Goal: Task Accomplishment & Management: Use online tool/utility

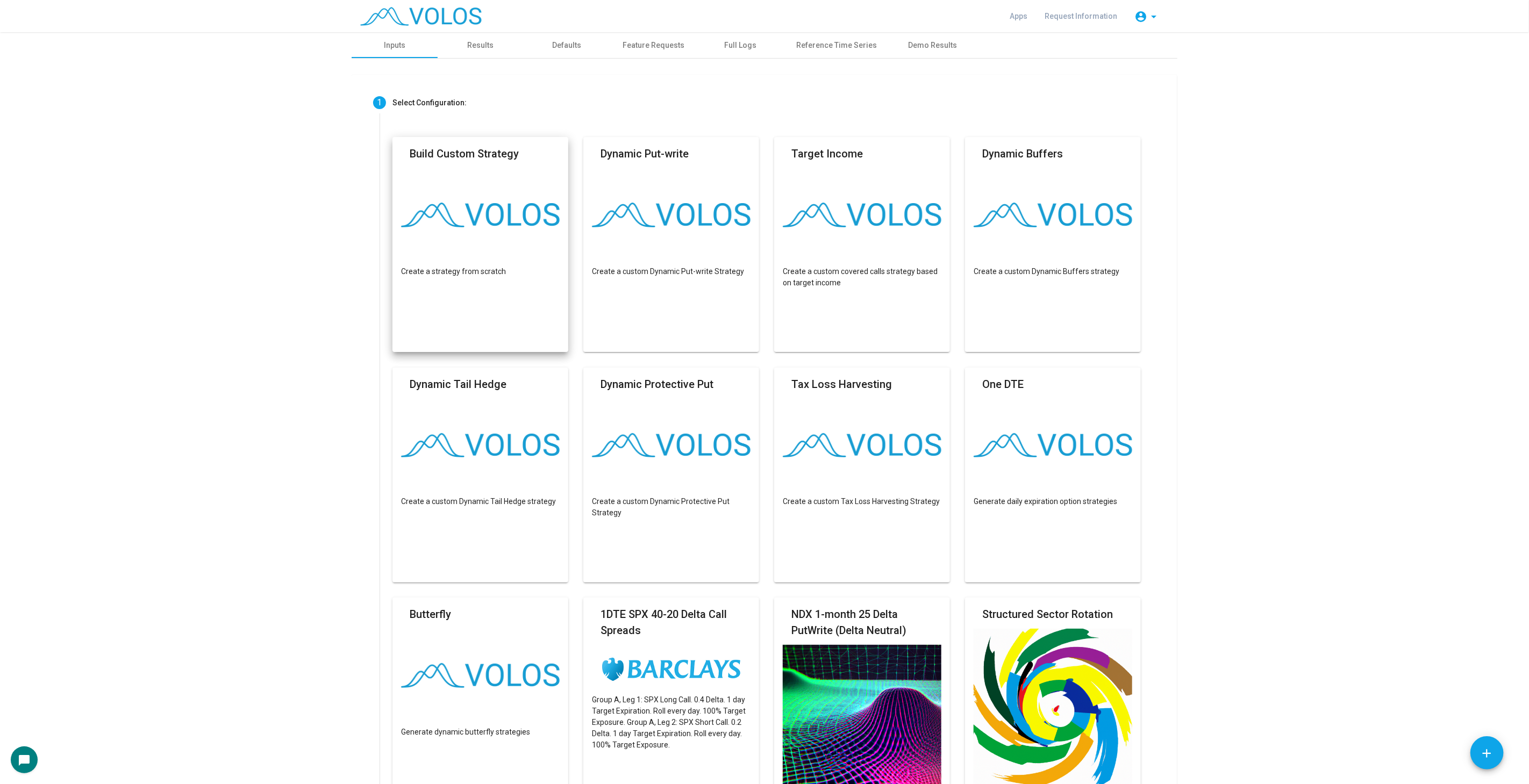
click at [438, 191] on mat-card "Build Custom Strategy Create a strategy from scratch" at bounding box center [480, 245] width 175 height 215
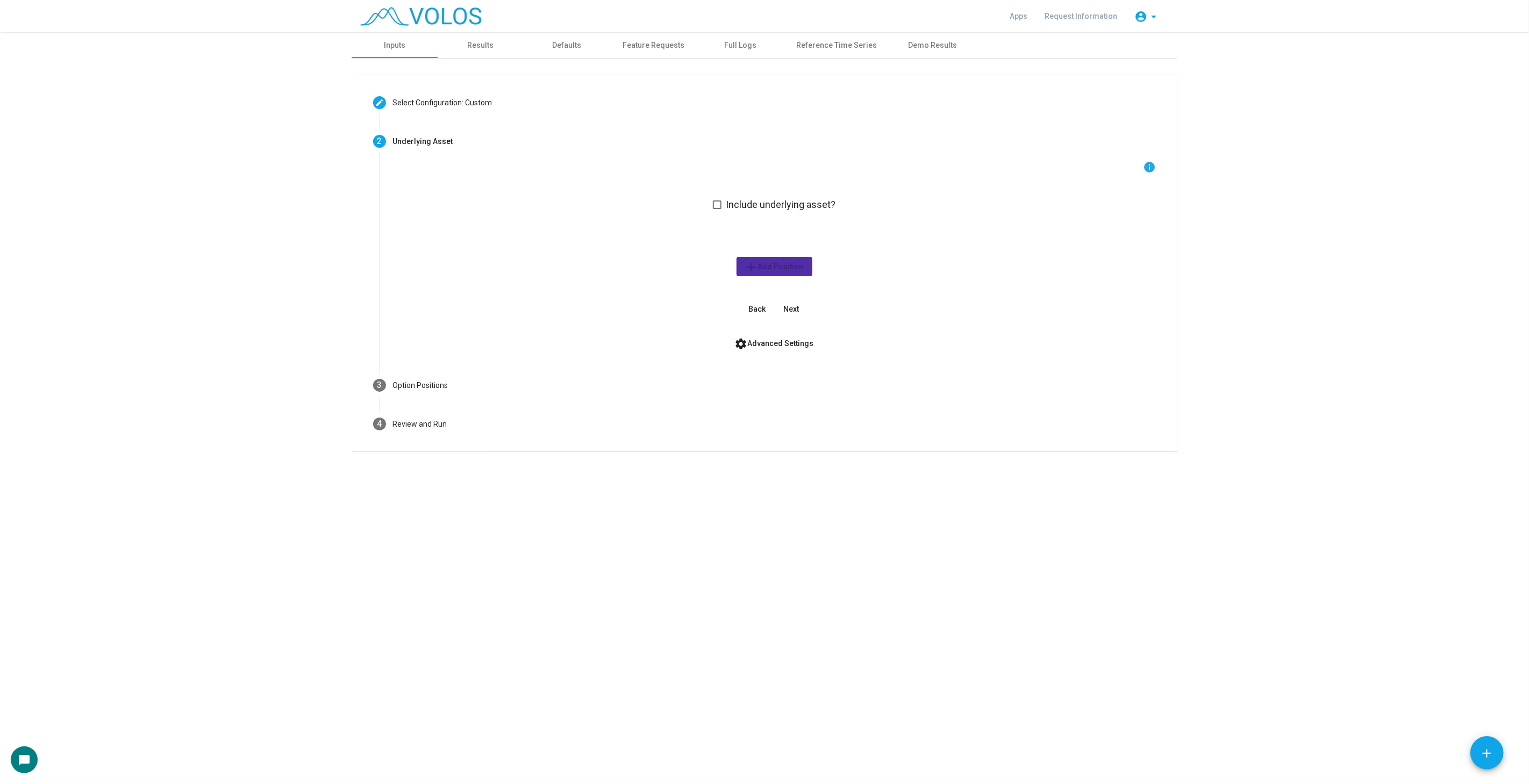
click at [771, 203] on span "Include underlying asset?" at bounding box center [781, 205] width 110 height 13
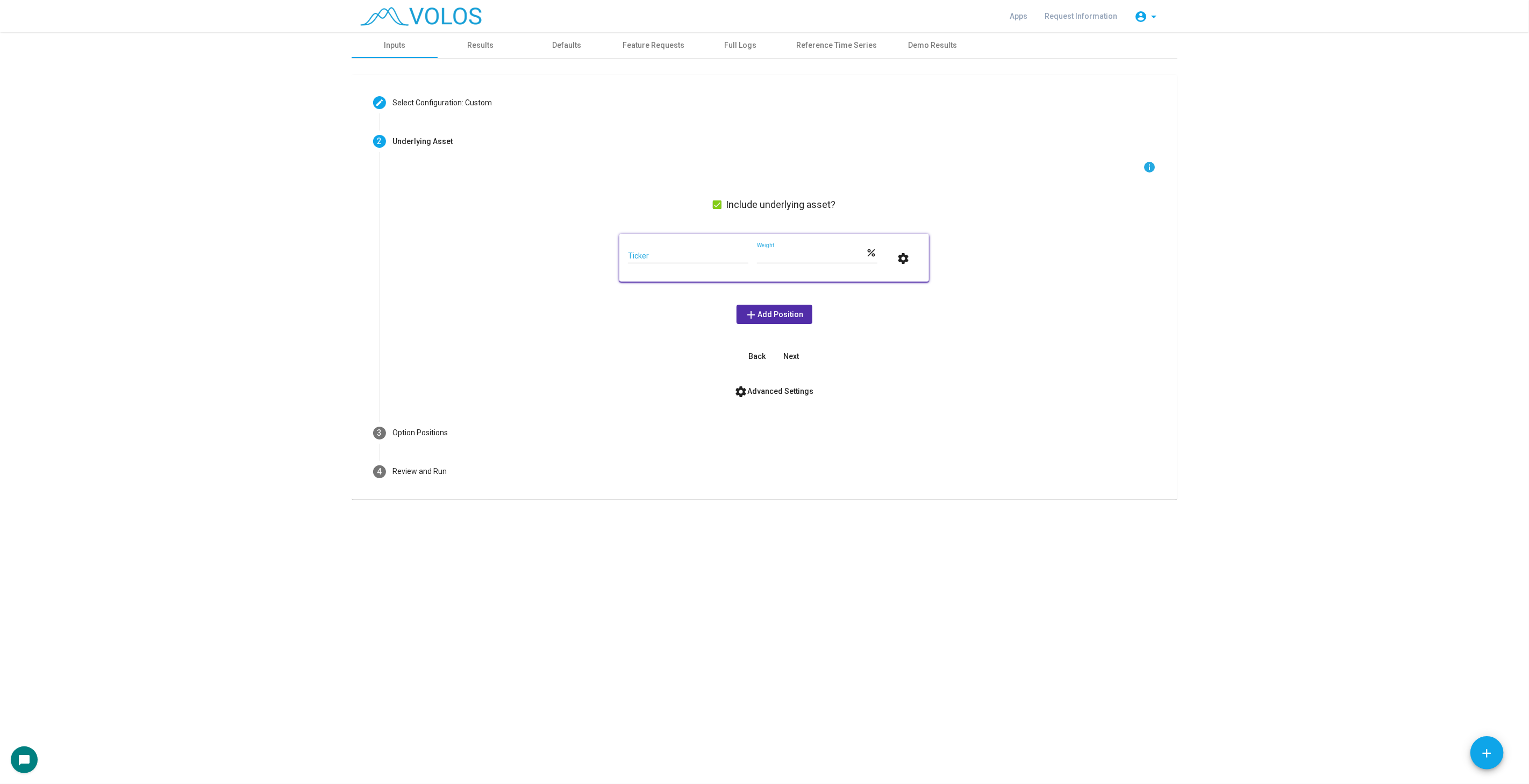
click at [761, 210] on span "Include underlying asset?" at bounding box center [781, 205] width 110 height 13
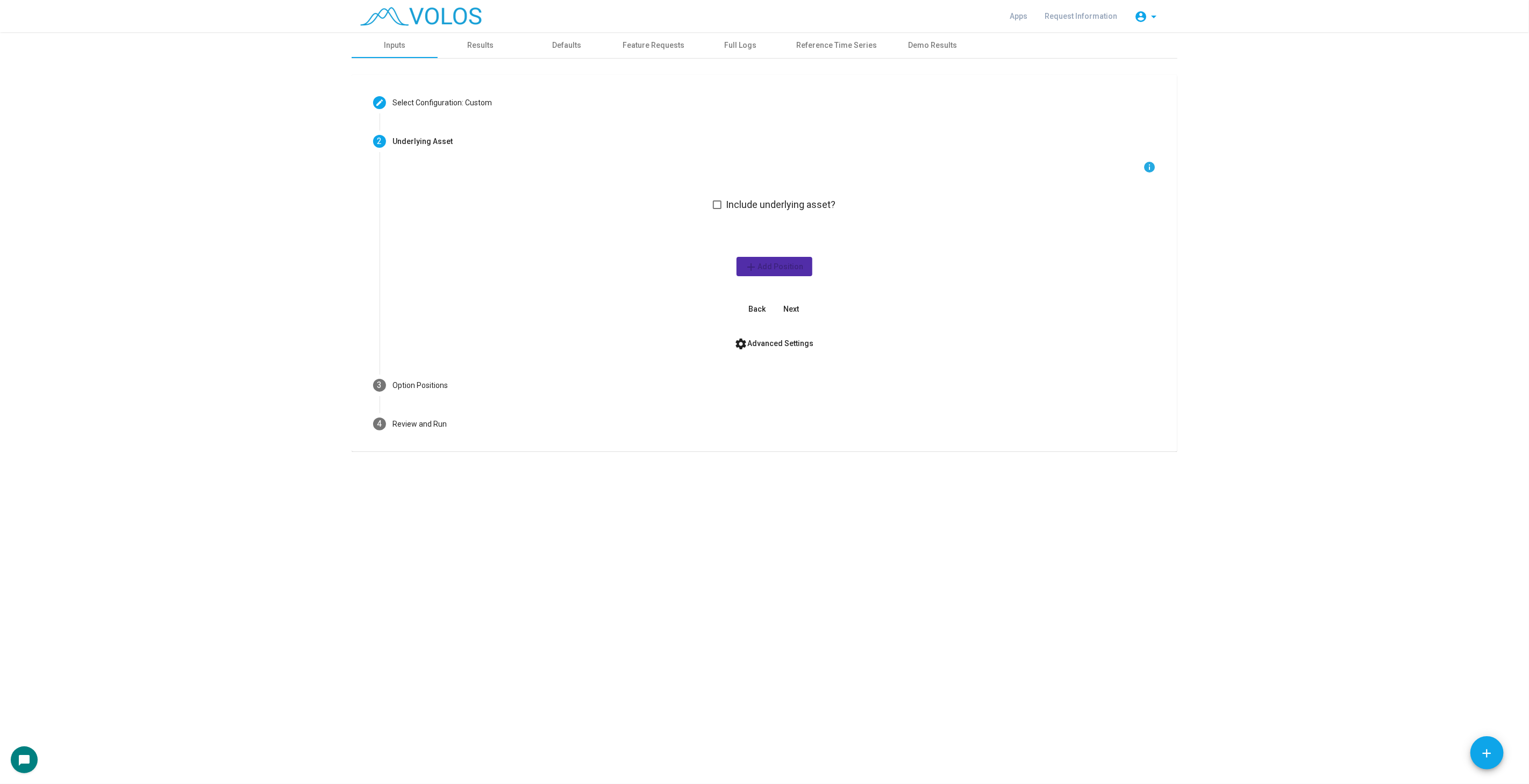
click at [797, 314] on button "Next" at bounding box center [791, 309] width 34 height 19
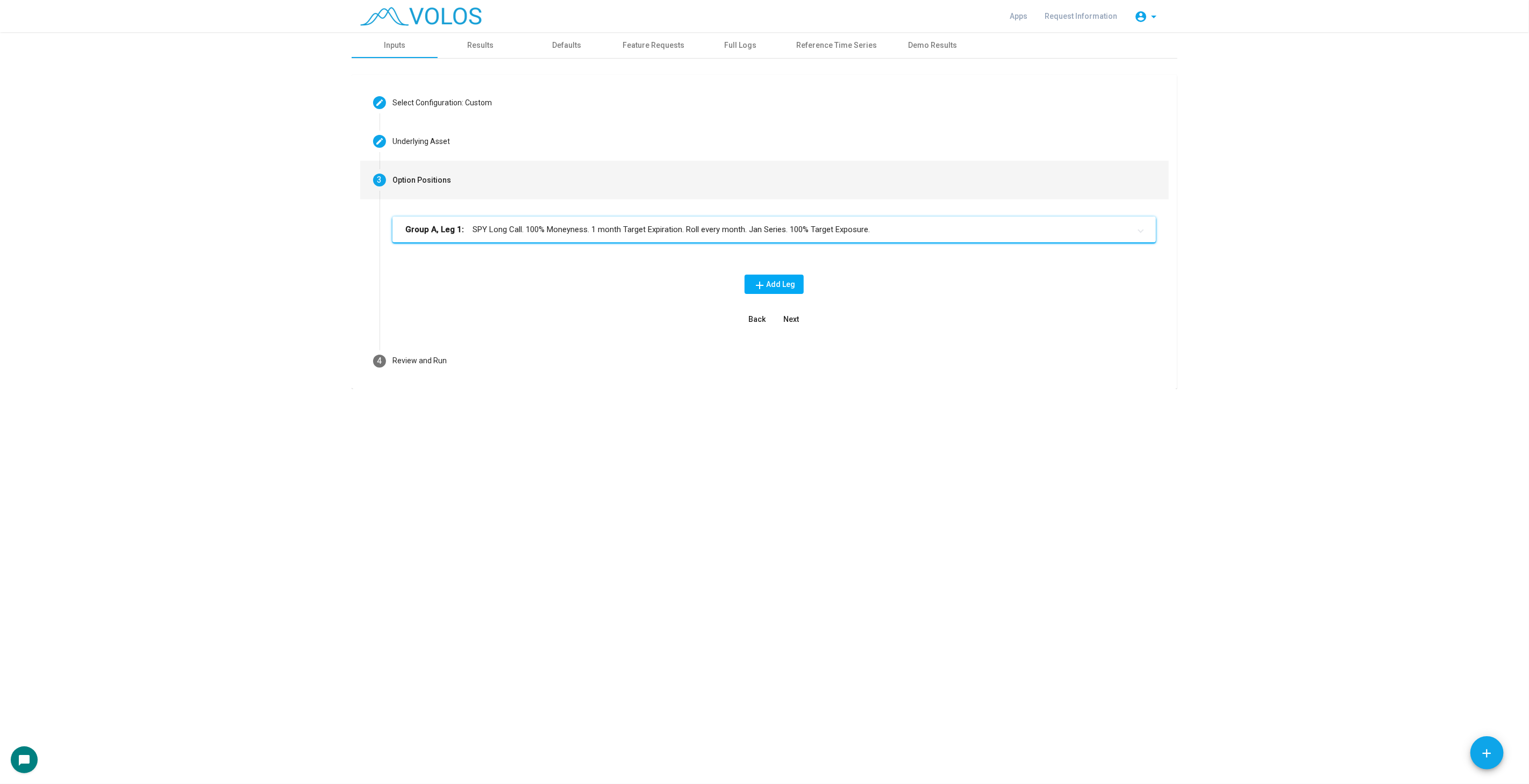
click at [562, 232] on mat-panel-title "Group A, Leg 1: SPY Long Call. 100% Moneyness. 1 month Target Expiration. Roll …" at bounding box center [767, 229] width 725 height 12
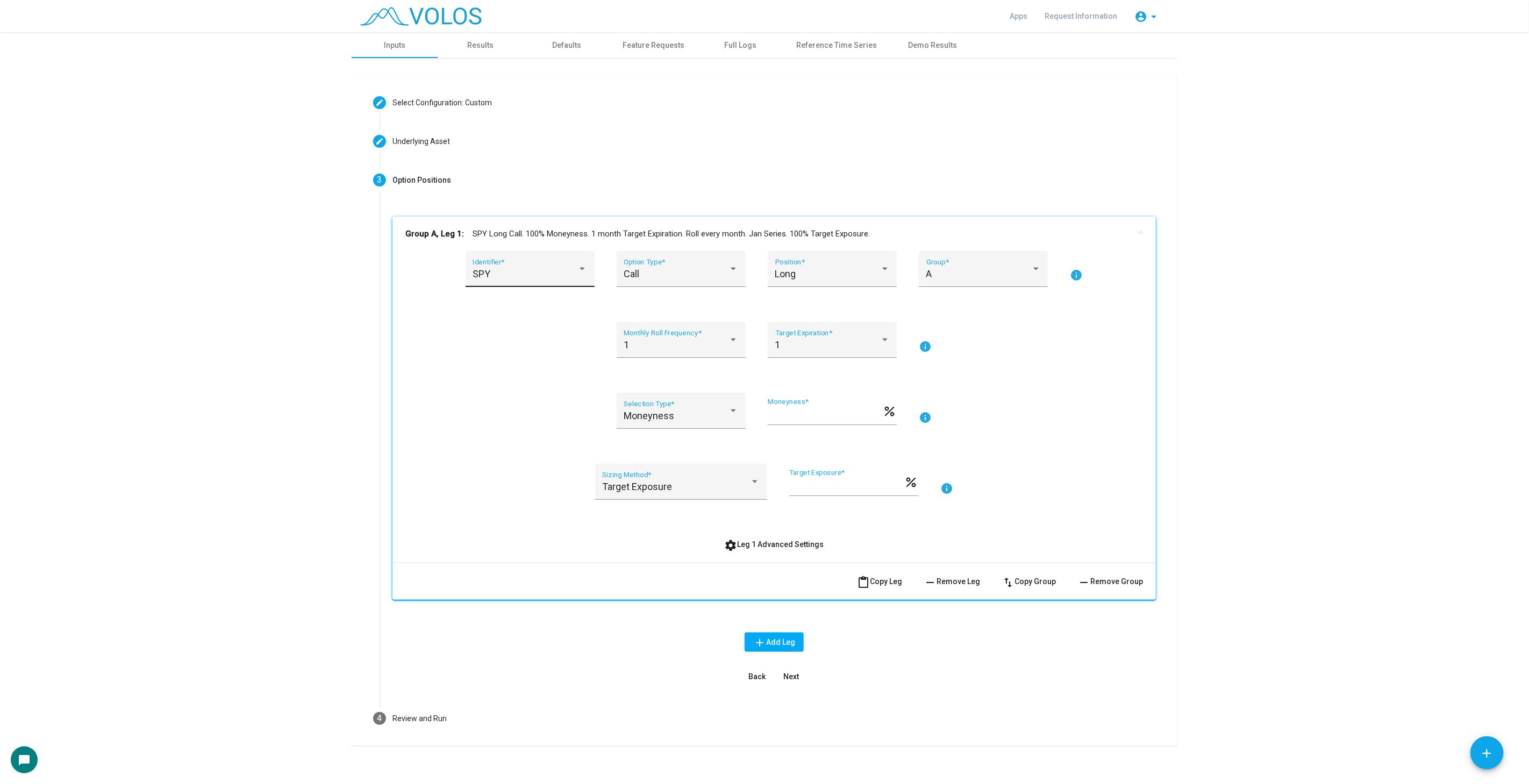
click at [500, 266] on div "SPY Identifier *" at bounding box center [529, 273] width 115 height 28
click at [572, 282] on span "SPY" at bounding box center [533, 273] width 129 height 29
click at [710, 282] on div "Call Option Type *" at bounding box center [681, 273] width 115 height 28
click at [794, 269] on div at bounding box center [764, 392] width 1529 height 784
click at [794, 269] on div "Long" at bounding box center [827, 273] width 105 height 10
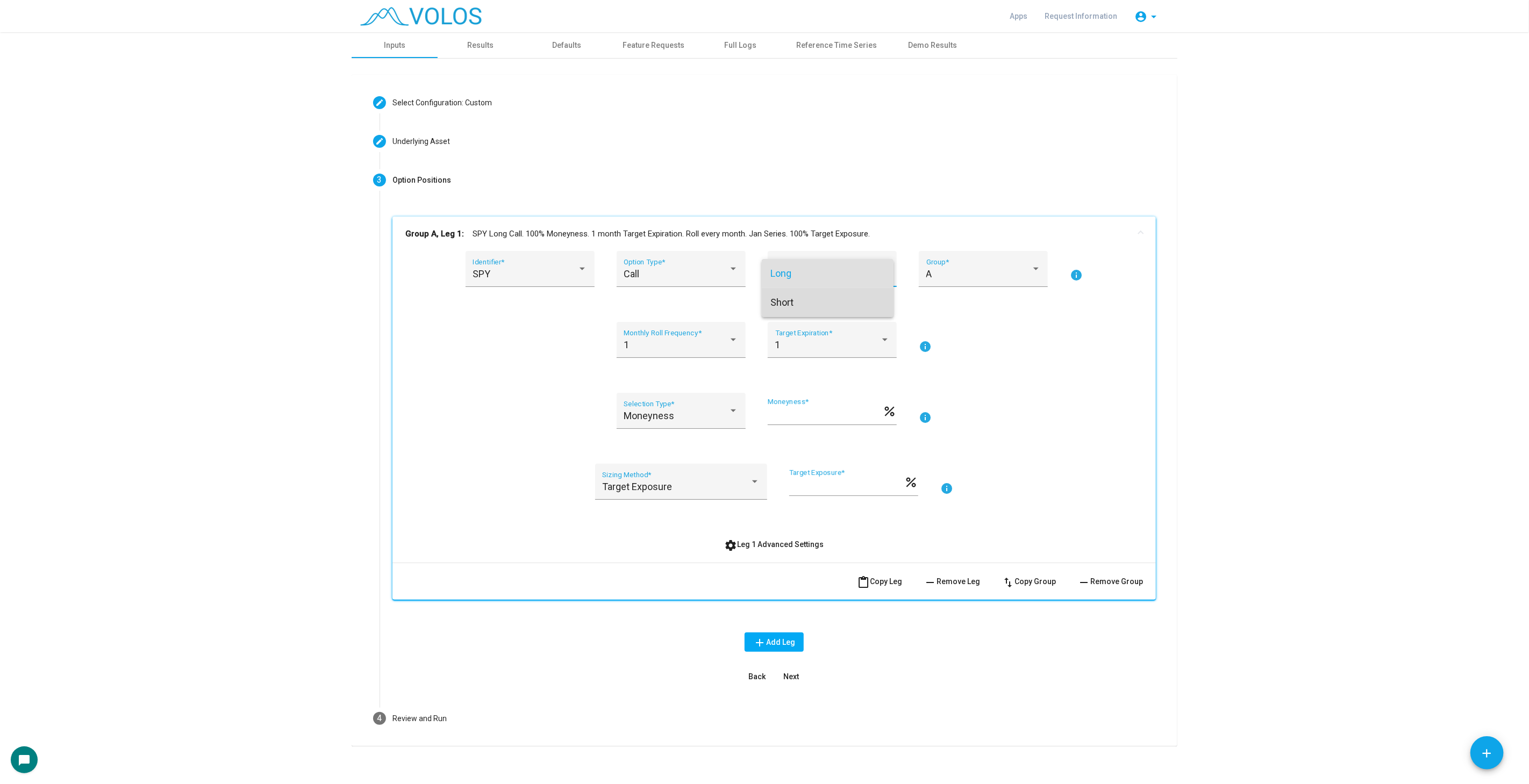
click at [821, 292] on span "Short" at bounding box center [827, 302] width 115 height 29
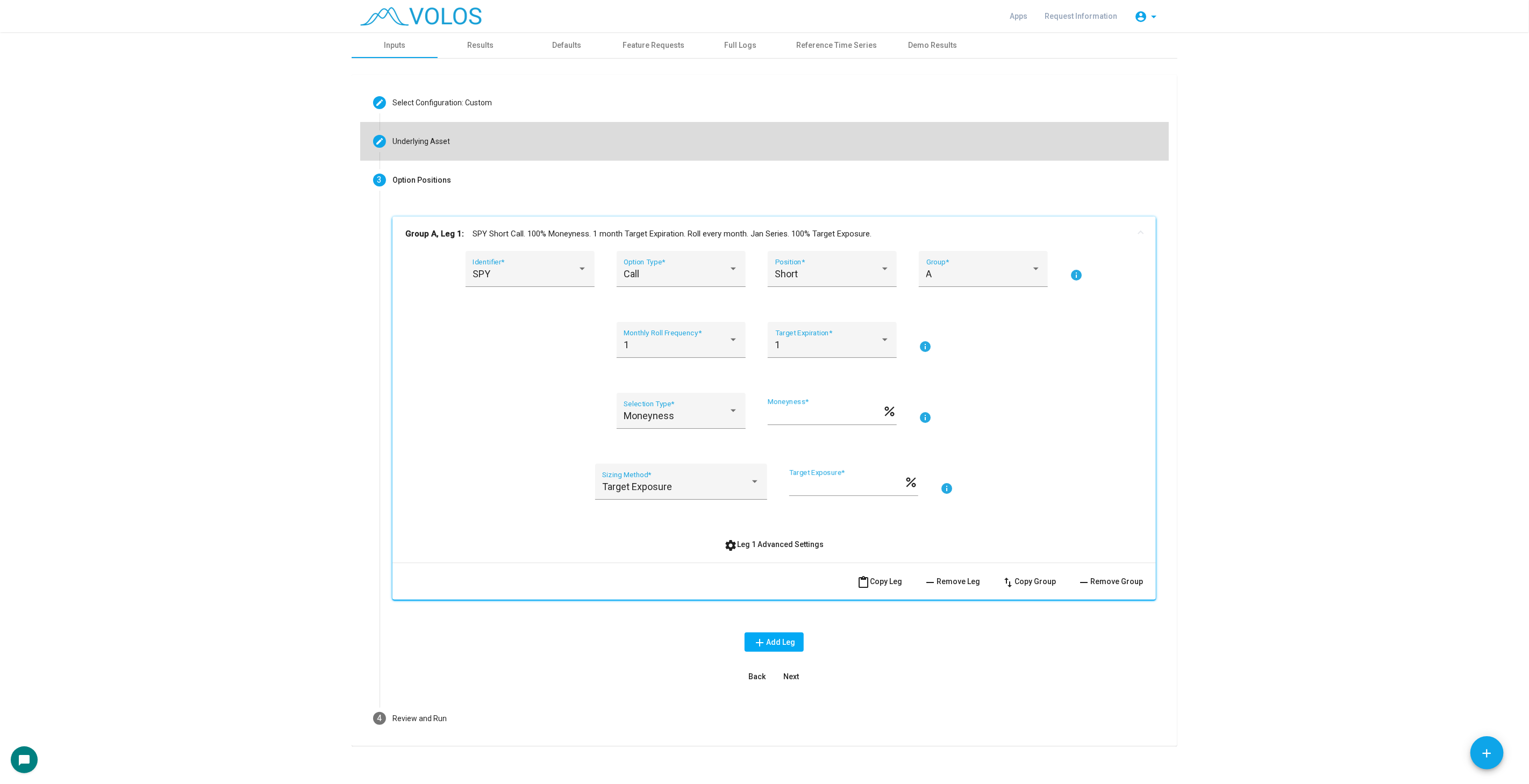
click at [642, 137] on mat-step-header "Editable create Underlying Asset" at bounding box center [764, 141] width 809 height 39
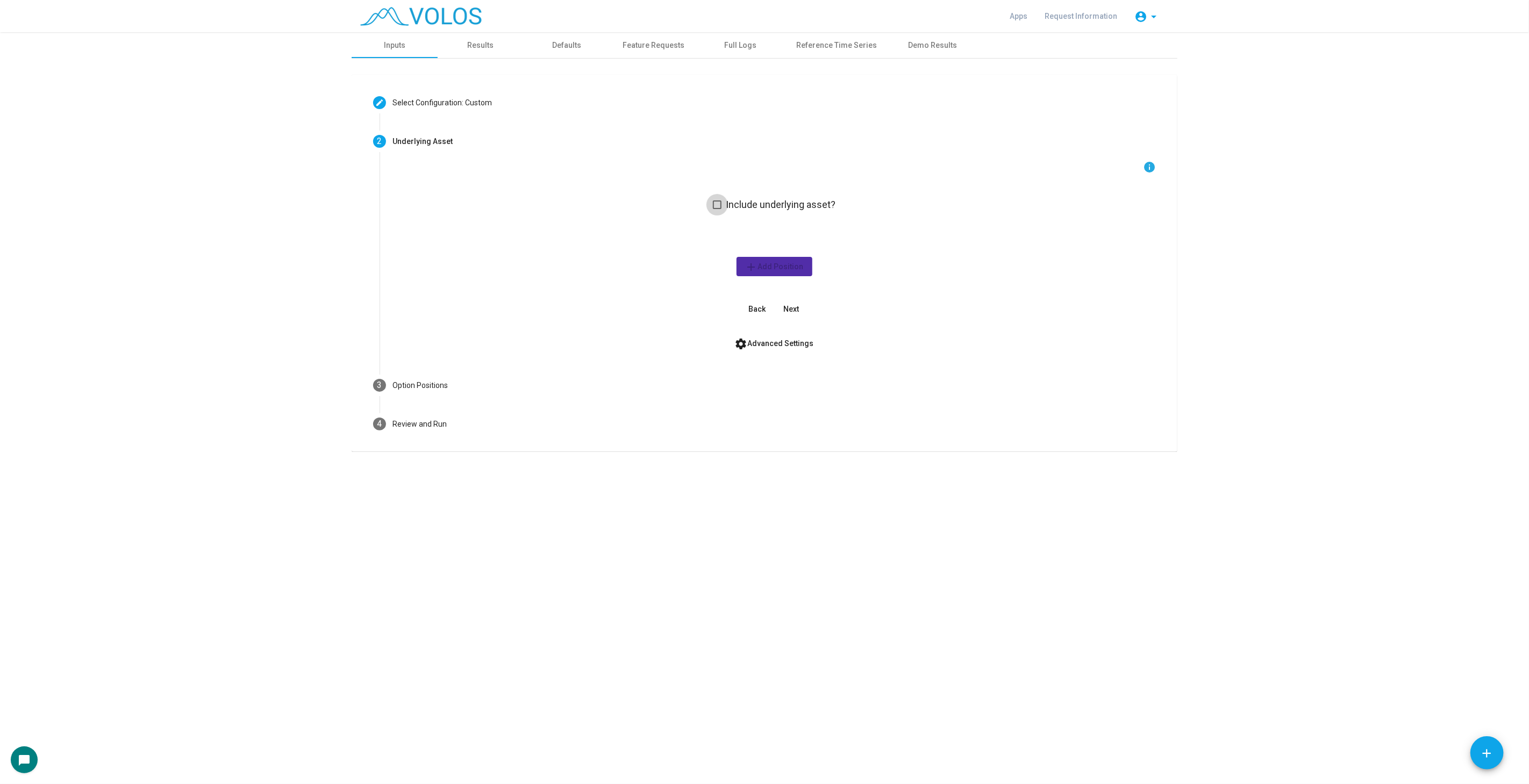
click at [773, 203] on span "Include underlying asset?" at bounding box center [781, 205] width 110 height 13
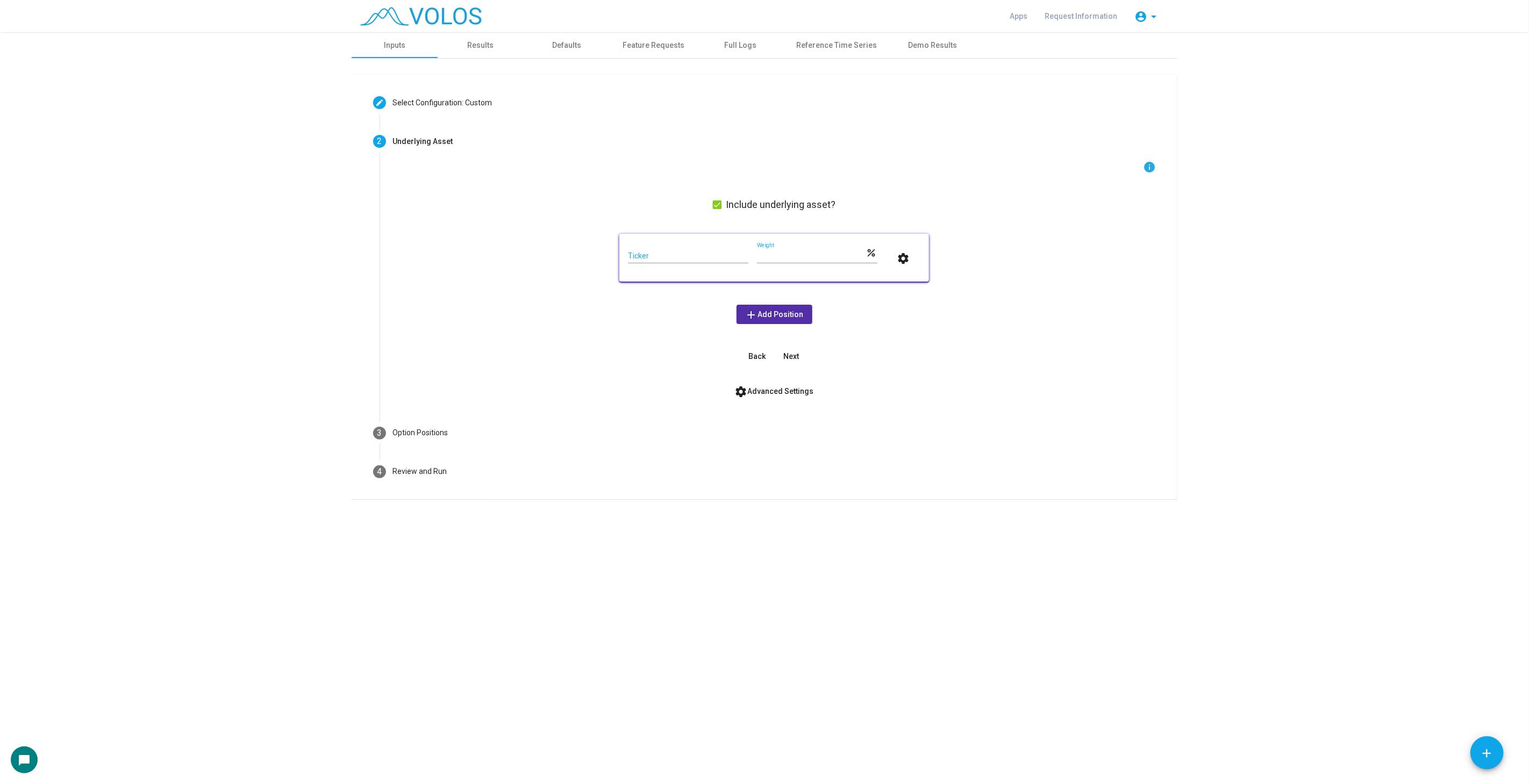
drag, startPoint x: 649, startPoint y: 257, endPoint x: 654, endPoint y: 263, distance: 7.8
click at [651, 259] on input "Ticker" at bounding box center [688, 256] width 120 height 9
type input "***"
click at [799, 350] on button "Next" at bounding box center [791, 356] width 34 height 19
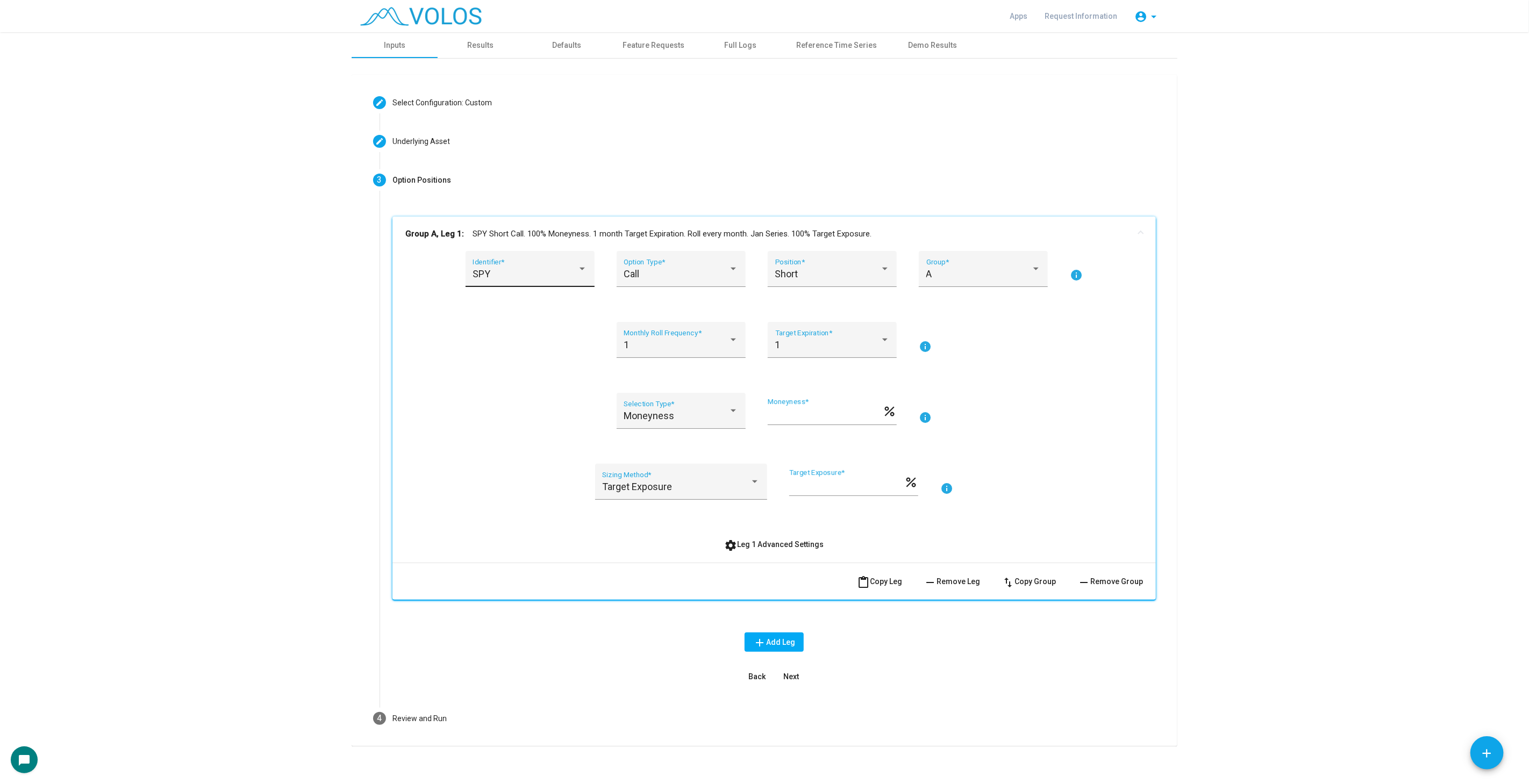
click at [552, 263] on div "SPY Identifier *" at bounding box center [529, 273] width 115 height 28
click at [548, 319] on span "SPX" at bounding box center [533, 331] width 129 height 29
click at [971, 392] on div "Moneyness Selection Type * *** Moneyness * percent info" at bounding box center [774, 417] width 738 height 49
click at [829, 333] on div "1 Target Expiration *" at bounding box center [832, 343] width 115 height 28
click at [845, 339] on span "1" at bounding box center [827, 344] width 115 height 29
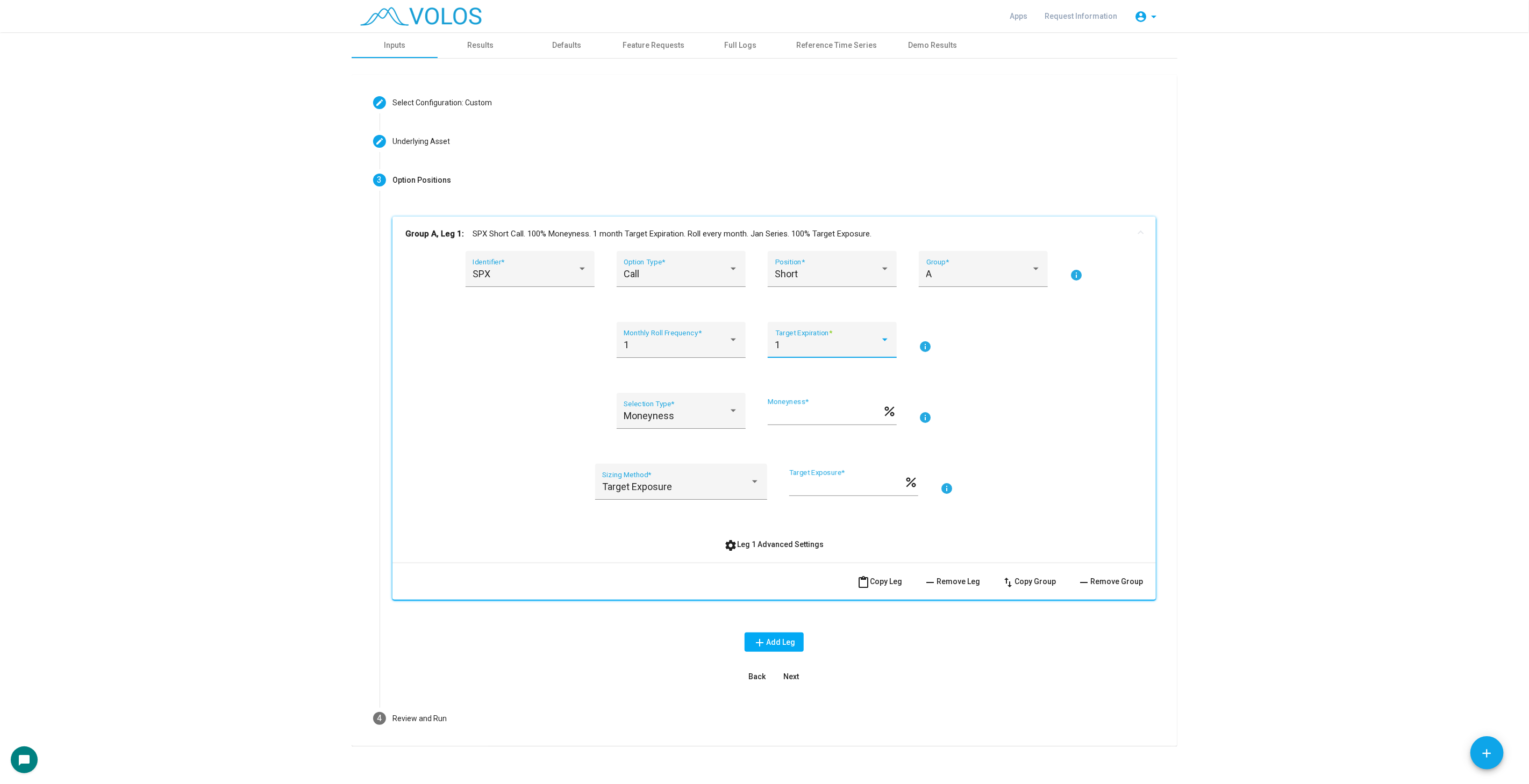
click at [1025, 317] on div "SPX Identifier * Call Option Type * Short Position * A Group * info 1 Monthly R…" at bounding box center [774, 403] width 738 height 303
click at [805, 410] on input "***" at bounding box center [824, 415] width 115 height 10
type input "***"
click at [1039, 395] on div "Moneyness Selection Type * *** Moneyness * percent info" at bounding box center [774, 417] width 738 height 49
click at [830, 411] on input "***" at bounding box center [824, 415] width 115 height 10
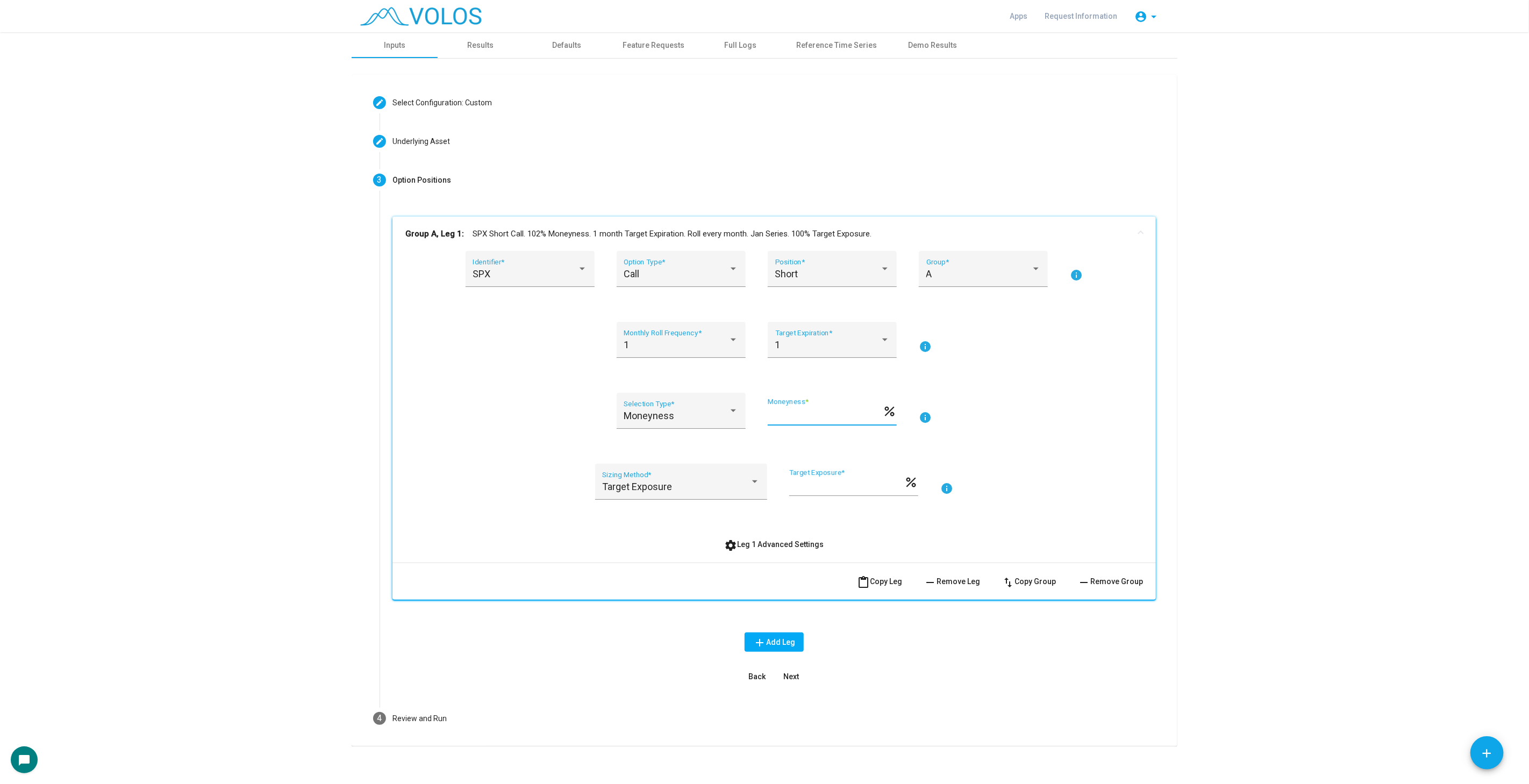
click at [1034, 404] on div "Moneyness Selection Type * *** Moneyness * percent info" at bounding box center [774, 417] width 738 height 49
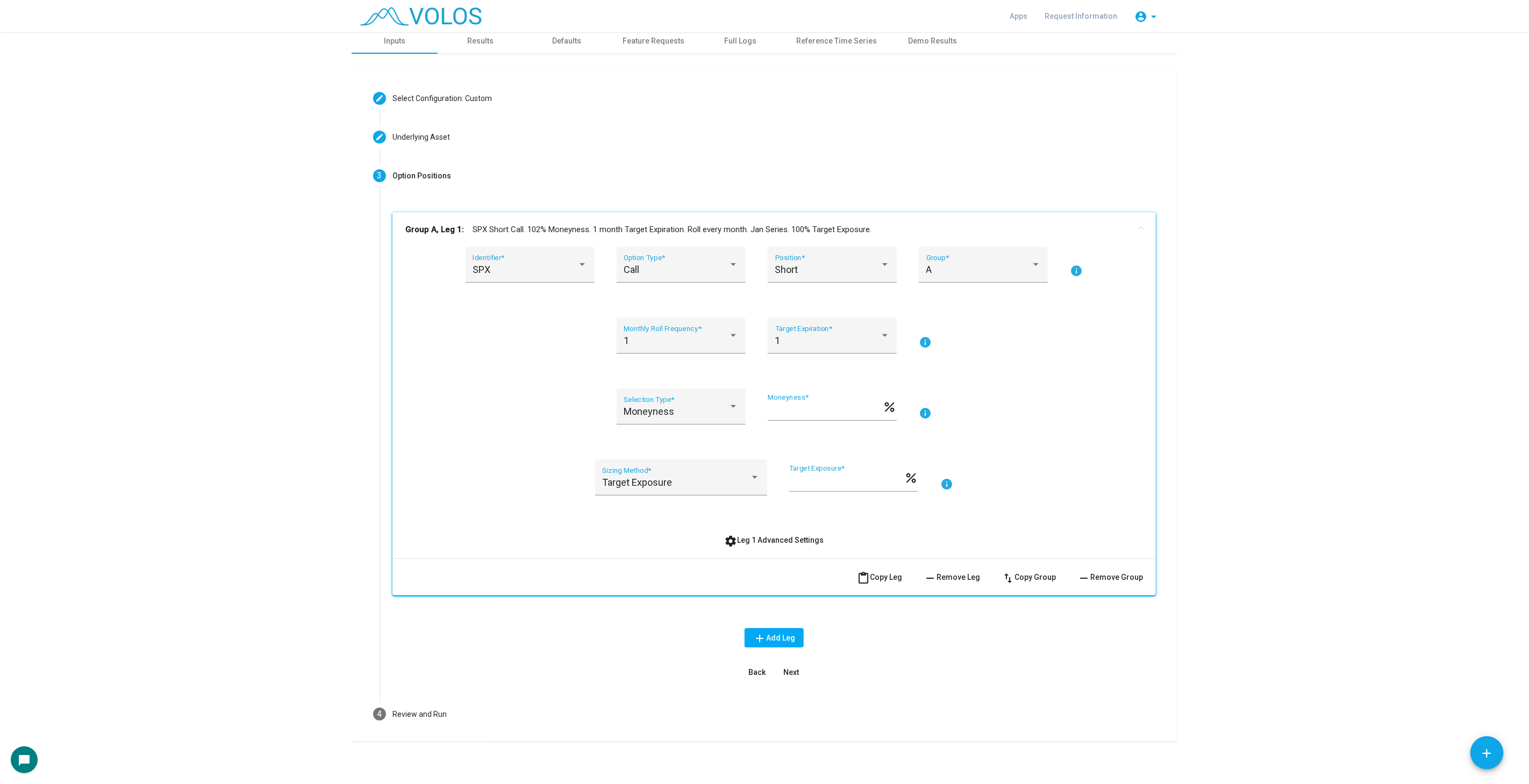
click at [789, 537] on span "settings Leg 1 Advanced Settings" at bounding box center [774, 539] width 100 height 9
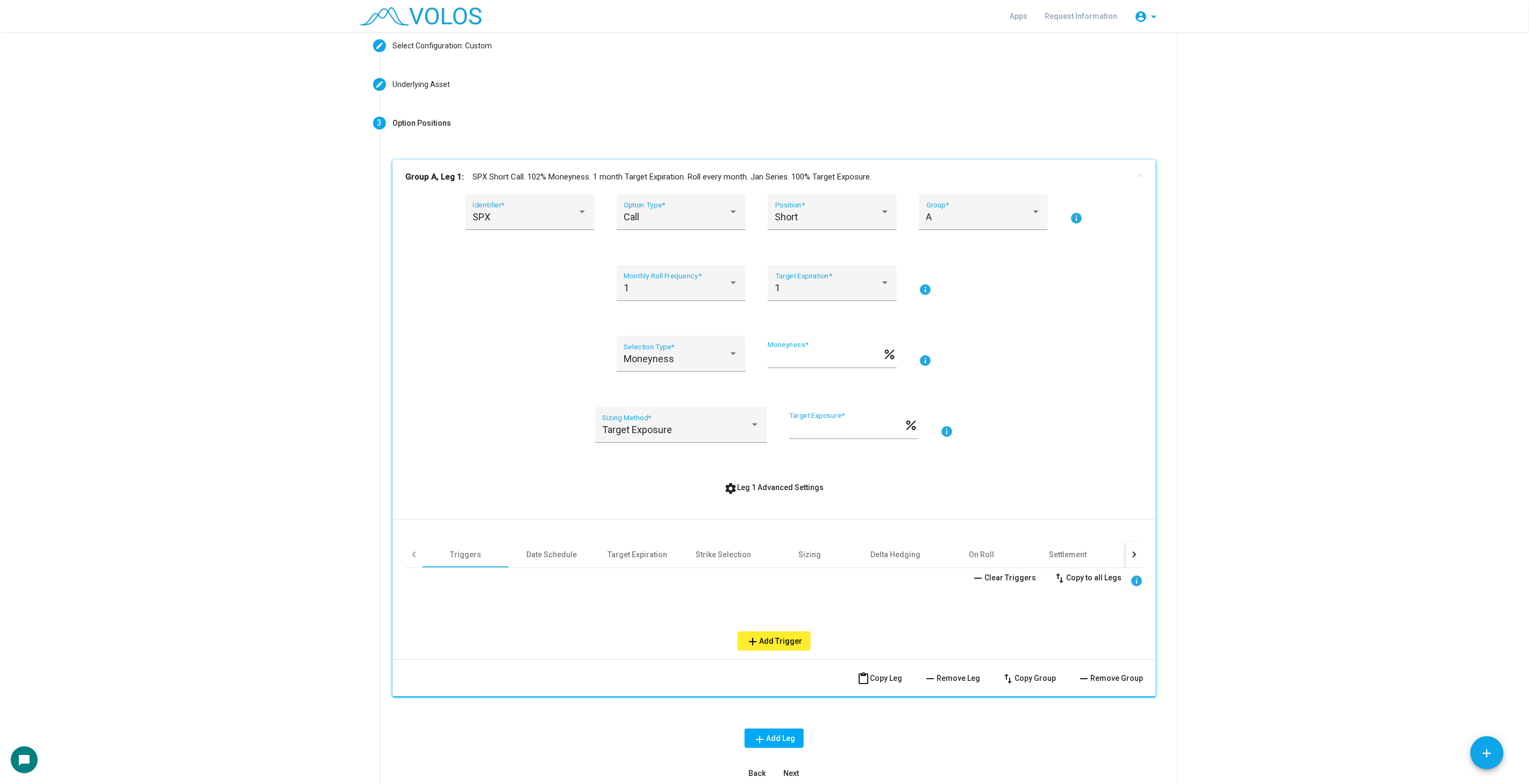
scroll to position [123, 0]
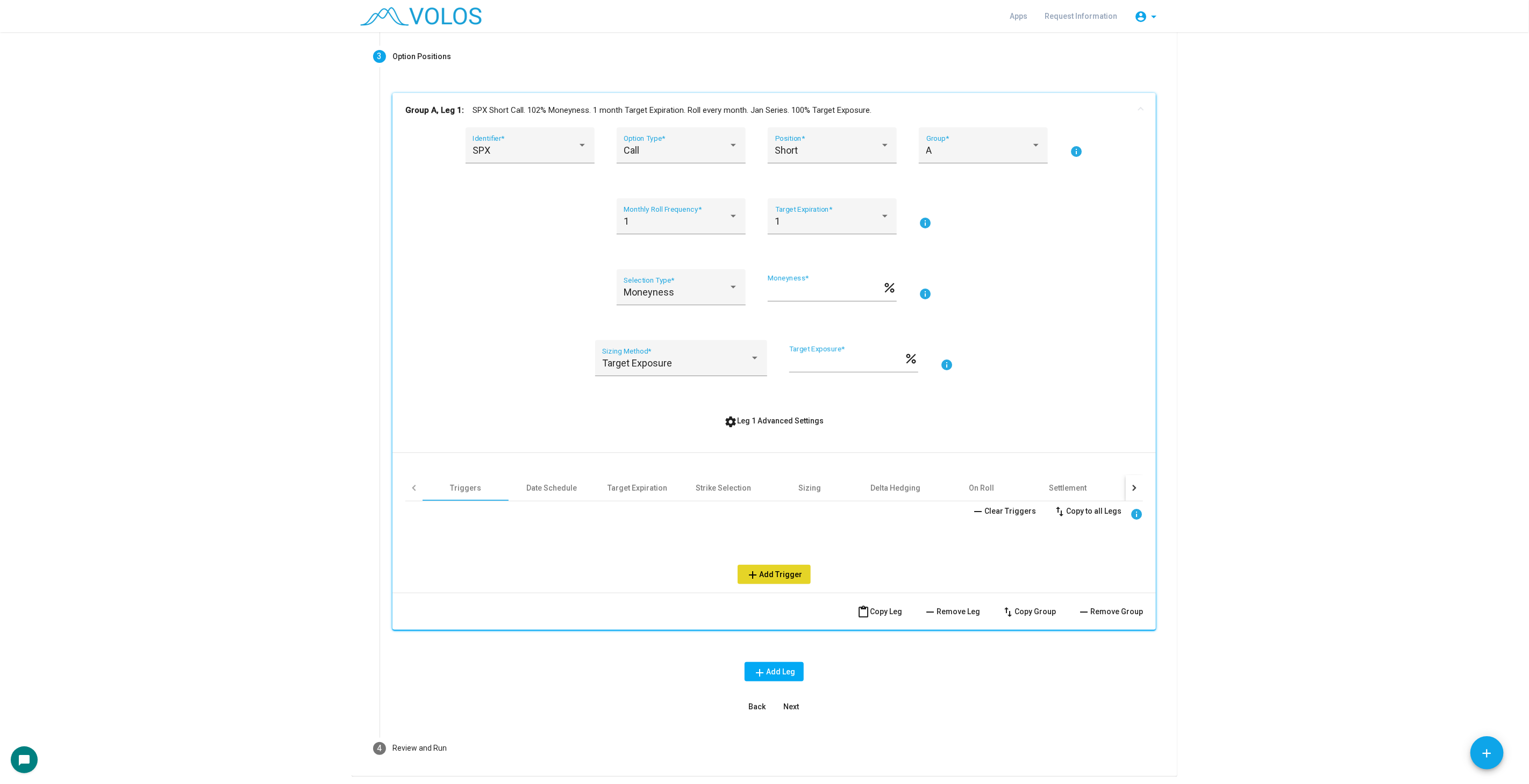
click at [775, 576] on span "add Add Trigger" at bounding box center [774, 574] width 56 height 9
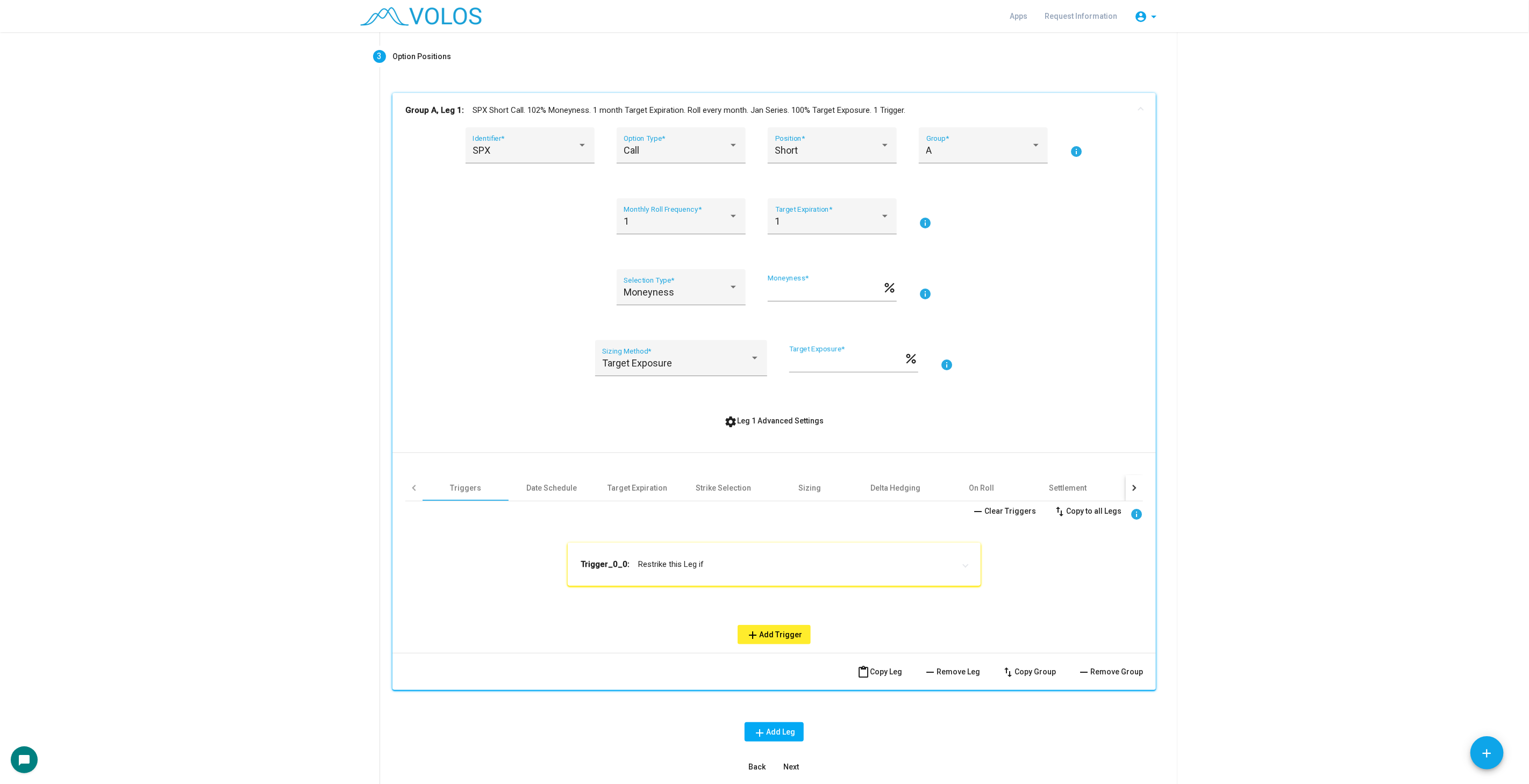
click at [671, 571] on mat-expansion-panel-header "Trigger_0_0: Restrike this Leg if" at bounding box center [774, 564] width 413 height 43
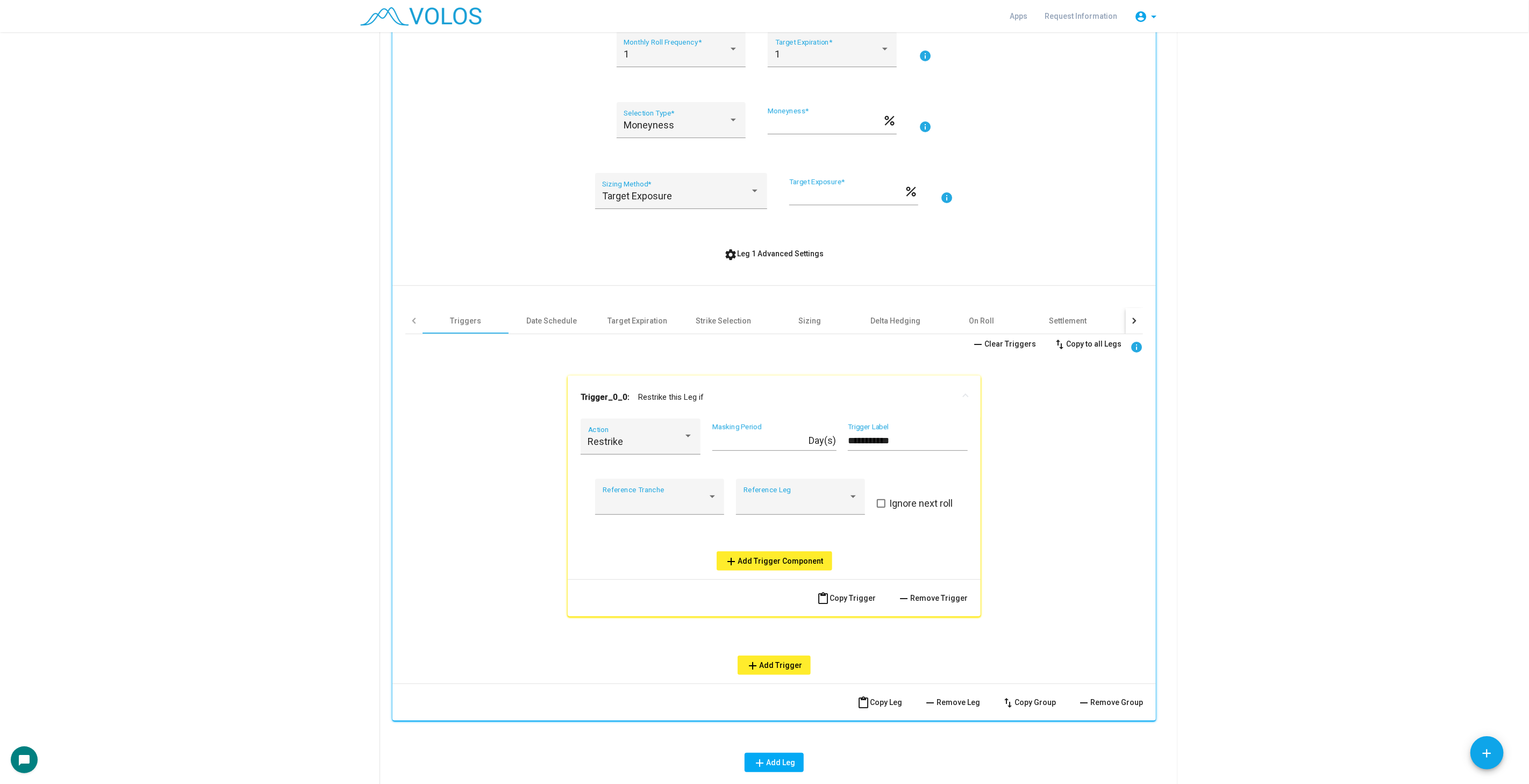
scroll to position [302, 0]
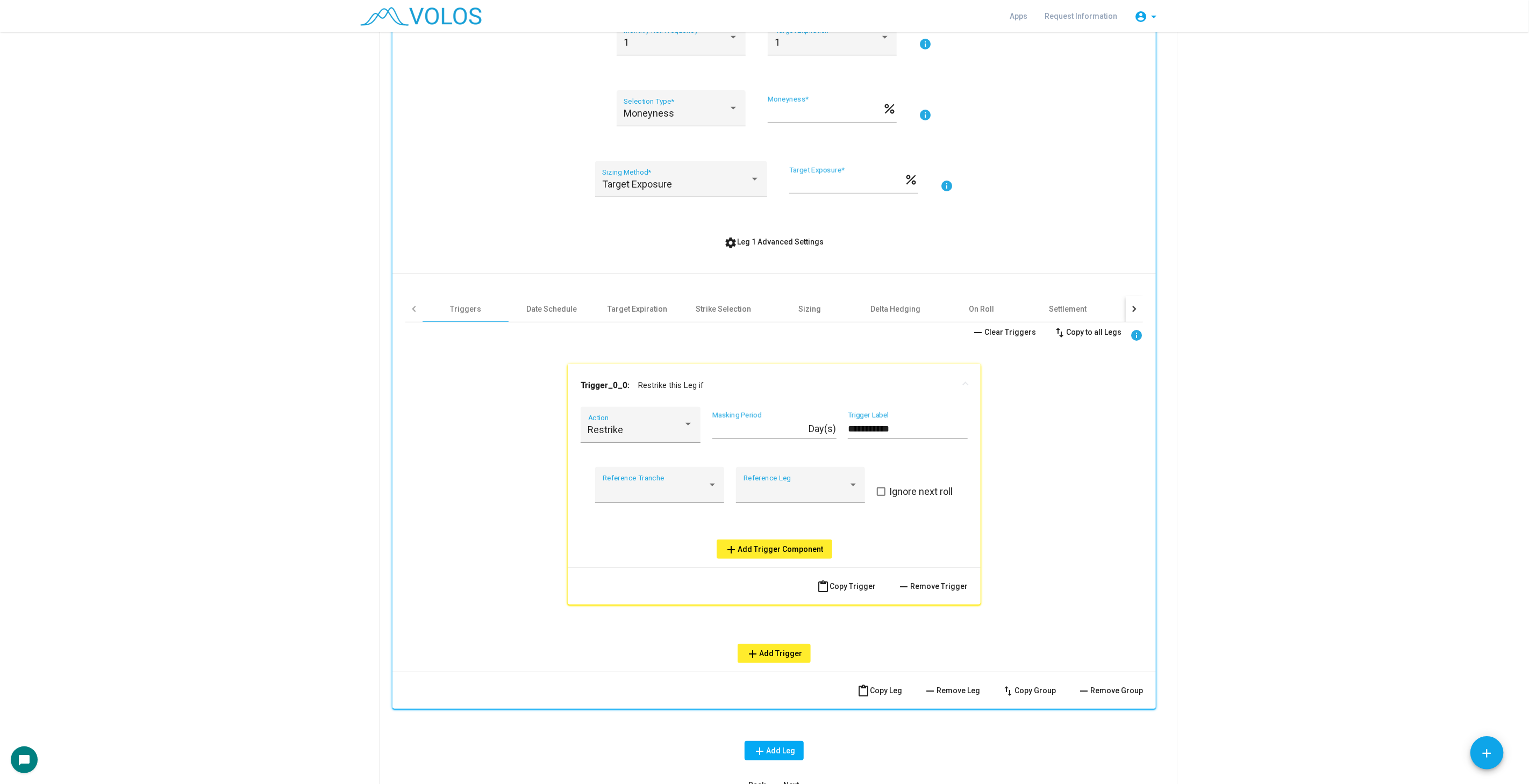
click at [869, 432] on input "**********" at bounding box center [908, 428] width 120 height 10
click at [867, 432] on input "**********" at bounding box center [908, 428] width 120 height 10
click at [868, 432] on input "**********" at bounding box center [908, 428] width 120 height 10
type input "**********"
click at [1004, 431] on div "**********" at bounding box center [774, 492] width 738 height 340
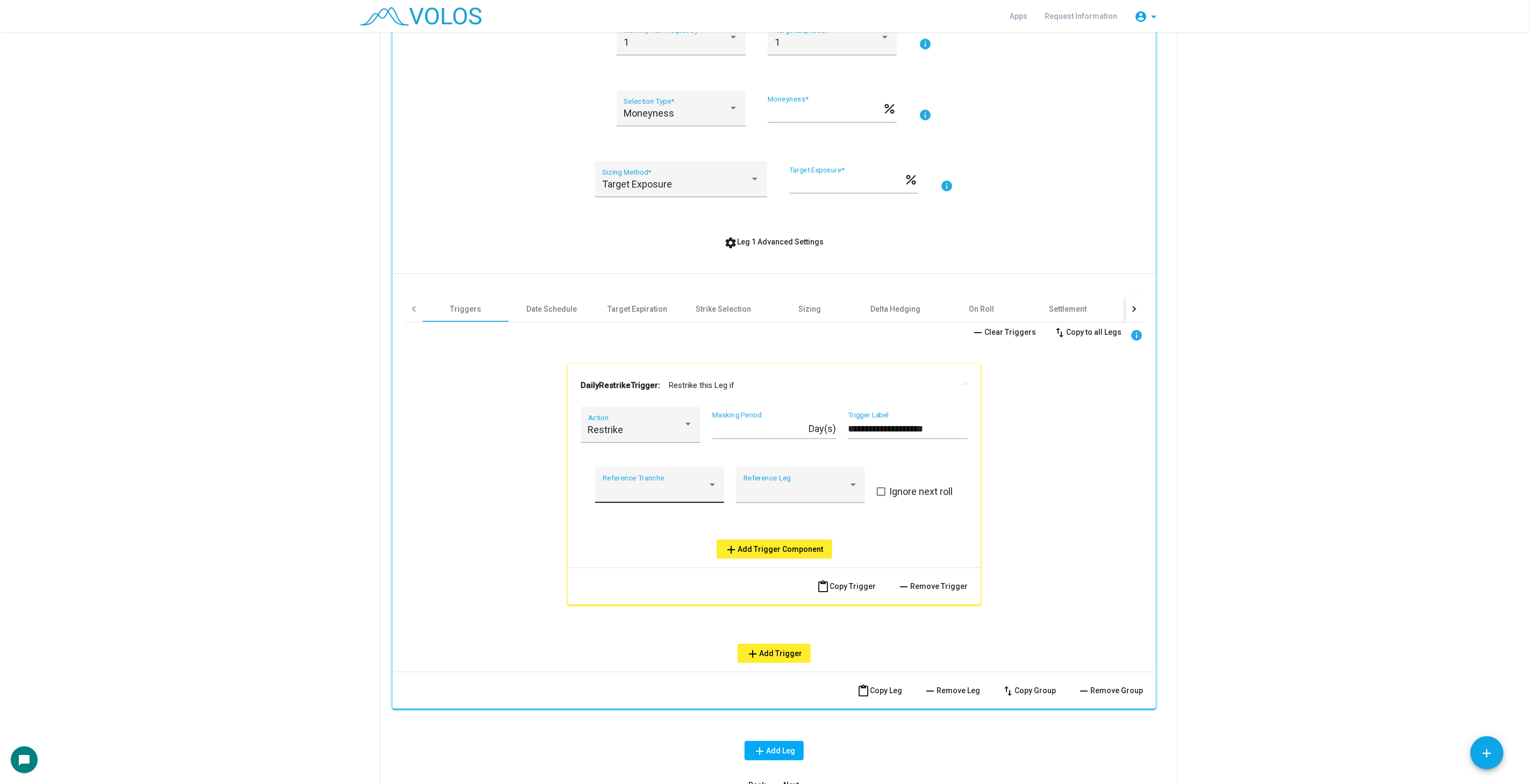
click at [633, 483] on div "Reference Tranche" at bounding box center [659, 489] width 115 height 28
click at [633, 483] on mat-option at bounding box center [654, 489] width 132 height 29
click at [777, 545] on span "add Add Trigger Component" at bounding box center [775, 549] width 99 height 9
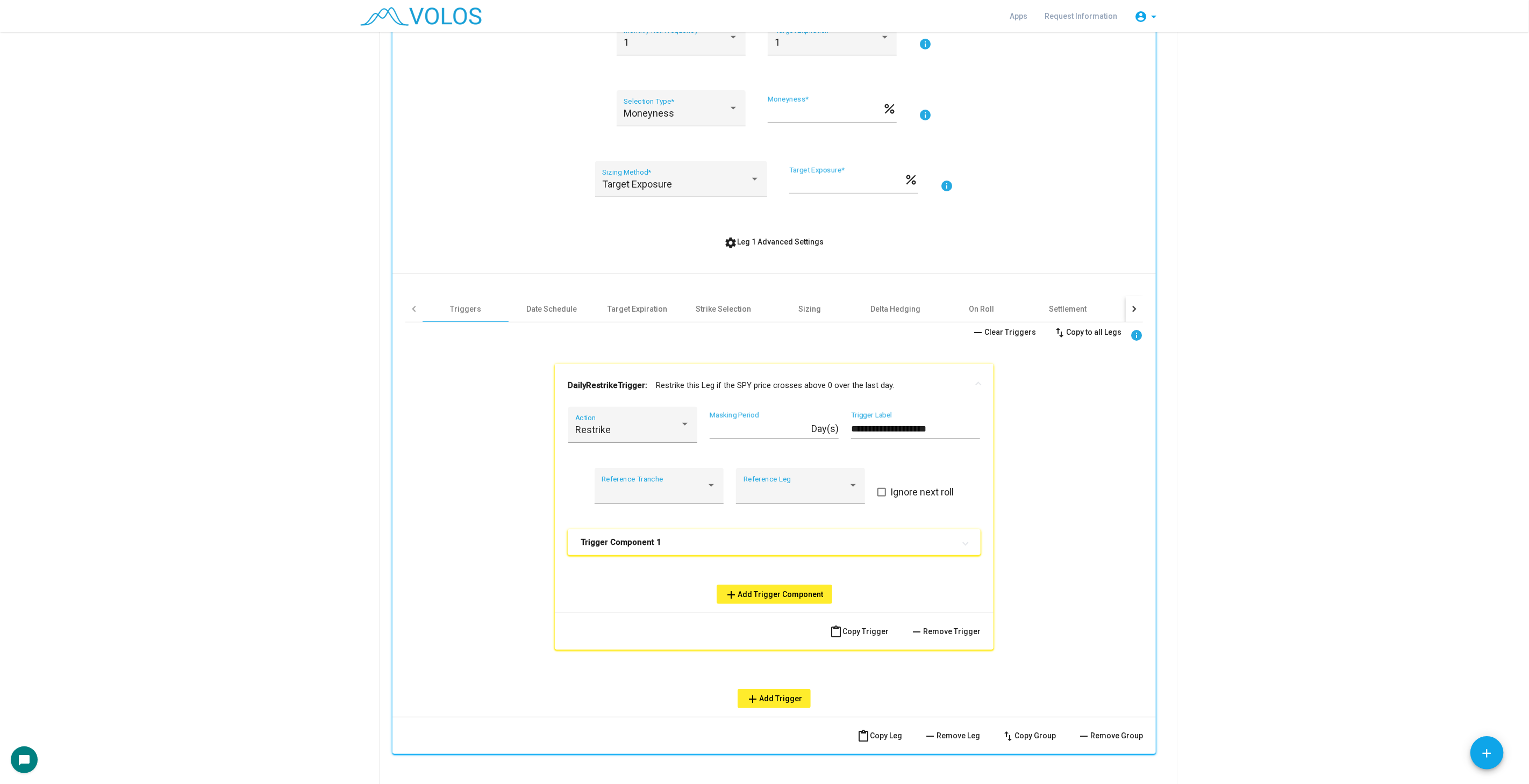
click at [777, 544] on mat-panel-title "Trigger Component 1" at bounding box center [767, 541] width 375 height 10
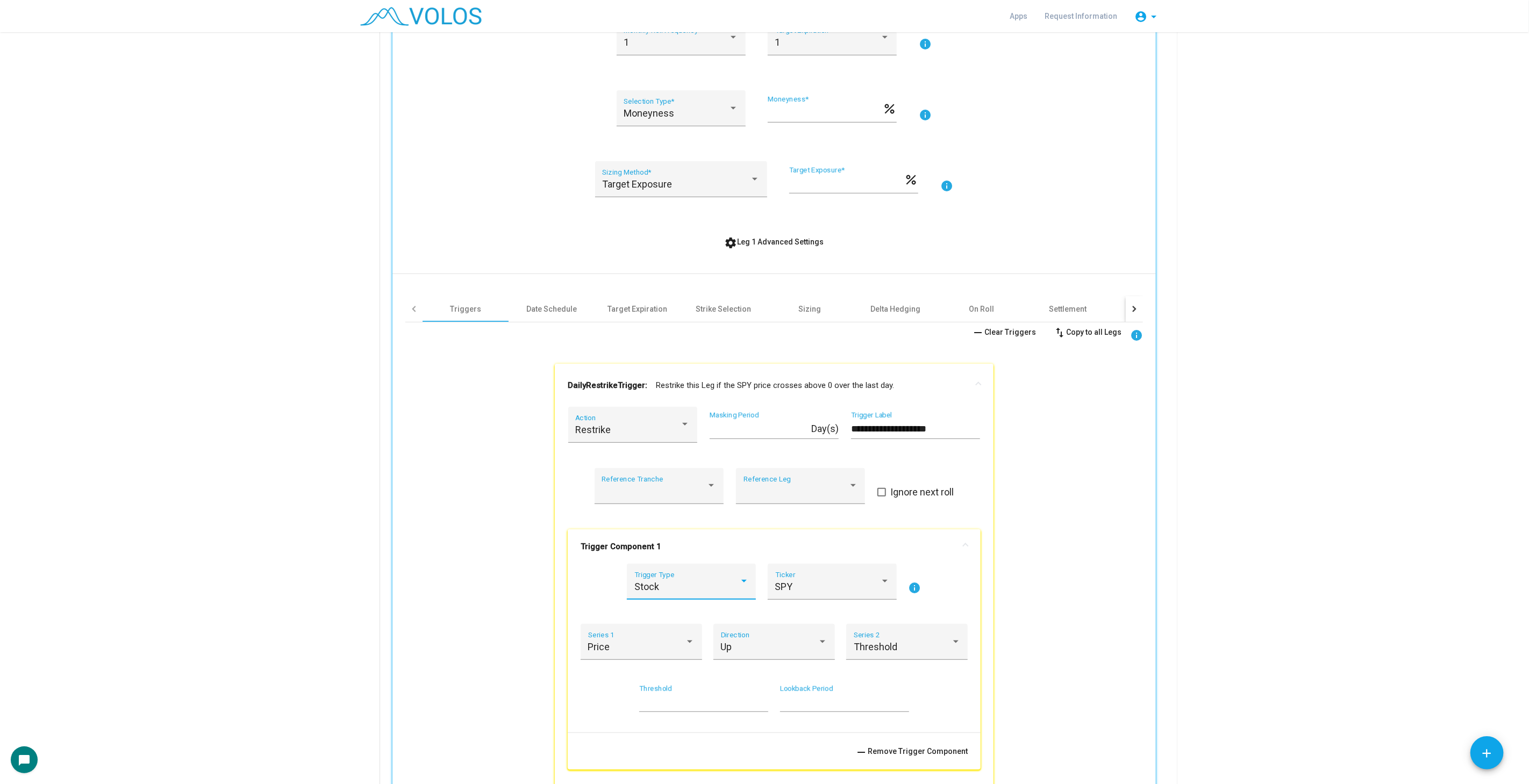
click at [706, 581] on div "Stock" at bounding box center [687, 586] width 105 height 10
click at [715, 541] on div at bounding box center [764, 392] width 1529 height 784
click at [755, 644] on div "Up" at bounding box center [769, 647] width 98 height 10
click at [750, 503] on span ">" at bounding box center [769, 511] width 107 height 29
click at [681, 697] on input "*" at bounding box center [704, 702] width 129 height 10
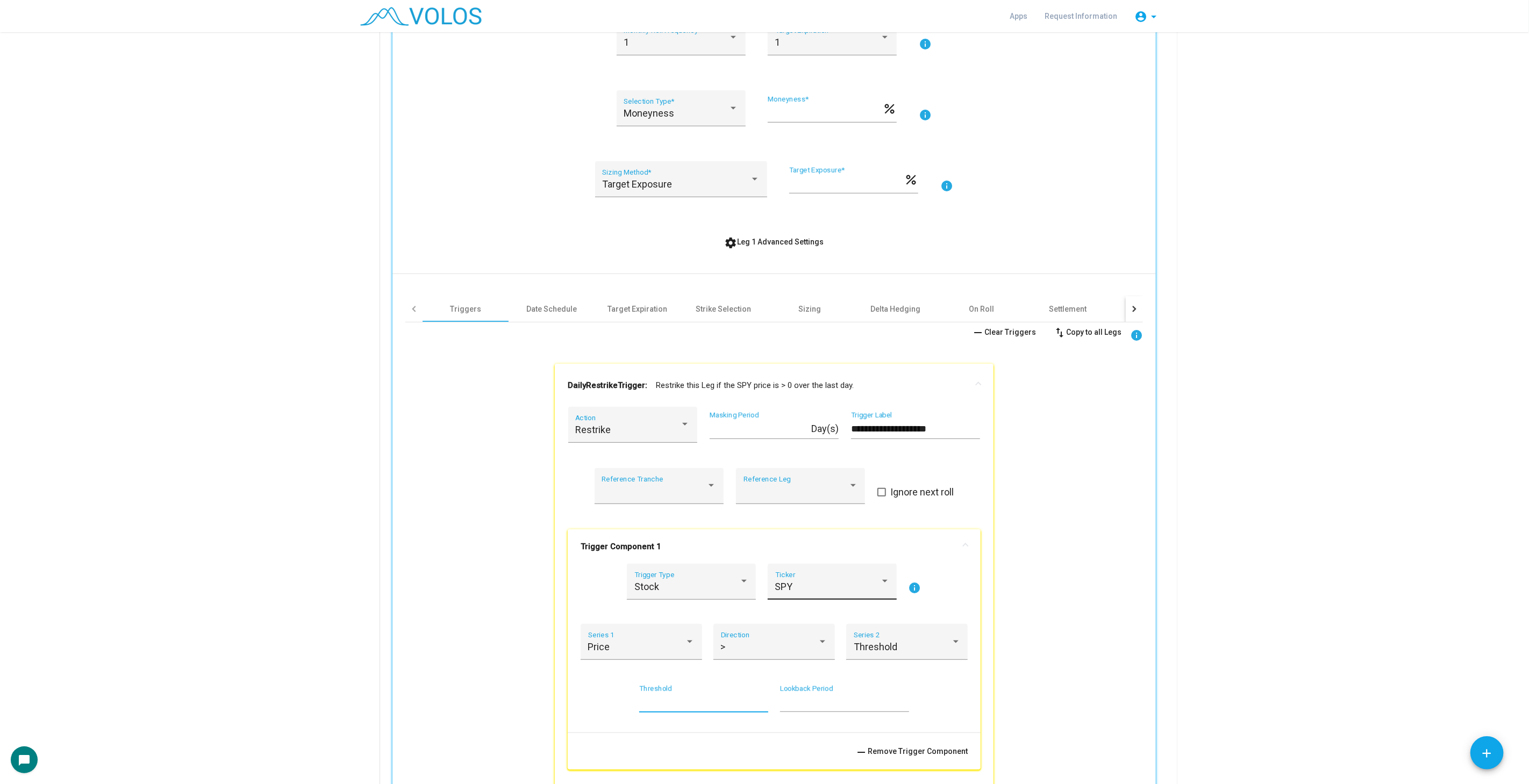
click at [801, 573] on div "SPY Ticker" at bounding box center [832, 585] width 115 height 28
click at [810, 449] on span "SPX" at bounding box center [827, 439] width 115 height 29
click at [796, 547] on mat-panel-title "Trigger Component 1" at bounding box center [767, 546] width 375 height 10
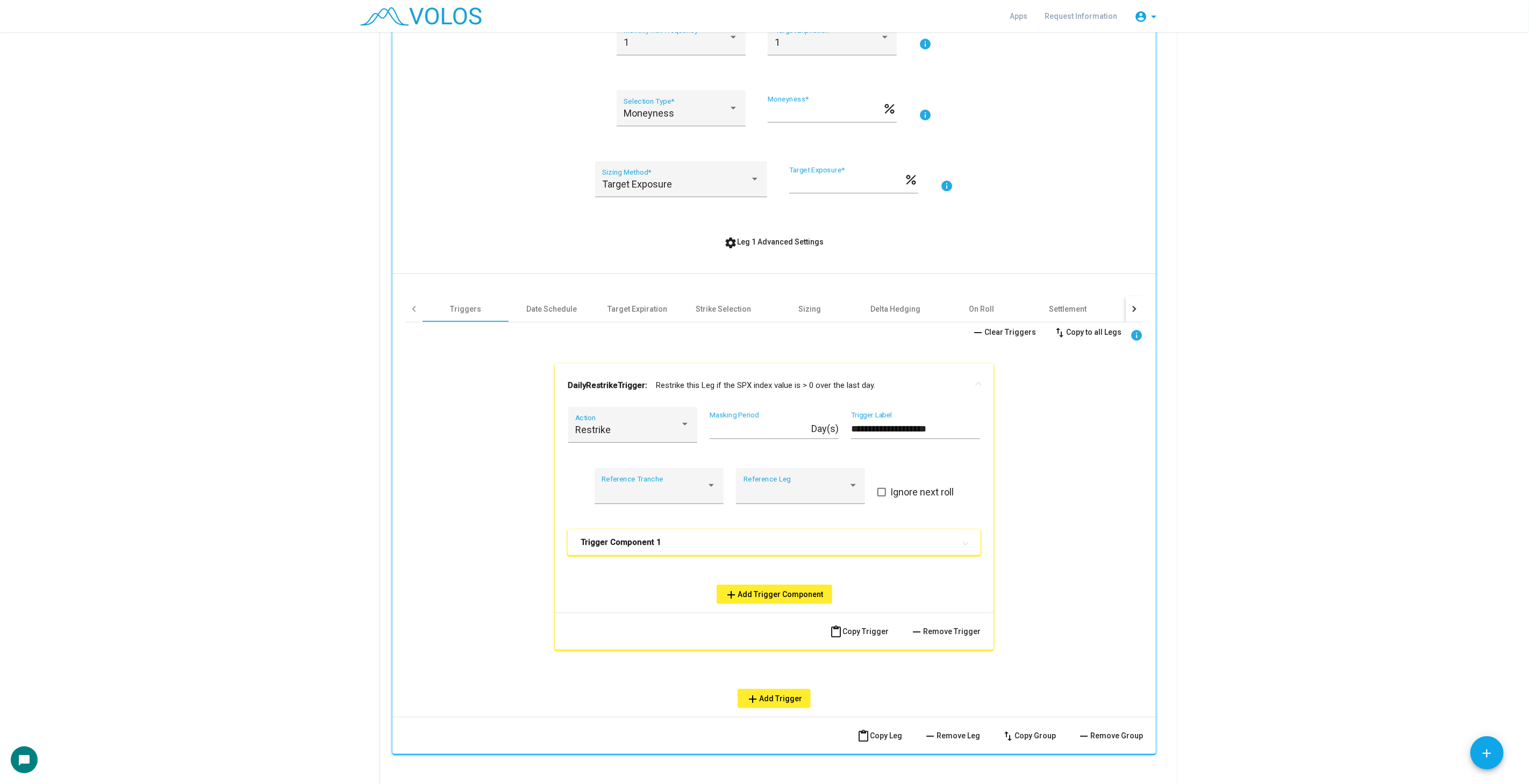
click at [803, 373] on mat-expansion-panel-header "DailyRestrikeTrigger: Restrike this Leg if the SPX index value is > 0 over the …" at bounding box center [774, 385] width 439 height 43
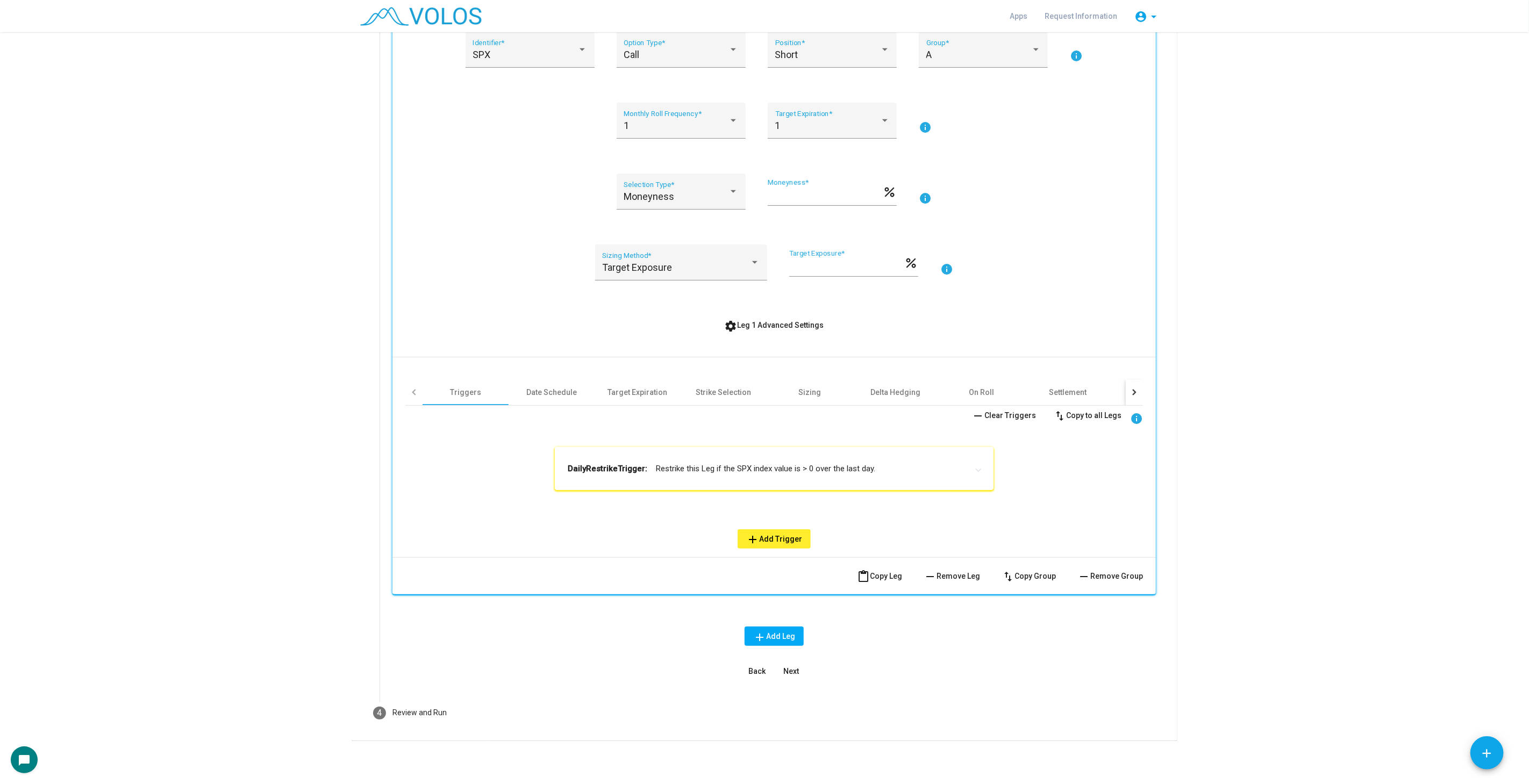
scroll to position [218, 0]
click at [1071, 501] on div "**********" at bounding box center [774, 479] width 738 height 143
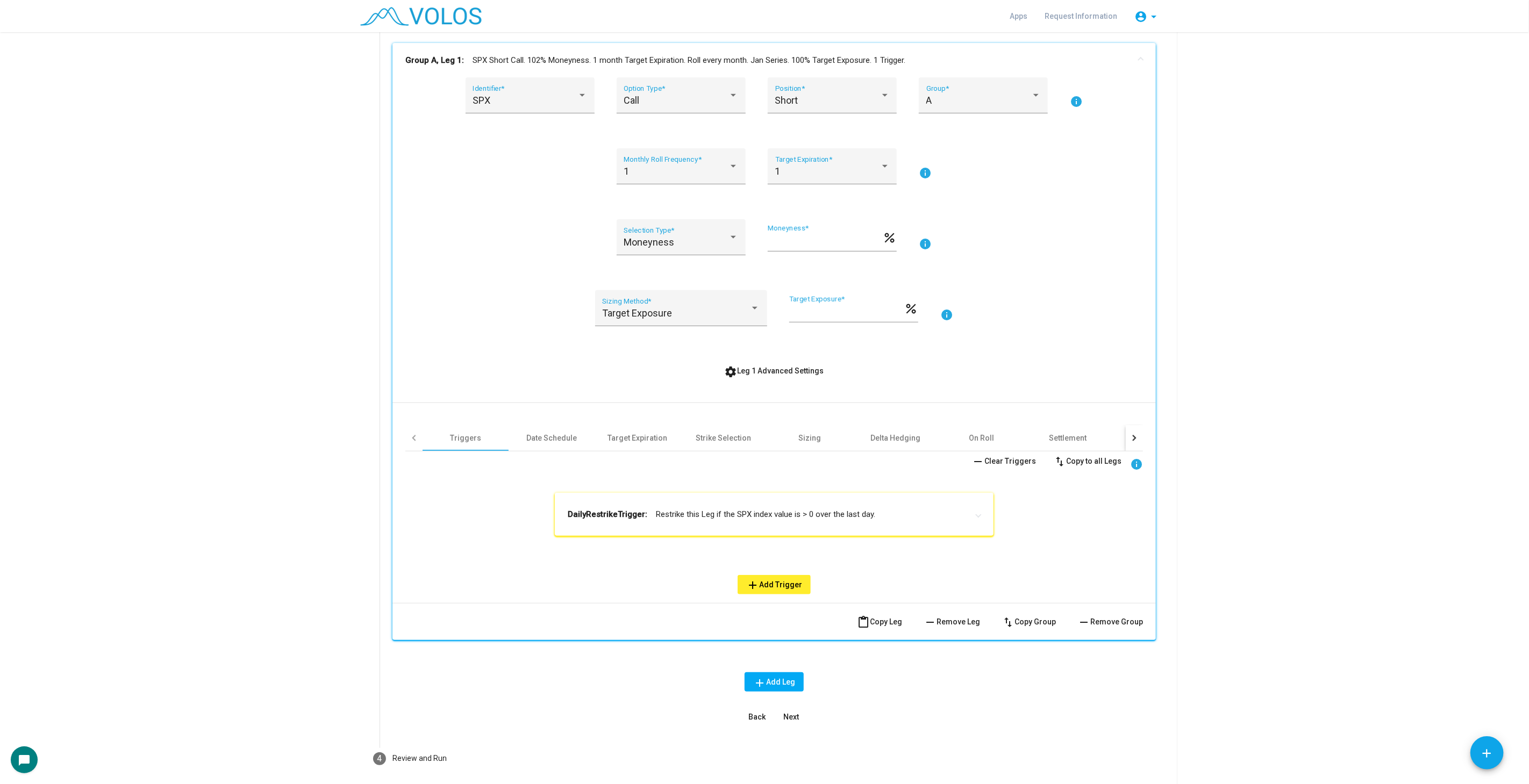
scroll to position [0, 0]
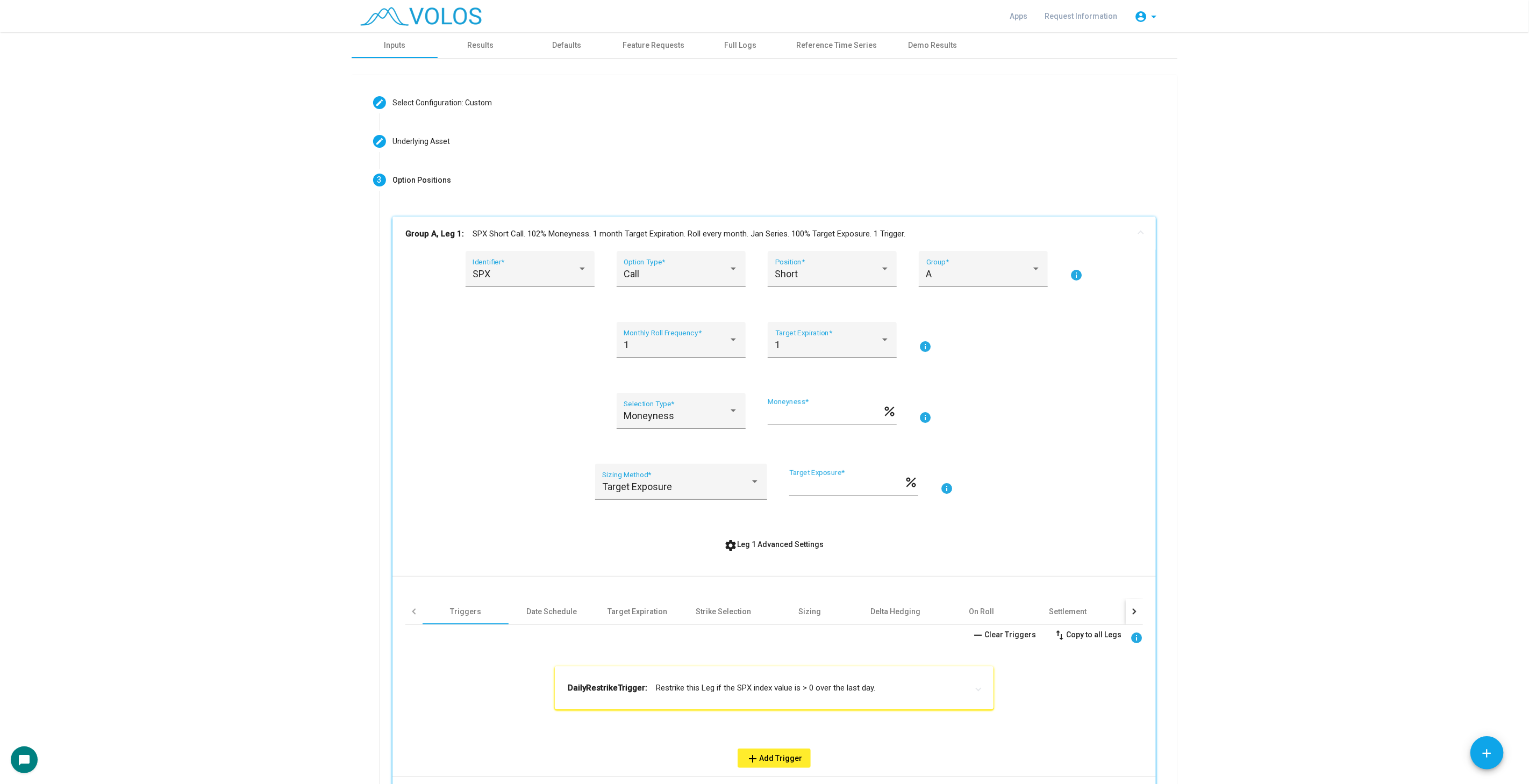
click at [745, 230] on mat-panel-title "Group A, Leg 1: SPX Short Call. 102% Moneyness. 1 month Target Expiration. Roll…" at bounding box center [767, 233] width 725 height 12
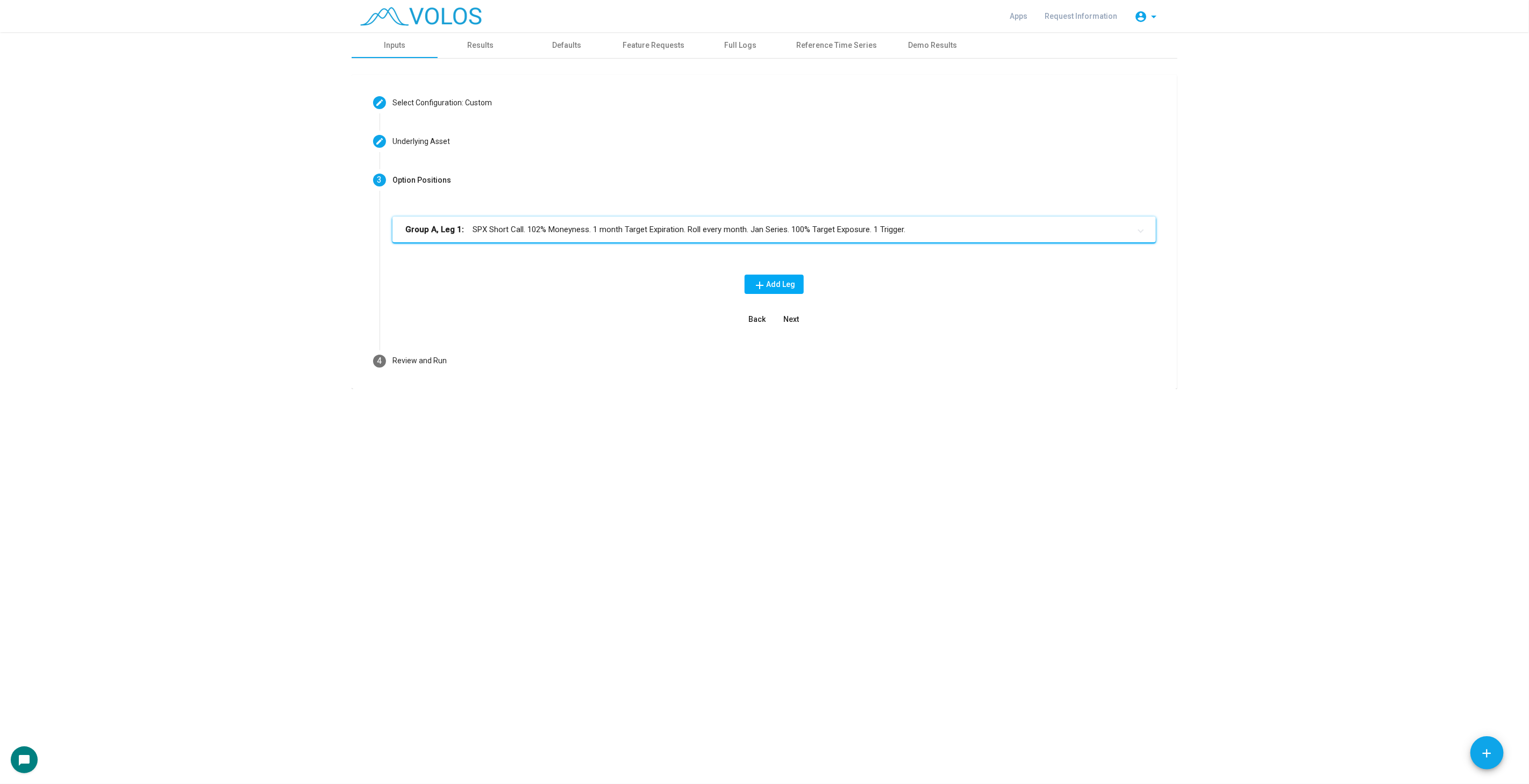
click at [800, 317] on button "Next" at bounding box center [791, 319] width 34 height 19
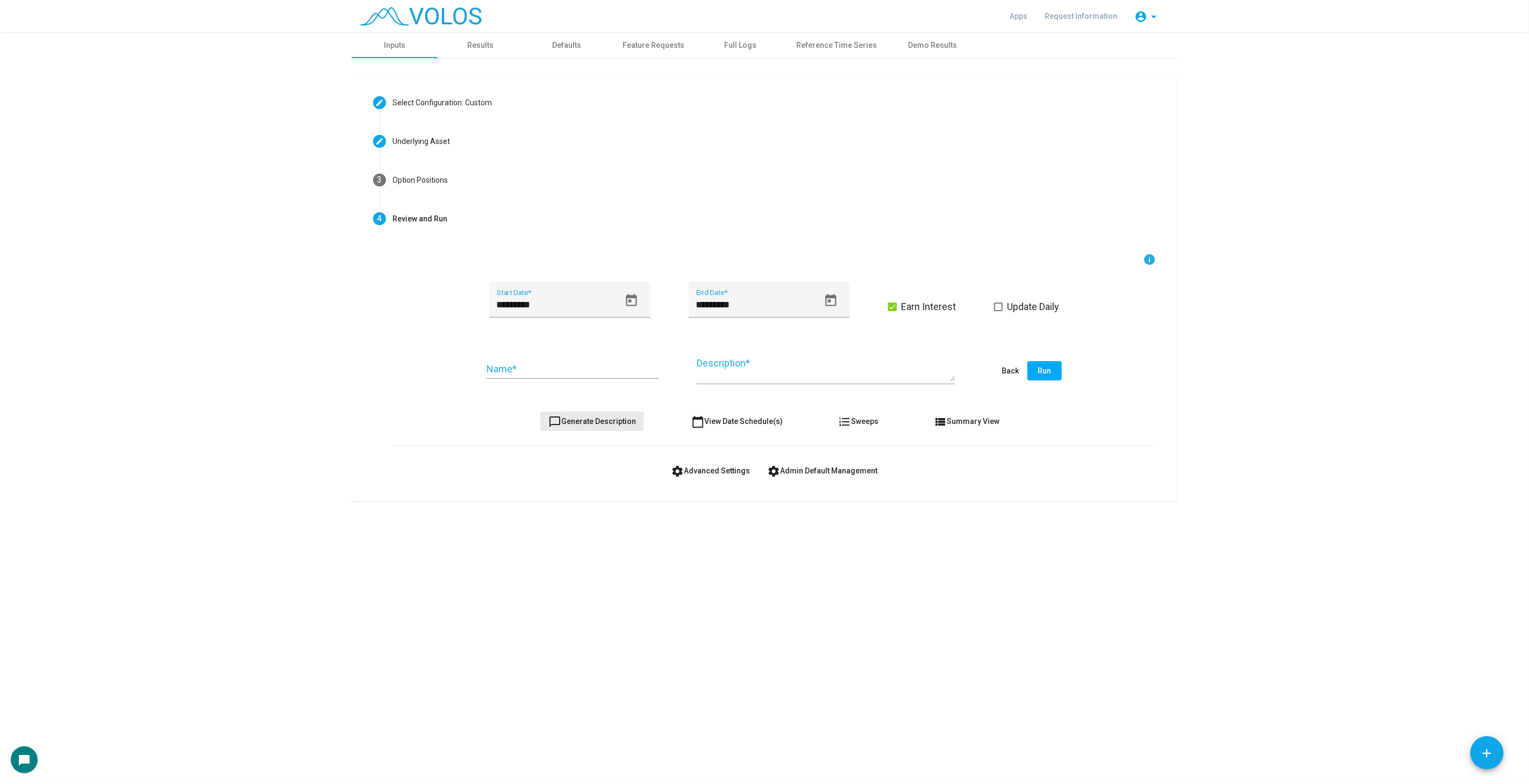
click at [576, 417] on span "chat_bubble_outline Generate Description" at bounding box center [593, 421] width 87 height 9
type textarea "**********"
click at [576, 376] on div "Name *" at bounding box center [572, 365] width 172 height 27
type input "**********"
click at [613, 419] on span "chat_bubble_outline Generate Description" at bounding box center [593, 421] width 87 height 9
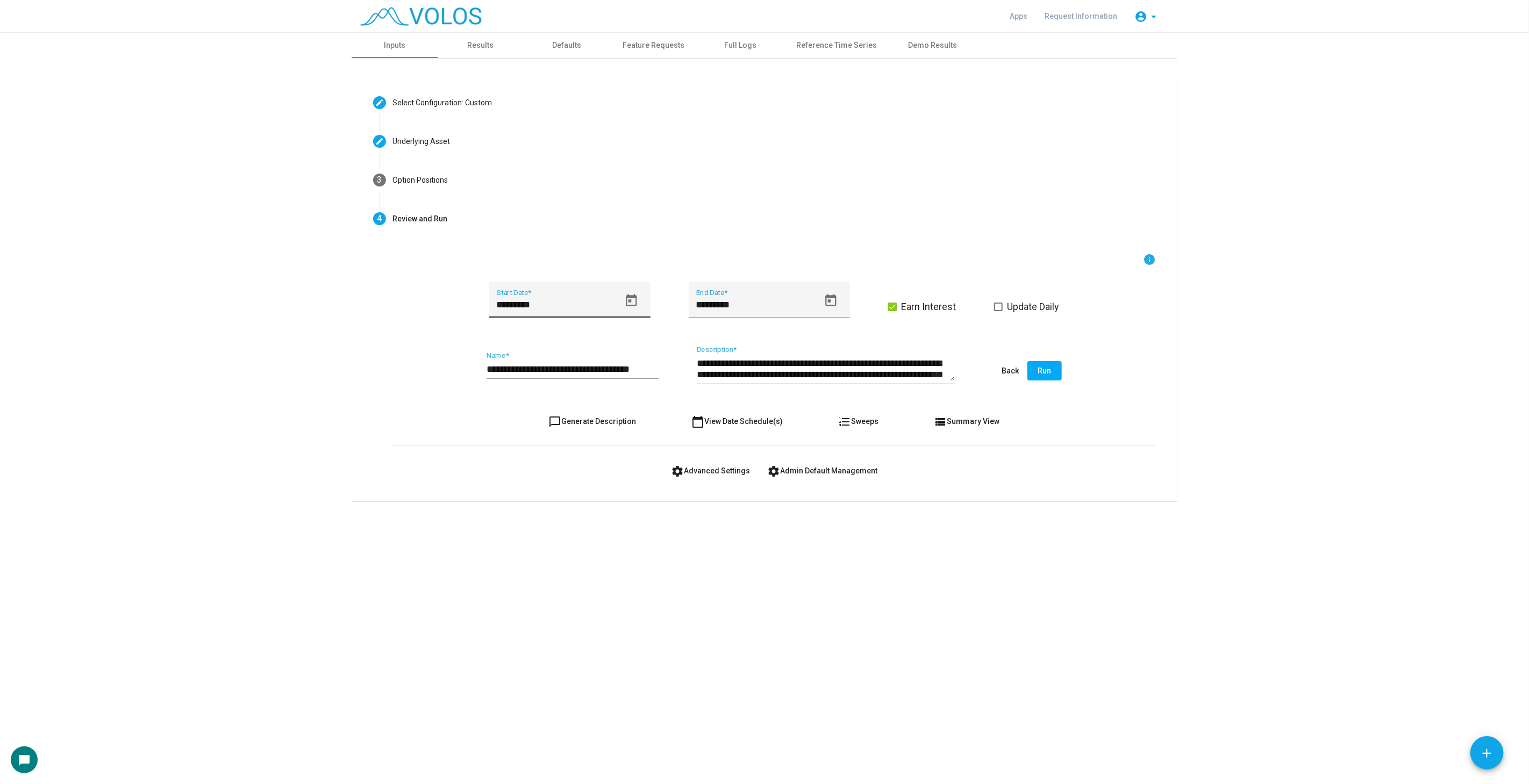
click at [634, 296] on icon "Open calendar" at bounding box center [631, 300] width 10 height 12
click at [504, 341] on span "[DATE]" at bounding box center [510, 339] width 22 height 9
click at [620, 409] on div "2016" at bounding box center [625, 416] width 34 height 19
click at [507, 393] on div "JAN" at bounding box center [511, 394] width 34 height 19
click at [525, 406] on div "4" at bounding box center [525, 408] width 19 height 19
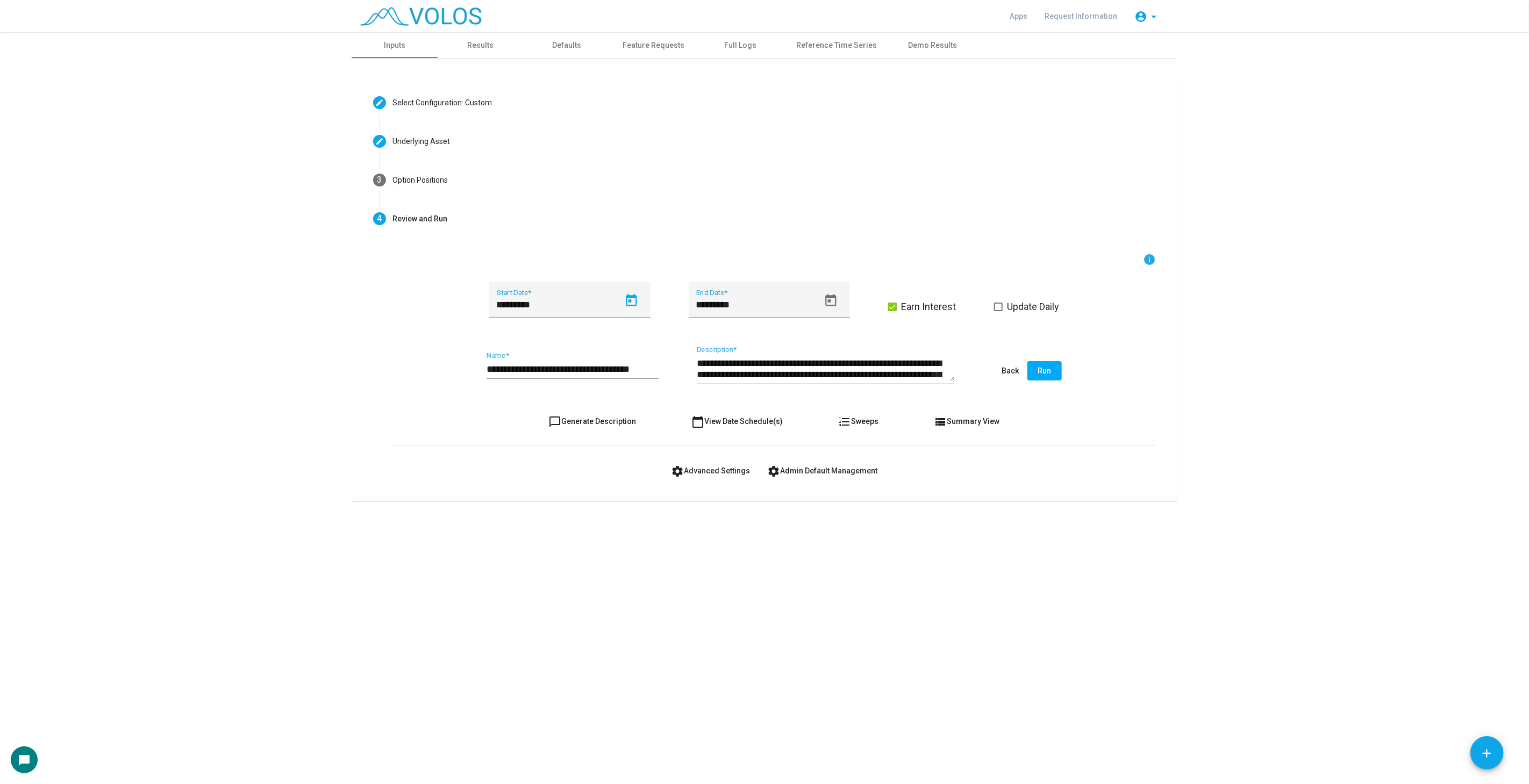
type input "********"
click at [1031, 306] on span "Update Daily" at bounding box center [1033, 307] width 52 height 13
click at [1052, 373] on button "Run" at bounding box center [1044, 371] width 34 height 19
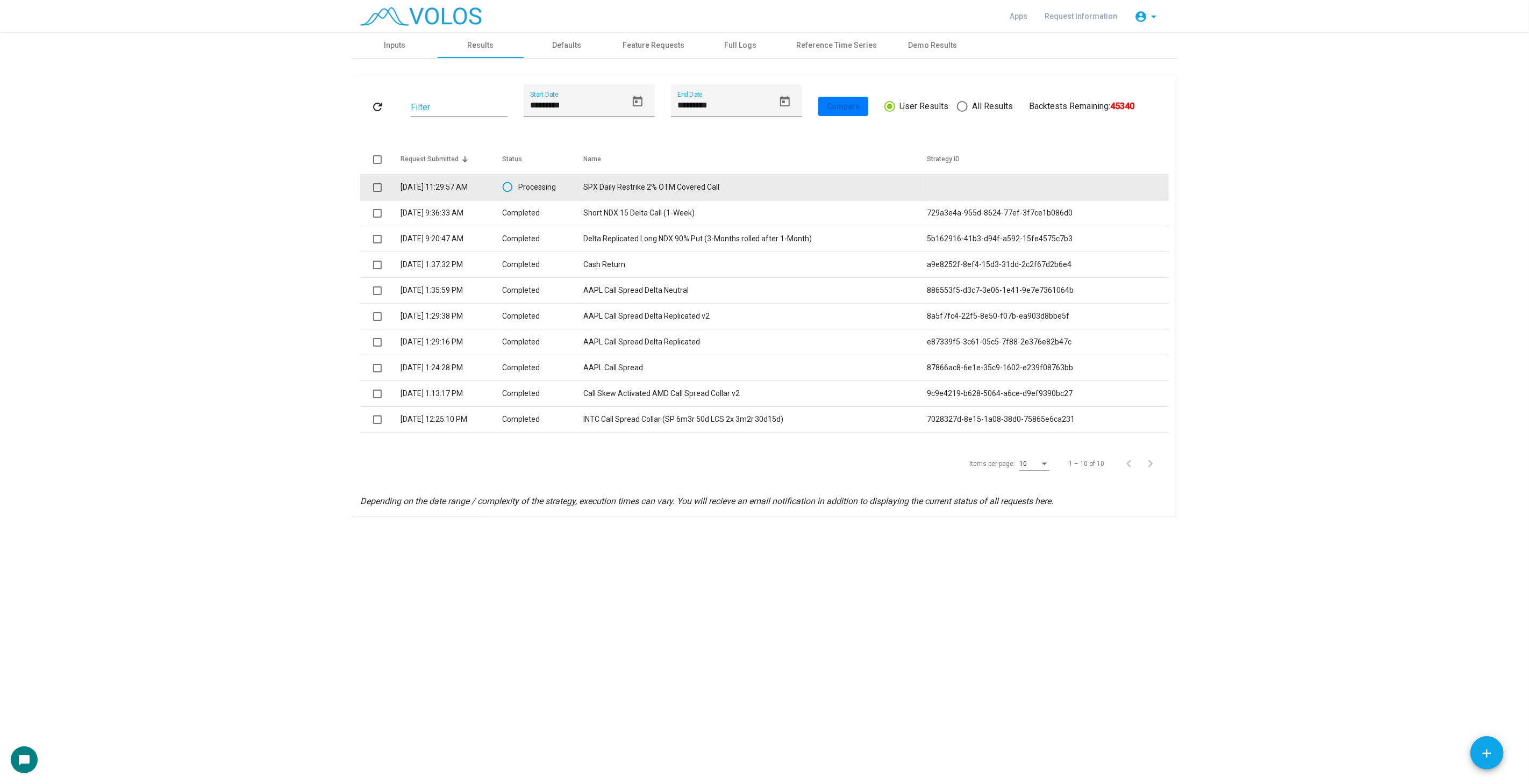
click at [543, 192] on td "Processing" at bounding box center [542, 187] width 81 height 26
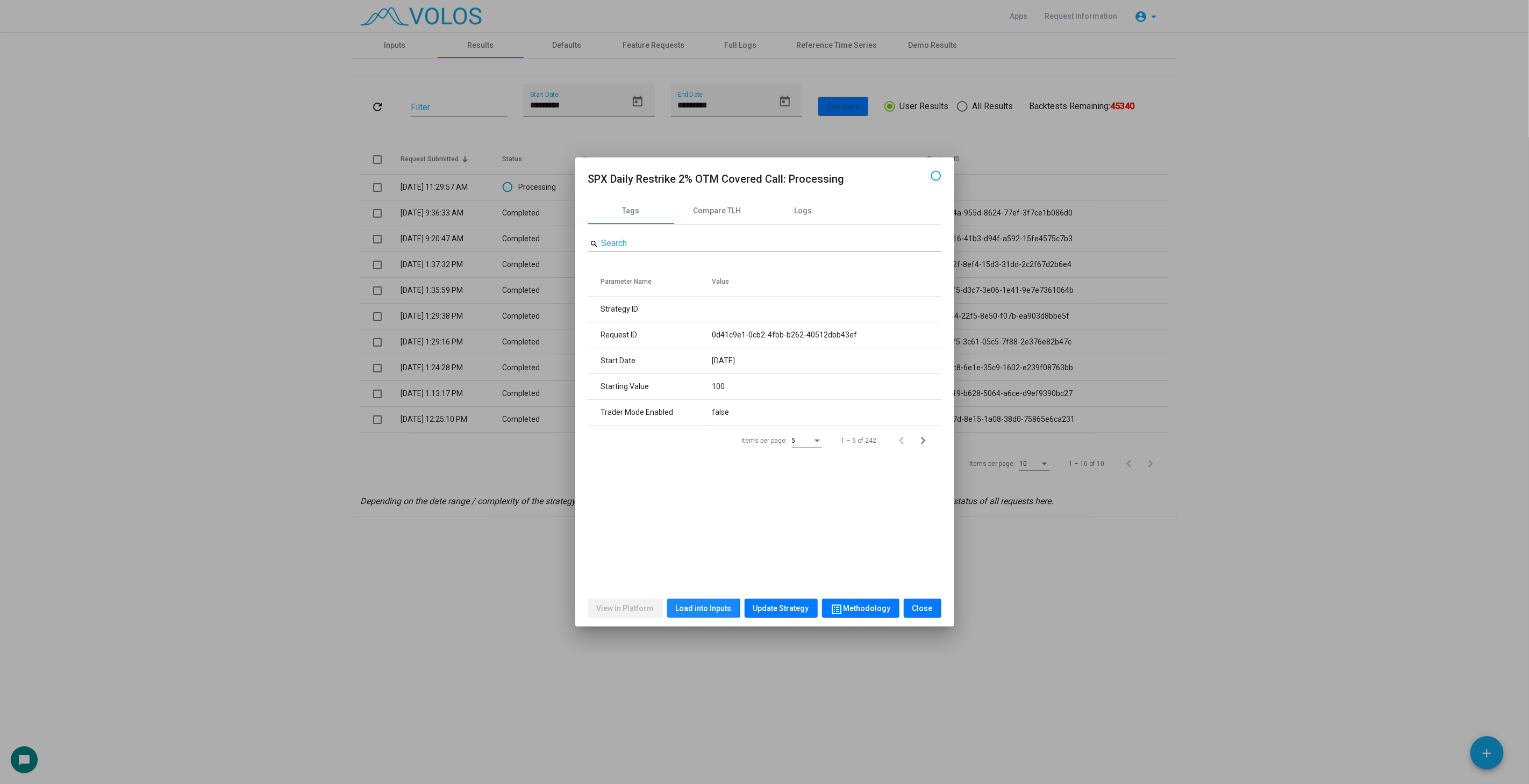
click at [694, 609] on span "Load into Inputs" at bounding box center [704, 608] width 56 height 9
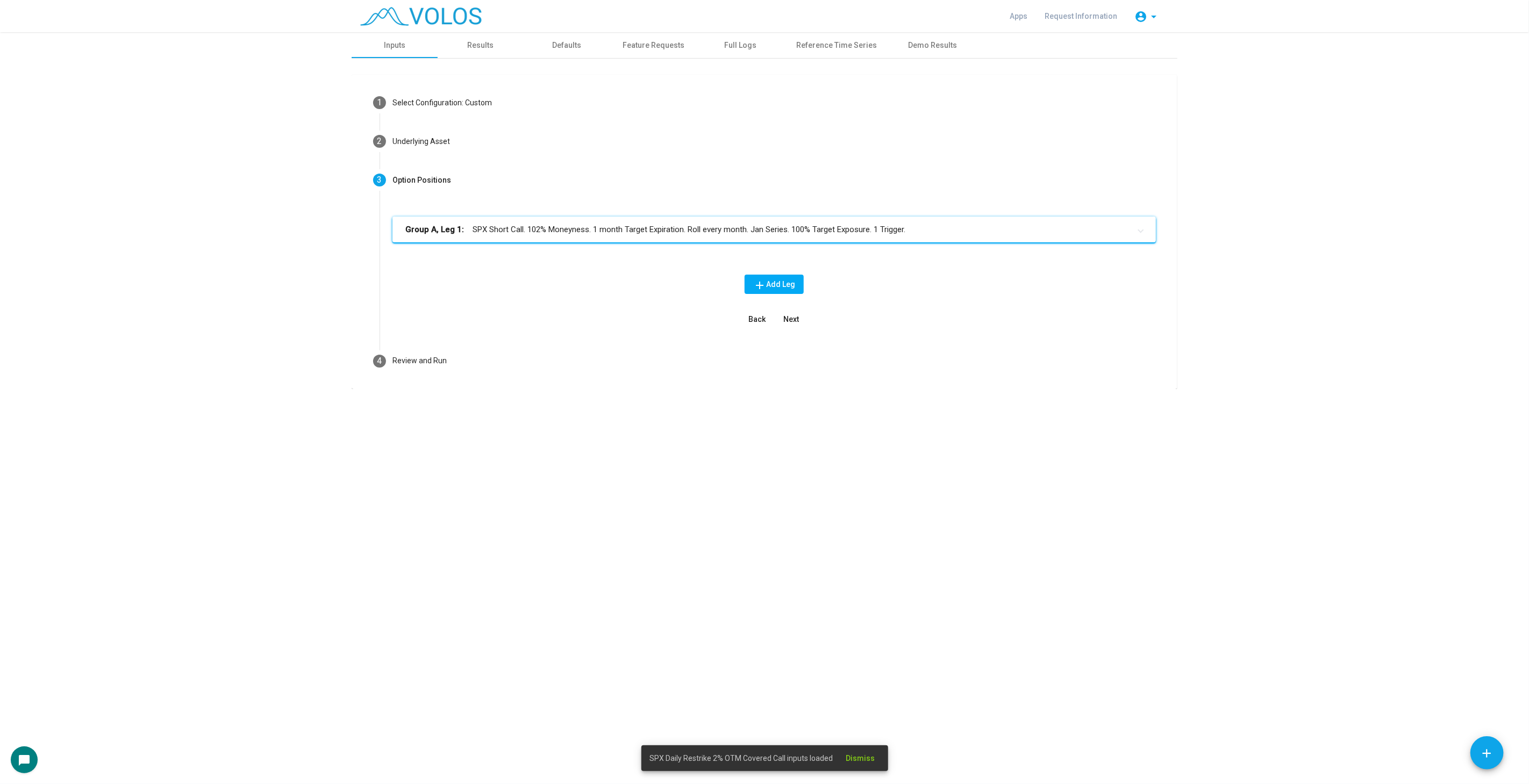
click at [612, 239] on mat-expansion-panel-header "Group A, Leg 1: SPX Short Call. 102% Moneyness. 1 month Target Expiration. Roll…" at bounding box center [774, 228] width 764 height 26
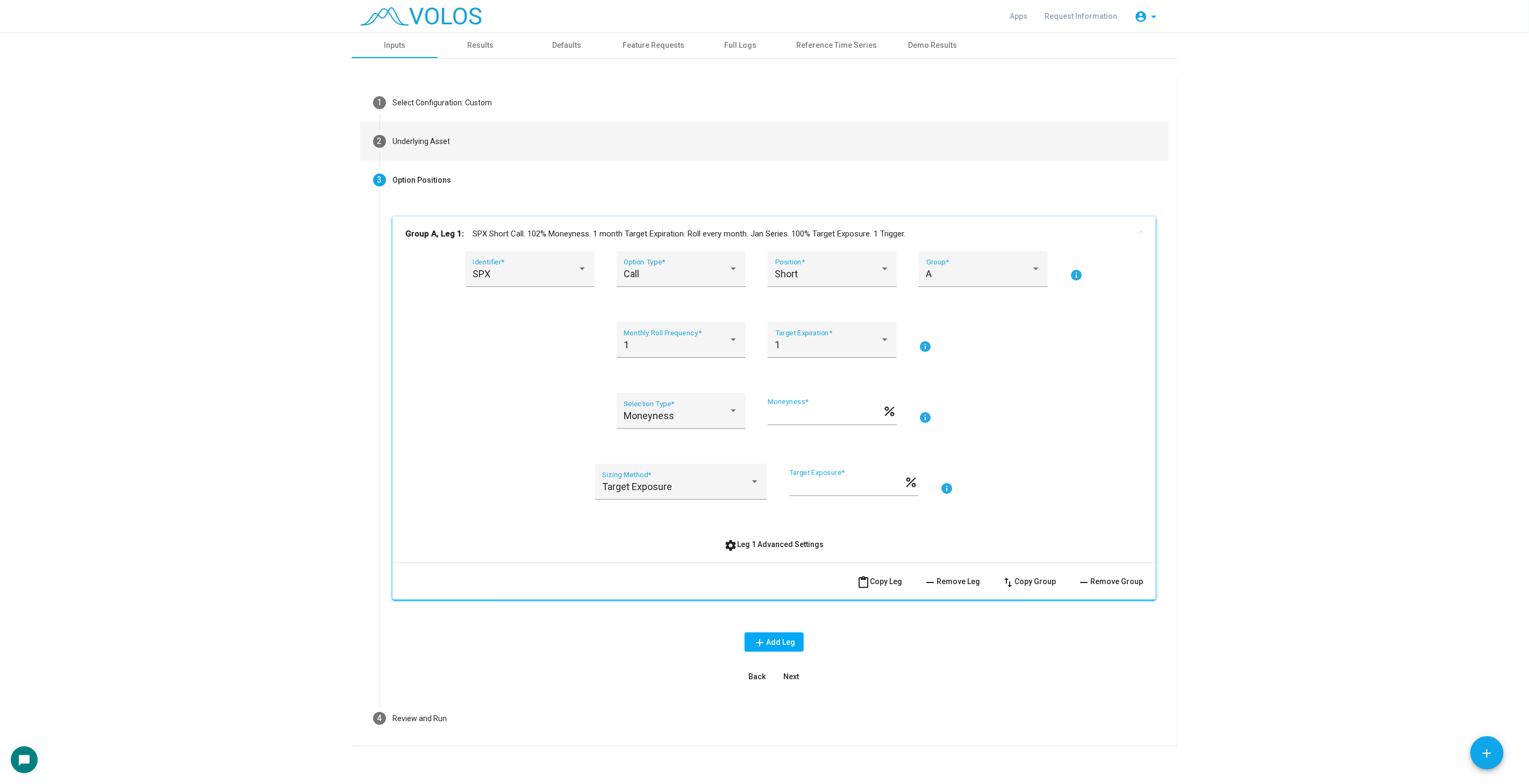
click at [727, 146] on mat-step-header "2 Underlying Asset" at bounding box center [764, 141] width 809 height 39
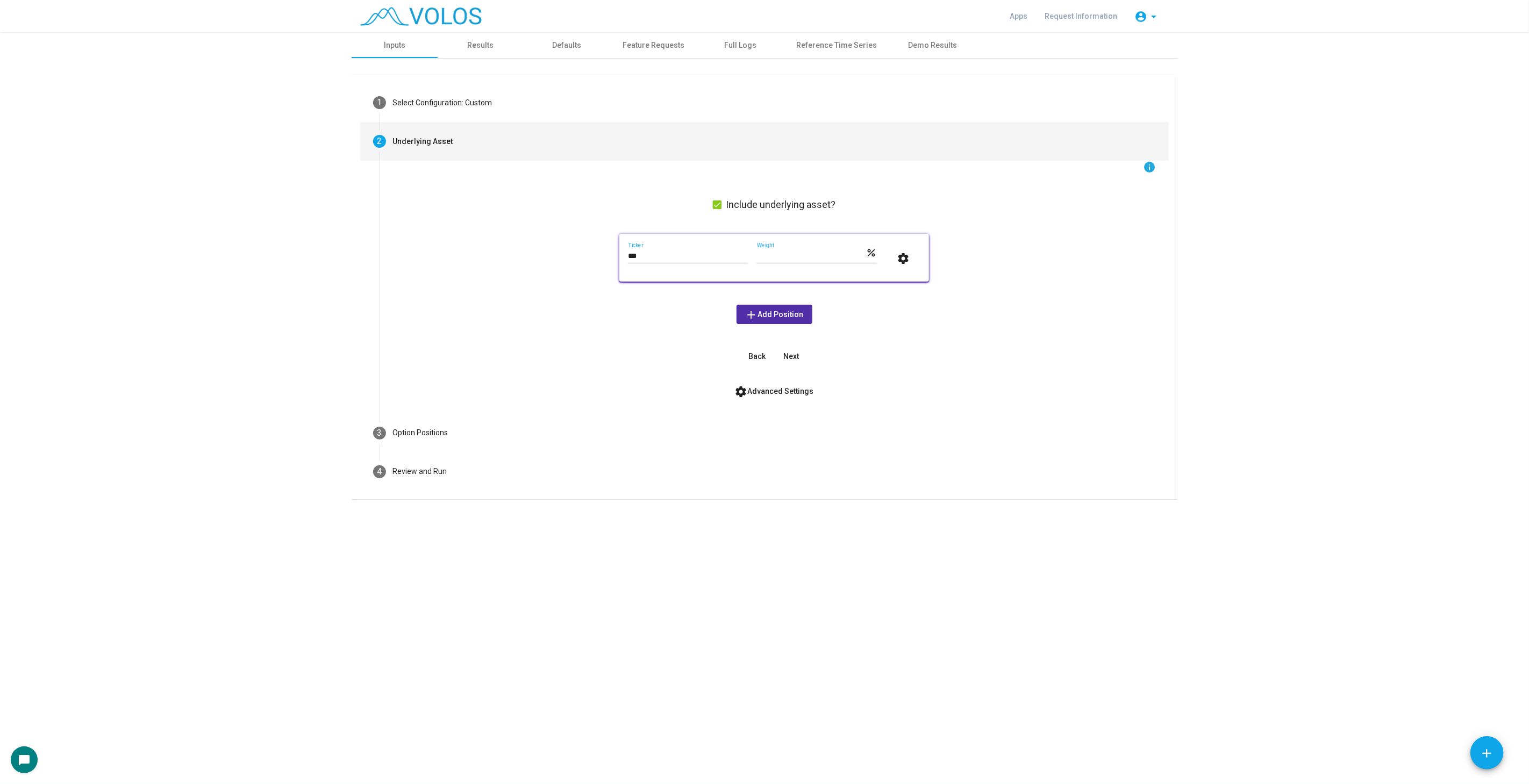
click at [791, 382] on button "settings Advanced Settings" at bounding box center [774, 391] width 96 height 19
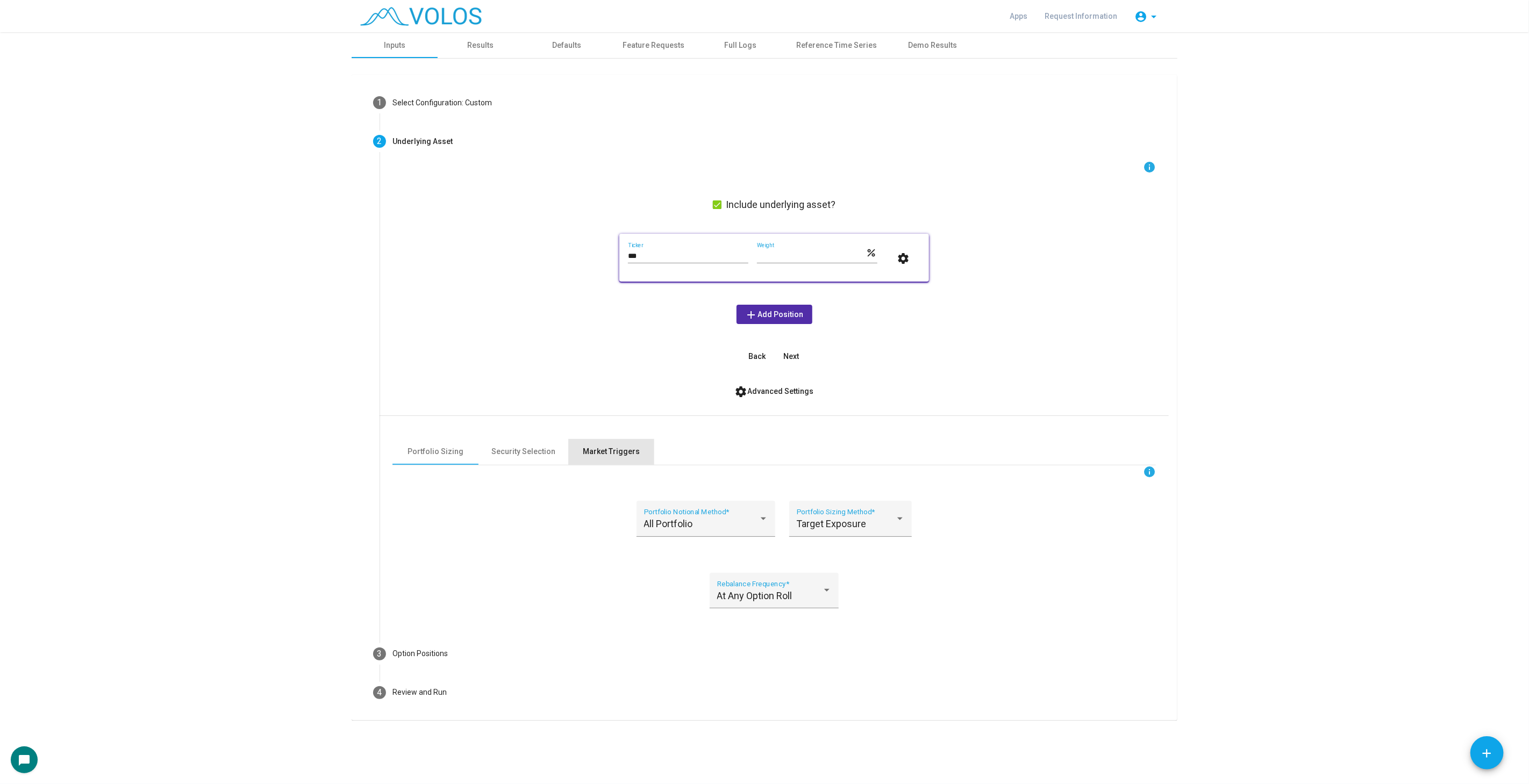
click at [598, 445] on div "Market Triggers" at bounding box center [611, 451] width 86 height 26
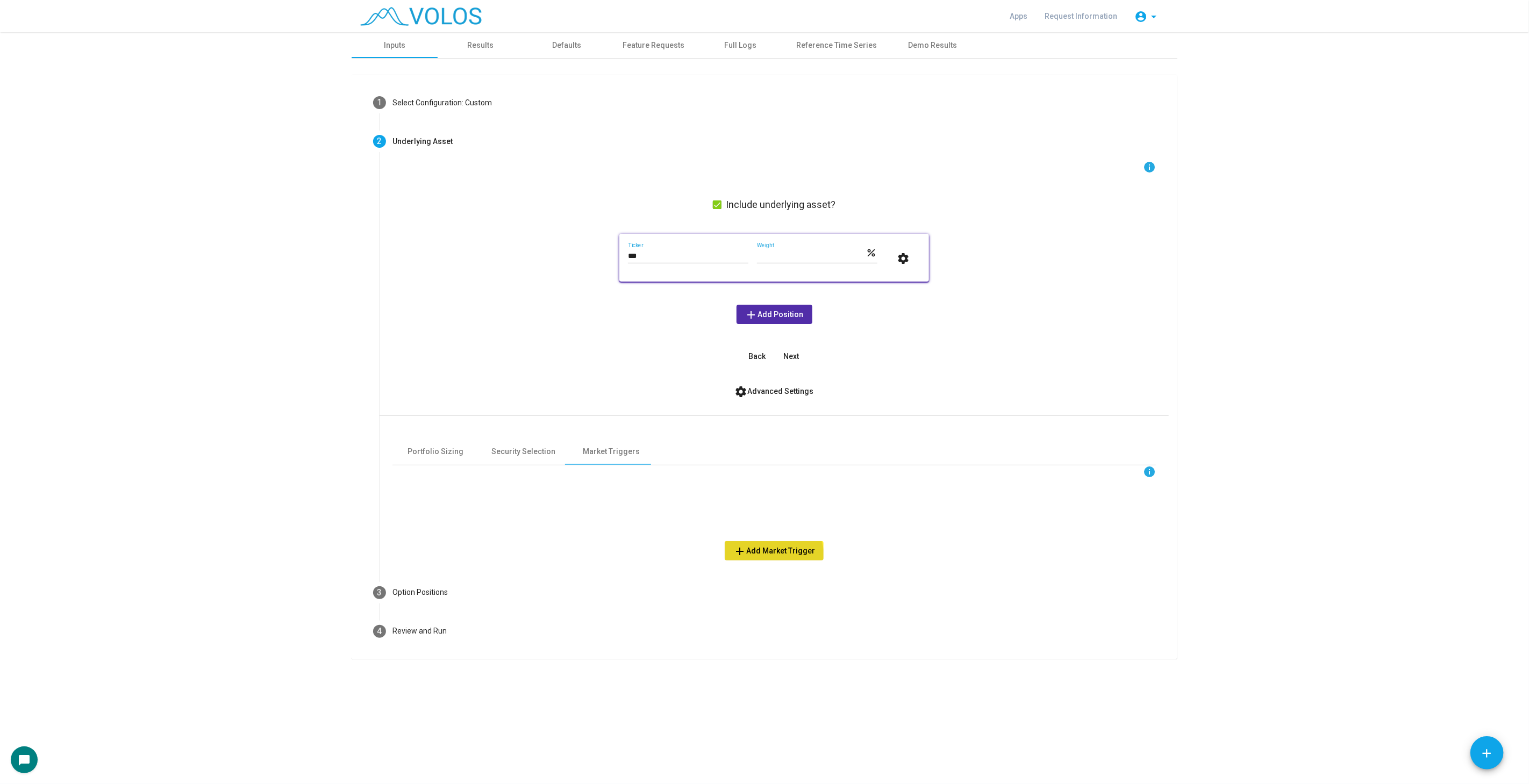
click at [767, 557] on button "add Add Market Trigger" at bounding box center [774, 551] width 99 height 19
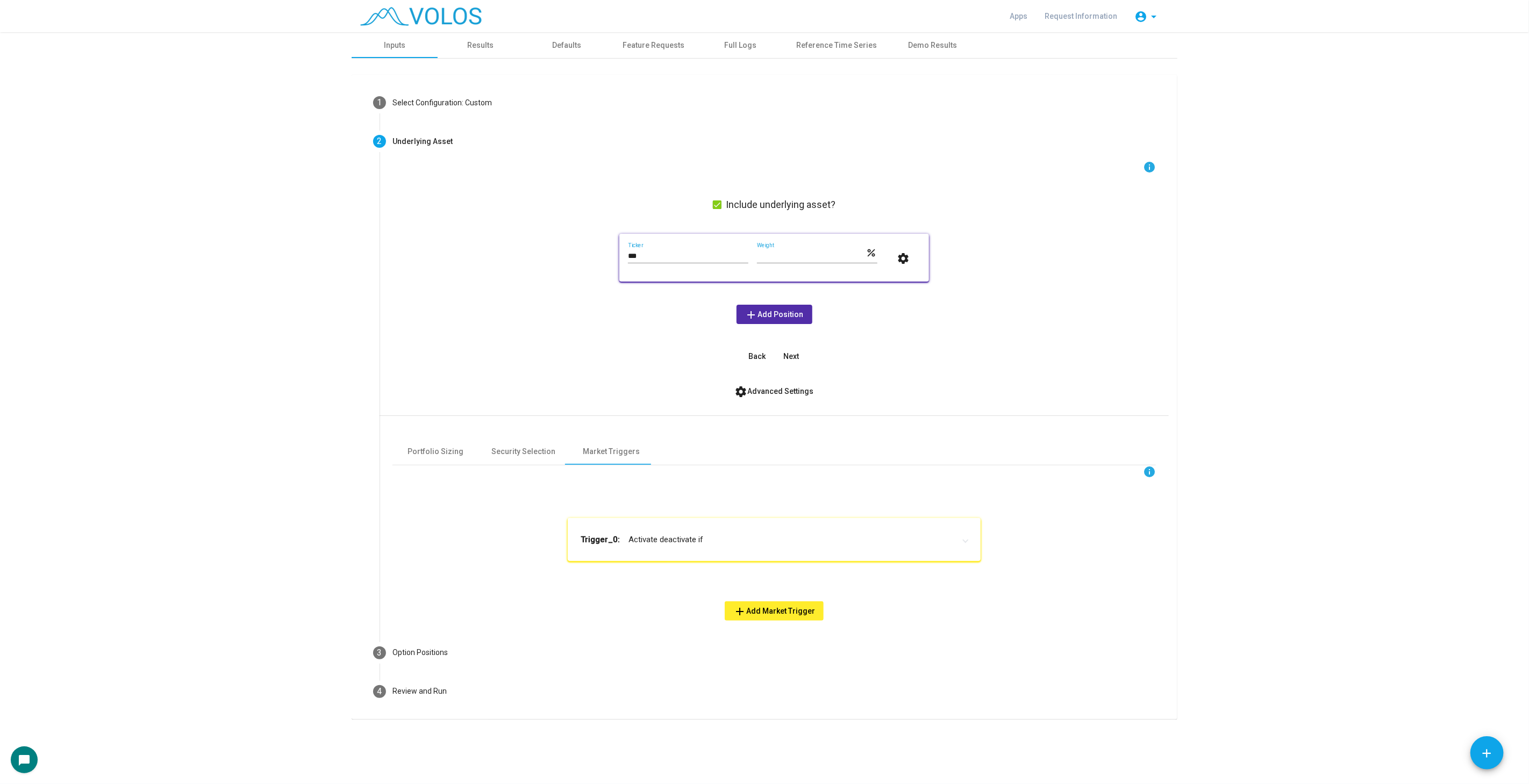
click at [773, 529] on mat-expansion-panel-header "Trigger_0: Activate deactivate if" at bounding box center [774, 538] width 413 height 43
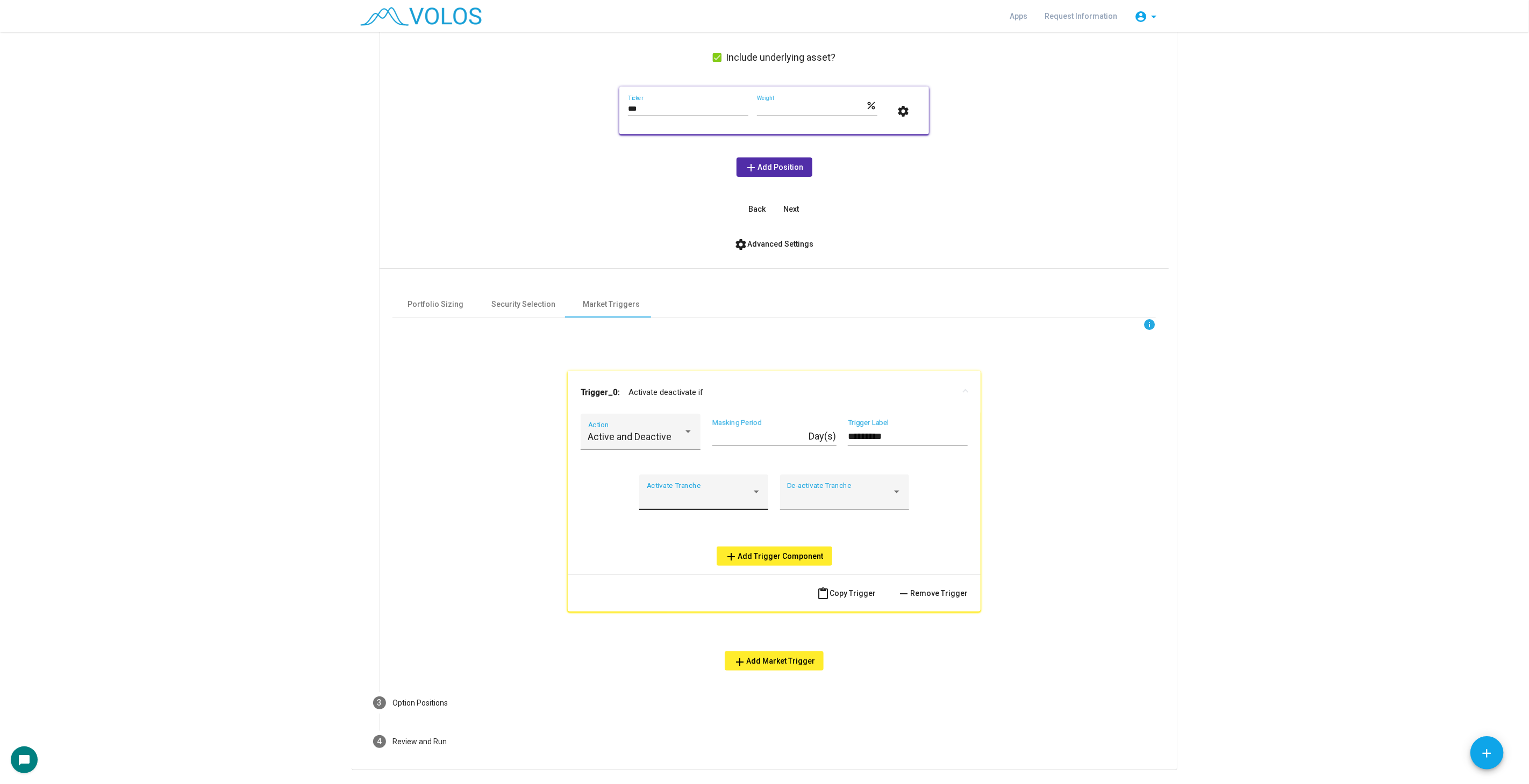
scroll to position [174, 0]
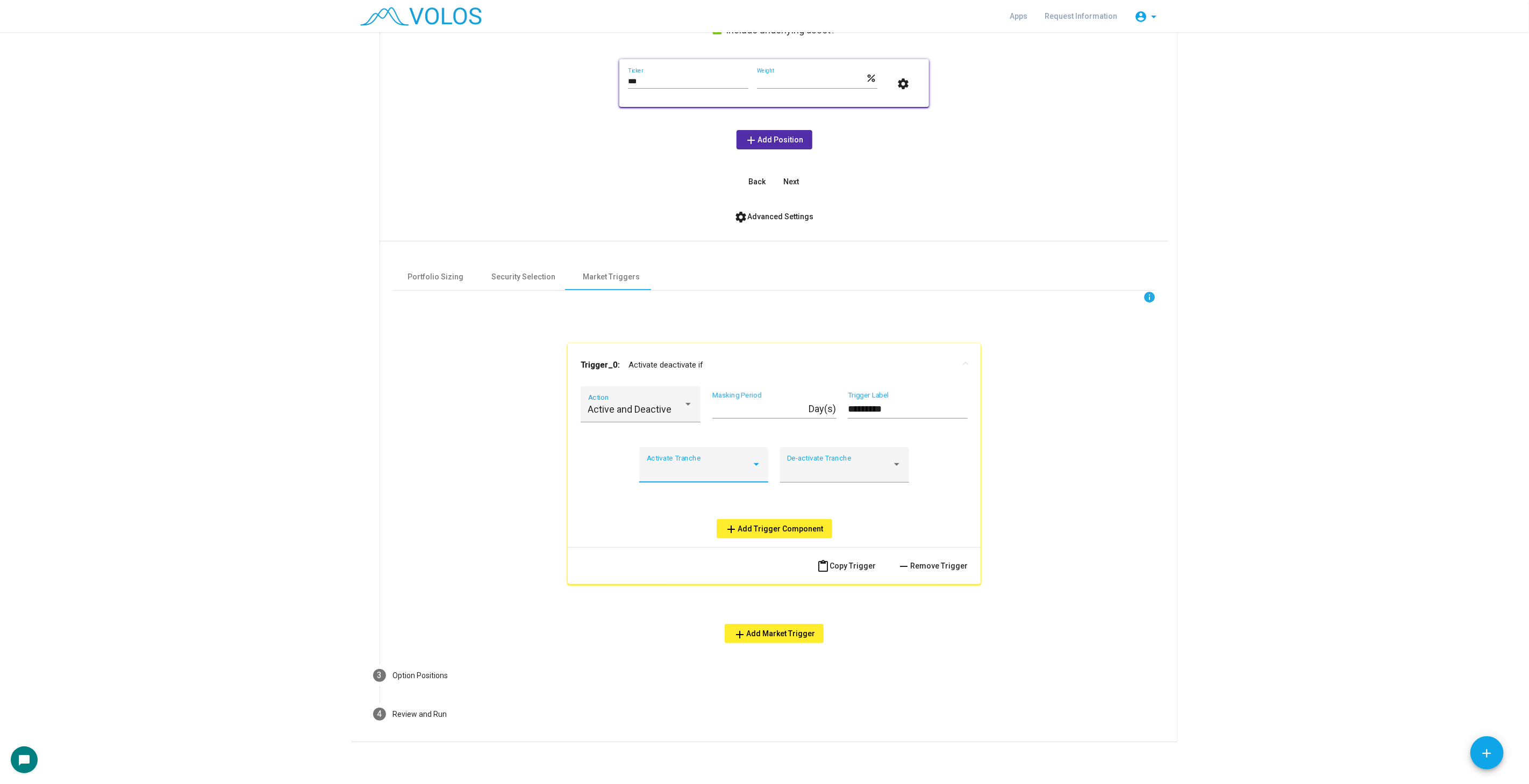
click at [677, 465] on div at bounding box center [699, 469] width 105 height 10
click at [709, 527] on span "A" at bounding box center [699, 527] width 115 height 29
click at [810, 469] on div at bounding box center [839, 469] width 105 height 10
click at [930, 461] on div at bounding box center [764, 392] width 1529 height 784
click at [875, 406] on input "*********" at bounding box center [908, 409] width 120 height 10
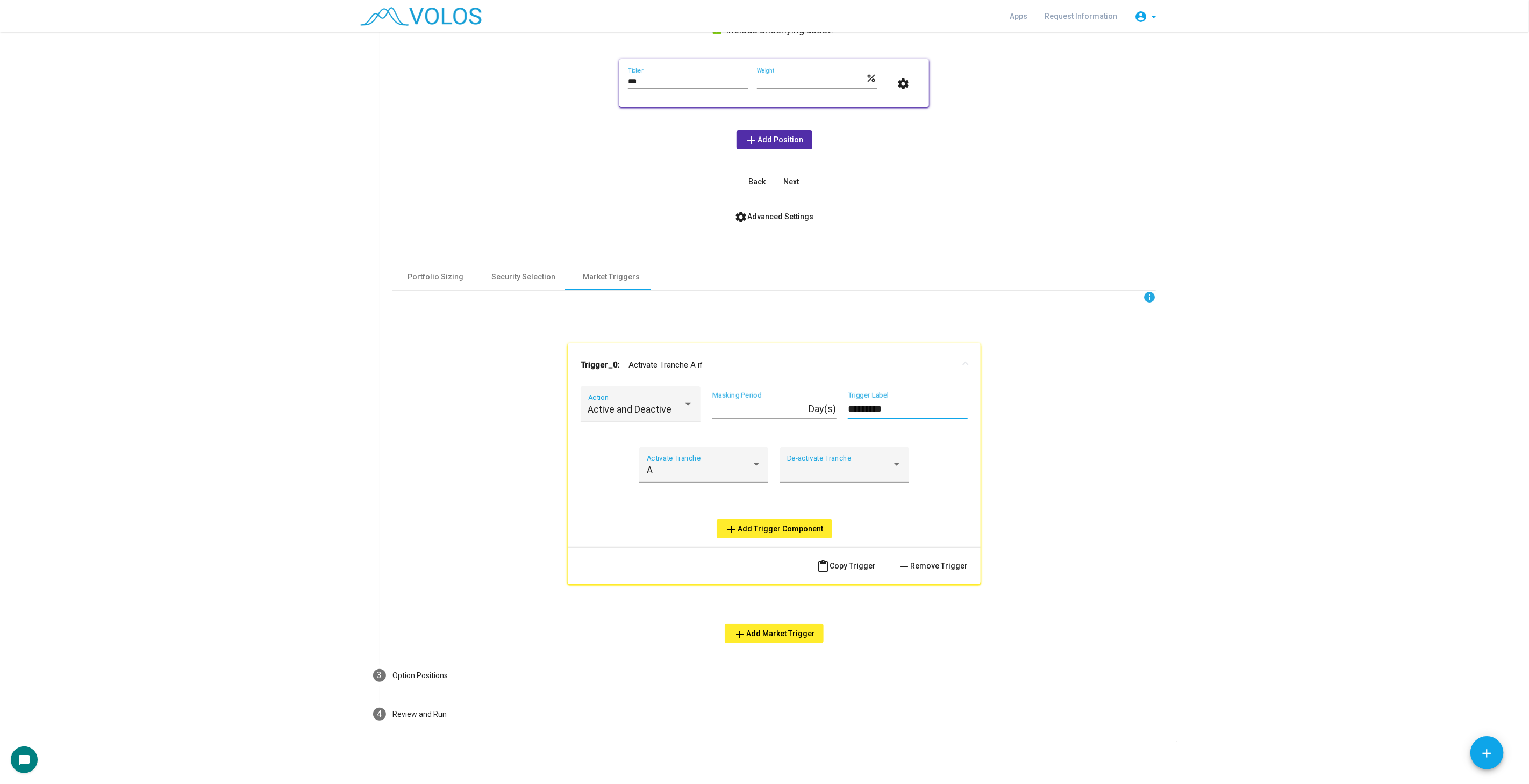
click at [875, 406] on input "*********" at bounding box center [908, 409] width 120 height 10
click at [714, 462] on div "A Activate Tranche" at bounding box center [704, 468] width 115 height 28
click at [606, 395] on div at bounding box center [764, 392] width 1529 height 784
click at [606, 395] on div "Active and Deactive Action" at bounding box center [640, 408] width 105 height 28
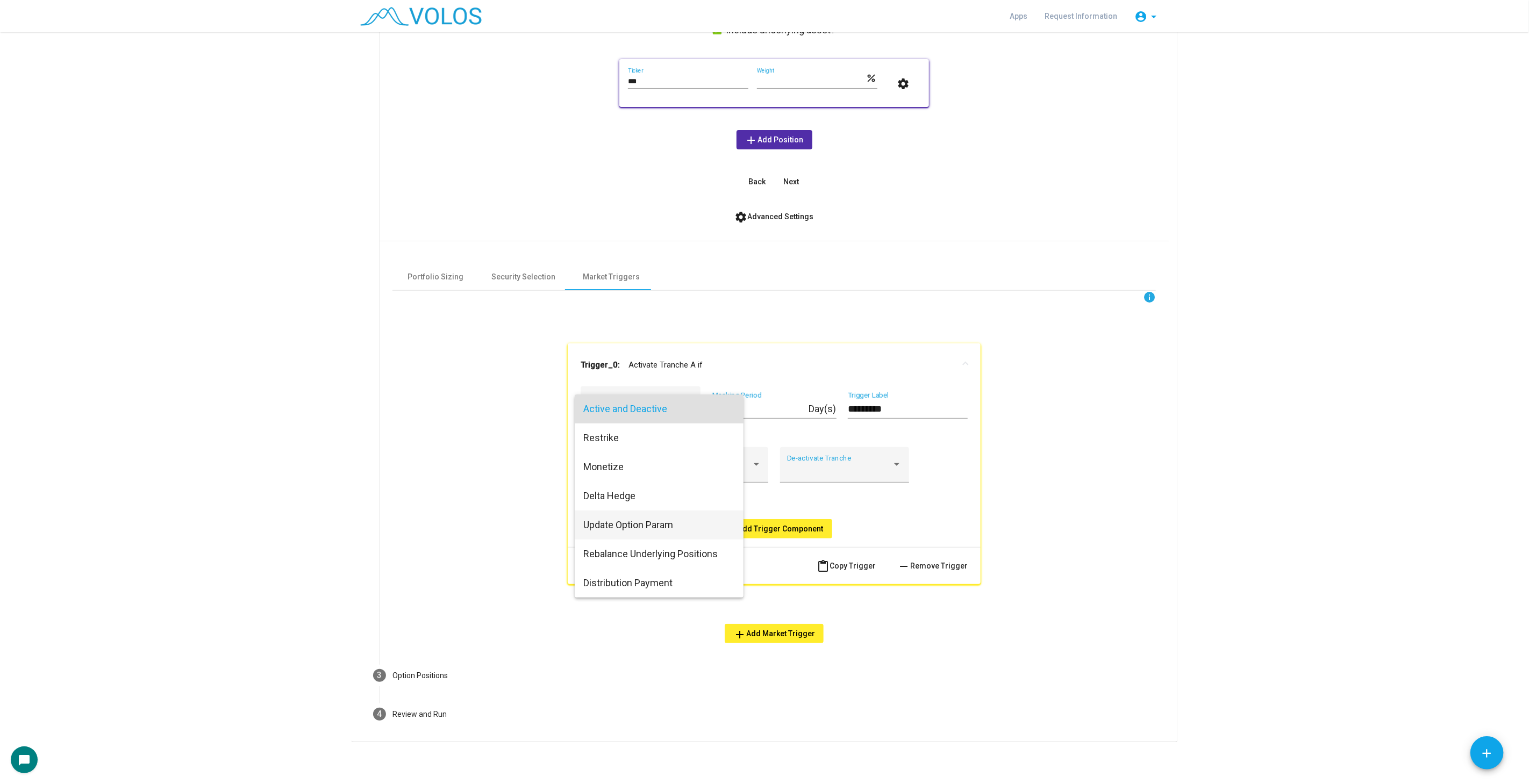
click at [673, 527] on span "Update Option Param" at bounding box center [659, 525] width 152 height 29
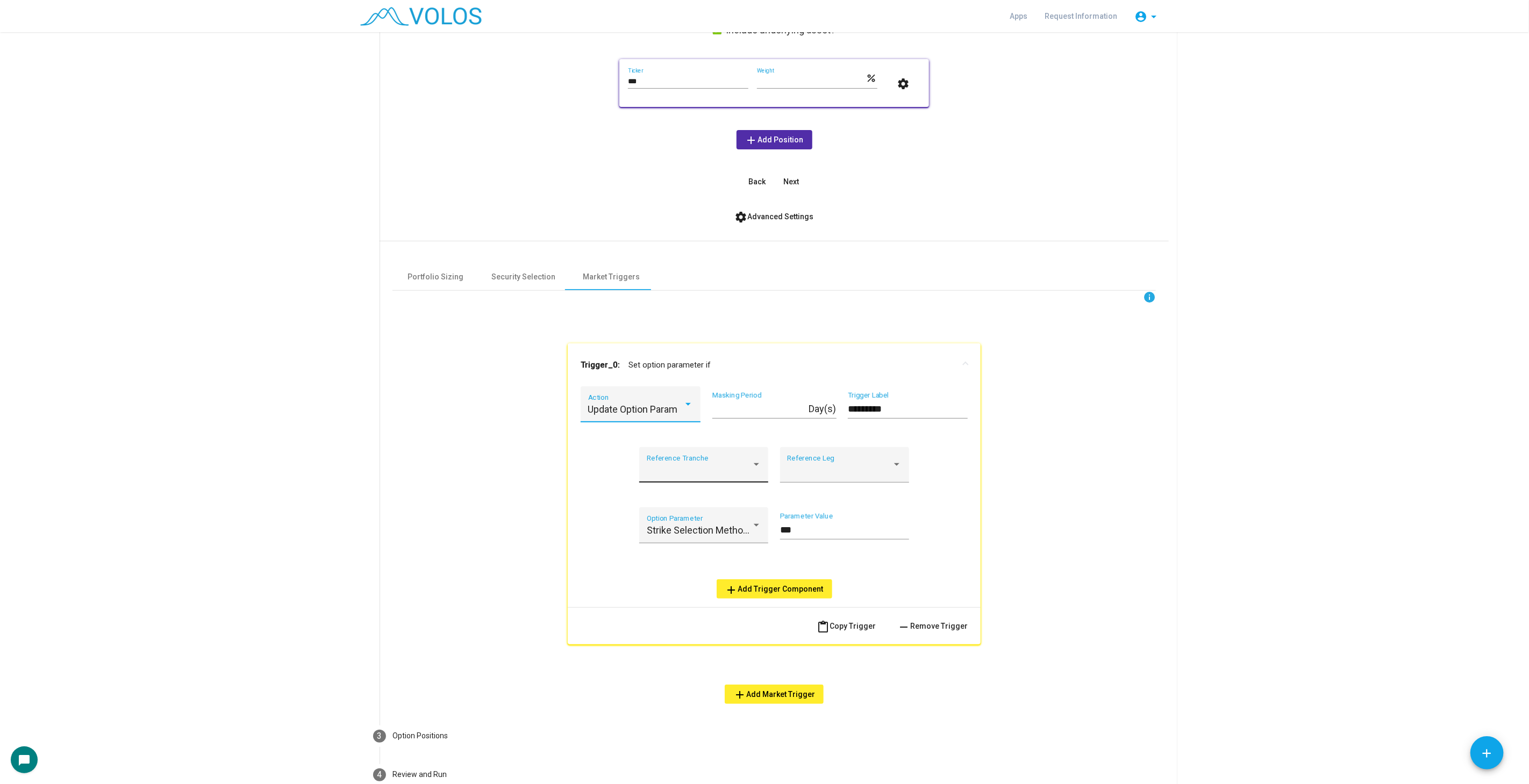
click at [738, 467] on div at bounding box center [699, 469] width 105 height 10
click at [713, 453] on div at bounding box center [764, 392] width 1529 height 784
click at [713, 462] on div "Reference Tranche" at bounding box center [704, 468] width 115 height 28
click at [689, 525] on span "A" at bounding box center [699, 527] width 115 height 29
click at [712, 517] on div "Strike Selection Method Value (Moneyness/delta) Option Parameter" at bounding box center [704, 529] width 115 height 28
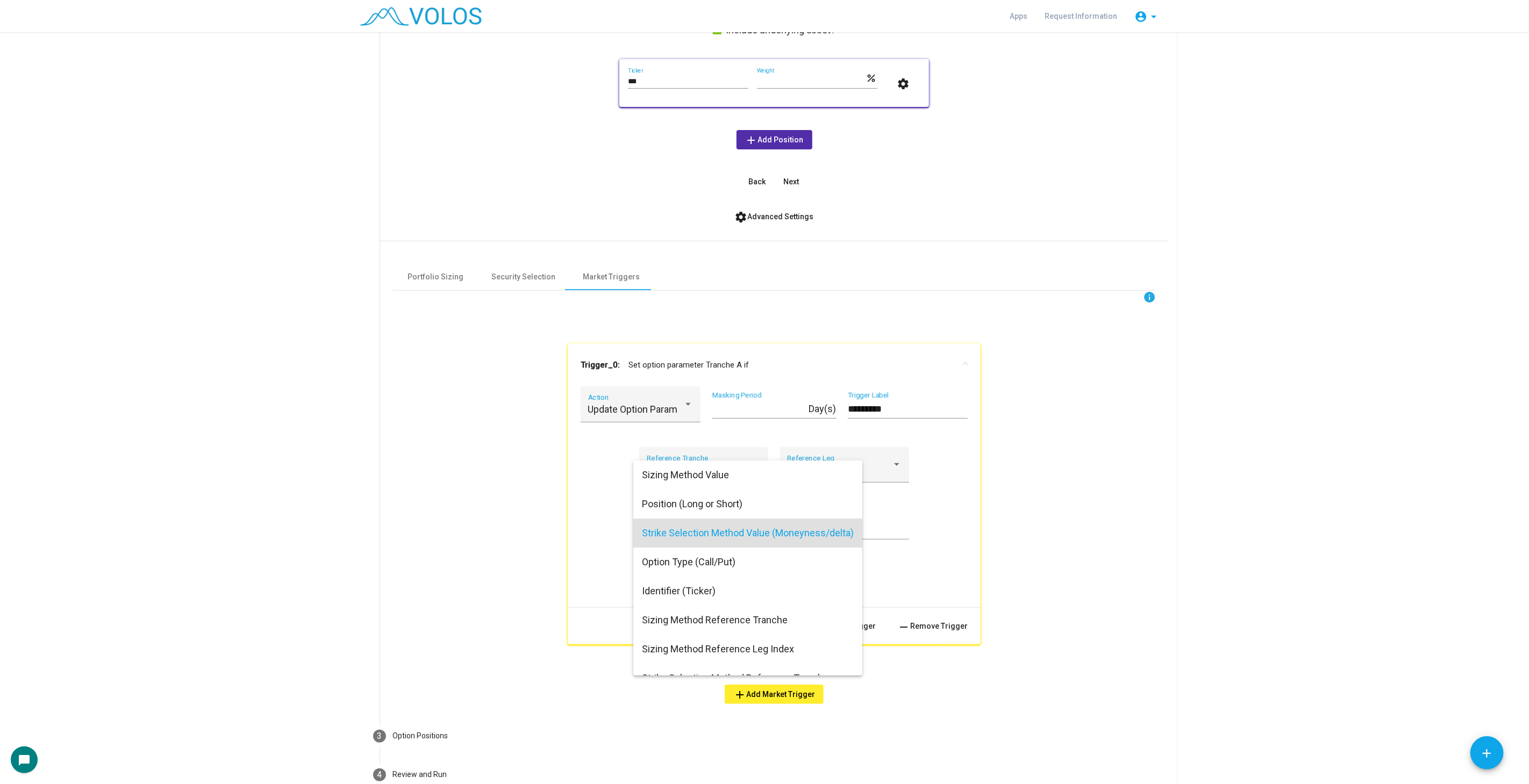
scroll to position [3, 0]
click at [709, 529] on span "Strike Selection Method Value (Moneyness/delta)" at bounding box center [756, 530] width 229 height 29
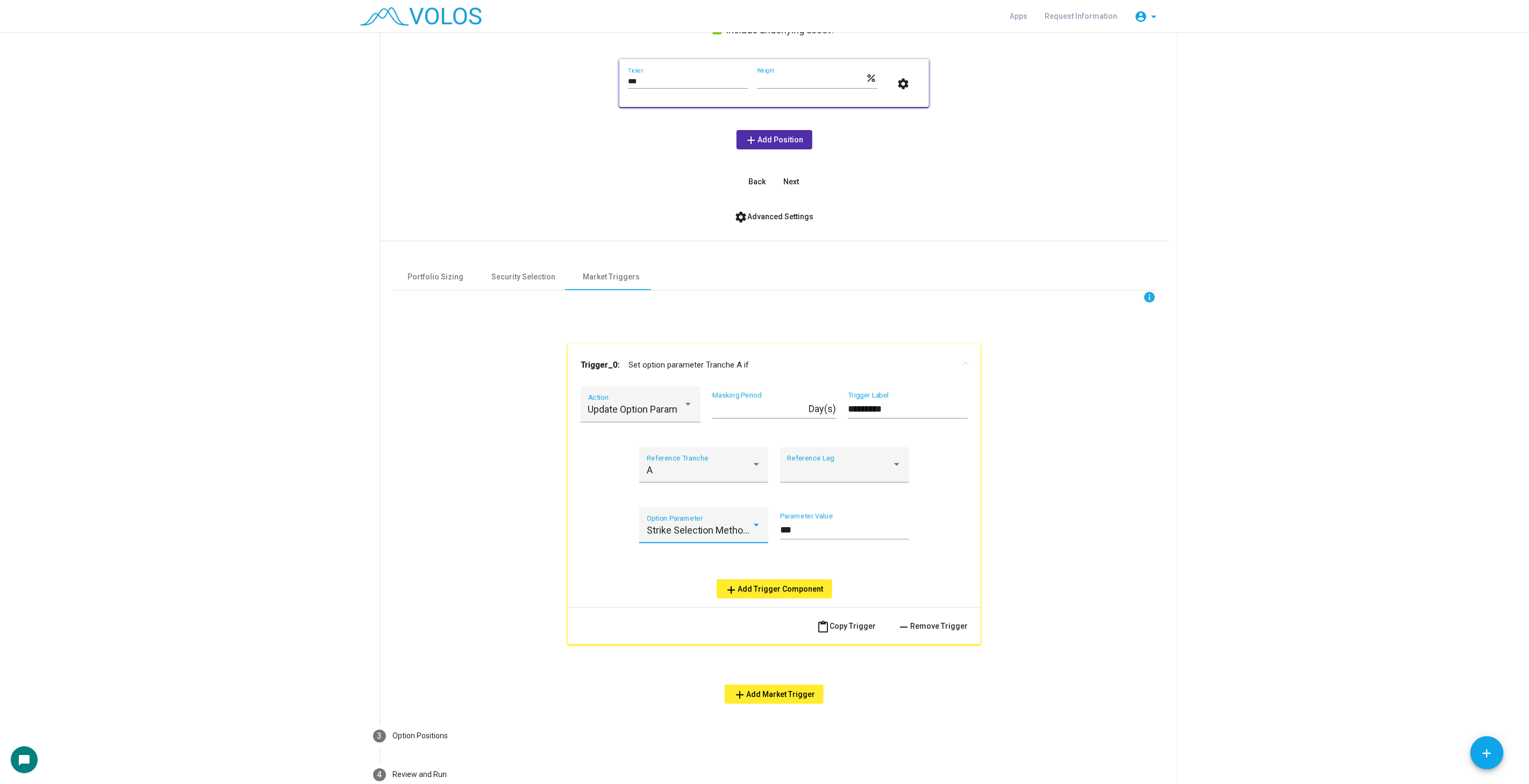
click at [709, 529] on span "Strike Selection Method Value (Moneyness/delta)" at bounding box center [752, 530] width 212 height 11
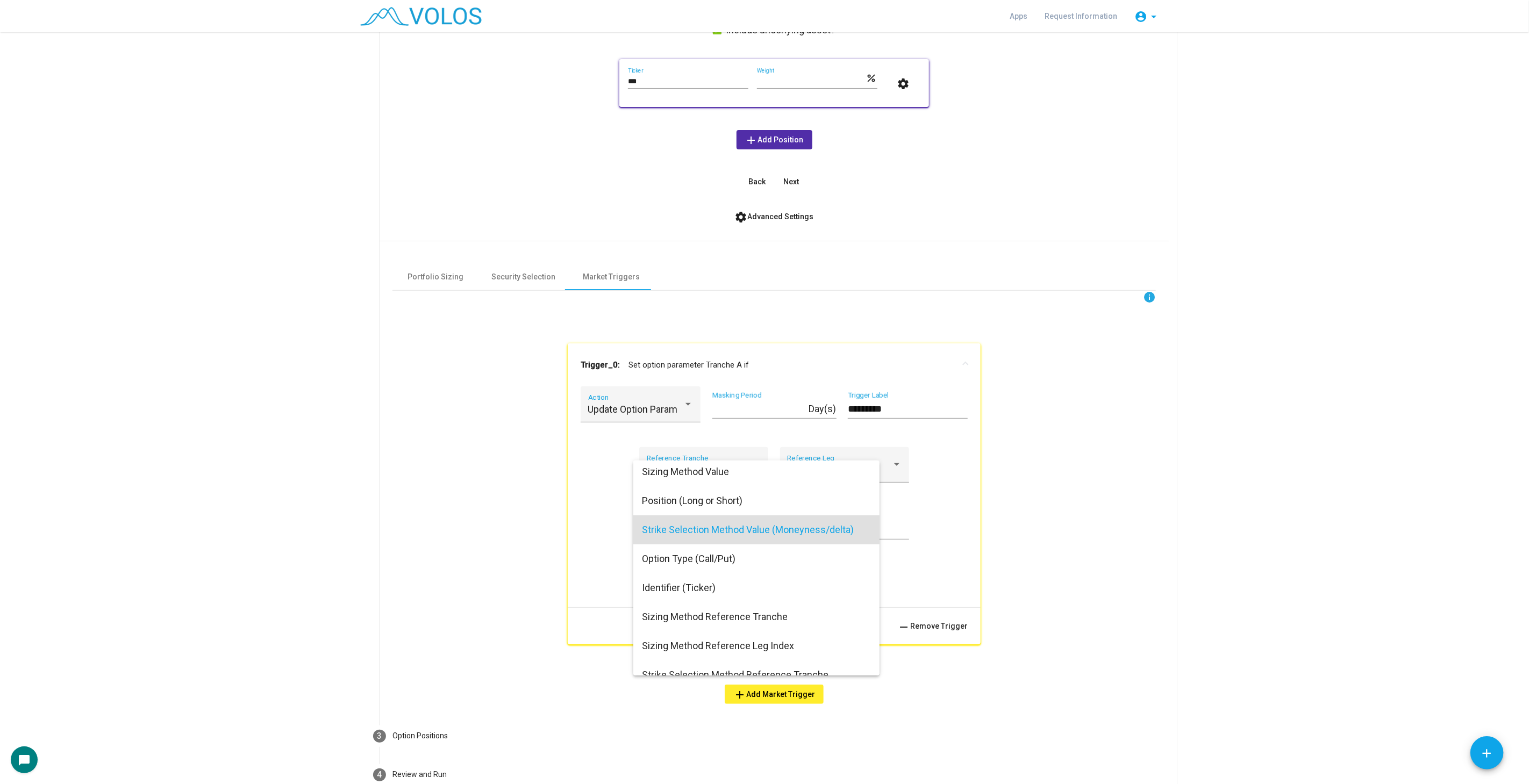
click at [746, 532] on span "Strike Selection Method Value (Moneyness/delta)" at bounding box center [756, 530] width 229 height 29
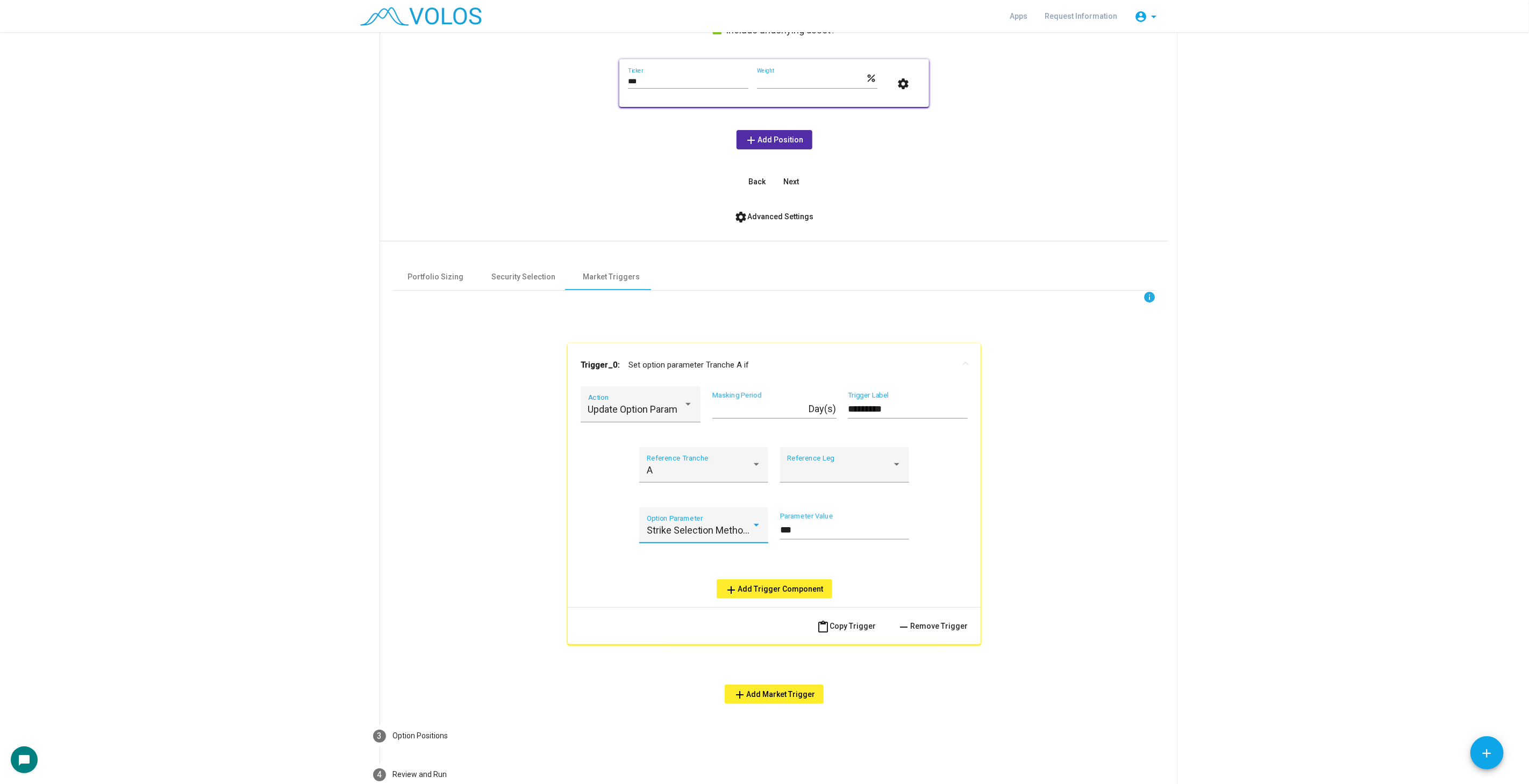
click at [780, 525] on input "***" at bounding box center [844, 529] width 129 height 10
click at [822, 528] on input "***" at bounding box center [844, 529] width 129 height 10
type input "***"
click at [790, 589] on span "add Add Trigger Component" at bounding box center [775, 589] width 99 height 9
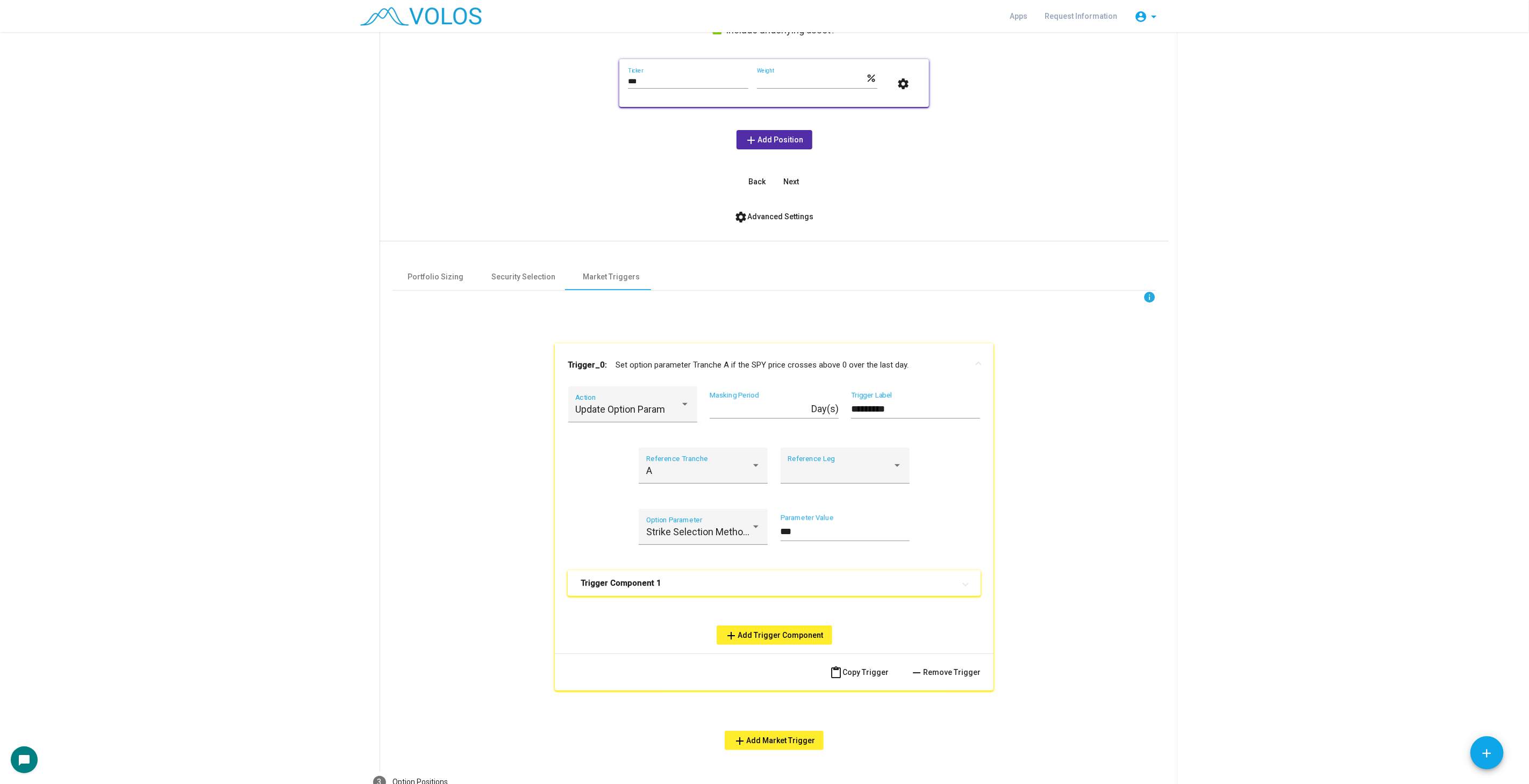
click at [705, 587] on mat-panel-title "Trigger Component 1" at bounding box center [767, 582] width 375 height 10
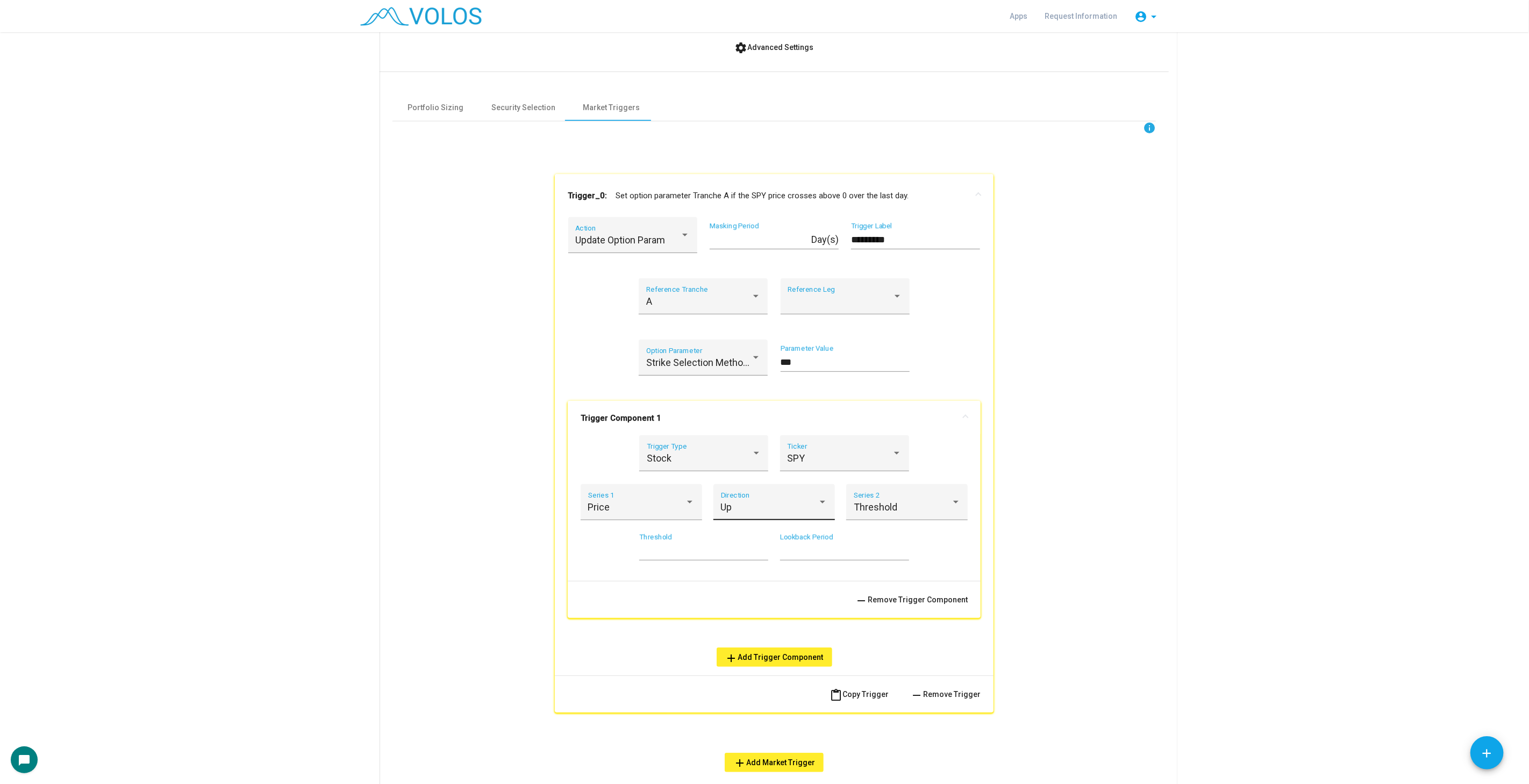
scroll to position [354, 0]
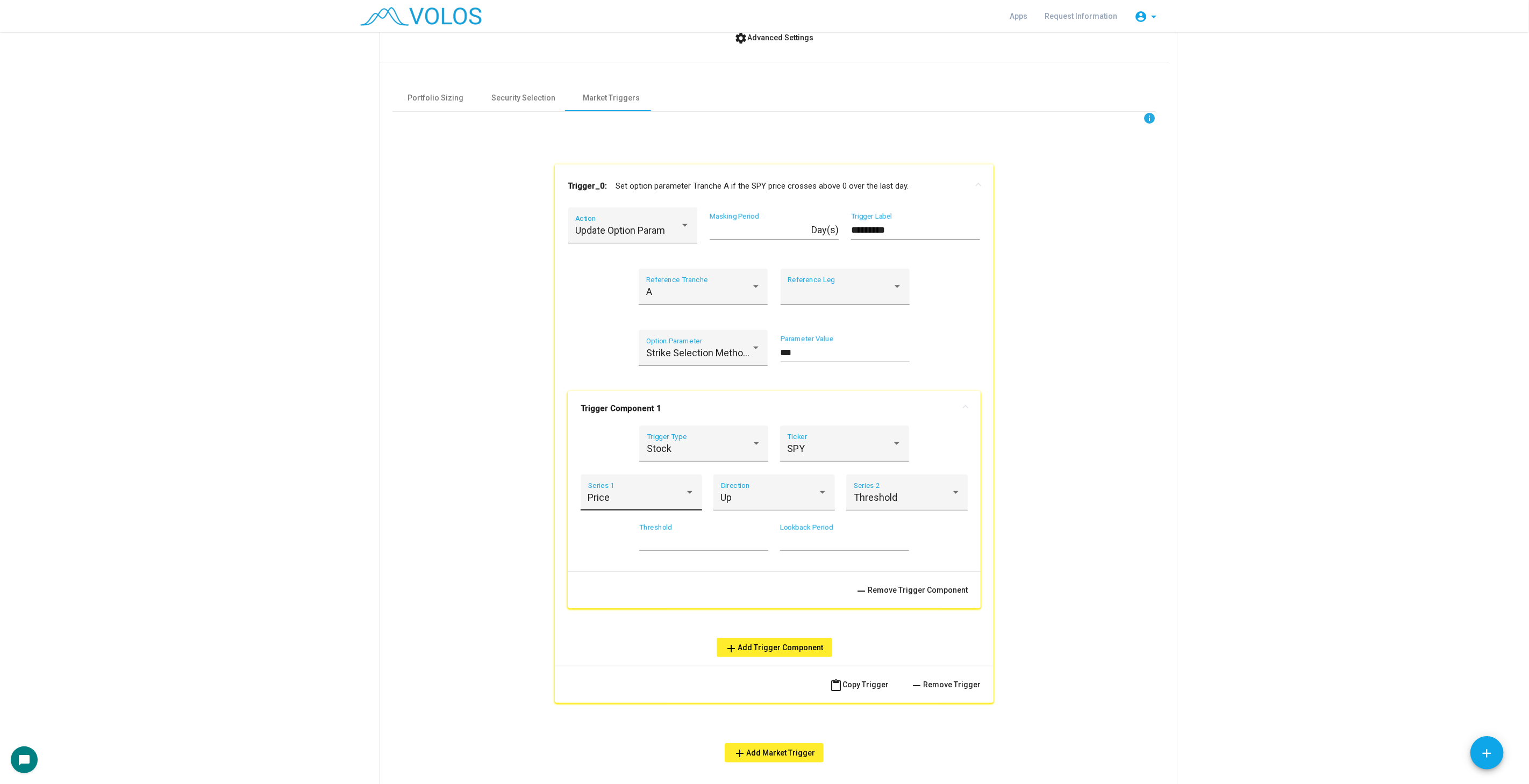
click at [642, 487] on div "Price Series 1" at bounding box center [641, 496] width 107 height 28
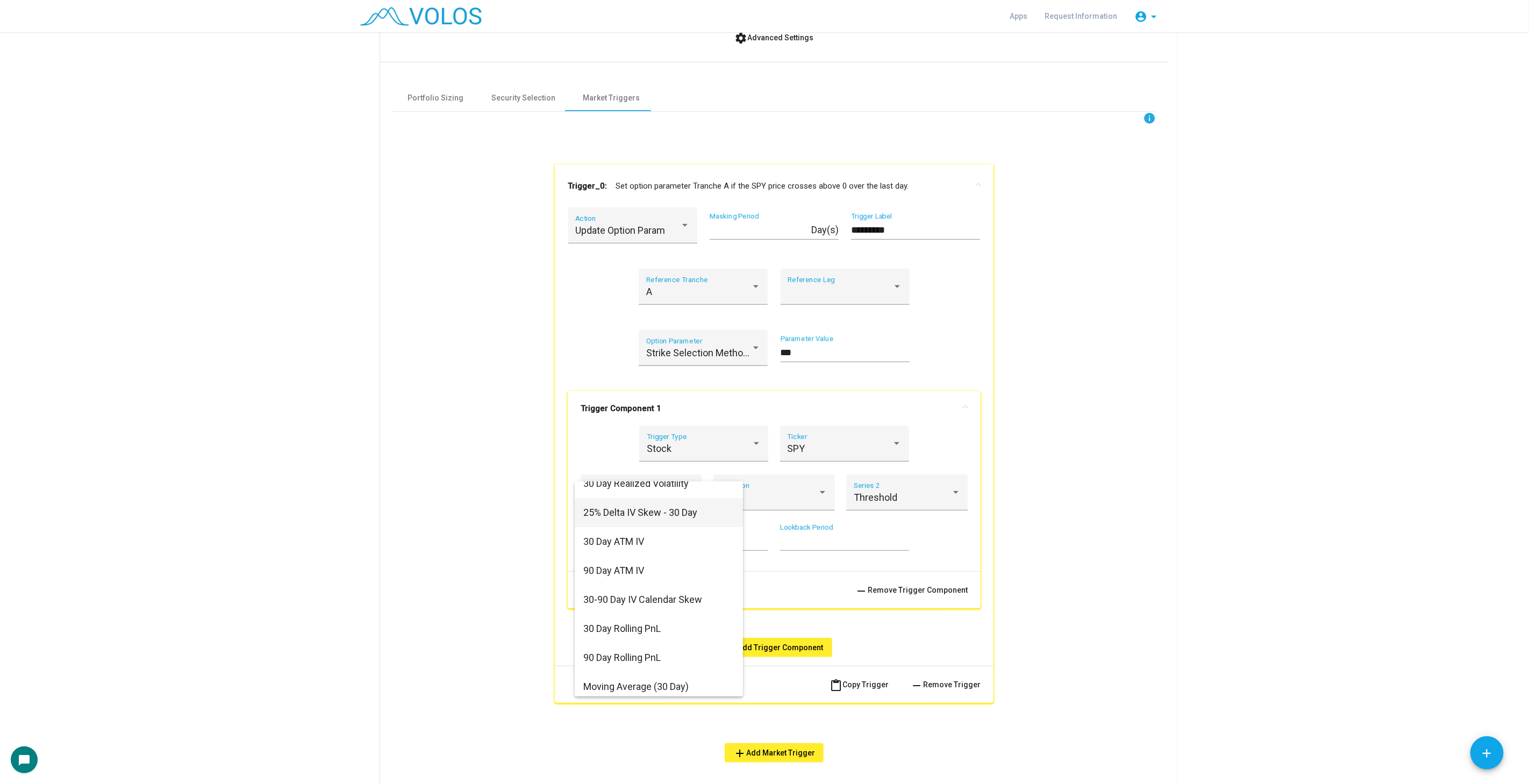
scroll to position [60, 0]
click at [666, 613] on span "Moving Average (30 Day)" at bounding box center [658, 609] width 151 height 29
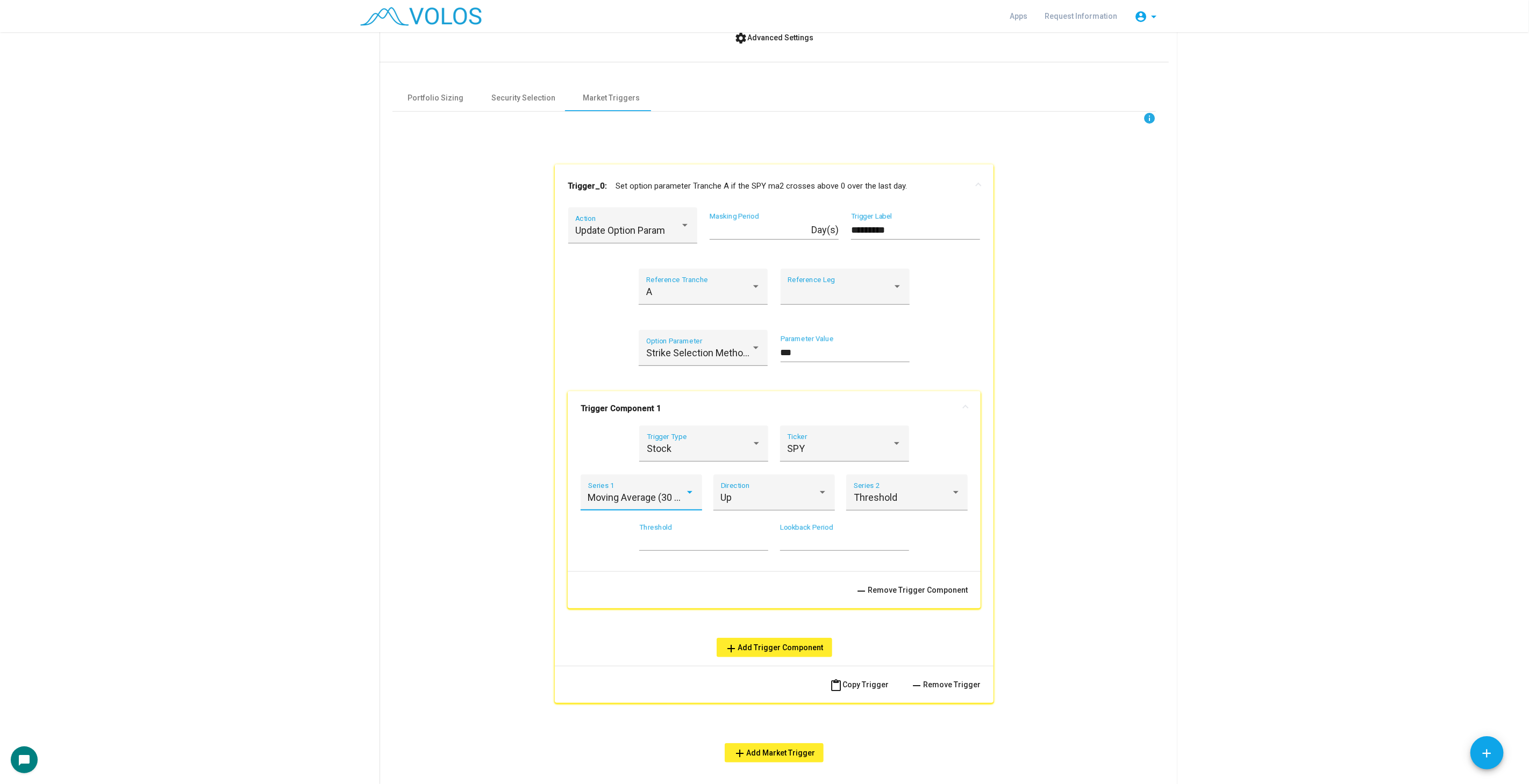
click at [654, 508] on div "Moving Average (30 Day) Series 1" at bounding box center [641, 496] width 107 height 28
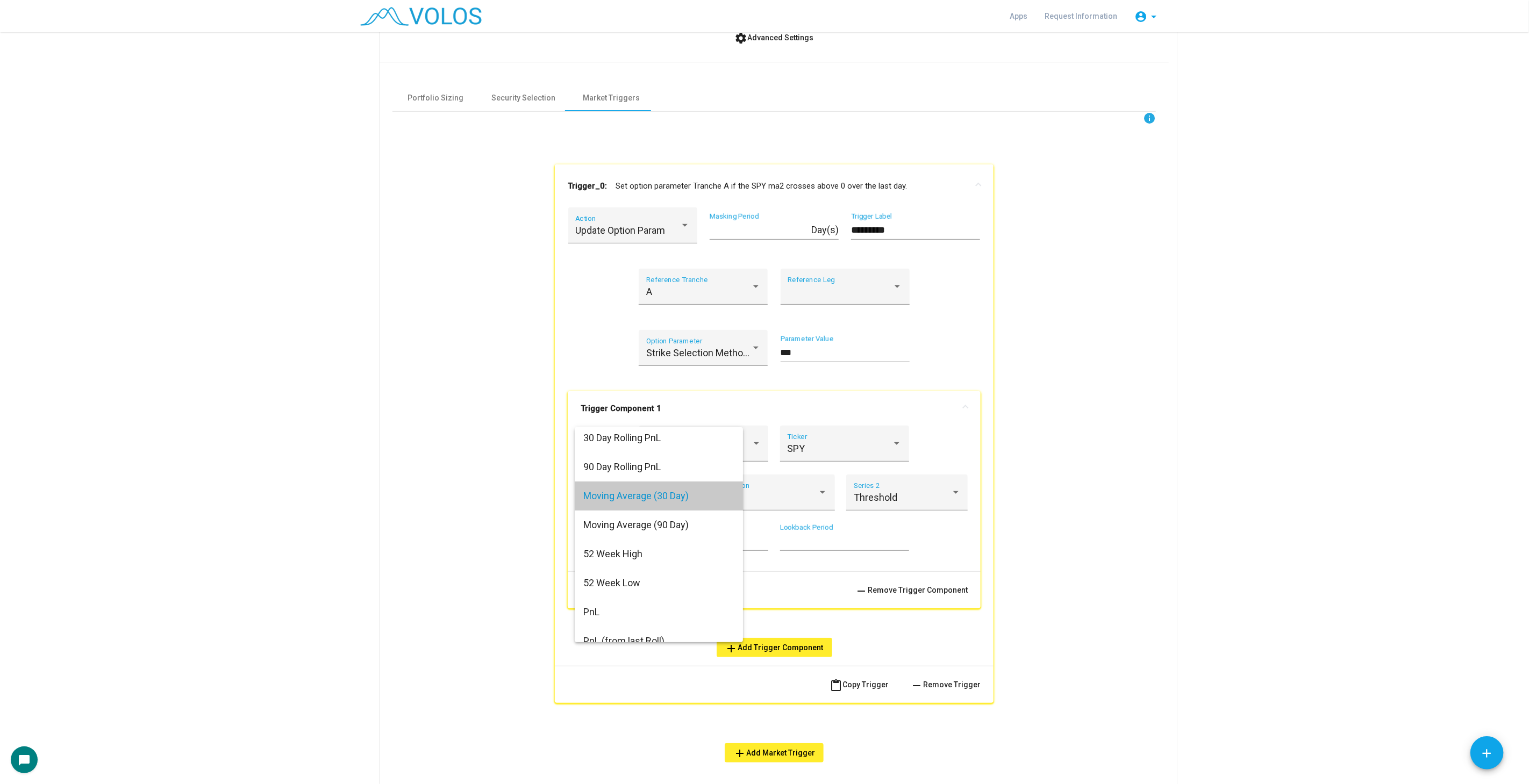
click at [705, 498] on span "Moving Average (30 Day)" at bounding box center [658, 496] width 151 height 29
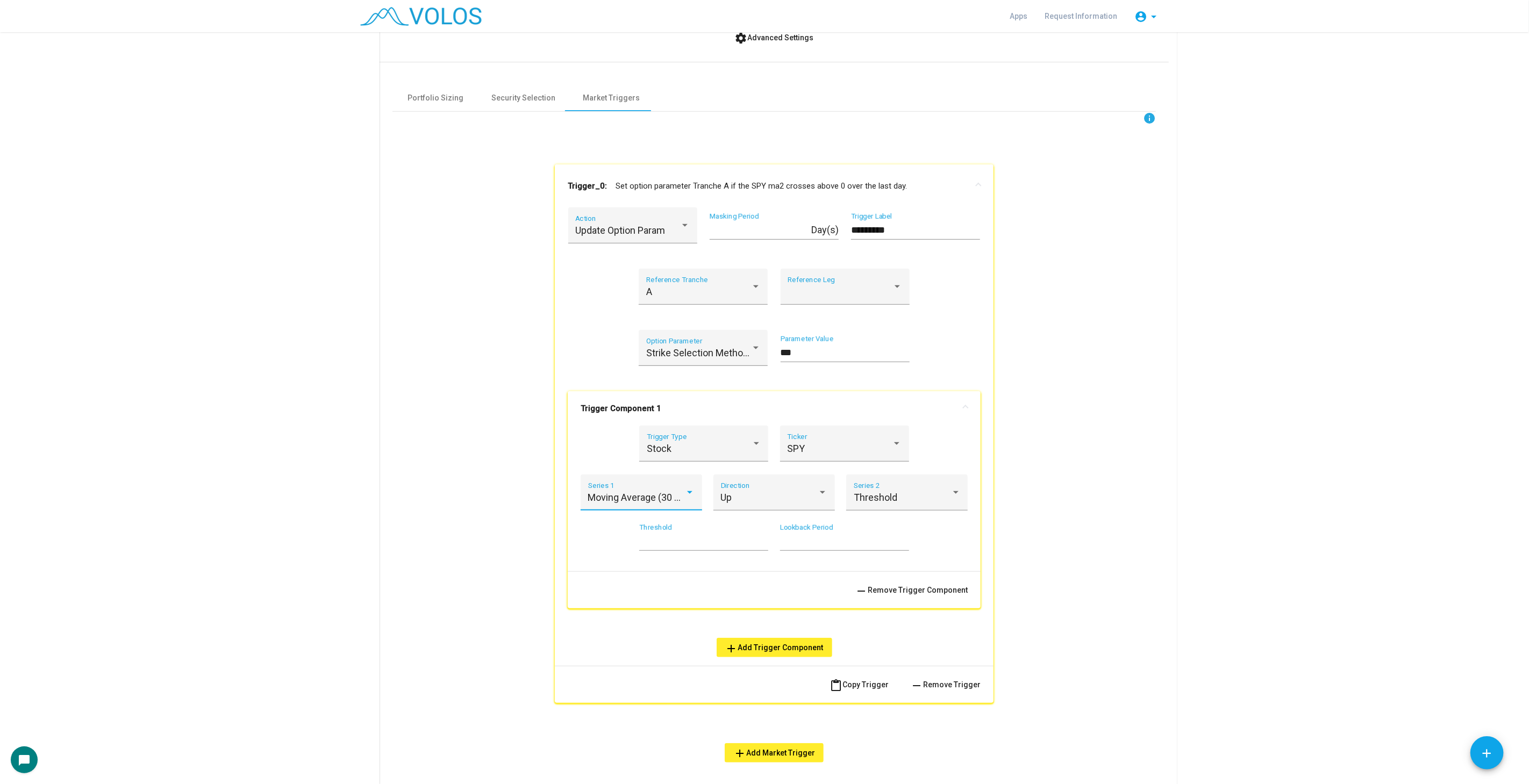
click at [875, 231] on input "*********" at bounding box center [915, 229] width 129 height 10
type input "*********"
click at [807, 458] on div "SPY Ticker" at bounding box center [844, 447] width 115 height 28
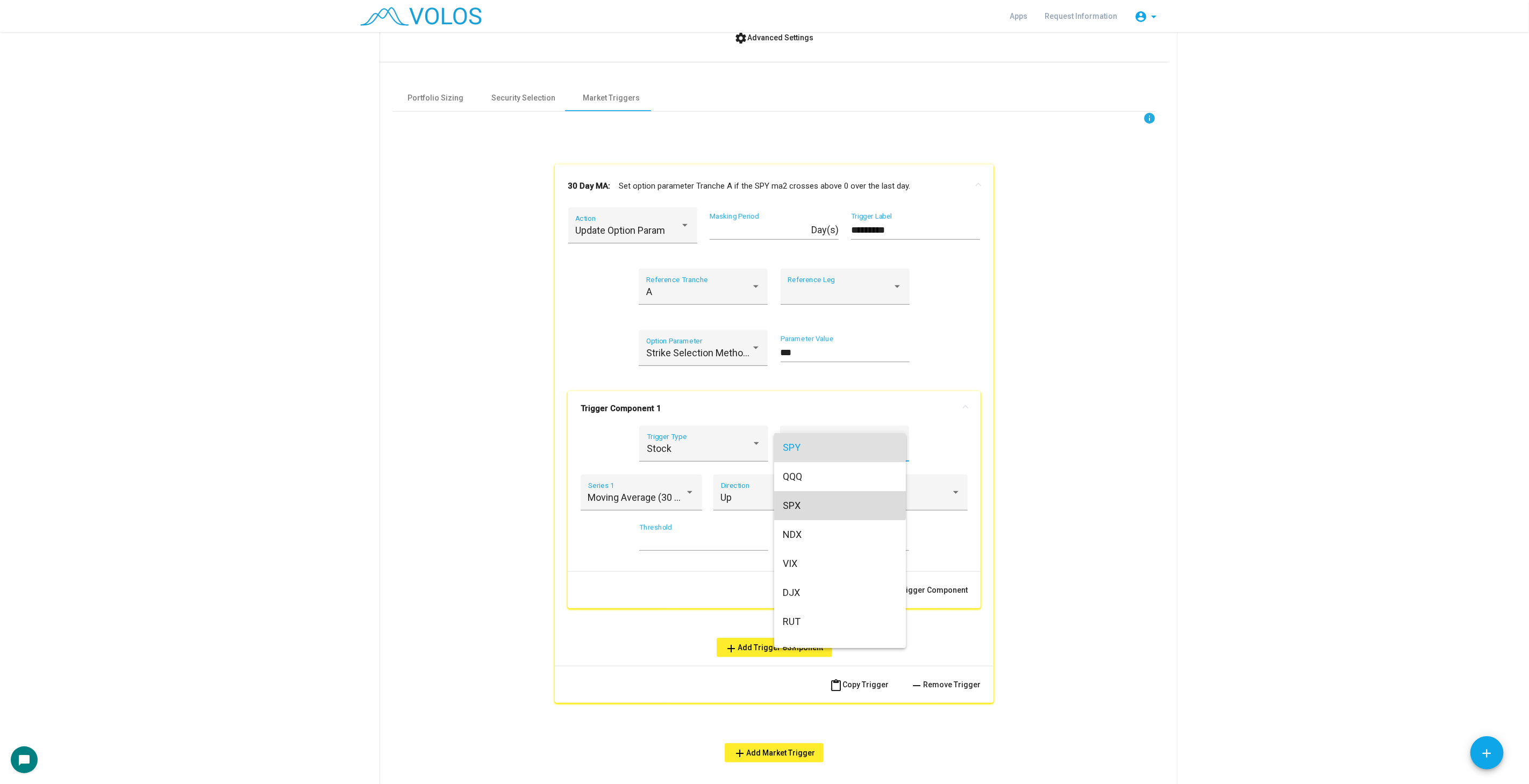
click at [839, 497] on span "SPX" at bounding box center [839, 505] width 115 height 29
click at [771, 493] on div "Up" at bounding box center [769, 497] width 98 height 10
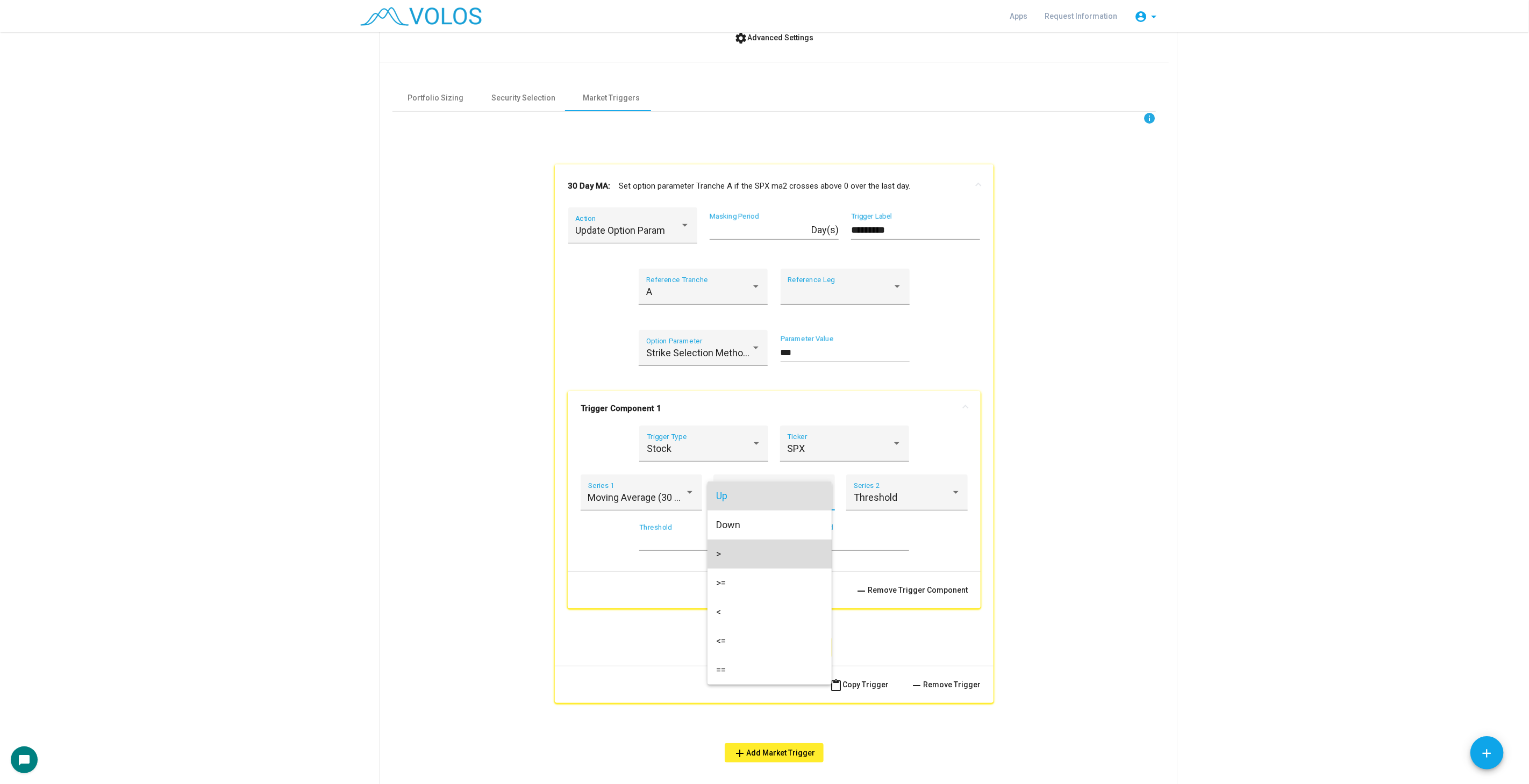
click at [753, 550] on span ">" at bounding box center [769, 554] width 107 height 29
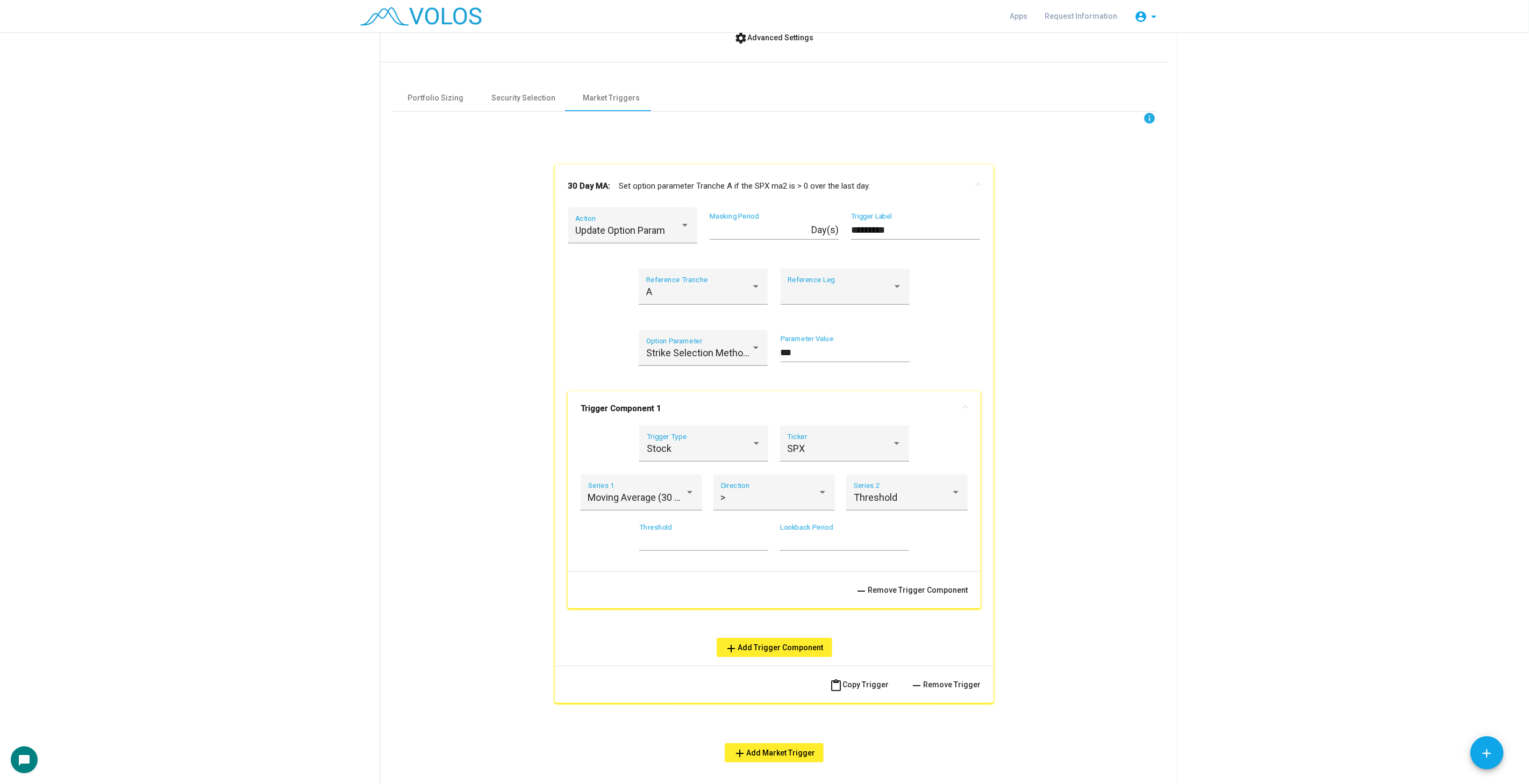
click at [895, 187] on mat-panel-title "30 Day MA: Set option parameter Tranche A if the SPX ma2 is > 0 over the last d…" at bounding box center [768, 186] width 400 height 12
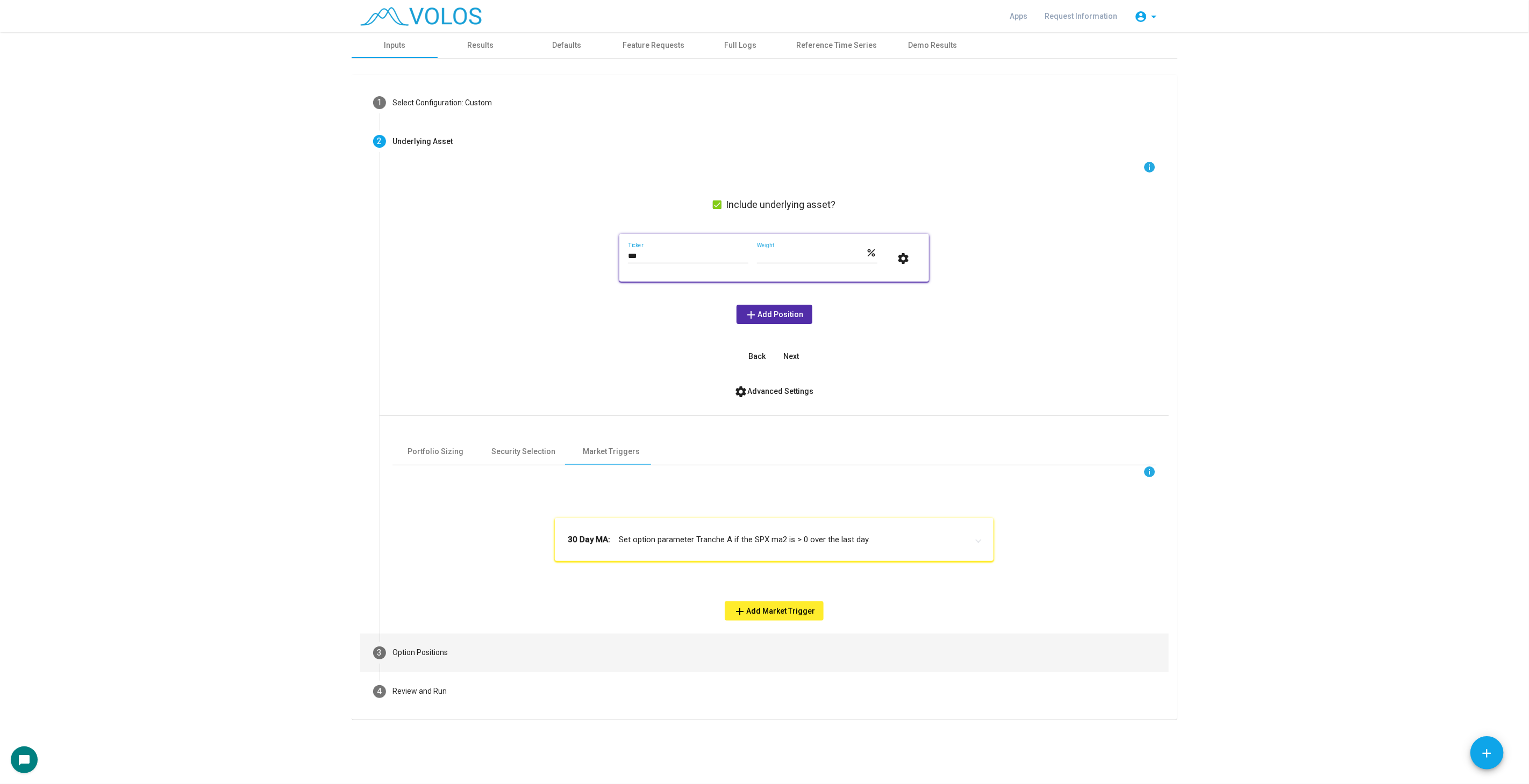
click at [690, 665] on mat-step-header "3 Option Positions" at bounding box center [764, 652] width 809 height 39
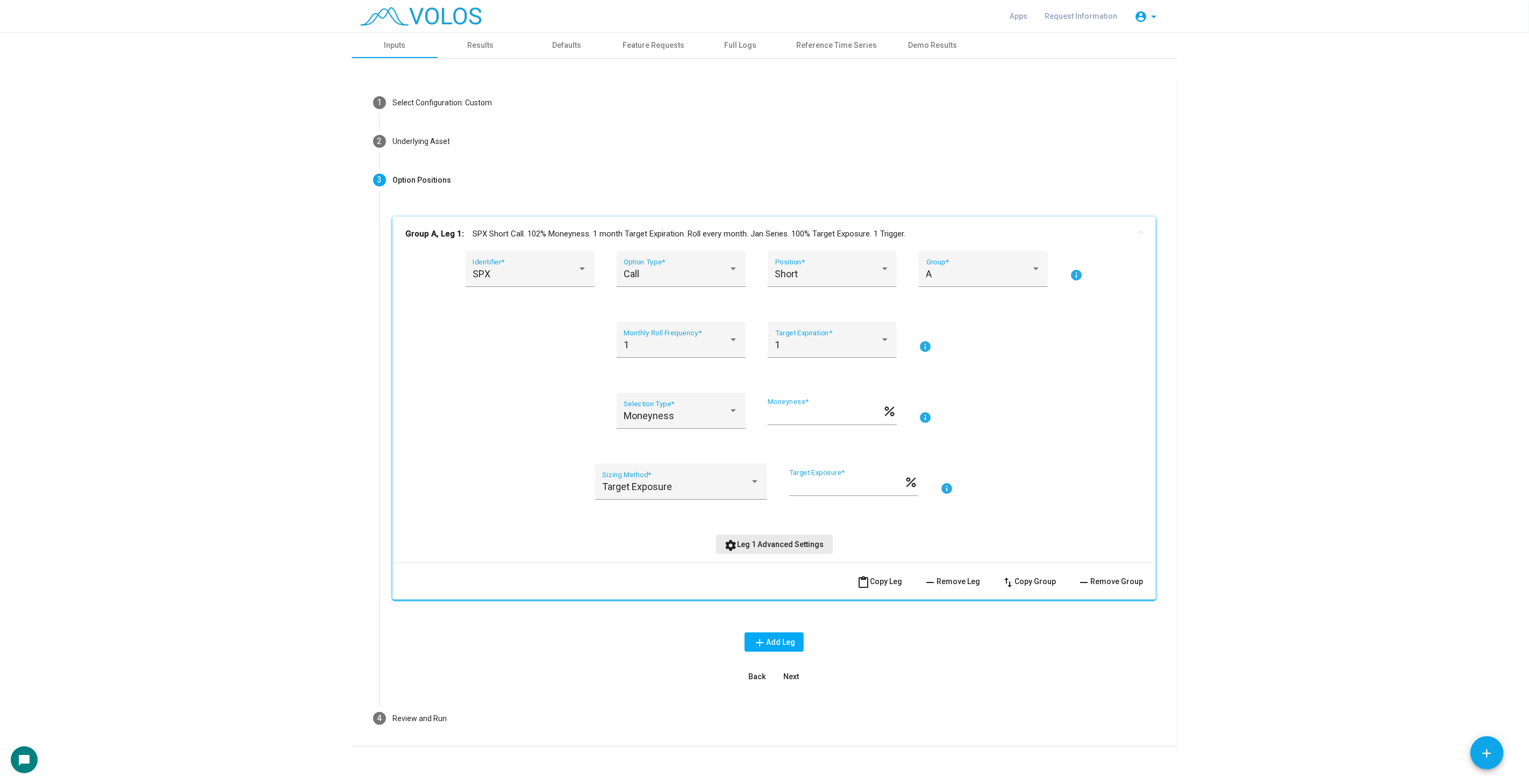
drag, startPoint x: 778, startPoint y: 540, endPoint x: 767, endPoint y: 553, distance: 17.0
click at [778, 540] on span "settings Leg 1 Advanced Settings" at bounding box center [774, 544] width 100 height 9
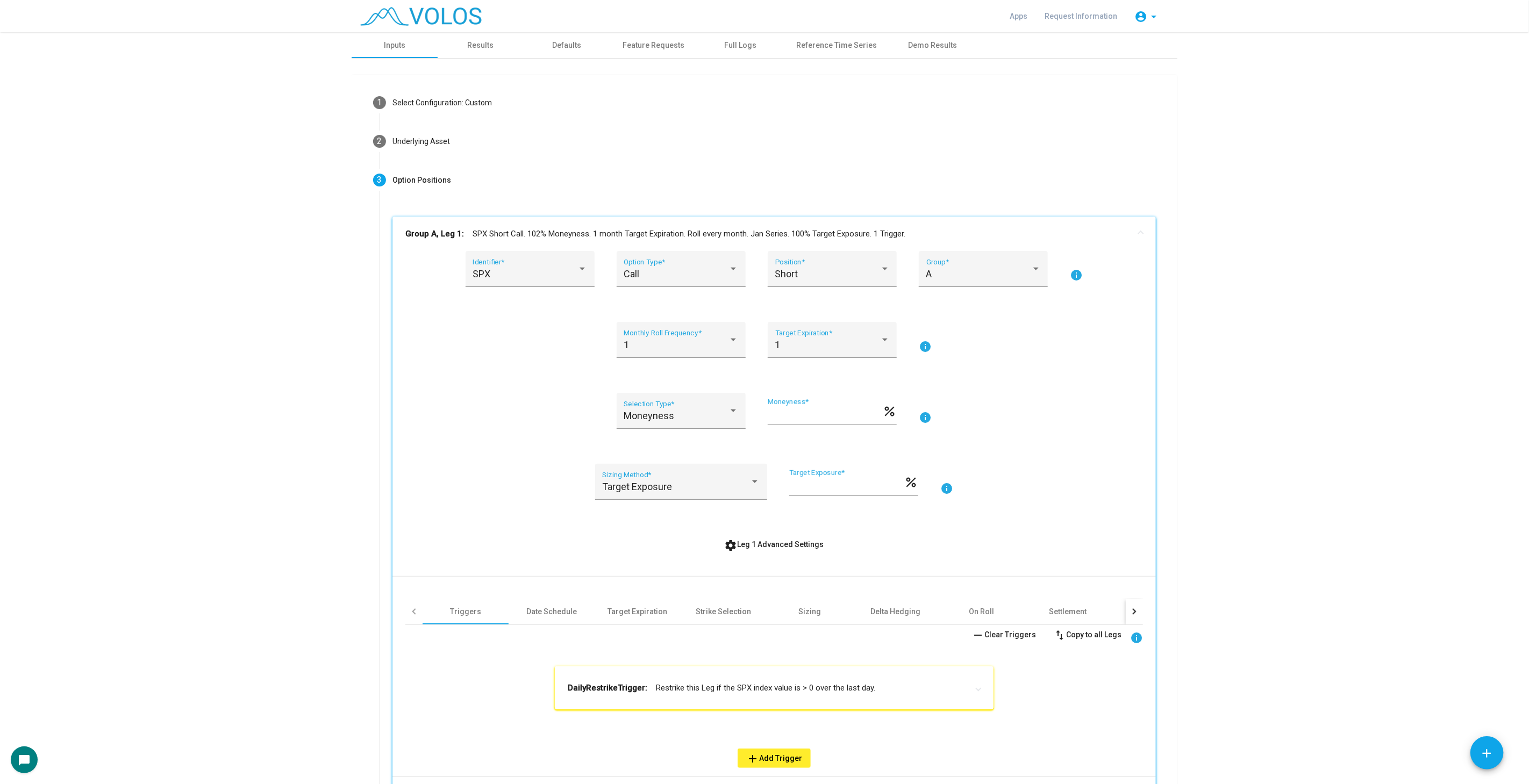
click at [676, 684] on mat-panel-title "DailyRestrikeTrigger: Restrike this Leg if the SPX index value is > 0 over the …" at bounding box center [768, 687] width 400 height 10
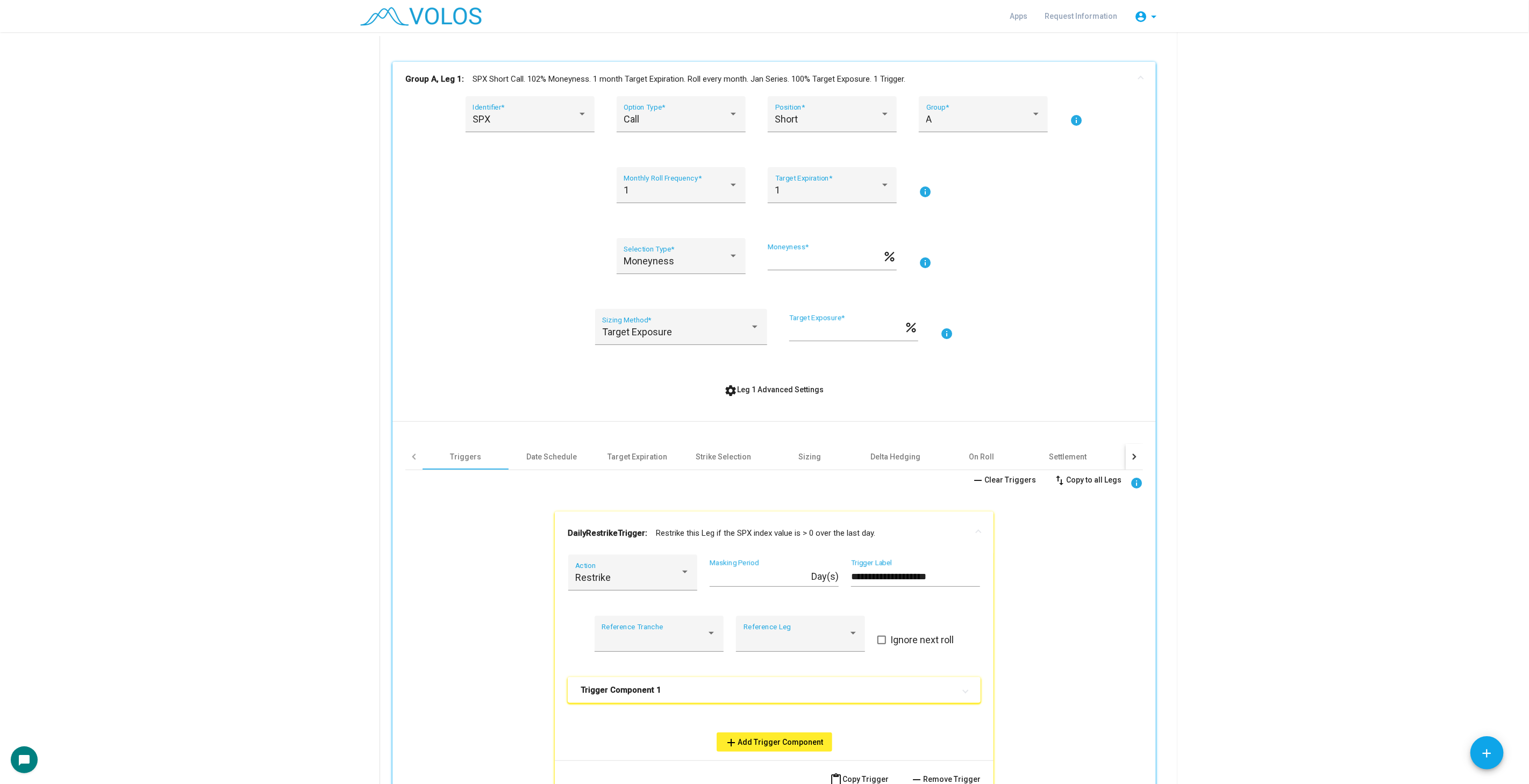
scroll to position [239, 0]
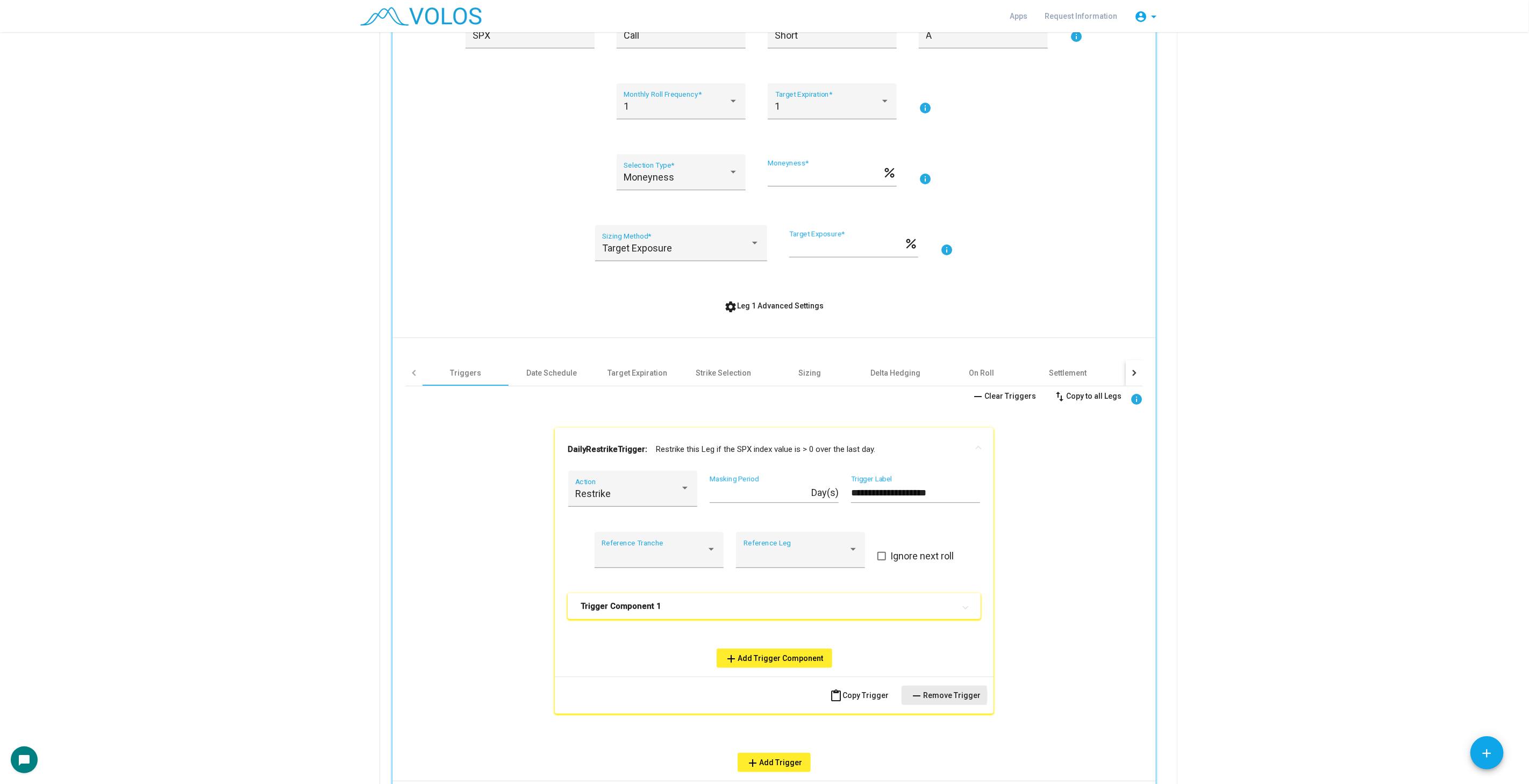
click at [930, 694] on span "remove Remove Trigger" at bounding box center [946, 695] width 70 height 9
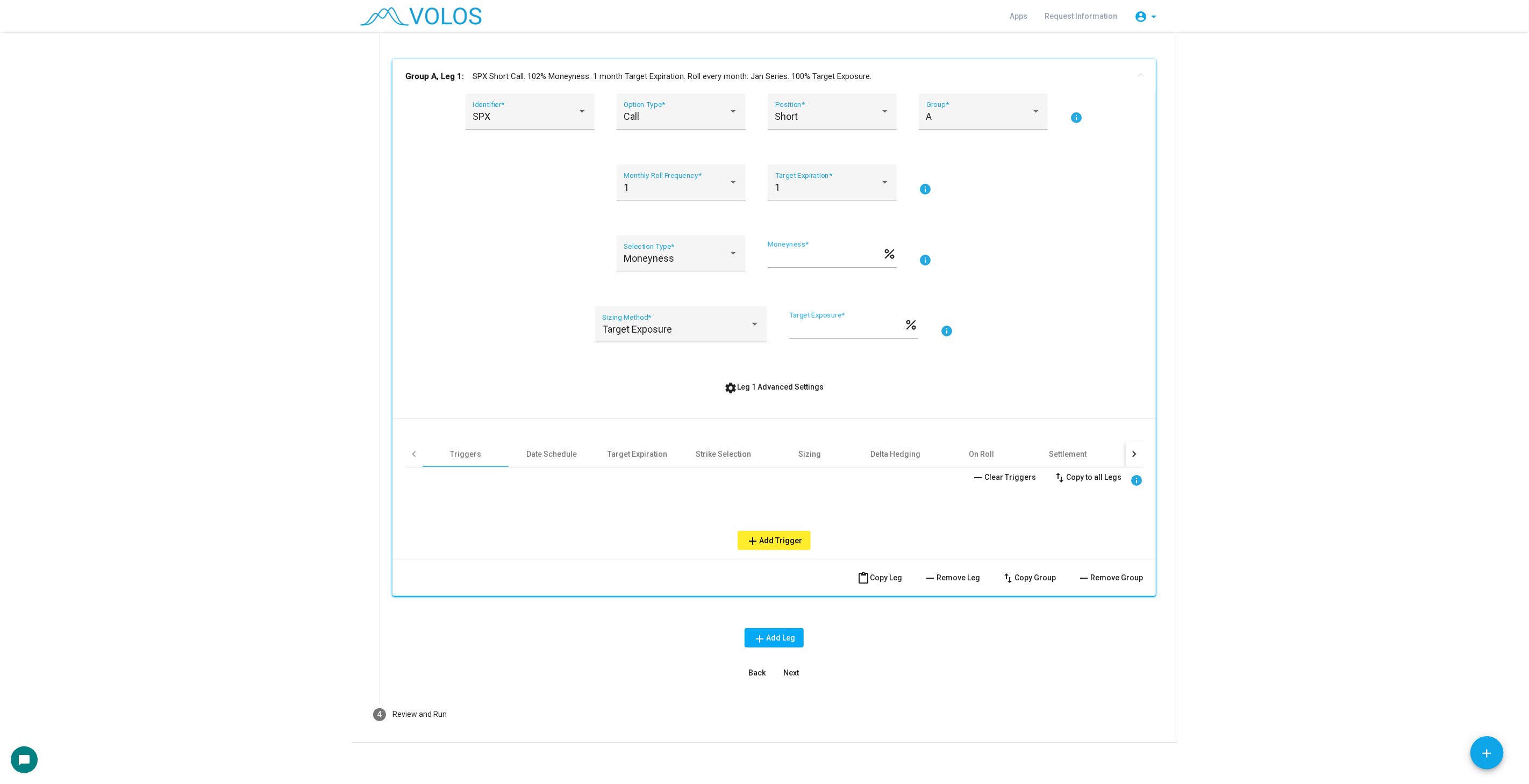
click at [726, 70] on mat-panel-title "Group A, Leg 1: SPX Short Call. 102% Moneyness. 1 month Target Expiration. Roll…" at bounding box center [767, 76] width 725 height 12
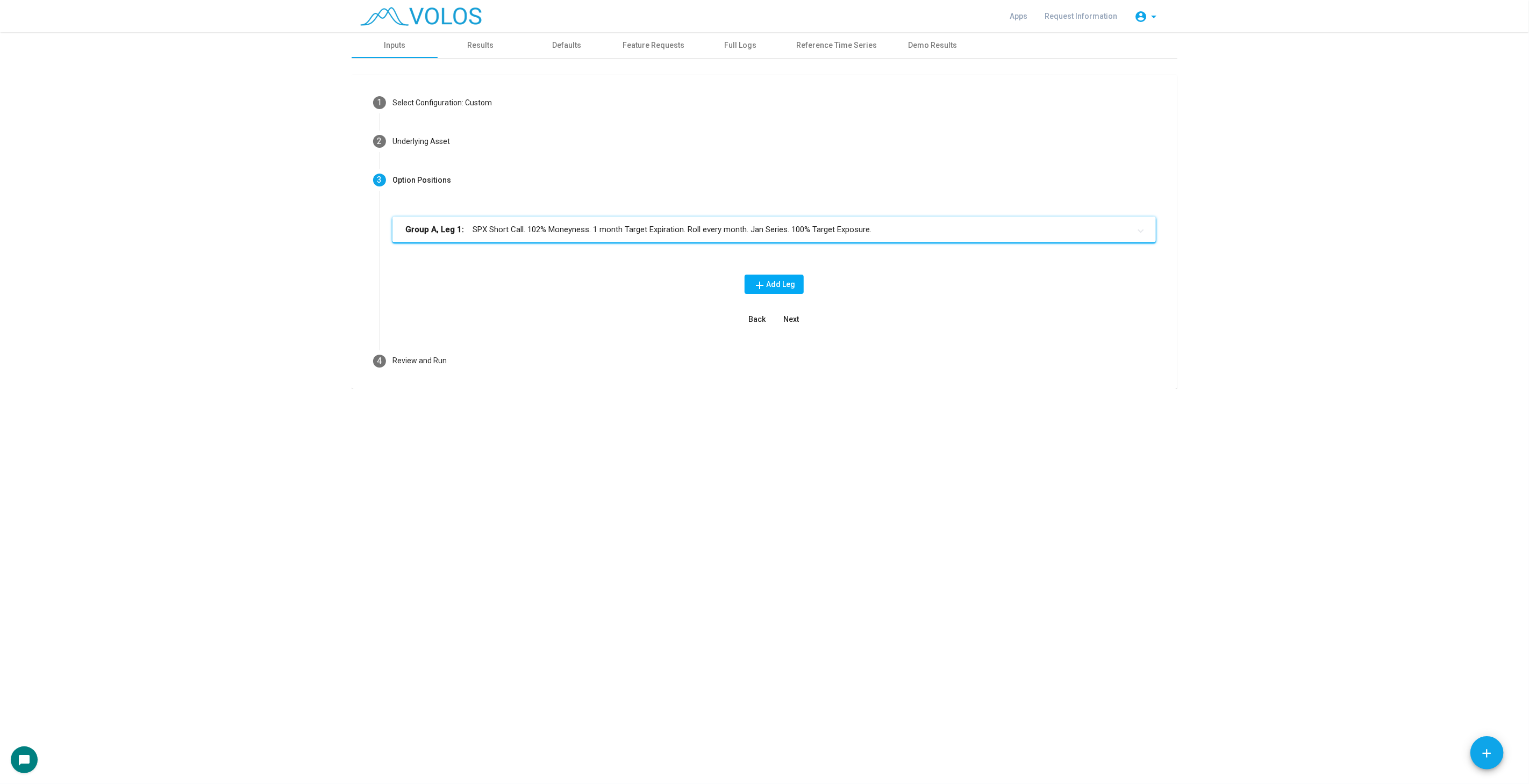
scroll to position [0, 0]
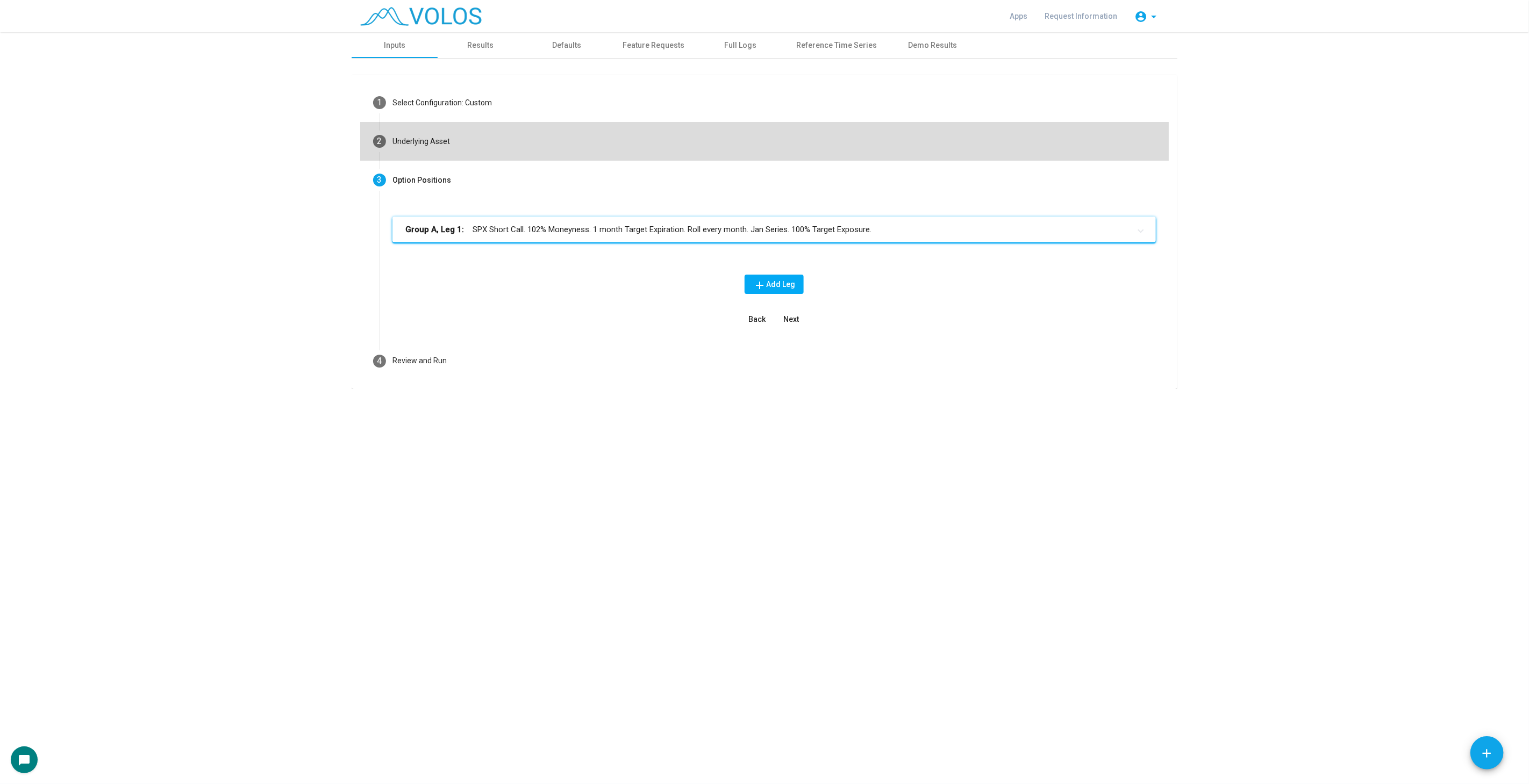
click at [729, 158] on mat-step-header "2 Underlying Asset" at bounding box center [764, 141] width 809 height 39
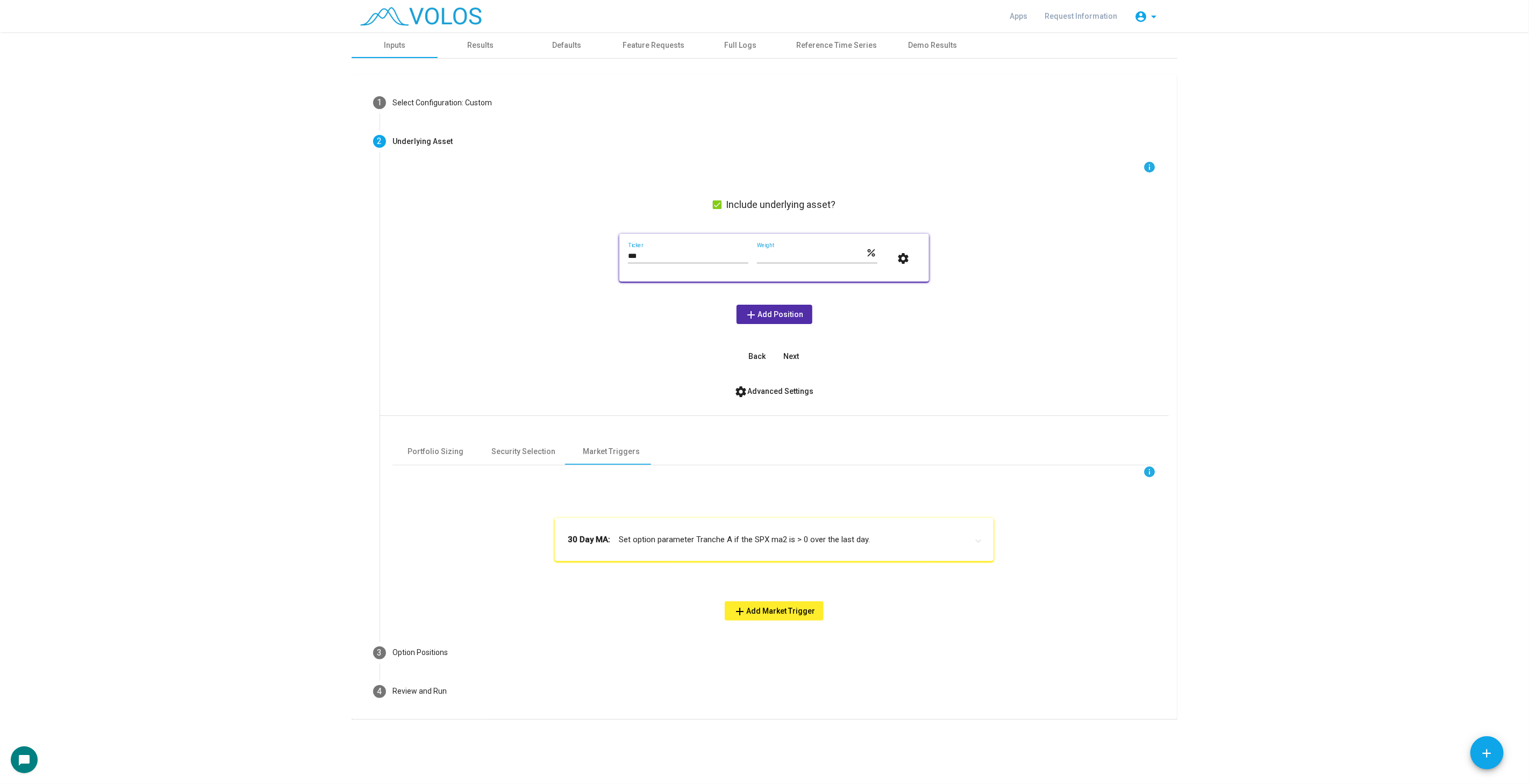
click at [776, 549] on mat-expansion-panel-header "30 Day MA: Set option parameter Tranche A if the SPX ma2 is > 0 over the last d…" at bounding box center [774, 538] width 439 height 43
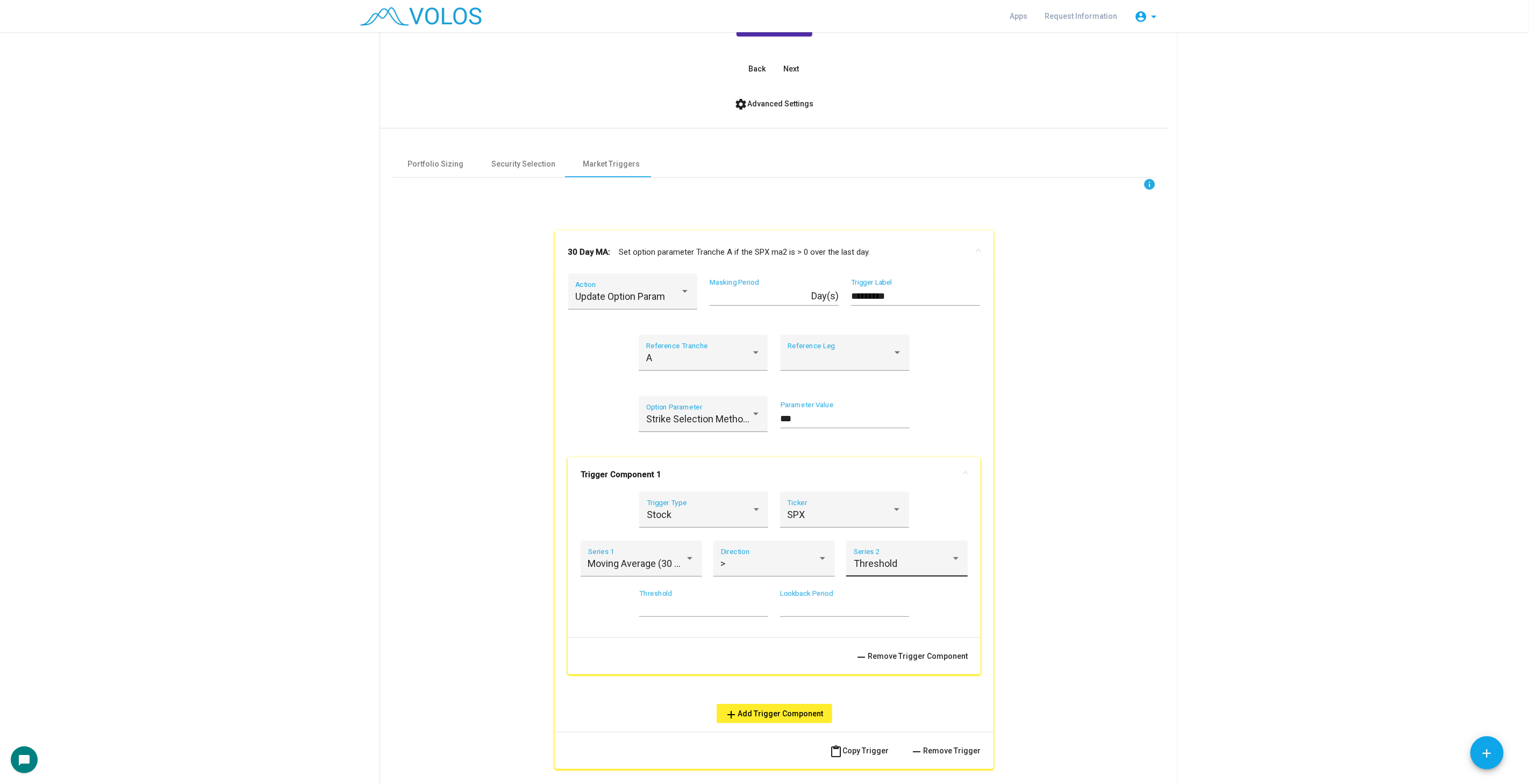
scroll to position [299, 0]
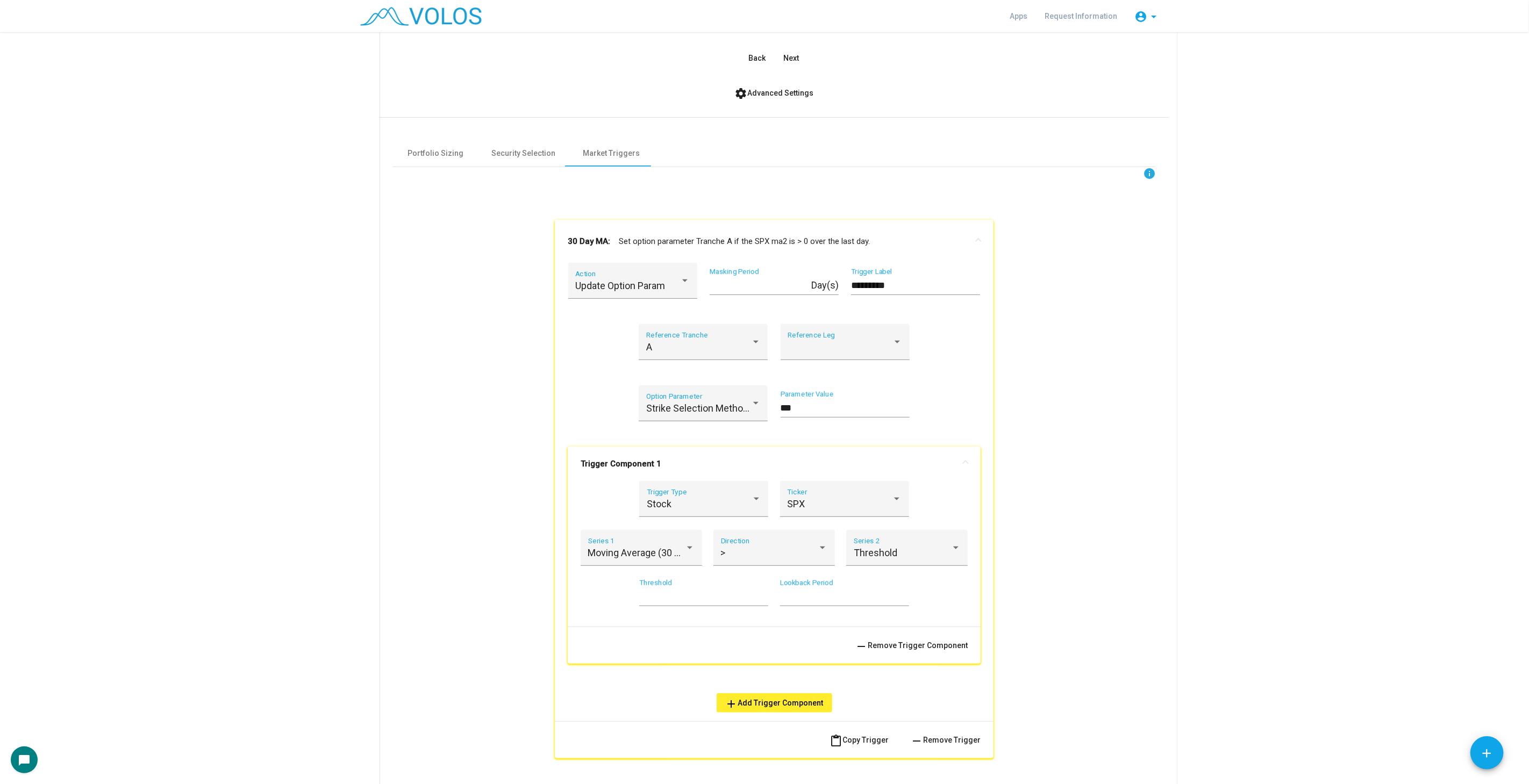
click at [841, 737] on mat-icon "content_paste" at bounding box center [837, 741] width 13 height 13
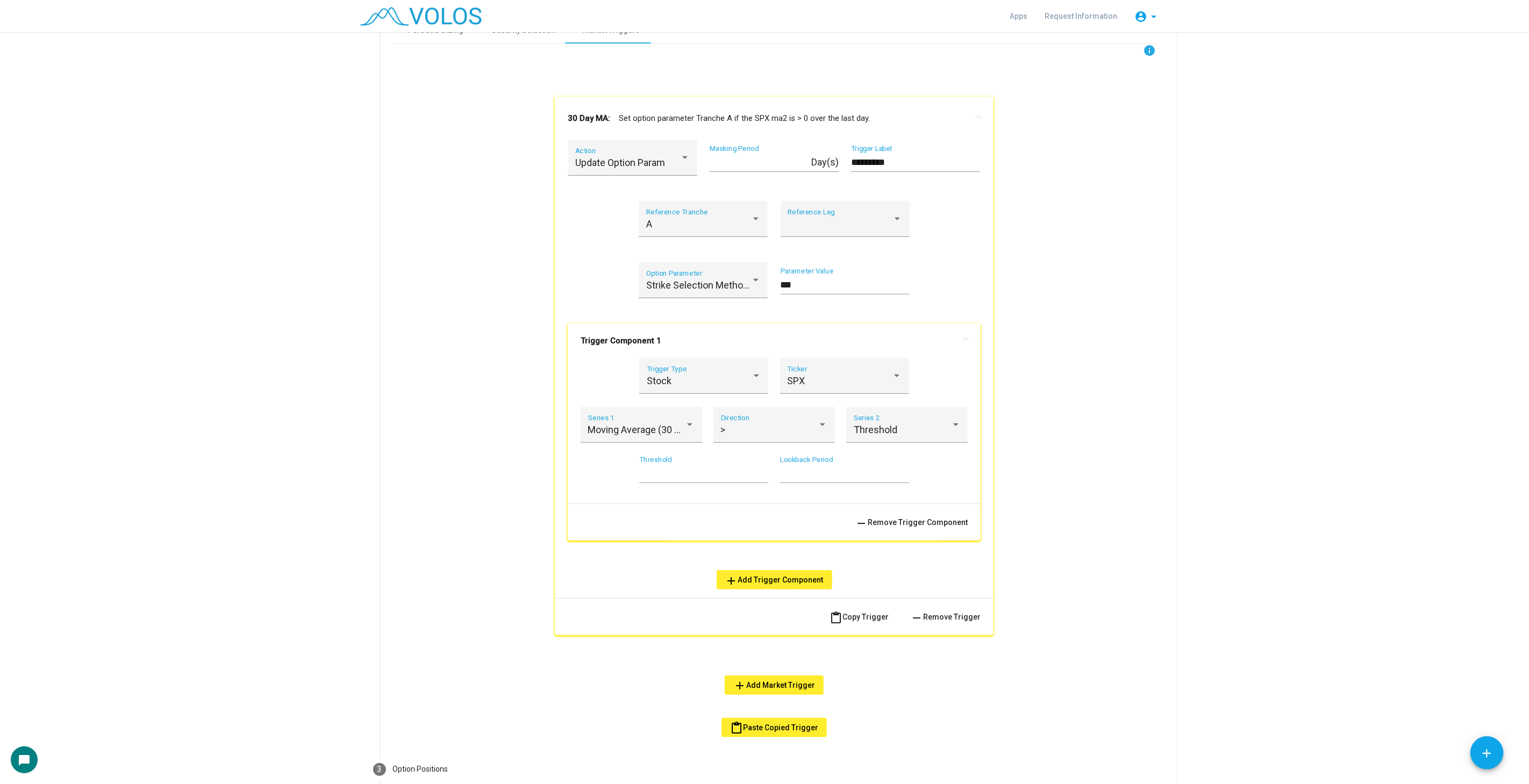
scroll to position [514, 0]
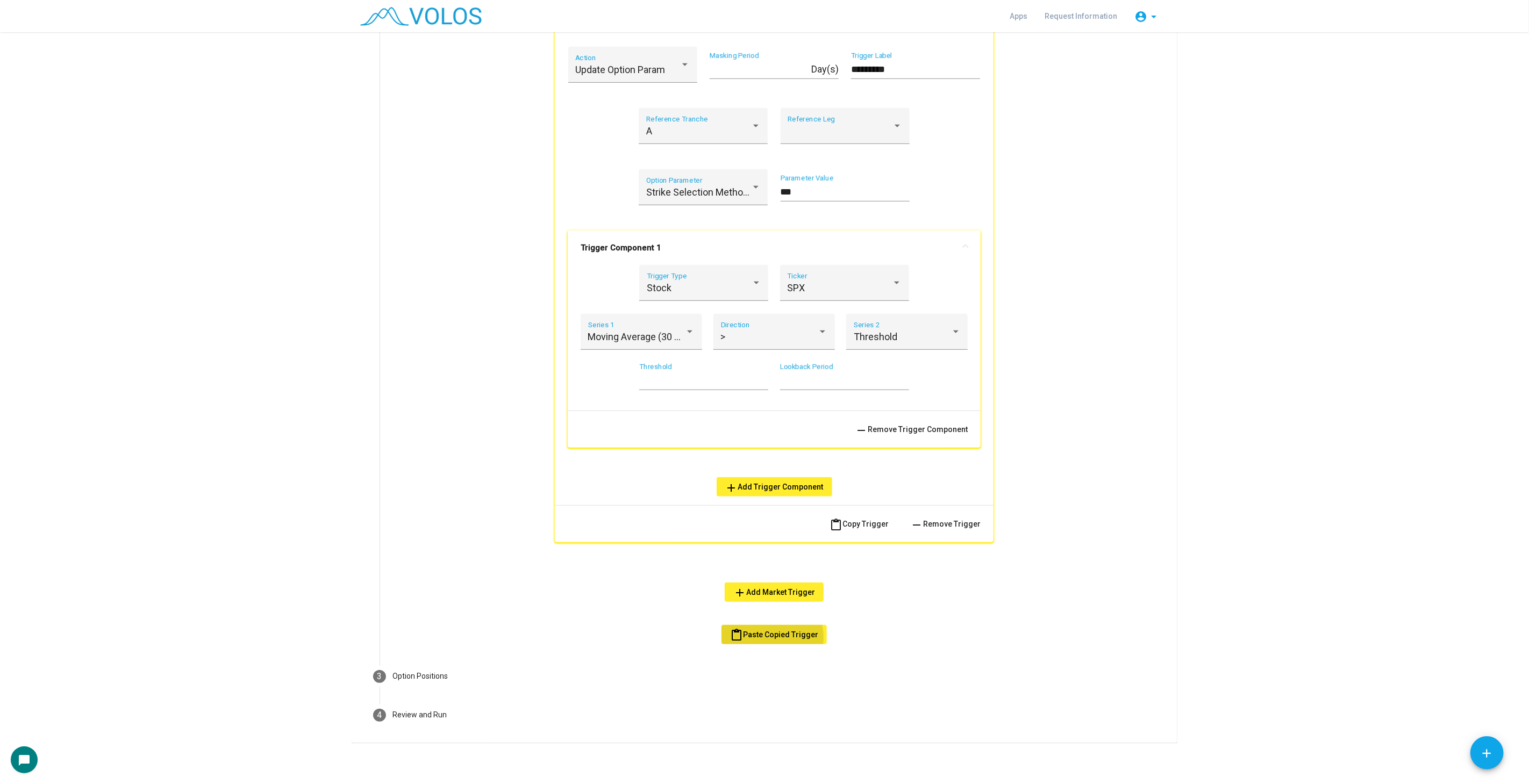
click at [762, 636] on span "content_paste Paste Copied Trigger" at bounding box center [774, 634] width 88 height 9
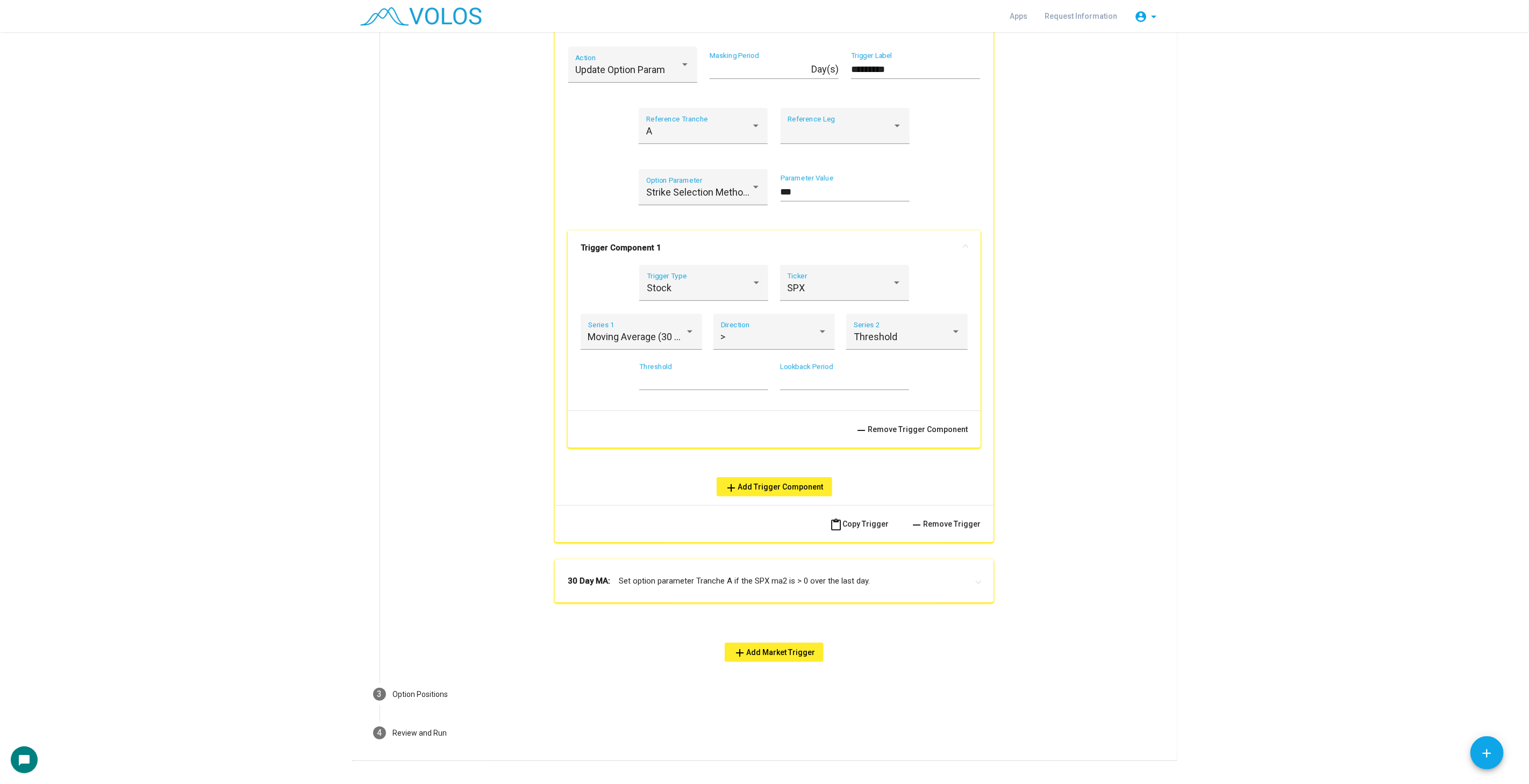
click at [760, 575] on mat-panel-title "30 Day MA: Set option parameter Tranche A if the SPX ma2 is > 0 over the last d…" at bounding box center [768, 581] width 400 height 12
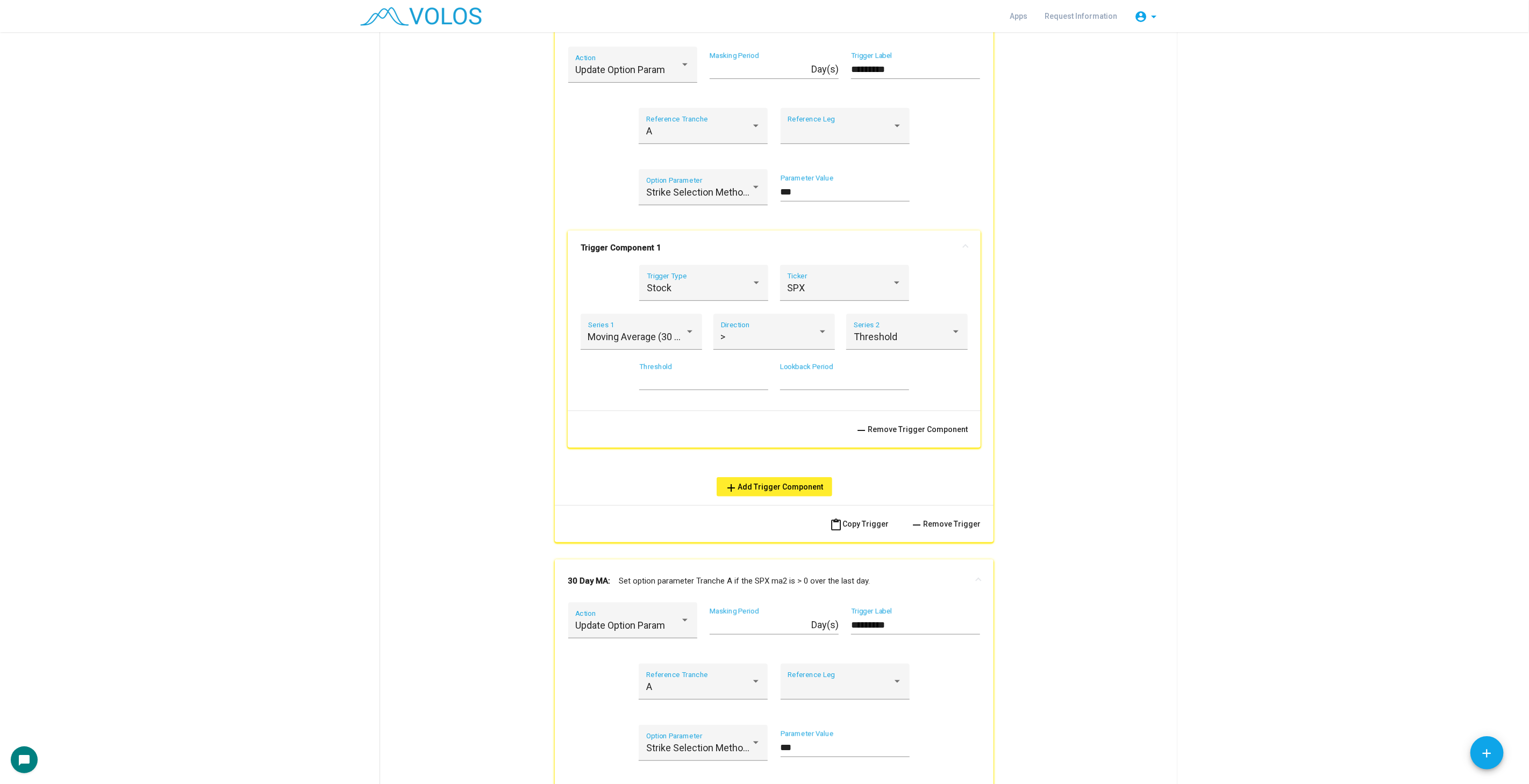
click at [1301, 520] on as-strategy-engine-wrapper "**********" at bounding box center [764, 292] width 1529 height 1547
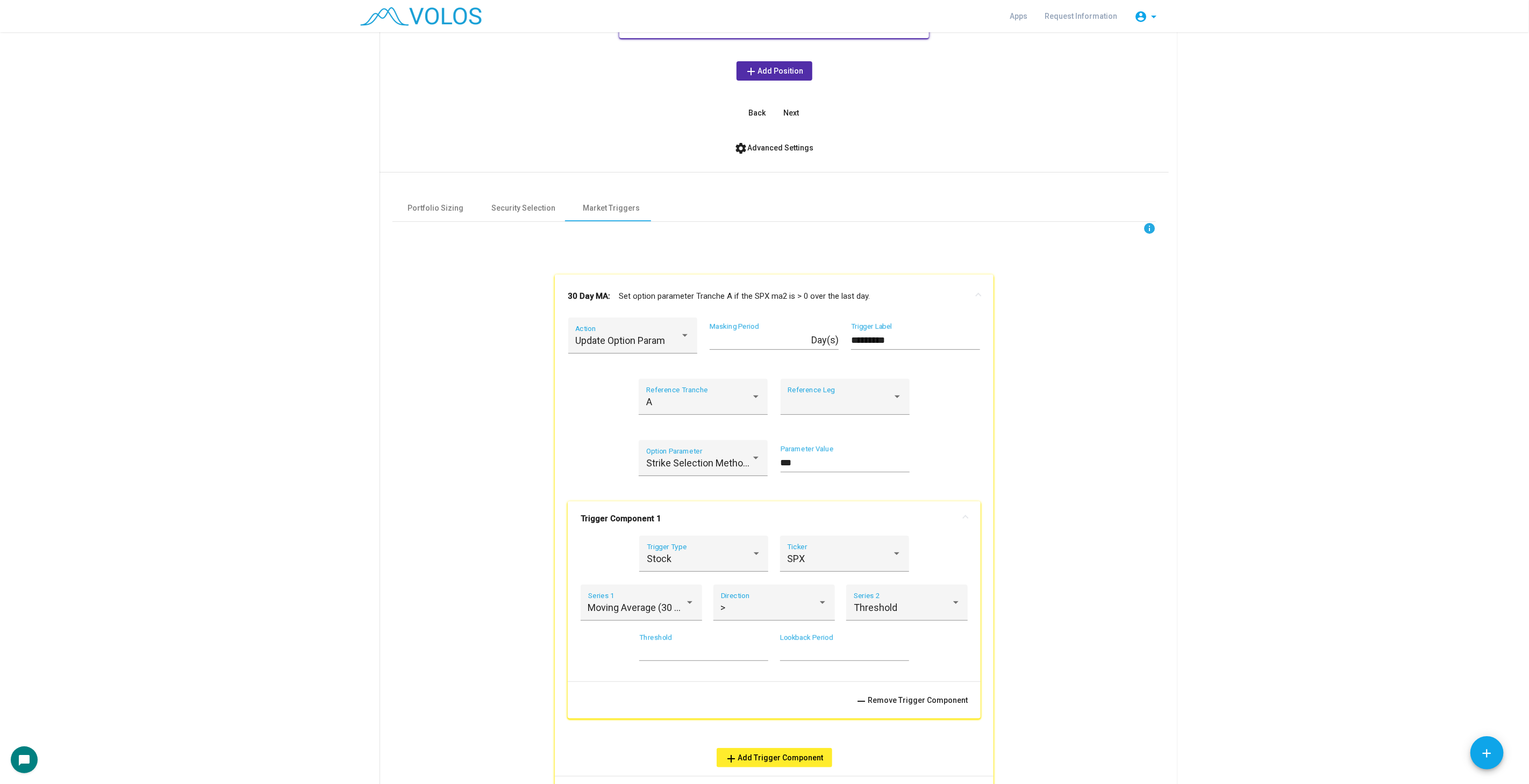
scroll to position [216, 0]
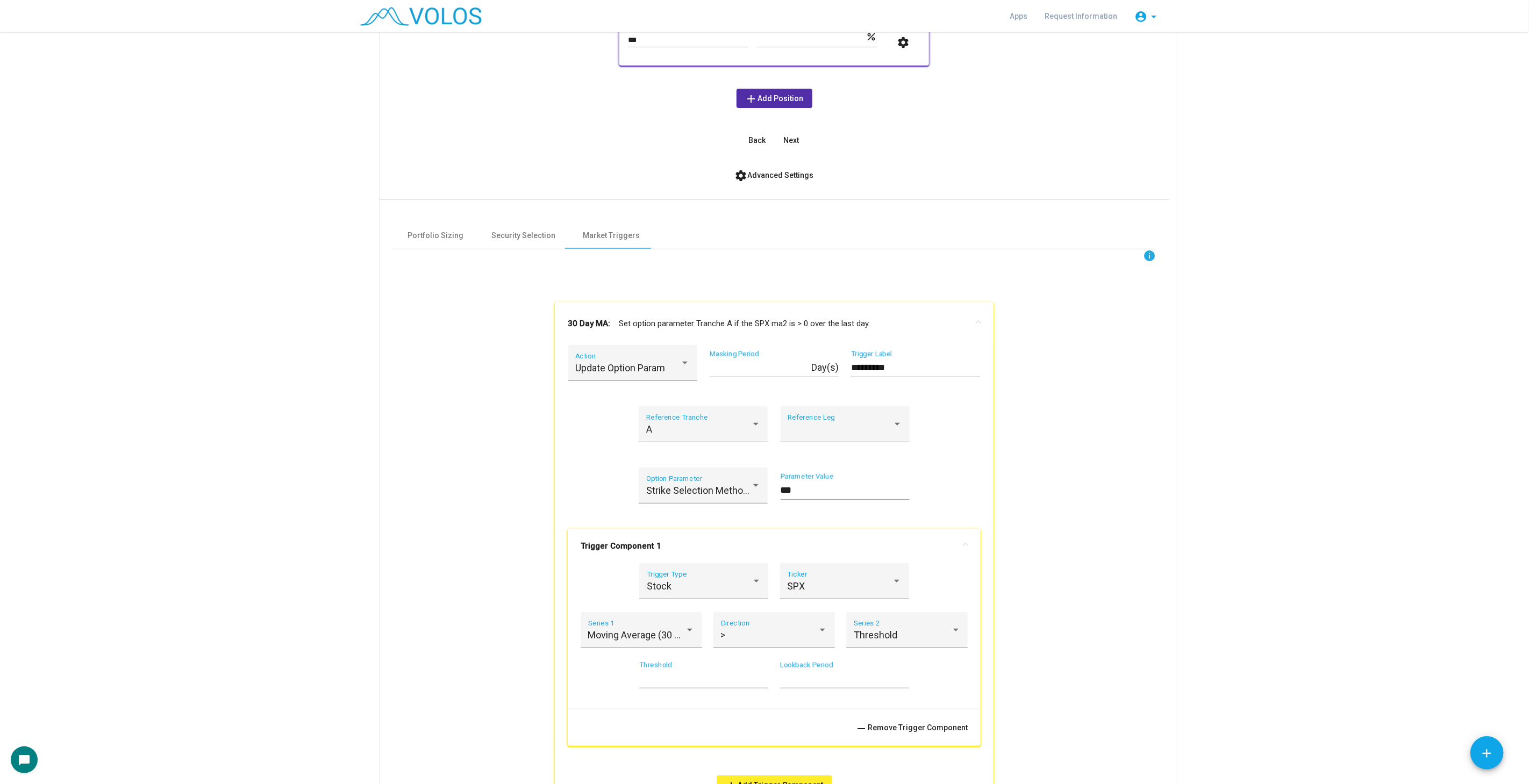
drag, startPoint x: 928, startPoint y: 318, endPoint x: 942, endPoint y: 344, distance: 29.5
click at [930, 319] on mat-panel-title "30 Day MA: Set option parameter Tranche A if the SPX ma2 is > 0 over the last d…" at bounding box center [768, 323] width 400 height 12
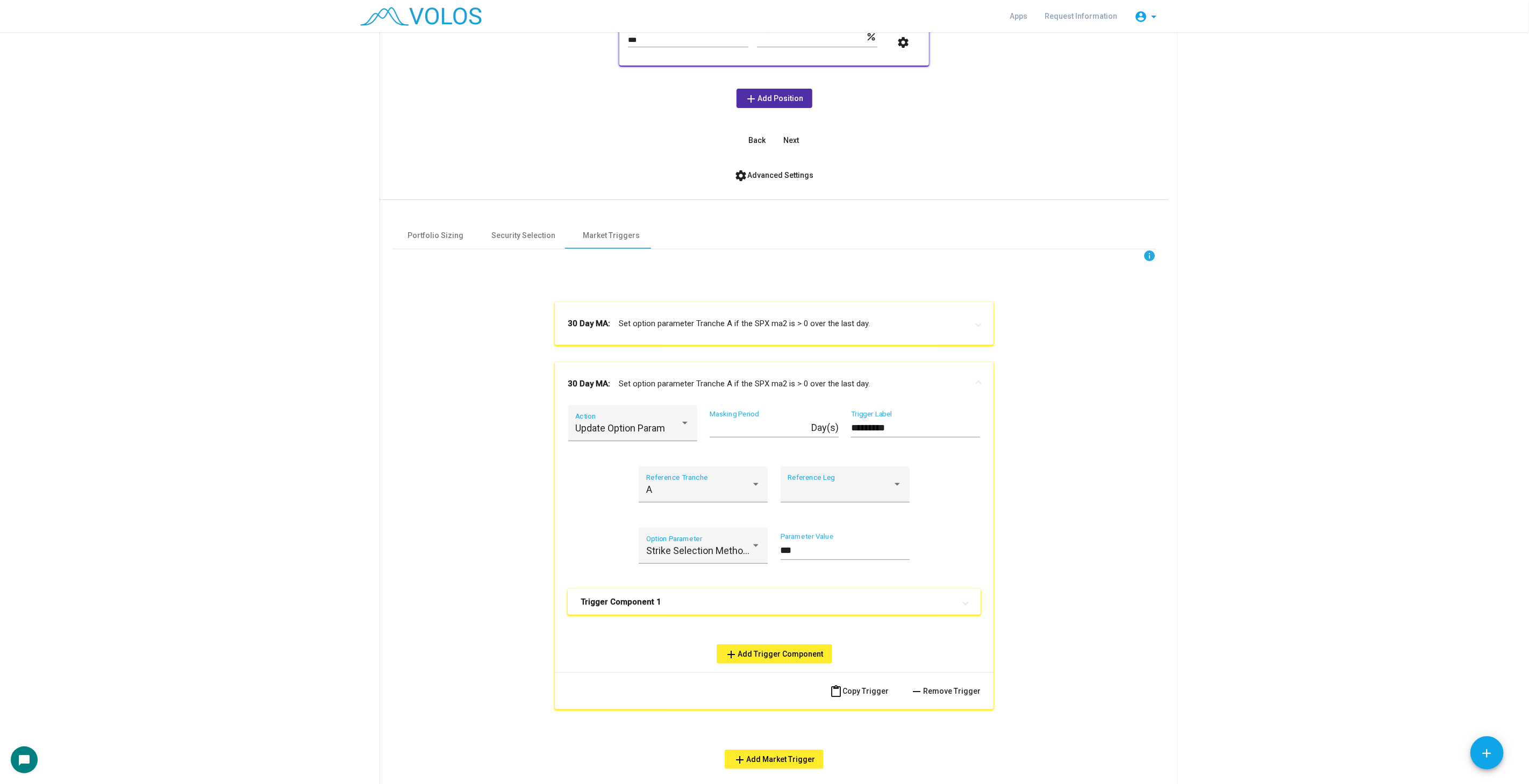
click at [880, 423] on input "*********" at bounding box center [915, 428] width 129 height 10
click at [923, 430] on input "*********" at bounding box center [915, 428] width 129 height 10
click at [811, 545] on input "***" at bounding box center [845, 550] width 129 height 10
type input "***"
click at [727, 589] on mat-expansion-panel-header "Trigger Component 1" at bounding box center [774, 601] width 413 height 26
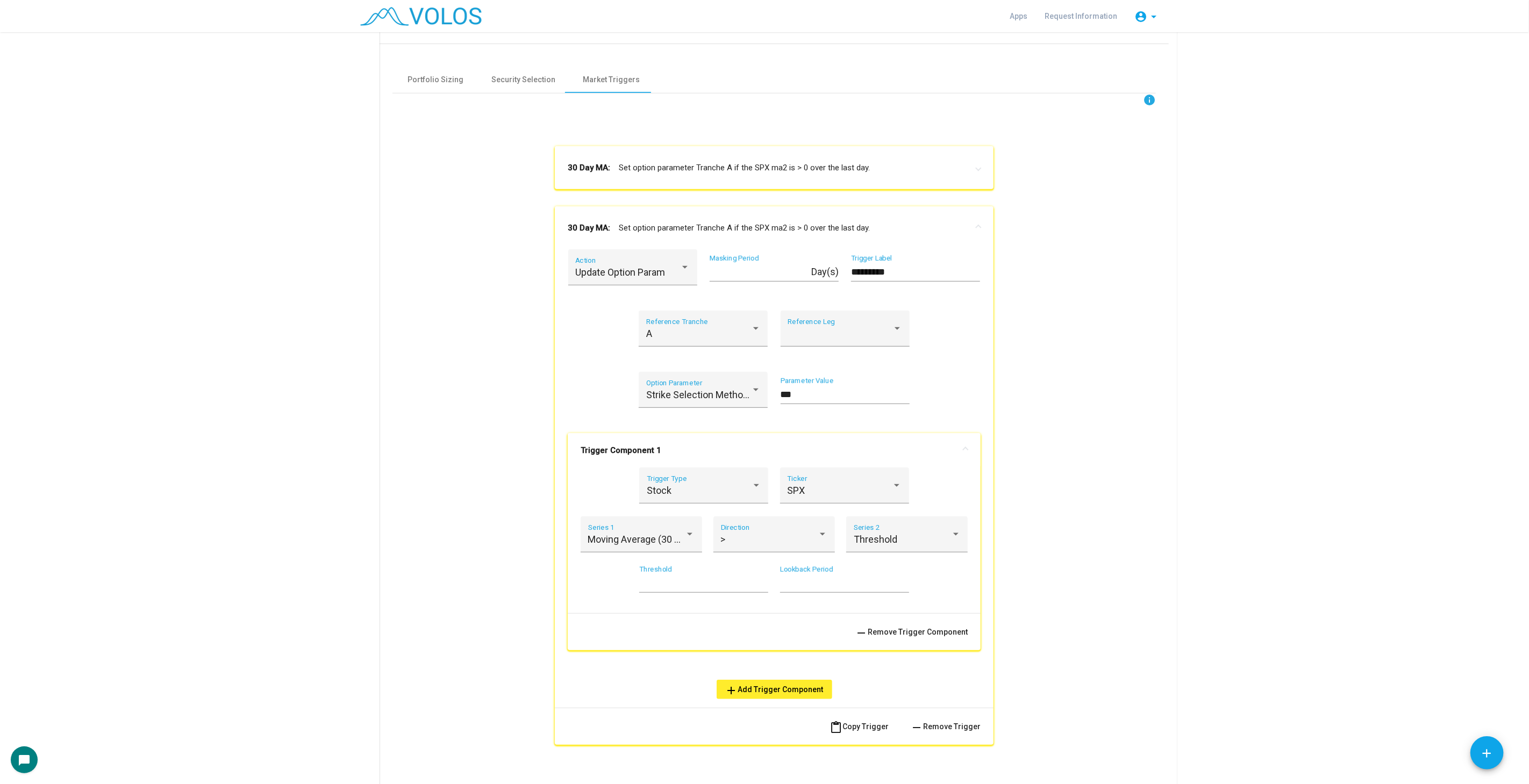
scroll to position [395, 0]
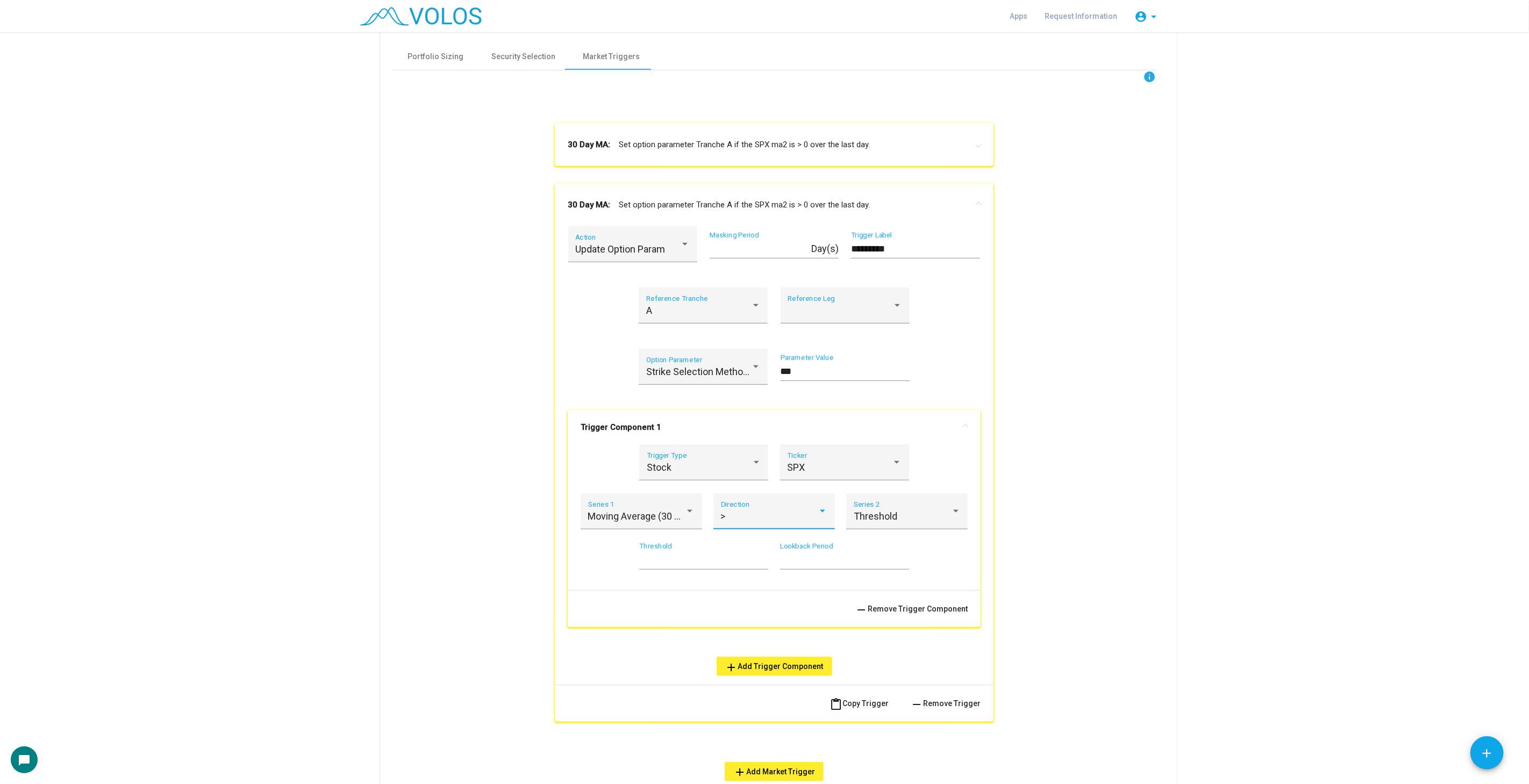
click at [777, 509] on div "> Direction" at bounding box center [774, 515] width 107 height 28
click at [765, 601] on span "<=" at bounding box center [769, 606] width 107 height 29
click at [863, 428] on mat-panel-title "Trigger Component 1" at bounding box center [767, 427] width 375 height 10
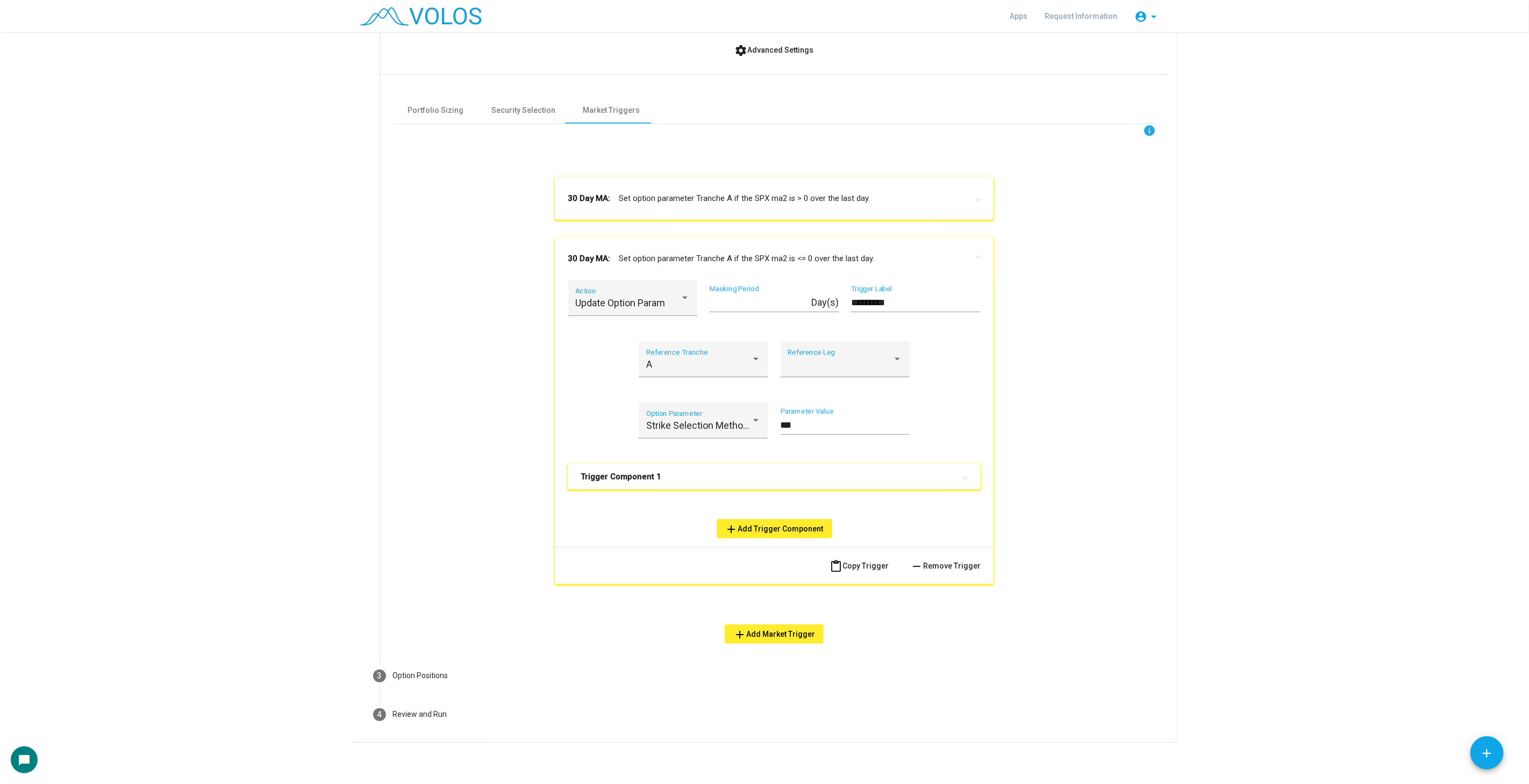
click at [889, 247] on mat-expansion-panel-header "30 Day MA: Set option parameter Tranche A if the SPX ma2 is <= 0 over the last …" at bounding box center [774, 258] width 439 height 43
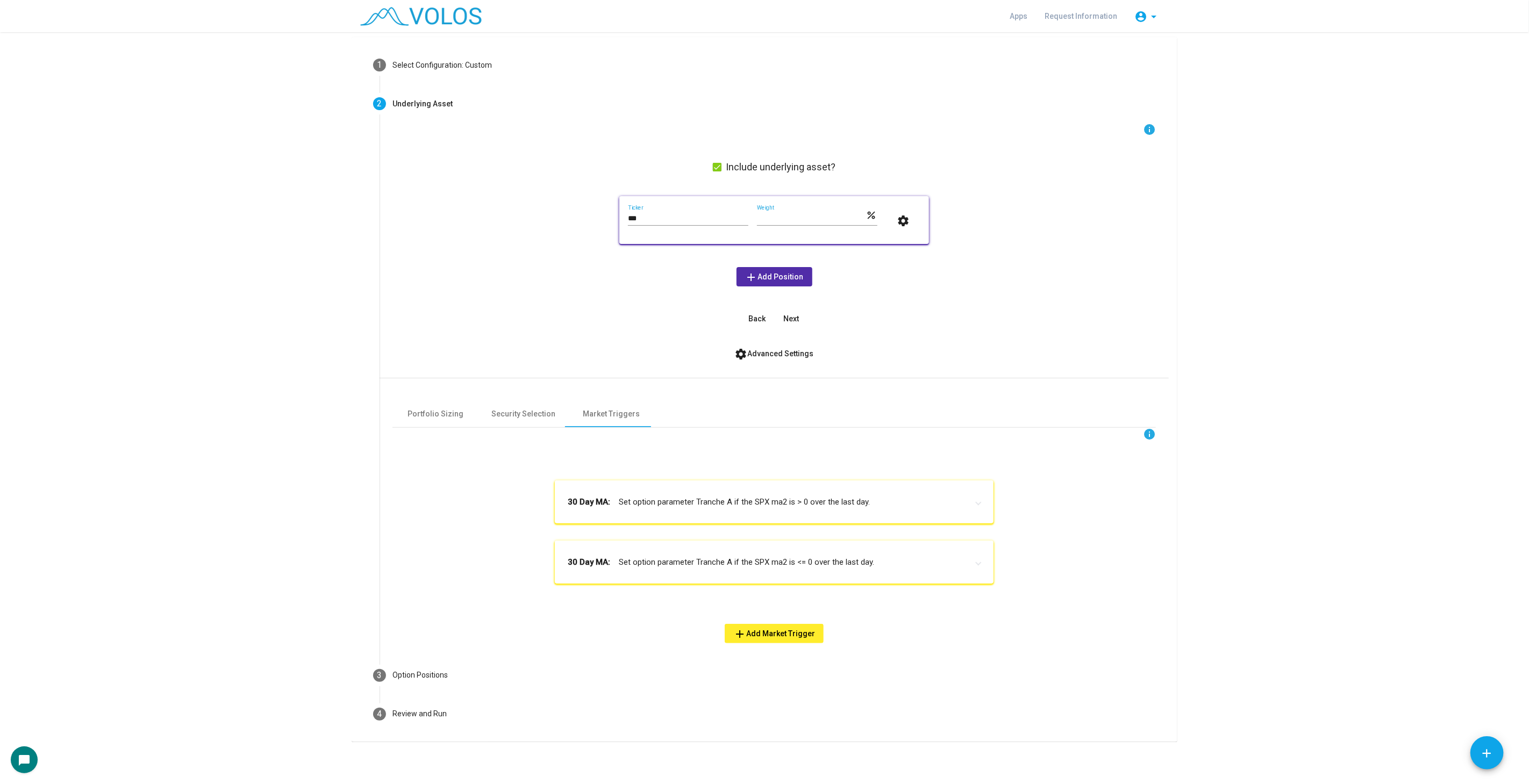
click at [842, 570] on mat-expansion-panel-header "30 Day MA: Set option parameter Tranche A if the SPX ma2 is <= 0 over the last …" at bounding box center [774, 561] width 439 height 43
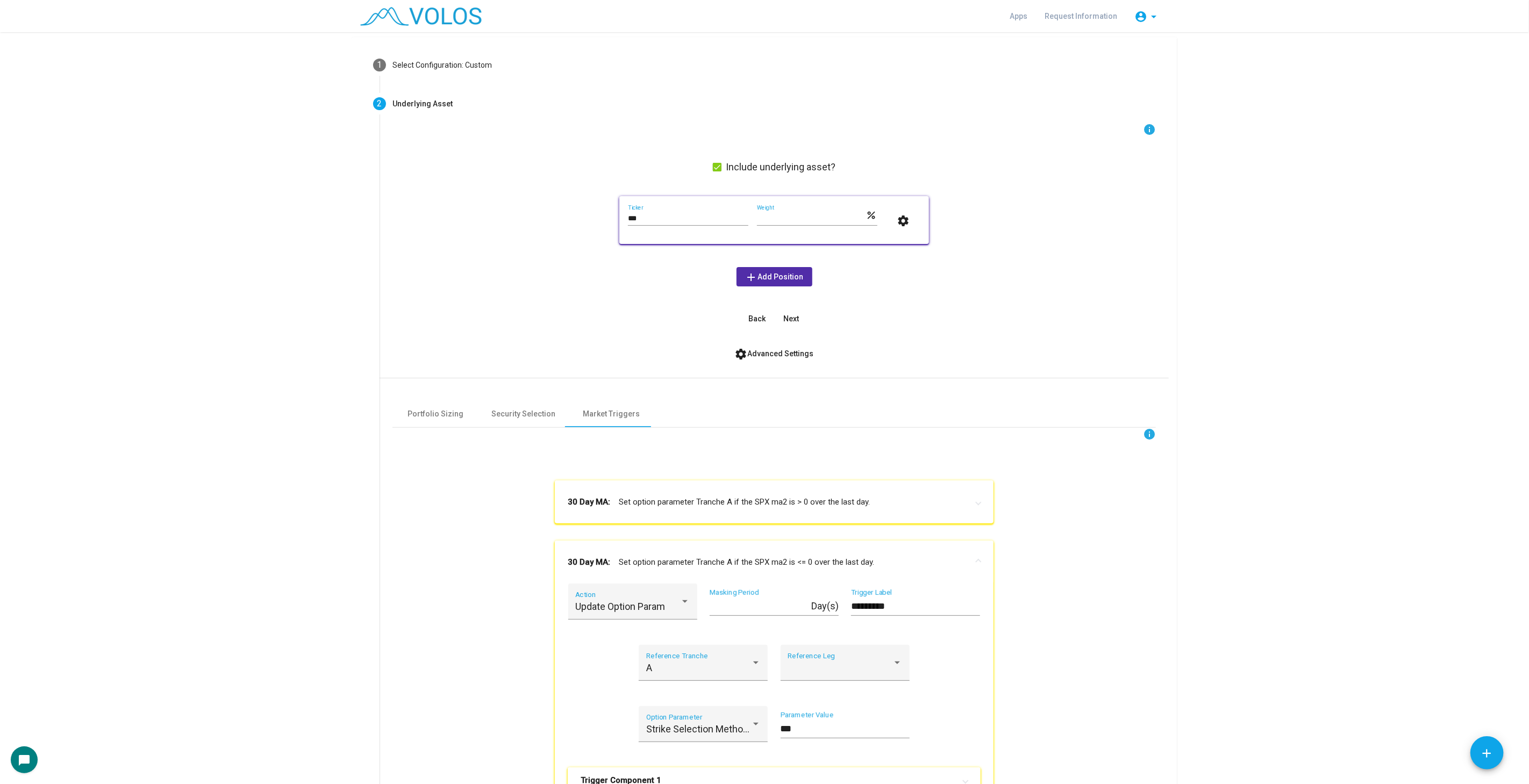
scroll to position [341, 0]
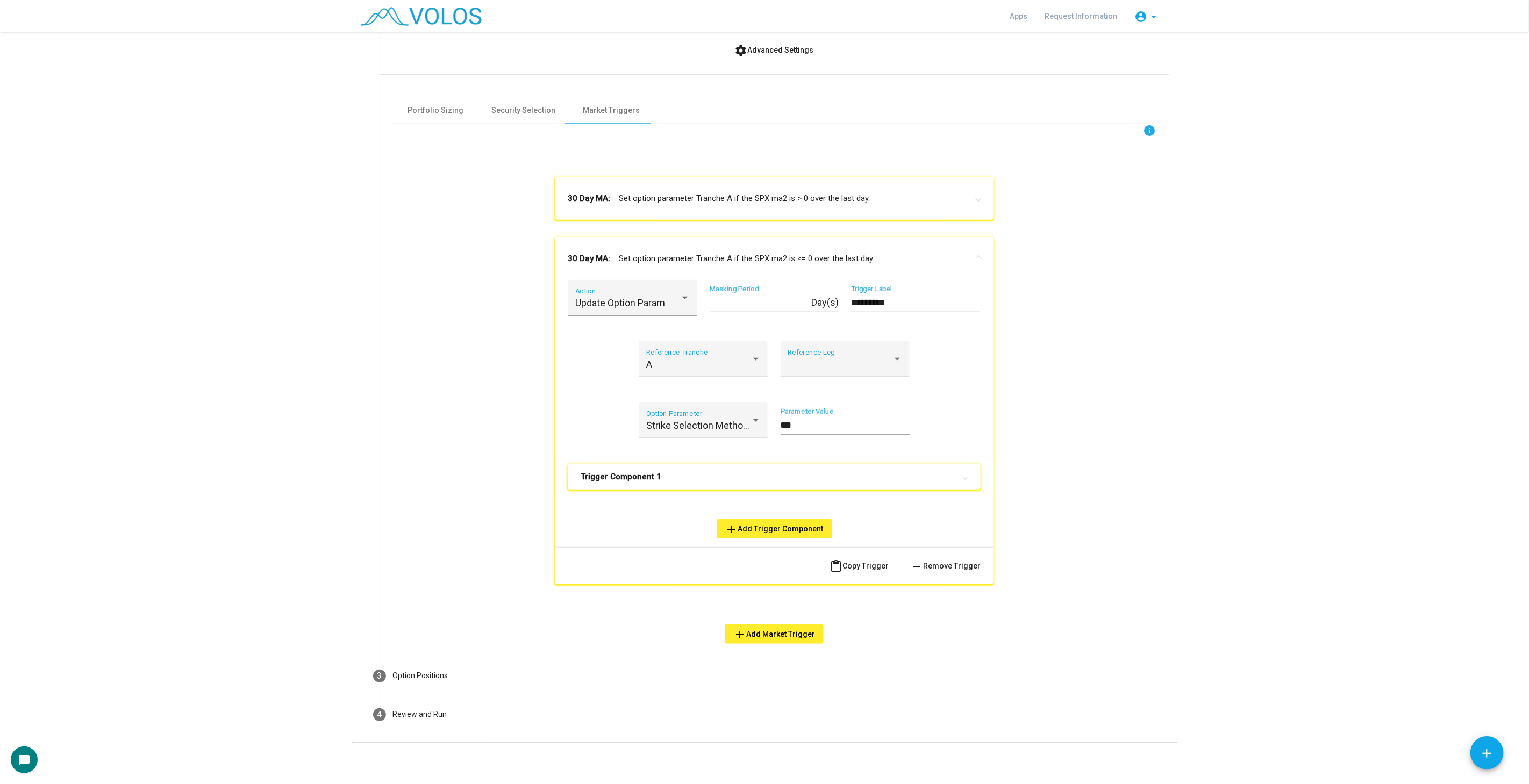
click at [920, 297] on input "*********" at bounding box center [915, 301] width 129 height 10
type input "**********"
click at [851, 190] on mat-expansion-panel-header "30 Day MA: Set option parameter Tranche A if the SPX ma2 is > 0 over the last d…" at bounding box center [774, 197] width 439 height 43
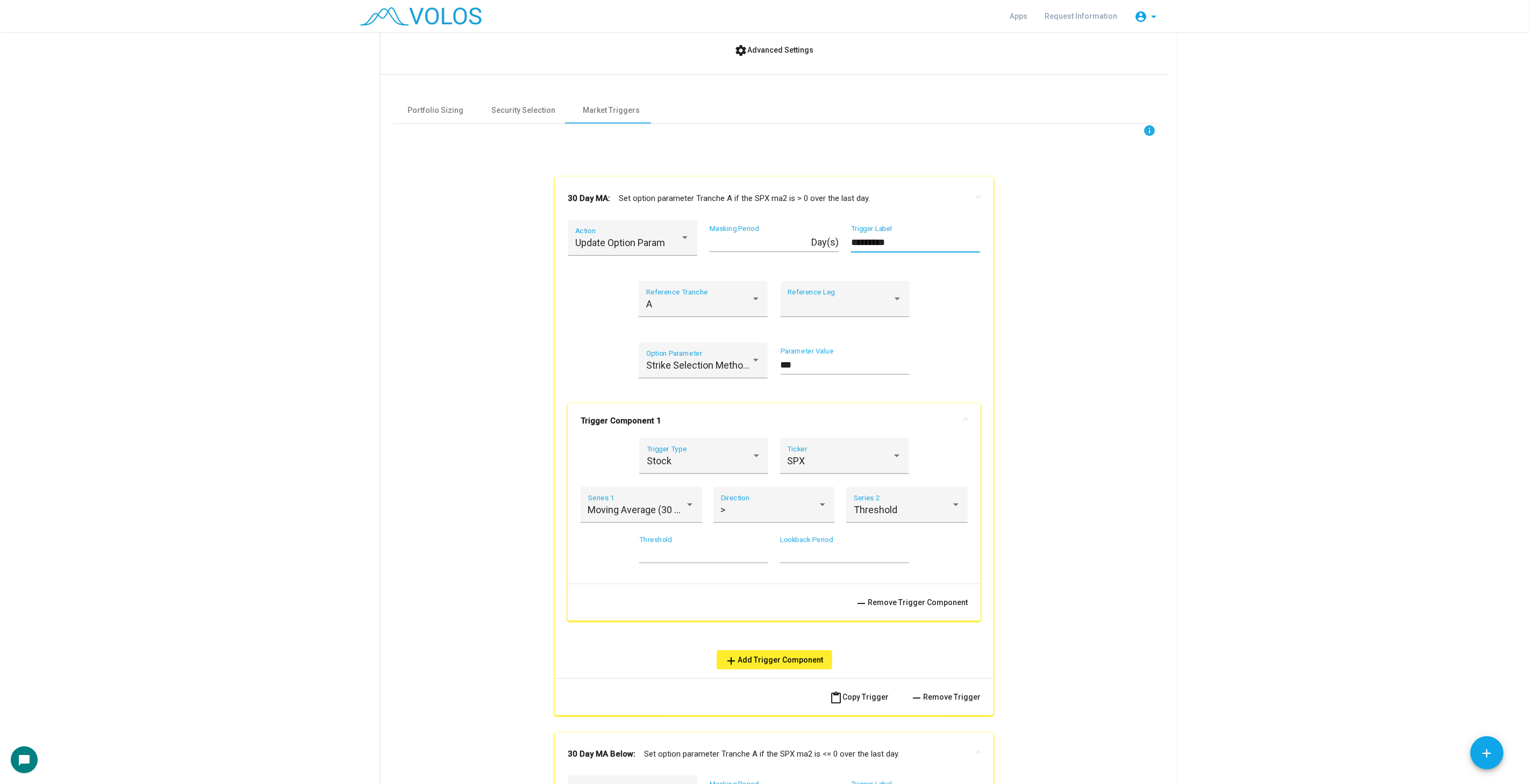
click at [915, 240] on input "*********" at bounding box center [915, 242] width 129 height 10
type input "**********"
click at [848, 194] on mat-panel-title "30 Day MA Above: Set option parameter Tranche A if the SPX ma2 is > 0 over the …" at bounding box center [768, 198] width 400 height 12
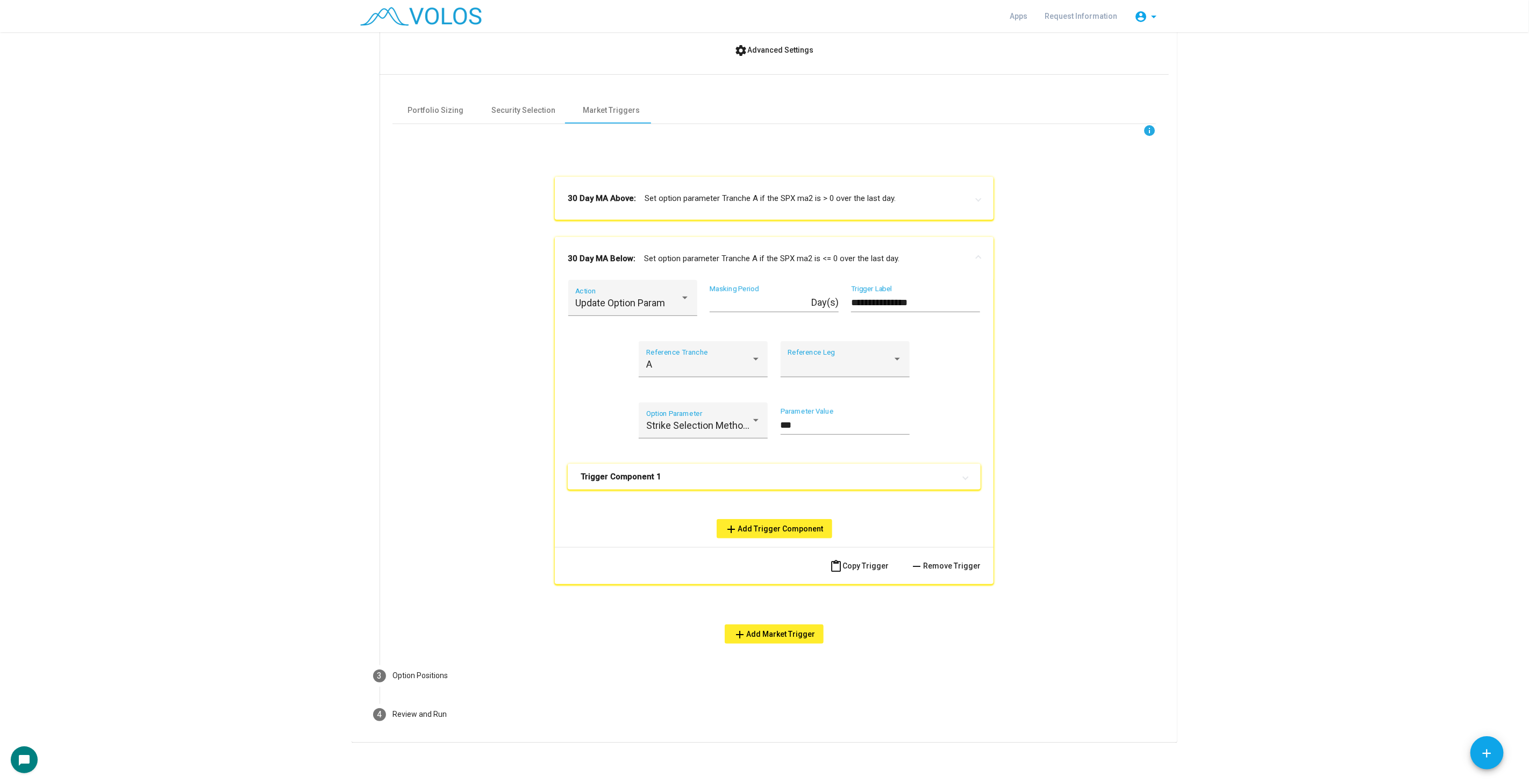
click at [845, 253] on mat-panel-title "30 Day MA Below: Set option parameter Tranche A if the SPX ma2 is <= 0 over the…" at bounding box center [768, 258] width 400 height 12
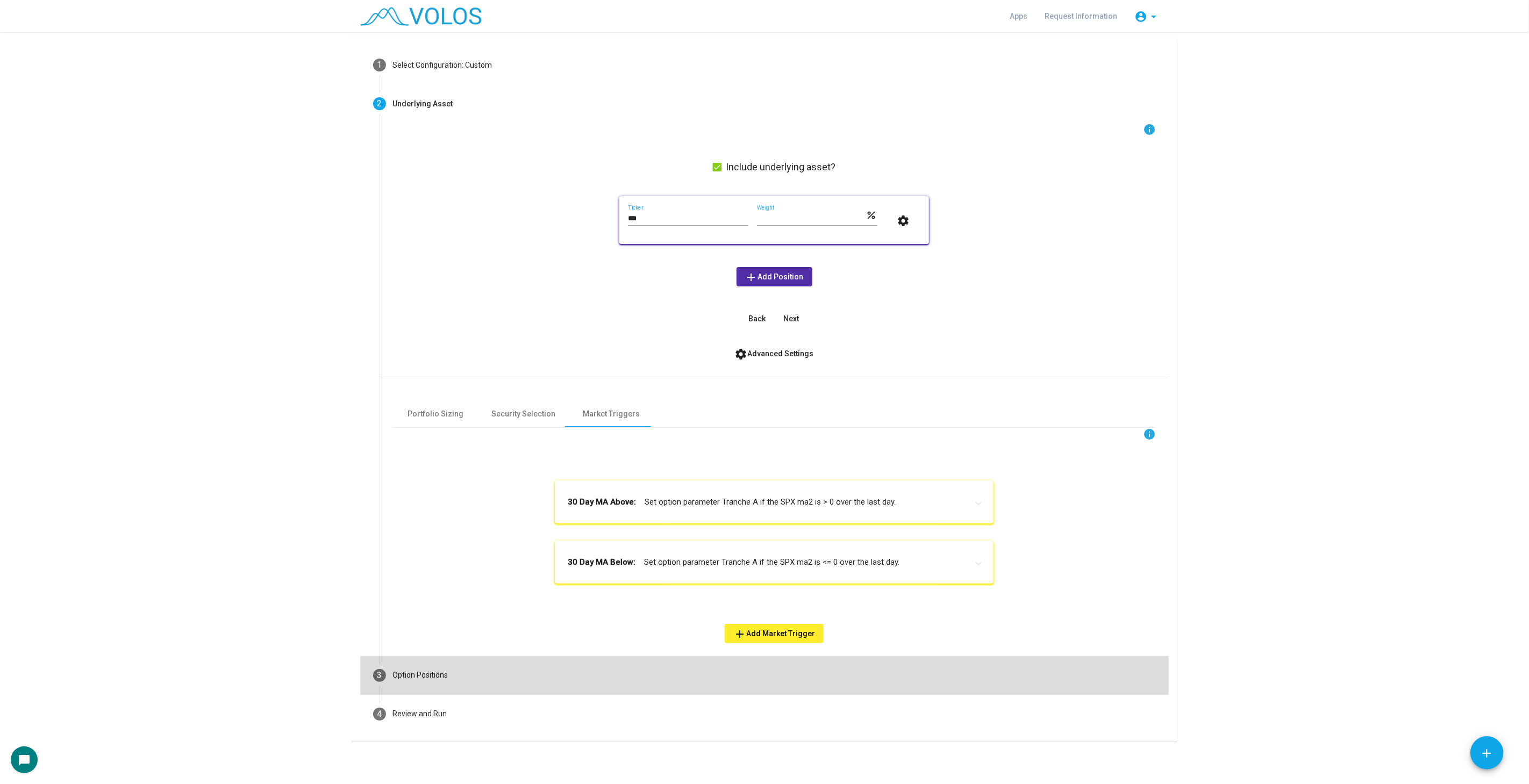
click at [799, 689] on mat-step-header "3 Option Positions" at bounding box center [764, 675] width 809 height 39
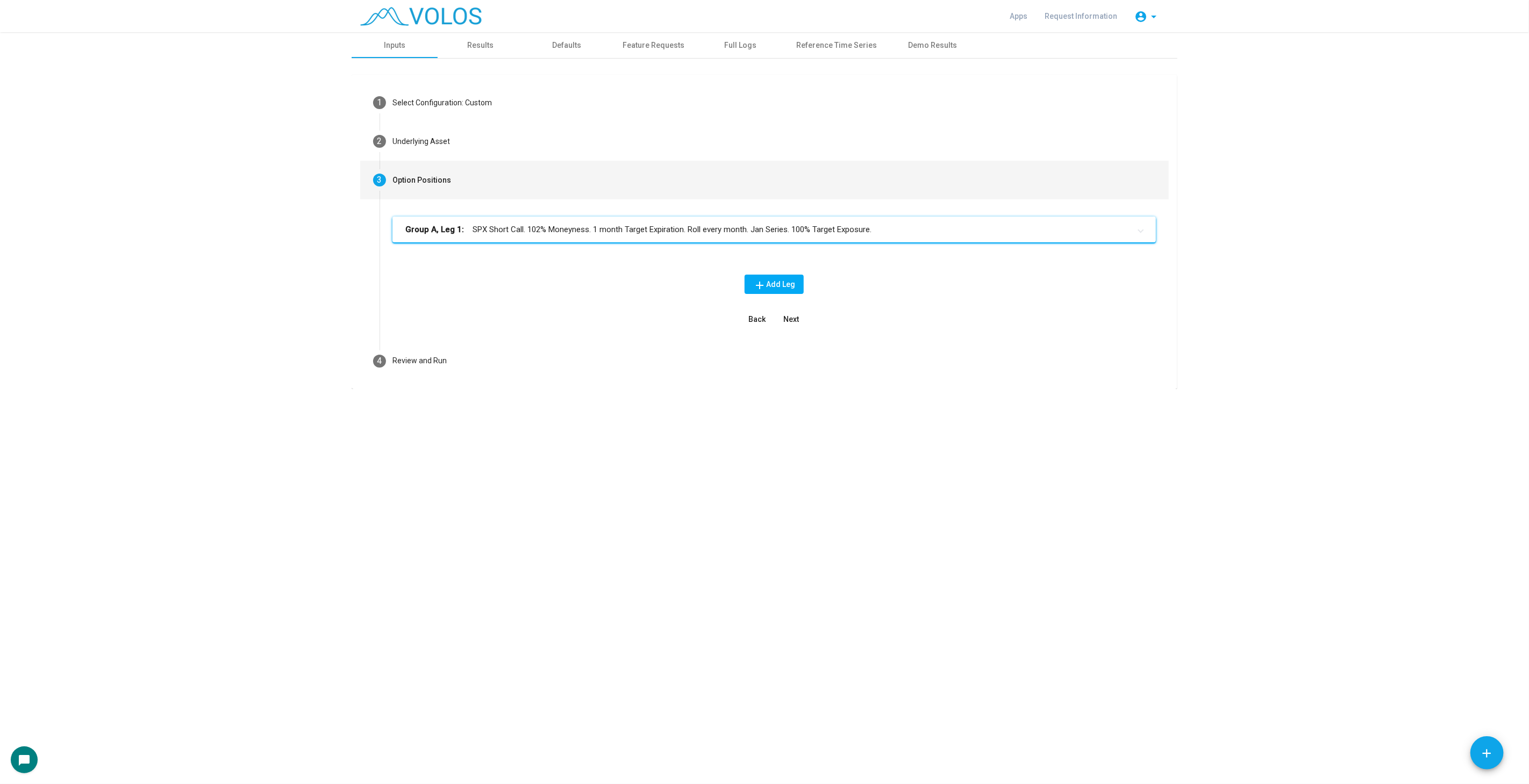
click at [831, 226] on mat-panel-title "Group A, Leg 1: SPX Short Call. 102% Moneyness. 1 month Target Expiration. Roll…" at bounding box center [767, 229] width 725 height 12
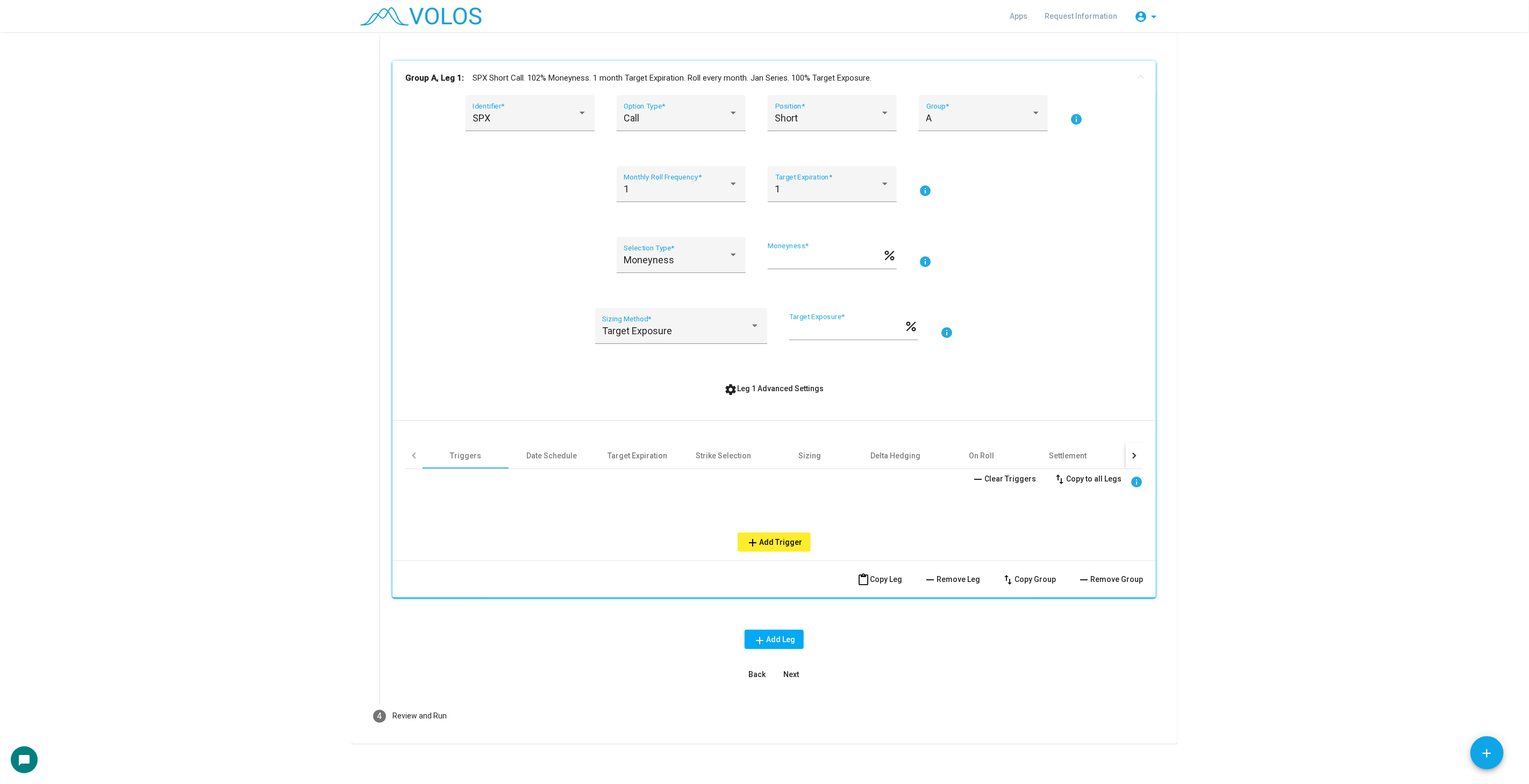
scroll to position [157, 0]
click at [789, 663] on button "Next" at bounding box center [791, 672] width 34 height 19
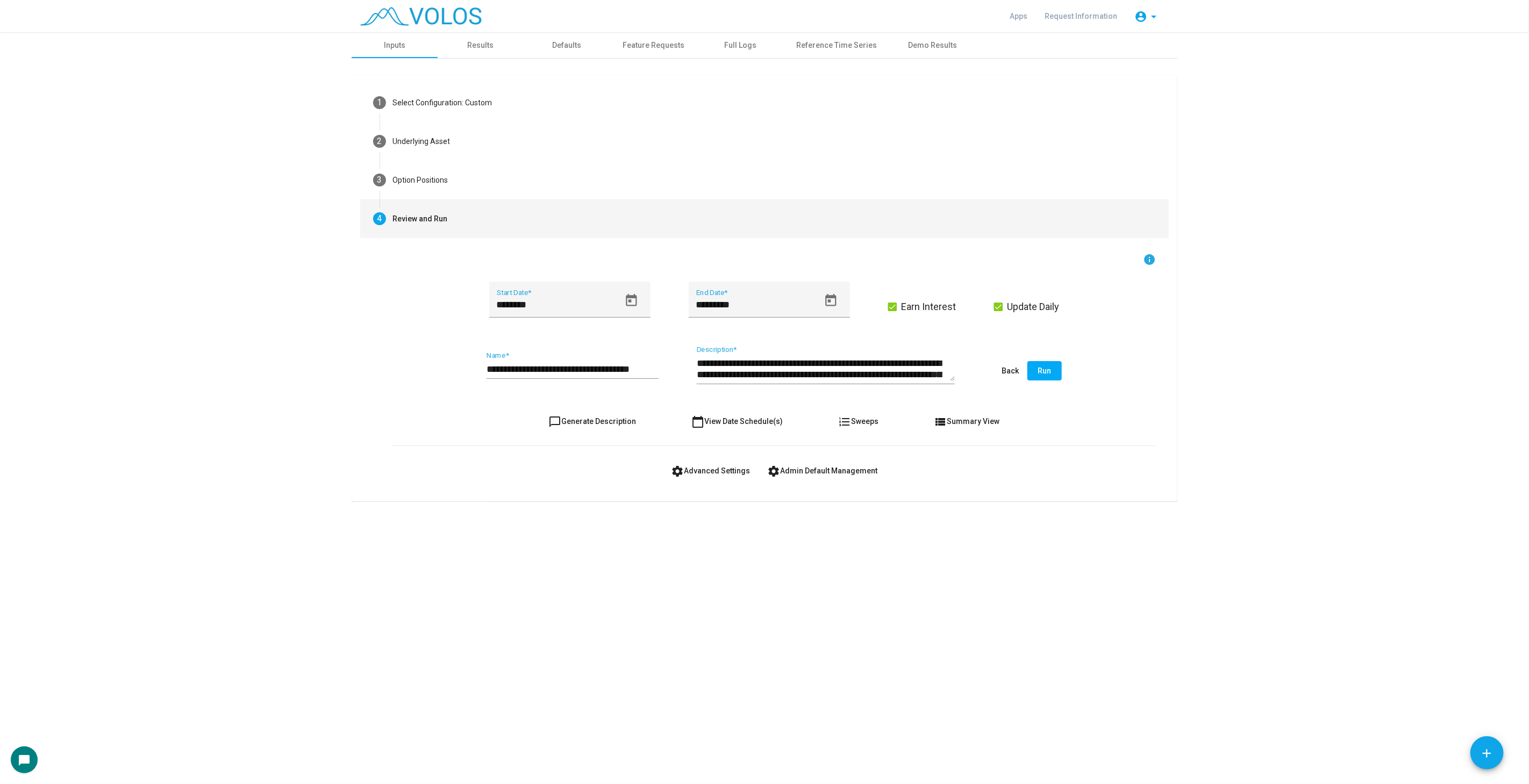
click at [598, 424] on span "chat_bubble_outline Generate Description" at bounding box center [593, 421] width 87 height 9
type textarea "**********"
drag, startPoint x: 508, startPoint y: 371, endPoint x: 569, endPoint y: 368, distance: 61.1
click at [569, 368] on input "**********" at bounding box center [572, 369] width 172 height 10
paste input "**********"
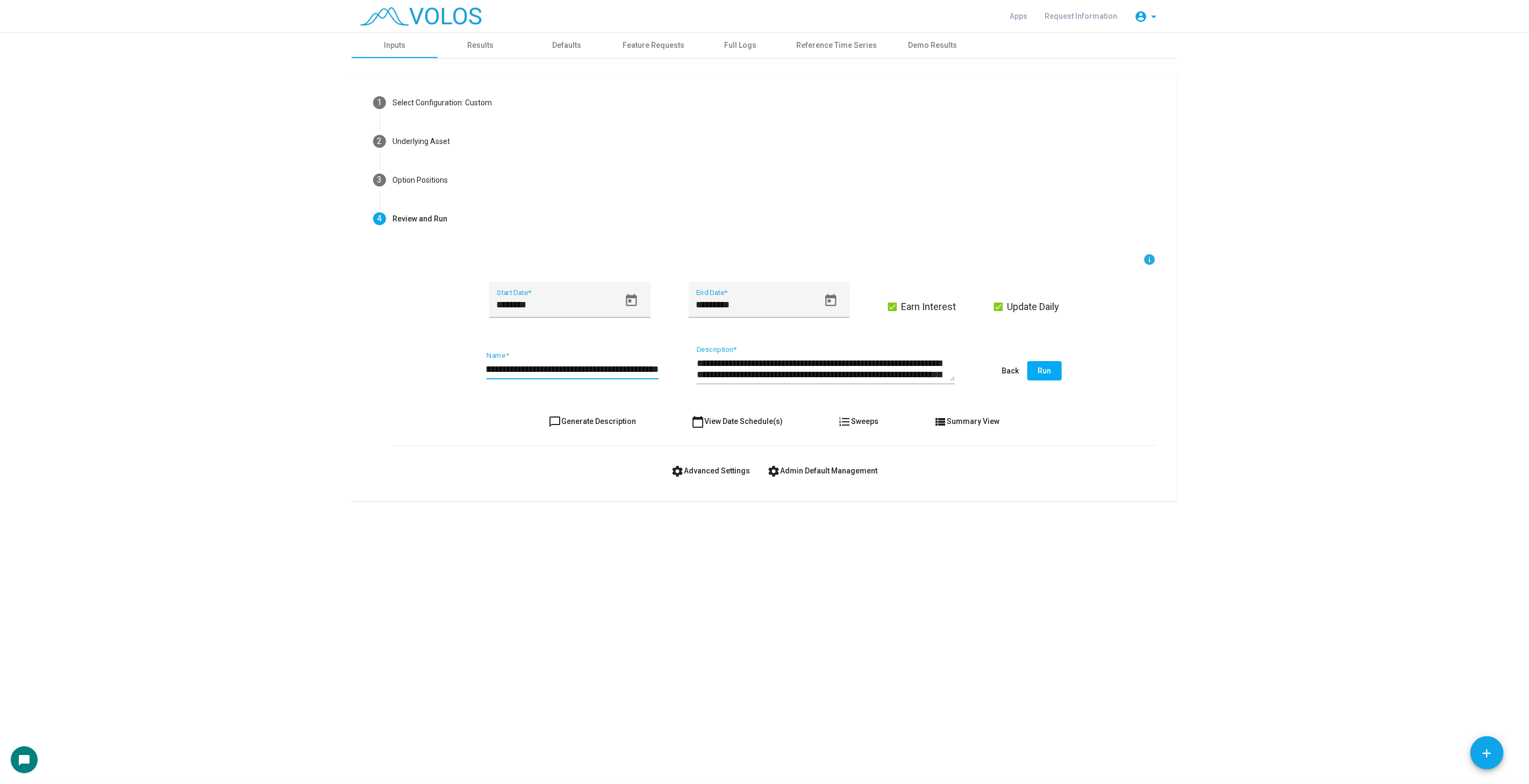
scroll to position [0, 88]
type input "**********"
click at [586, 411] on button "chat_bubble_outline Generate Description" at bounding box center [593, 421] width 105 height 19
click at [1051, 371] on button "Run" at bounding box center [1044, 371] width 34 height 19
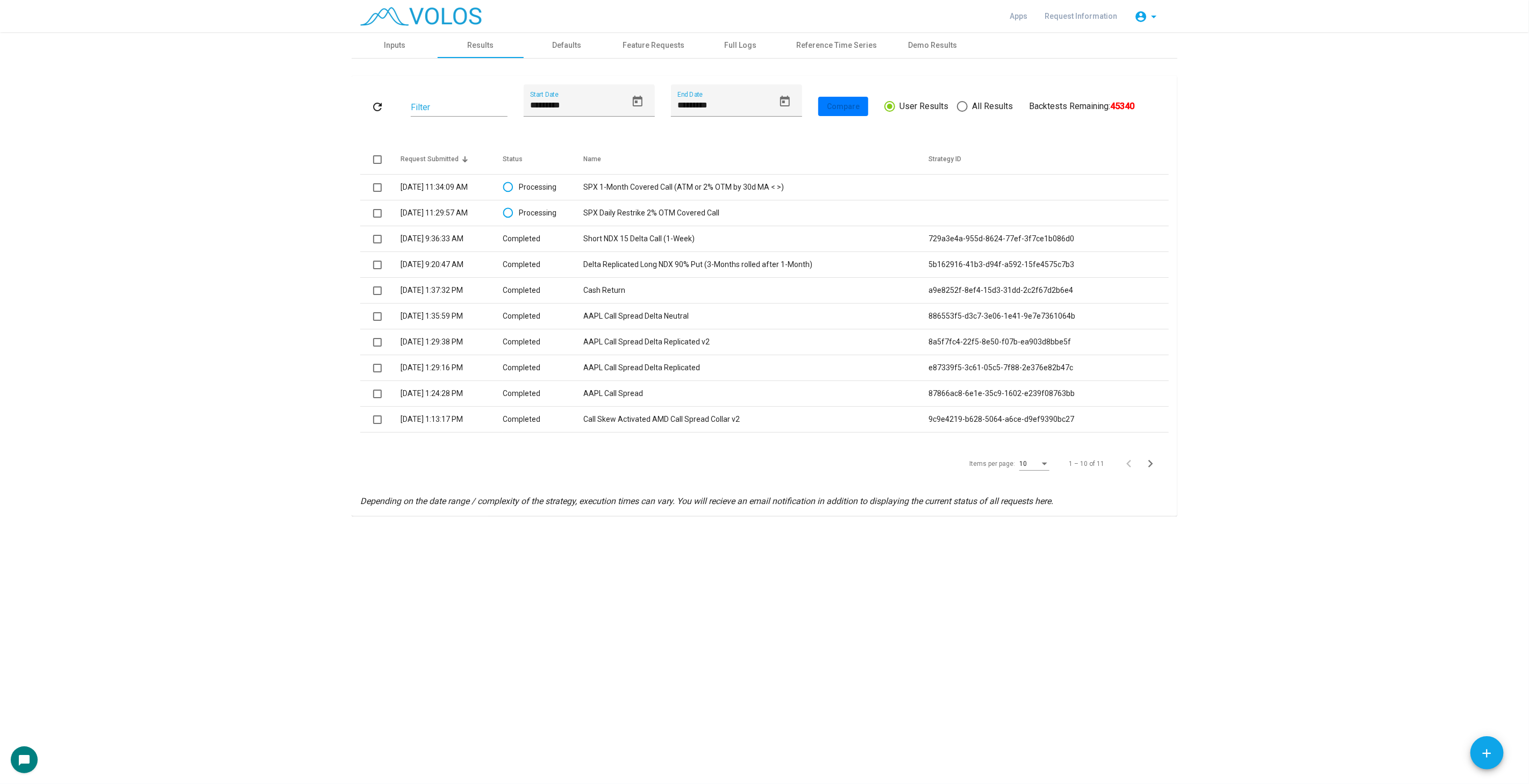
click at [376, 108] on mat-icon "refresh" at bounding box center [378, 107] width 13 height 13
click at [372, 94] on div "refresh Filter ********* Start Date ********* End Date Compare User Results All…" at bounding box center [764, 106] width 809 height 44
click at [375, 111] on mat-icon "refresh" at bounding box center [378, 107] width 13 height 13
click at [384, 103] on button "refresh" at bounding box center [378, 106] width 34 height 19
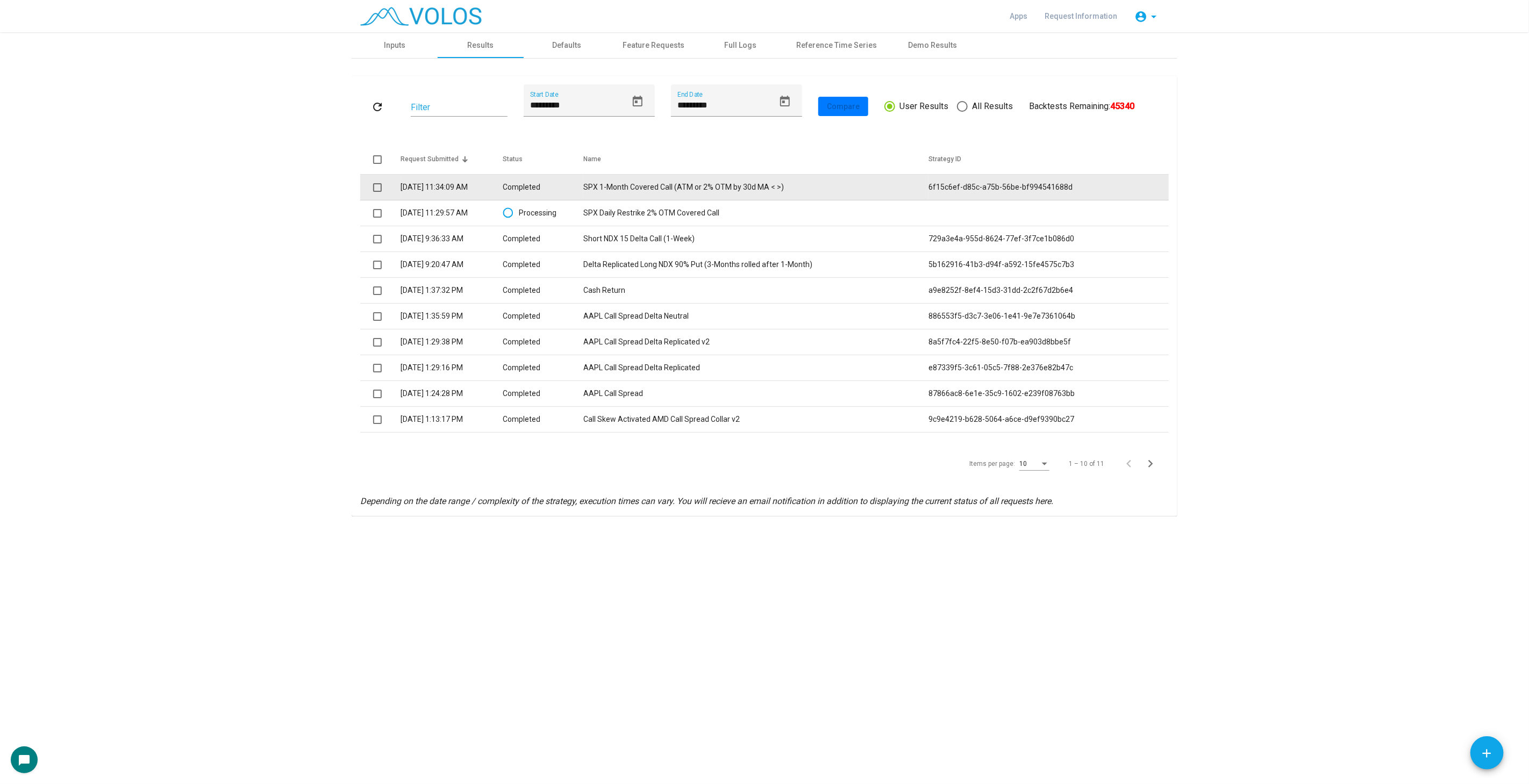
click at [663, 183] on td "SPX 1-Month Covered Call (ATM or 2% OTM by 30d MA < >)" at bounding box center [755, 187] width 344 height 26
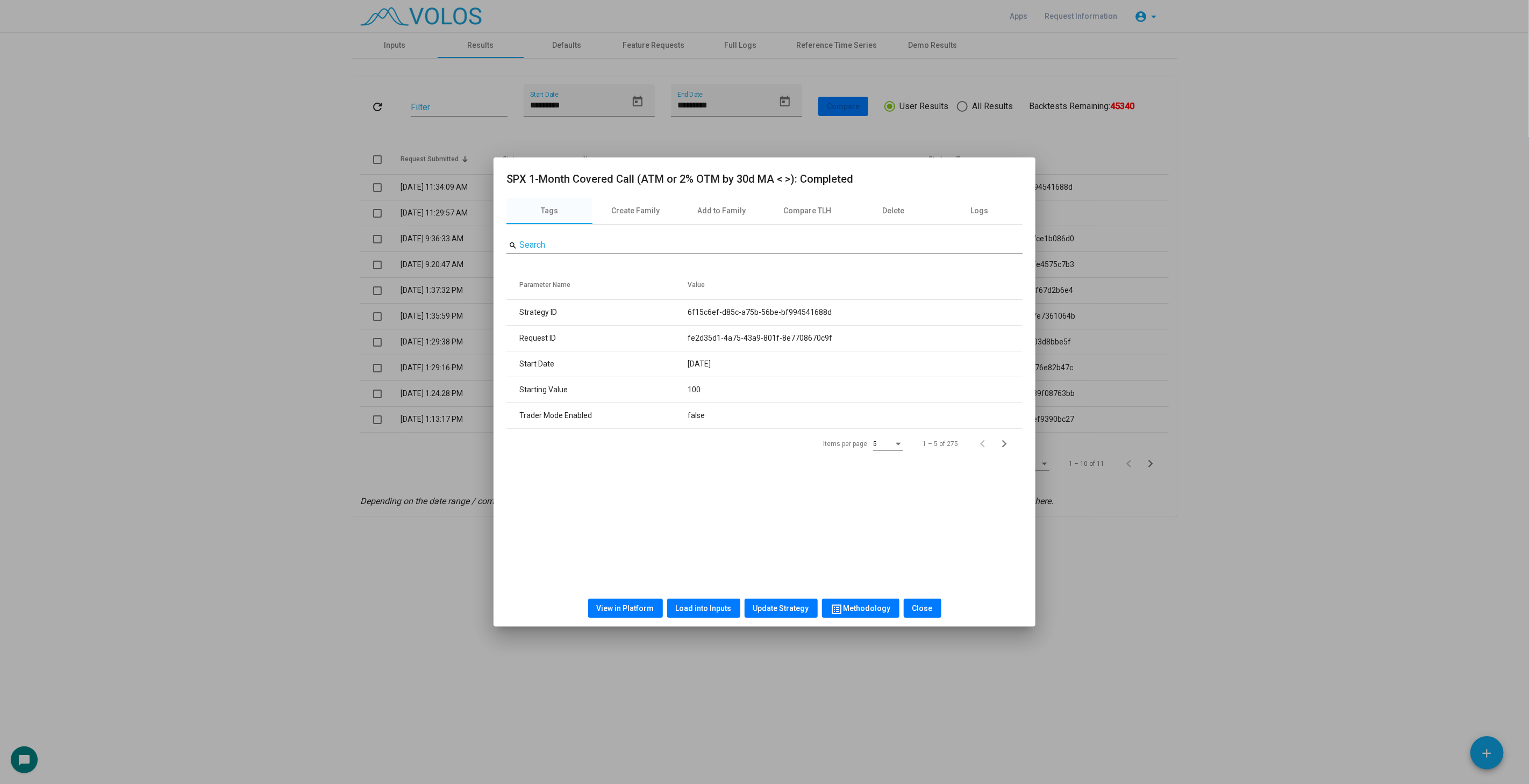
click at [624, 610] on span "View in Platform" at bounding box center [625, 608] width 58 height 9
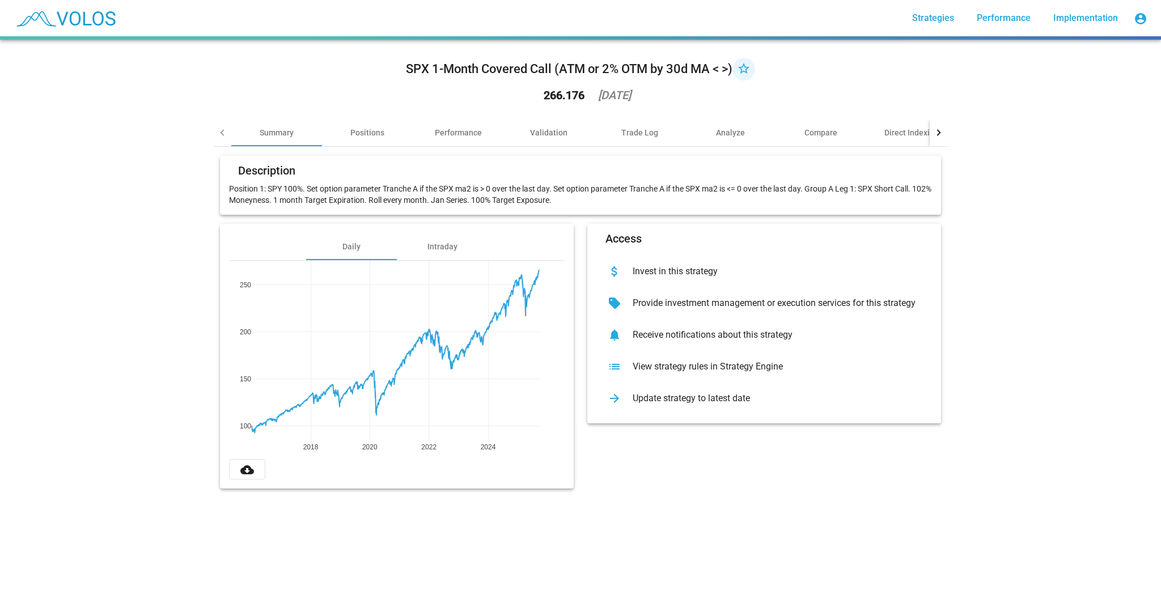
click at [745, 69] on mat-icon "star_border" at bounding box center [744, 70] width 14 height 14
click at [1144, 298] on div "SPX 1-Month Covered Call (ATM or 2% OTM by 30d MA < >) star 266.176 2025-09-22 …" at bounding box center [580, 318] width 1161 height 556
click at [59, 149] on div "SPX 1-Month Covered Call (ATM or 2% OTM by 30d MA < >) star 266.176 2025-09-22 …" at bounding box center [580, 318] width 1161 height 556
click at [769, 359] on div "list View strategy rules in Strategy Engine" at bounding box center [764, 367] width 336 height 32
click at [551, 135] on div "Validation" at bounding box center [548, 132] width 37 height 11
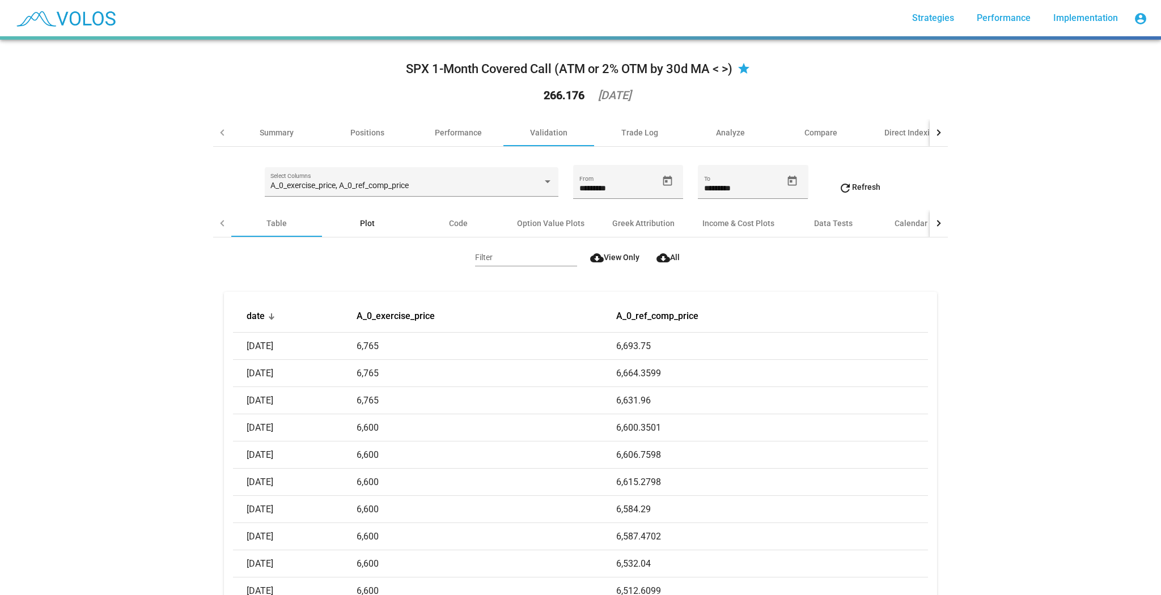
click at [373, 224] on div "Plot" at bounding box center [367, 223] width 91 height 27
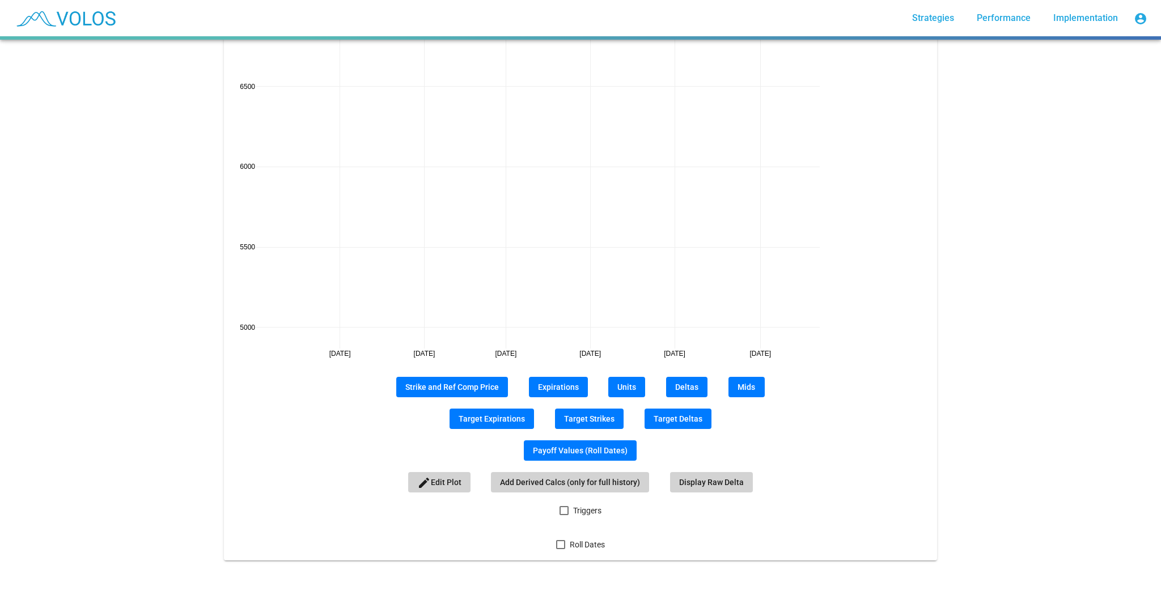
scroll to position [234, 0]
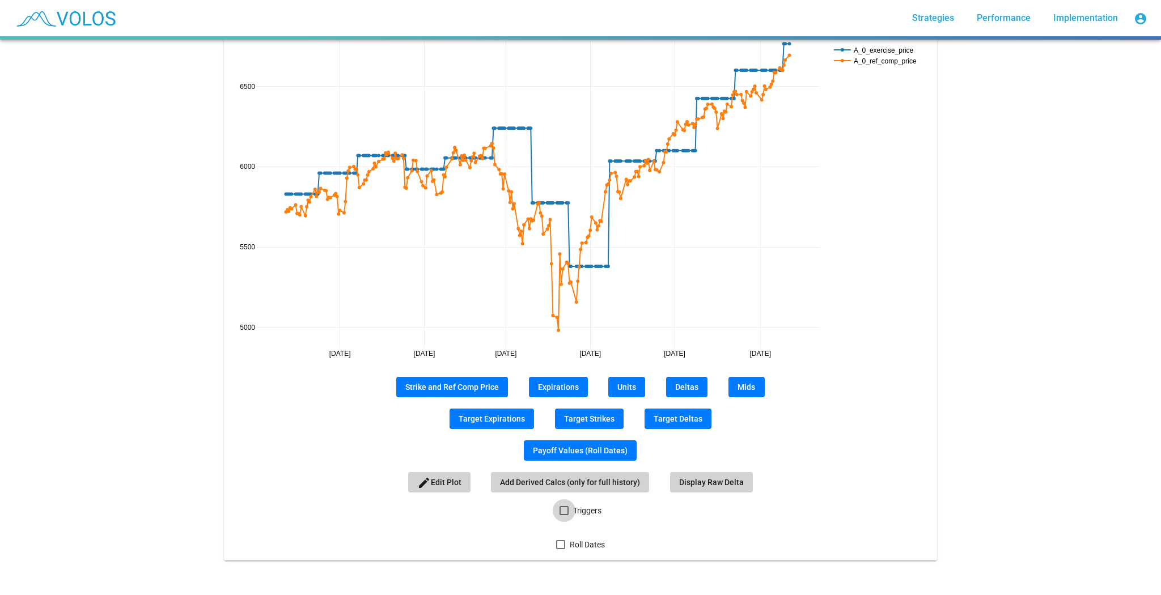
click at [573, 504] on span "Triggers" at bounding box center [587, 511] width 28 height 14
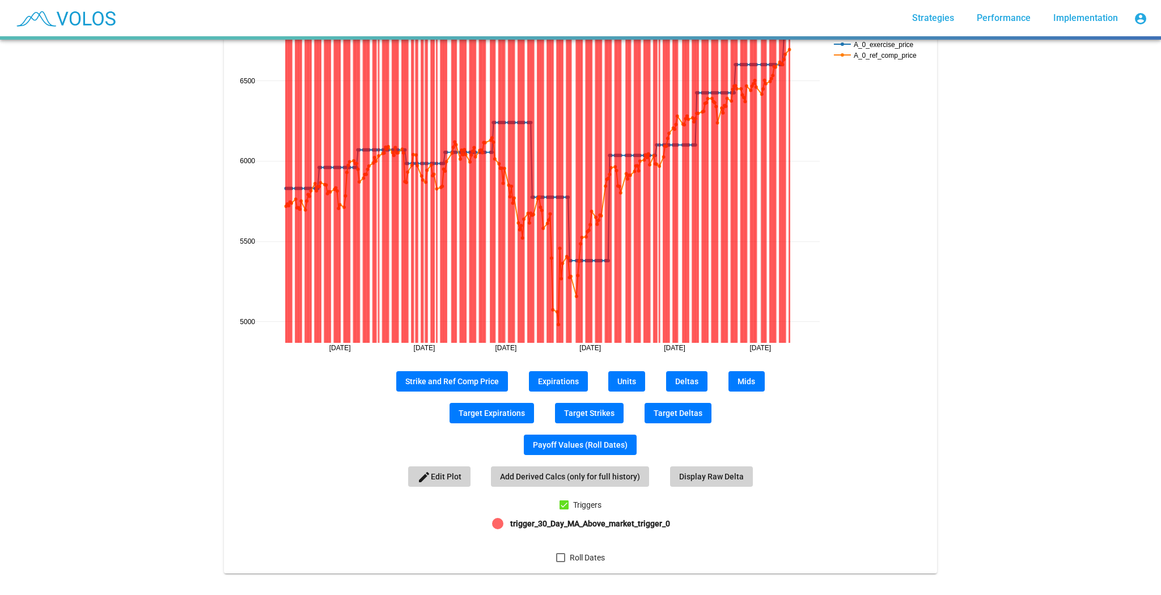
click at [582, 561] on span "Roll Dates" at bounding box center [587, 558] width 35 height 14
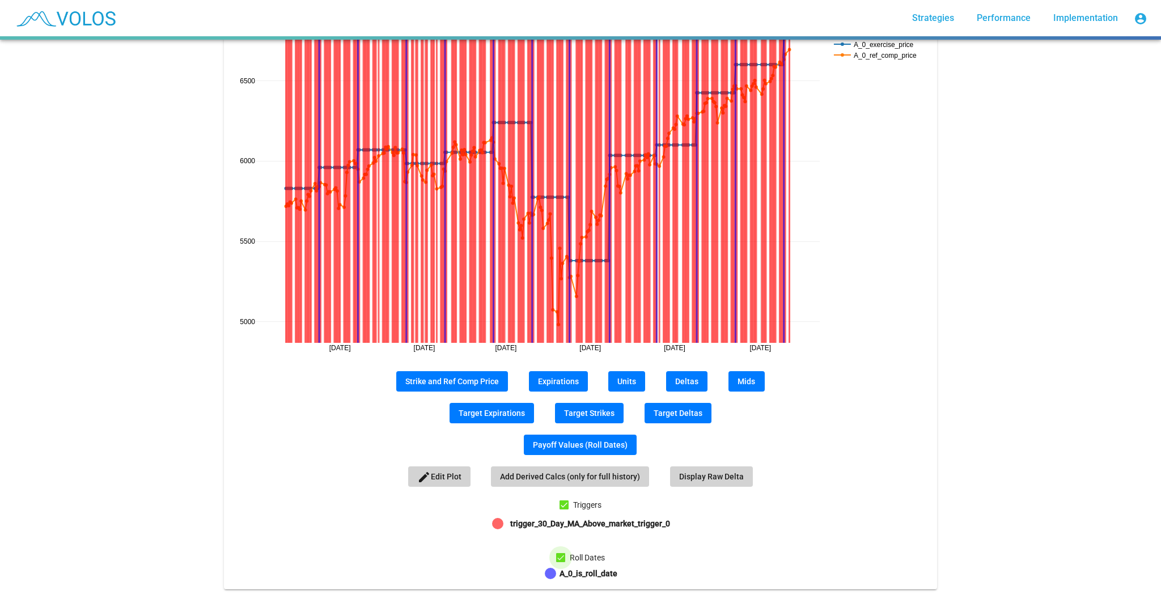
click at [570, 560] on span "Roll Dates" at bounding box center [587, 558] width 35 height 14
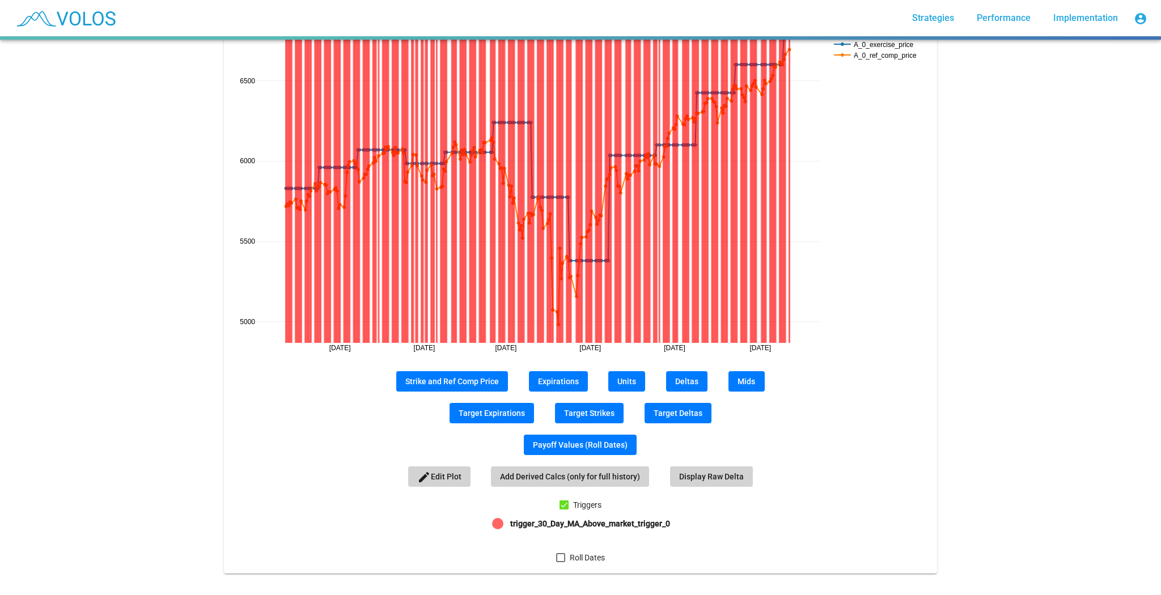
click at [582, 504] on span "Triggers" at bounding box center [587, 505] width 28 height 14
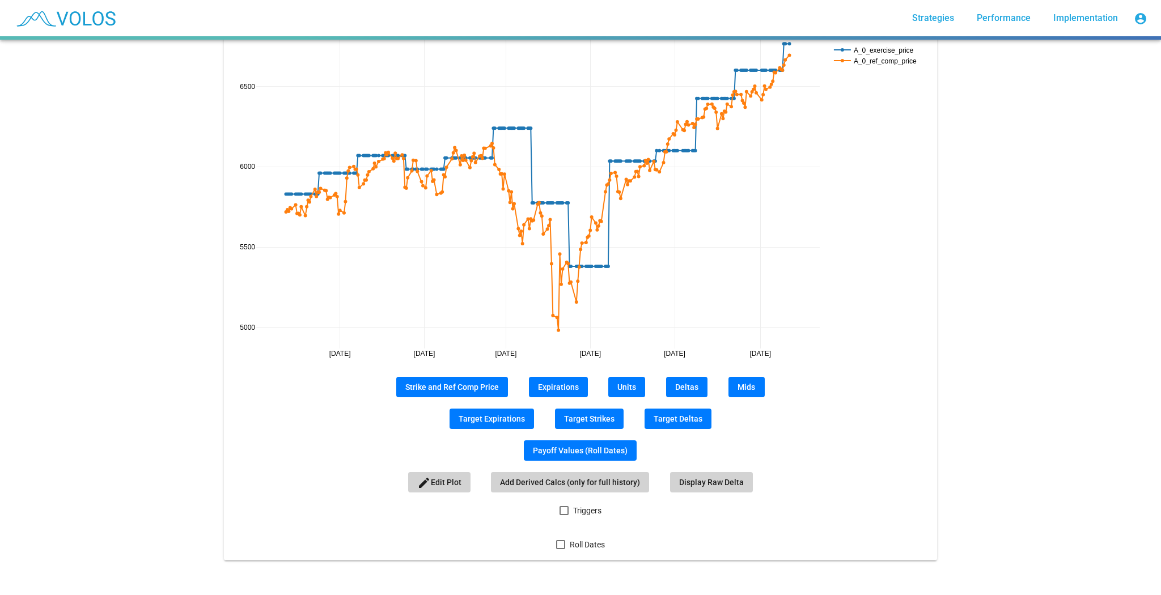
click at [582, 538] on span "Roll Dates" at bounding box center [587, 545] width 35 height 14
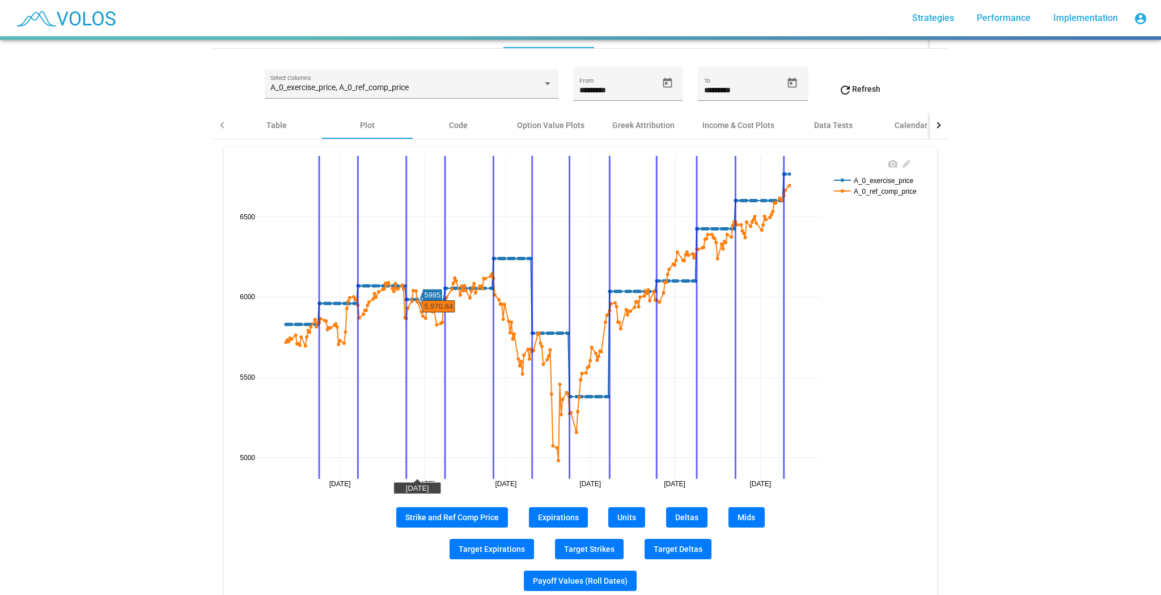
scroll to position [53, 0]
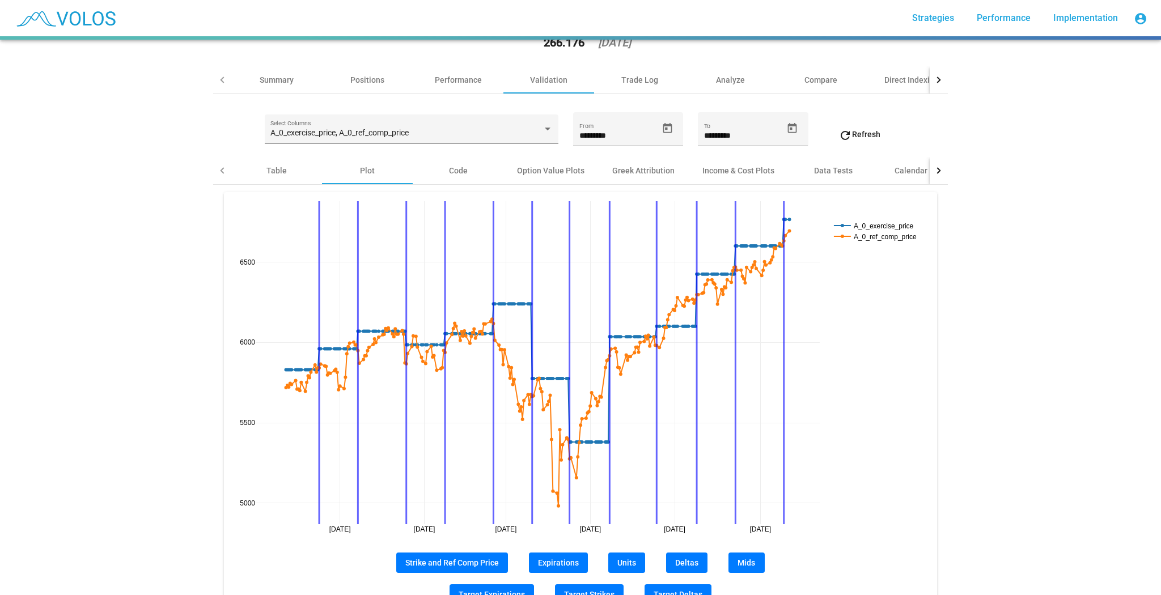
click at [347, 145] on div "A_0_exercise_price, A_0_ref_comp_price Select Columns" at bounding box center [412, 135] width 294 height 40
click at [388, 134] on span "A_0_exercise_price, A_0_ref_comp_price" at bounding box center [339, 132] width 138 height 9
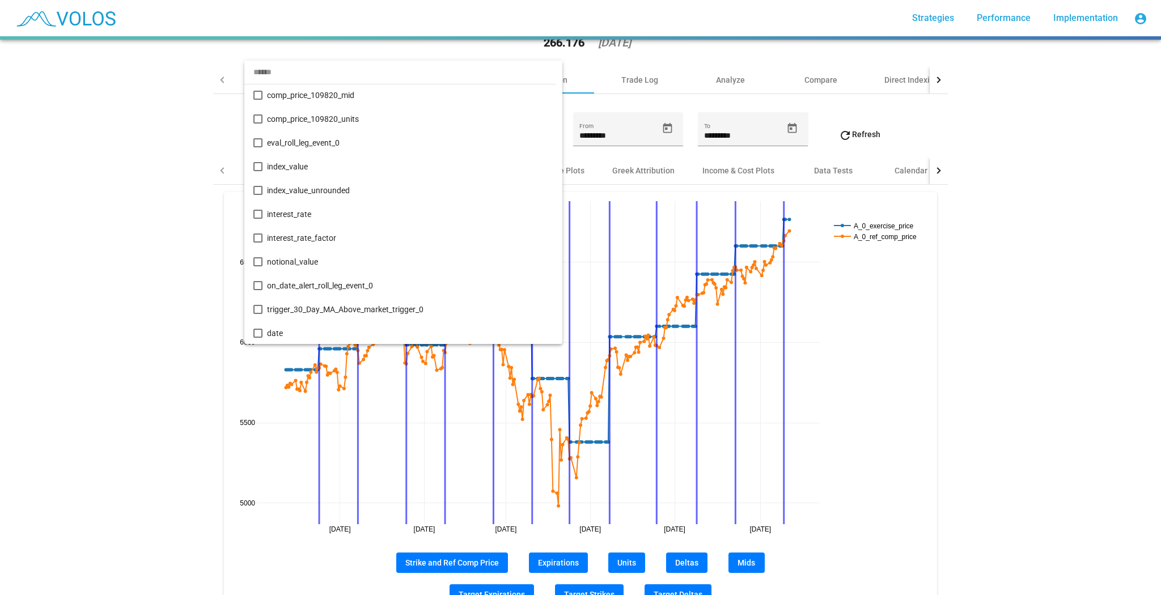
scroll to position [1549, 0]
click at [434, 306] on span "trigger_30_Day_MA_Above_market_trigger_0" at bounding box center [410, 309] width 286 height 24
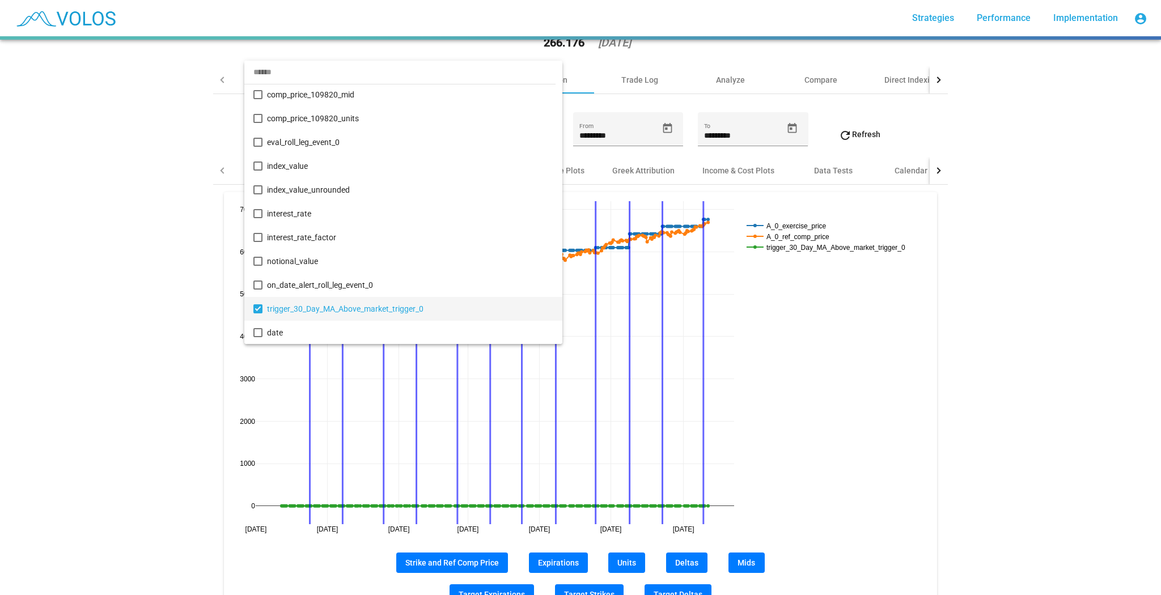
click at [511, 511] on div at bounding box center [580, 297] width 1161 height 595
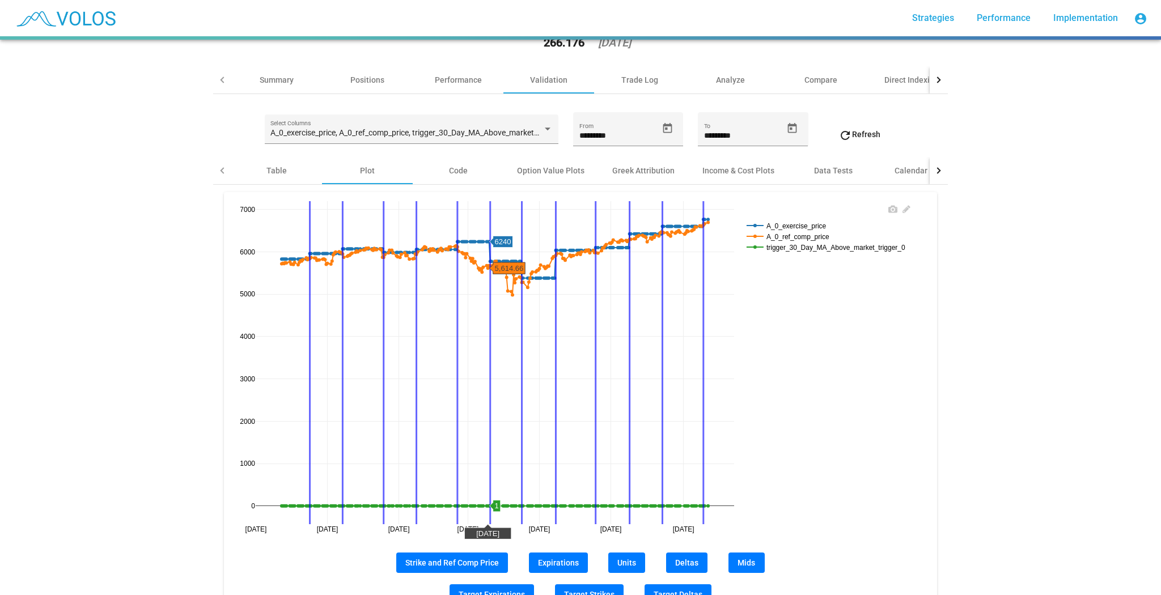
scroll to position [7, 0]
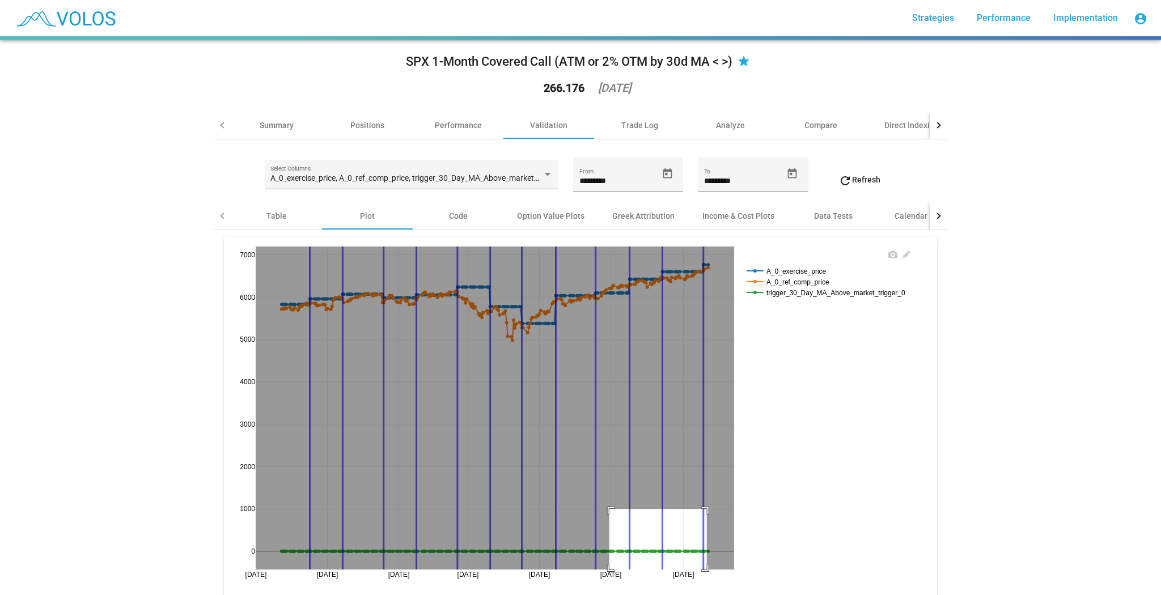
drag, startPoint x: 606, startPoint y: 508, endPoint x: 705, endPoint y: 570, distance: 117.2
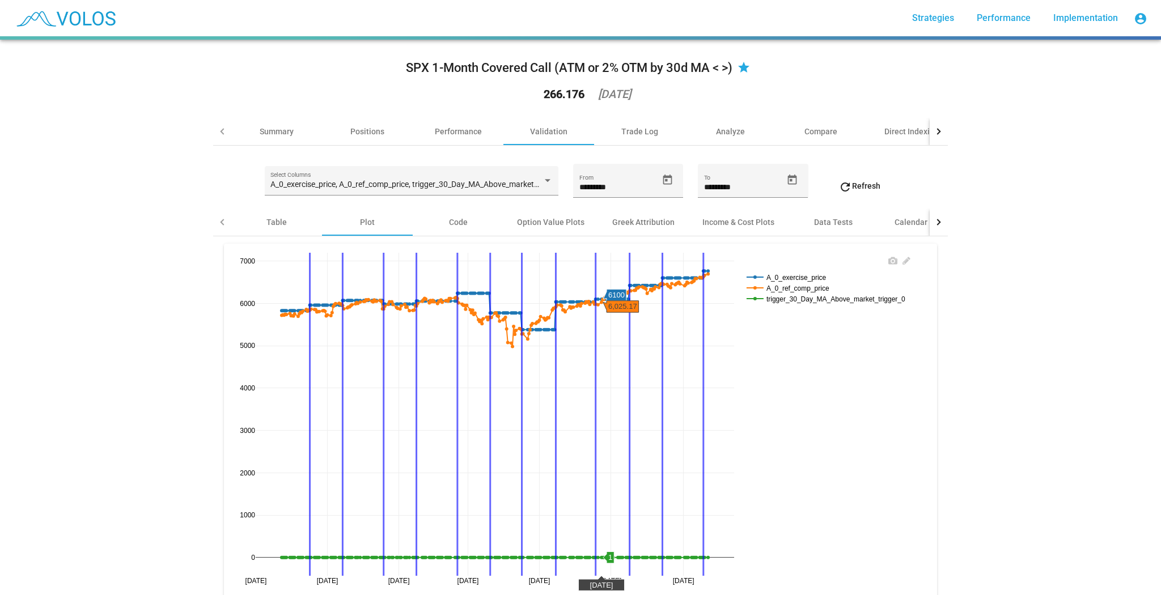
scroll to position [0, 0]
click at [275, 124] on div "Summary" at bounding box center [276, 132] width 91 height 27
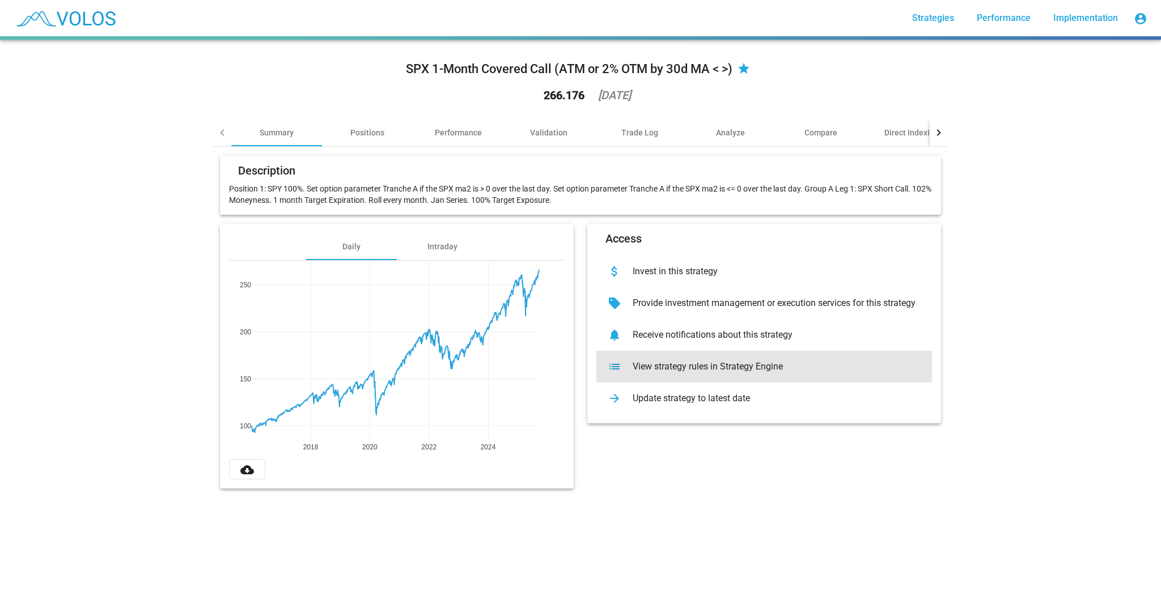
click at [758, 367] on div "View strategy rules in Strategy Engine" at bounding box center [773, 366] width 299 height 11
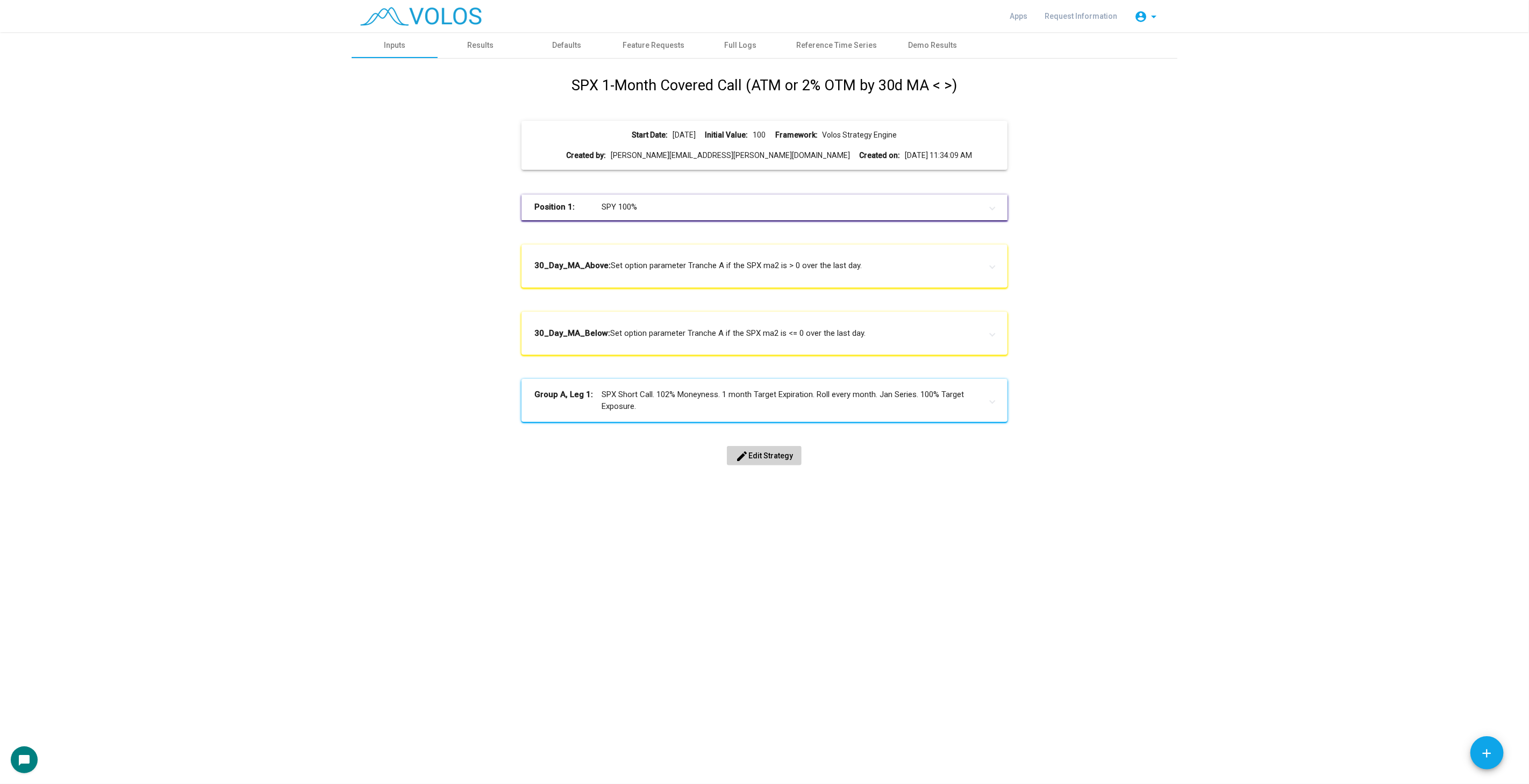
click at [744, 81] on h1 "SPX 1-Month Covered Call (ATM or 2% OTM by 30d MA < >)" at bounding box center [764, 85] width 385 height 22
click at [478, 46] on div "Results" at bounding box center [481, 46] width 27 height 11
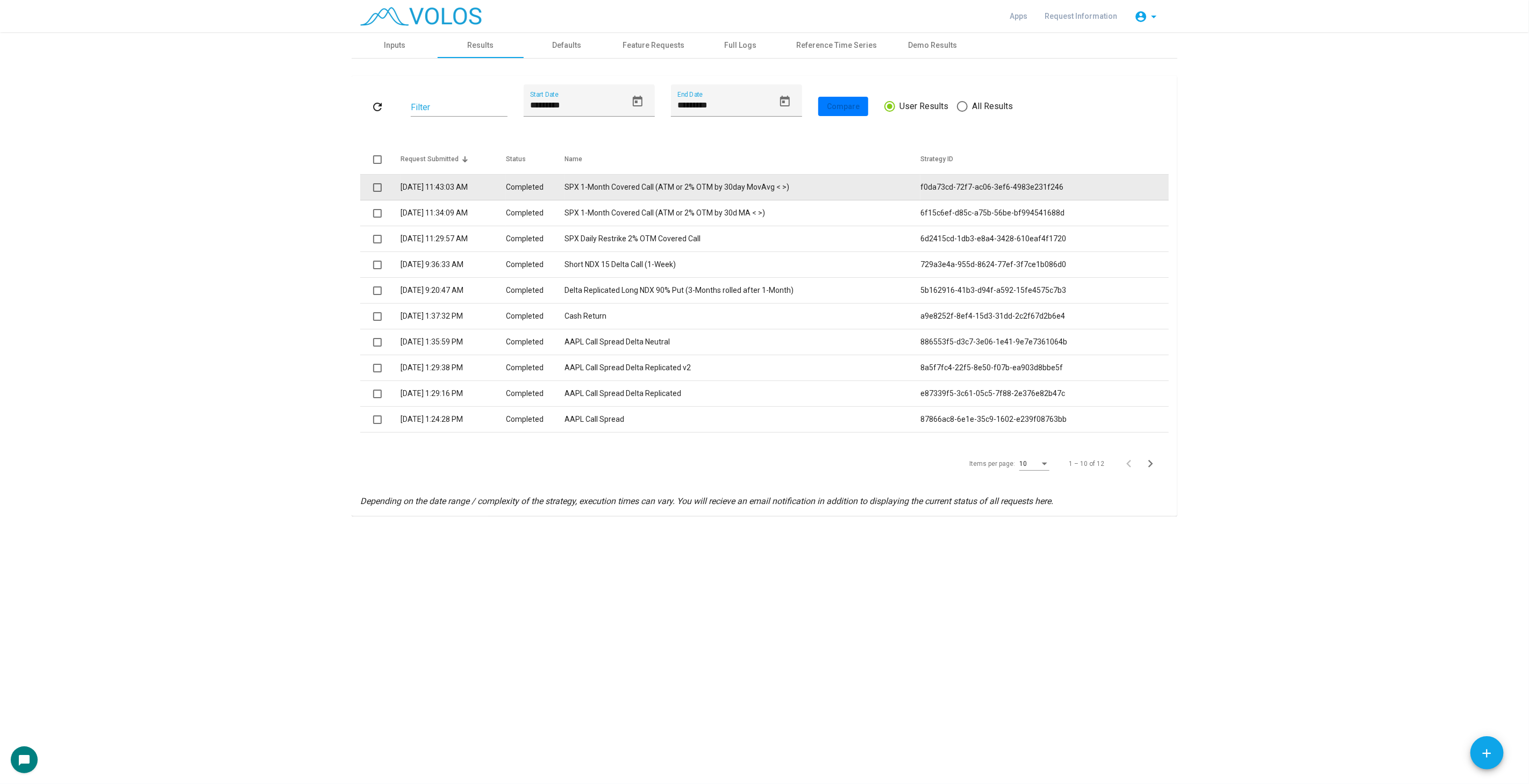
click at [564, 190] on td "Completed" at bounding box center [535, 187] width 59 height 26
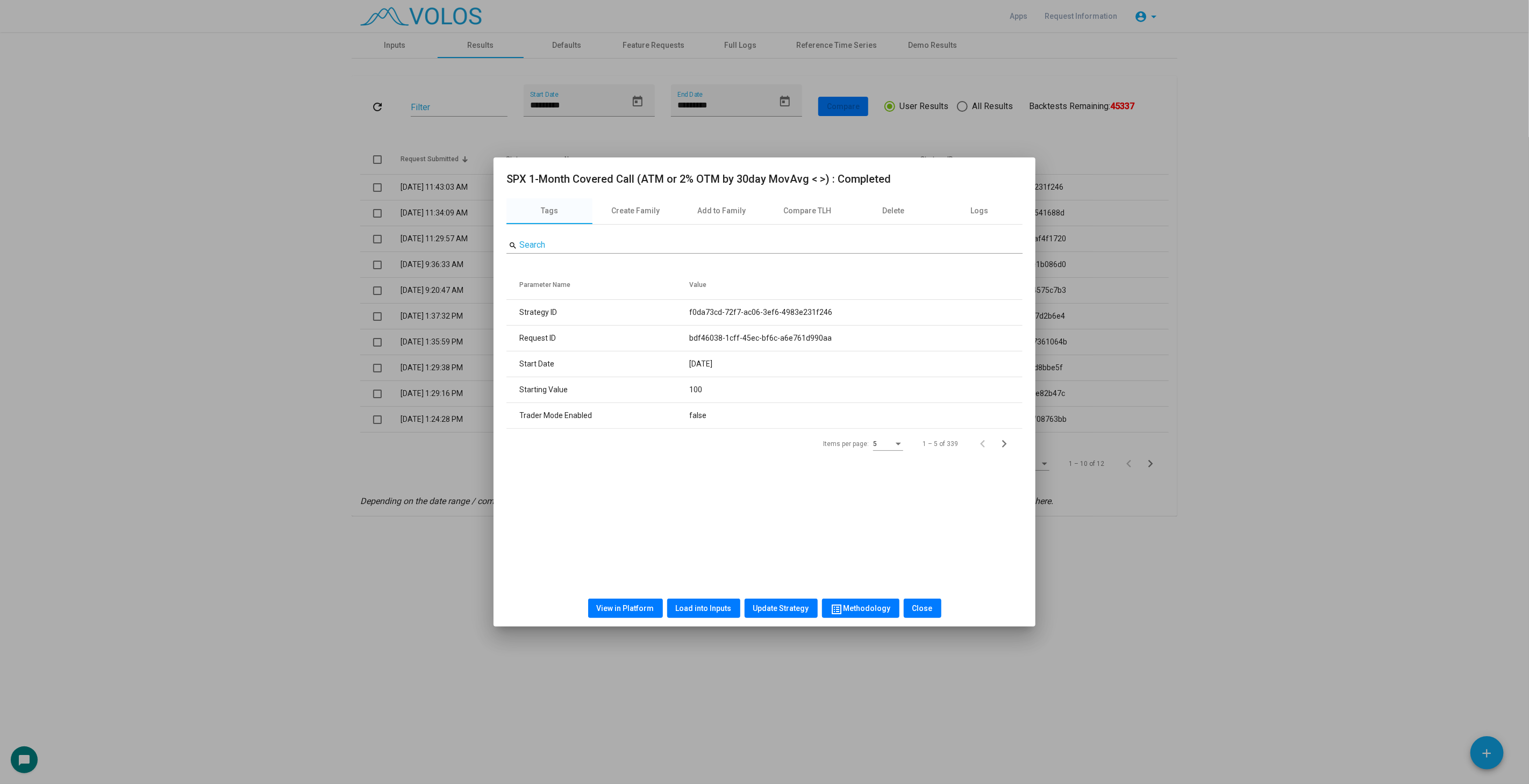
click at [644, 612] on button "View in Platform" at bounding box center [625, 608] width 75 height 19
click at [598, 137] on div at bounding box center [764, 392] width 1529 height 784
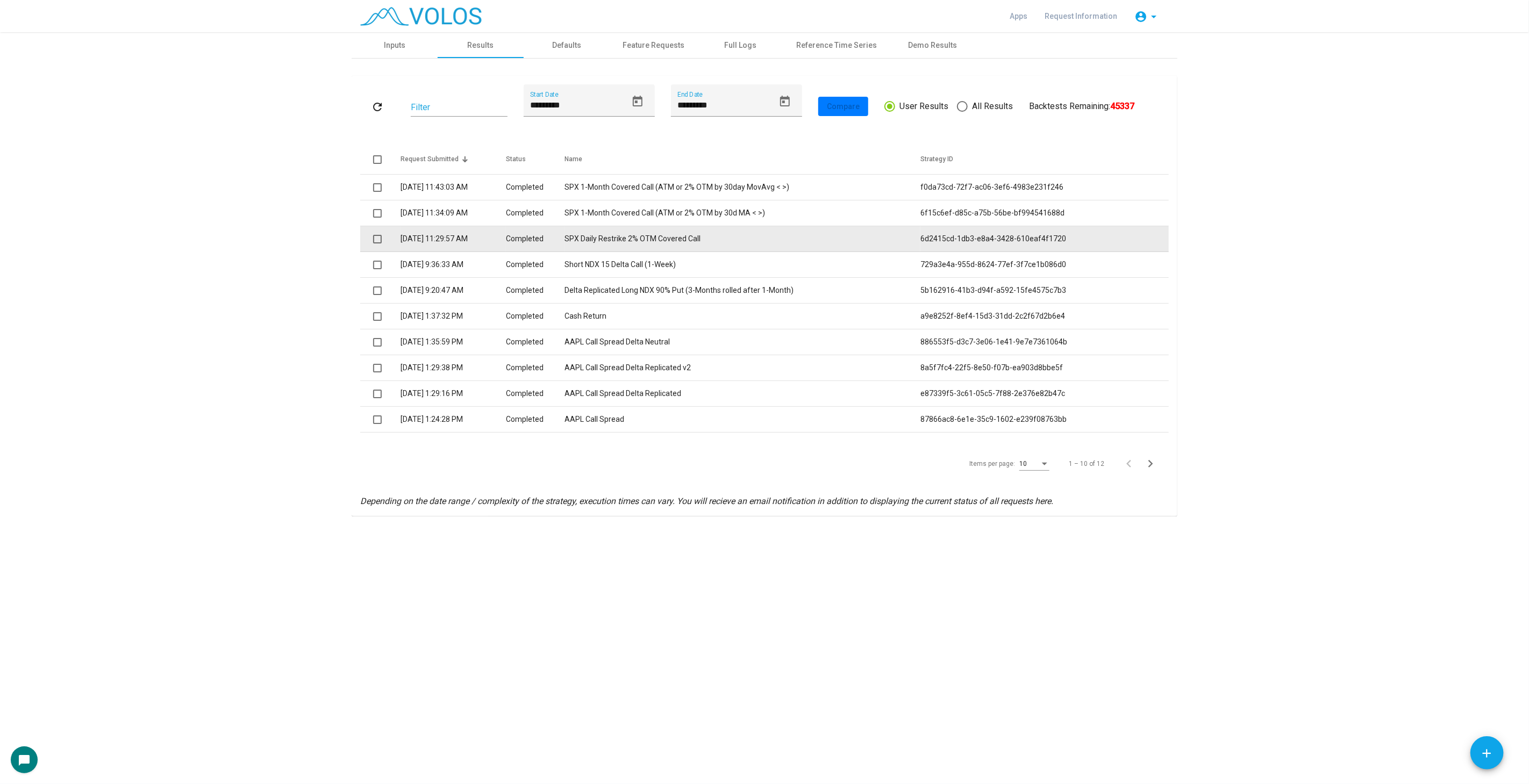
click at [432, 232] on td "[DATE] 11:29:57 AM" at bounding box center [452, 239] width 105 height 26
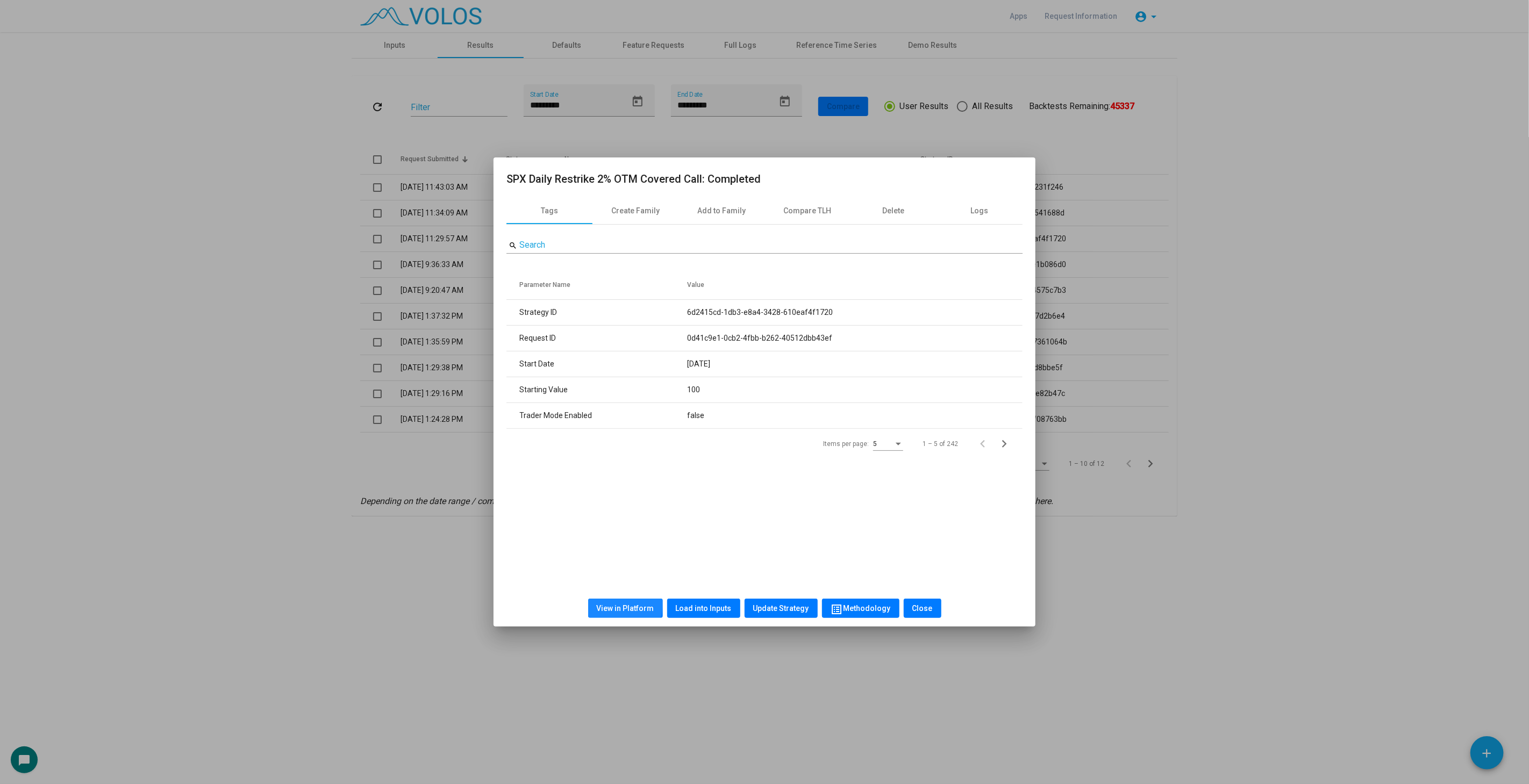
click at [616, 604] on span "View in Platform" at bounding box center [625, 608] width 58 height 9
drag, startPoint x: 333, startPoint y: 263, endPoint x: 360, endPoint y: 275, distance: 29.5
click at [332, 264] on div at bounding box center [764, 392] width 1529 height 784
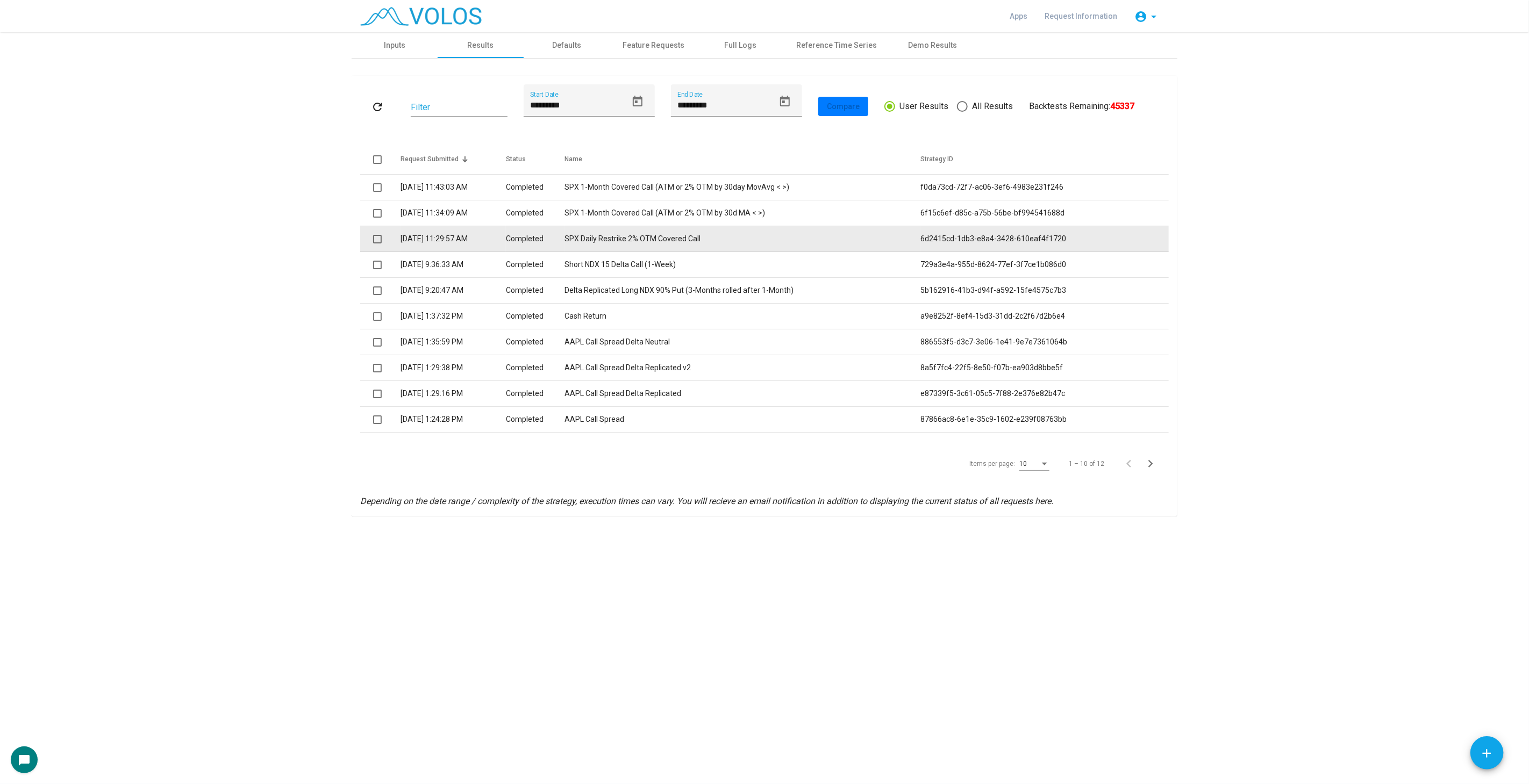
click at [380, 238] on span at bounding box center [377, 239] width 9 height 9
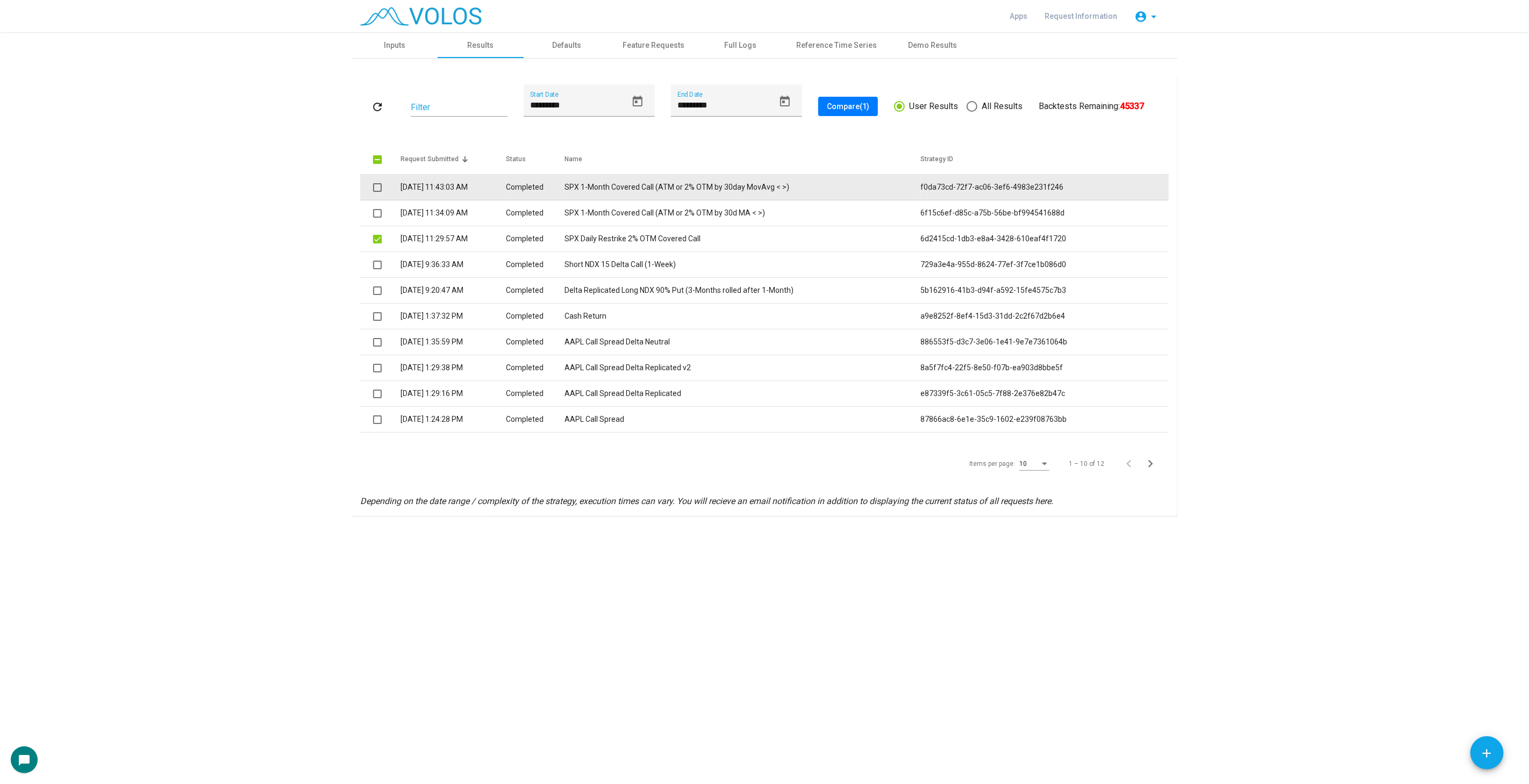
click at [378, 188] on span at bounding box center [377, 187] width 9 height 9
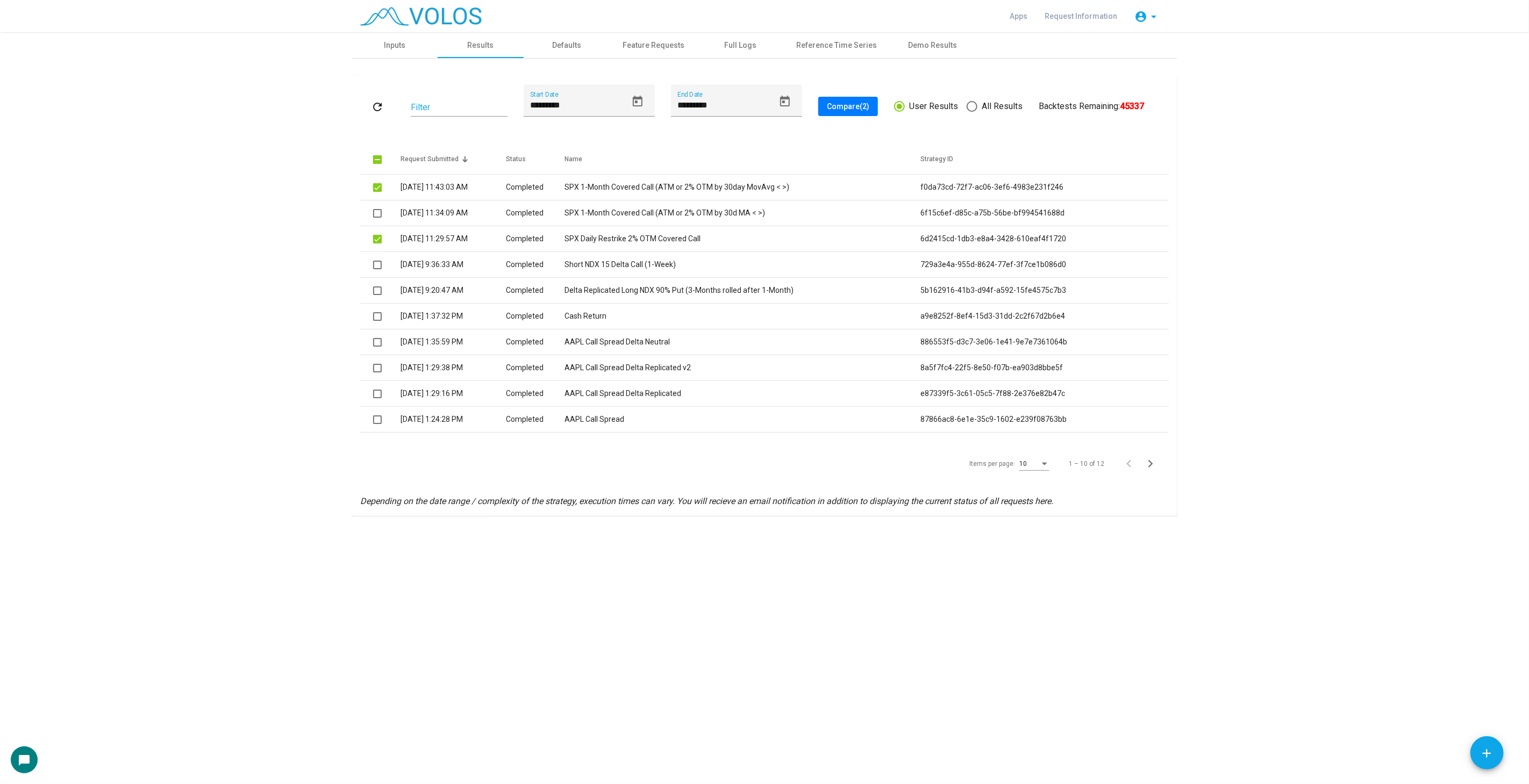
click at [844, 109] on span "Compare (2)" at bounding box center [848, 106] width 43 height 9
click at [378, 116] on div "refresh Filter ********* Start Date ********* End Date Compare (2) User Results…" at bounding box center [764, 106] width 809 height 44
click at [379, 103] on mat-icon "refresh" at bounding box center [378, 107] width 13 height 13
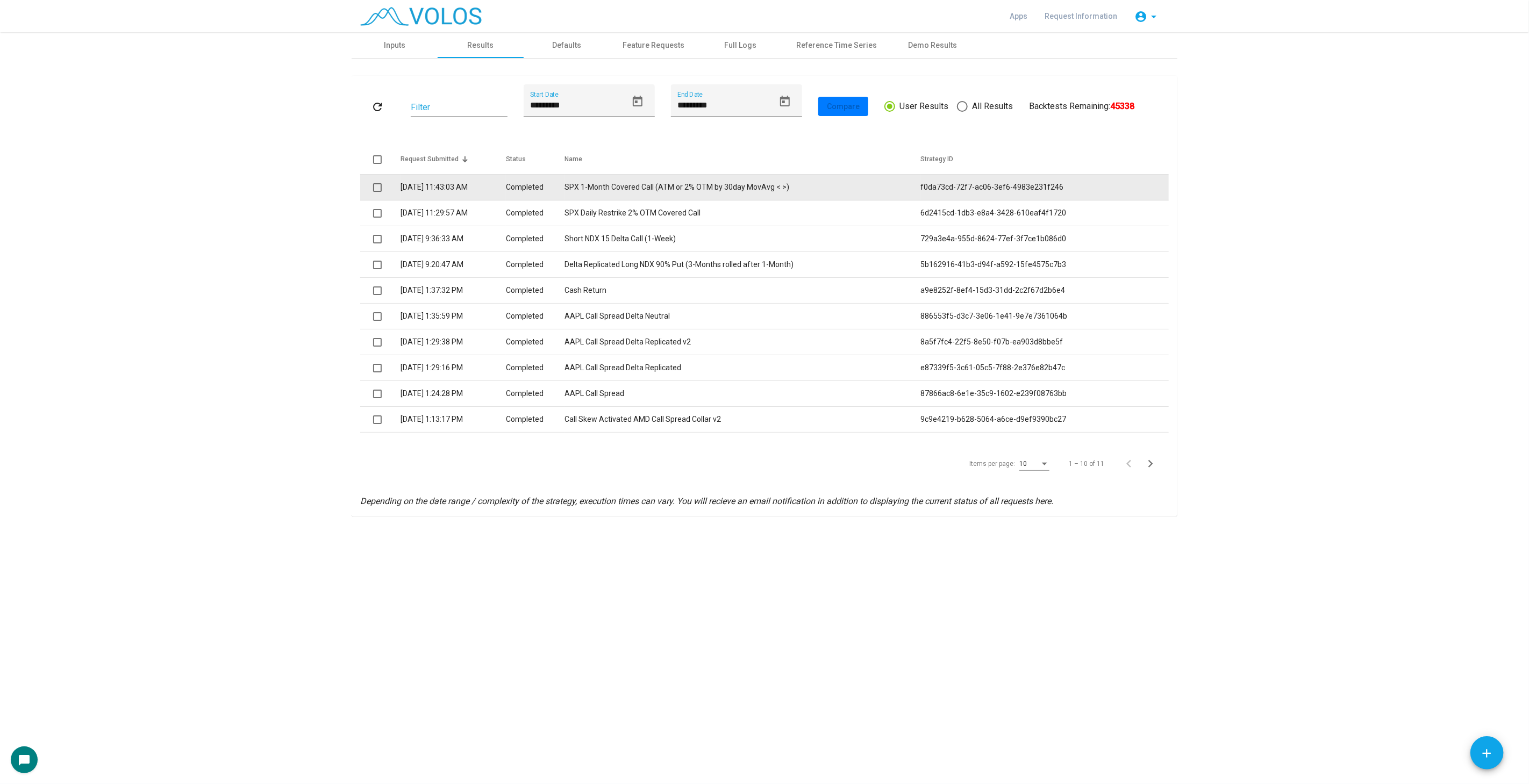
click at [701, 183] on td "SPX 1-Month Covered Call (ATM or 2% OTM by 30day MovAvg < >)" at bounding box center [742, 187] width 356 height 26
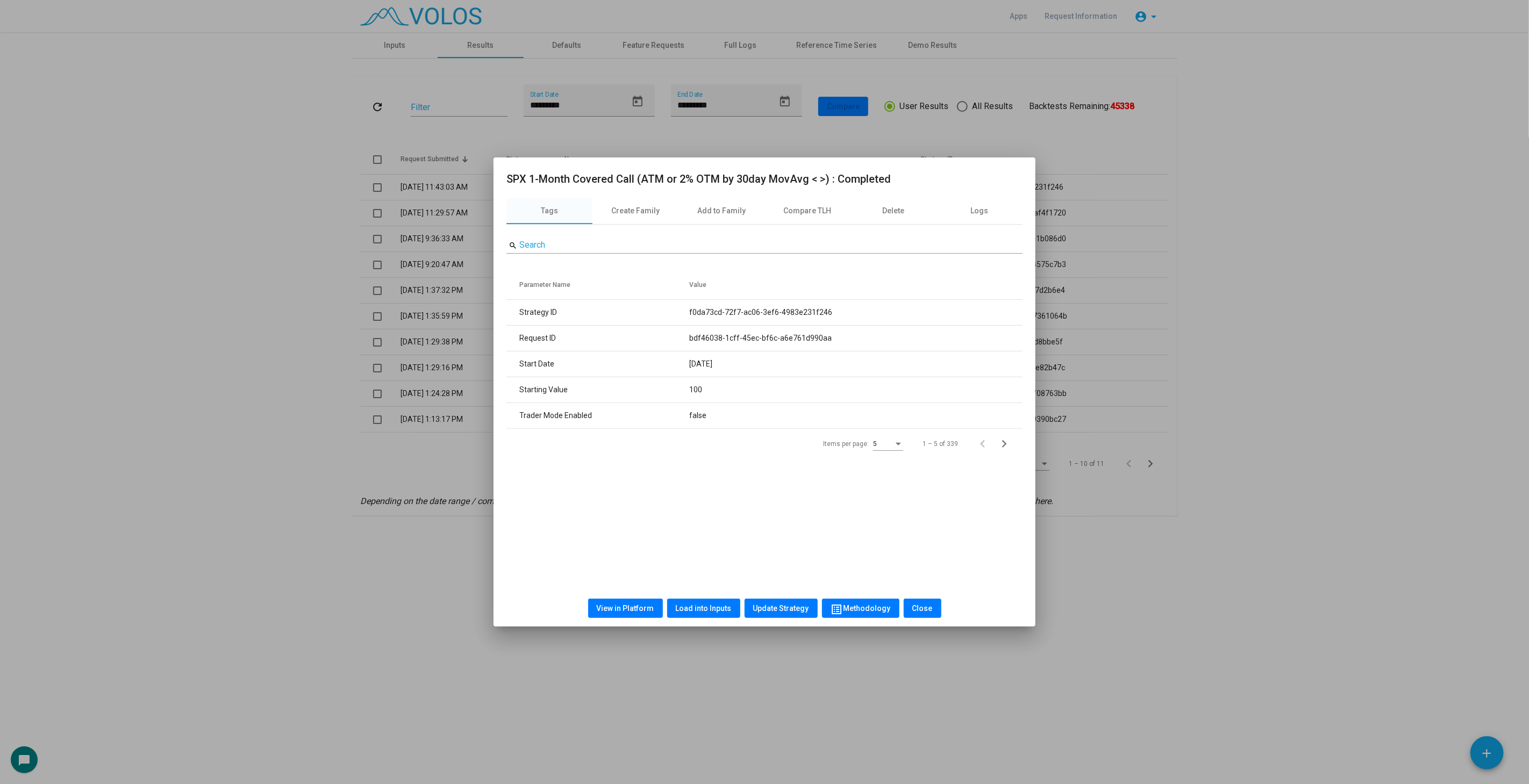
drag, startPoint x: 263, startPoint y: 177, endPoint x: 280, endPoint y: 177, distance: 17.0
click at [264, 177] on div at bounding box center [764, 392] width 1529 height 784
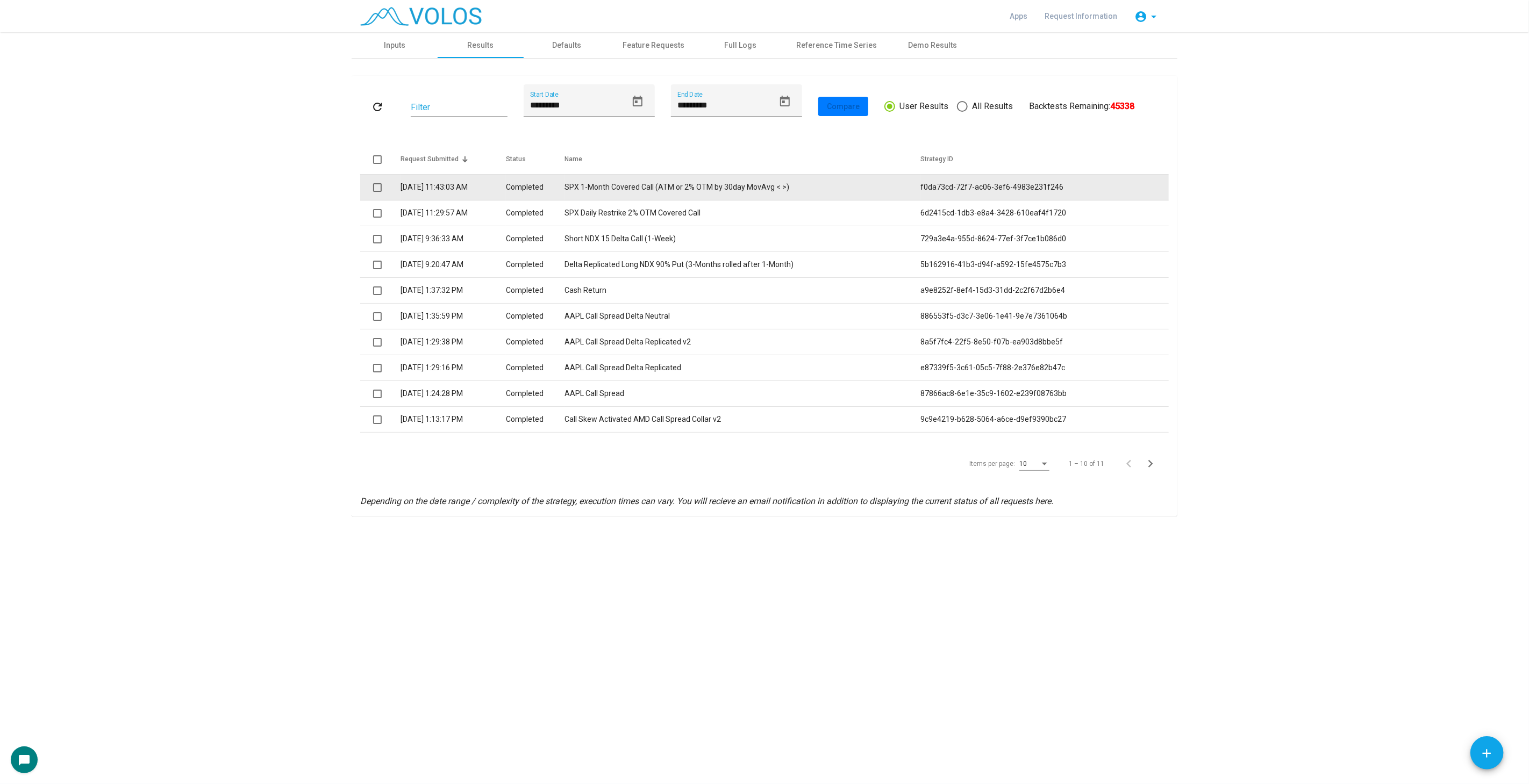
click at [471, 178] on td "[DATE] 11:43:03 AM" at bounding box center [452, 187] width 105 height 26
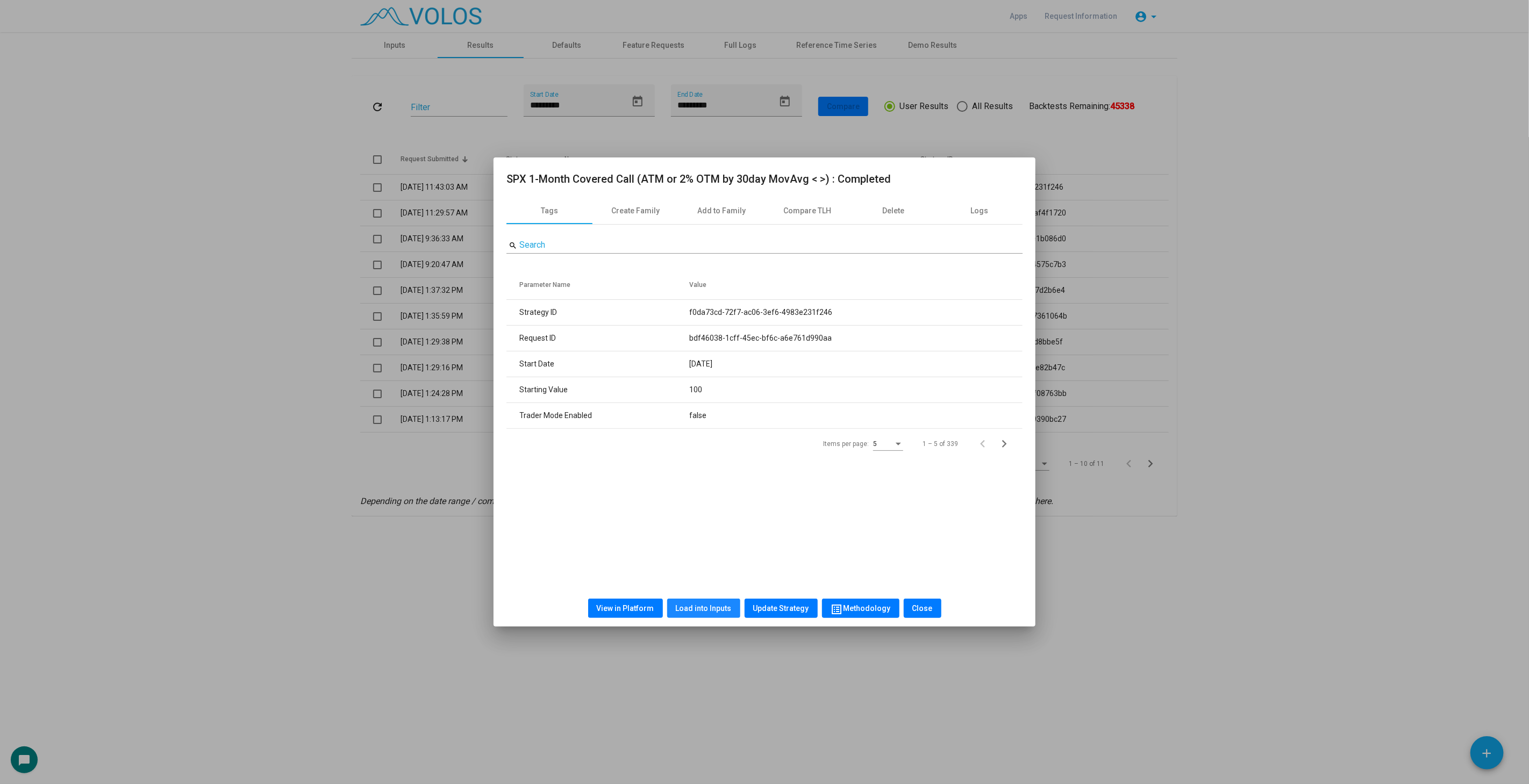
click at [726, 606] on span "Load into Inputs" at bounding box center [704, 608] width 56 height 9
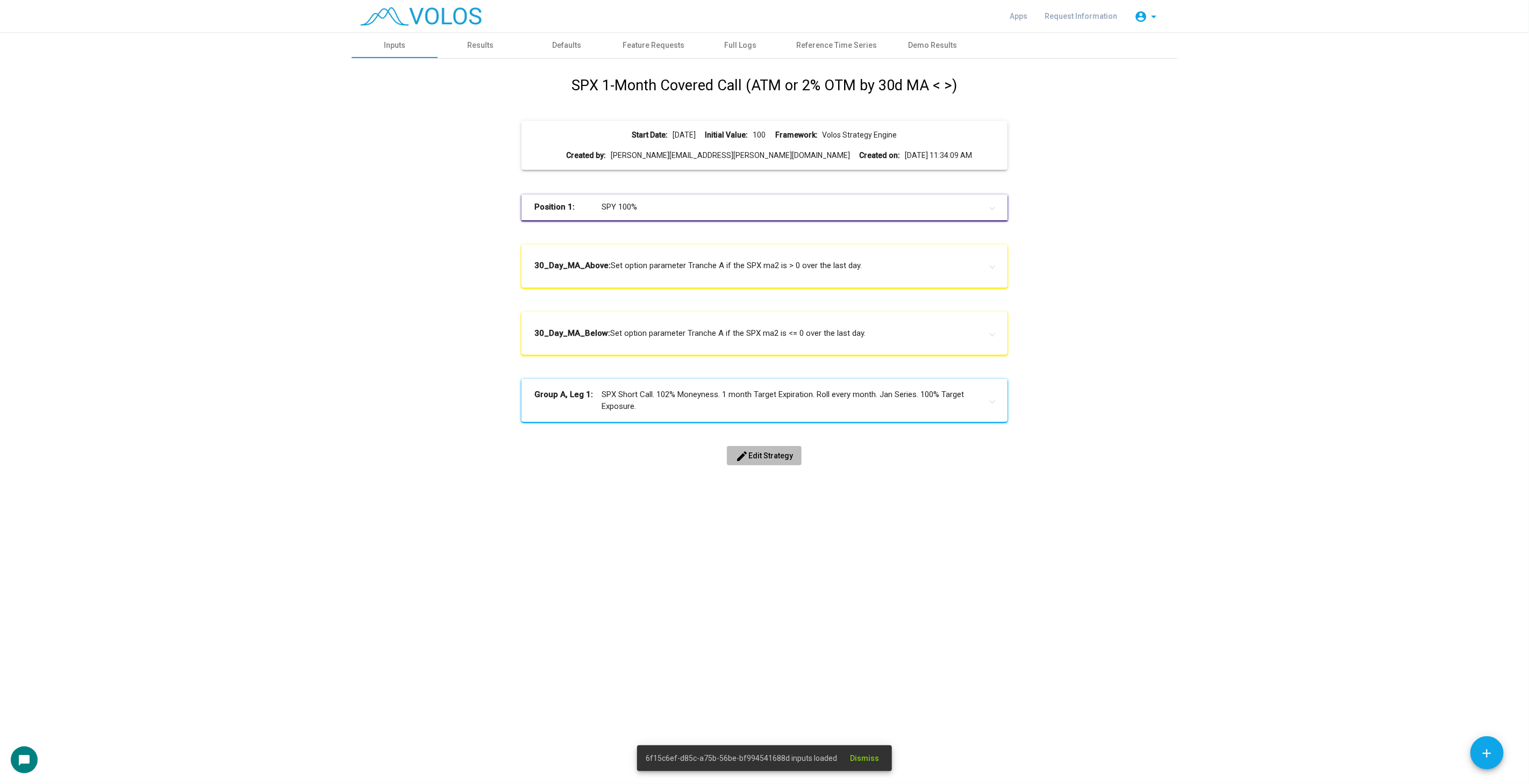
click at [770, 457] on span "edit Edit Strategy" at bounding box center [764, 455] width 58 height 9
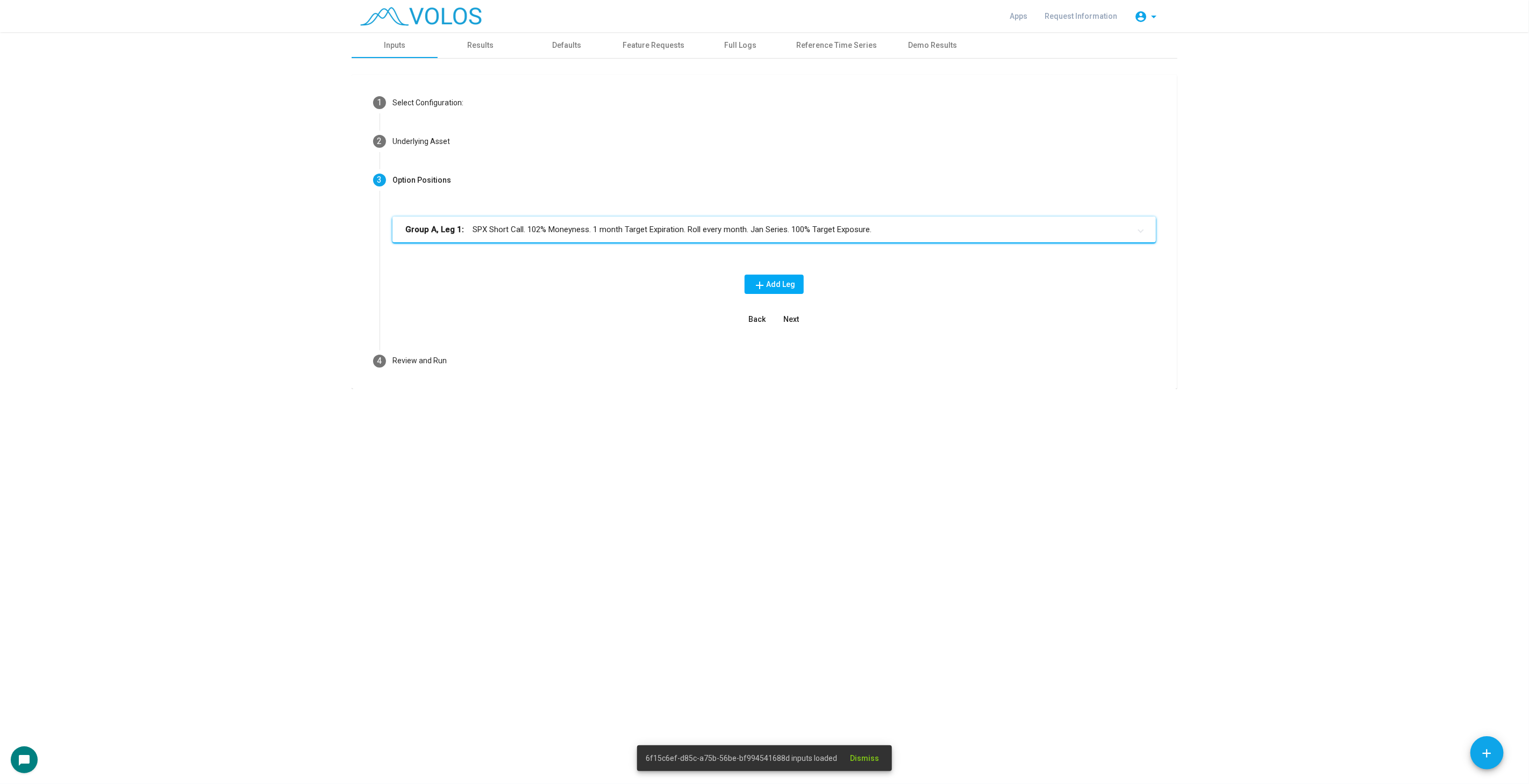
click at [739, 234] on mat-expansion-panel-header "Group A, Leg 1: SPX Short Call. 102% Moneyness. 1 month Target Expiration. Roll…" at bounding box center [774, 228] width 764 height 26
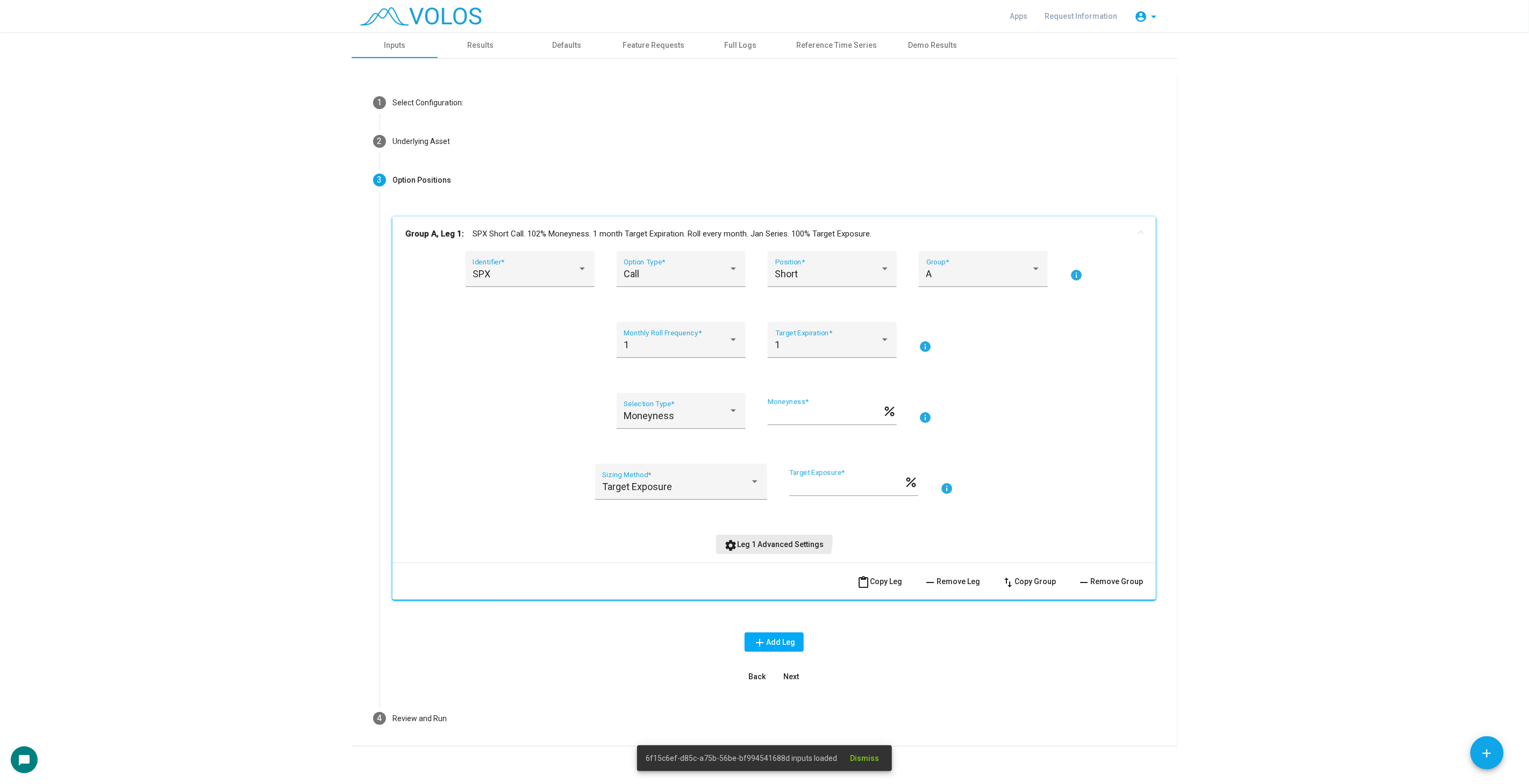
click at [762, 540] on span "settings Leg 1 Advanced Settings" at bounding box center [774, 544] width 100 height 9
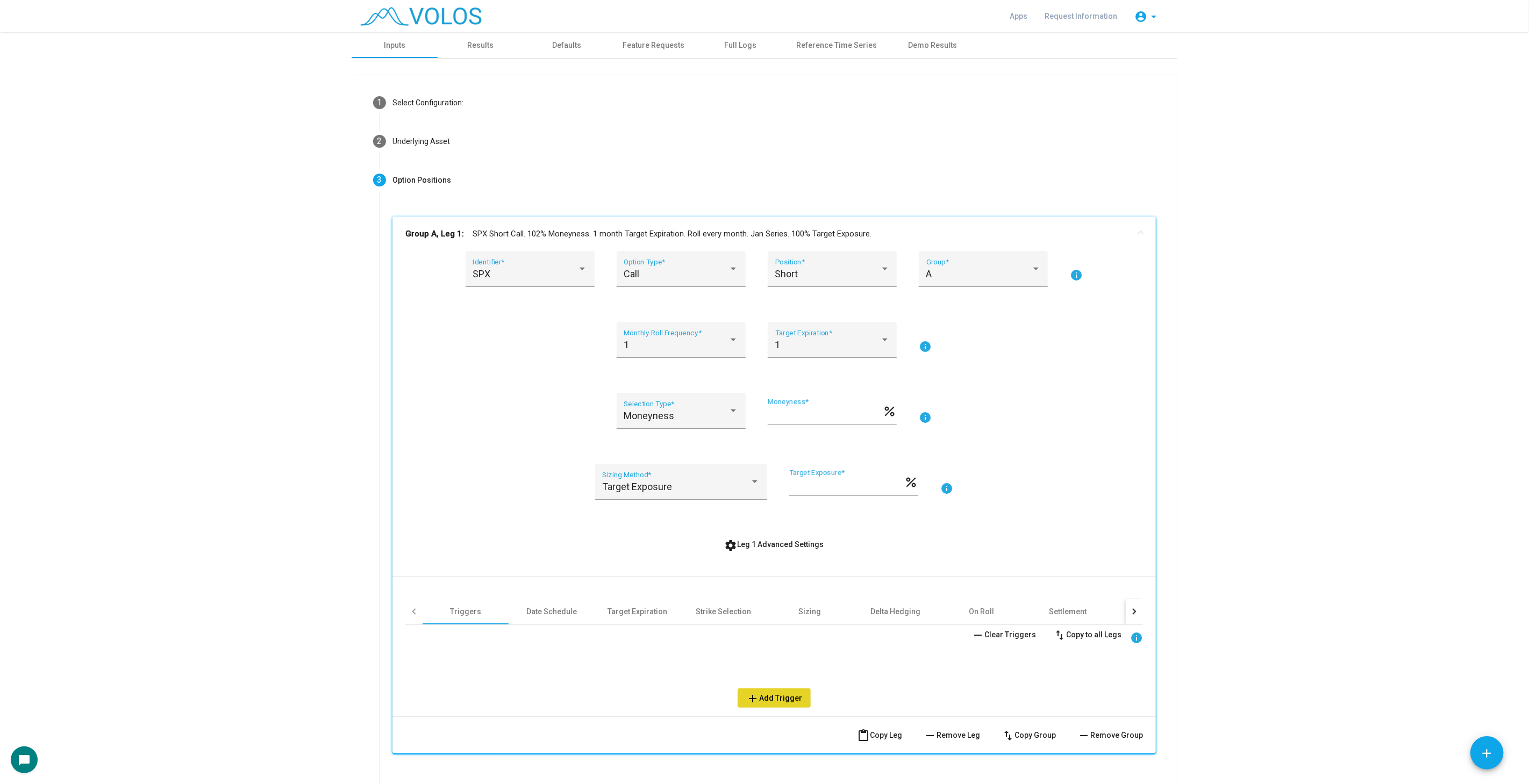
click at [769, 696] on span "add Add Trigger" at bounding box center [774, 698] width 56 height 9
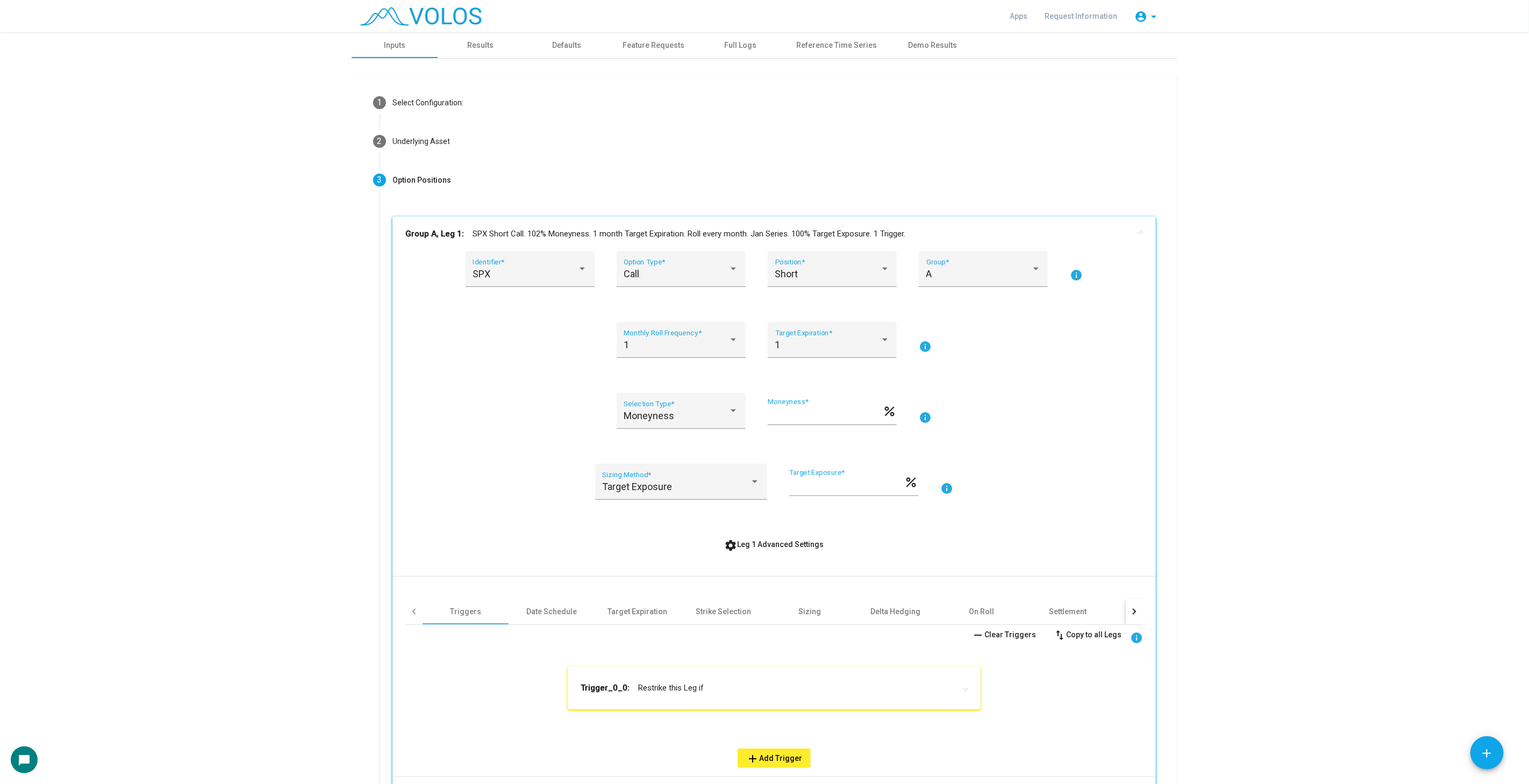
click at [762, 699] on mat-expansion-panel-header "Trigger_0_0: Restrike this Leg if" at bounding box center [774, 687] width 413 height 43
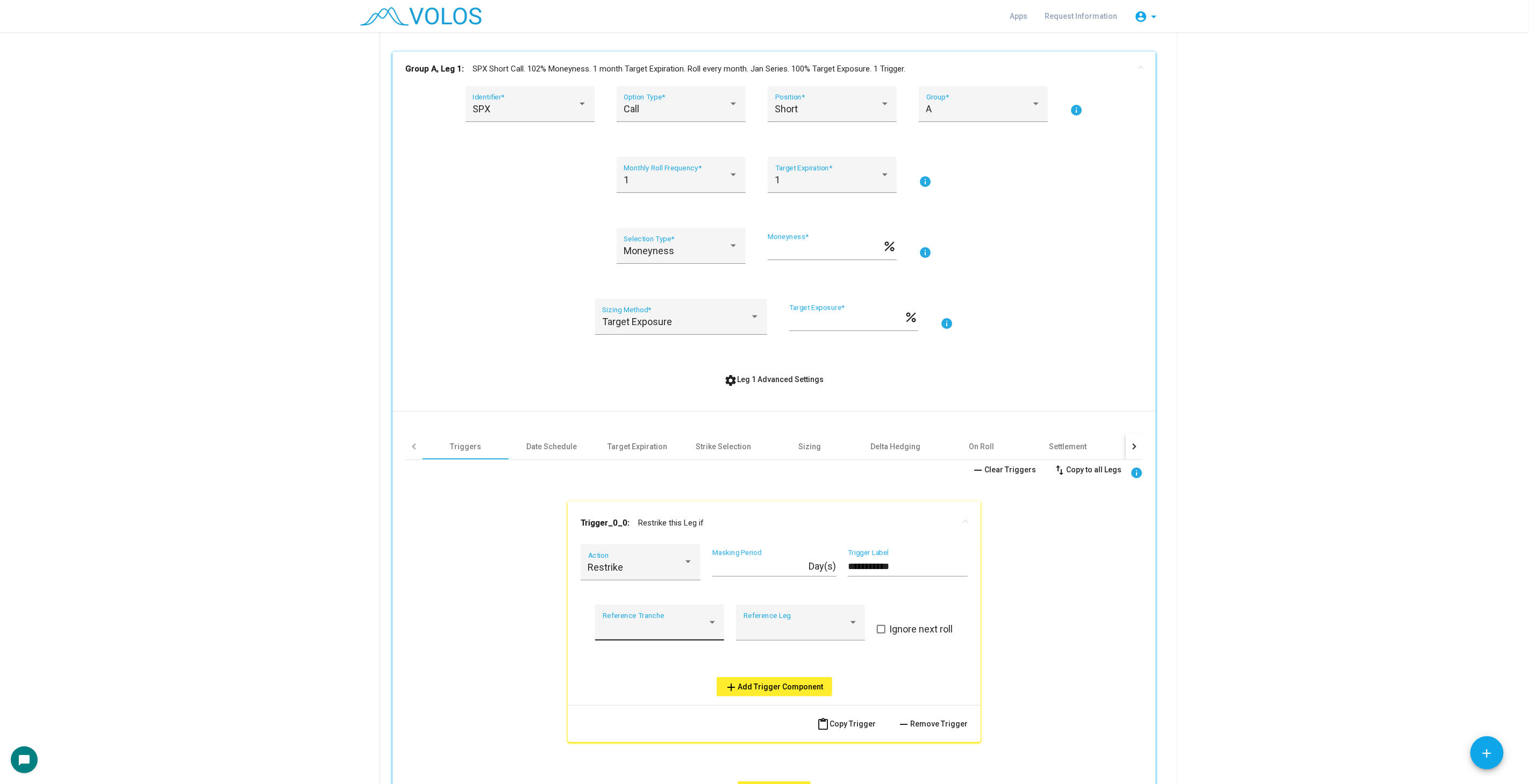
scroll to position [179, 0]
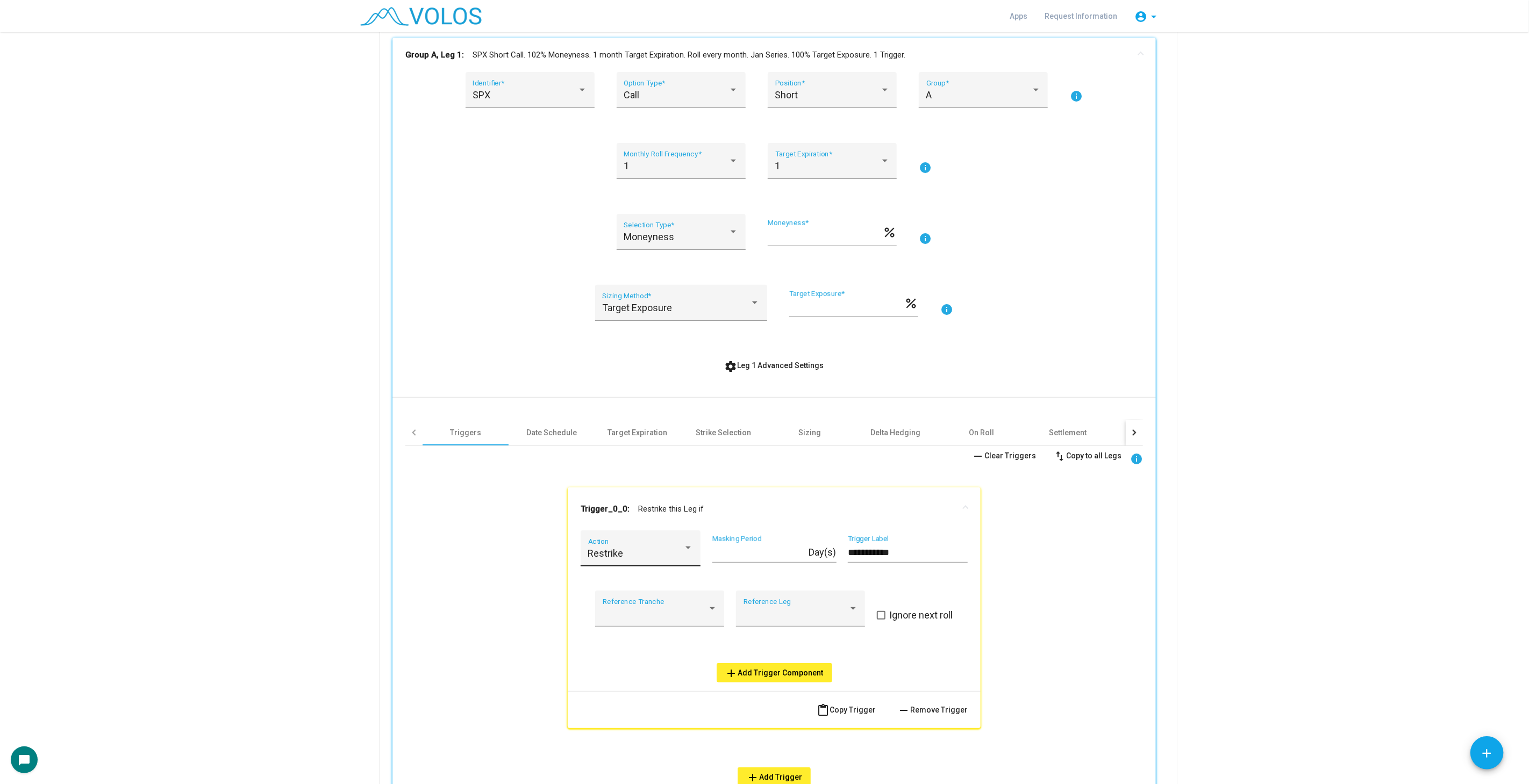
click at [650, 545] on div "Restrike Action" at bounding box center [640, 552] width 105 height 28
click at [749, 502] on div at bounding box center [764, 392] width 1529 height 784
click at [804, 361] on span "settings Leg 1 Advanced Settings" at bounding box center [774, 365] width 100 height 9
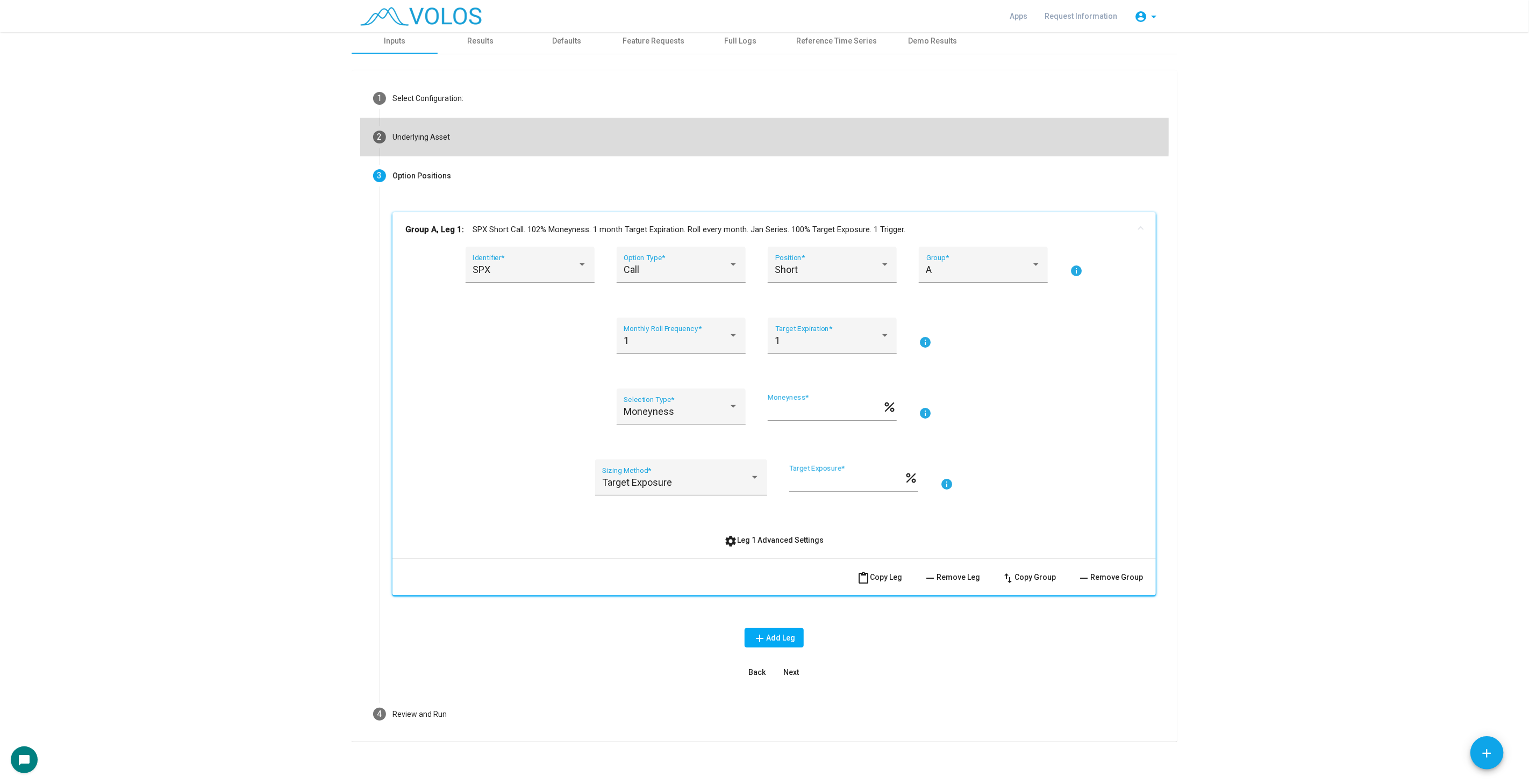
click at [507, 128] on mat-step-header "2 Underlying Asset" at bounding box center [764, 137] width 809 height 39
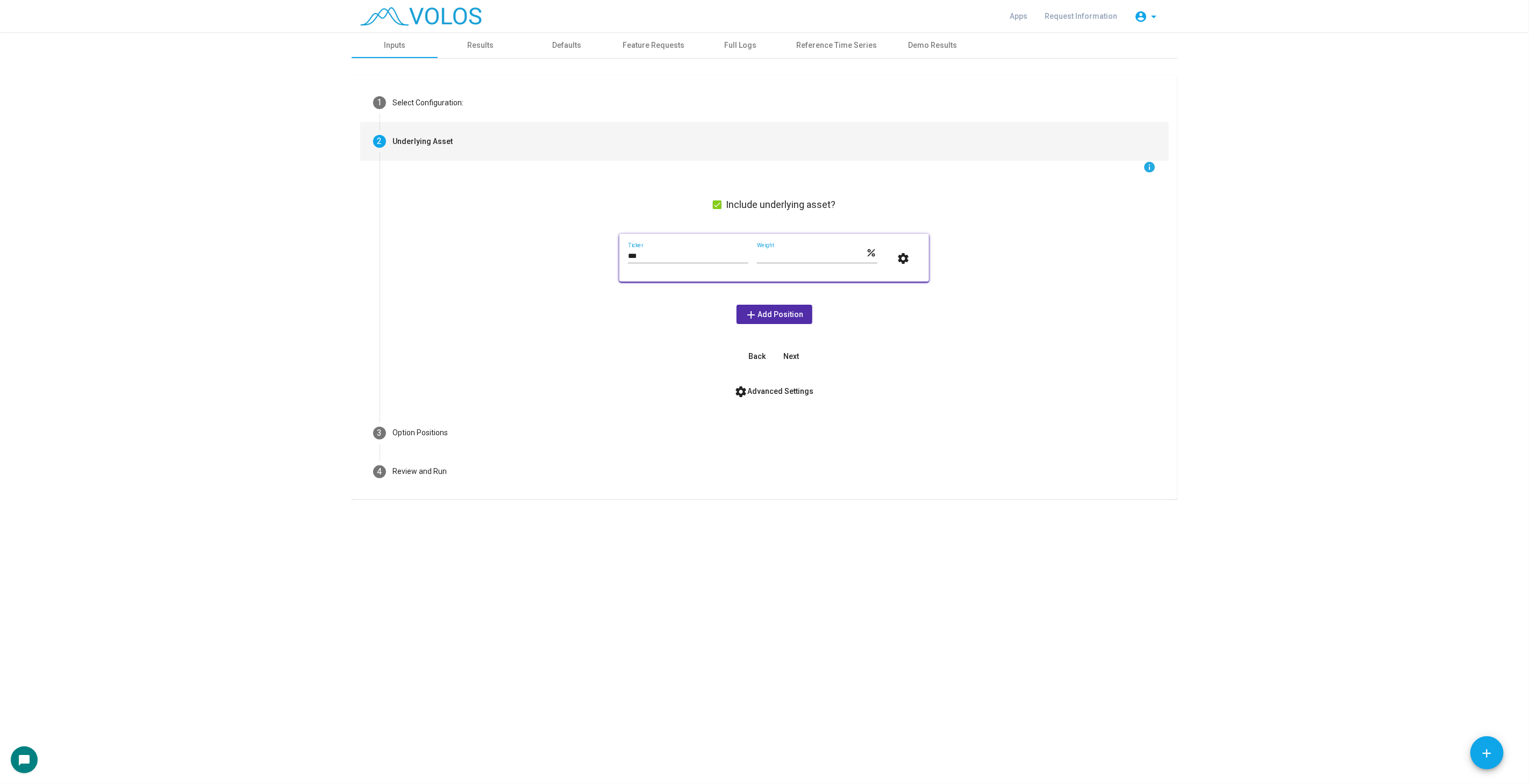
click at [787, 395] on button "settings Advanced Settings" at bounding box center [774, 391] width 96 height 19
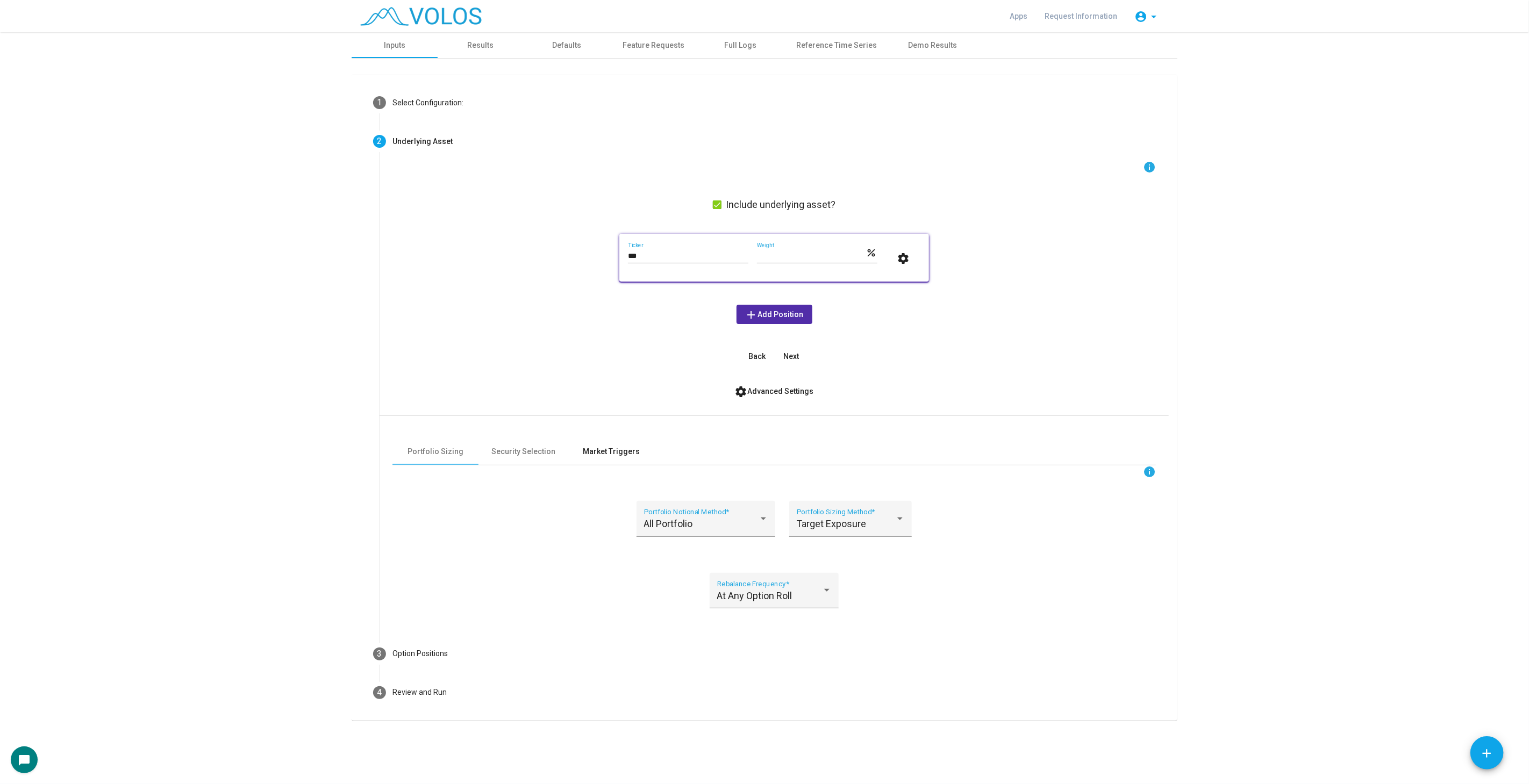
click at [627, 449] on div "Market Triggers" at bounding box center [611, 451] width 57 height 11
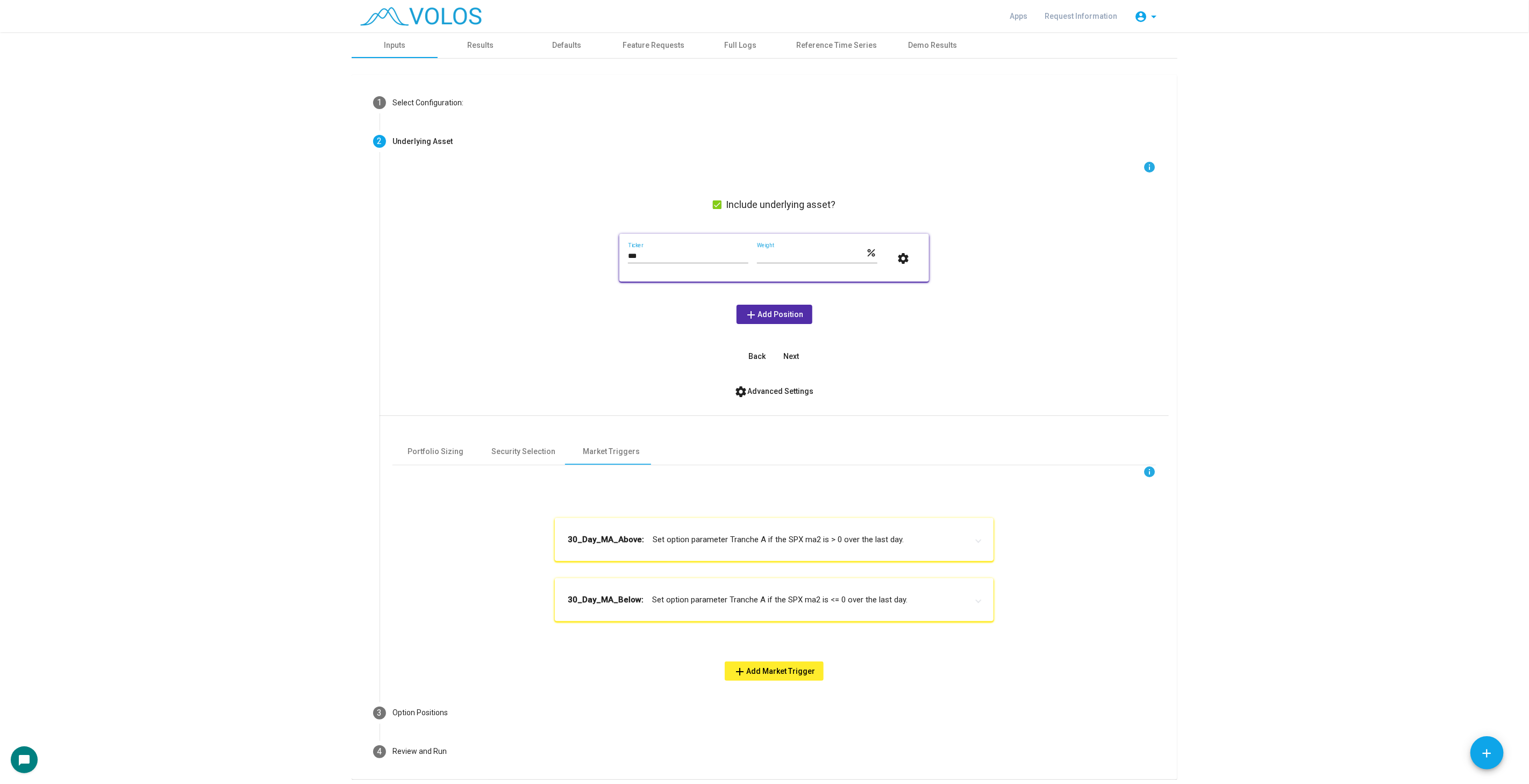
click at [814, 548] on mat-expansion-panel-header "30_Day_MA_Above: Set option parameter Tranche A if the SPX ma2 is > 0 over the …" at bounding box center [774, 538] width 439 height 43
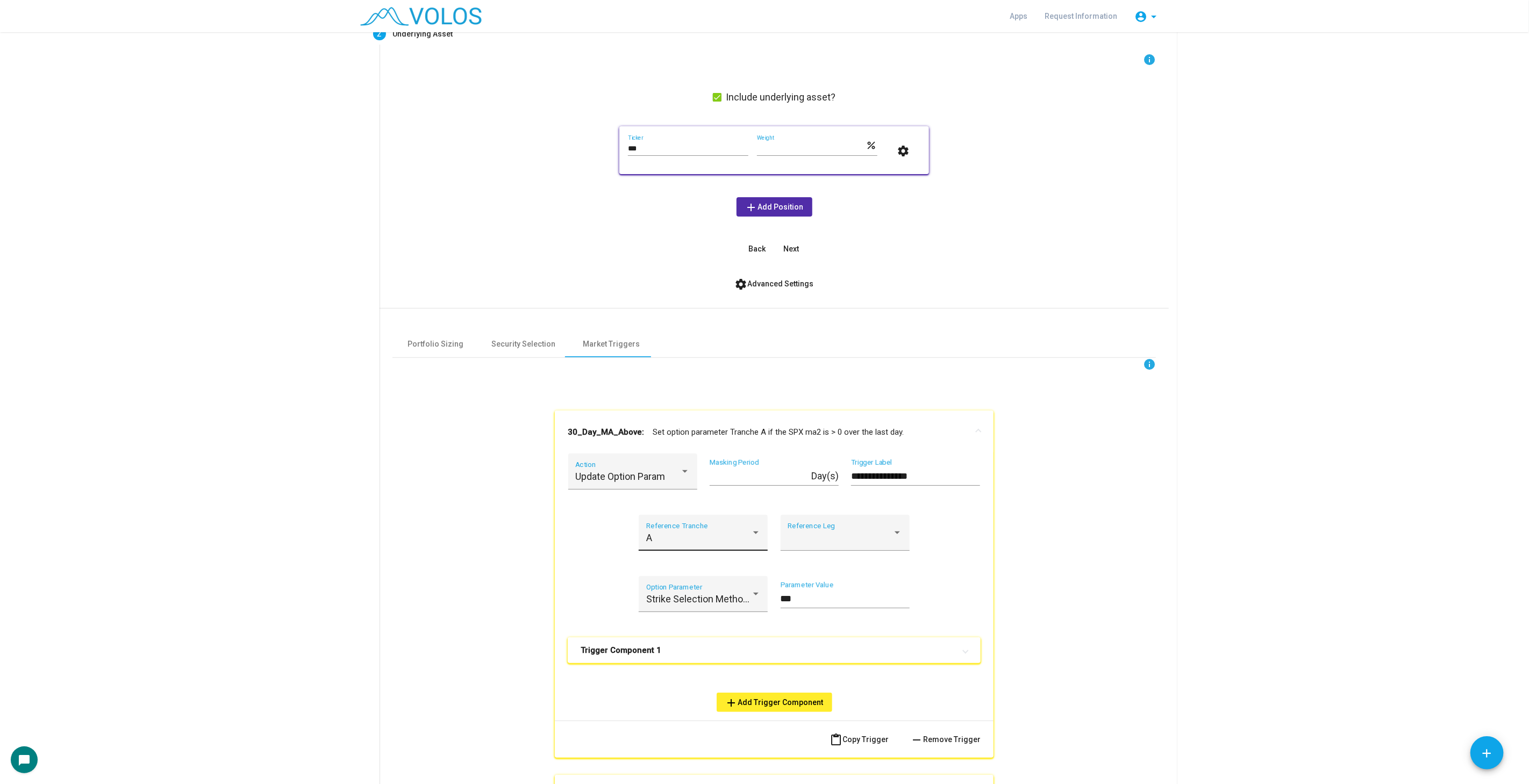
scroll to position [119, 0]
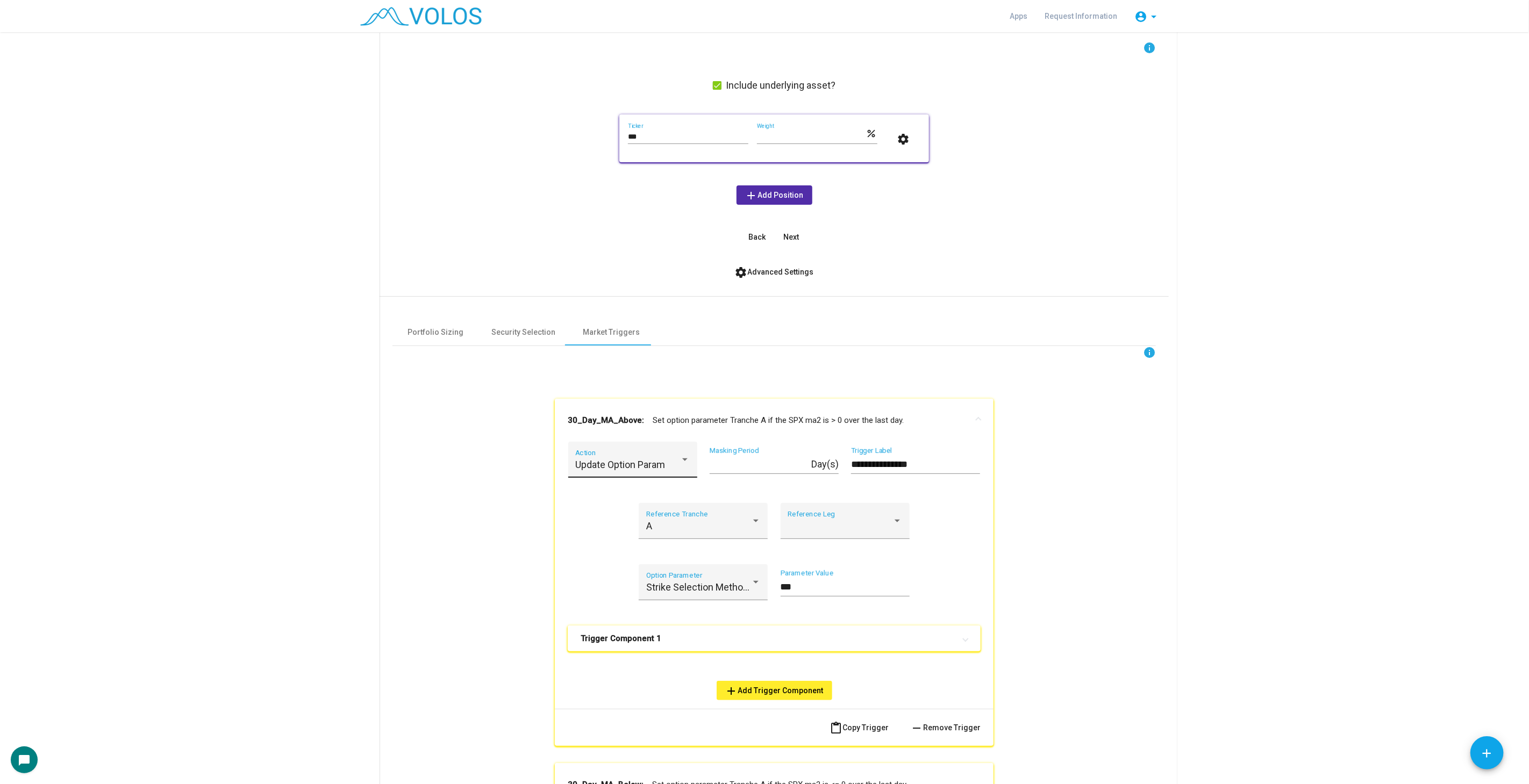
click at [656, 472] on div "Update Option Param Action" at bounding box center [633, 464] width 115 height 28
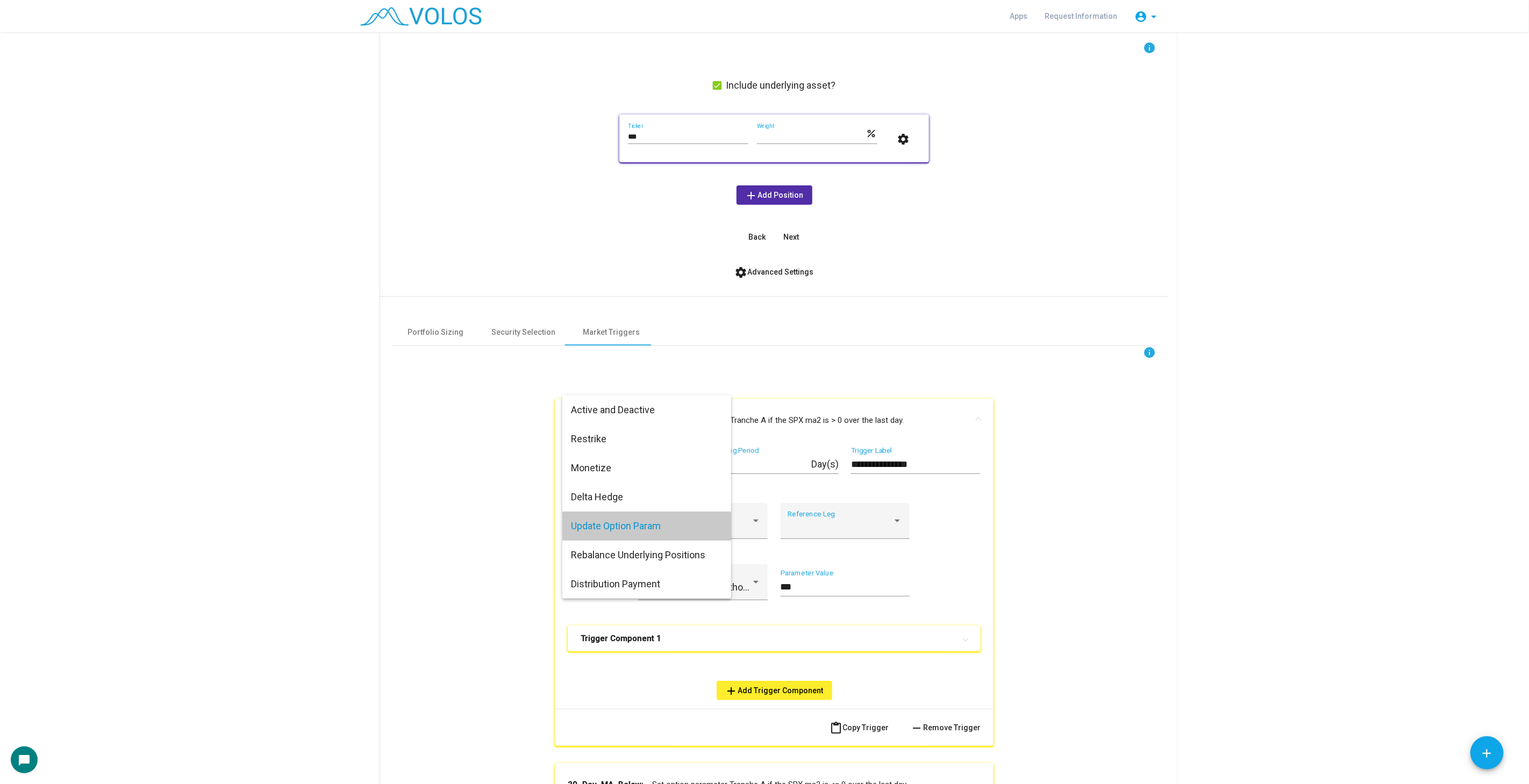
click at [717, 527] on span "Update Option Param" at bounding box center [647, 526] width 152 height 29
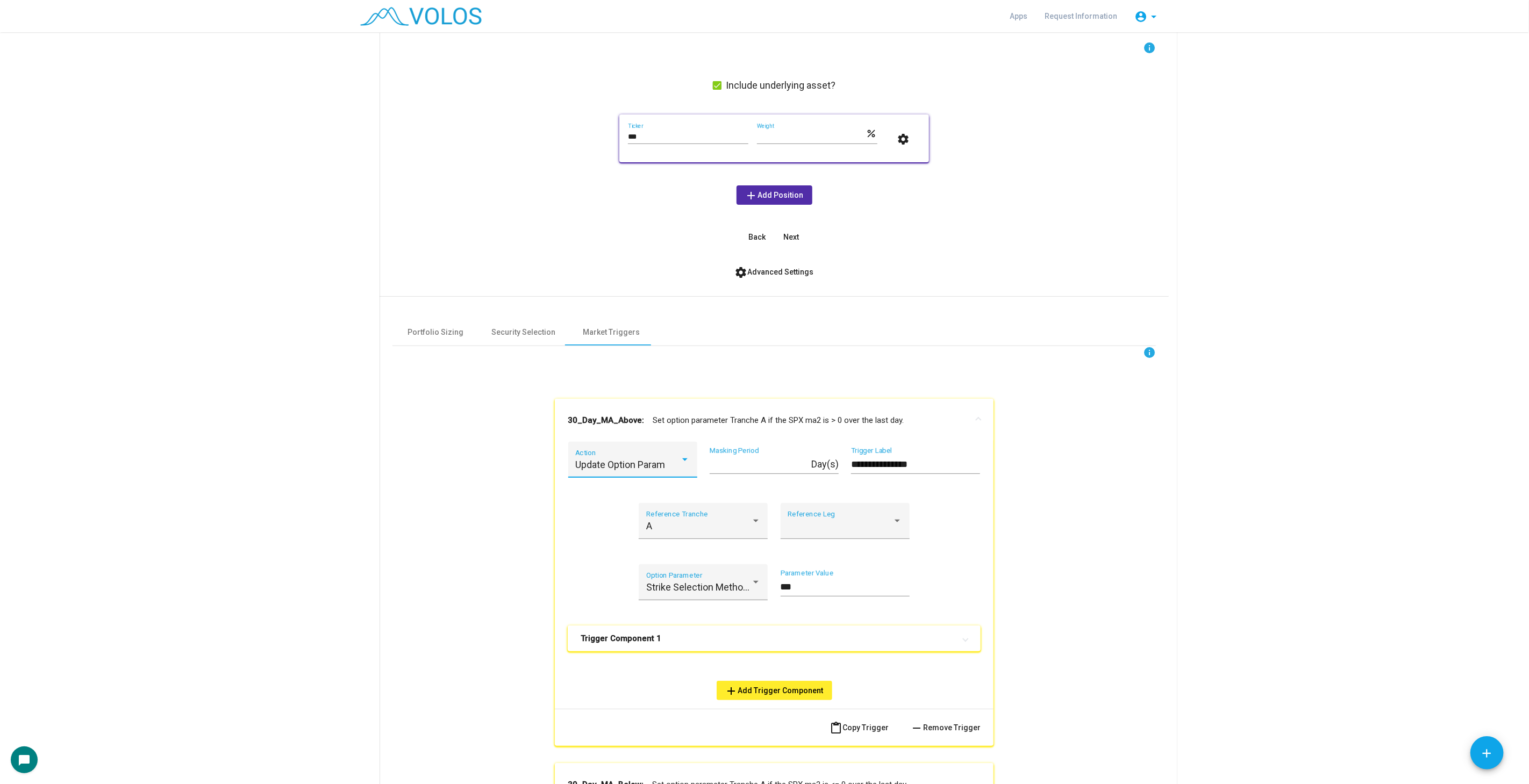
click at [739, 419] on mat-panel-title "30_Day_MA_Above: Set option parameter Tranche A if the SPX ma2 is > 0 over the …" at bounding box center [768, 420] width 400 height 12
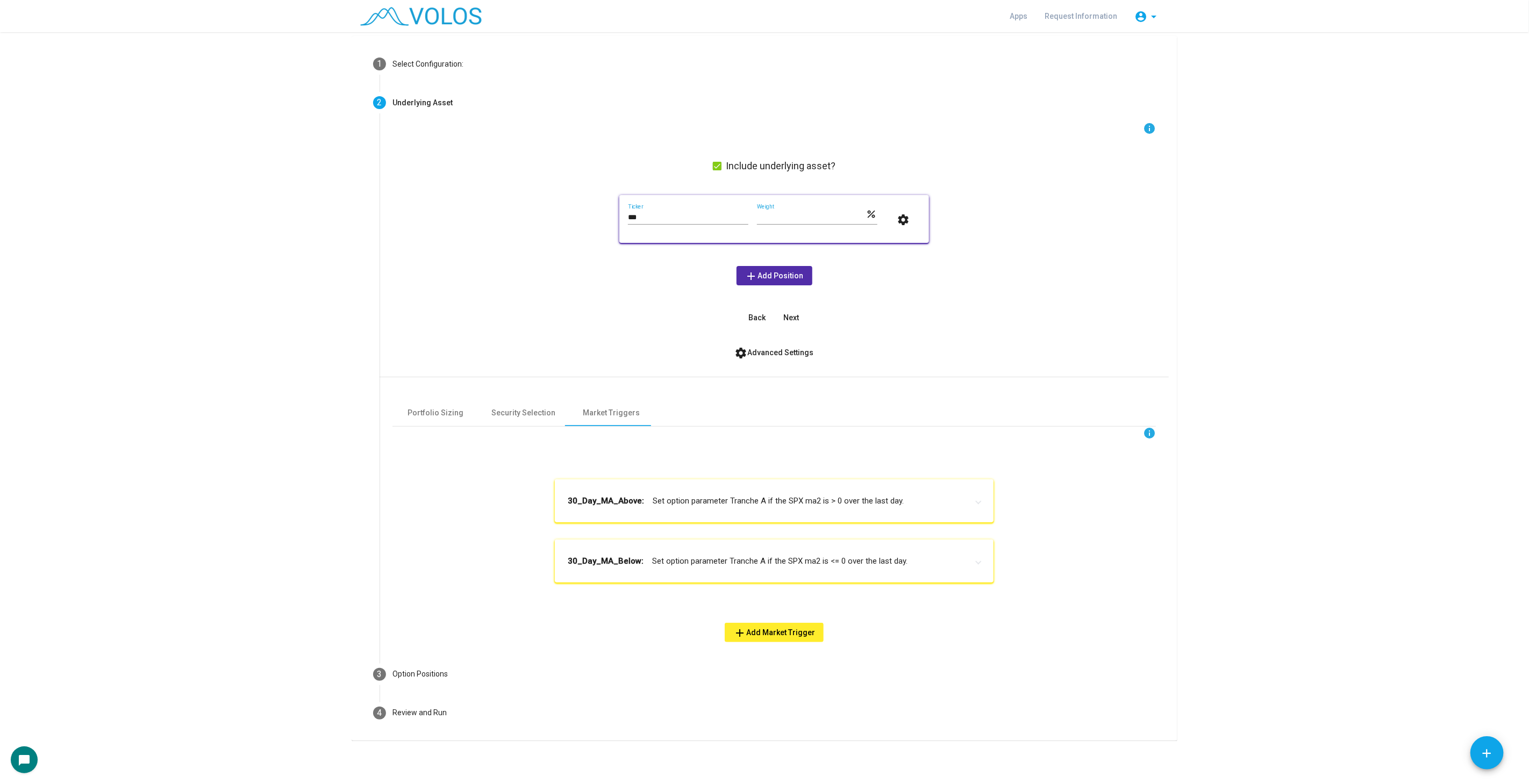
scroll to position [38, 0]
click at [771, 630] on span "add Add Market Trigger" at bounding box center [774, 633] width 82 height 9
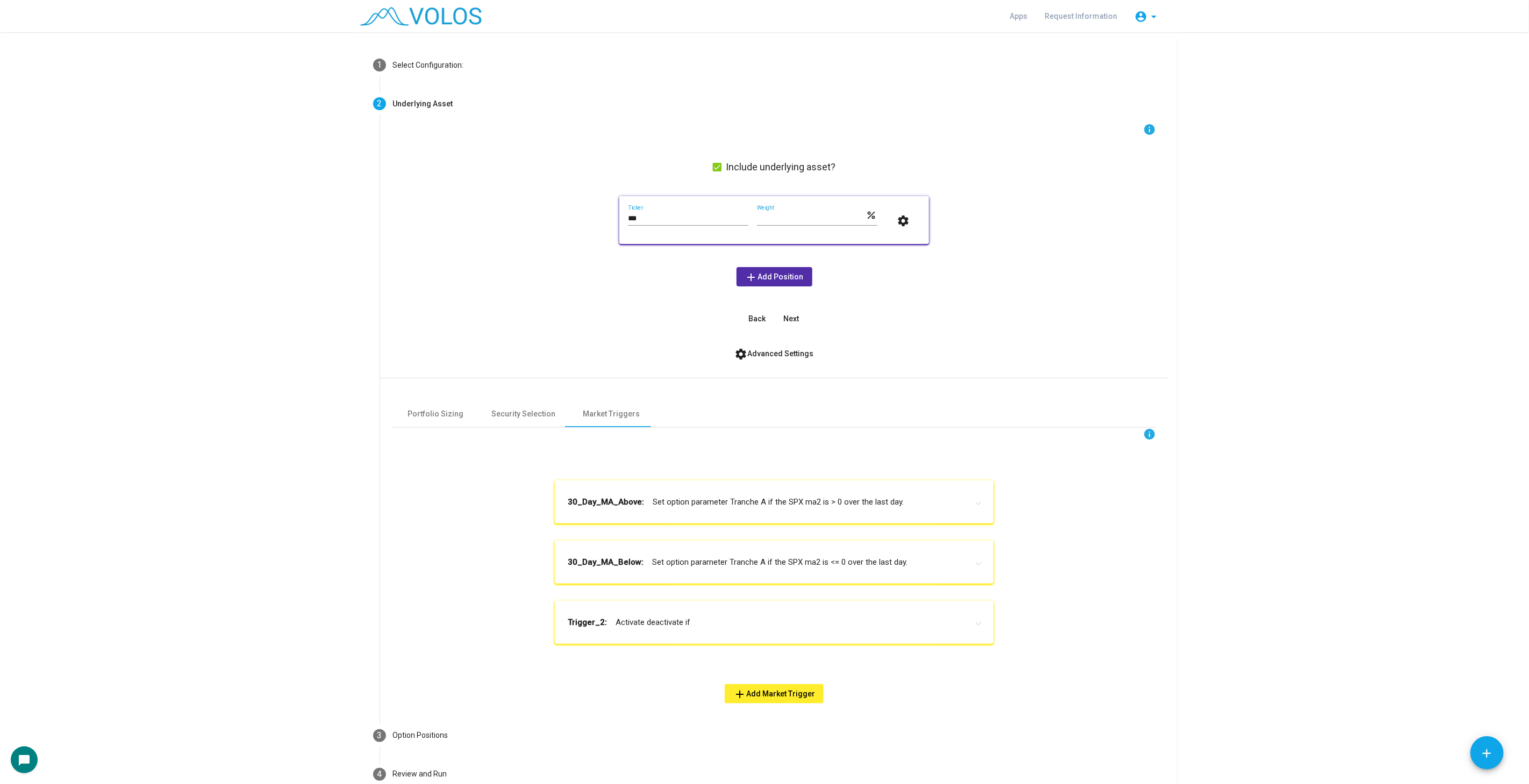
click at [706, 626] on mat-panel-title "Trigger_2: Activate deactivate if" at bounding box center [768, 622] width 400 height 12
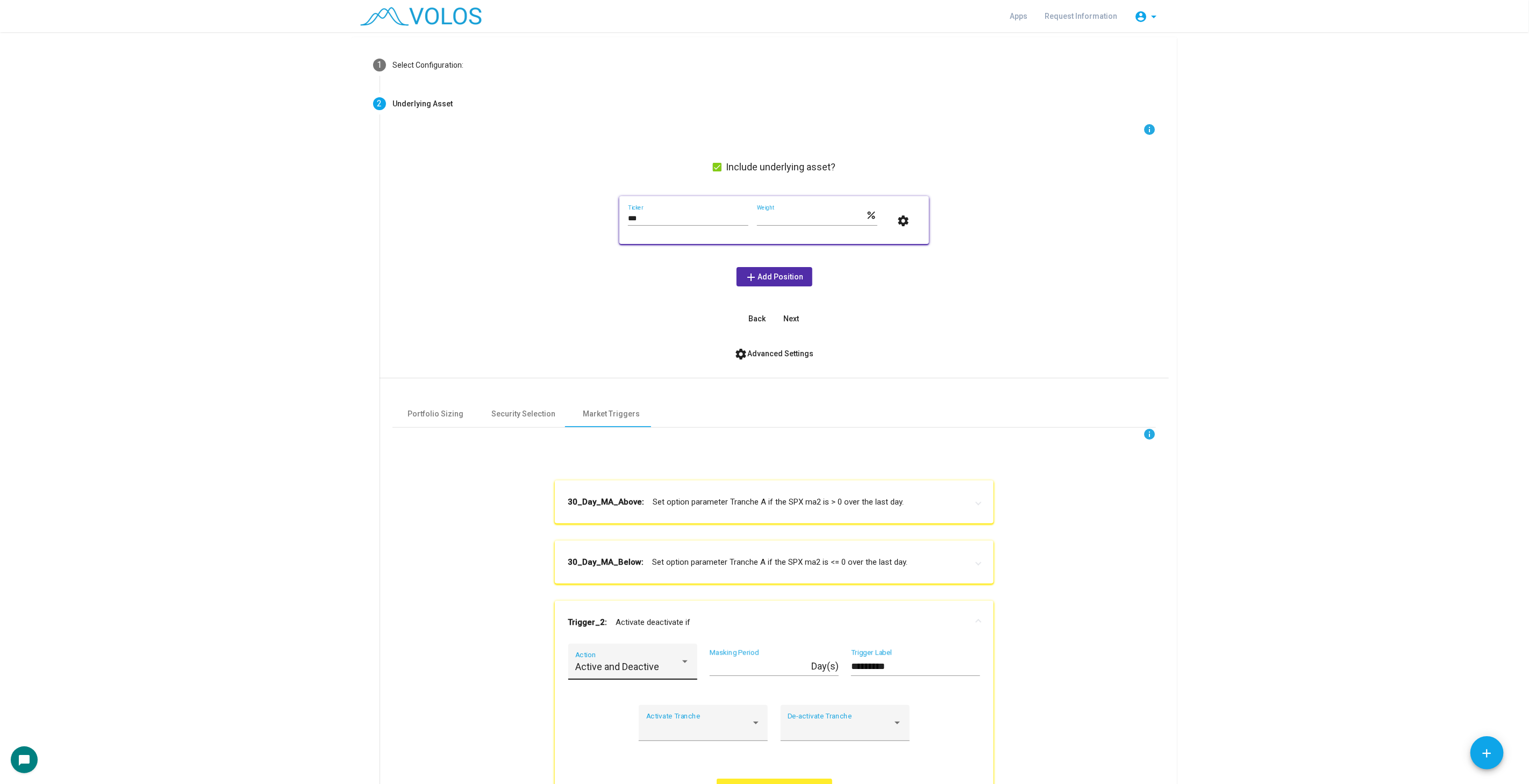
click at [626, 654] on div "Active and Deactive Action" at bounding box center [633, 665] width 115 height 28
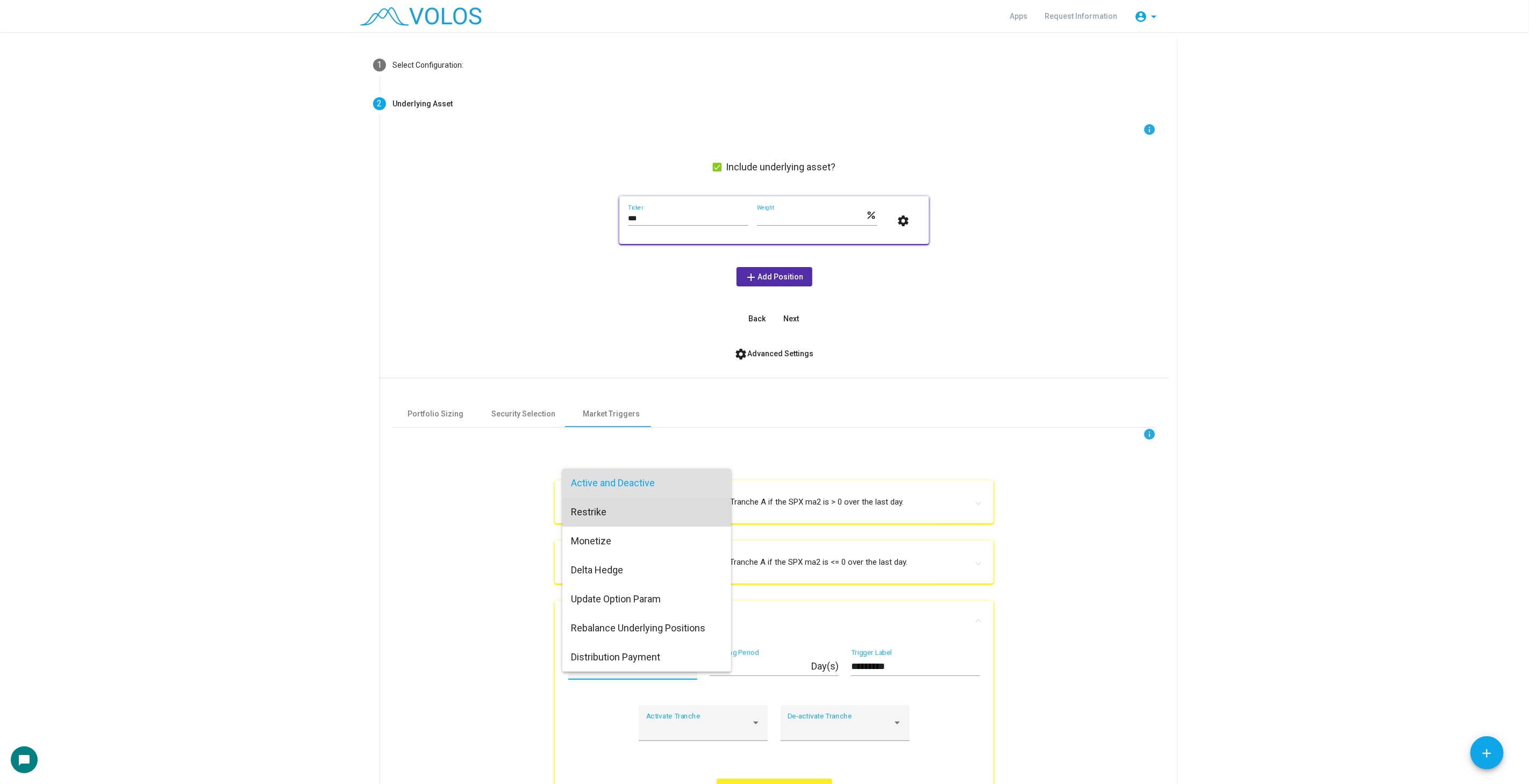
click at [654, 521] on span "Restrike" at bounding box center [647, 512] width 152 height 29
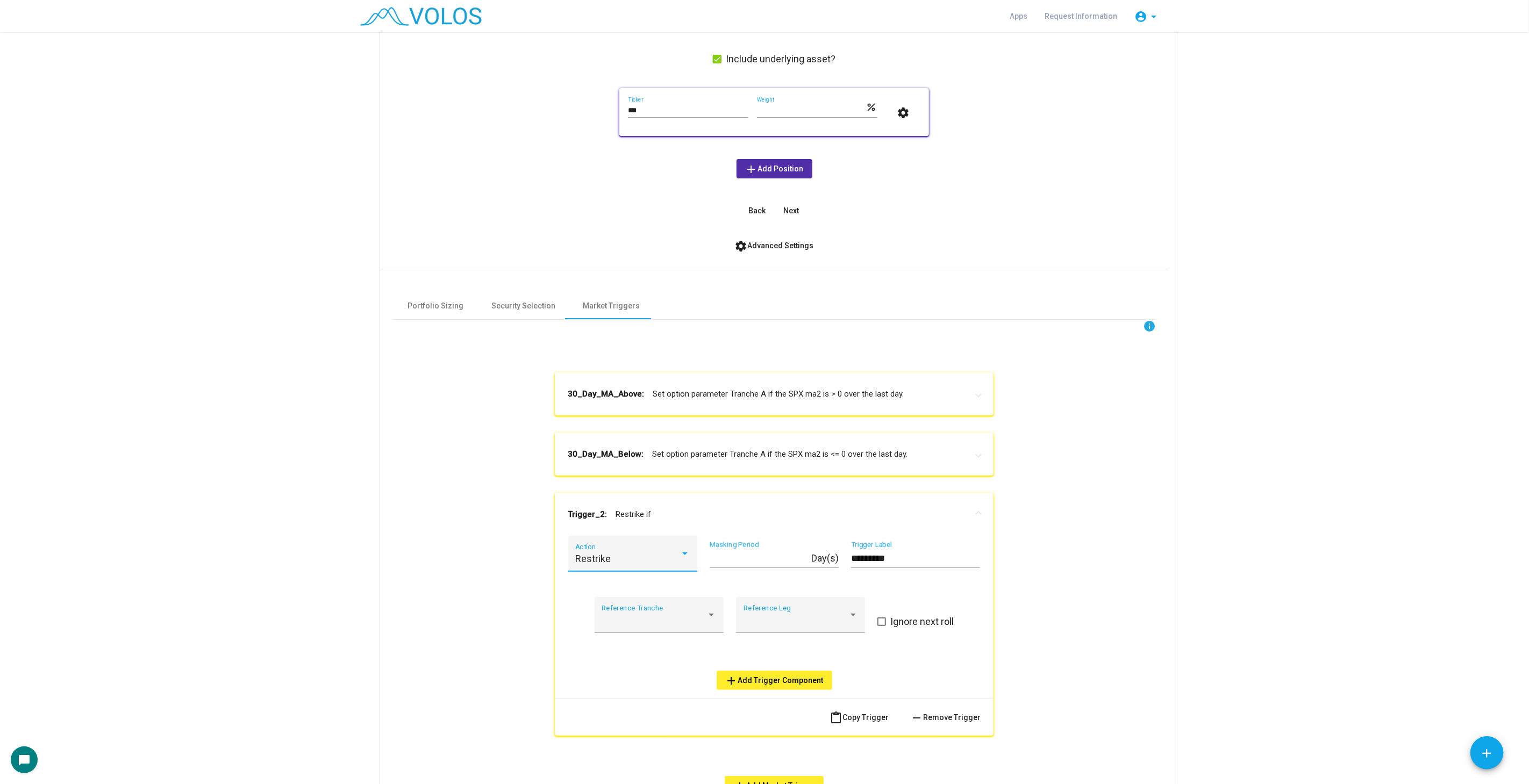
scroll to position [157, 0]
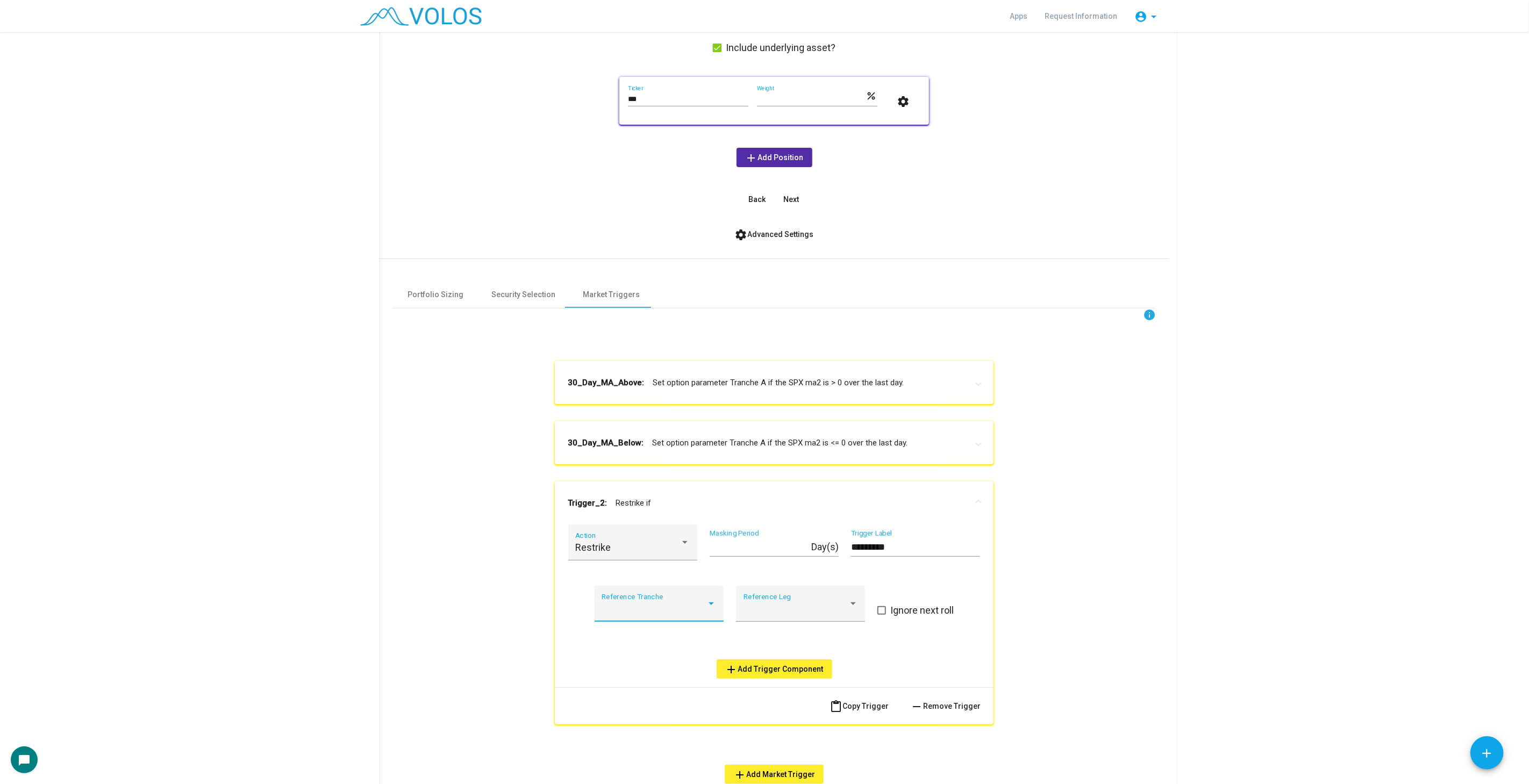
click at [618, 609] on div at bounding box center [654, 609] width 105 height 10
click at [640, 660] on span "A" at bounding box center [654, 665] width 115 height 29
click at [796, 676] on button "add Add Trigger Component" at bounding box center [775, 669] width 116 height 19
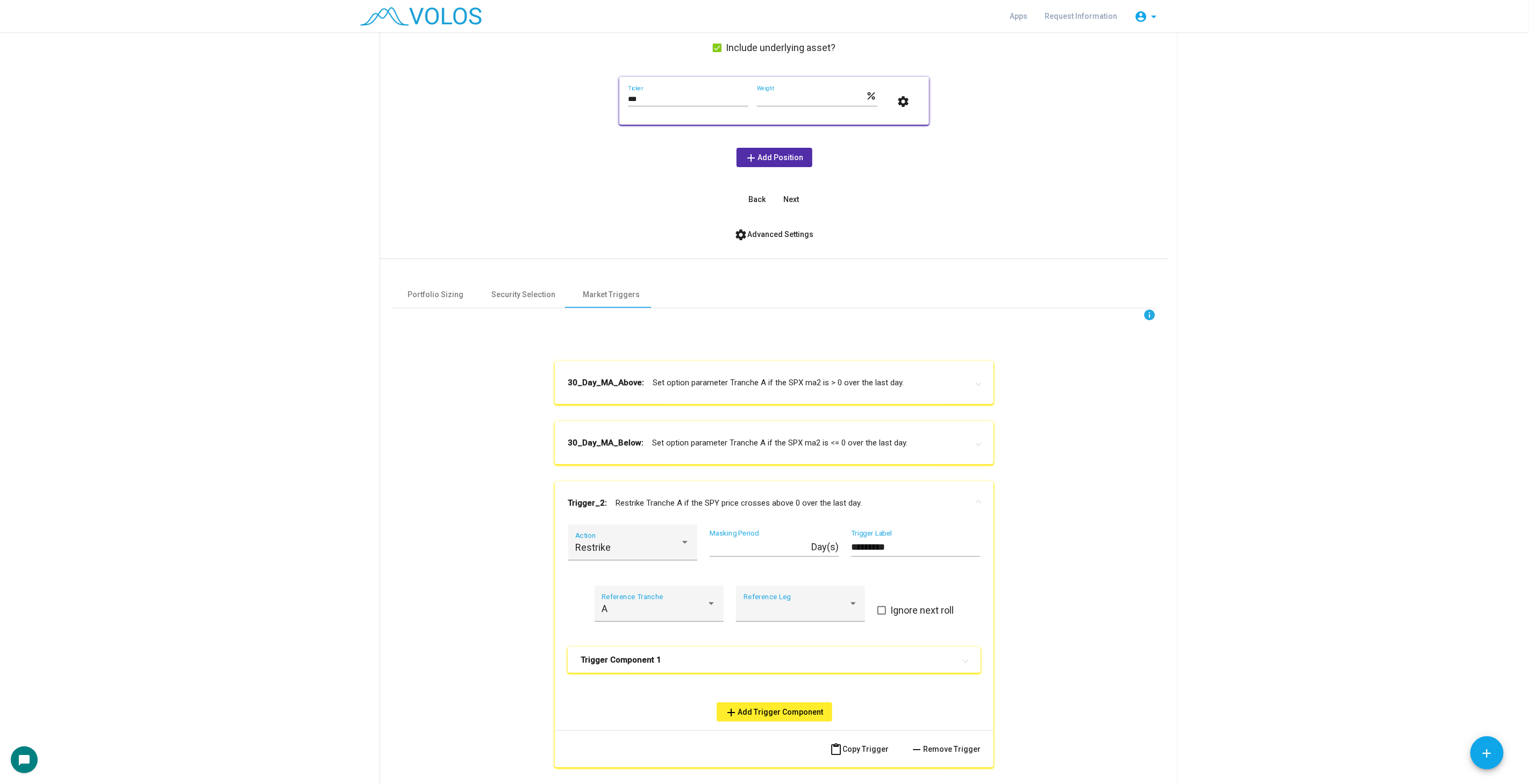
click at [696, 657] on mat-panel-title "Trigger Component 1" at bounding box center [767, 659] width 375 height 10
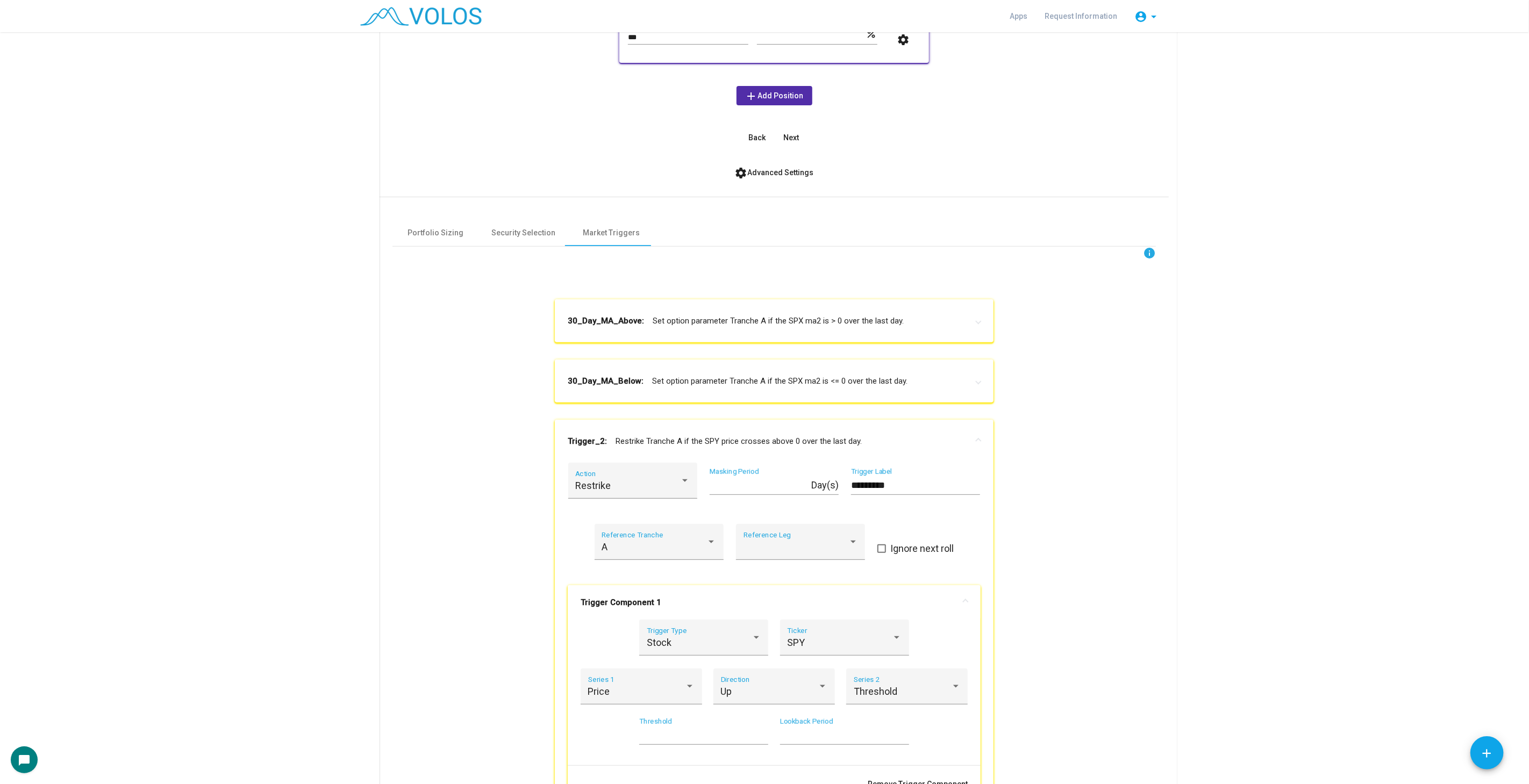
scroll to position [336, 0]
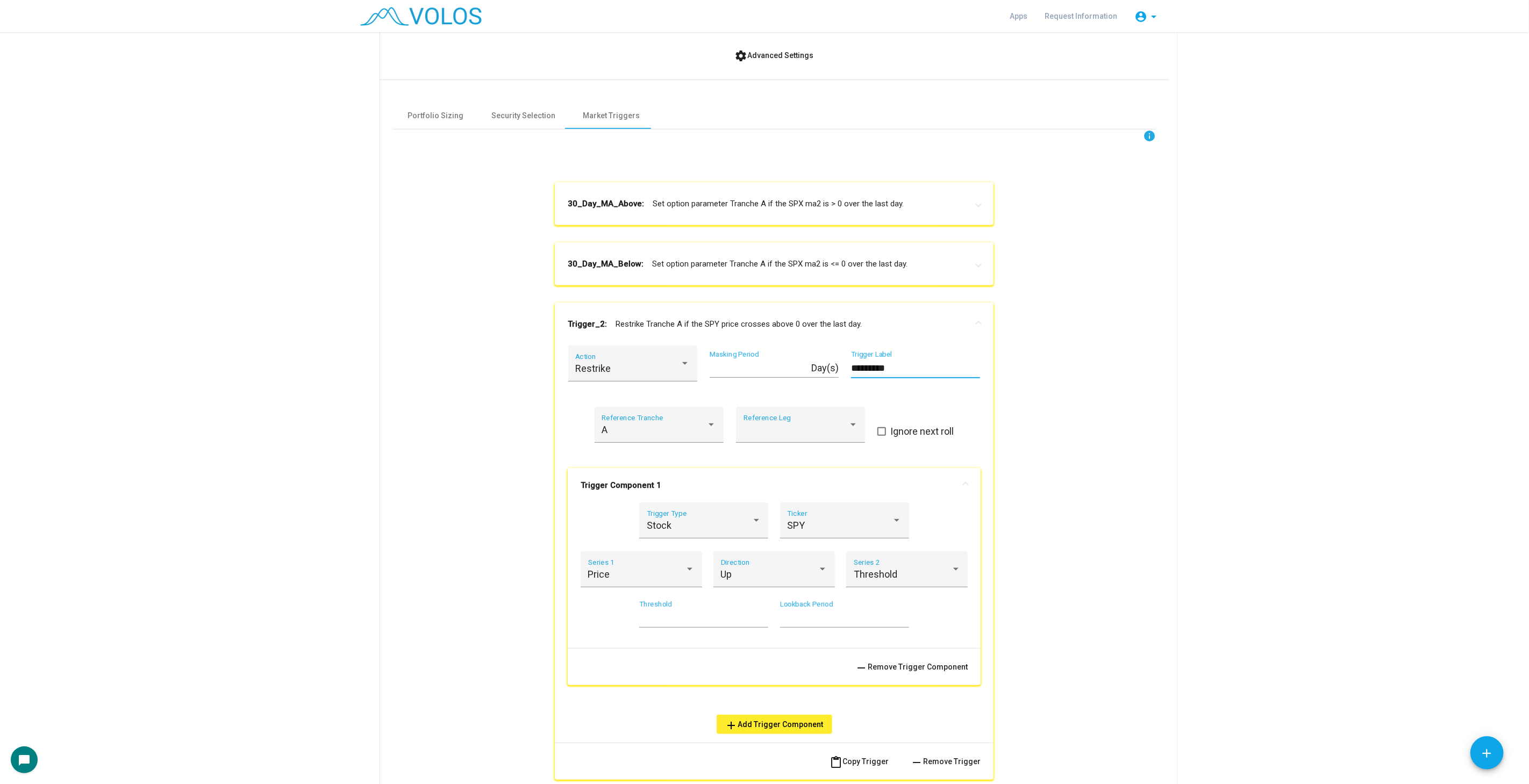
click at [882, 371] on input "*********" at bounding box center [915, 368] width 129 height 10
click at [825, 510] on div "SPY Ticker" at bounding box center [844, 524] width 115 height 28
click at [841, 574] on span "SPX" at bounding box center [839, 582] width 115 height 29
click at [663, 572] on div "Price" at bounding box center [636, 574] width 98 height 10
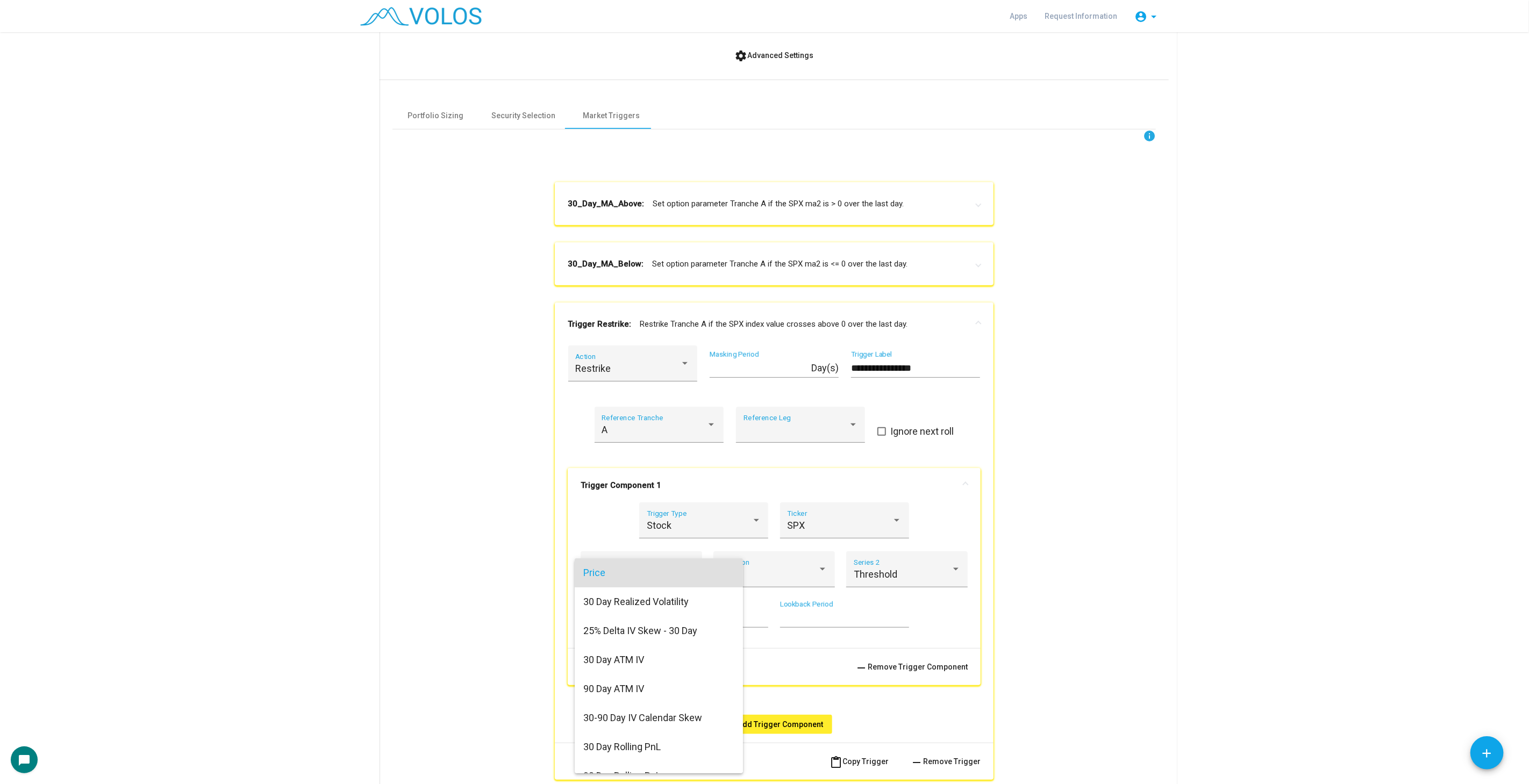
click at [663, 572] on span "Price" at bounding box center [658, 573] width 151 height 29
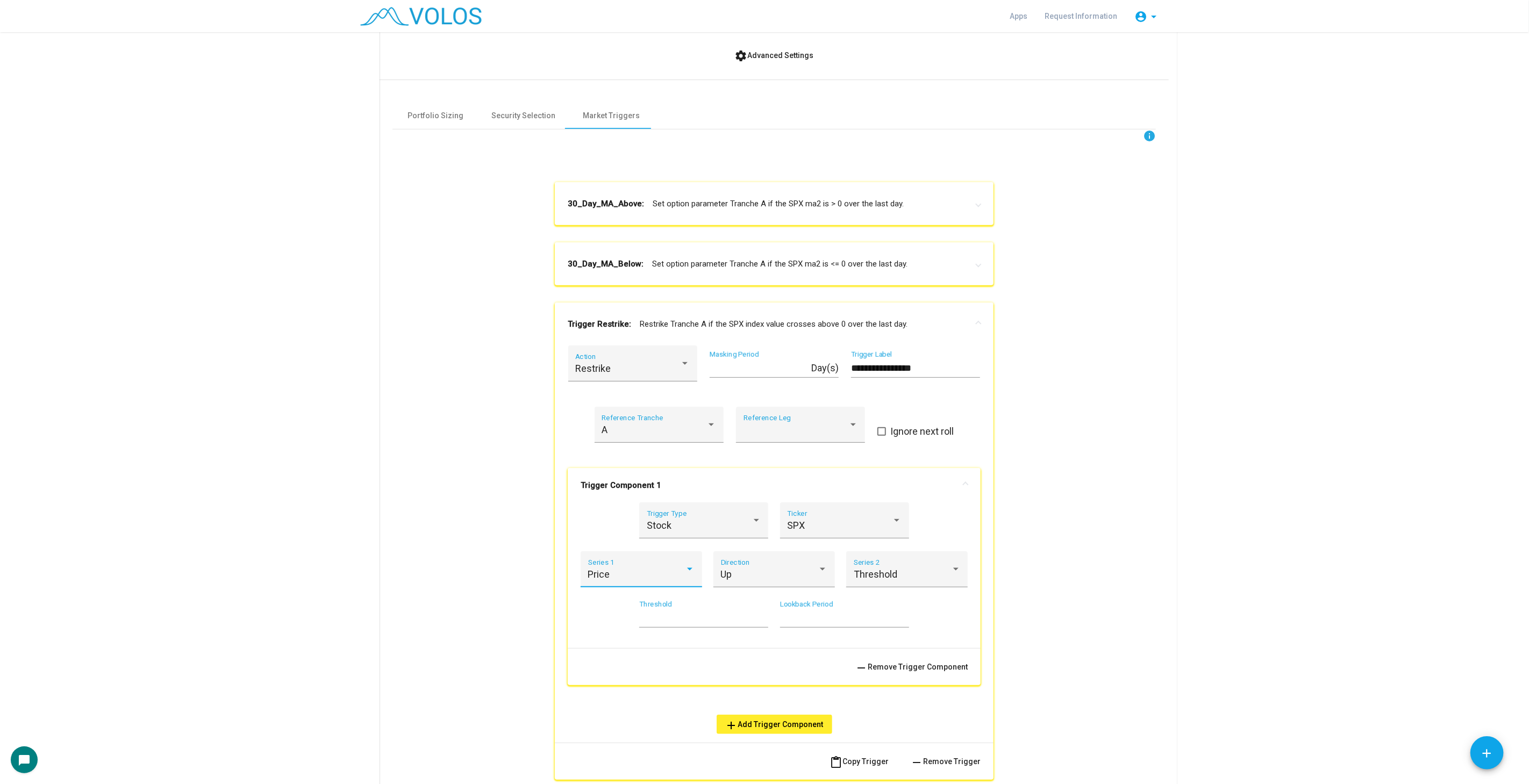
click at [700, 609] on div "* Threshold" at bounding box center [704, 613] width 129 height 27
click at [890, 585] on div "Threshold Series 2" at bounding box center [907, 573] width 107 height 28
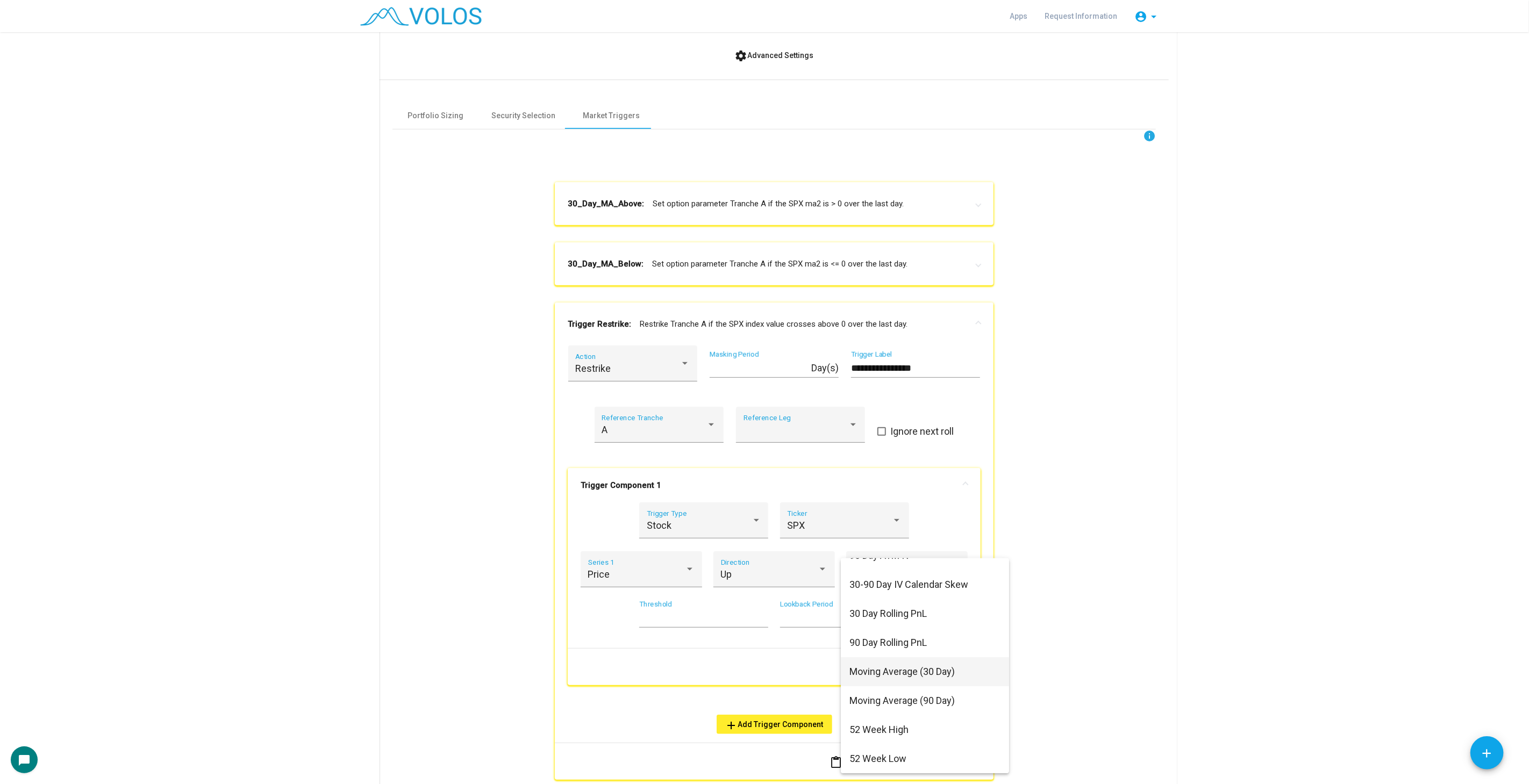
scroll to position [179, 0]
click at [945, 660] on span "Moving Average (30 Day)" at bounding box center [925, 655] width 151 height 29
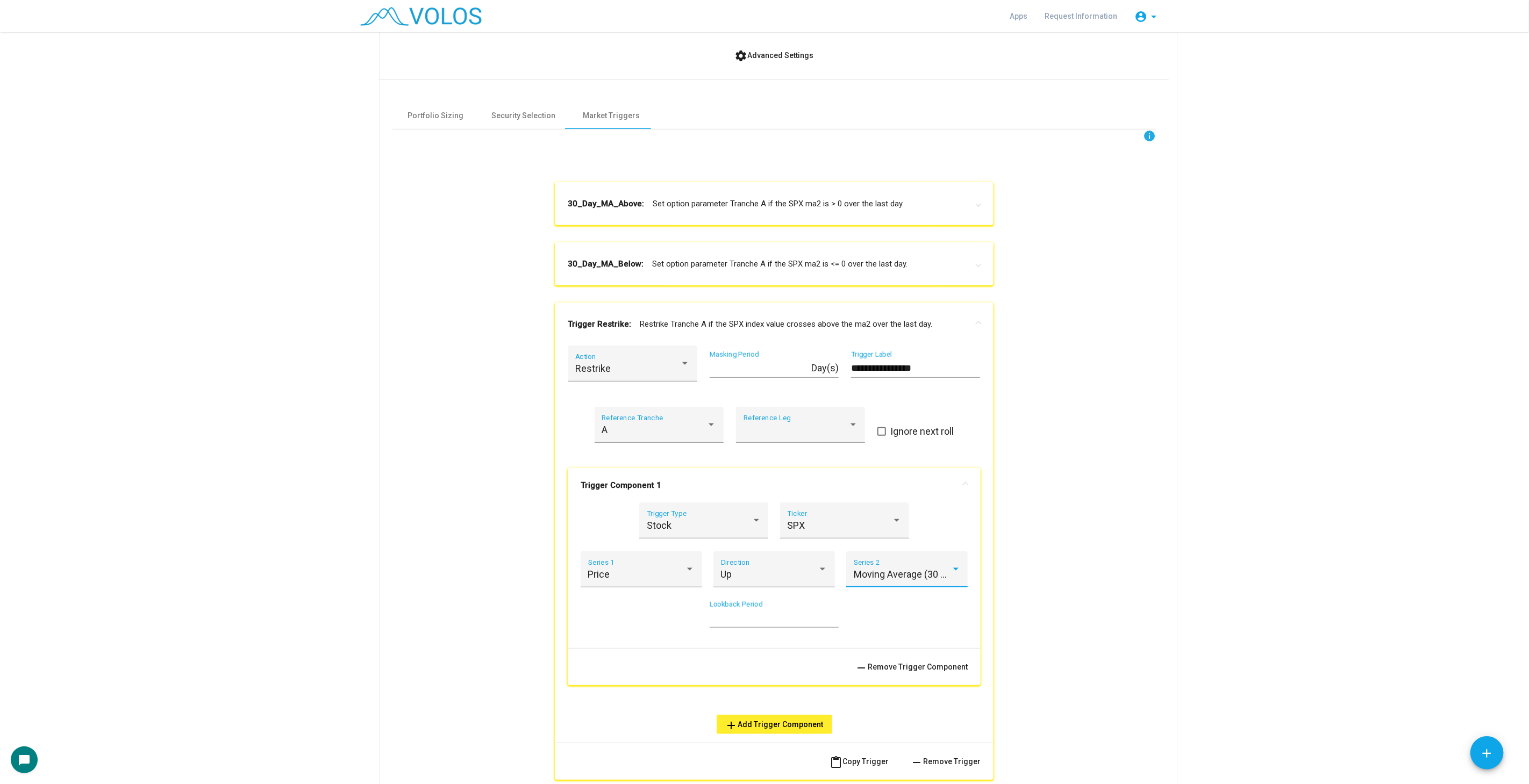
click at [929, 367] on input "**********" at bounding box center [915, 368] width 129 height 10
click at [895, 363] on input "**********" at bounding box center [915, 368] width 129 height 10
type input "**********"
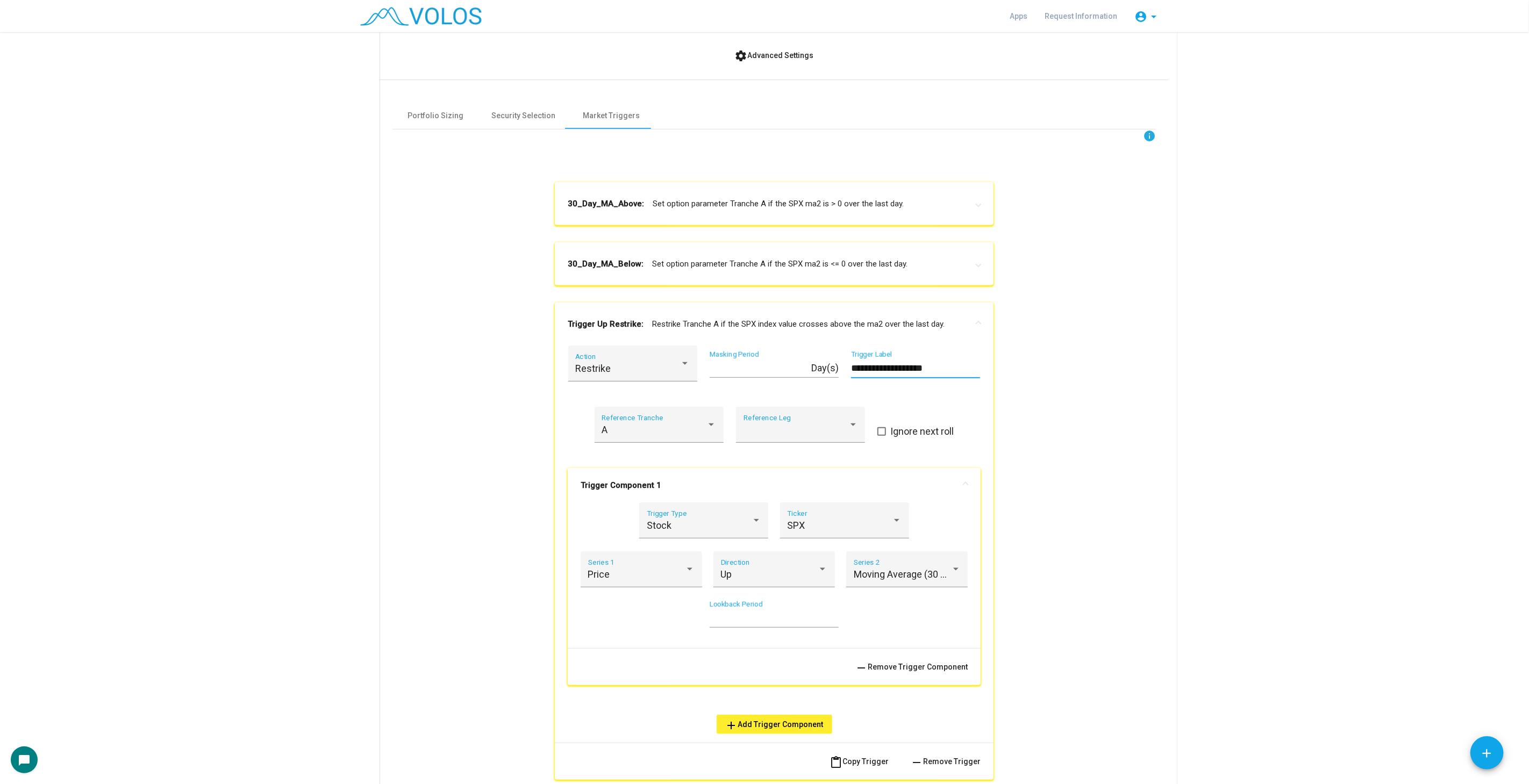
click at [858, 758] on span "content_paste Copy Trigger" at bounding box center [859, 761] width 59 height 9
click at [872, 368] on input "**********" at bounding box center [915, 368] width 129 height 10
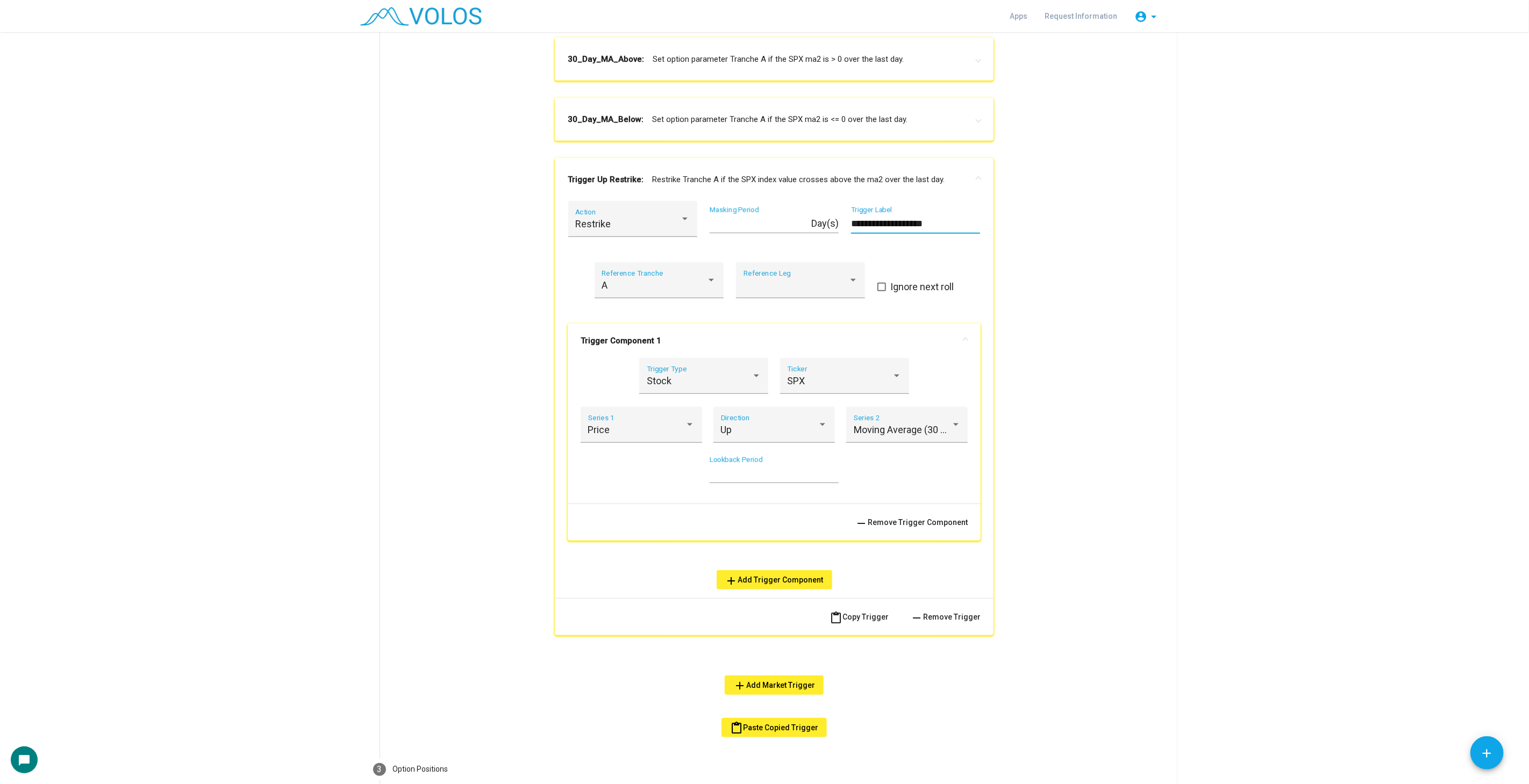
scroll to position [574, 0]
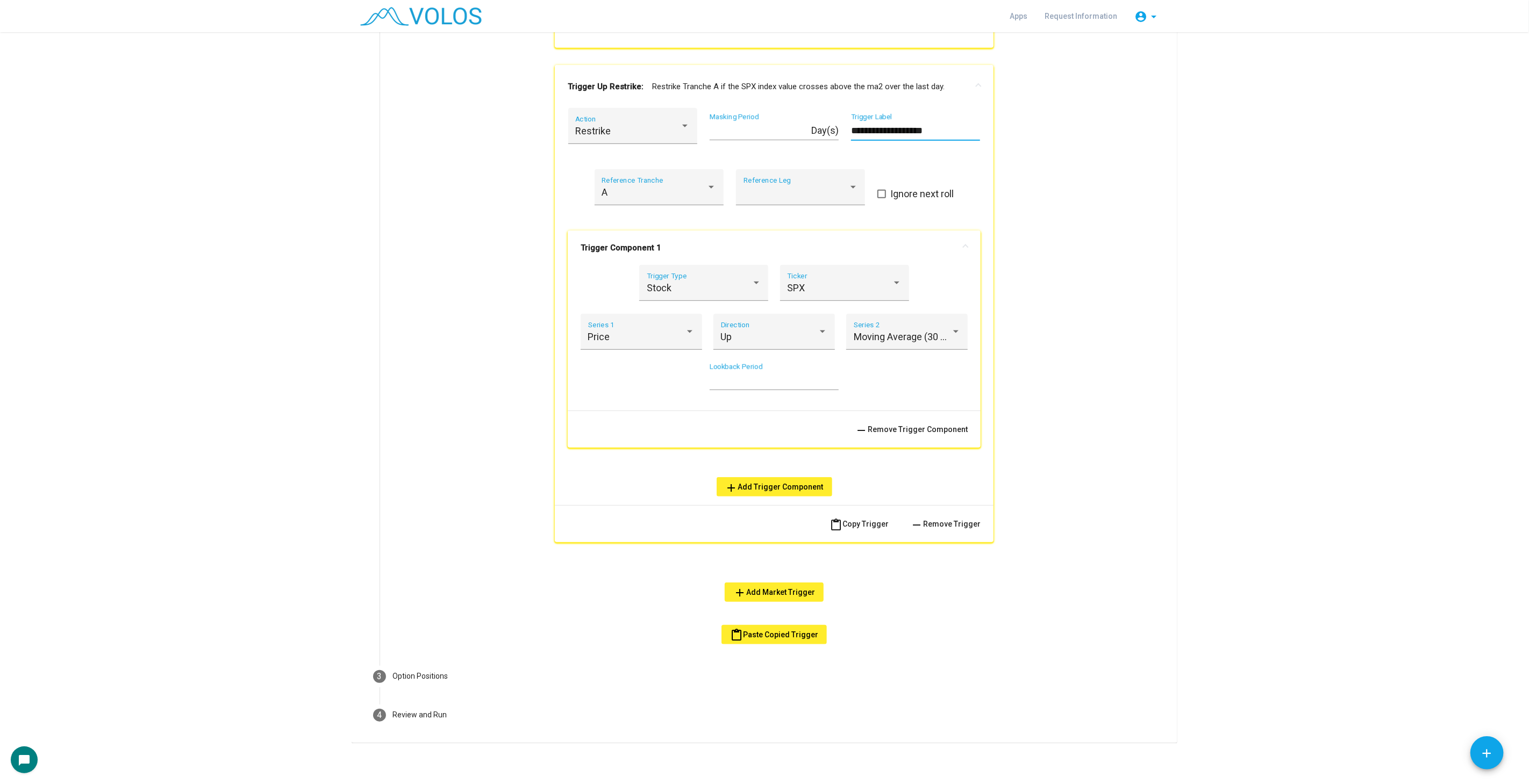
click at [772, 632] on span "content_paste Paste Copied Trigger" at bounding box center [774, 634] width 88 height 9
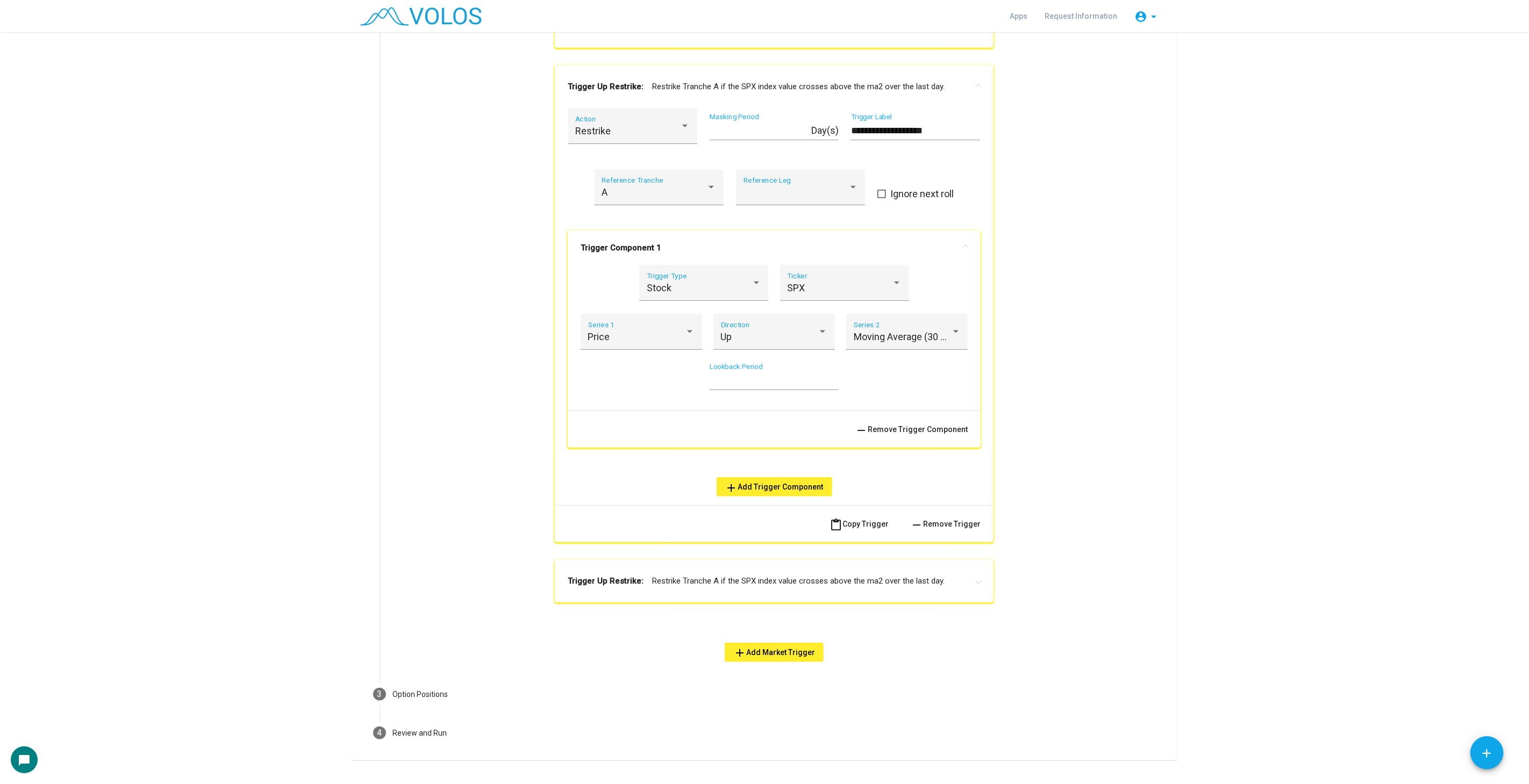
click at [792, 585] on mat-panel-title "Trigger Up Restrike: Restrike Tranche A if the SPX index value crosses above th…" at bounding box center [768, 581] width 400 height 12
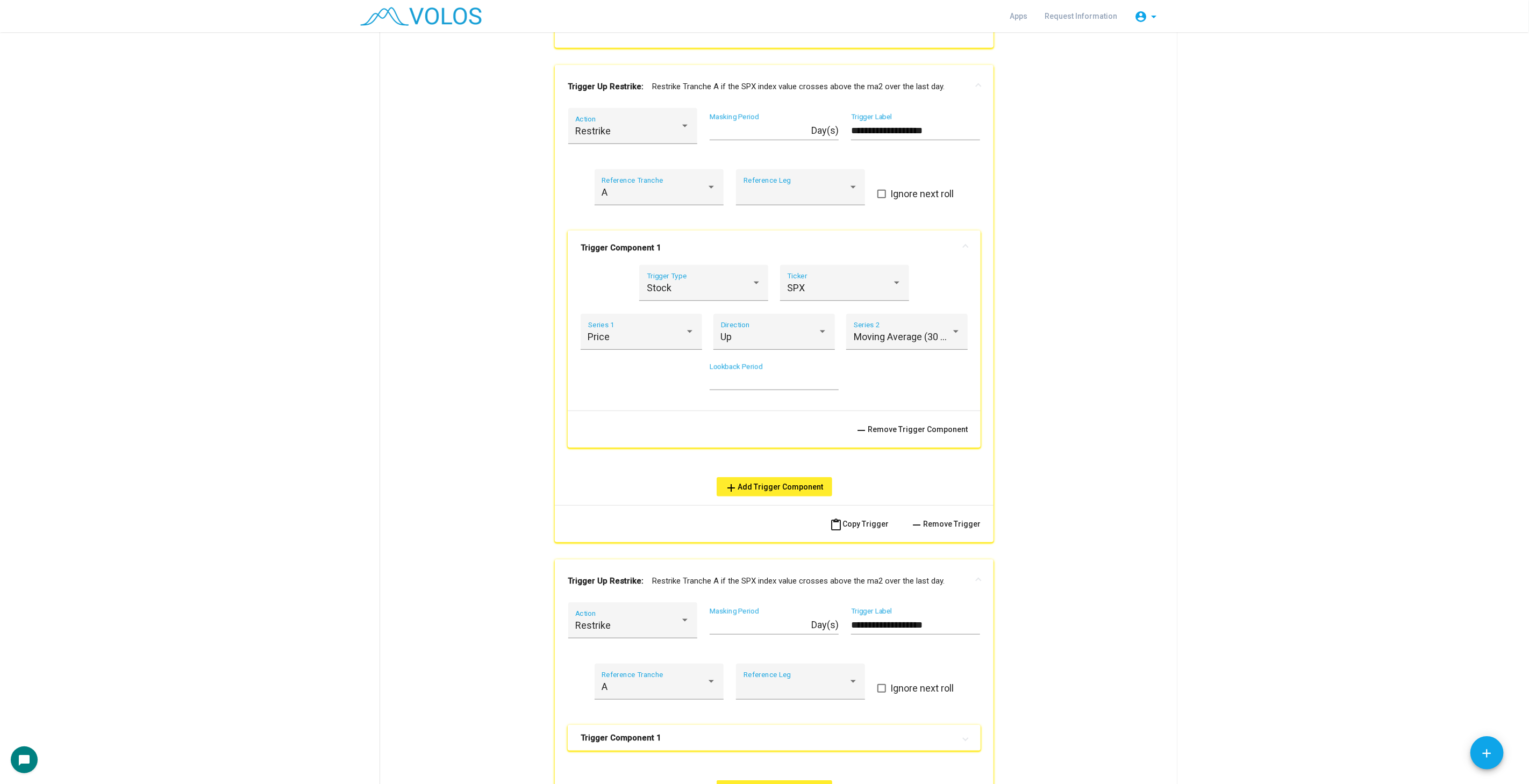
click at [879, 620] on input "**********" at bounding box center [915, 625] width 129 height 10
click at [882, 620] on input "**********" at bounding box center [915, 625] width 129 height 10
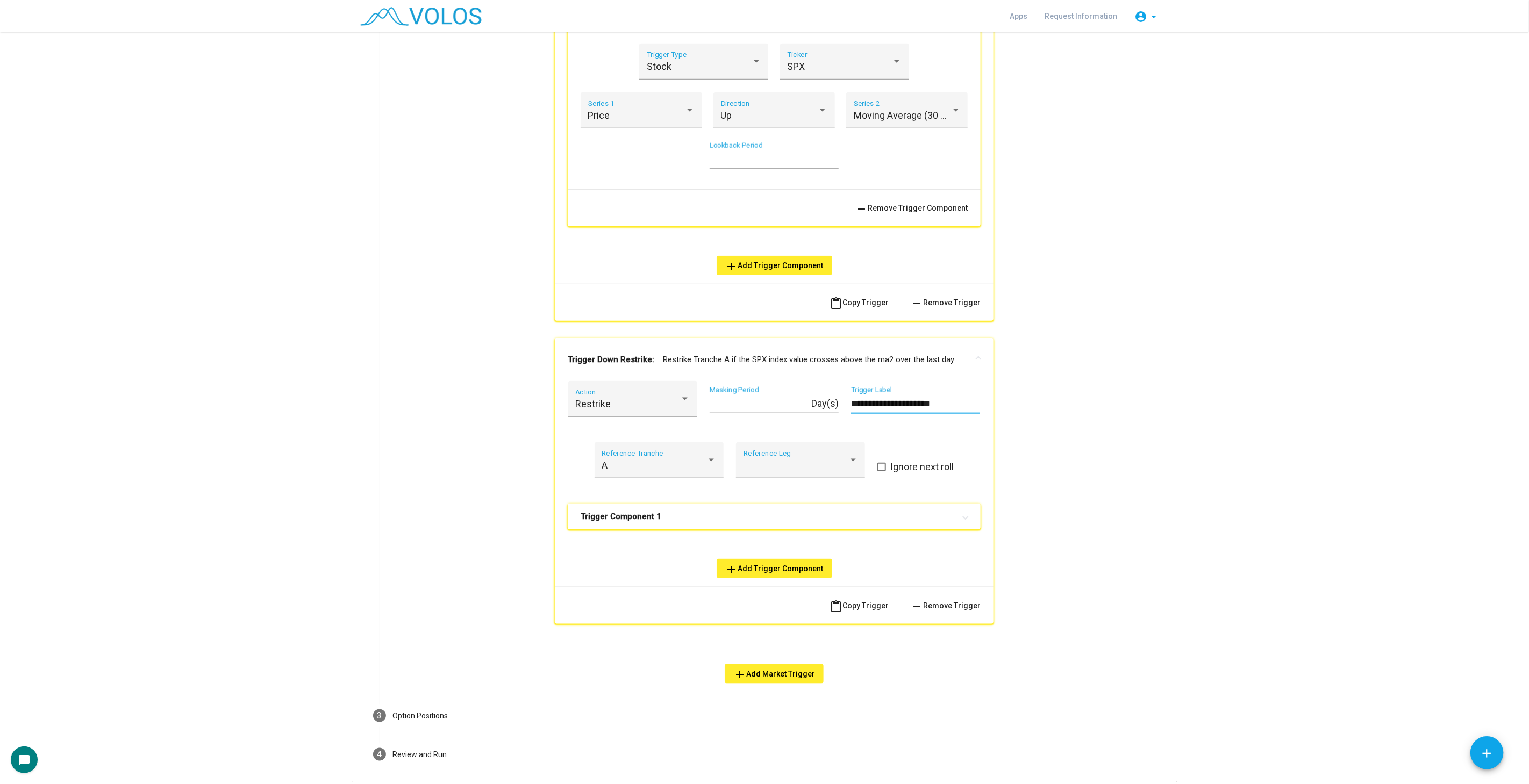
scroll to position [812, 0]
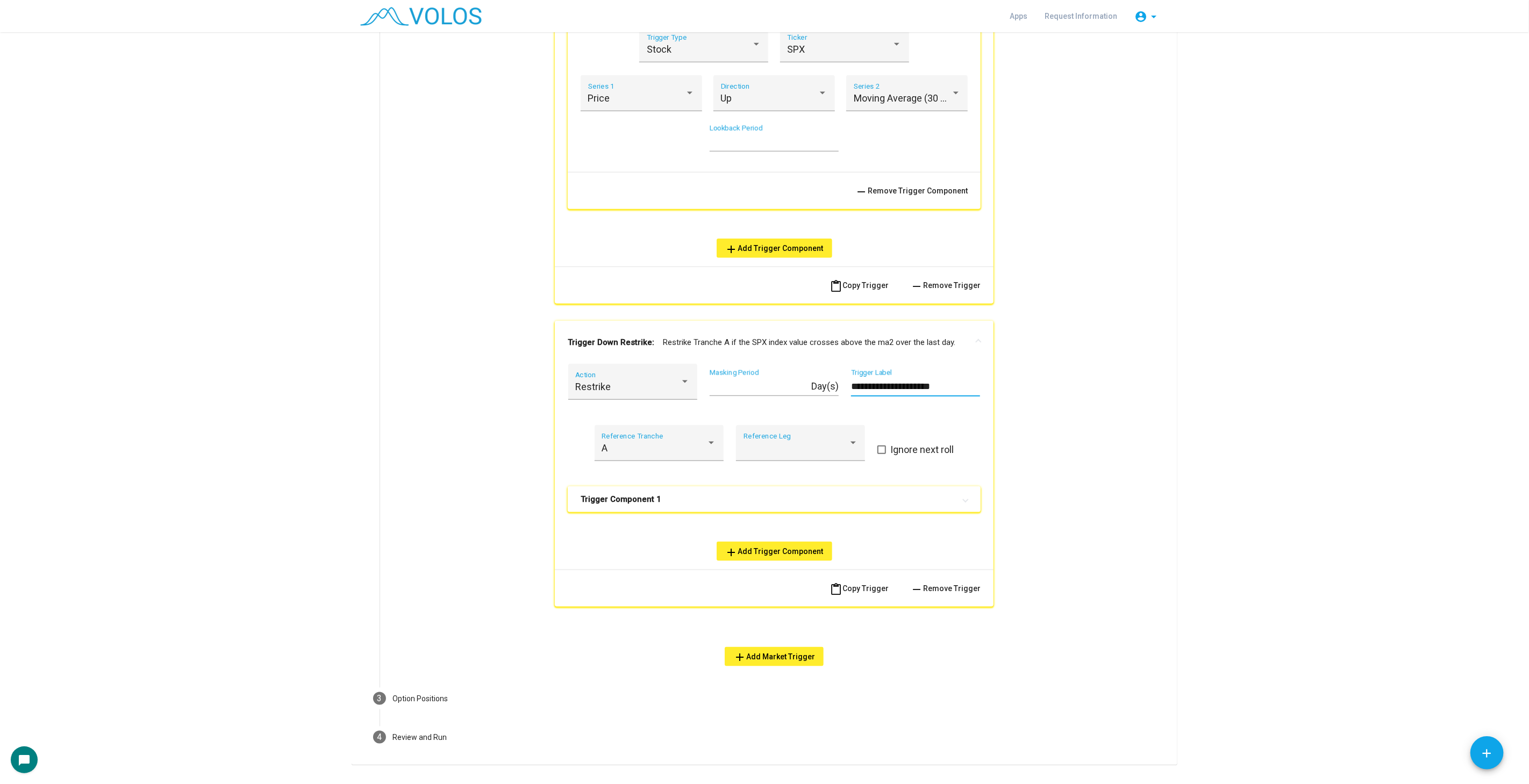
type input "**********"
click at [802, 494] on mat-panel-title "Trigger Component 1" at bounding box center [767, 499] width 375 height 10
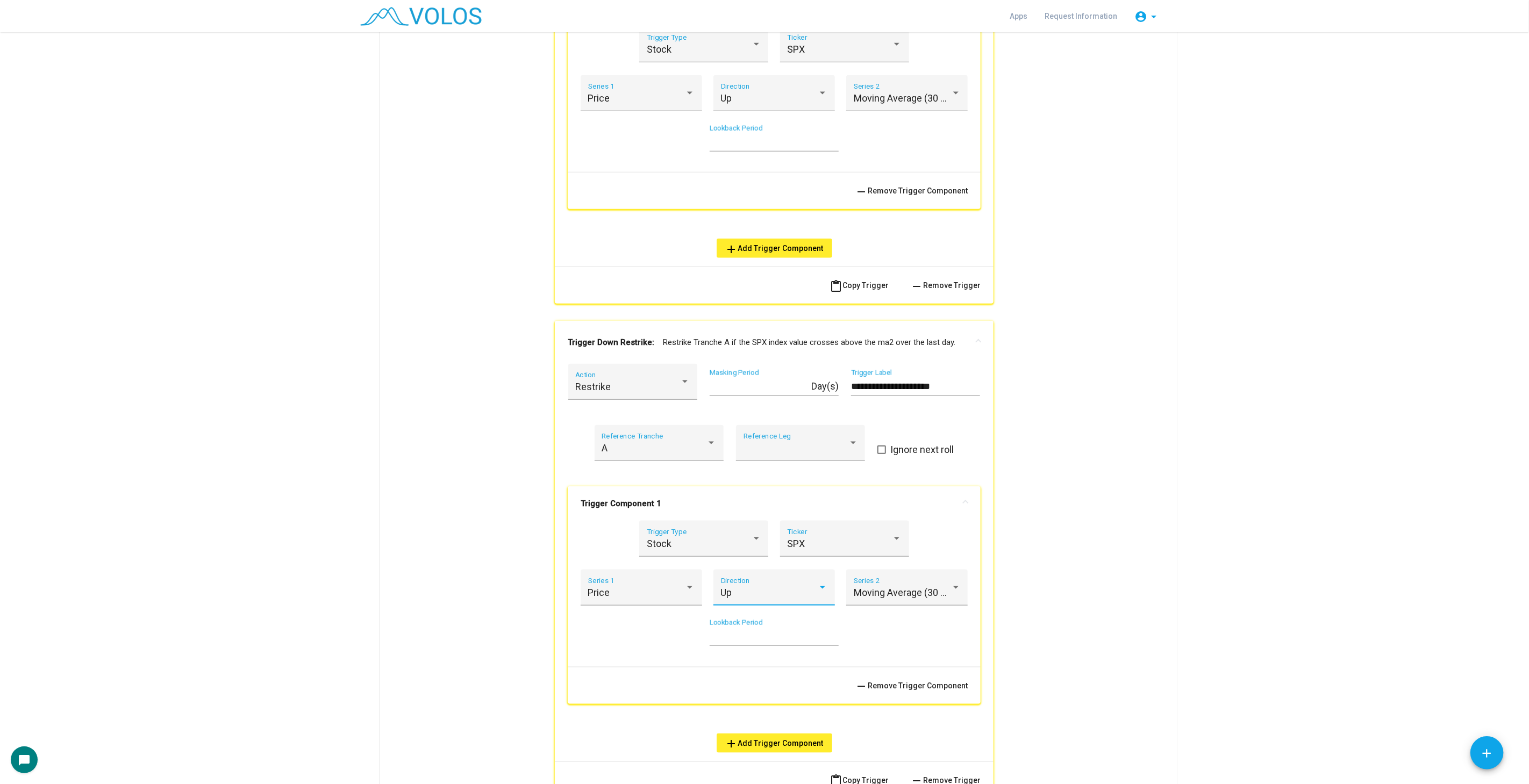
click at [770, 588] on div "Up" at bounding box center [769, 593] width 98 height 10
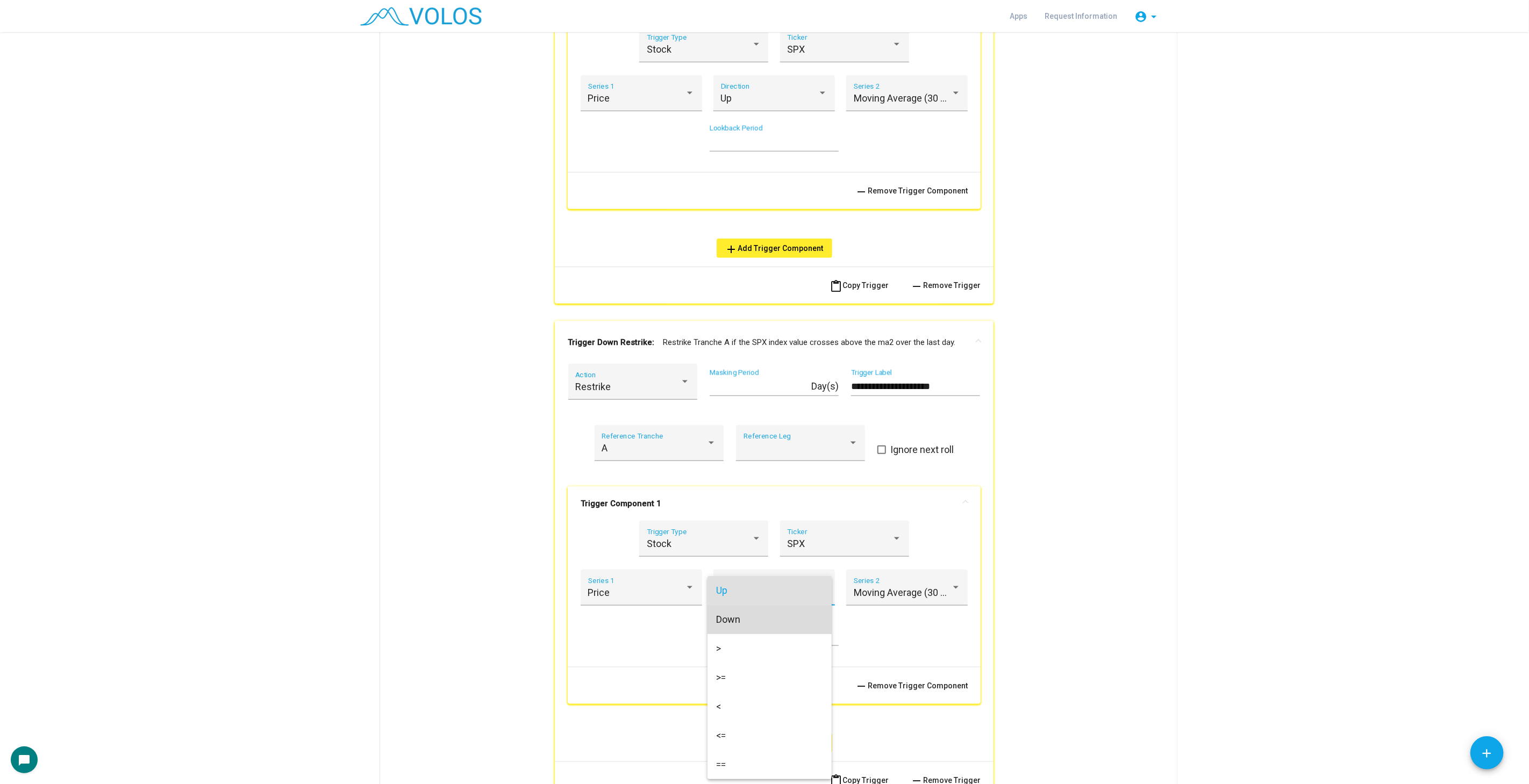
click at [763, 614] on span "Down" at bounding box center [769, 619] width 107 height 29
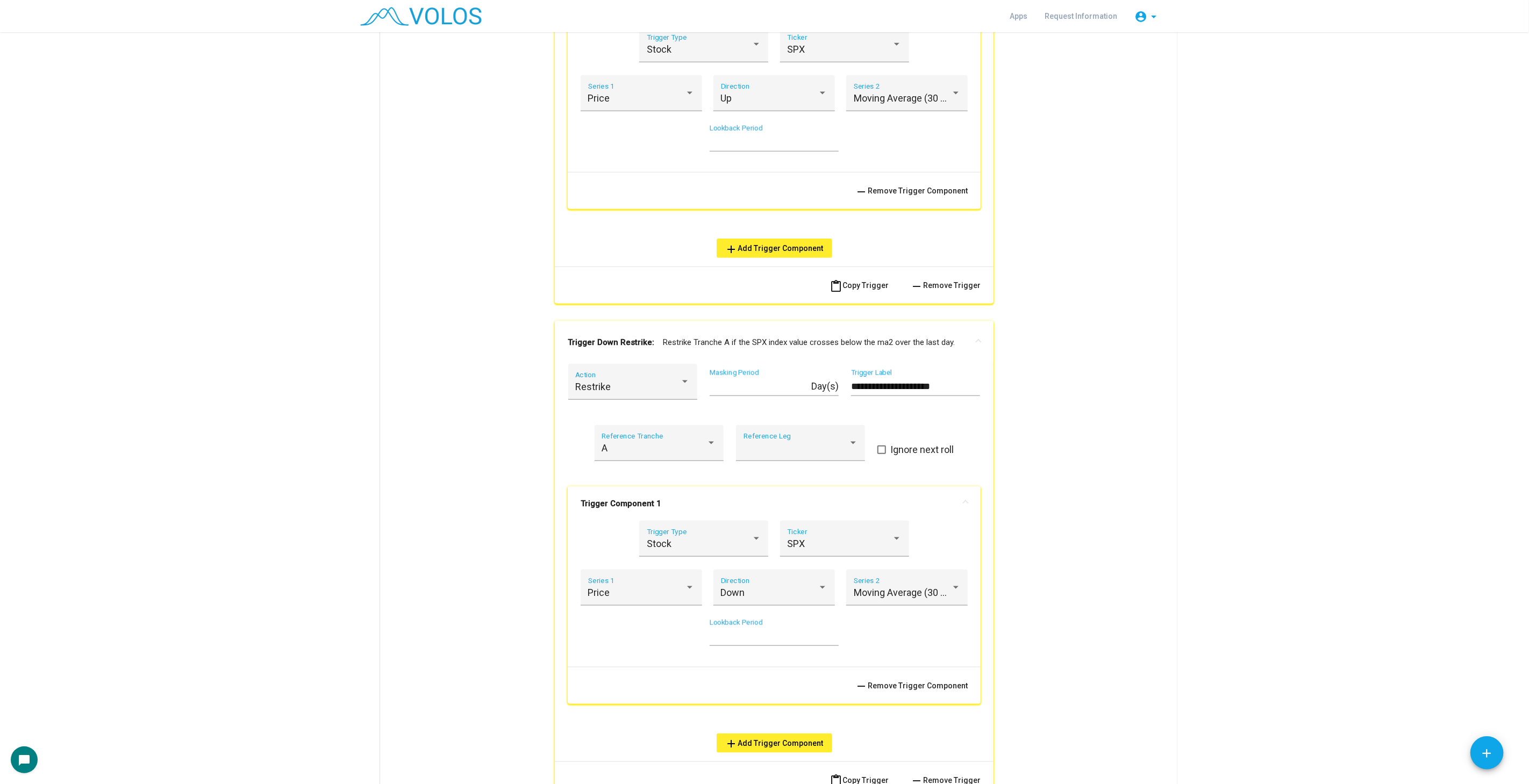
click at [852, 334] on mat-expansion-panel-header "Trigger Down Restrike: Restrike Tranche A if the SPX index value crosses below …" at bounding box center [774, 341] width 439 height 43
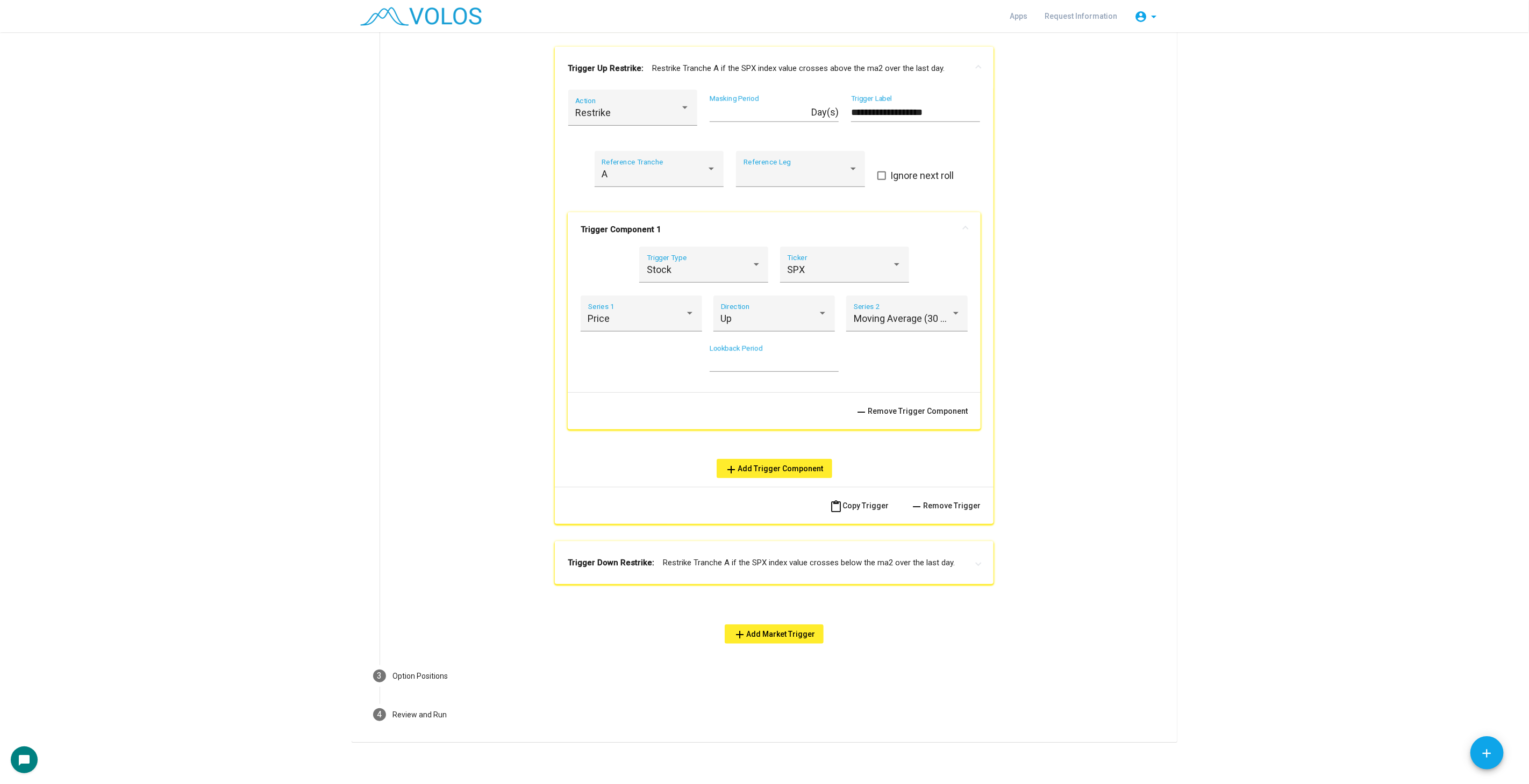
click at [737, 68] on mat-panel-title "Trigger Up Restrike: Restrike Tranche A if the SPX index value crosses above th…" at bounding box center [768, 68] width 400 height 12
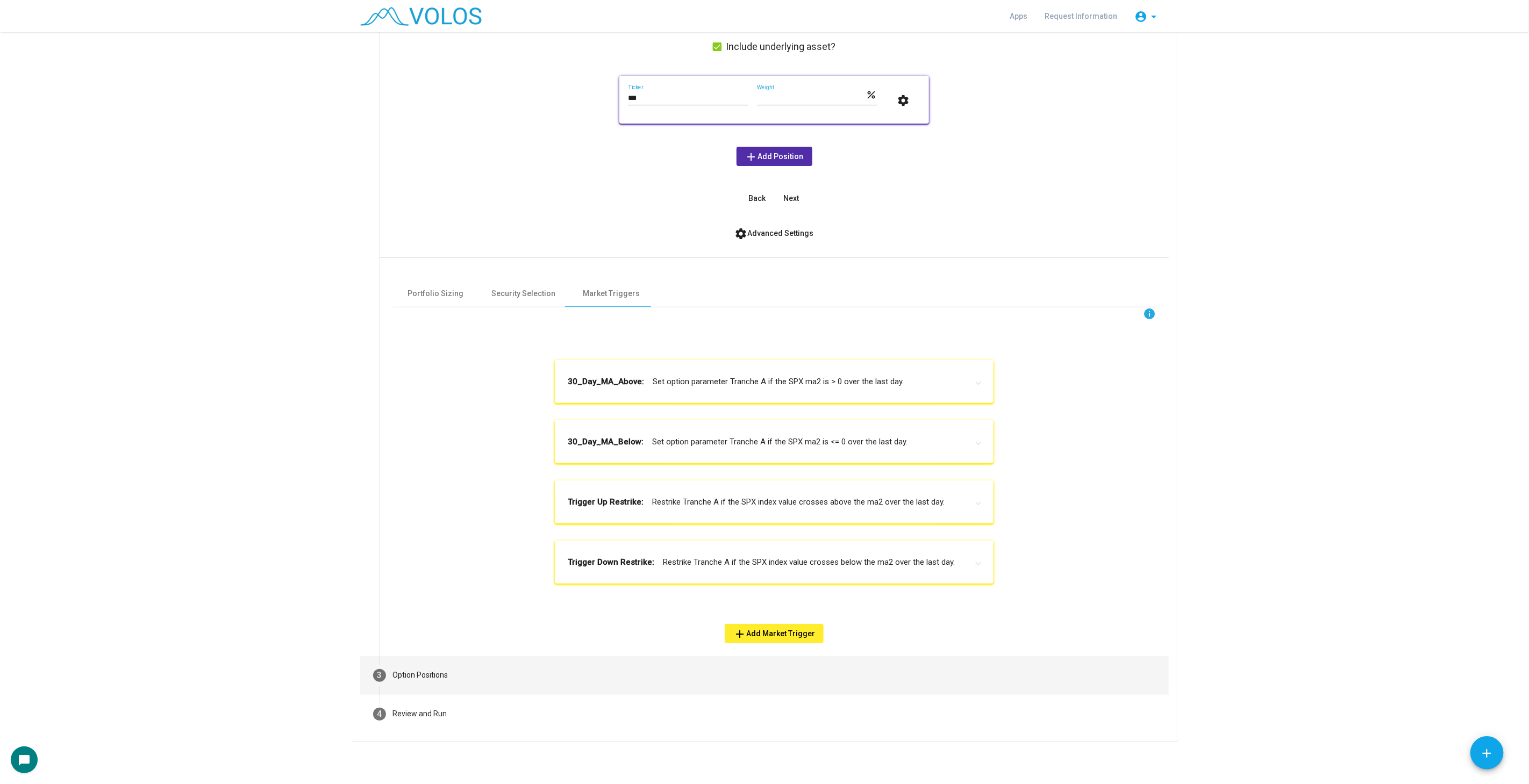
click at [629, 685] on mat-step-header "3 Option Positions" at bounding box center [764, 675] width 809 height 39
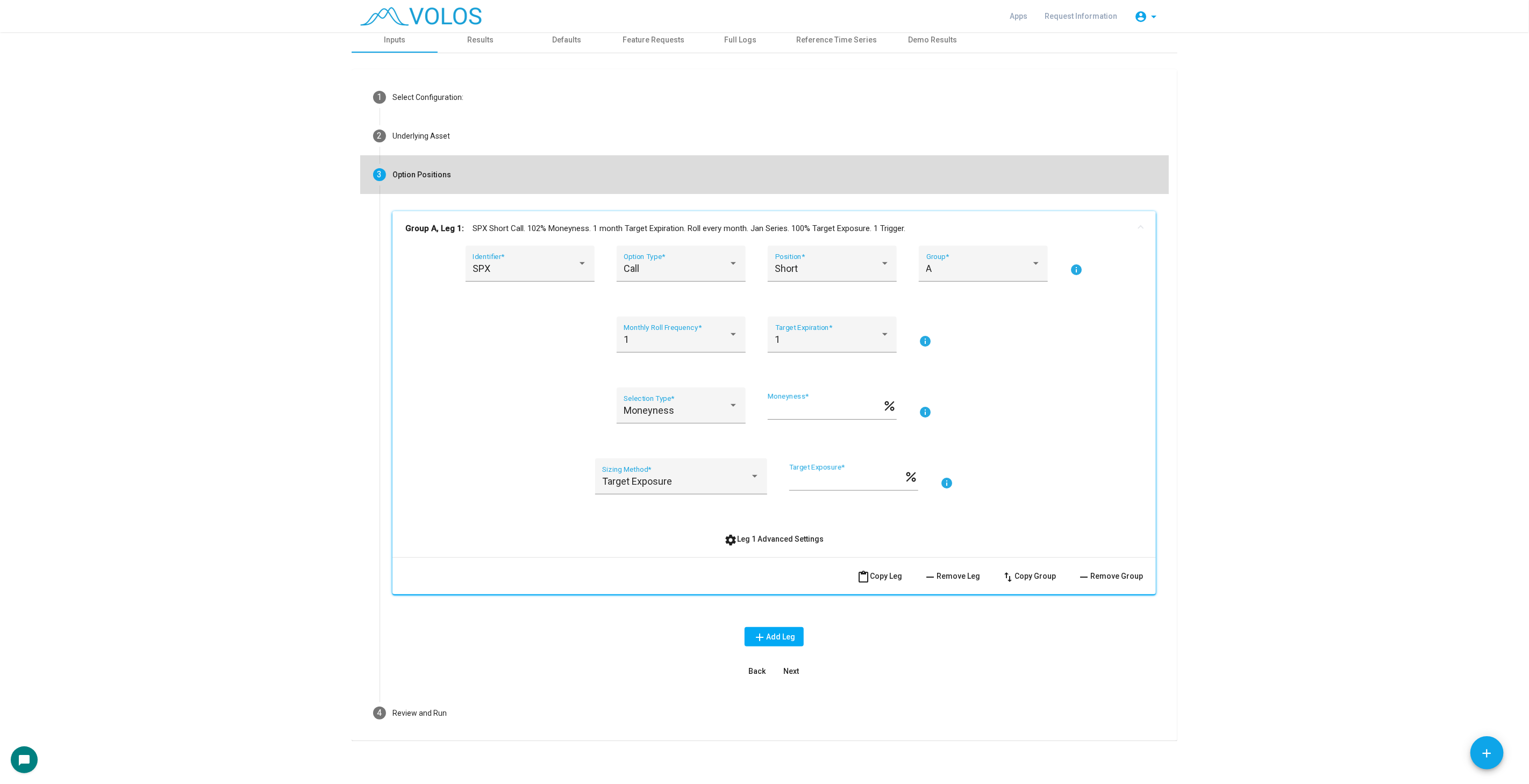
scroll to position [5, 0]
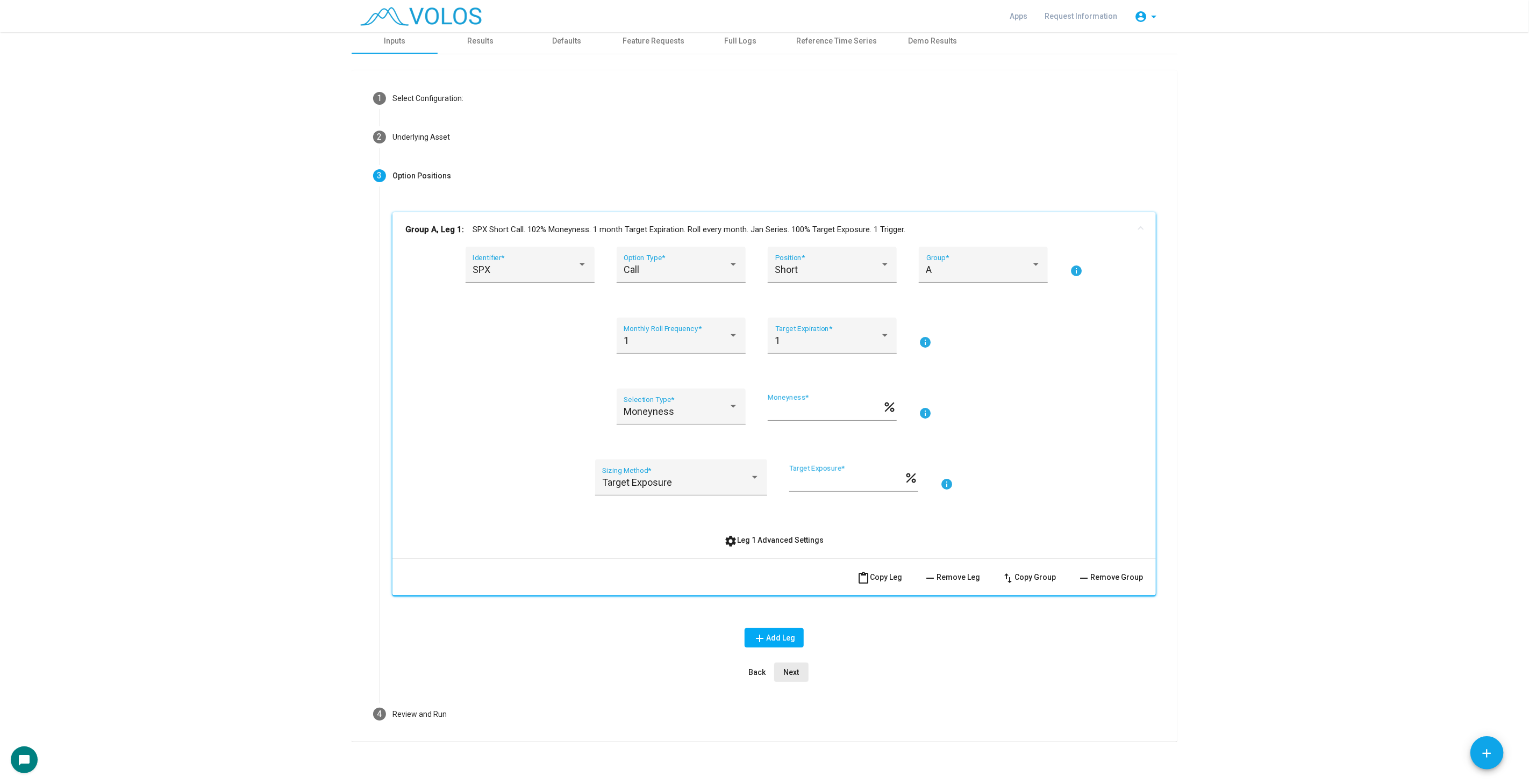
click at [795, 665] on button "Next" at bounding box center [791, 672] width 34 height 19
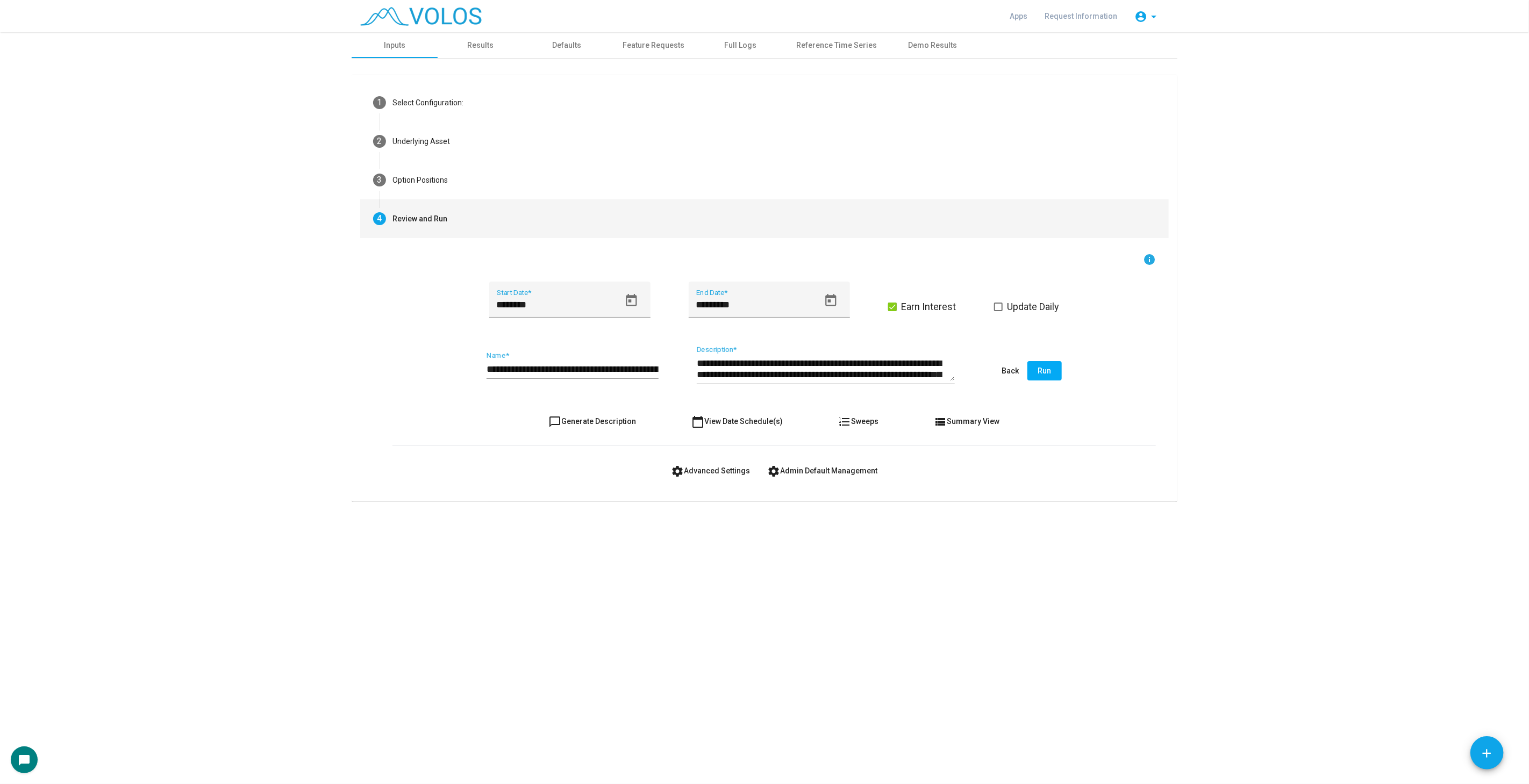
click at [606, 425] on span "chat_bubble_outline Generate Description" at bounding box center [593, 421] width 87 height 9
type textarea "**********"
click at [654, 375] on div "**********" at bounding box center [572, 365] width 172 height 27
click at [1059, 303] on span "Update Daily" at bounding box center [1033, 307] width 52 height 13
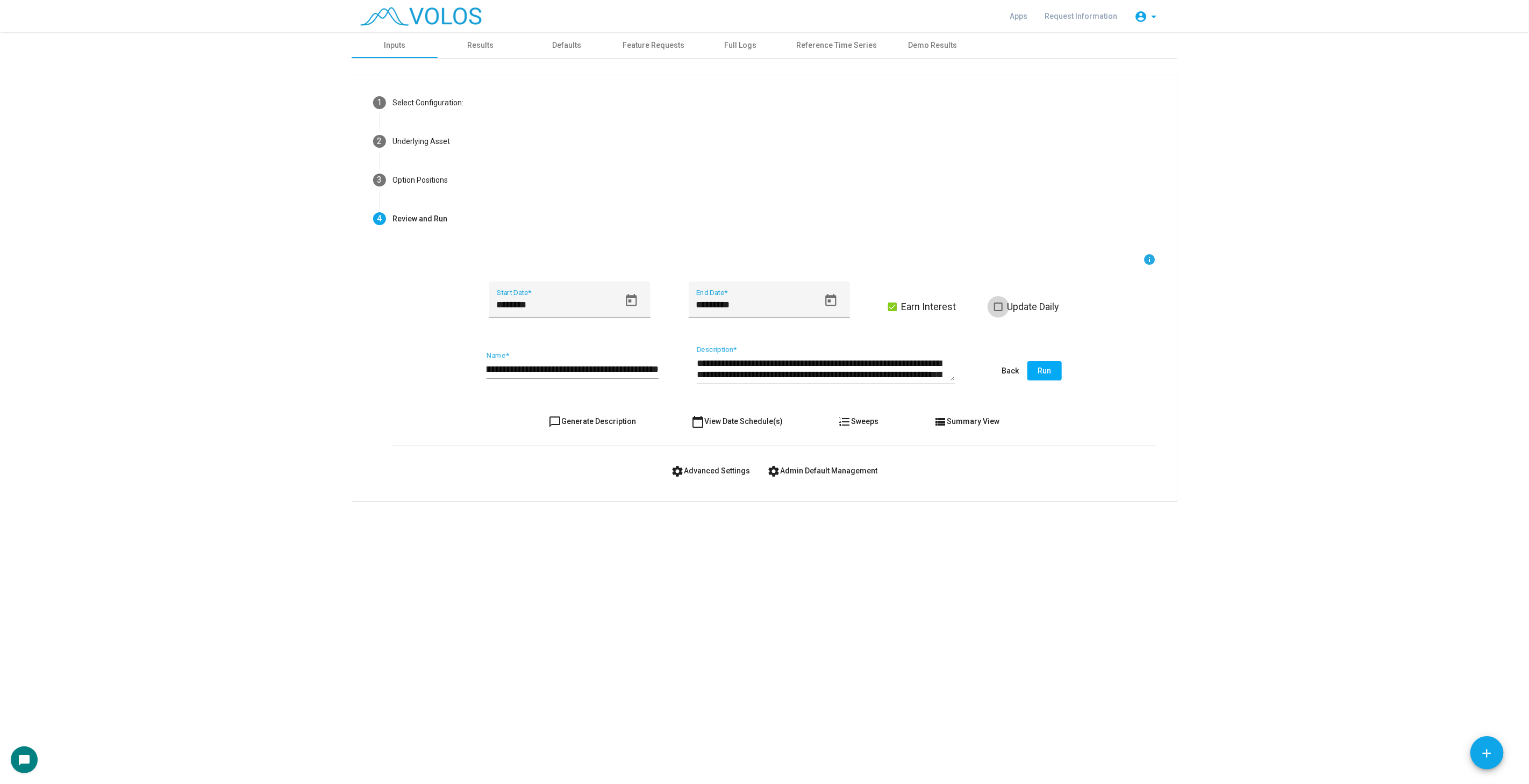
scroll to position [0, 0]
click at [1047, 380] on div "**********" at bounding box center [774, 371] width 764 height 50
drag, startPoint x: 1049, startPoint y: 380, endPoint x: 1073, endPoint y: 470, distance: 93.1
click at [1073, 470] on form "**********" at bounding box center [774, 367] width 764 height 228
click at [1073, 470] on div "settings Advanced Settings settings Admin Default Management" at bounding box center [774, 470] width 764 height 19
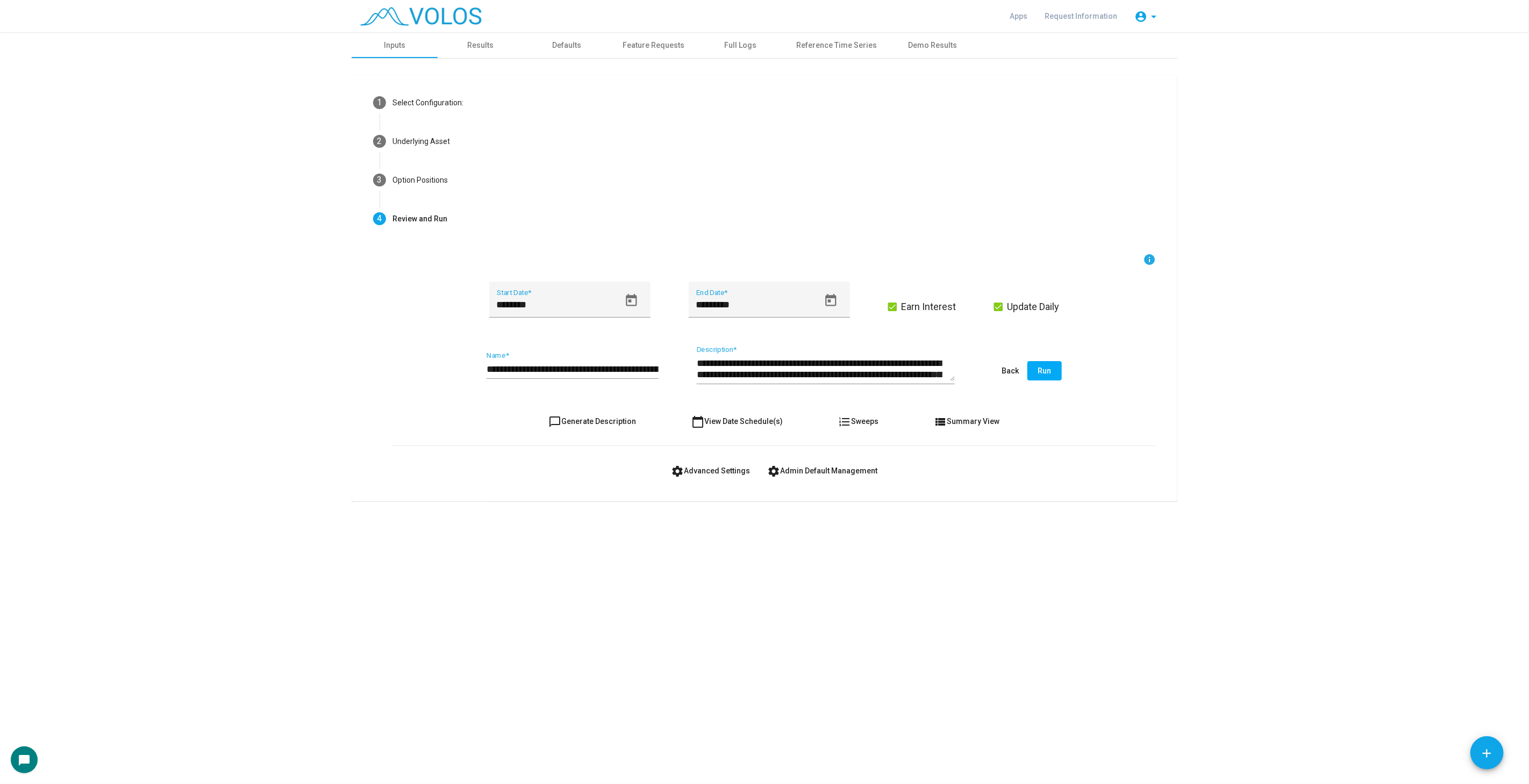
click at [577, 368] on input "**********" at bounding box center [572, 369] width 172 height 10
drag, startPoint x: 549, startPoint y: 369, endPoint x: 578, endPoint y: 382, distance: 31.8
click at [551, 369] on input "**********" at bounding box center [572, 369] width 172 height 10
click at [615, 365] on input "**********" at bounding box center [572, 369] width 172 height 10
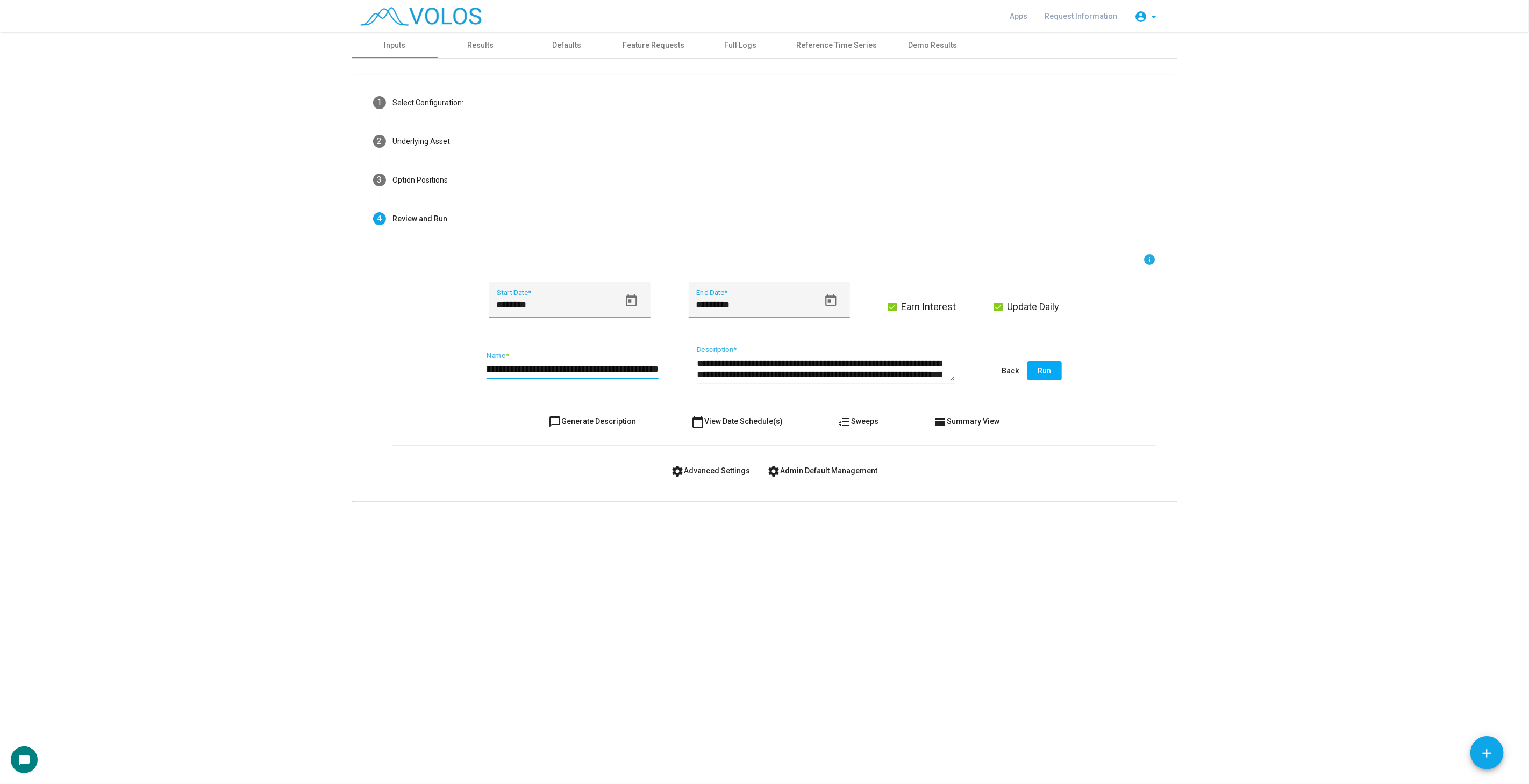
type input "**********"
click at [1051, 374] on button "Run" at bounding box center [1044, 371] width 34 height 19
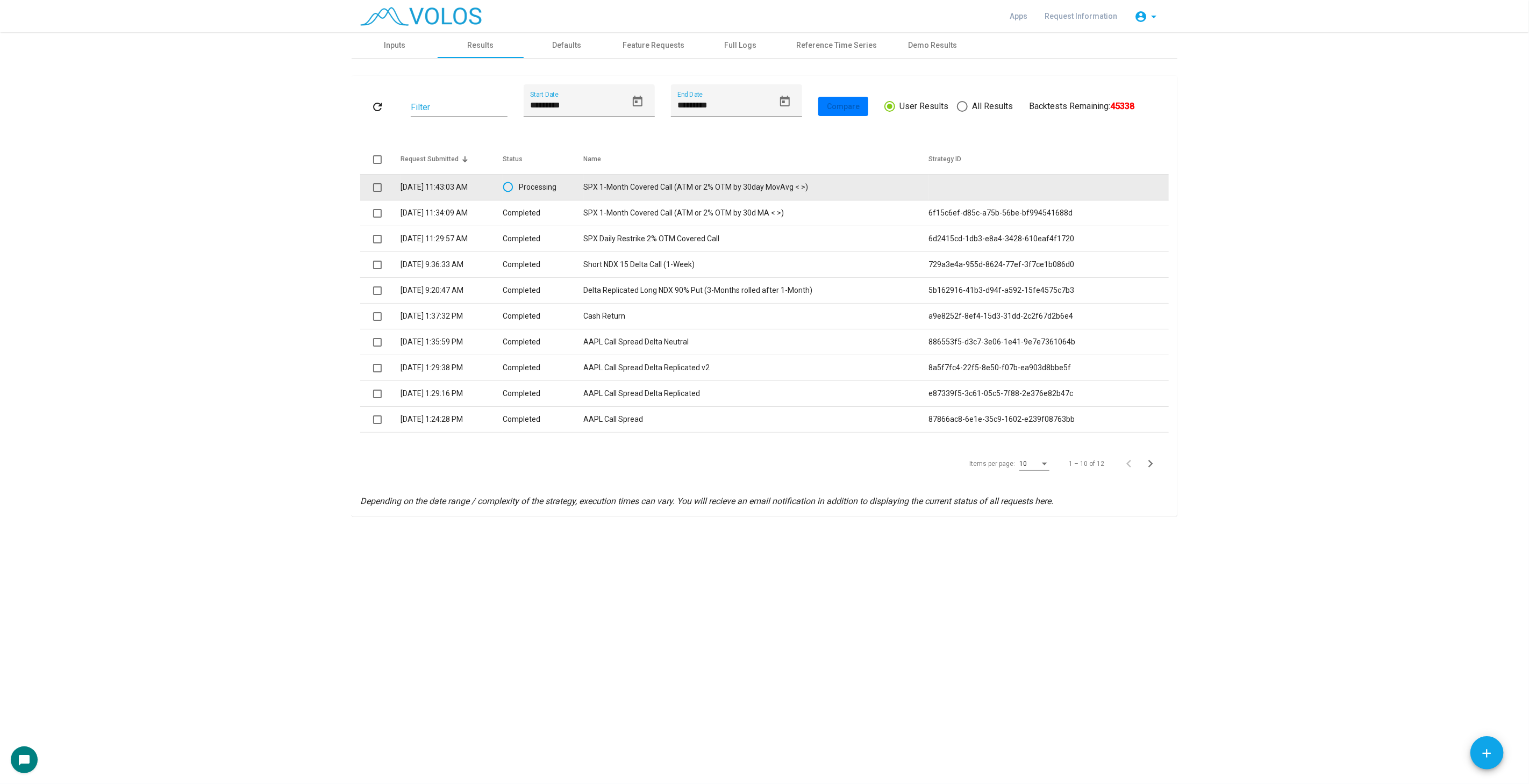
click at [584, 185] on td "Processing" at bounding box center [543, 187] width 82 height 26
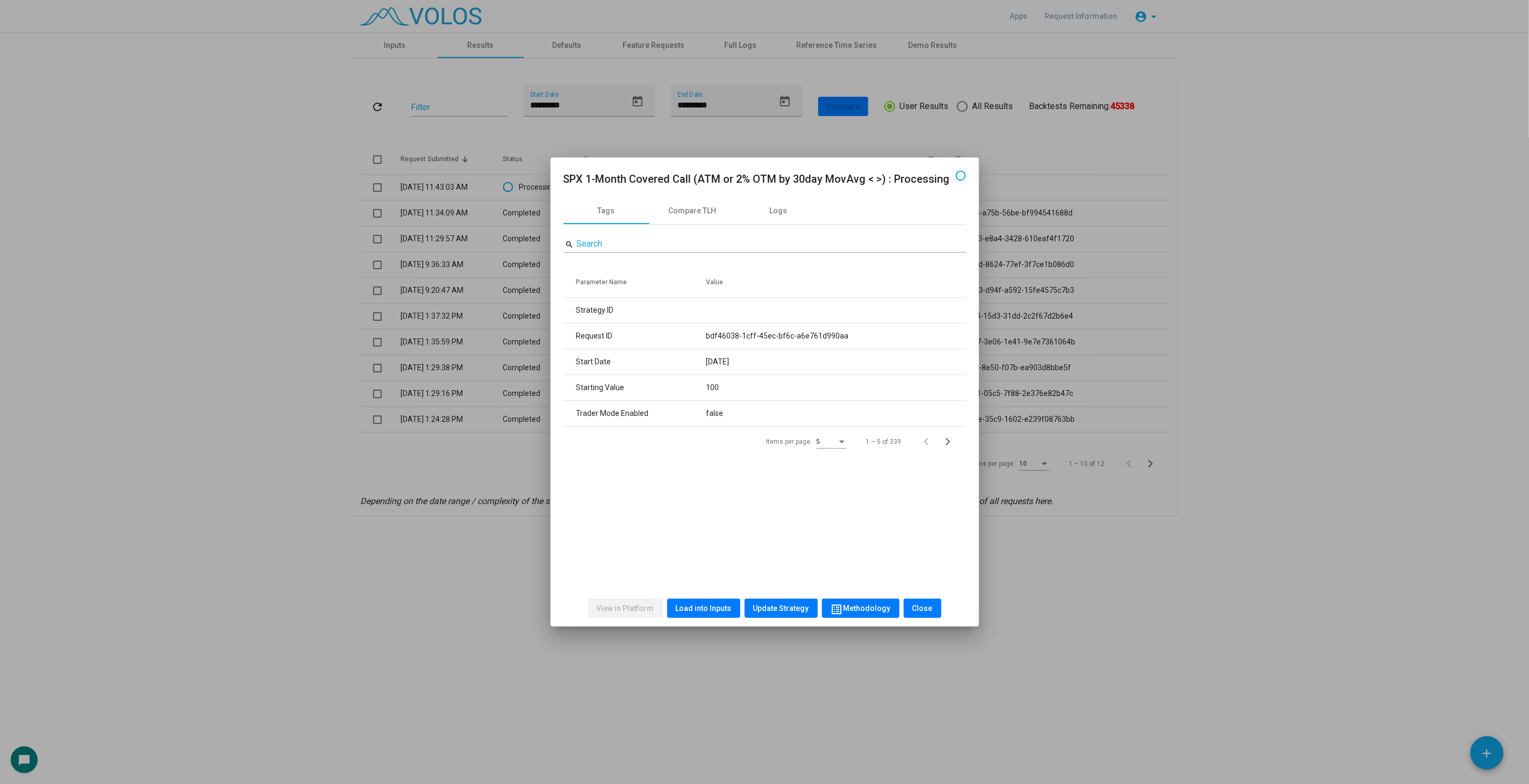
click at [291, 219] on div at bounding box center [764, 392] width 1529 height 784
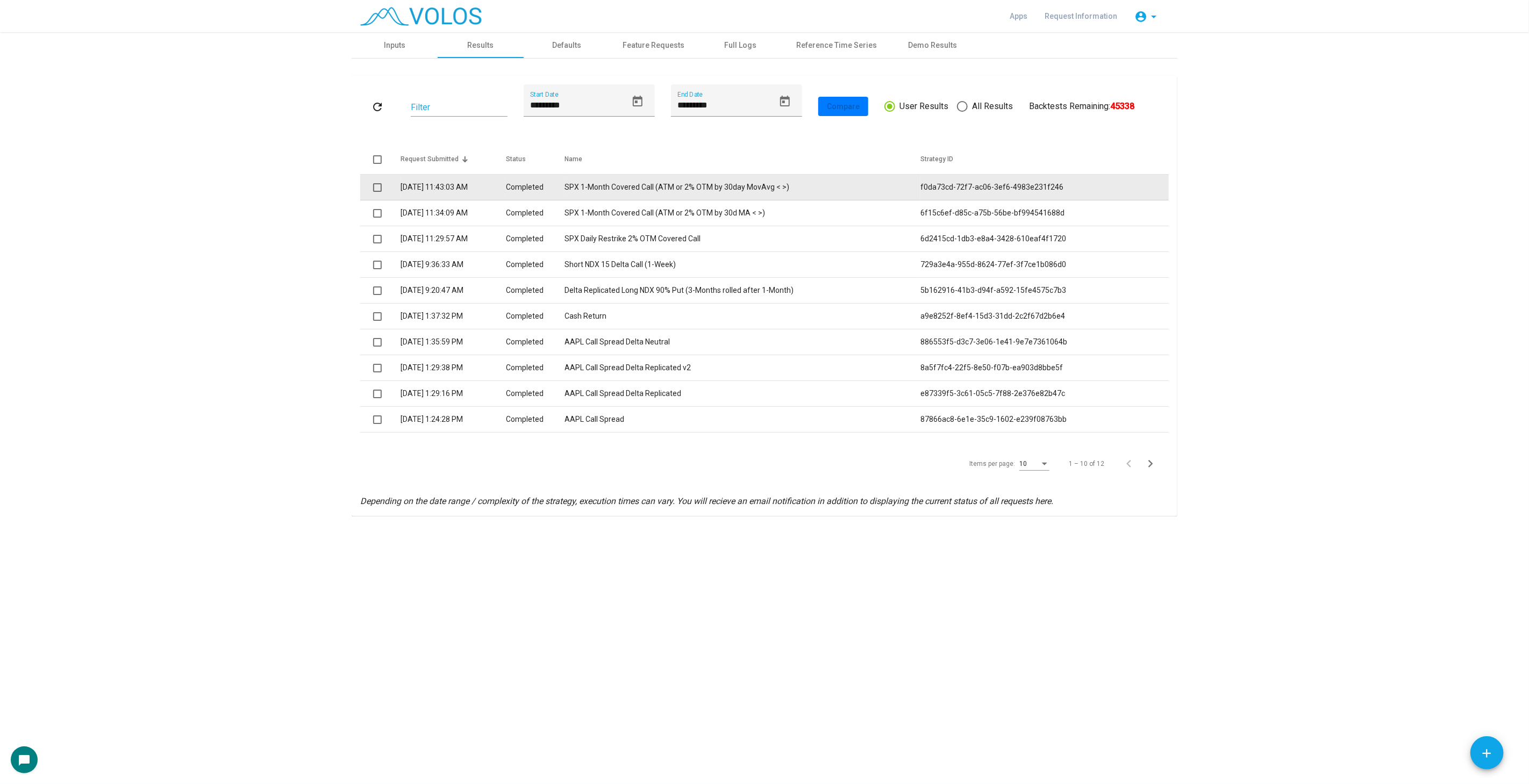
click at [377, 188] on span at bounding box center [377, 187] width 9 height 9
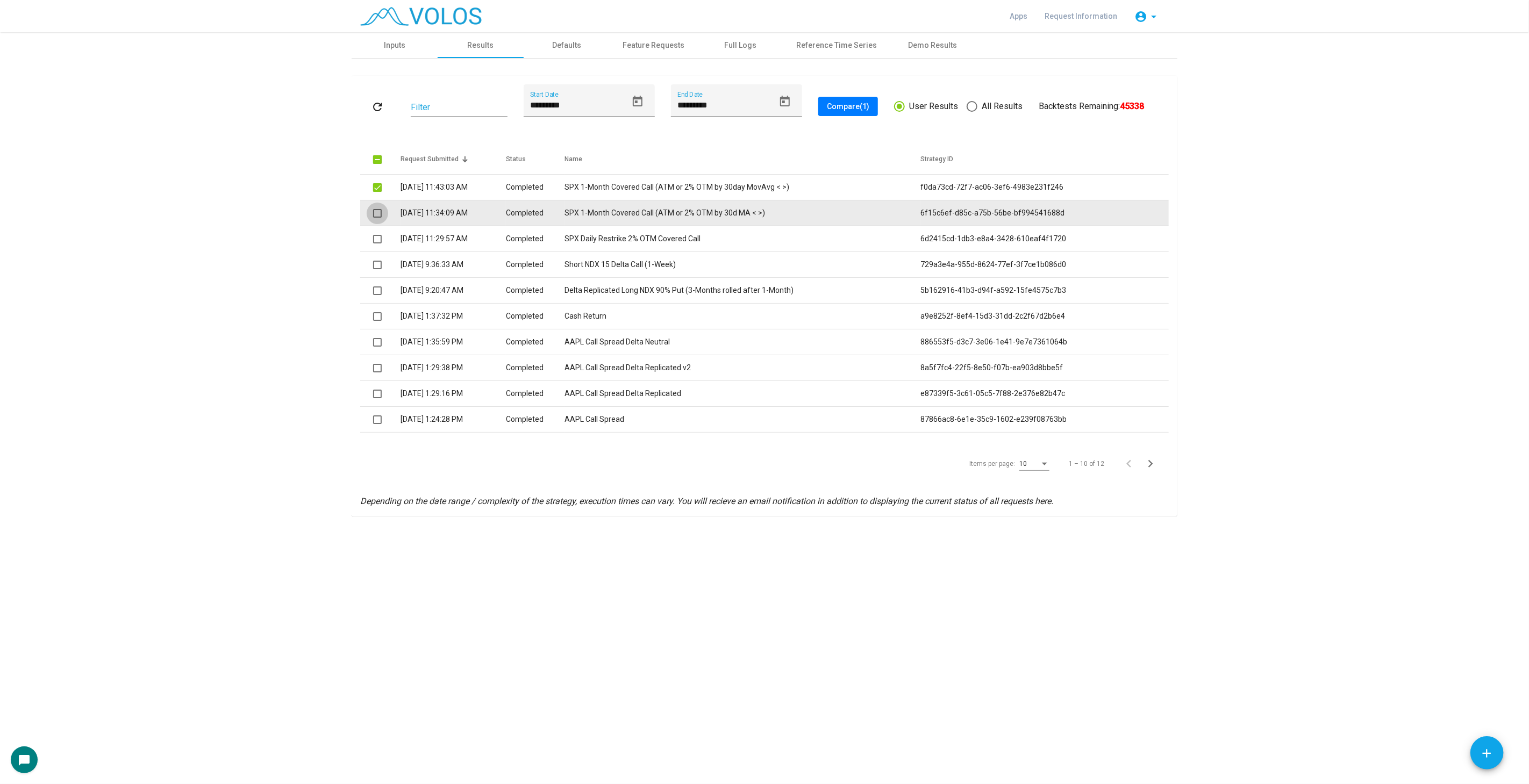
click at [378, 212] on span at bounding box center [377, 213] width 9 height 9
click at [728, 217] on td "SPX 1-Month Covered Call (ATM or 2% OTM by 30d MA < >)" at bounding box center [742, 212] width 356 height 26
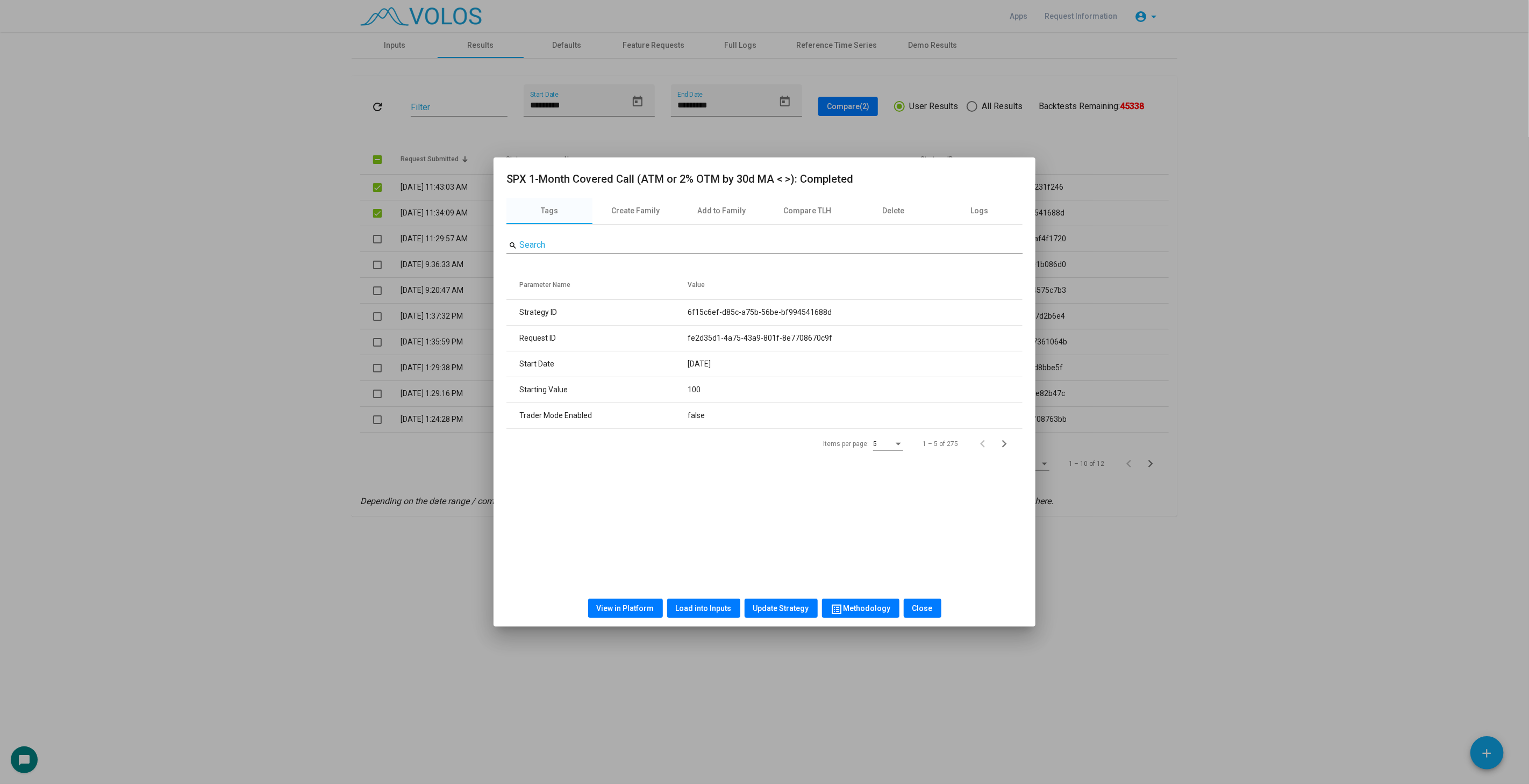
click at [791, 690] on div at bounding box center [764, 392] width 1529 height 784
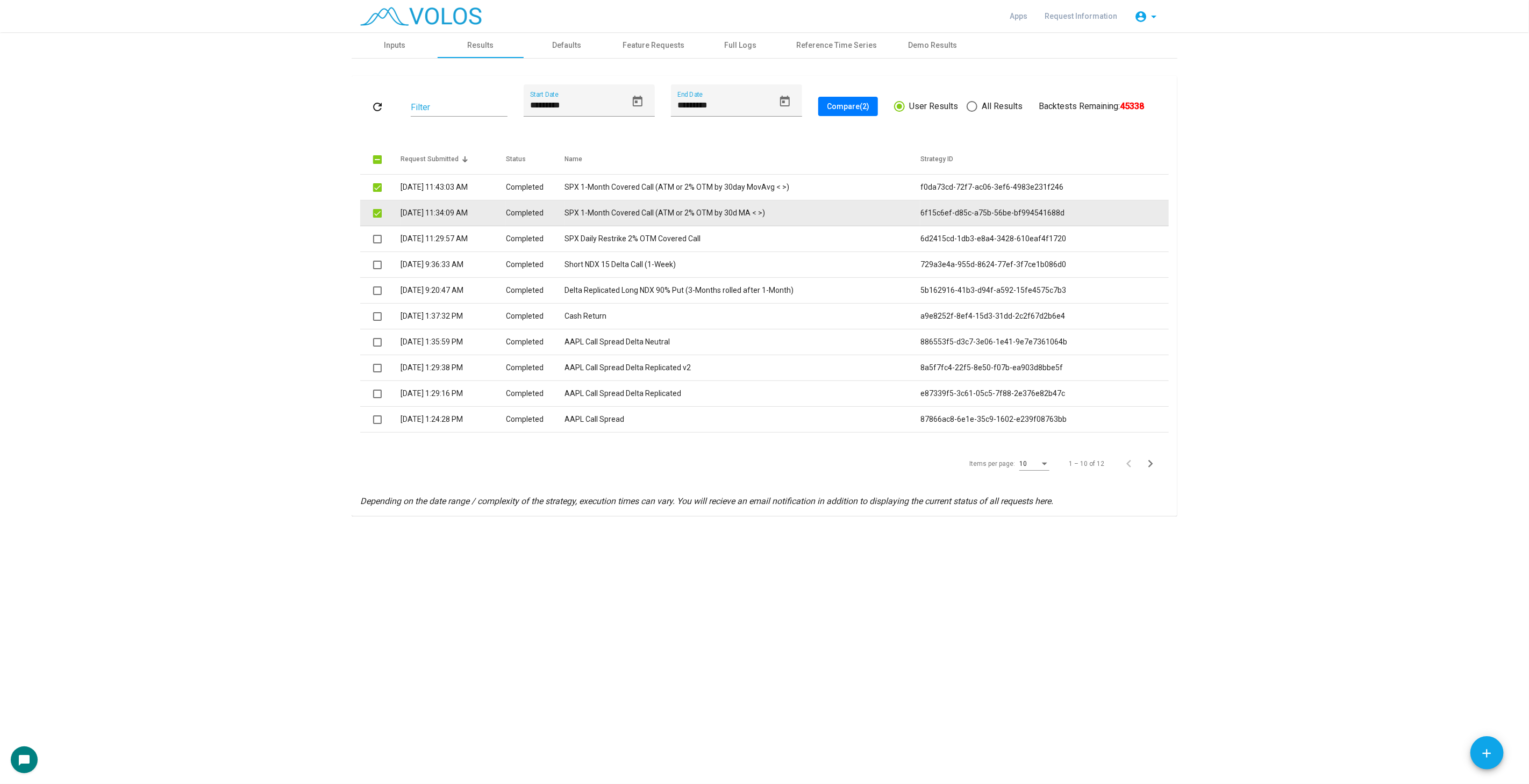
click at [375, 213] on span at bounding box center [377, 213] width 9 height 9
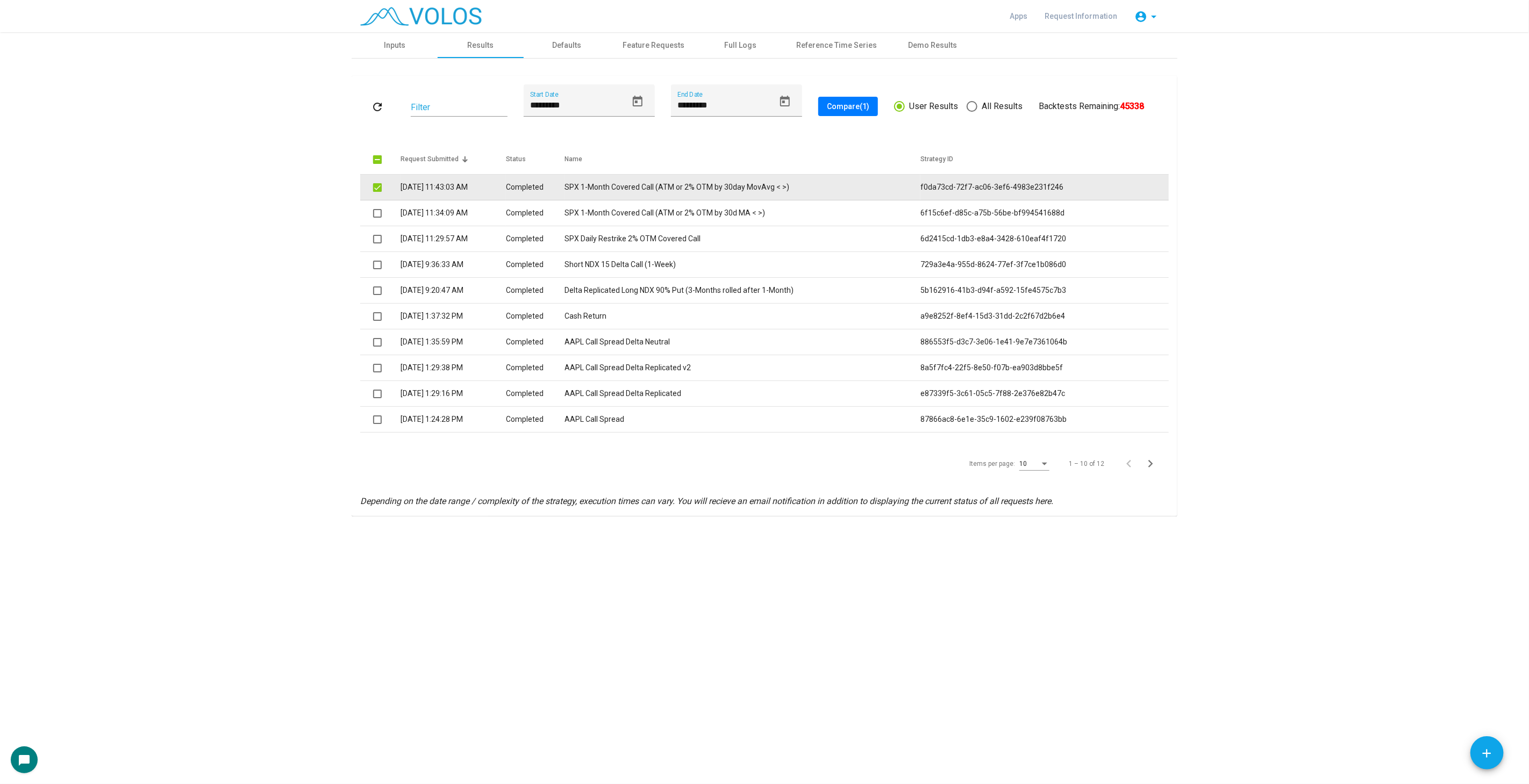
click at [377, 187] on span at bounding box center [377, 187] width 9 height 9
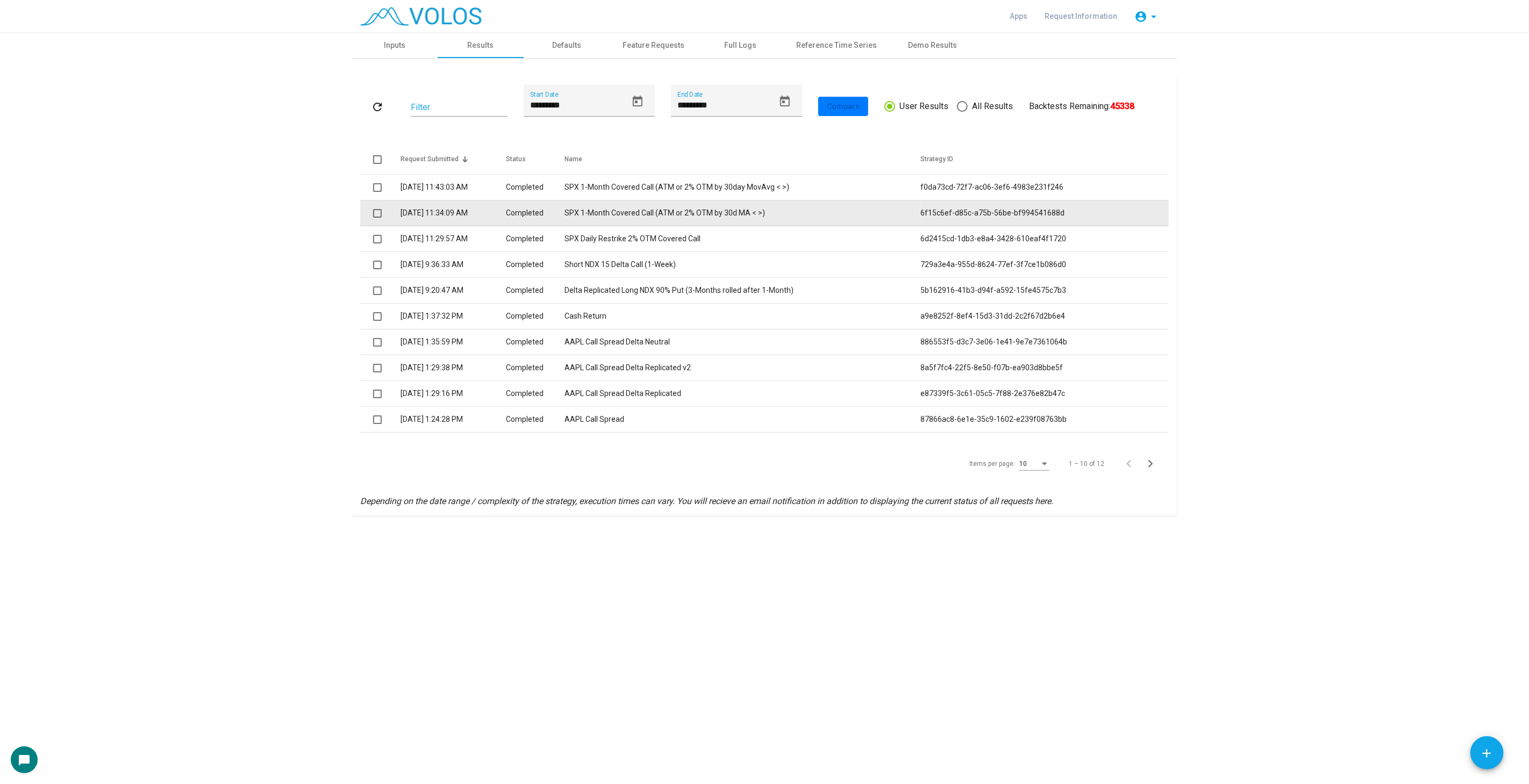
click at [464, 217] on td "9/23/2025 11:34:09 AM" at bounding box center [452, 212] width 105 height 26
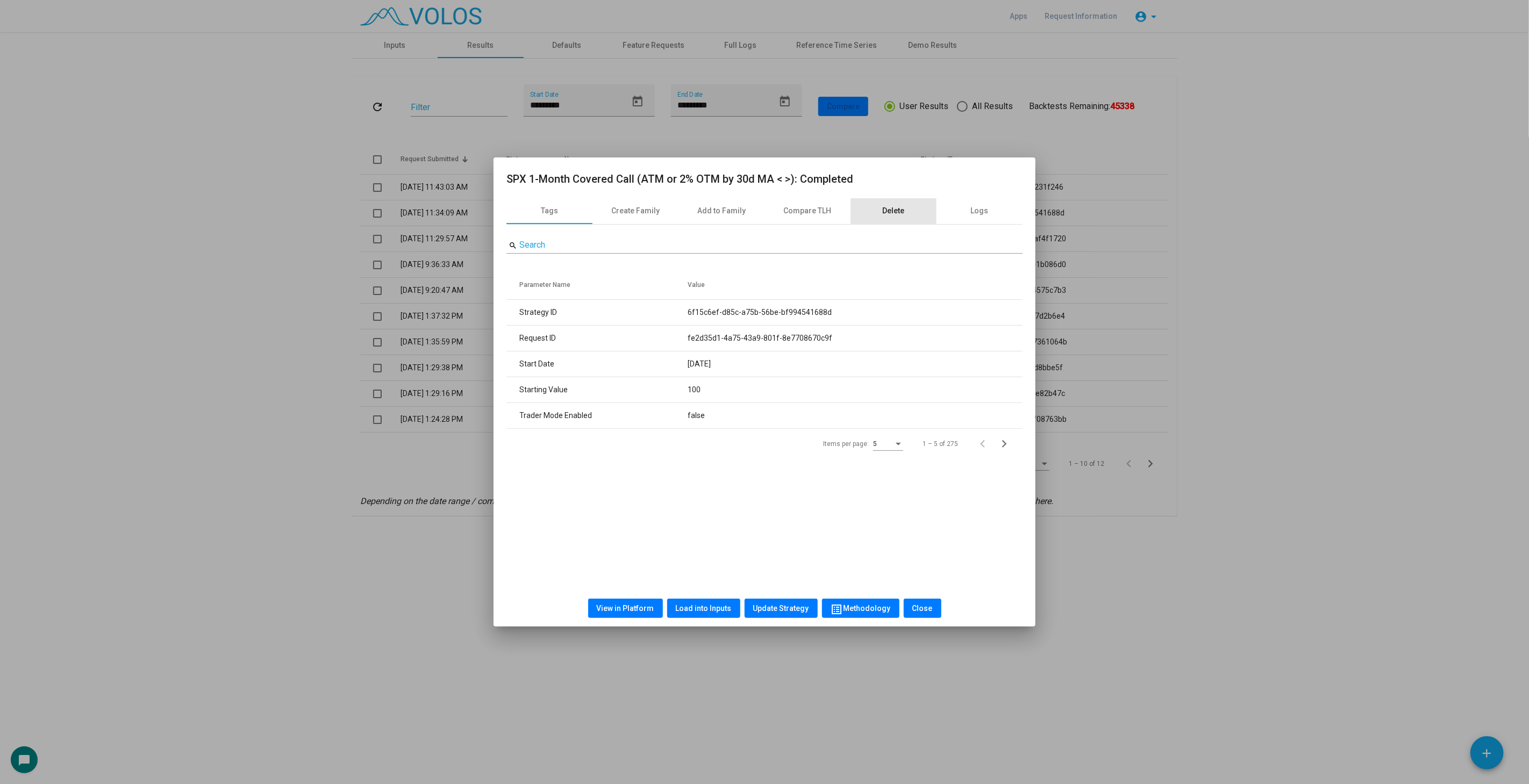
click at [892, 211] on div "Delete" at bounding box center [893, 211] width 22 height 11
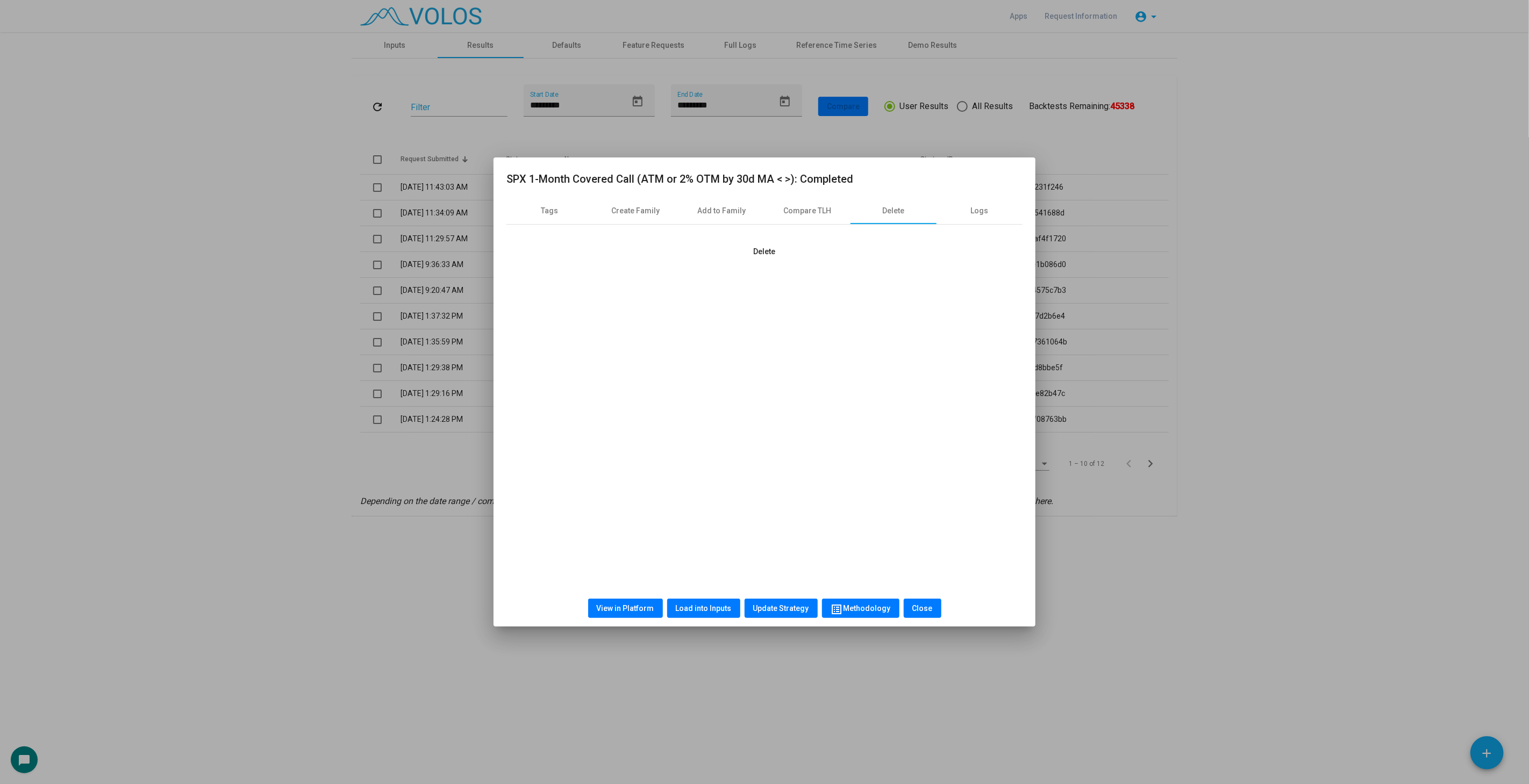
click at [735, 248] on div "Delete" at bounding box center [764, 251] width 516 height 19
click at [774, 249] on span "Delete" at bounding box center [764, 251] width 22 height 9
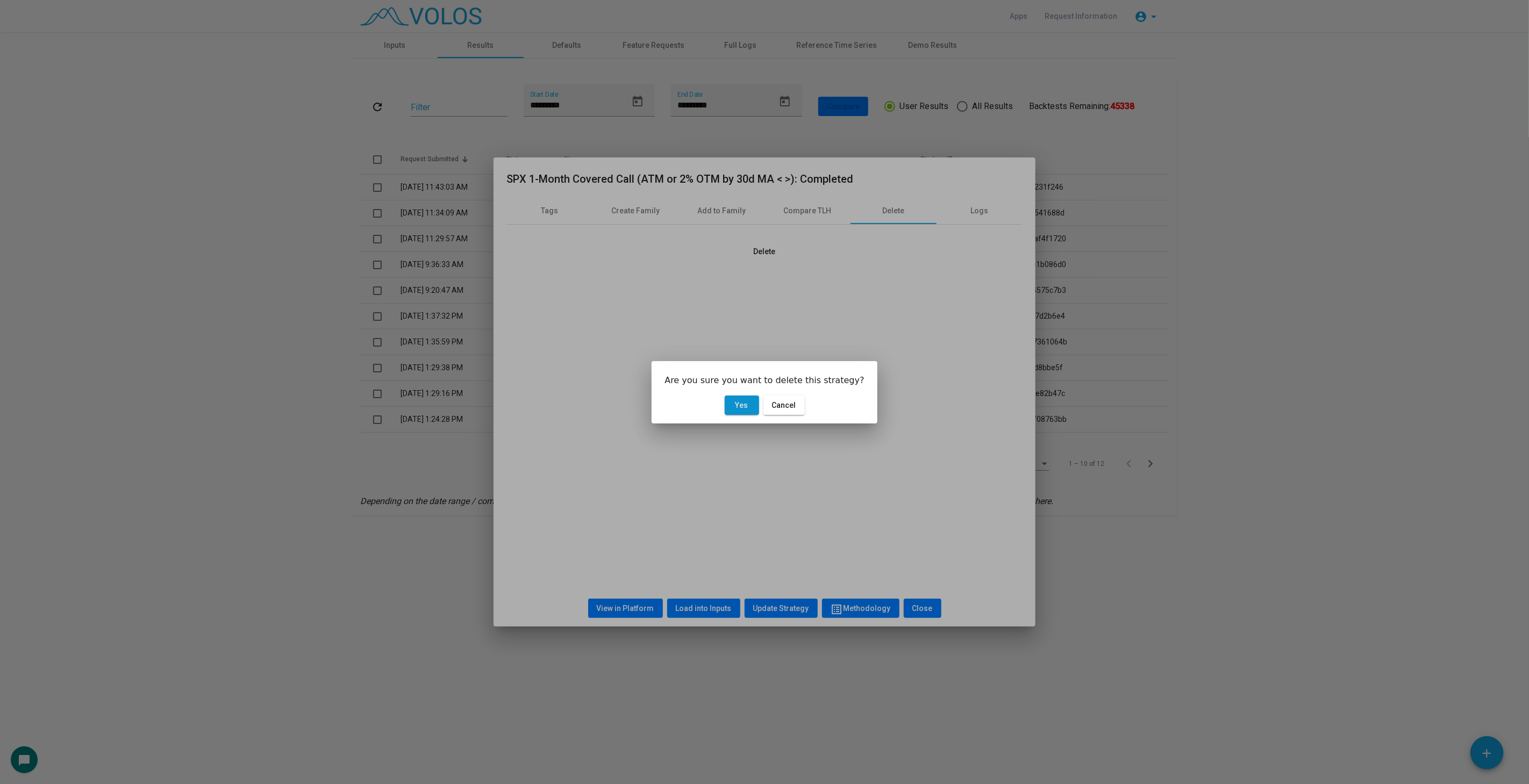
click at [737, 401] on span "Yes" at bounding box center [742, 405] width 13 height 9
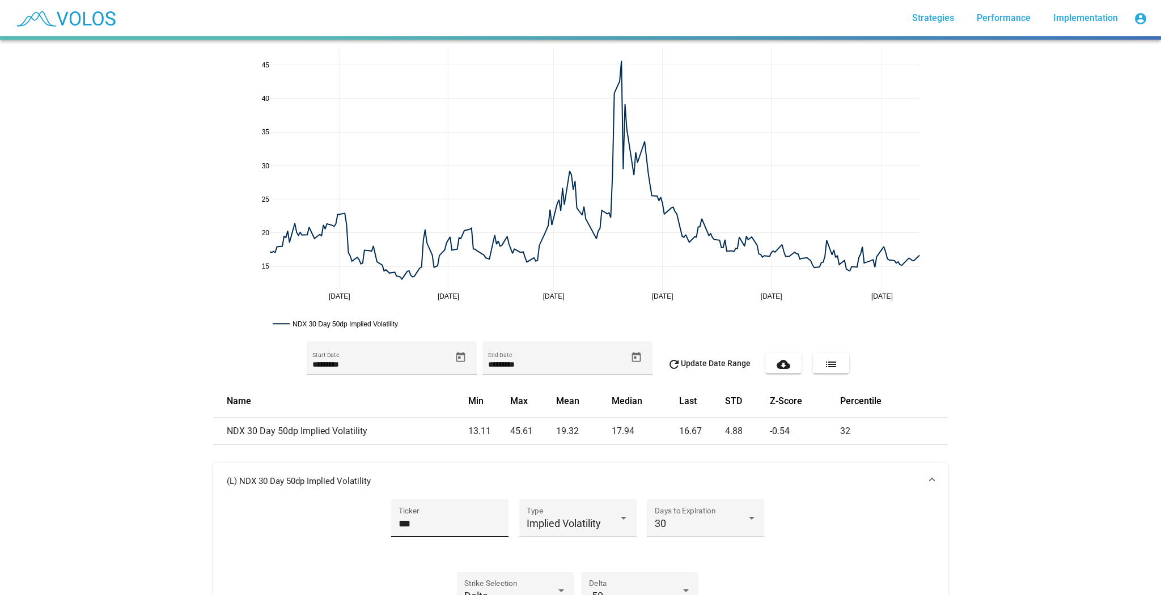
click at [428, 515] on div "*** Ticker" at bounding box center [449, 522] width 102 height 30
click at [417, 525] on input "***" at bounding box center [449, 523] width 102 height 11
click at [415, 526] on input "***" at bounding box center [449, 523] width 102 height 11
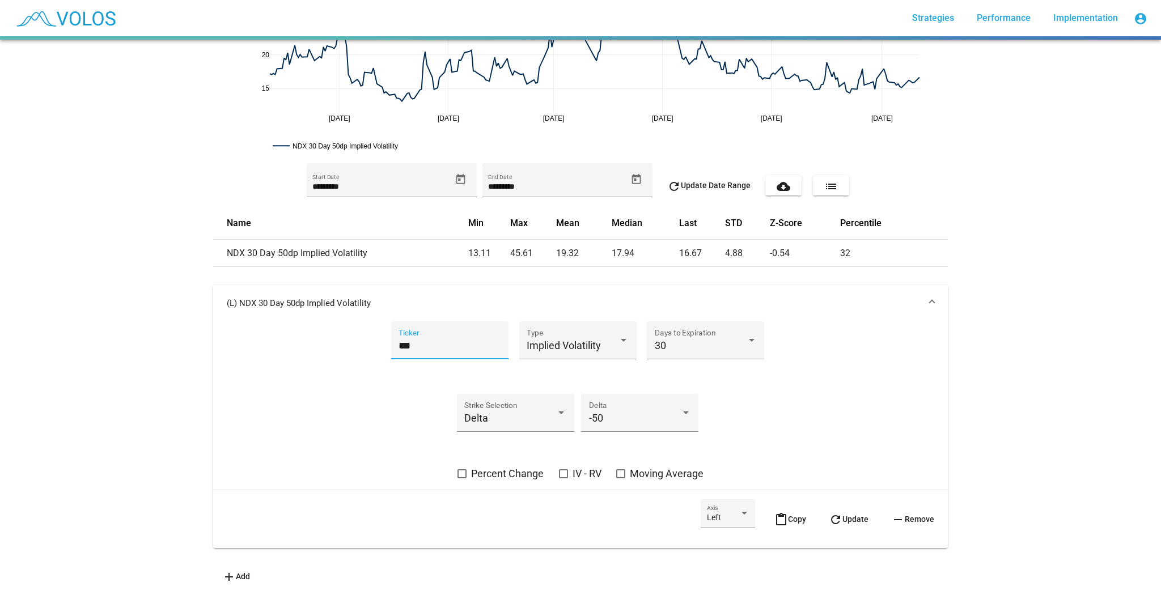
scroll to position [184, 0]
type input "***"
click at [559, 339] on span "Implied Volatility" at bounding box center [564, 345] width 74 height 12
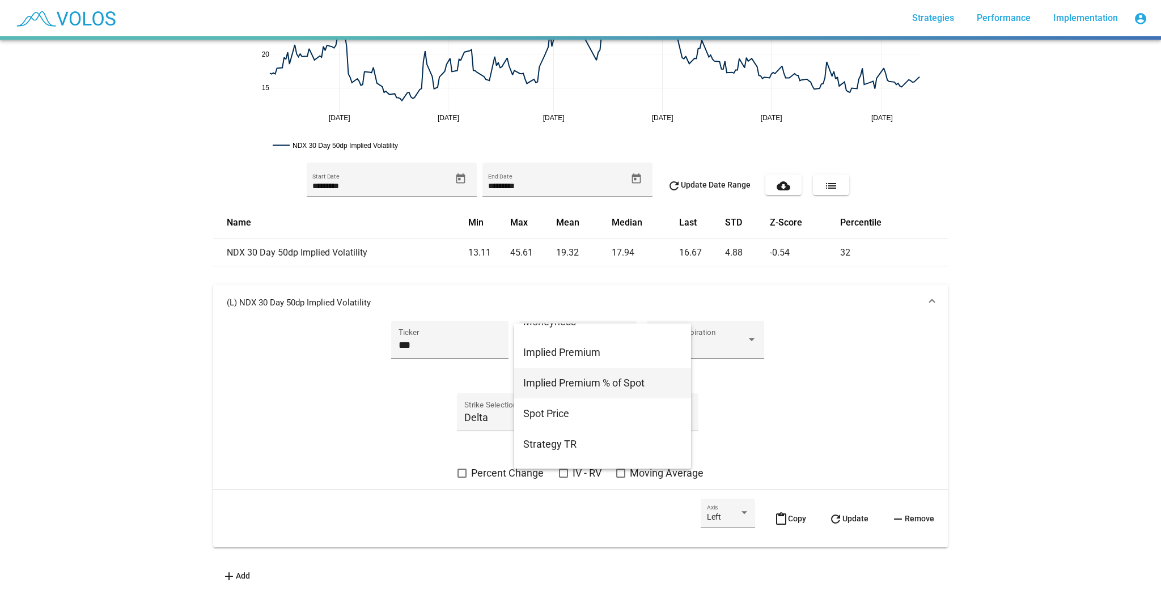
scroll to position [181, 0]
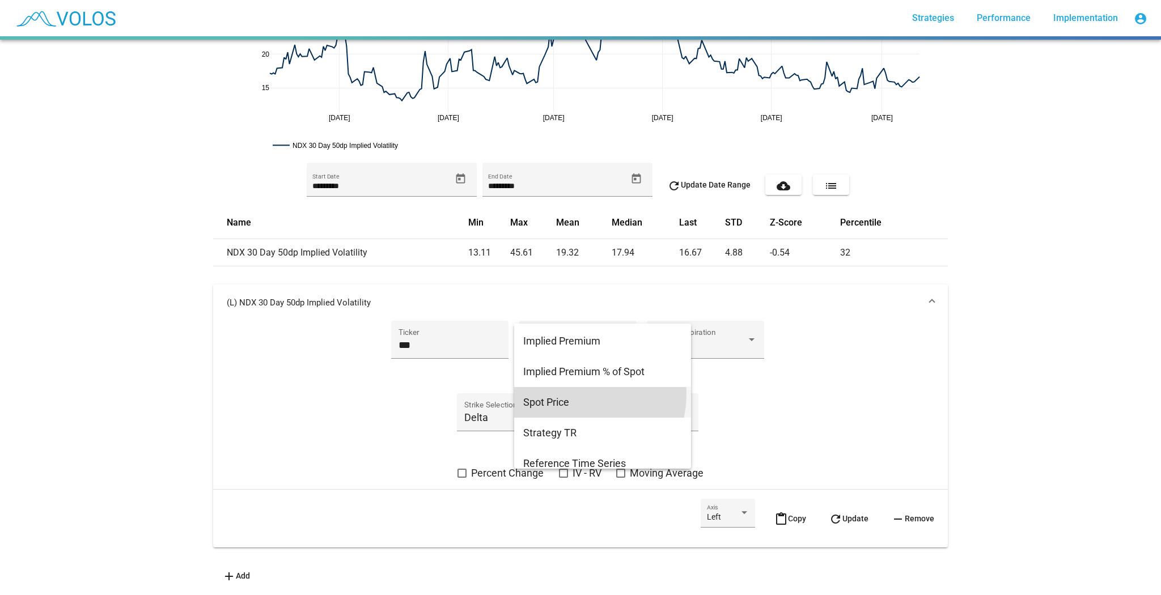
click at [581, 395] on span "Spot Price" at bounding box center [602, 402] width 159 height 31
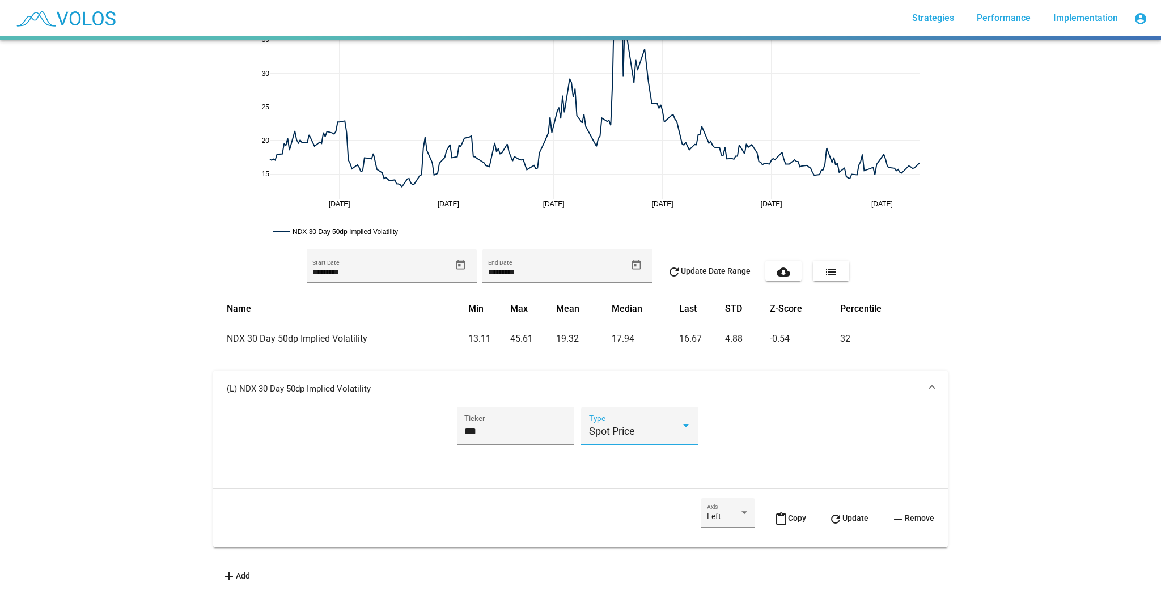
click at [836, 518] on button "refresh Update" at bounding box center [849, 518] width 58 height 40
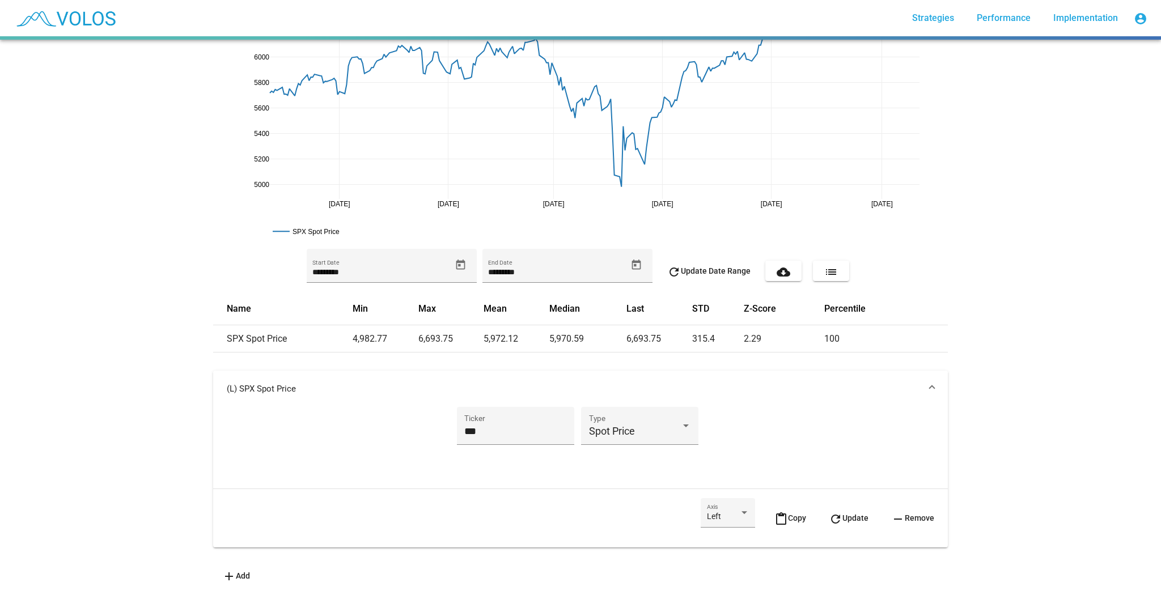
click at [712, 383] on mat-panel-title "(L) SPX Spot Price" at bounding box center [574, 388] width 694 height 11
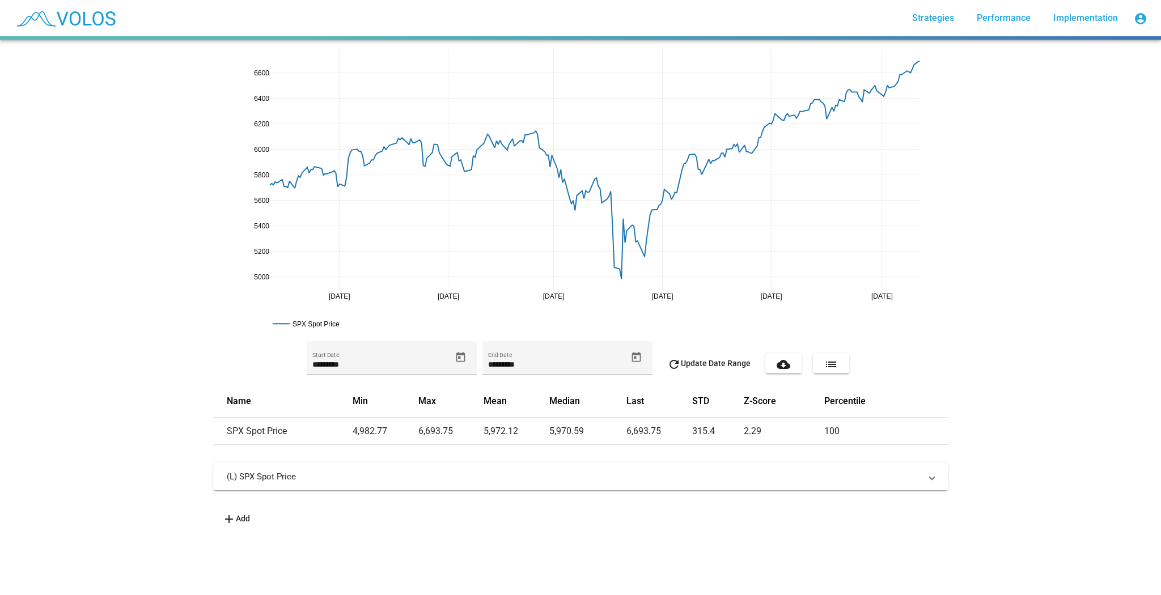
drag, startPoint x: 274, startPoint y: 458, endPoint x: 287, endPoint y: 472, distance: 18.8
click at [270, 461] on vol-surface "[DATE] [DATE] [DATE] [DATE] [DATE] [DATE] 5000 5200 5400 5600 5800 6000 6200 64…" at bounding box center [580, 286] width 735 height 474
click at [289, 472] on mat-panel-title "(L) SPX Spot Price" at bounding box center [574, 476] width 694 height 11
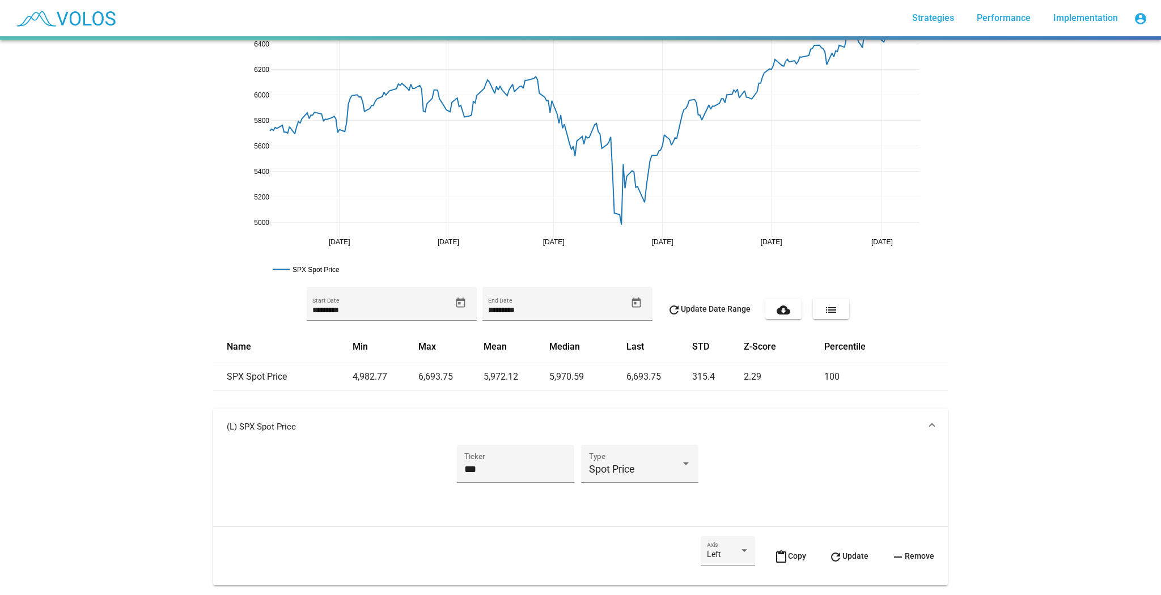
scroll to position [98, 0]
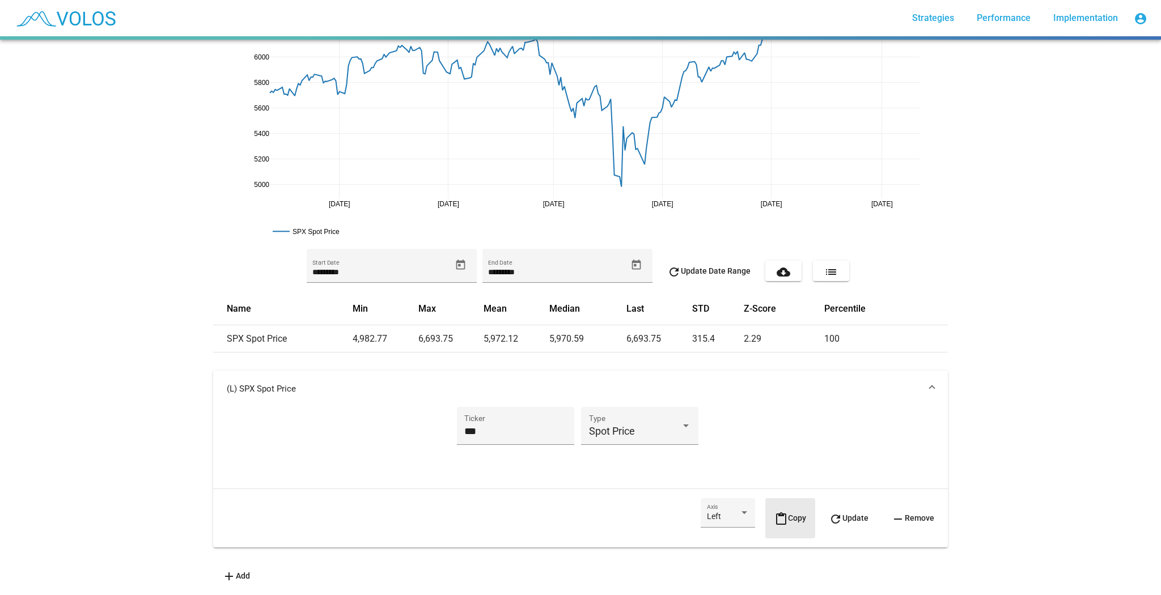
click at [793, 521] on button "content_paste Copy" at bounding box center [790, 518] width 50 height 40
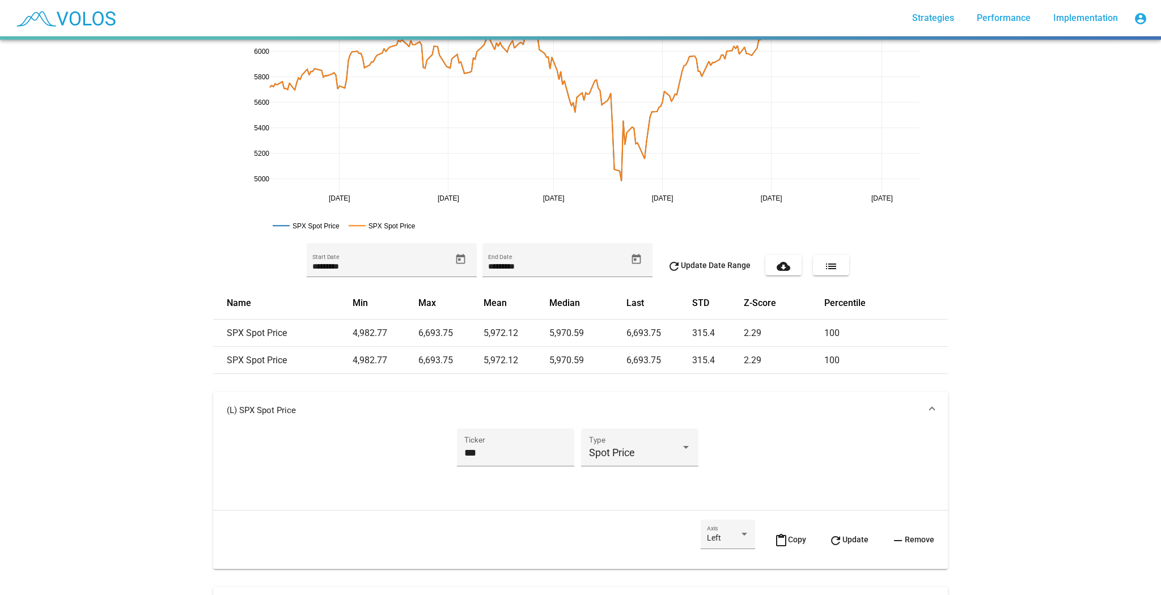
click at [749, 411] on mat-panel-title "(L) SPX Spot Price" at bounding box center [574, 410] width 694 height 11
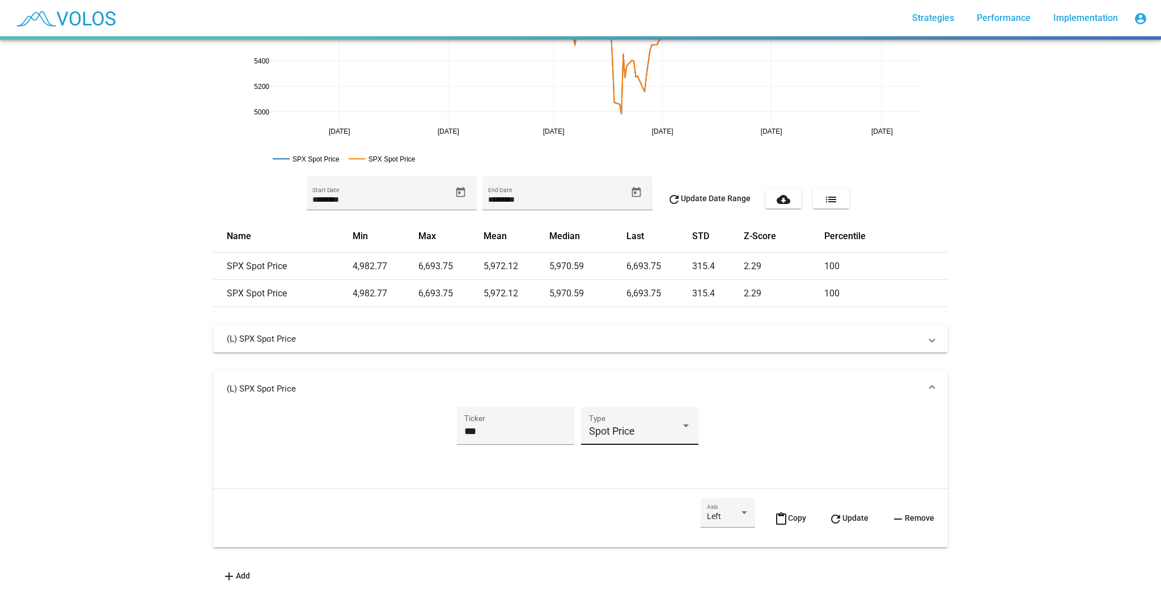
scroll to position [171, 0]
click at [658, 415] on div "Spot Price Type" at bounding box center [640, 430] width 102 height 30
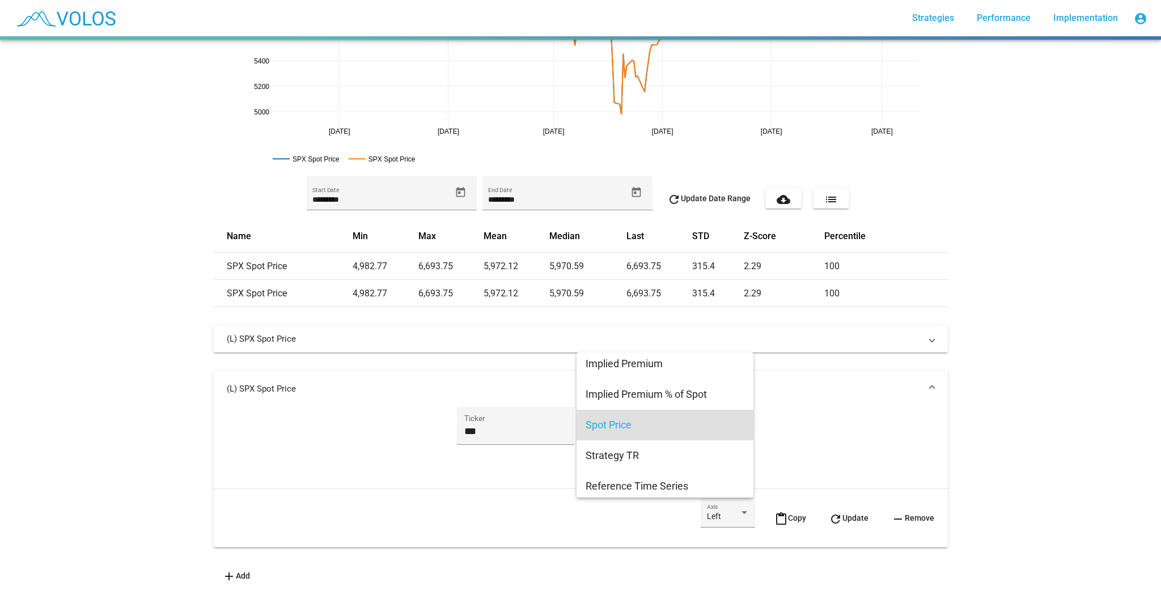
click at [650, 425] on span "Spot Price" at bounding box center [665, 425] width 159 height 31
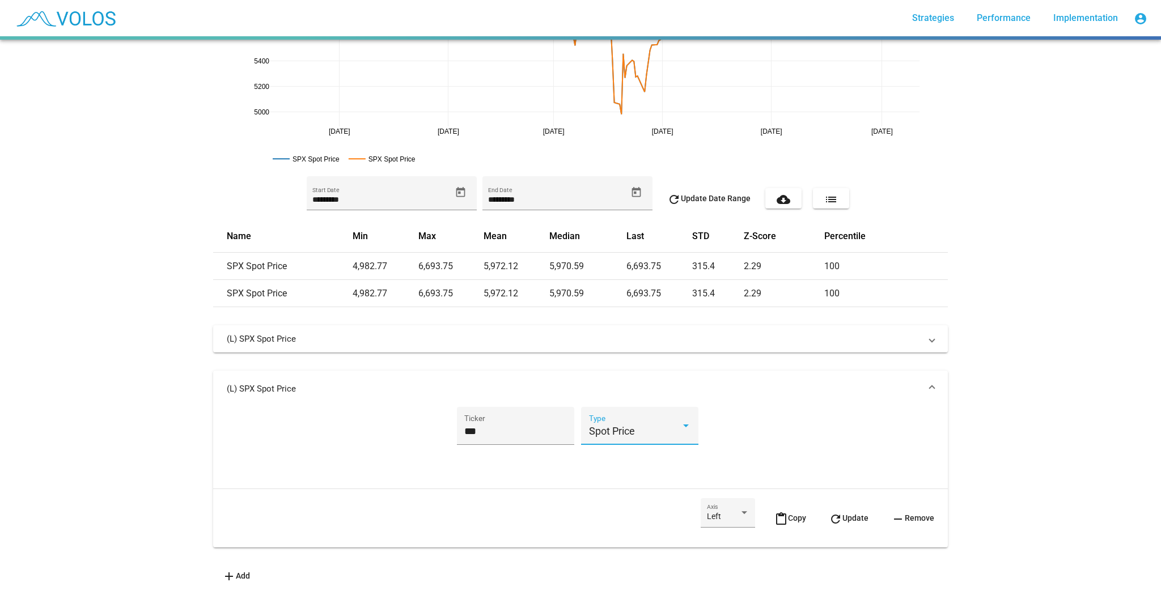
click at [500, 440] on div "*** Ticker" at bounding box center [515, 433] width 117 height 52
click at [616, 417] on div "Spot Price Type" at bounding box center [640, 430] width 102 height 30
click at [652, 375] on span "Implied Volatility" at bounding box center [665, 368] width 159 height 31
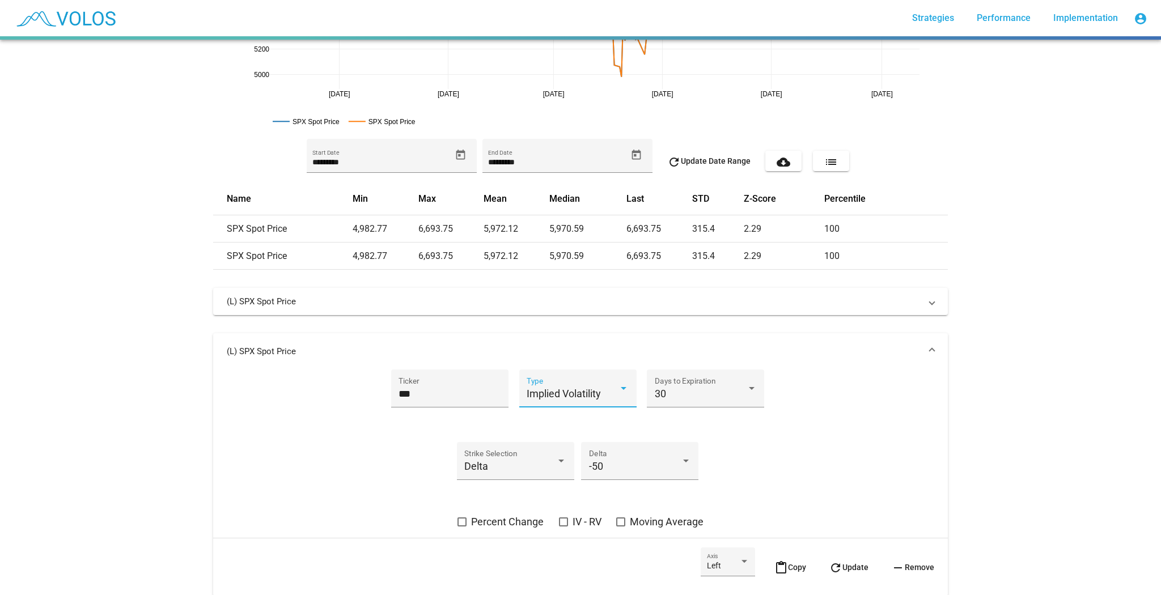
scroll to position [257, 0]
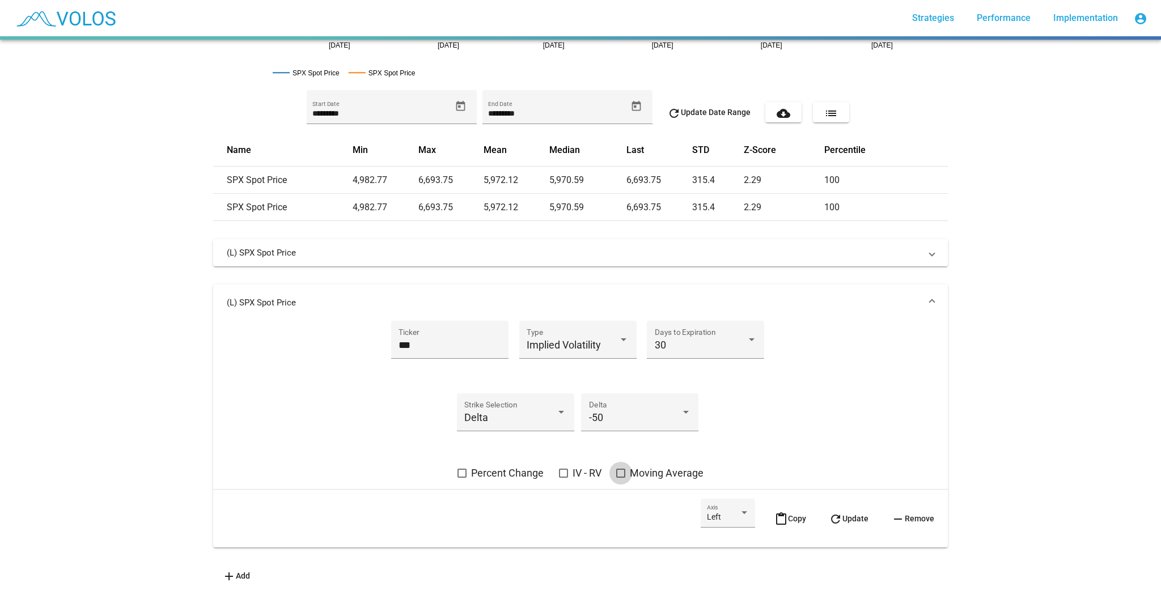
drag, startPoint x: 647, startPoint y: 465, endPoint x: 653, endPoint y: 465, distance: 6.2
click at [645, 467] on span "Moving Average" at bounding box center [667, 474] width 74 height 14
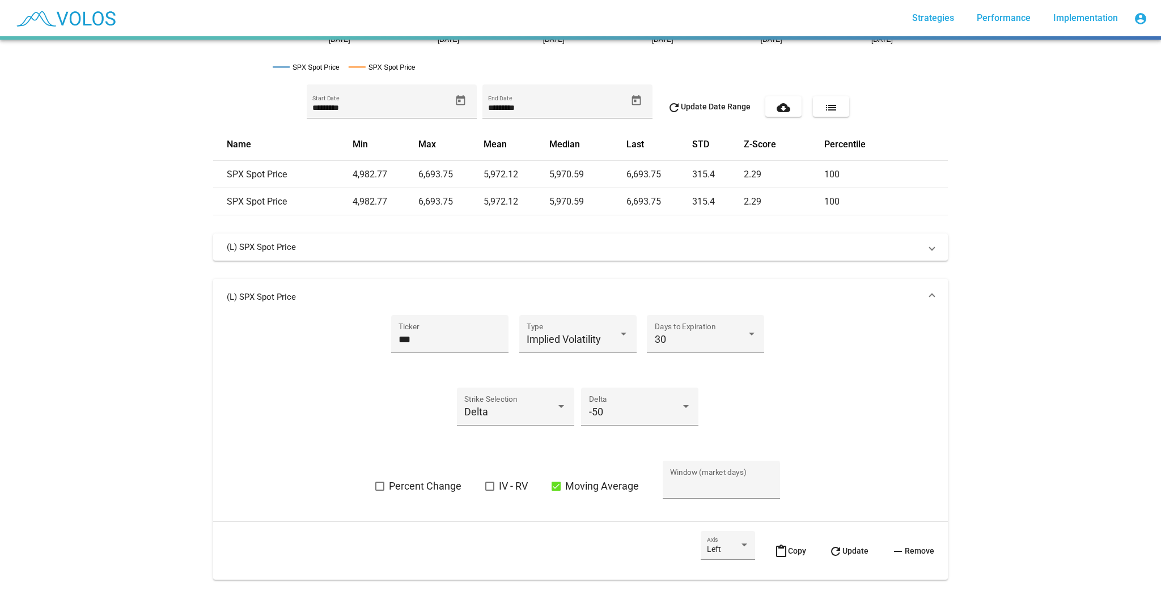
click at [841, 553] on span "refresh Update" at bounding box center [849, 550] width 40 height 9
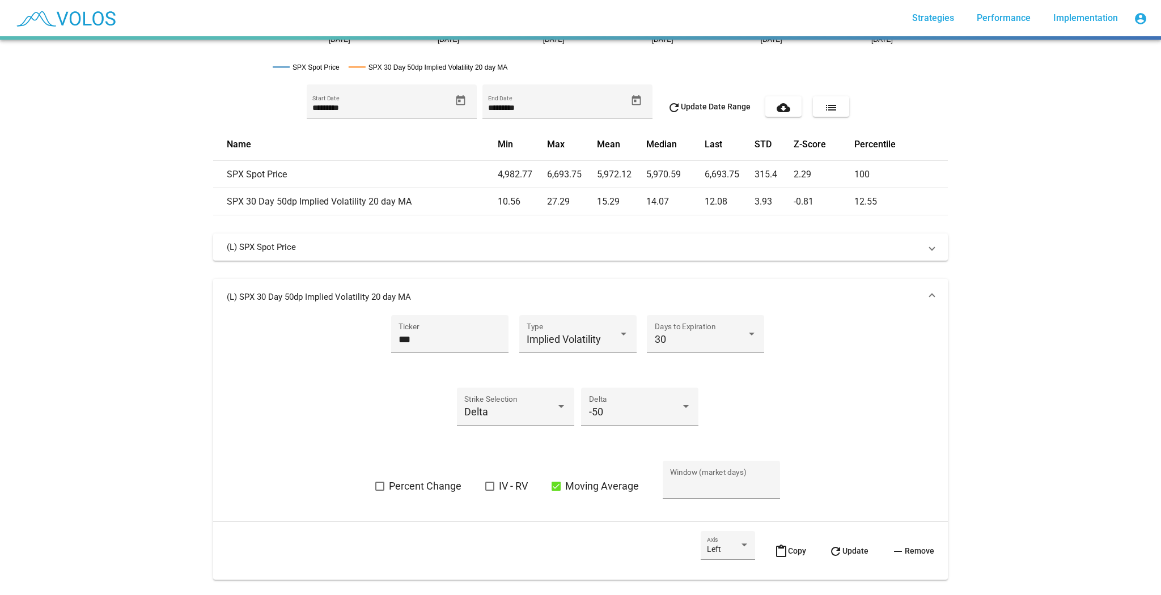
click at [817, 288] on mat-expansion-panel-header "(L) SPX 30 Day 50dp Implied Volatility 20 day MA" at bounding box center [580, 297] width 735 height 36
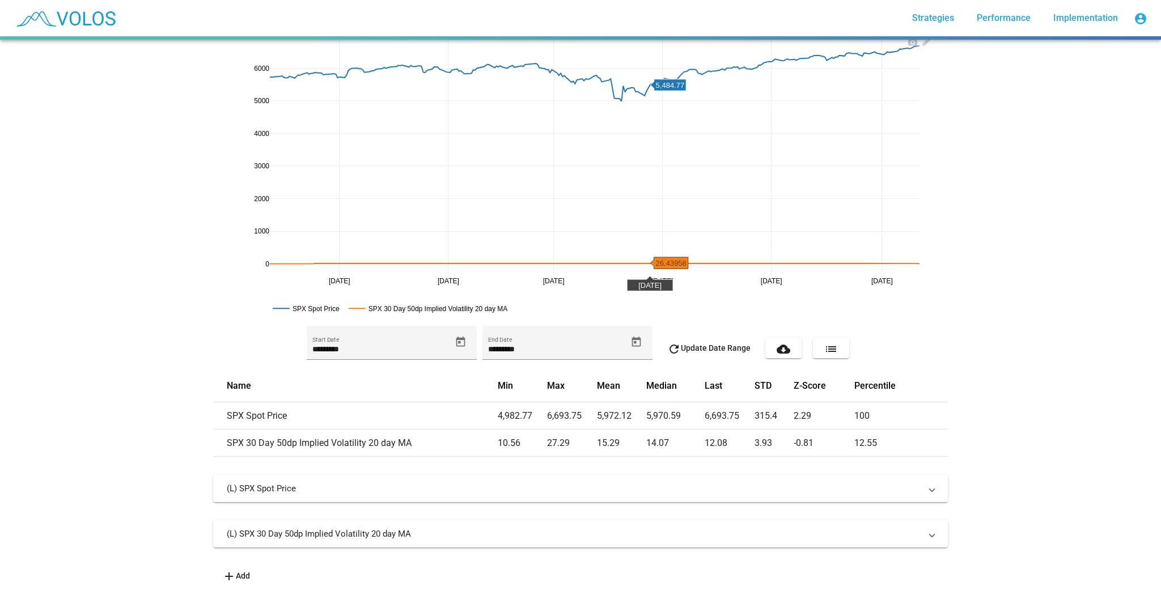
scroll to position [21, 0]
click at [245, 557] on div "(L) SPX Spot Price *** Ticker Spot Price Type Left Axis content_paste Copy refr…" at bounding box center [580, 520] width 735 height 91
click at [247, 557] on div "(L) SPX Spot Price *** Ticker Spot Price Type Left Axis content_paste Copy refr…" at bounding box center [580, 520] width 735 height 91
click at [241, 571] on span "add Add" at bounding box center [236, 575] width 28 height 9
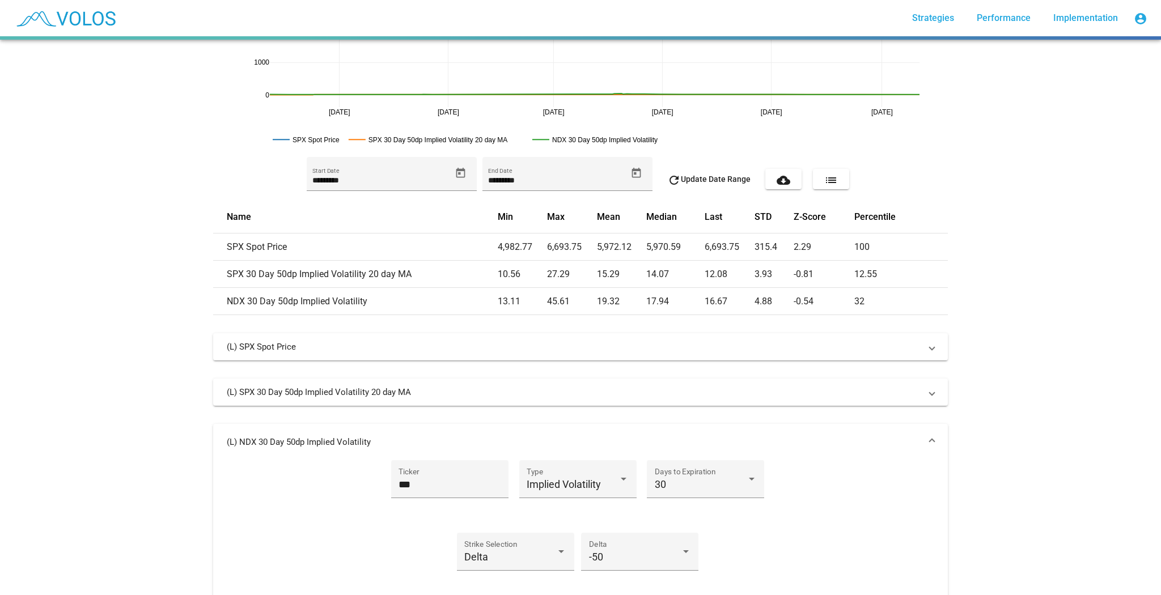
scroll to position [248, 0]
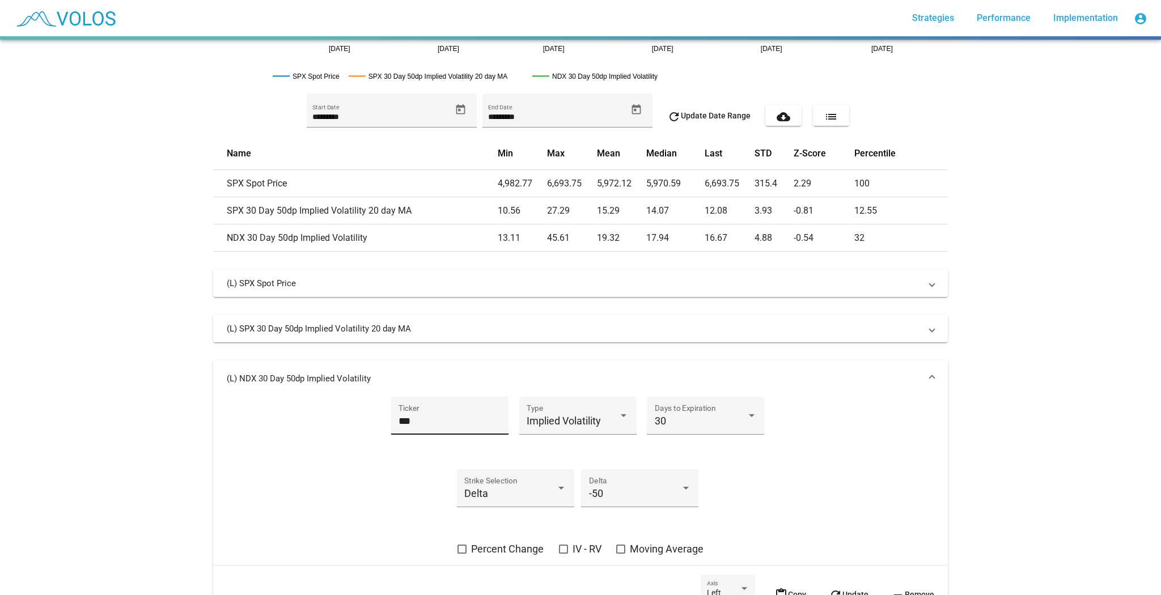
click at [411, 421] on input "***" at bounding box center [449, 420] width 102 height 11
type input "***"
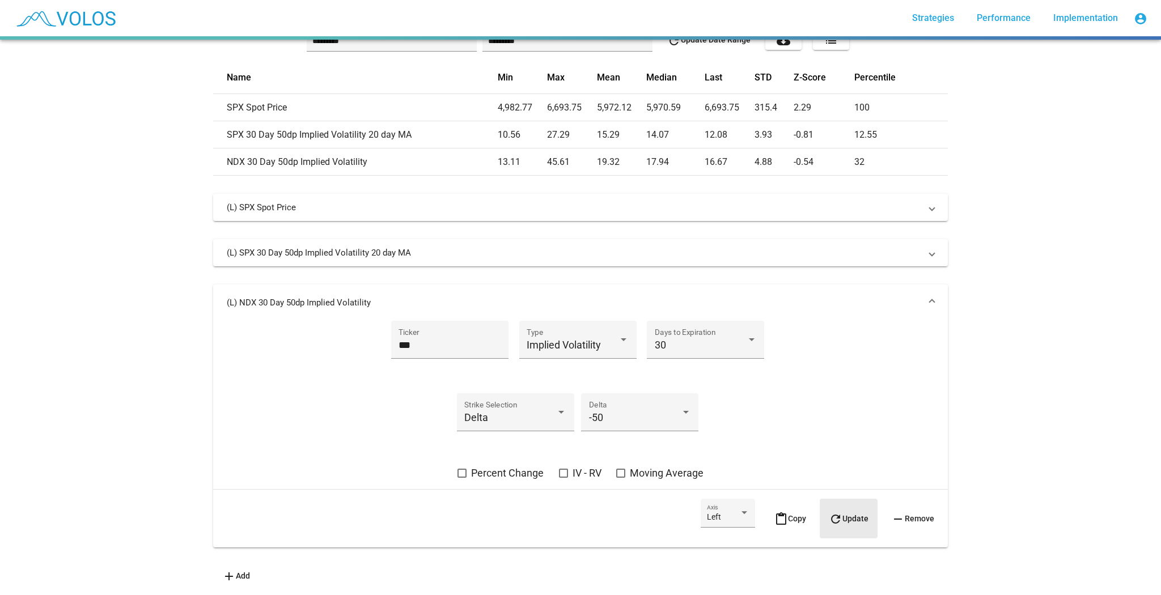
click at [840, 504] on button "refresh Update" at bounding box center [849, 519] width 58 height 40
click at [849, 304] on mat-expansion-panel-header "(L) NDX 30 Day 50dp Implied Volatility" at bounding box center [580, 303] width 735 height 36
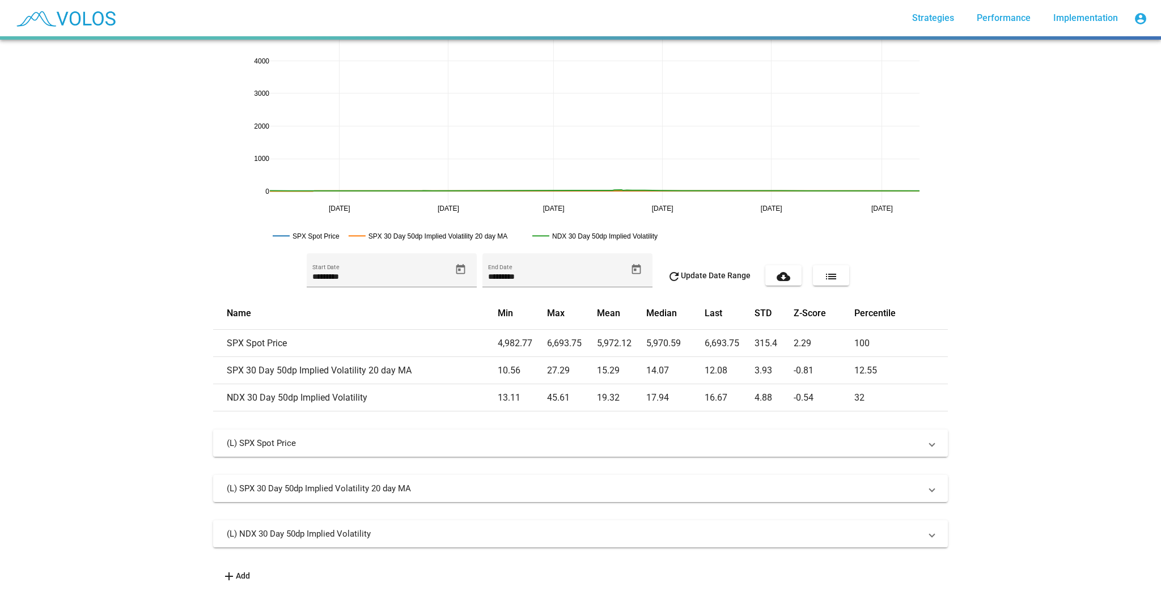
click at [883, 430] on mat-expansion-panel-header "(L) SPX Spot Price" at bounding box center [580, 443] width 735 height 27
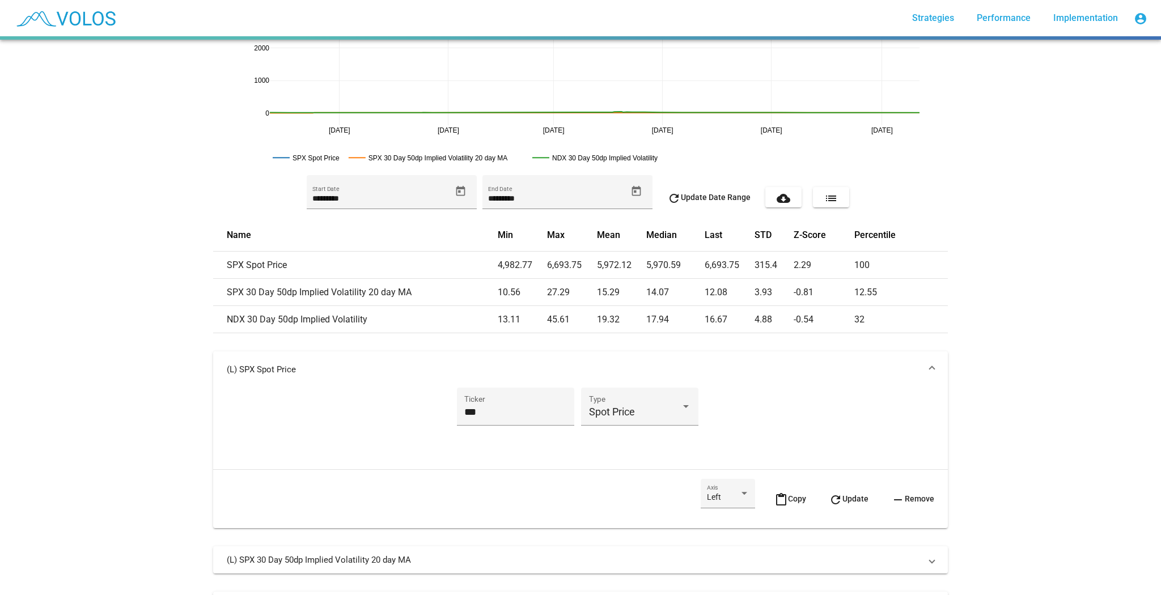
scroll to position [243, 0]
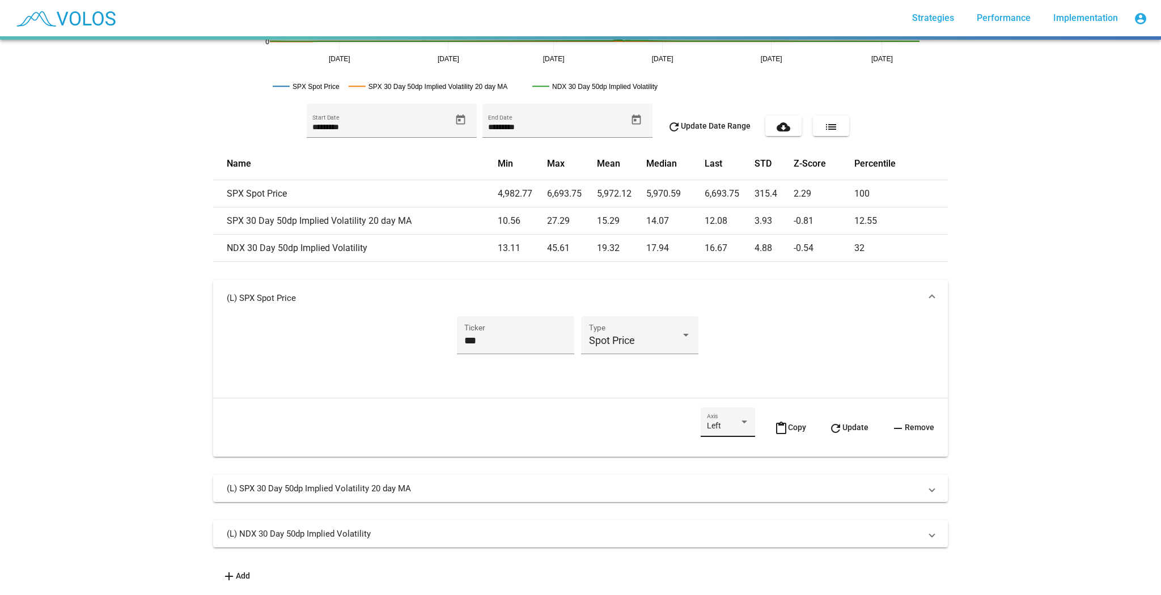
click at [707, 422] on span "Left" at bounding box center [714, 425] width 14 height 9
click at [709, 444] on span "Right" at bounding box center [720, 444] width 43 height 24
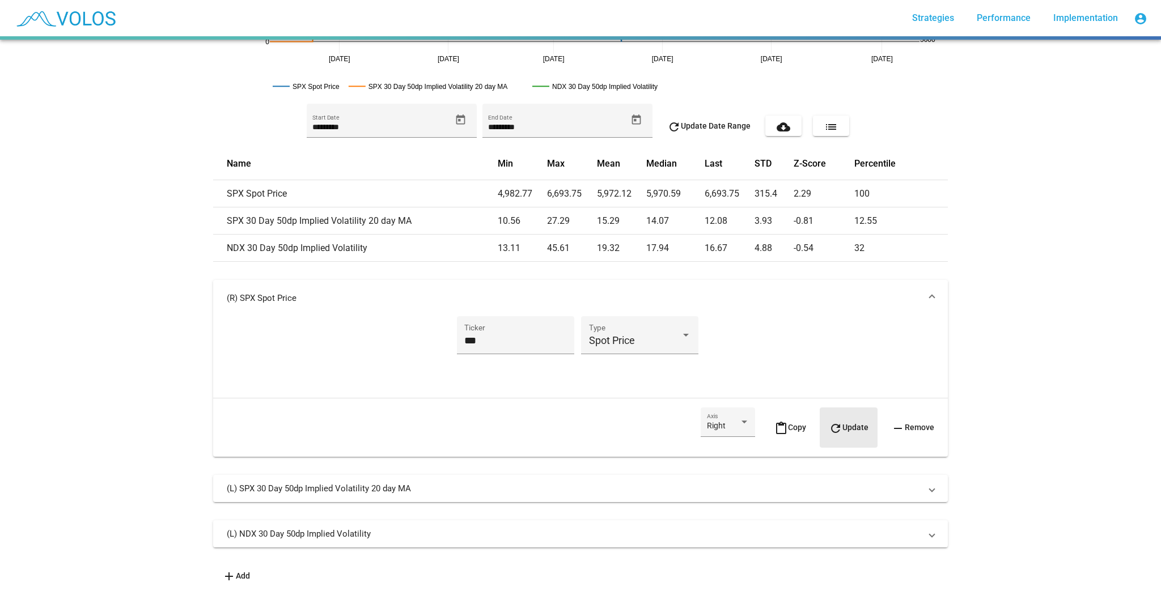
click at [871, 425] on button "refresh Update" at bounding box center [849, 428] width 58 height 40
click at [834, 316] on div "*** Ticker Spot Price Type" at bounding box center [580, 352] width 707 height 73
click at [853, 292] on mat-panel-title "(R) SPX Spot Price" at bounding box center [574, 297] width 694 height 11
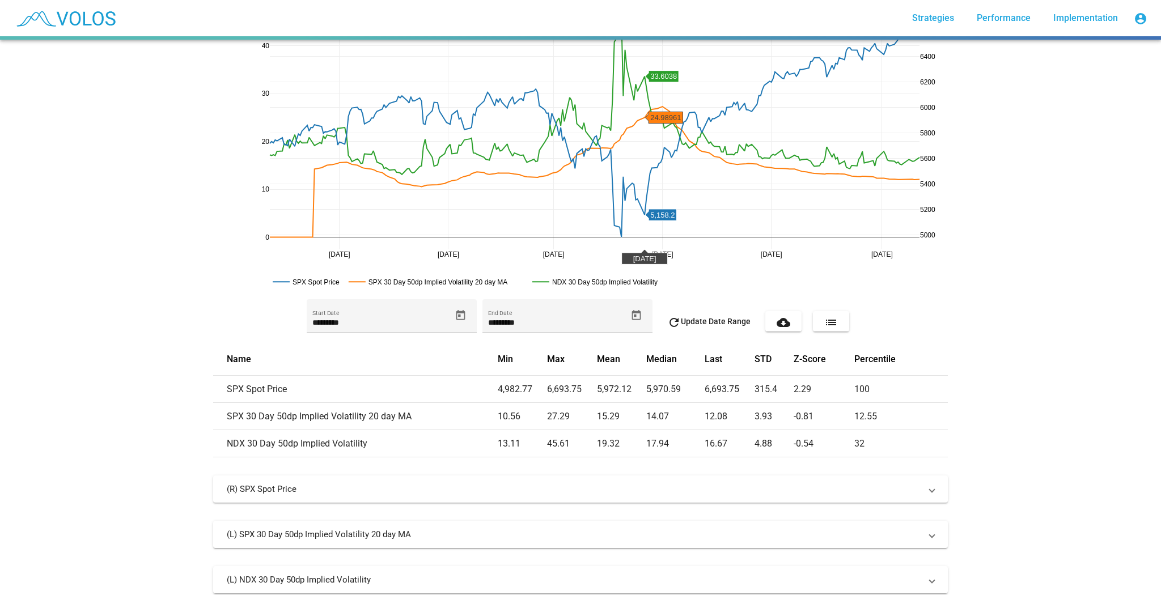
scroll to position [0, 0]
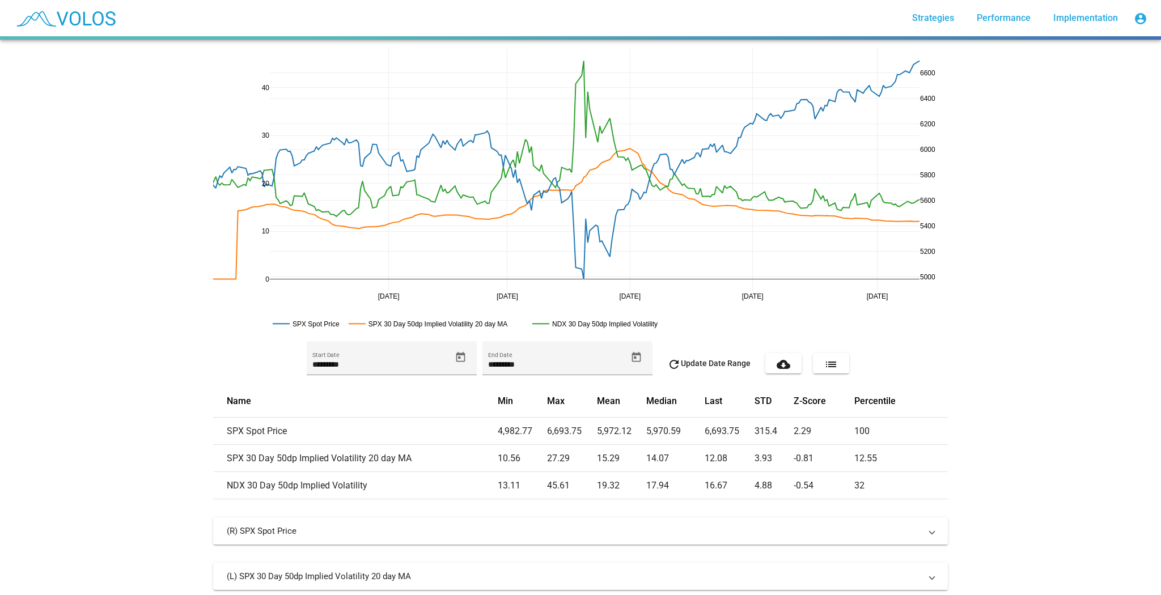
drag, startPoint x: 272, startPoint y: 295, endPoint x: 214, endPoint y: 296, distance: 58.4
click at [910, 56] on icon at bounding box center [912, 57] width 9 height 9
click at [459, 359] on icon "Open calendar" at bounding box center [461, 357] width 12 height 12
click at [345, 400] on span "[DATE]" at bounding box center [331, 398] width 32 height 9
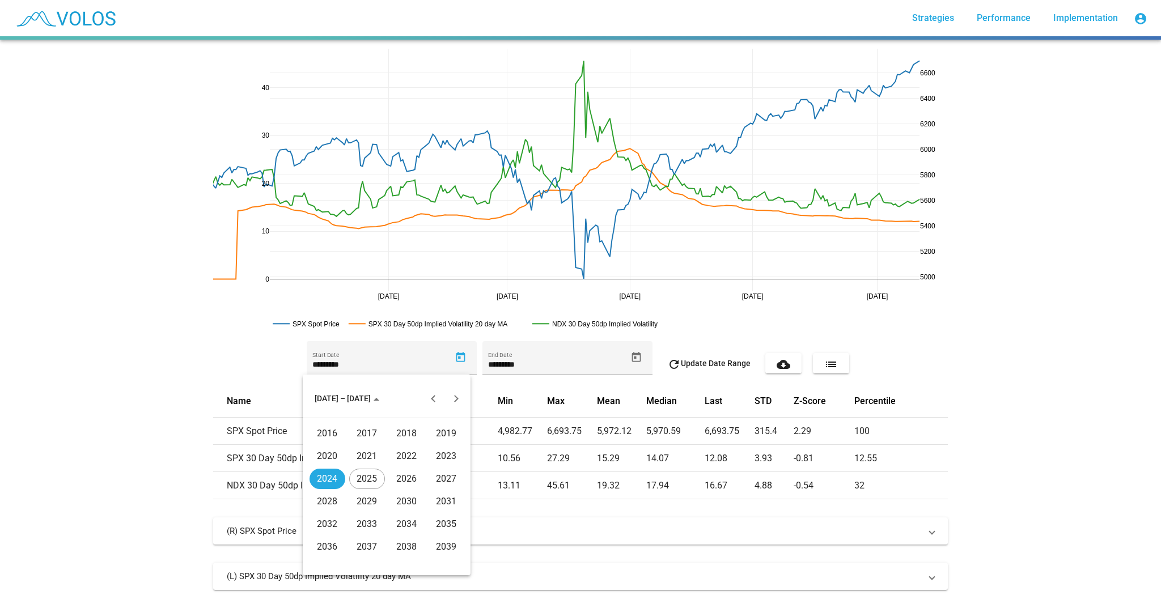
click at [328, 433] on div "2016" at bounding box center [327, 433] width 36 height 20
click at [328, 457] on div "JAN" at bounding box center [327, 456] width 36 height 20
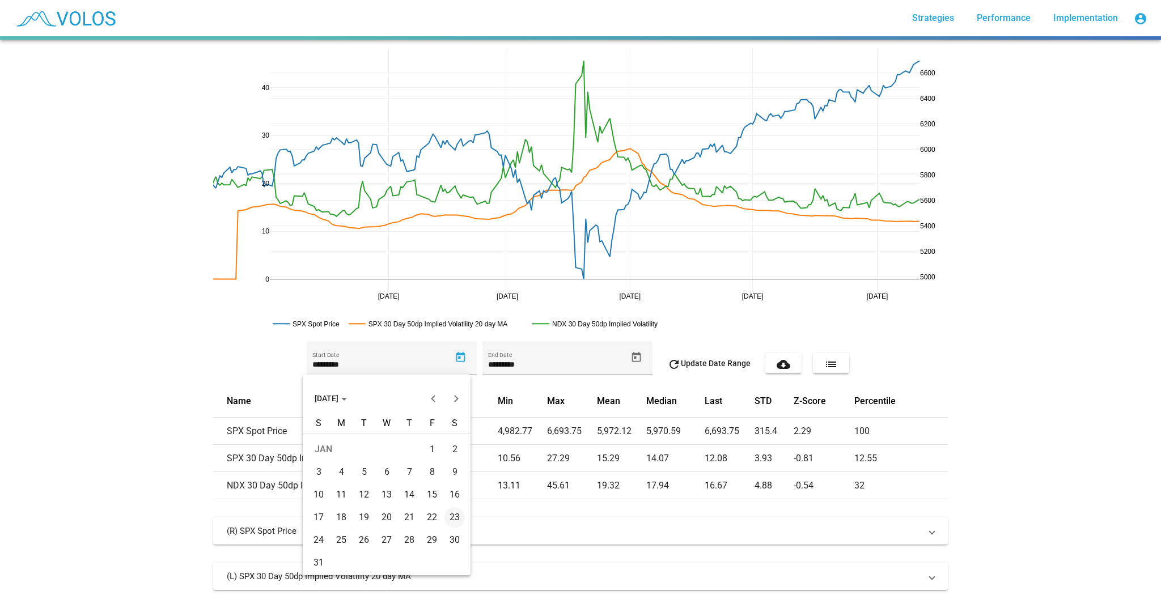
click at [342, 471] on div "4" at bounding box center [341, 472] width 20 height 20
type input "********"
click at [701, 379] on div "******** Start Date ********* End Date refresh Update Date Range cloud_download…" at bounding box center [580, 363] width 735 height 45
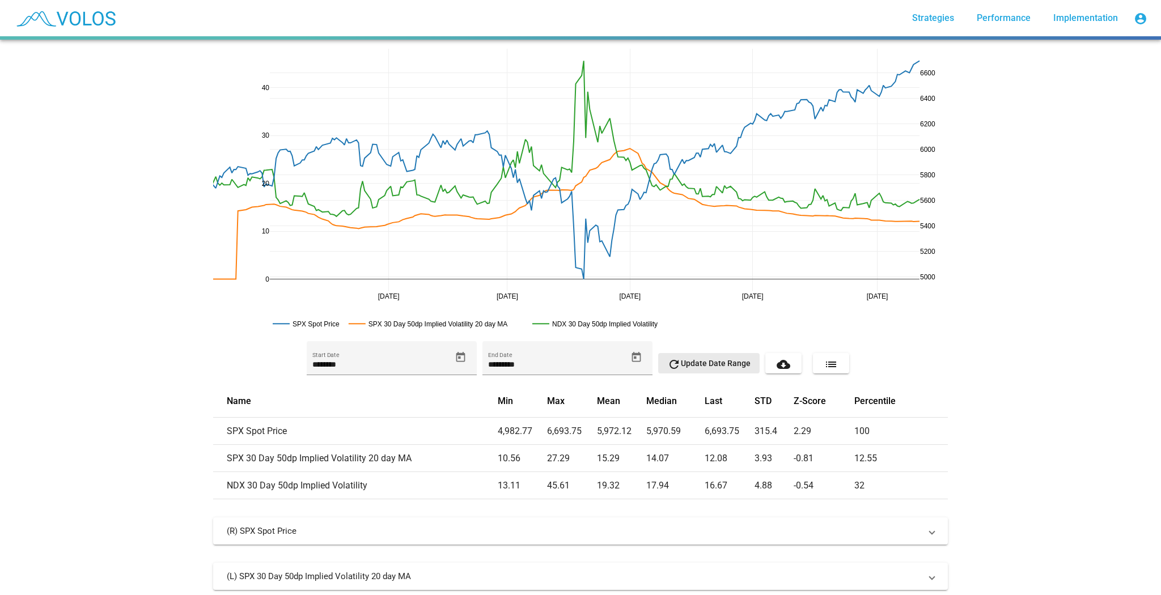
click at [709, 372] on button "refresh Update Date Range" at bounding box center [708, 363] width 101 height 20
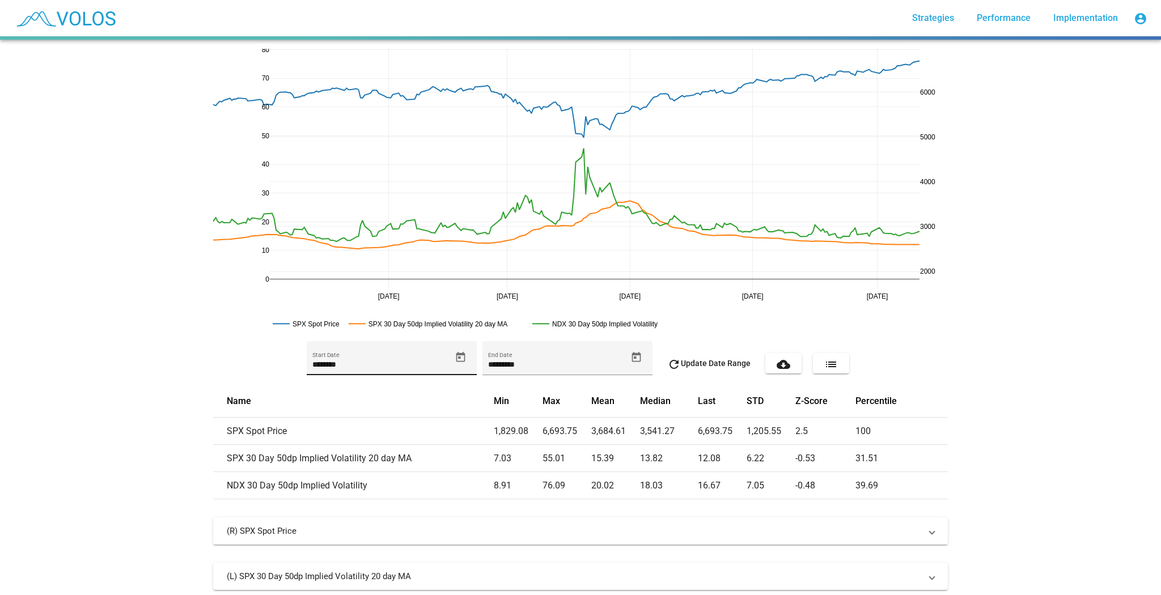
click at [386, 357] on div "******** Start Date" at bounding box center [381, 363] width 138 height 23
type input "********"
click at [730, 358] on button "refresh Update Date Range" at bounding box center [708, 363] width 101 height 20
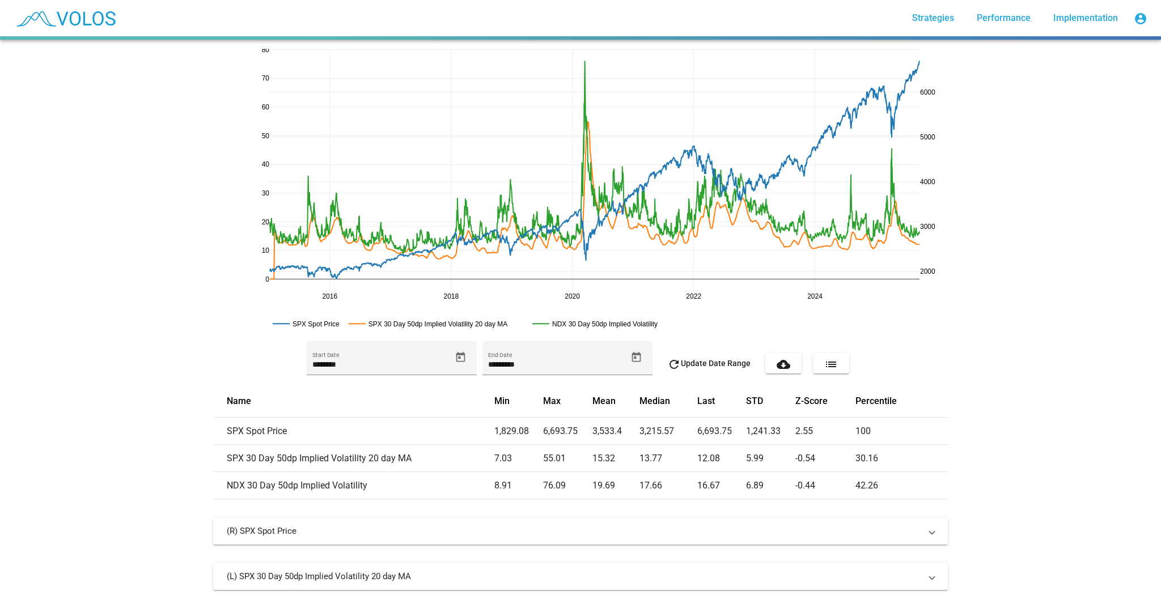
click at [778, 366] on mat-icon "cloud_download" at bounding box center [784, 365] width 14 height 14
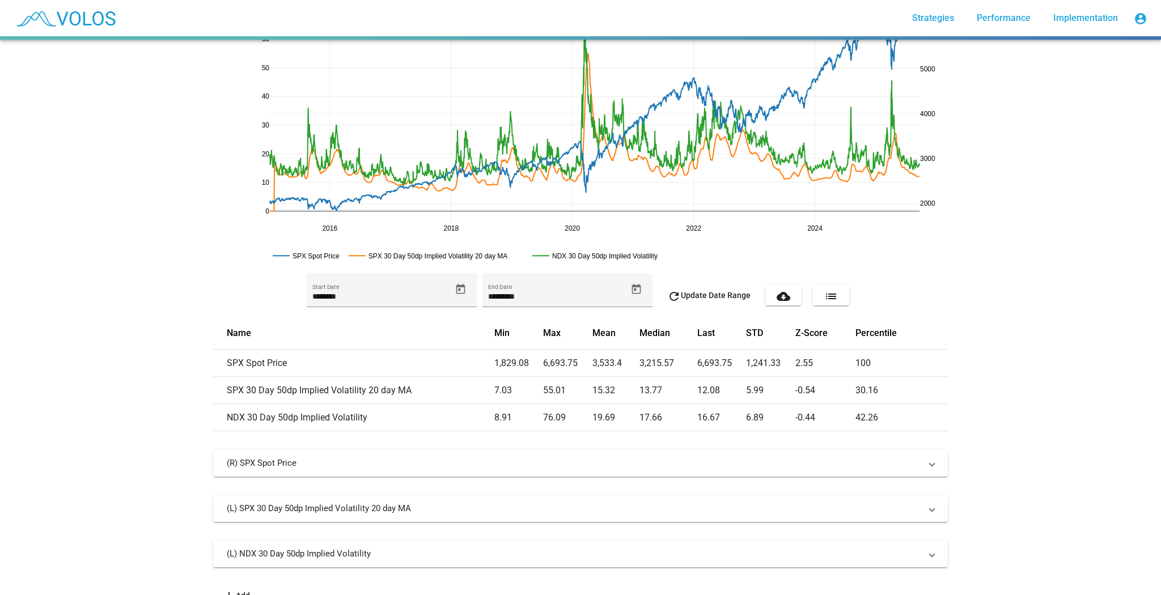
scroll to position [94, 0]
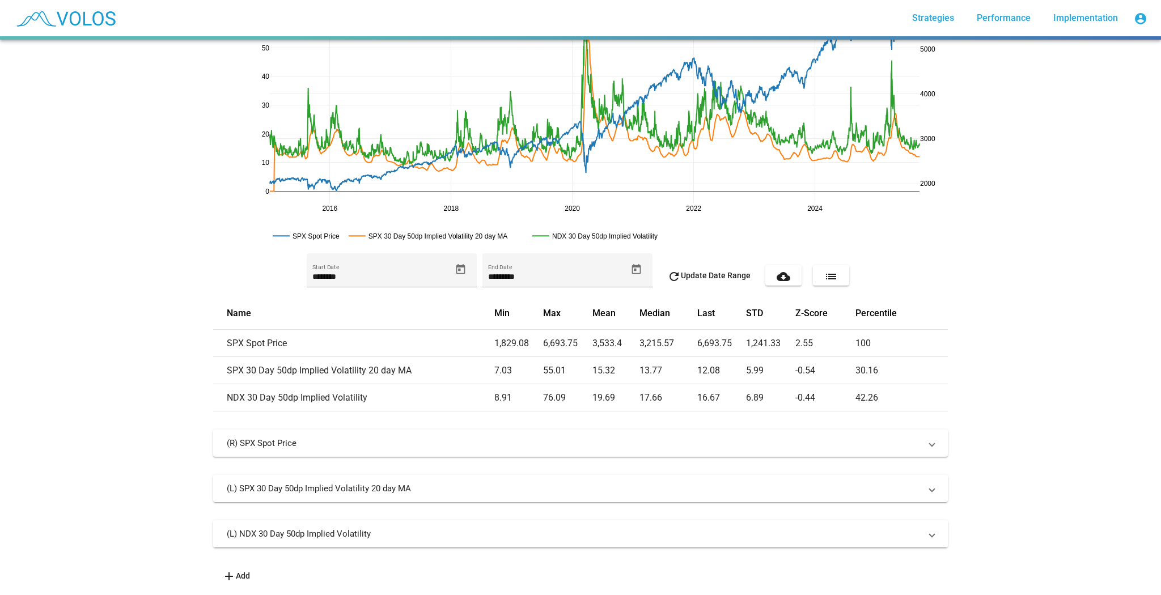
click at [426, 520] on mat-expansion-panel-header "(L) NDX 30 Day 50dp Implied Volatility" at bounding box center [580, 533] width 735 height 27
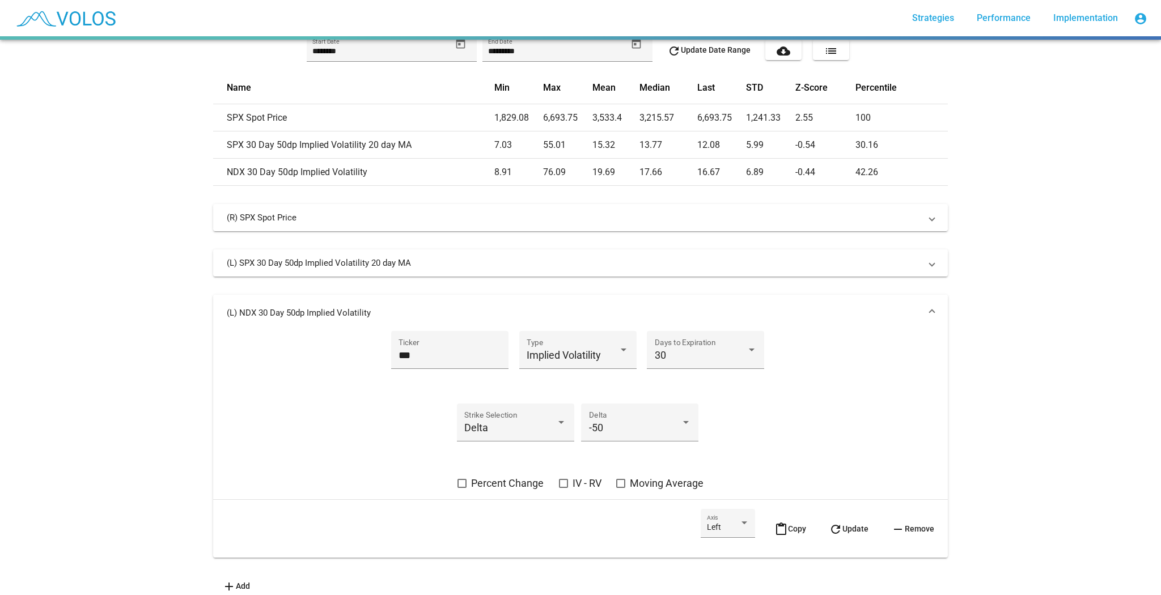
scroll to position [320, 0]
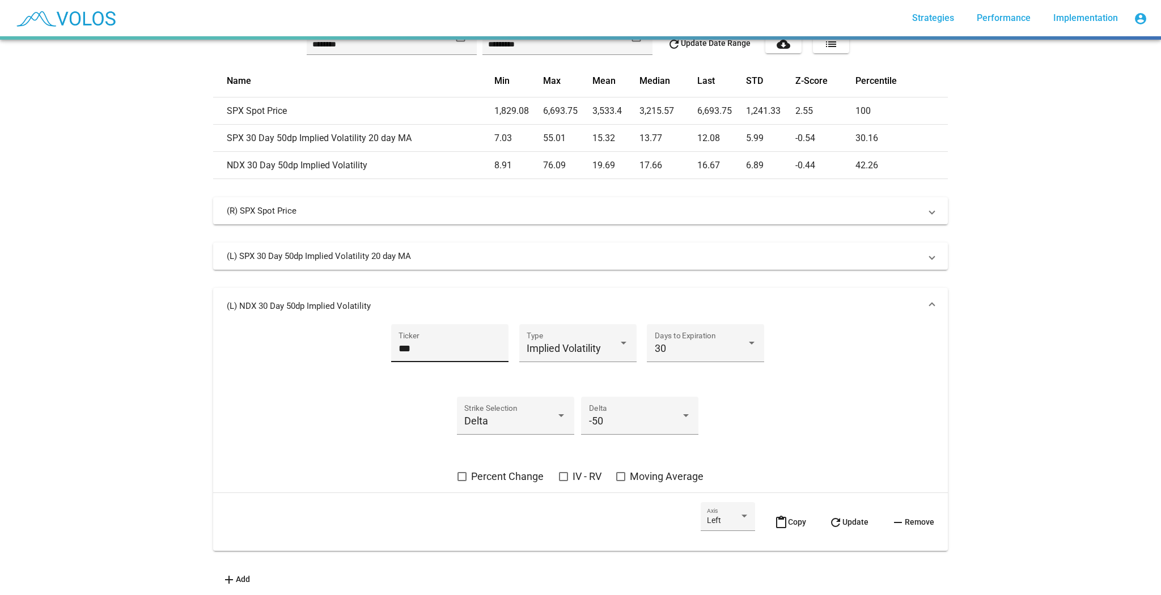
click at [400, 354] on div "*** Ticker" at bounding box center [449, 347] width 102 height 30
click at [404, 349] on input "***" at bounding box center [449, 348] width 102 height 11
type input "***"
click at [833, 521] on mat-icon "refresh" at bounding box center [836, 523] width 14 height 14
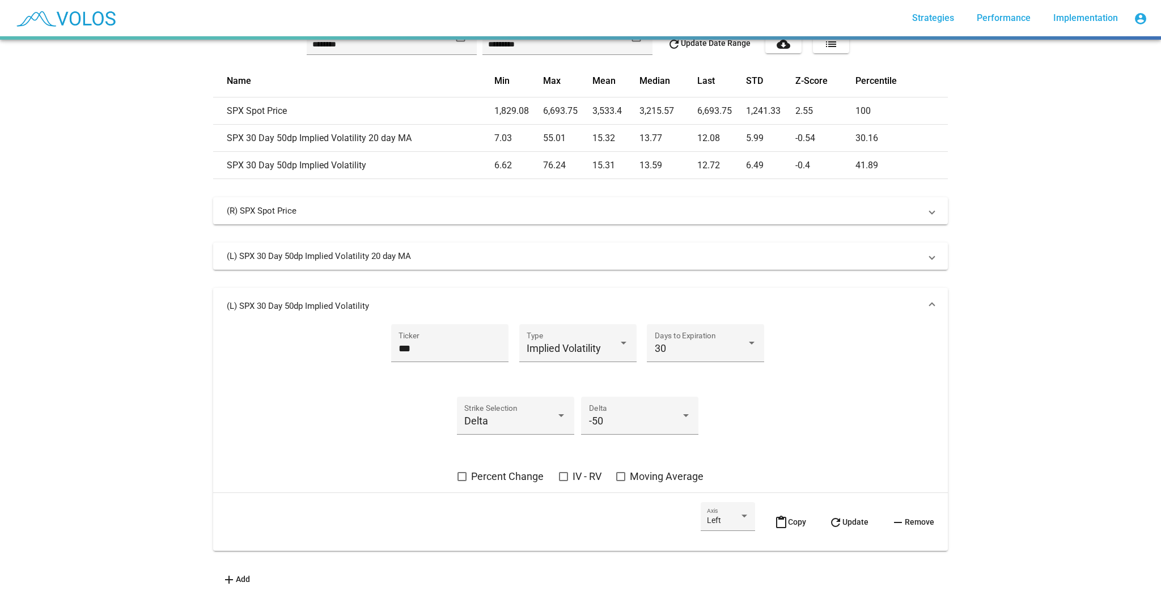
click at [858, 307] on mat-panel-title "(L) SPX 30 Day 50dp Implied Volatility" at bounding box center [574, 305] width 694 height 11
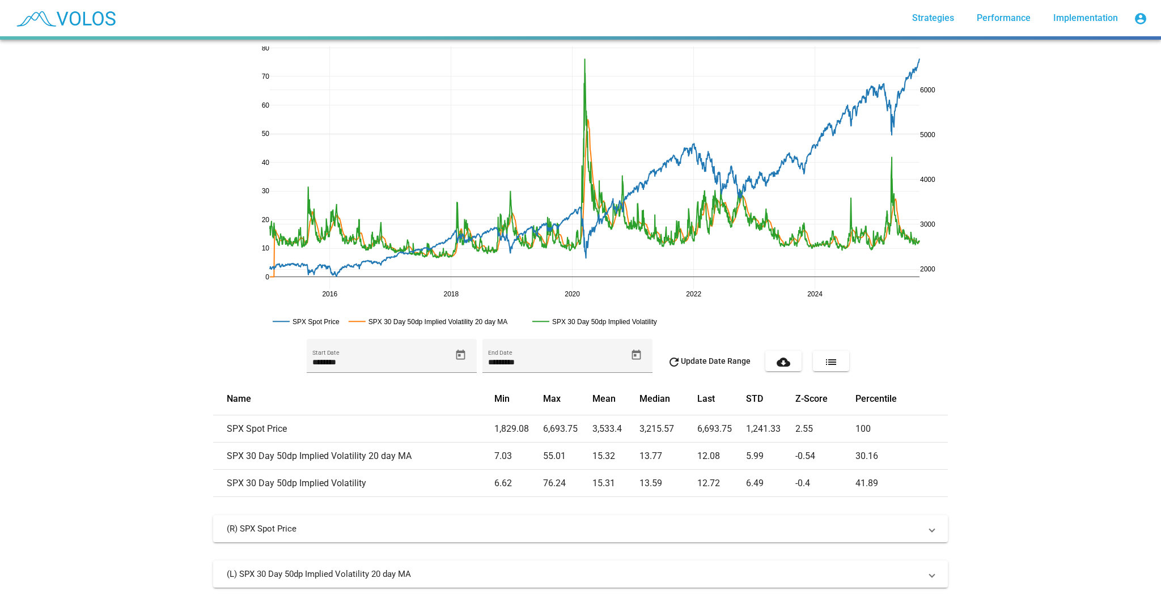
scroll to position [0, 0]
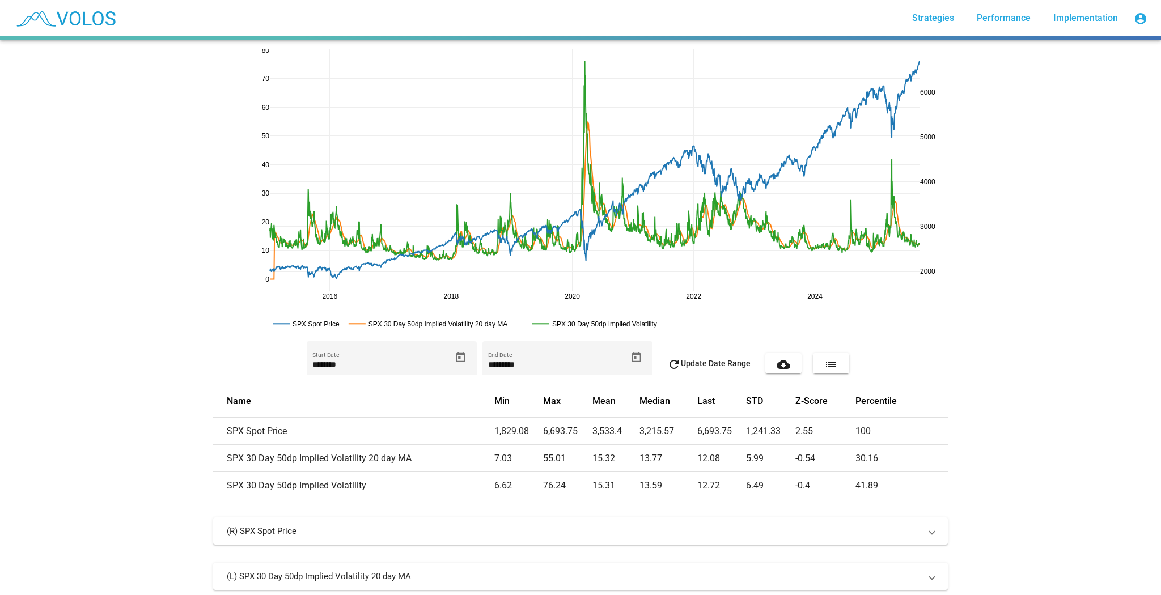
click at [781, 368] on mat-icon "cloud_download" at bounding box center [784, 365] width 14 height 14
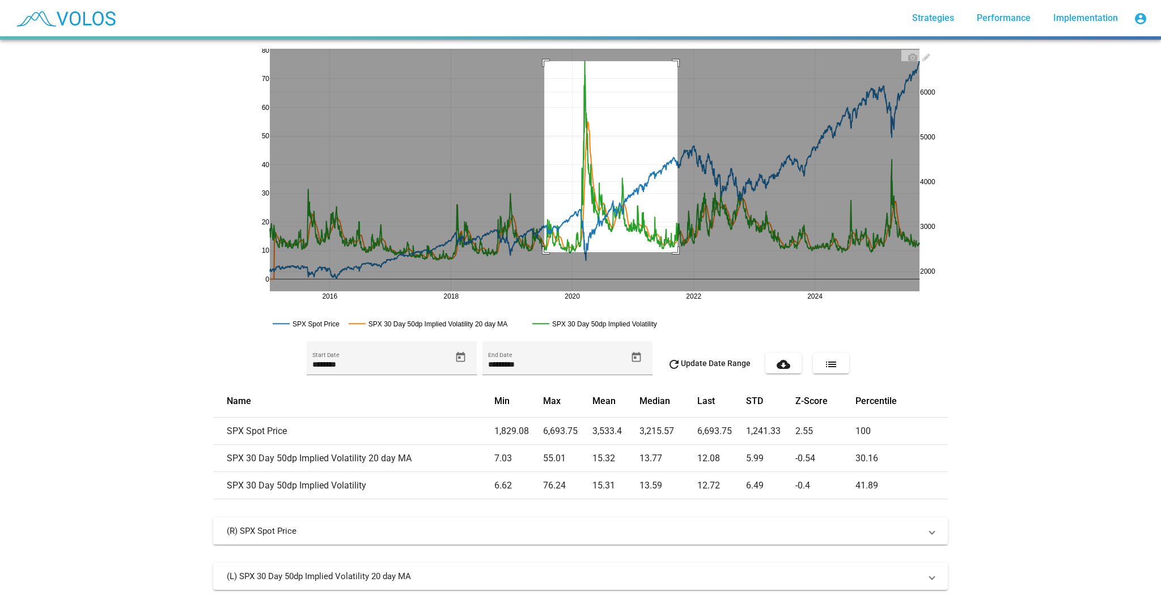
drag, startPoint x: 541, startPoint y: 61, endPoint x: 685, endPoint y: 266, distance: 251.0
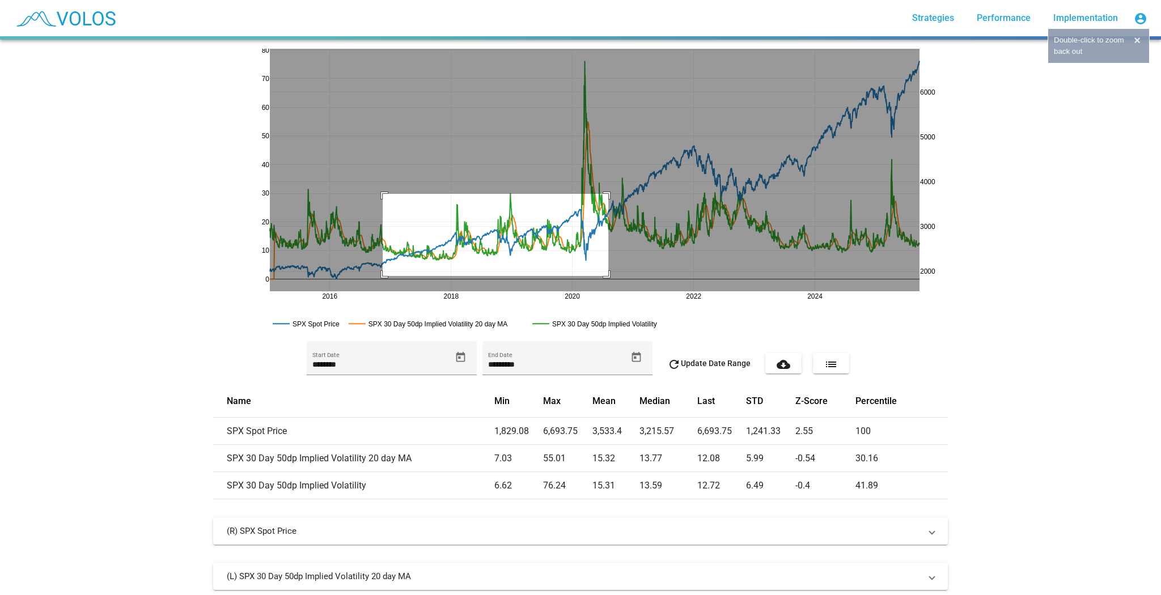
drag, startPoint x: 379, startPoint y: 276, endPoint x: 615, endPoint y: 188, distance: 251.8
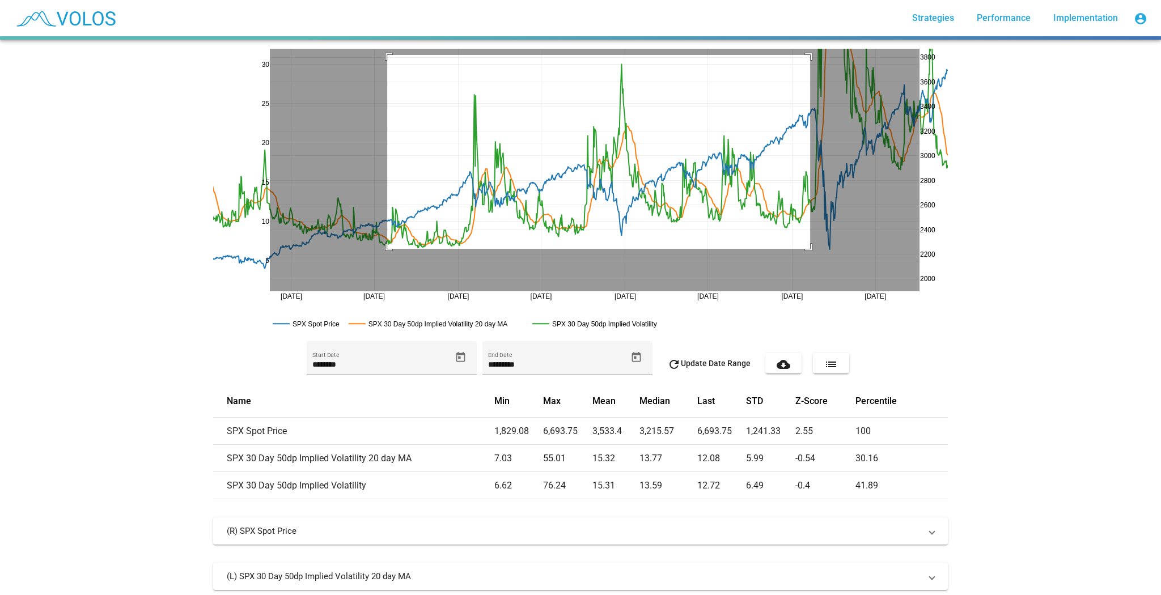
drag, startPoint x: 384, startPoint y: 249, endPoint x: 807, endPoint y: 55, distance: 465.2
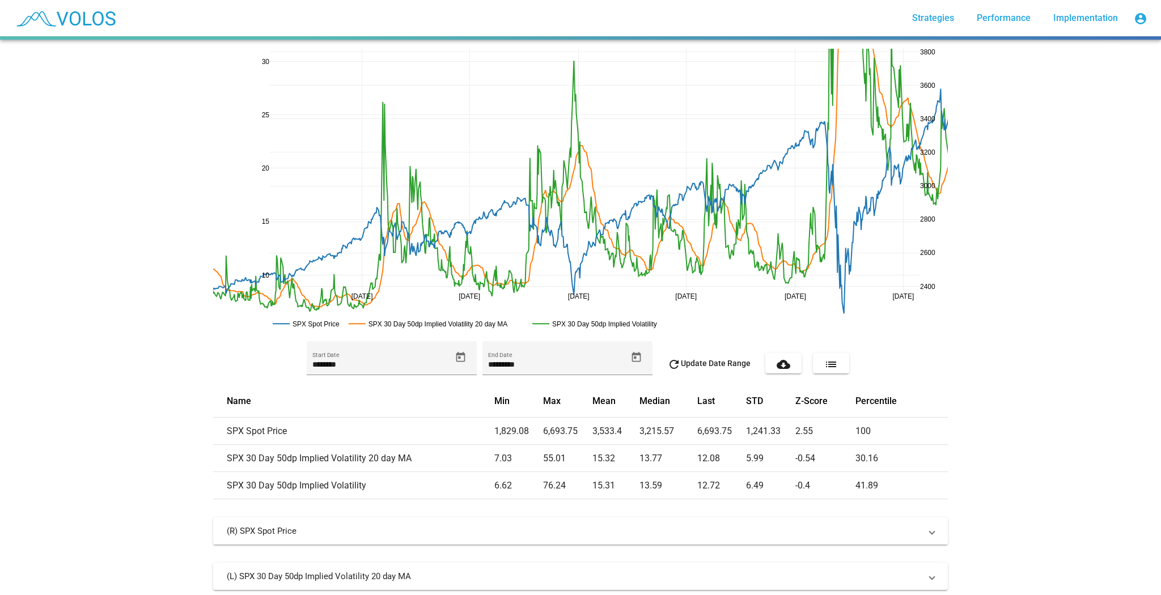
drag, startPoint x: 922, startPoint y: 297, endPoint x: 821, endPoint y: 313, distance: 102.2
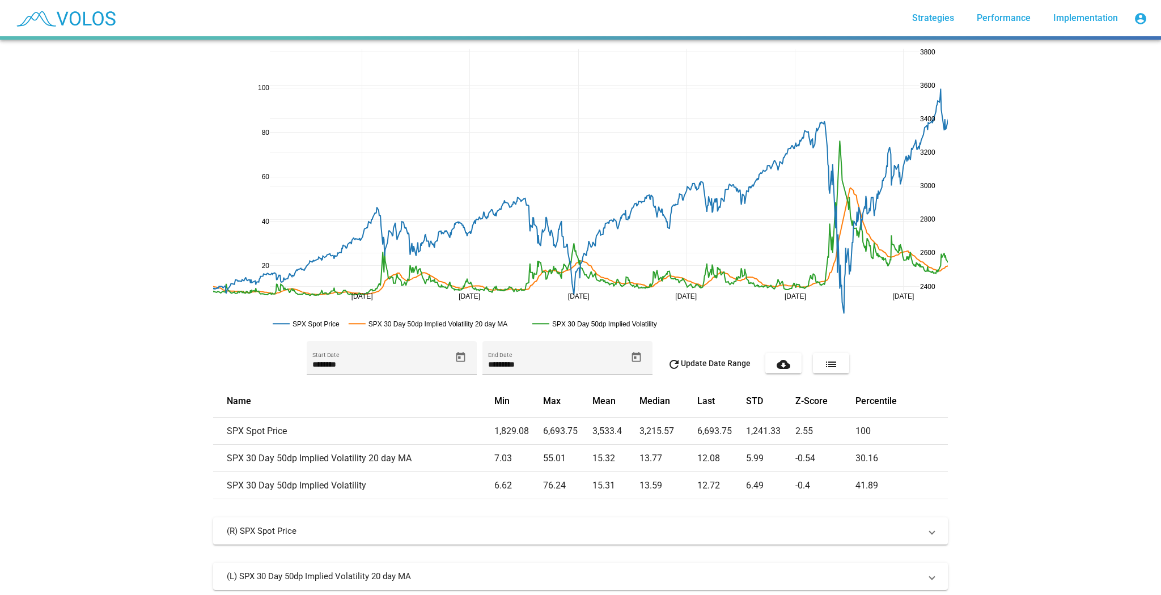
drag, startPoint x: 259, startPoint y: 54, endPoint x: 295, endPoint y: 248, distance: 196.7
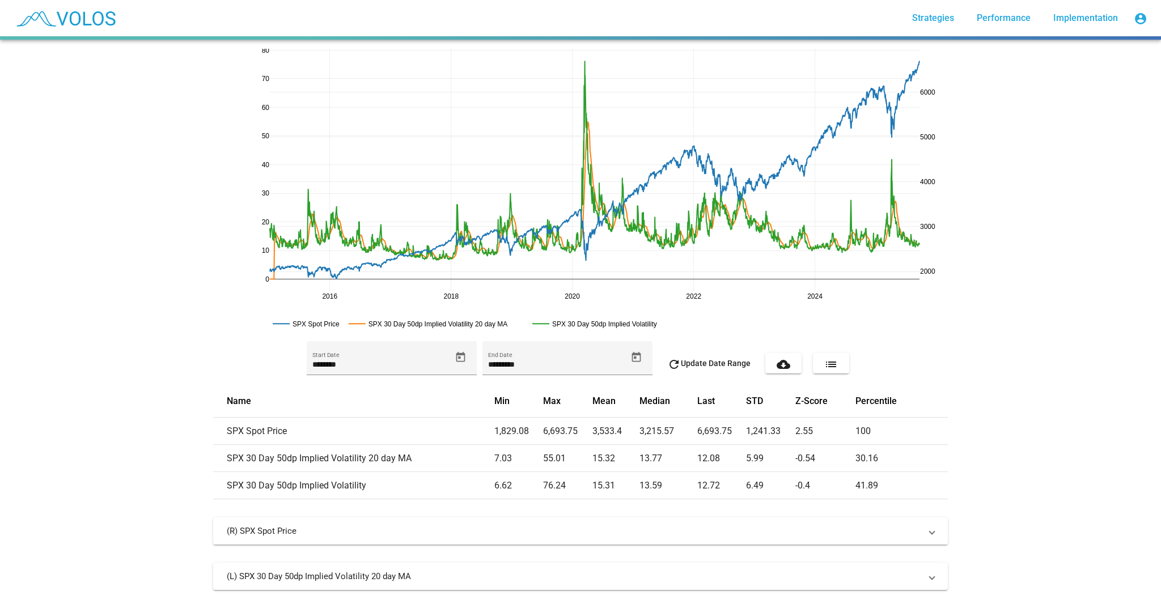
click at [832, 363] on mat-icon "list" at bounding box center [831, 365] width 14 height 14
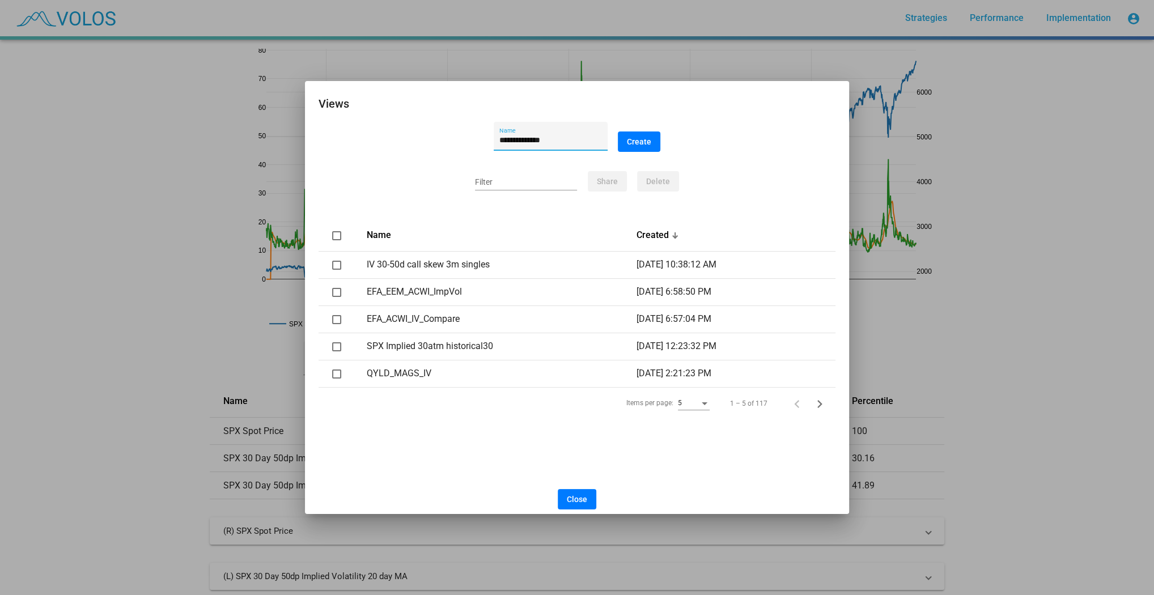
type input "**********"
click at [648, 133] on button "Create" at bounding box center [639, 142] width 43 height 20
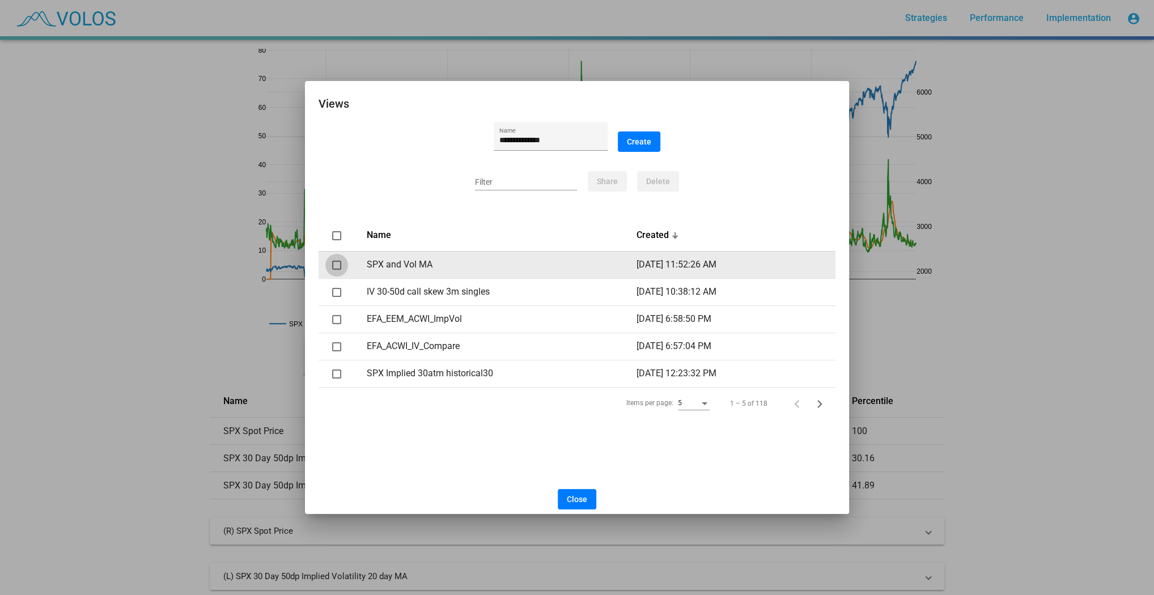
click at [338, 265] on div at bounding box center [336, 265] width 9 height 9
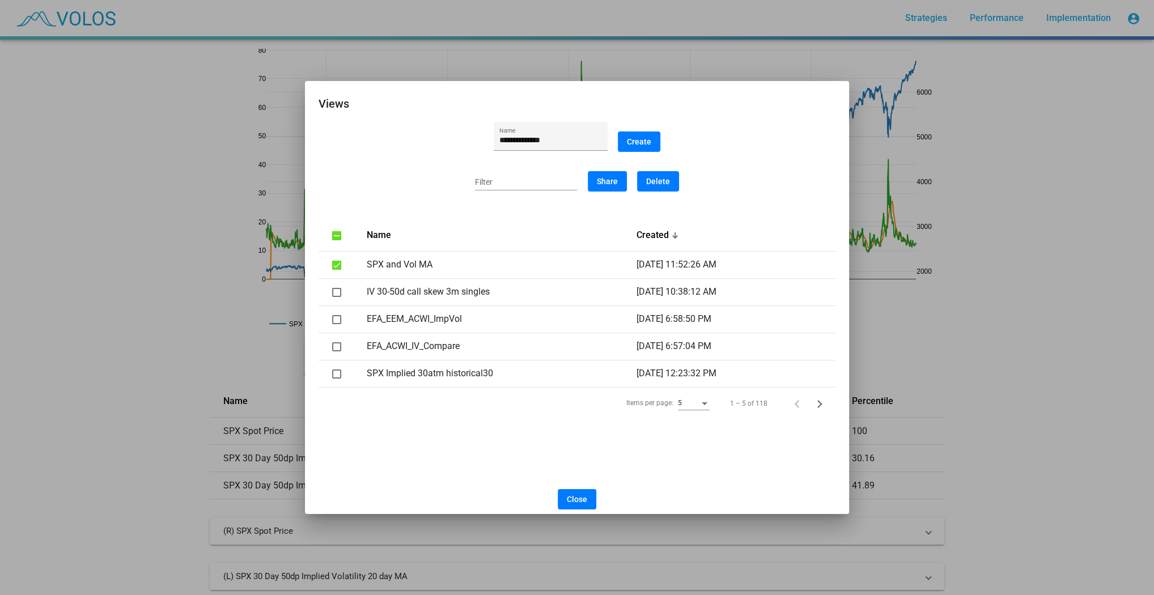
click at [609, 182] on span "Share" at bounding box center [607, 181] width 21 height 9
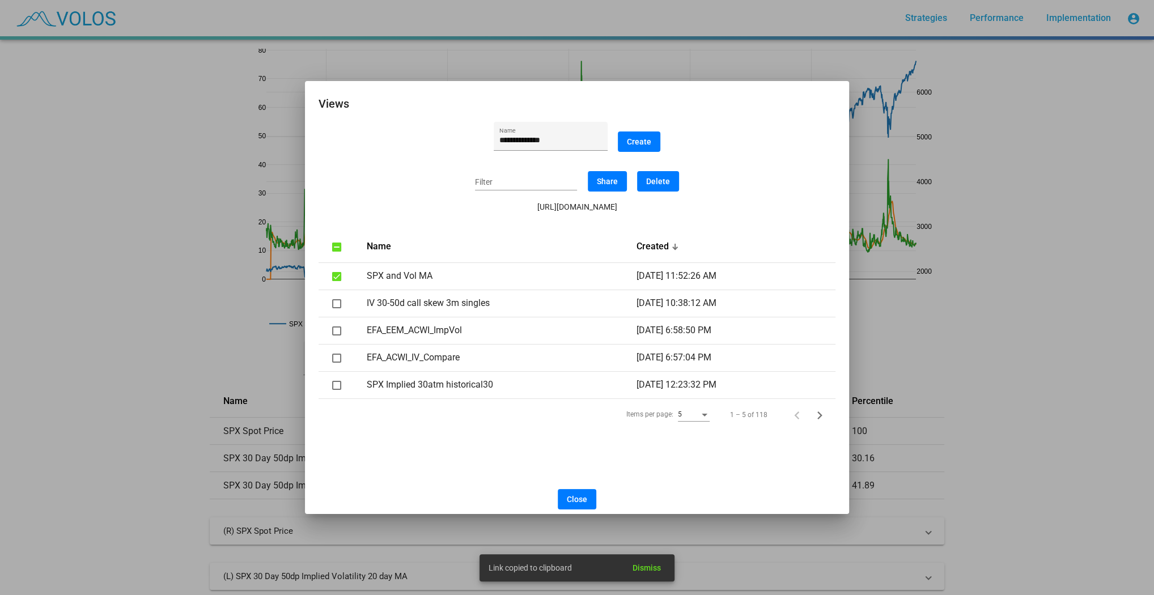
click at [658, 209] on div "https://custom.volossoftware.com/secure/implied-vol/a922aa83-ee5e-4465-9419-4c7…" at bounding box center [577, 206] width 517 height 11
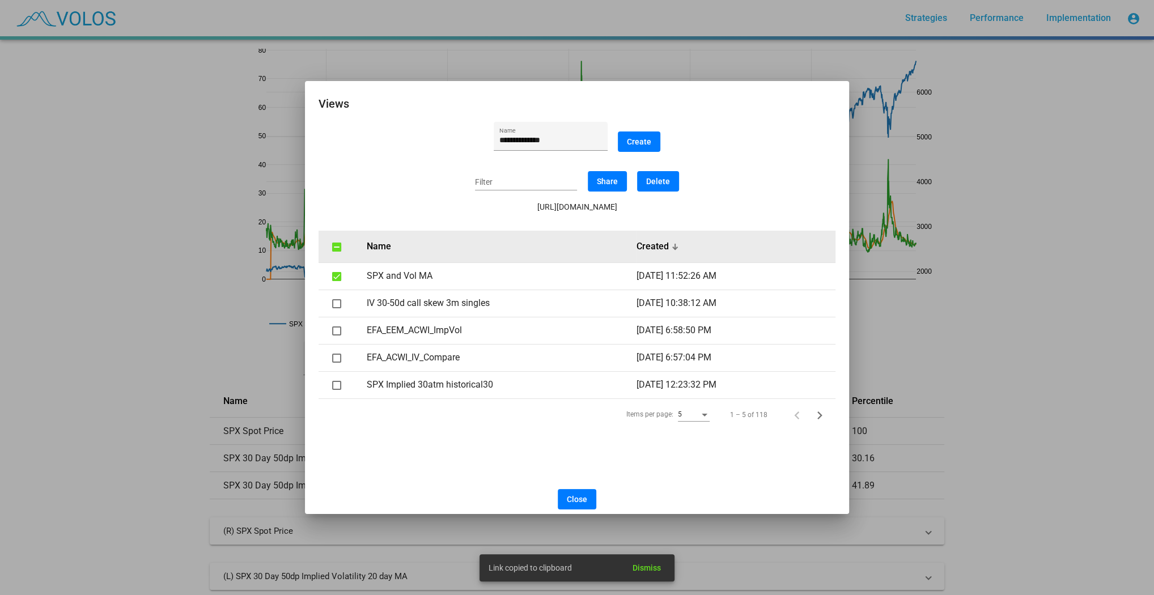
copy div "4465"
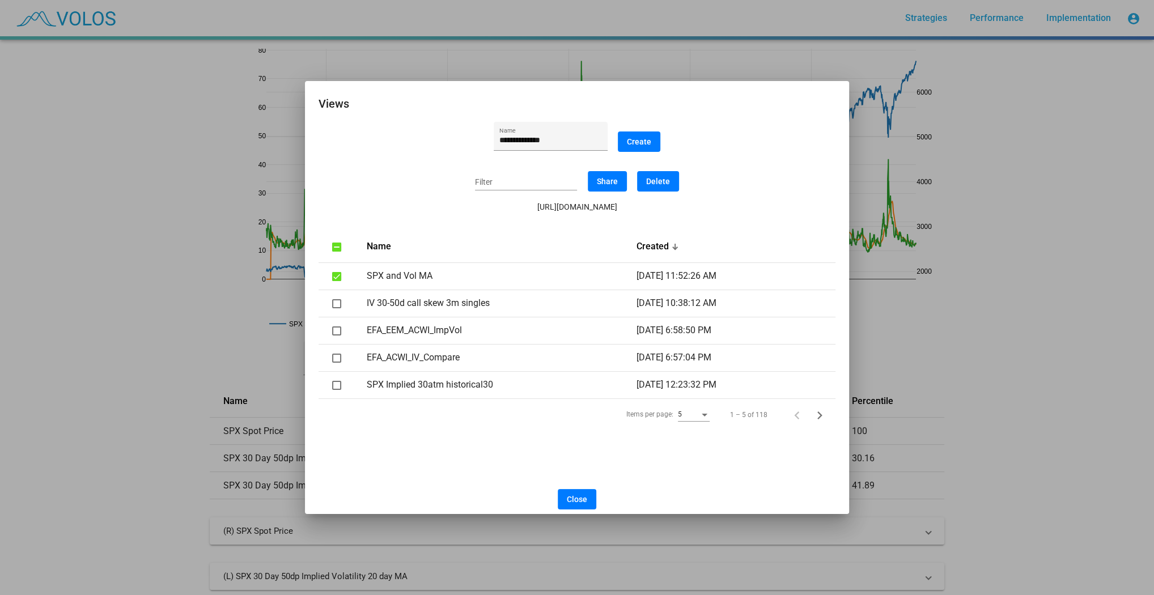
click at [136, 240] on div at bounding box center [577, 297] width 1154 height 595
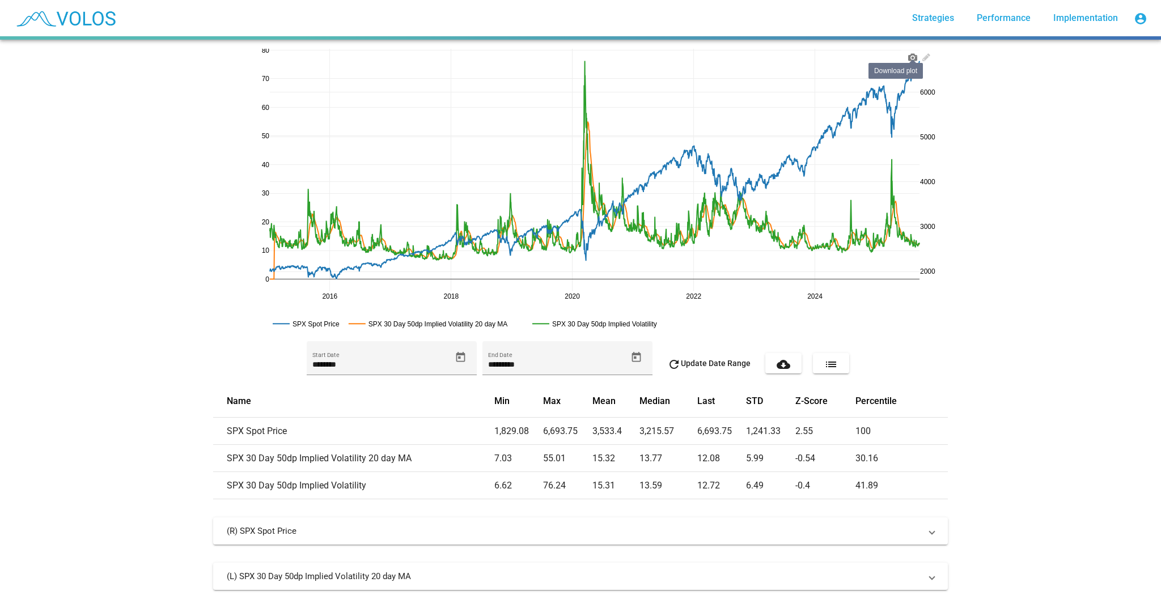
click at [908, 54] on icon at bounding box center [912, 57] width 9 height 9
drag, startPoint x: 1003, startPoint y: 189, endPoint x: 1010, endPoint y: 183, distance: 9.2
click at [1010, 183] on div "2016 2018 2020 2022 2024 20 40 60 80 0 10 30 50 70 3000 2000 4000 5000 6000 SPX…" at bounding box center [580, 318] width 1161 height 556
drag, startPoint x: 1022, startPoint y: 177, endPoint x: 1032, endPoint y: 162, distance: 18.1
click at [1029, 164] on div "2016 2018 2020 2022 2024 20 40 60 80 0 10 30 50 70 3000 2000 4000 5000 6000 SPX…" at bounding box center [580, 318] width 1161 height 556
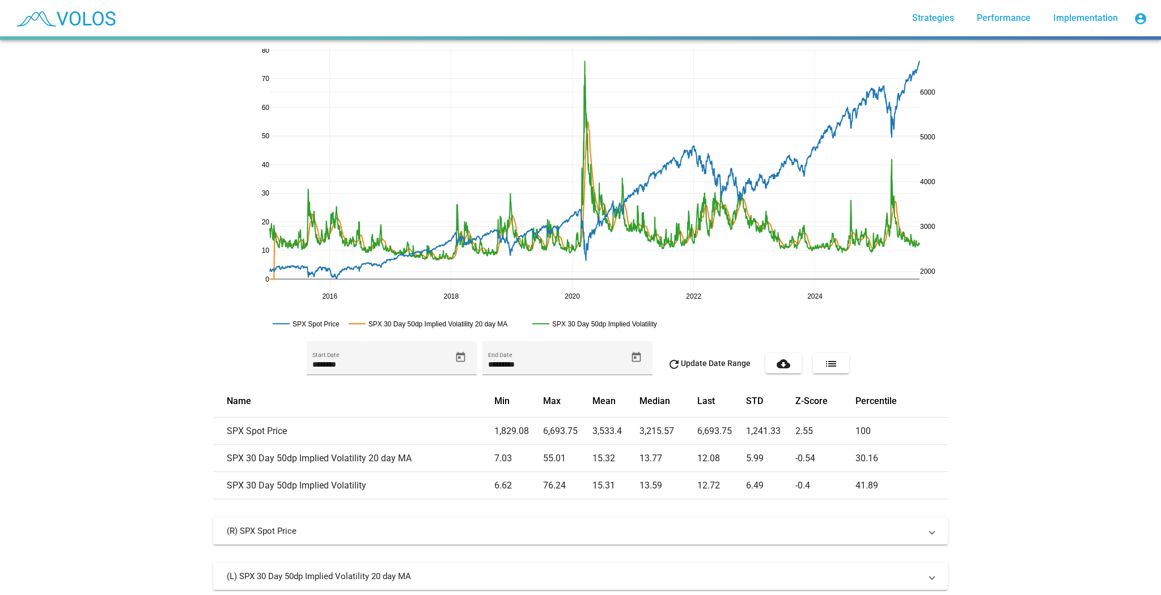
click at [996, 120] on div "2016 2018 2020 2022 2024 20 40 60 80 0 10 30 50 70 3000 2000 4000 5000 6000 SPX…" at bounding box center [580, 318] width 1161 height 556
click at [781, 367] on mat-icon "cloud_download" at bounding box center [784, 365] width 14 height 14
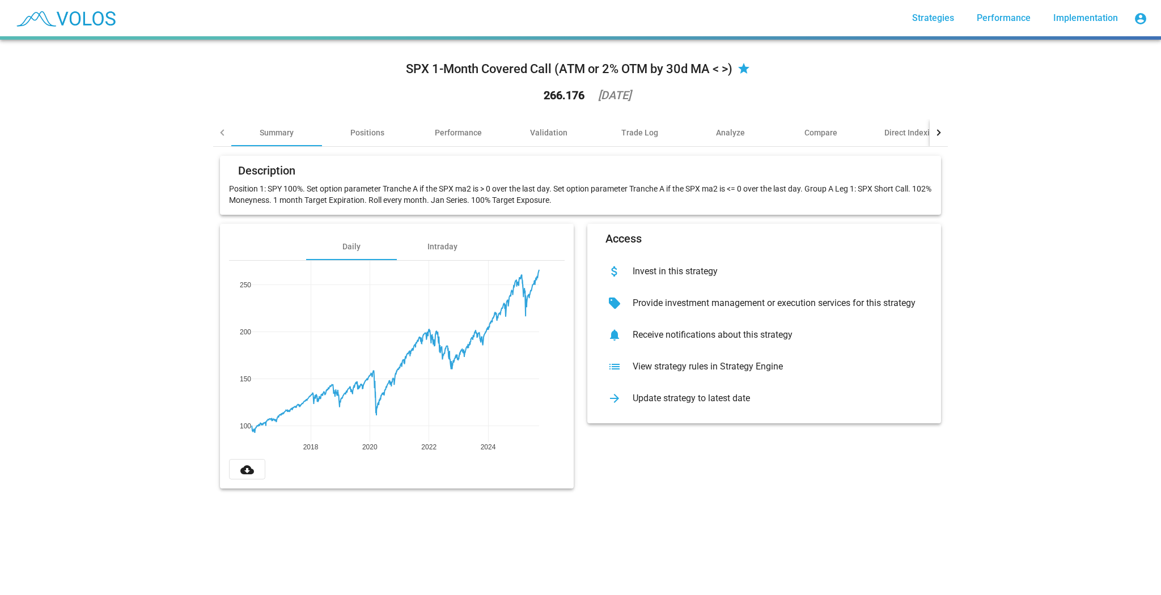
click at [77, 243] on div "SPX 1-Month Covered Call (ATM or 2% OTM by 30d MA < >) star 266.176 [DATE] Summ…" at bounding box center [580, 318] width 1161 height 556
click at [529, 138] on div "Validation" at bounding box center [548, 132] width 91 height 27
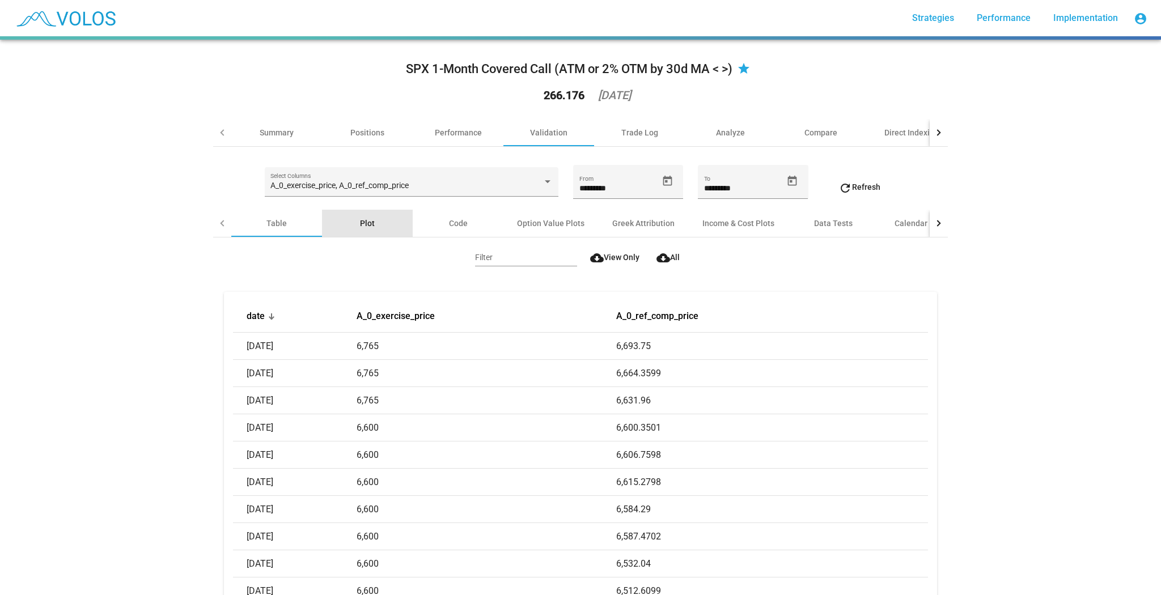
click at [374, 227] on div "Plot" at bounding box center [367, 223] width 91 height 27
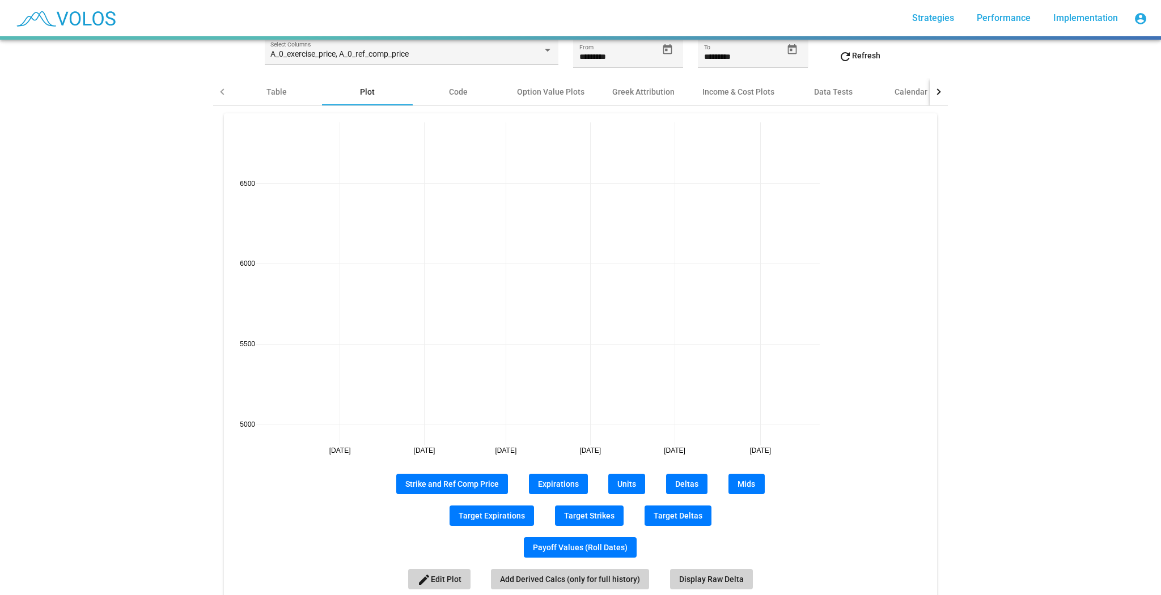
scroll to position [181, 0]
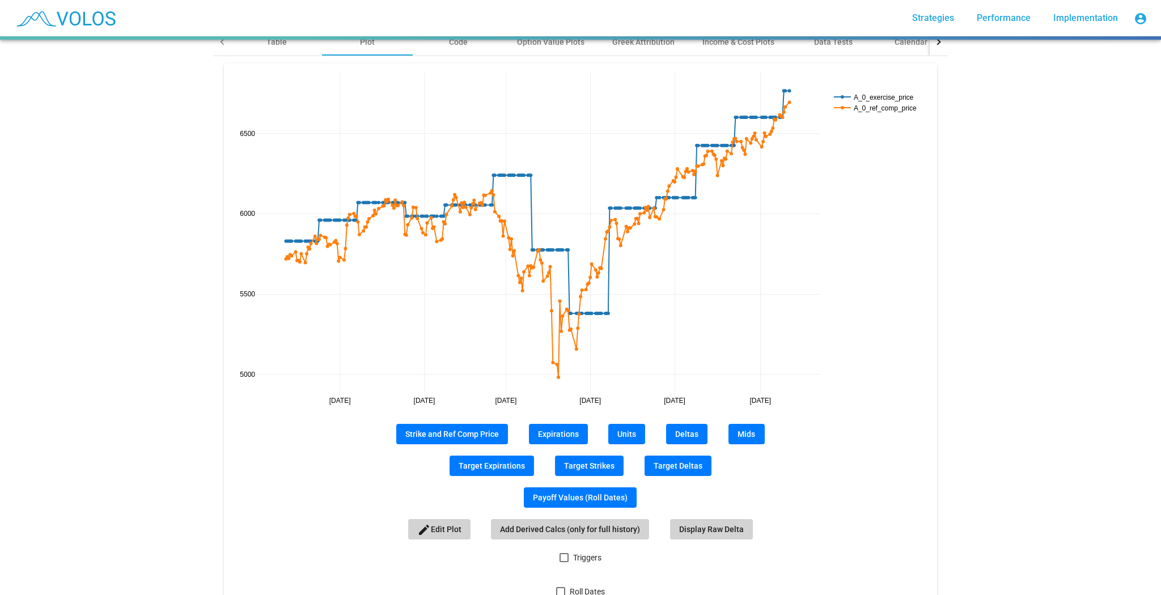
click at [583, 552] on span "Triggers" at bounding box center [587, 558] width 28 height 14
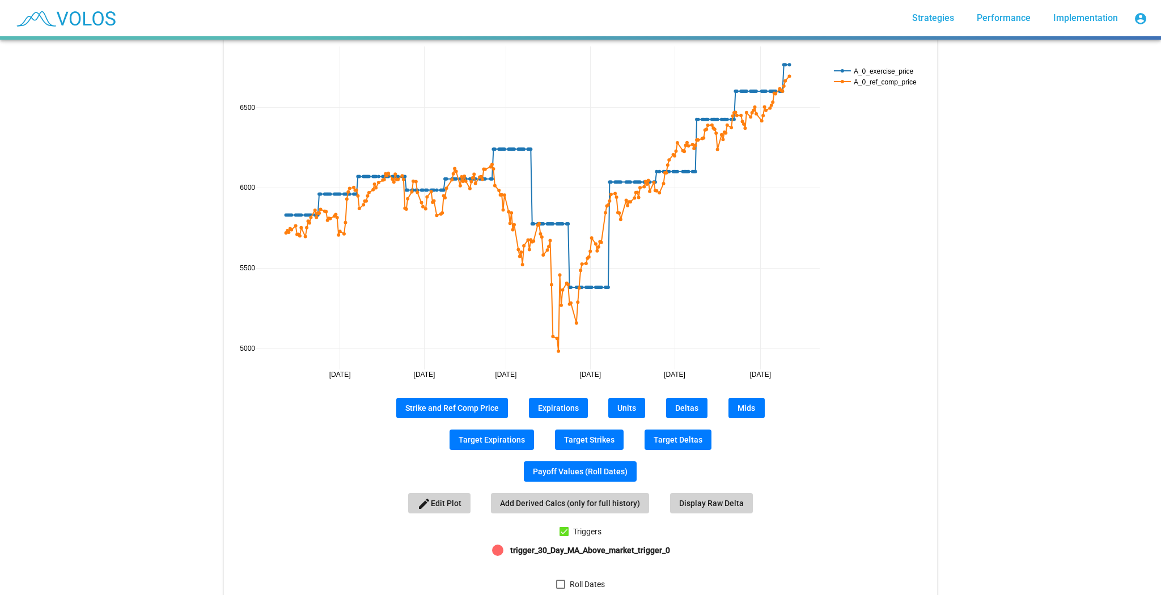
scroll to position [253, 0]
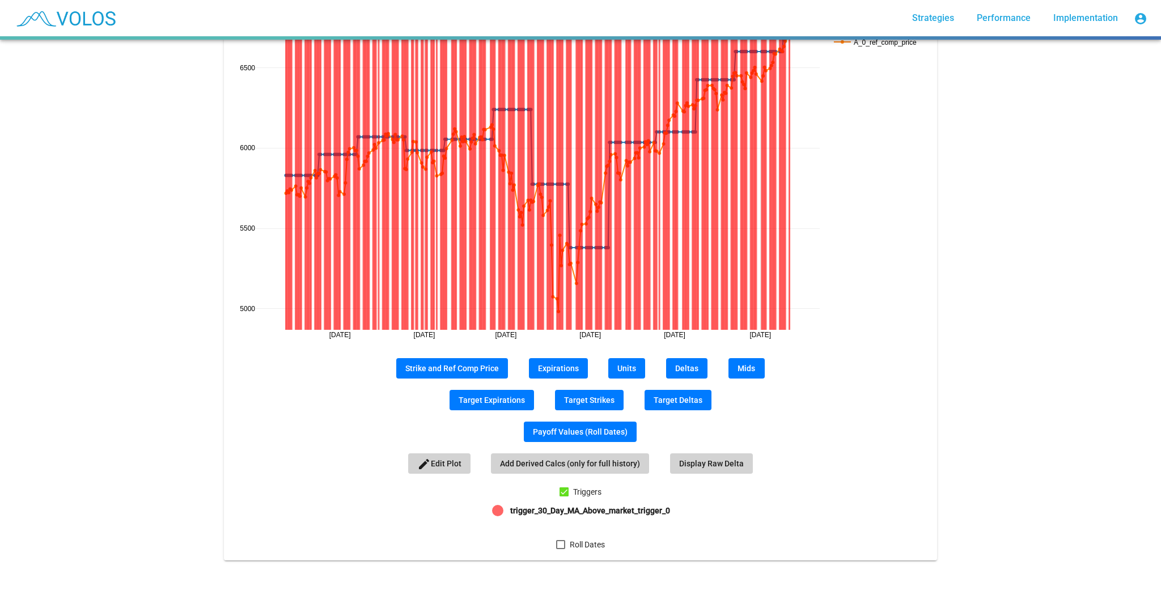
click at [565, 510] on div "lens trigger_30_Day_MA_Above_market_trigger_0" at bounding box center [580, 511] width 173 height 14
click at [576, 487] on span "Triggers" at bounding box center [587, 492] width 28 height 14
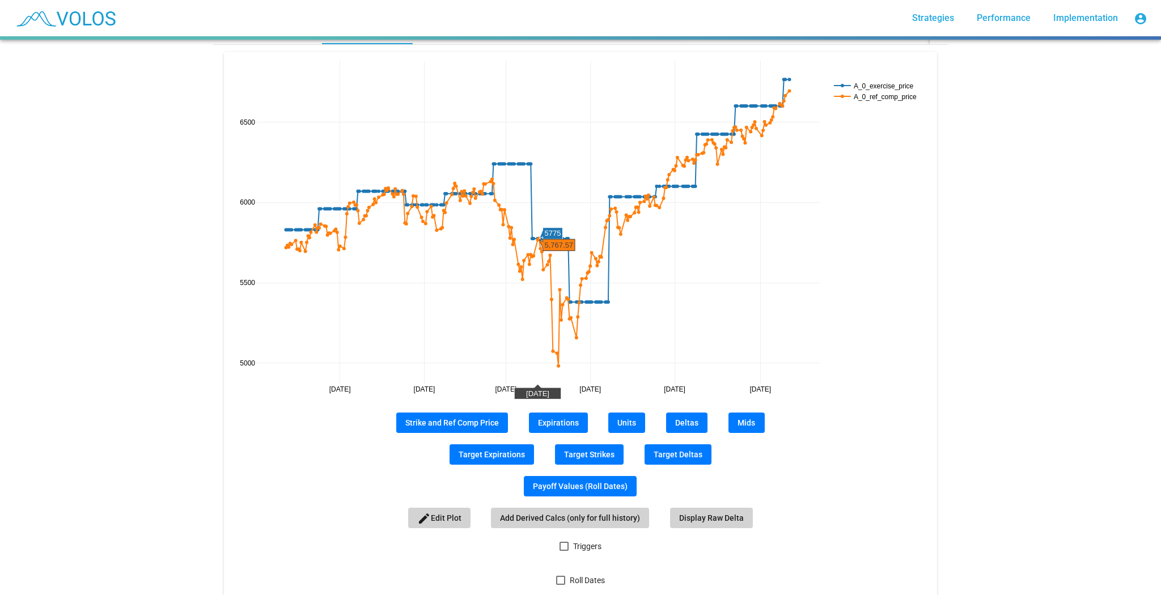
scroll to position [234, 0]
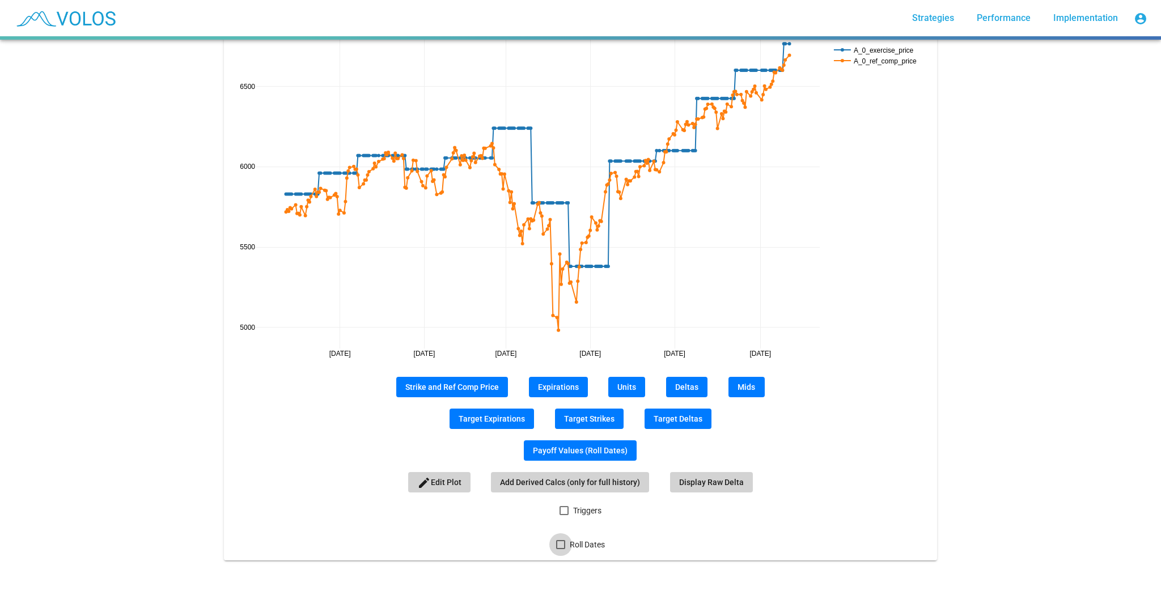
click at [583, 543] on span "Roll Dates" at bounding box center [587, 545] width 35 height 14
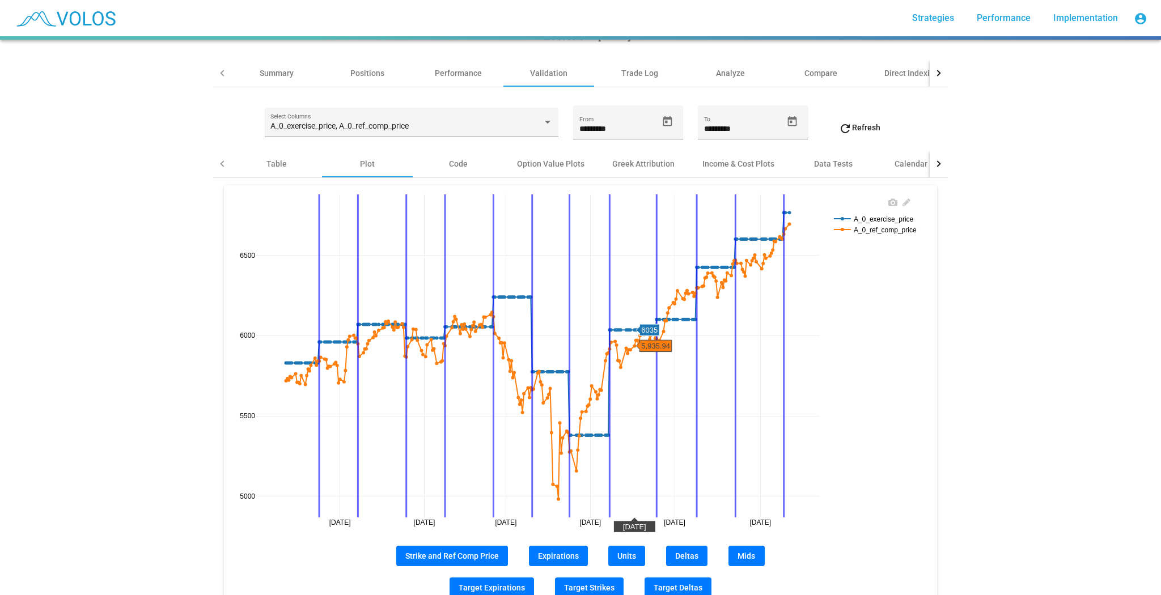
scroll to position [7, 0]
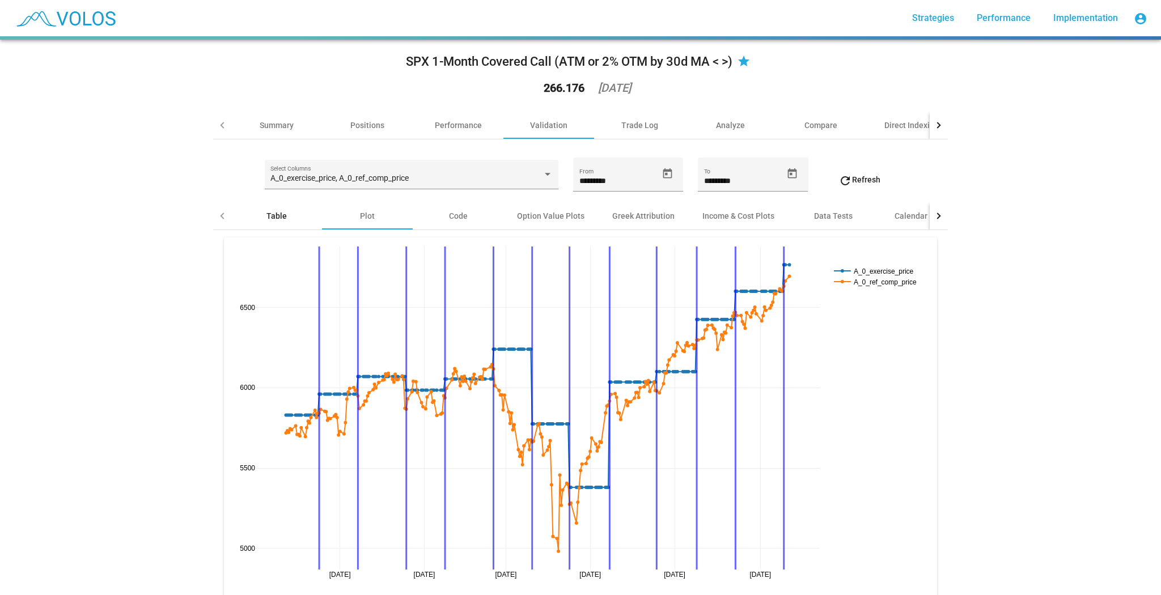
click at [261, 222] on div "Table" at bounding box center [276, 215] width 91 height 27
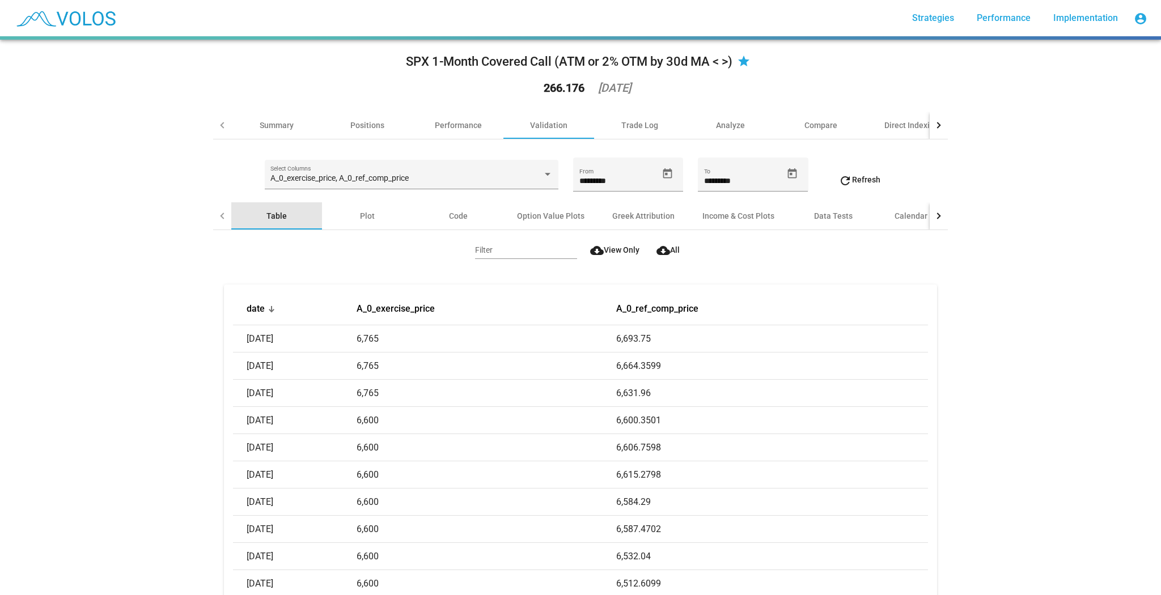
scroll to position [0, 0]
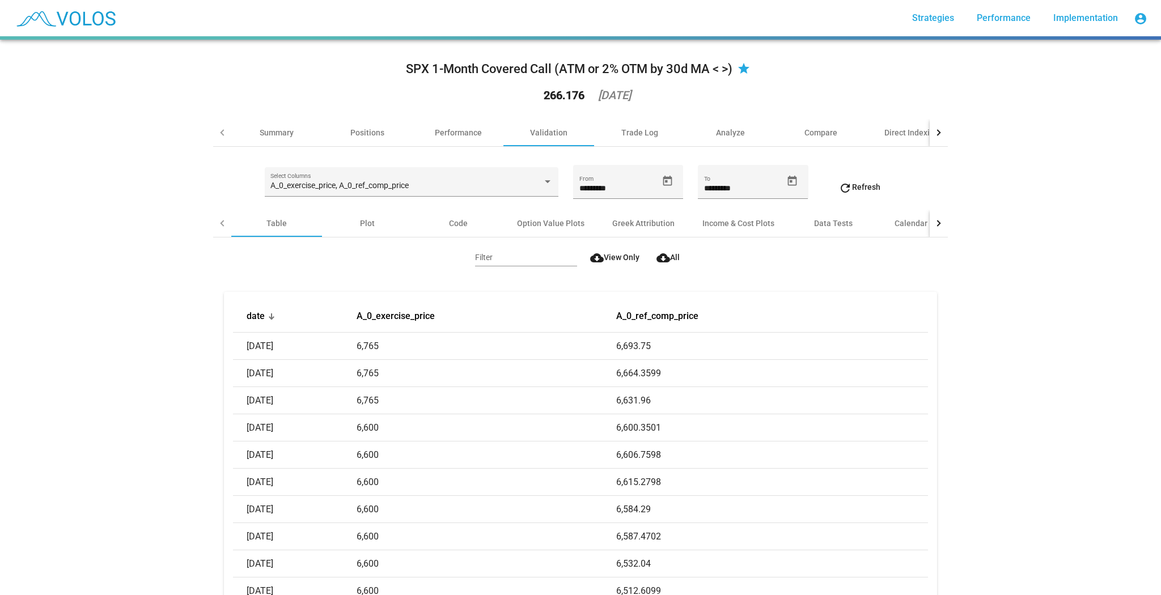
click at [365, 235] on div "Plot" at bounding box center [367, 223] width 91 height 27
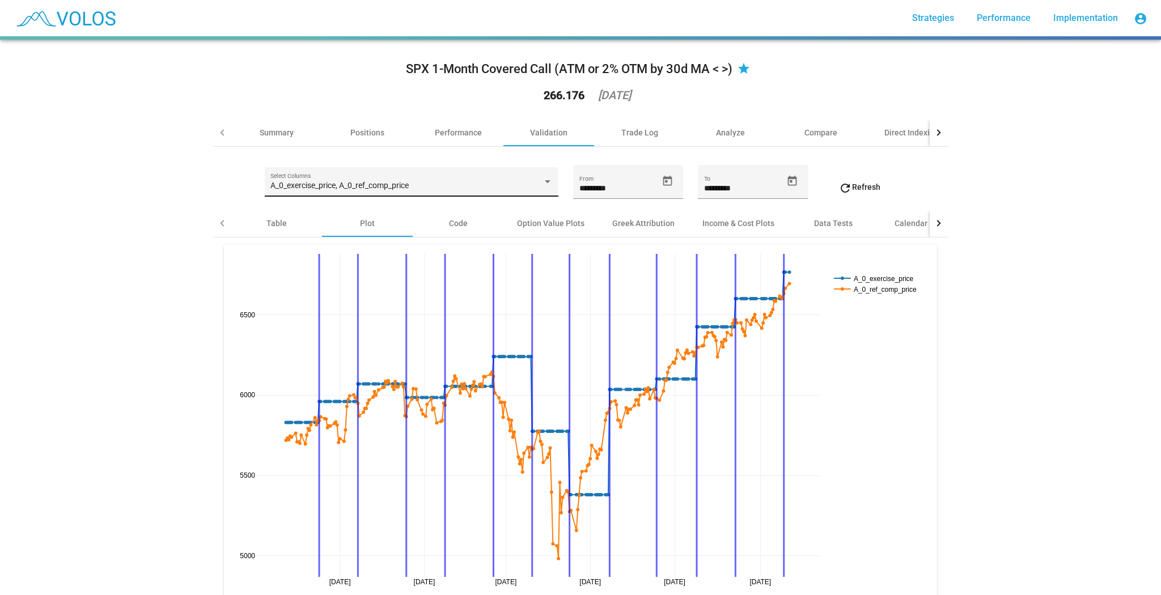
click at [520, 192] on div "A_0_exercise_price, A_0_ref_comp_price Select Columns" at bounding box center [411, 184] width 282 height 23
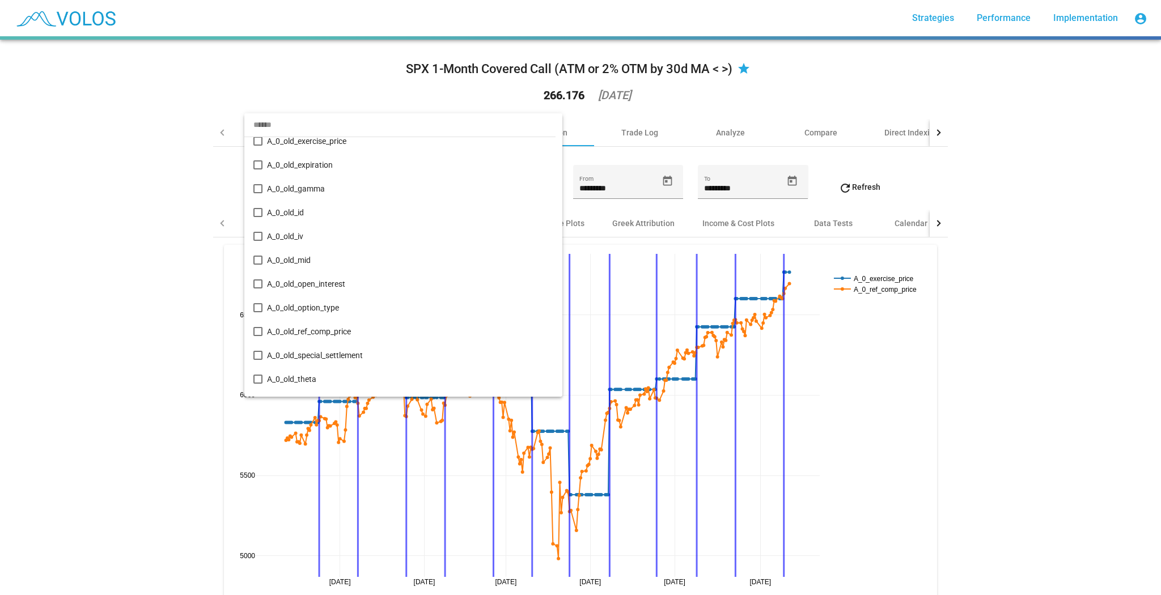
scroll to position [602, 0]
click at [177, 273] on div at bounding box center [580, 297] width 1161 height 595
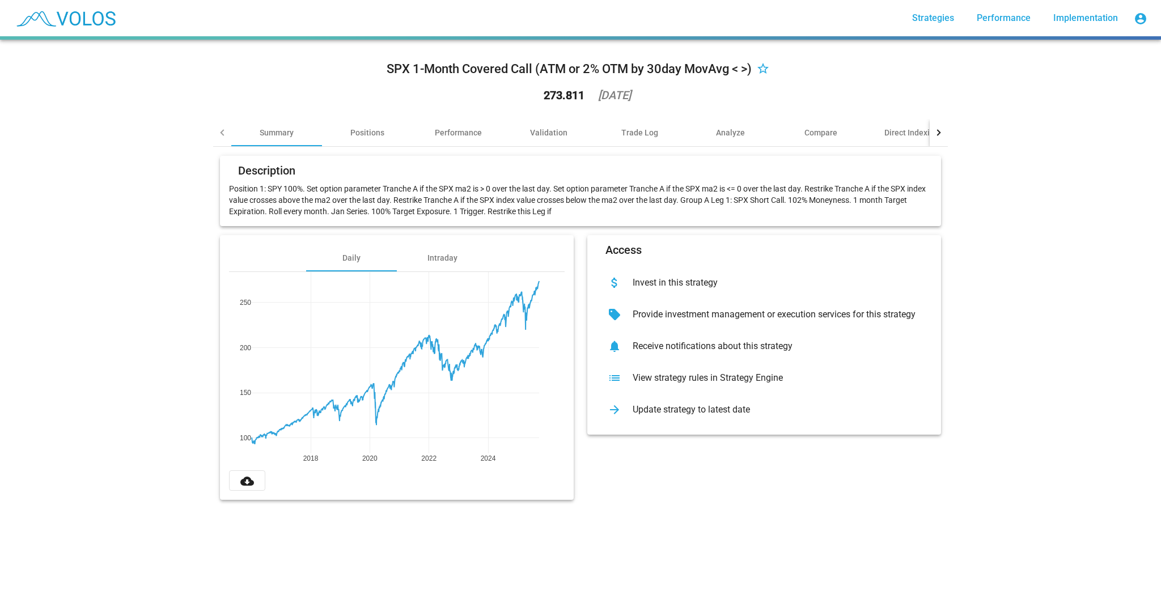
click at [773, 376] on div "View strategy rules in Strategy Engine" at bounding box center [773, 377] width 299 height 11
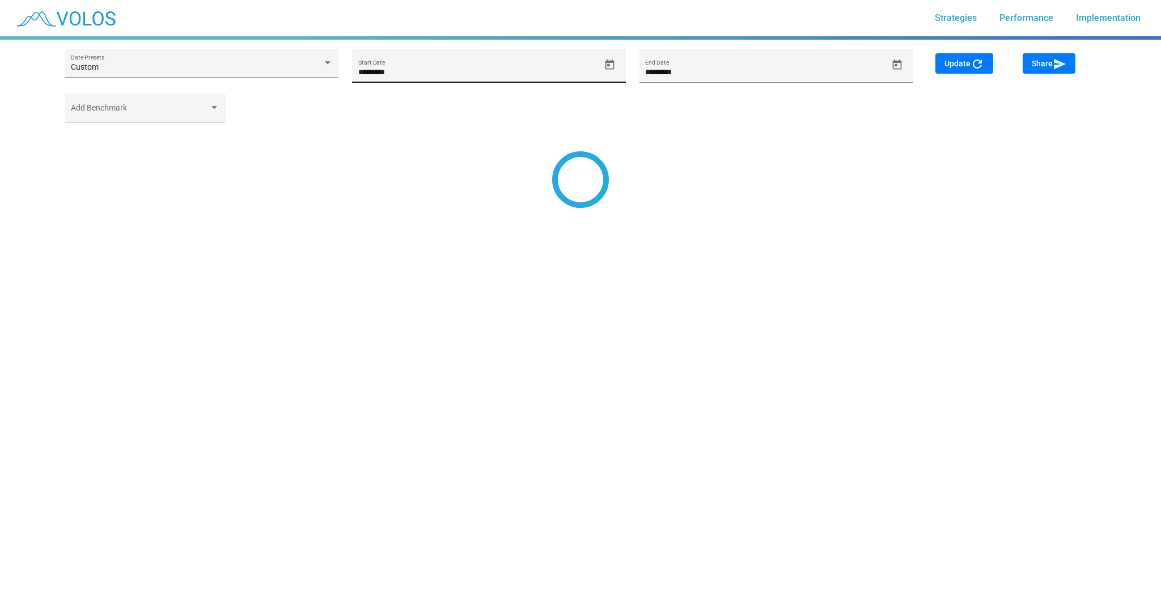
click at [611, 63] on icon "Open calendar" at bounding box center [610, 65] width 12 height 12
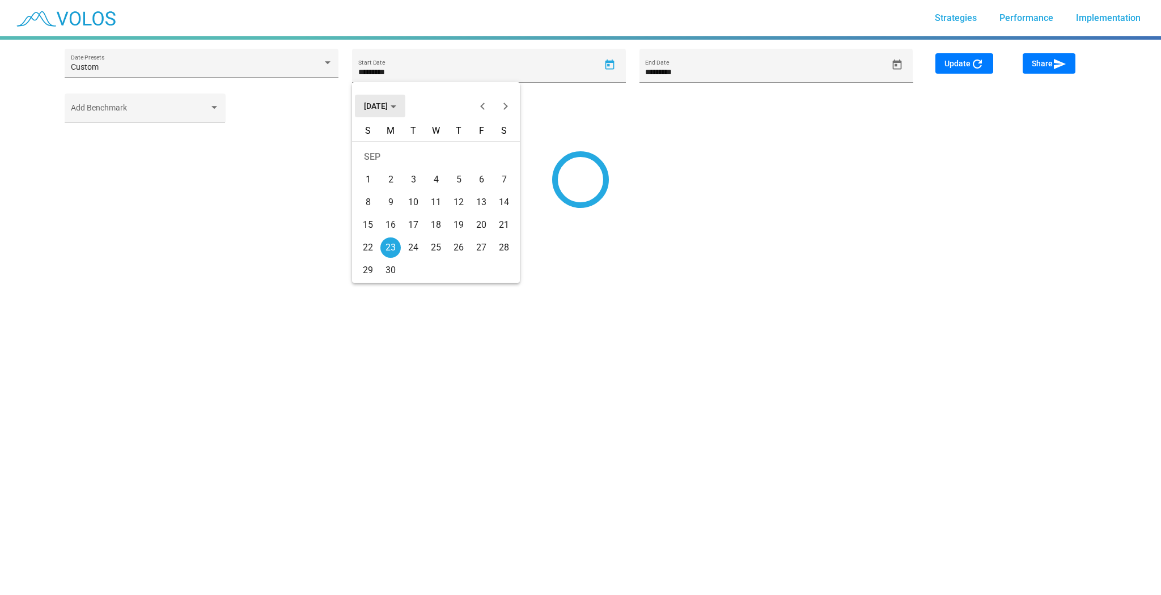
click at [378, 109] on span "[DATE]" at bounding box center [380, 105] width 32 height 9
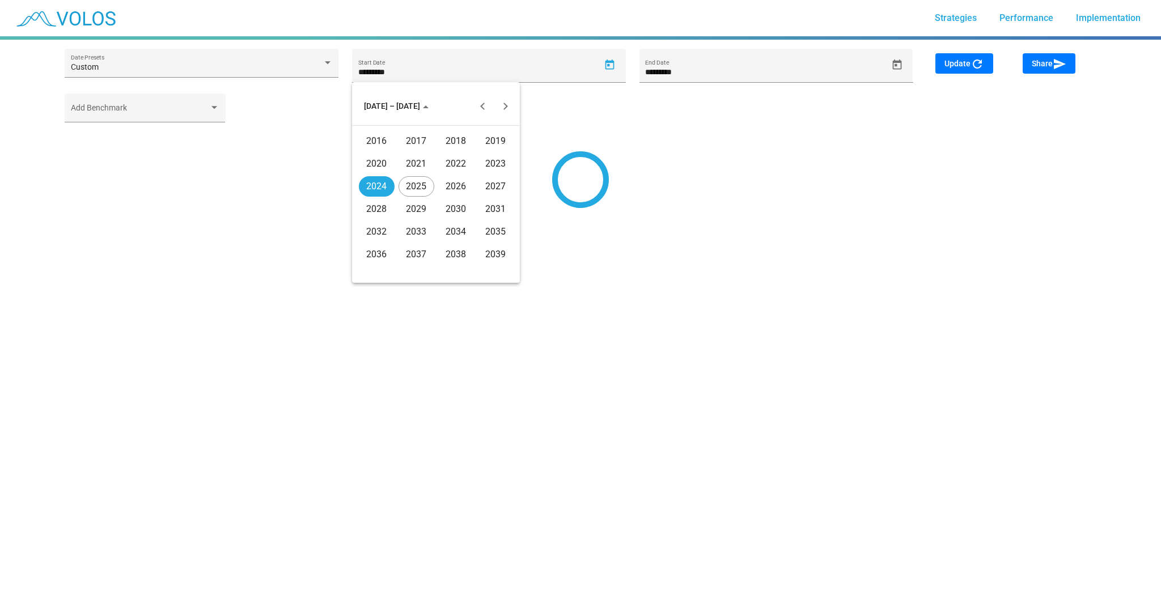
click at [381, 142] on div "2016" at bounding box center [377, 141] width 36 height 20
click at [383, 162] on div "JAN" at bounding box center [377, 164] width 36 height 20
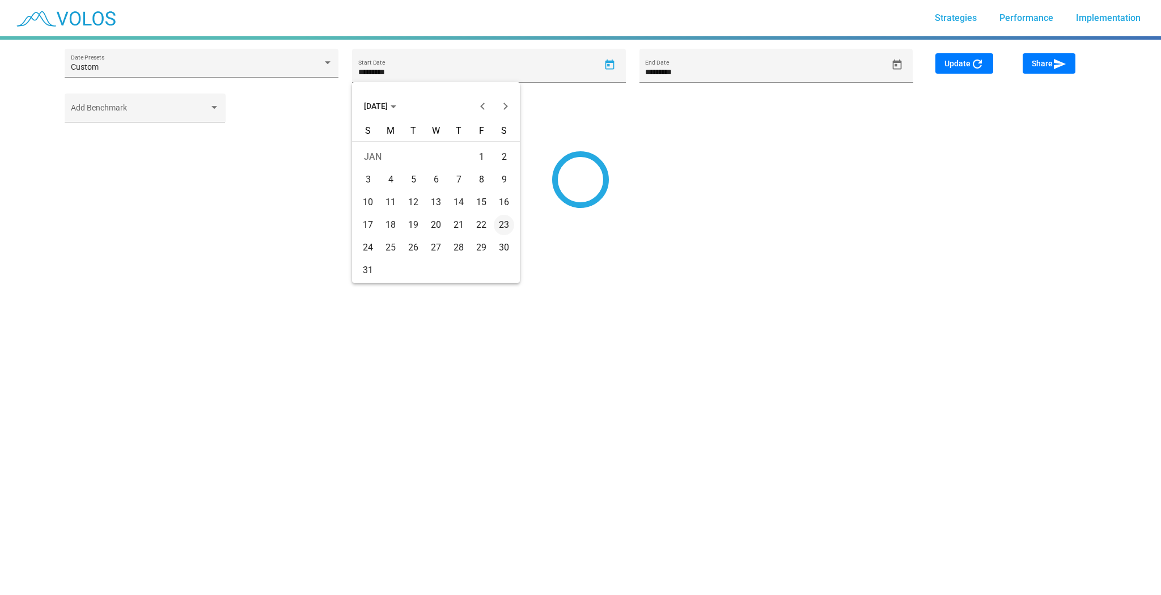
click at [387, 180] on div "4" at bounding box center [390, 179] width 20 height 20
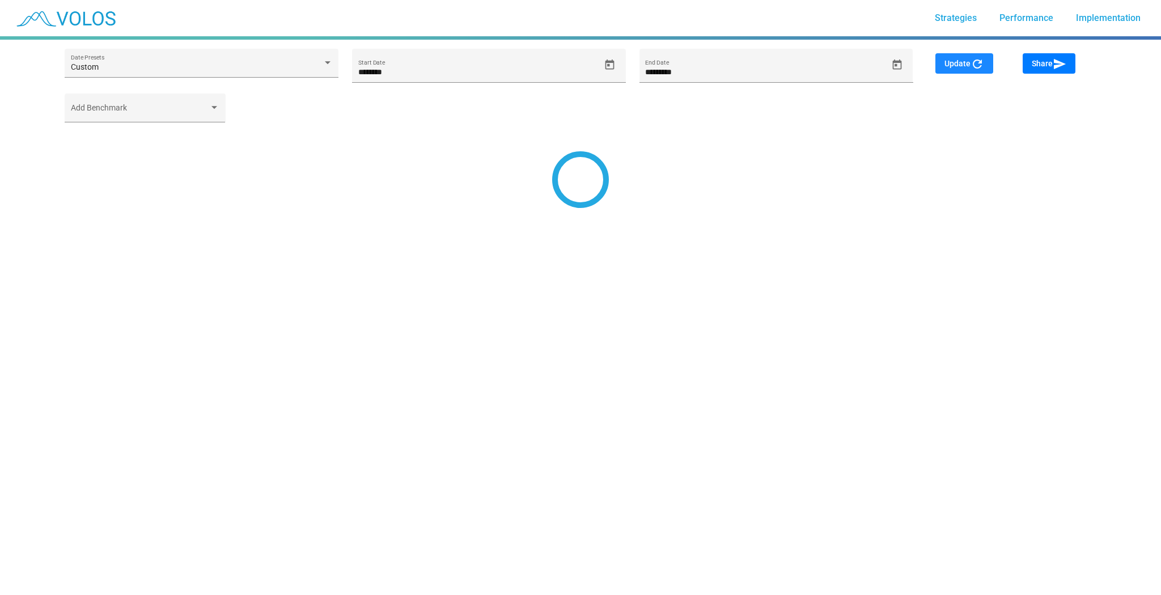
drag, startPoint x: 950, startPoint y: 66, endPoint x: 937, endPoint y: 74, distance: 15.3
click at [949, 67] on span "Update refresh" at bounding box center [964, 63] width 40 height 9
click at [960, 67] on span "Update refresh" at bounding box center [964, 63] width 40 height 9
click at [608, 72] on button "Open calendar" at bounding box center [610, 65] width 20 height 20
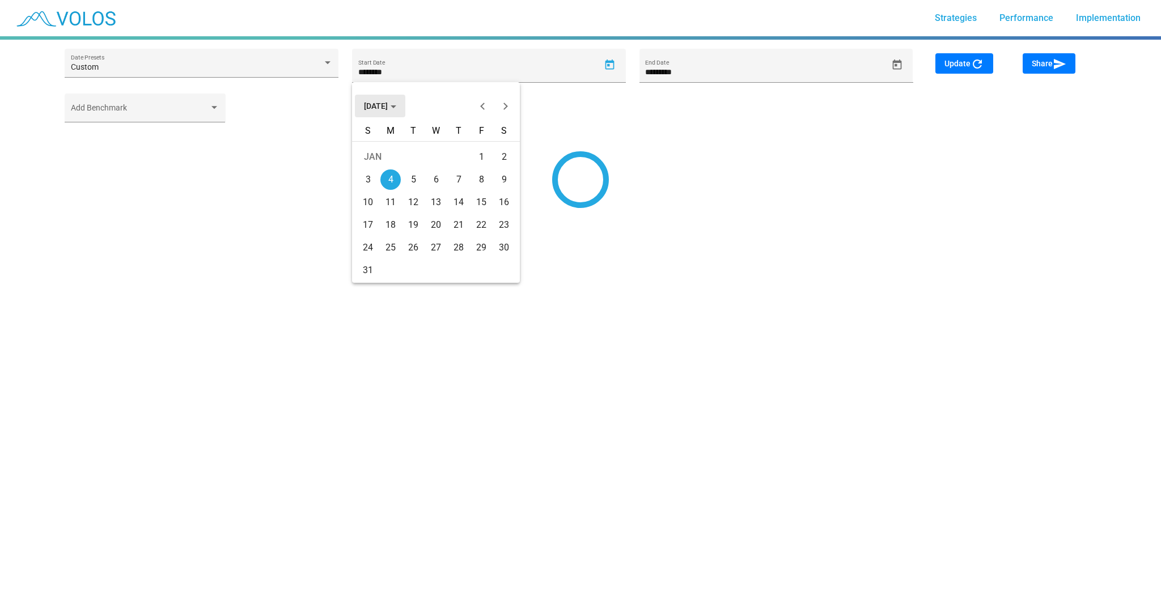
click at [396, 109] on span "JAN 2016" at bounding box center [380, 105] width 32 height 9
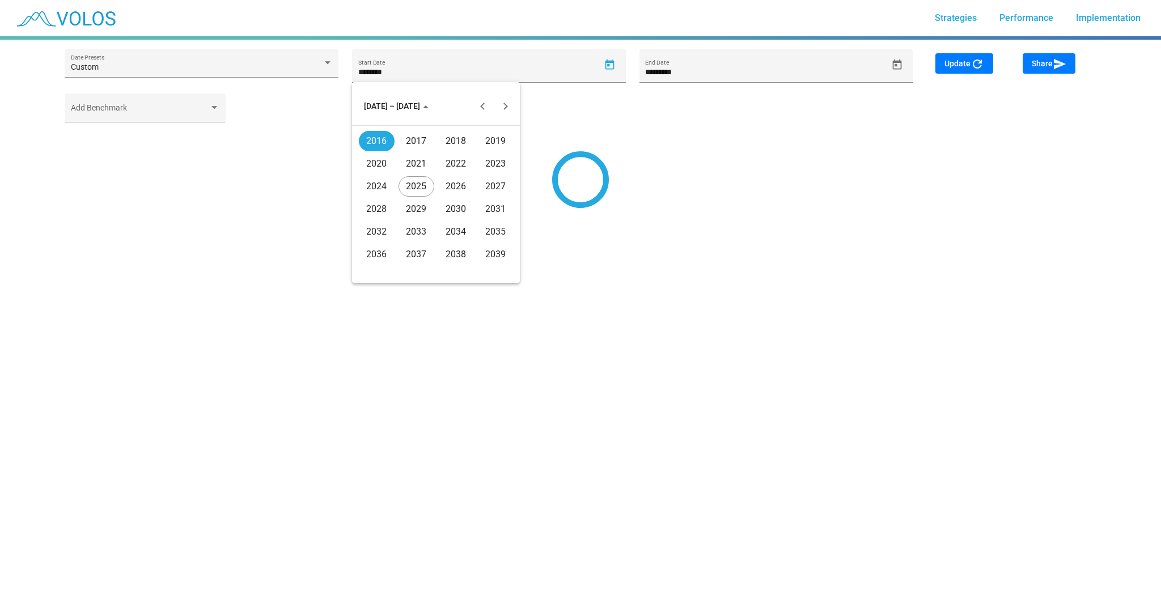
click at [385, 143] on div "2016" at bounding box center [377, 141] width 36 height 20
type input "*********"
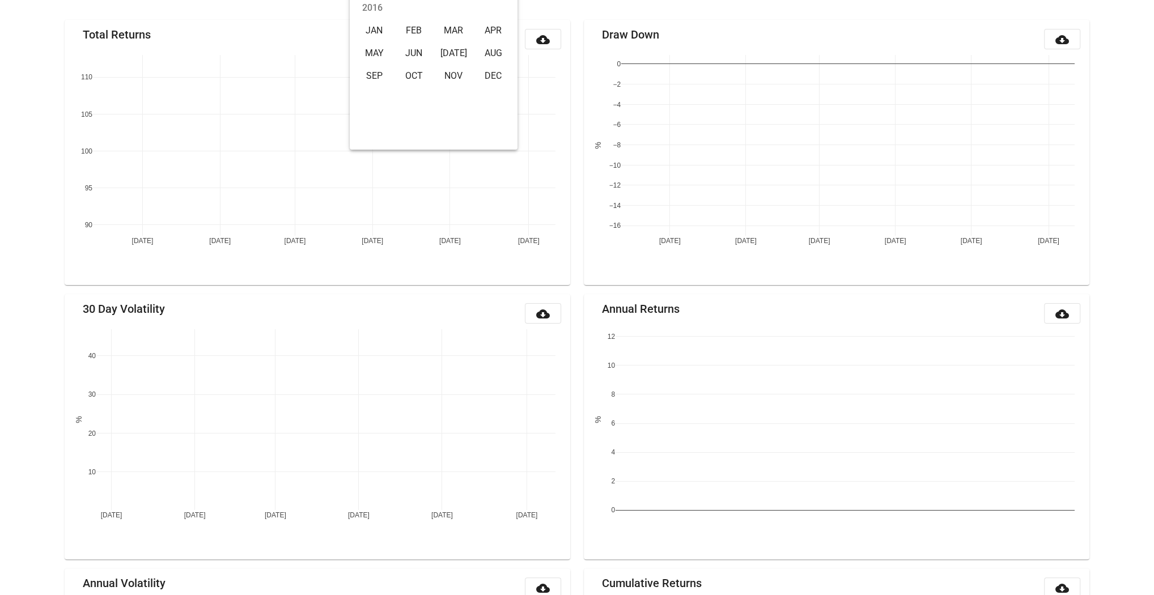
scroll to position [133, 0]
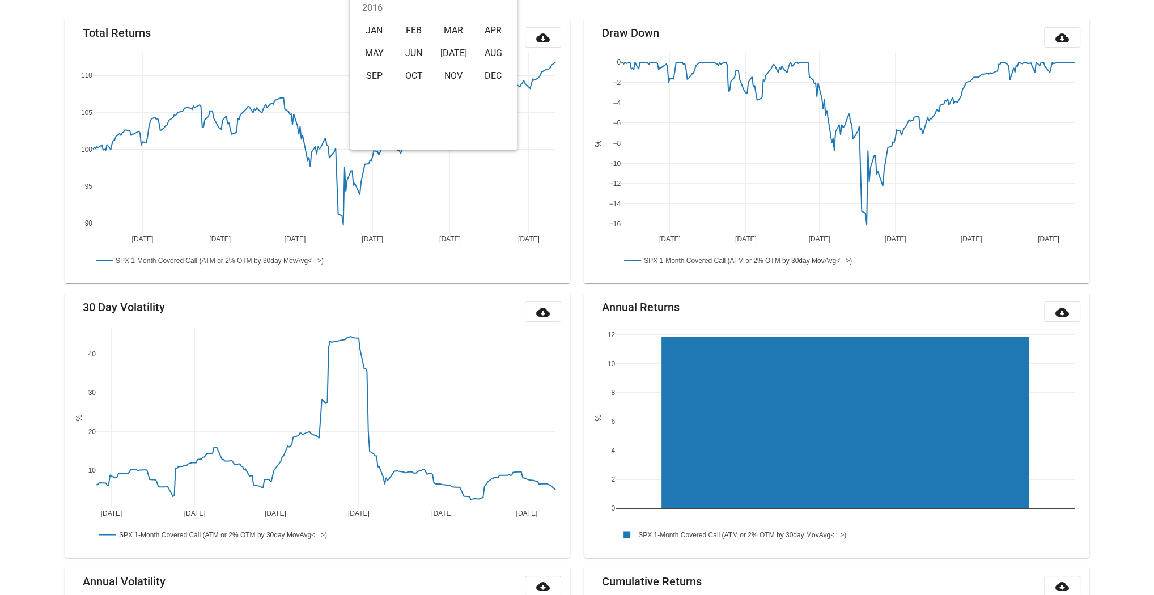
click at [378, 33] on div "JAN" at bounding box center [375, 30] width 36 height 20
click at [393, 40] on div "4" at bounding box center [388, 46] width 20 height 20
type input "********"
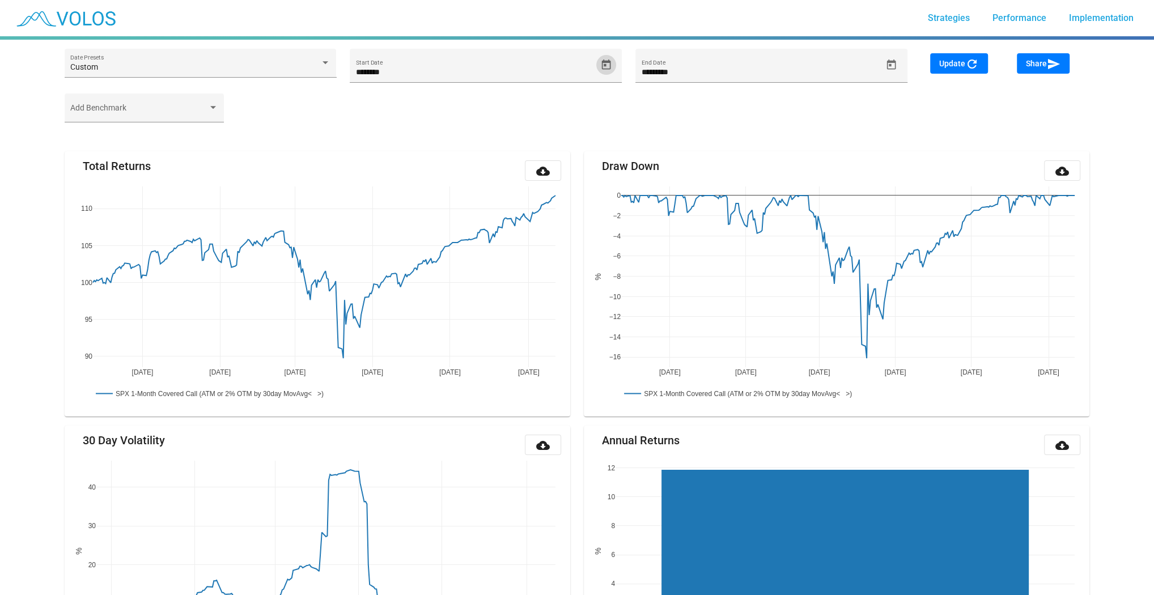
scroll to position [0, 0]
click at [956, 61] on span "Update refresh" at bounding box center [959, 63] width 40 height 9
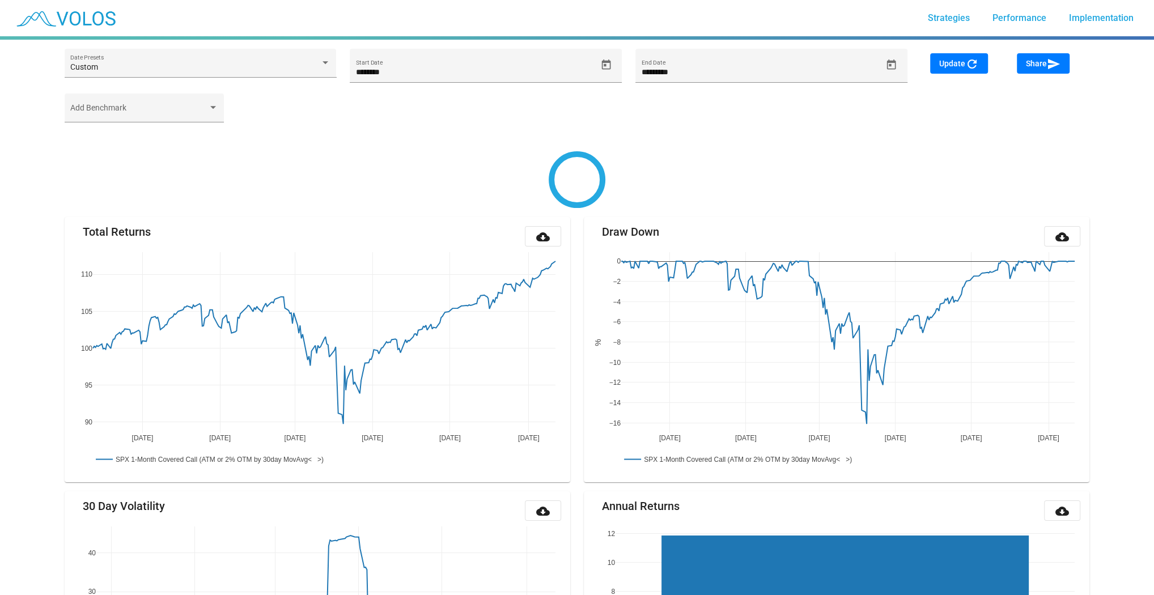
type input "*********"
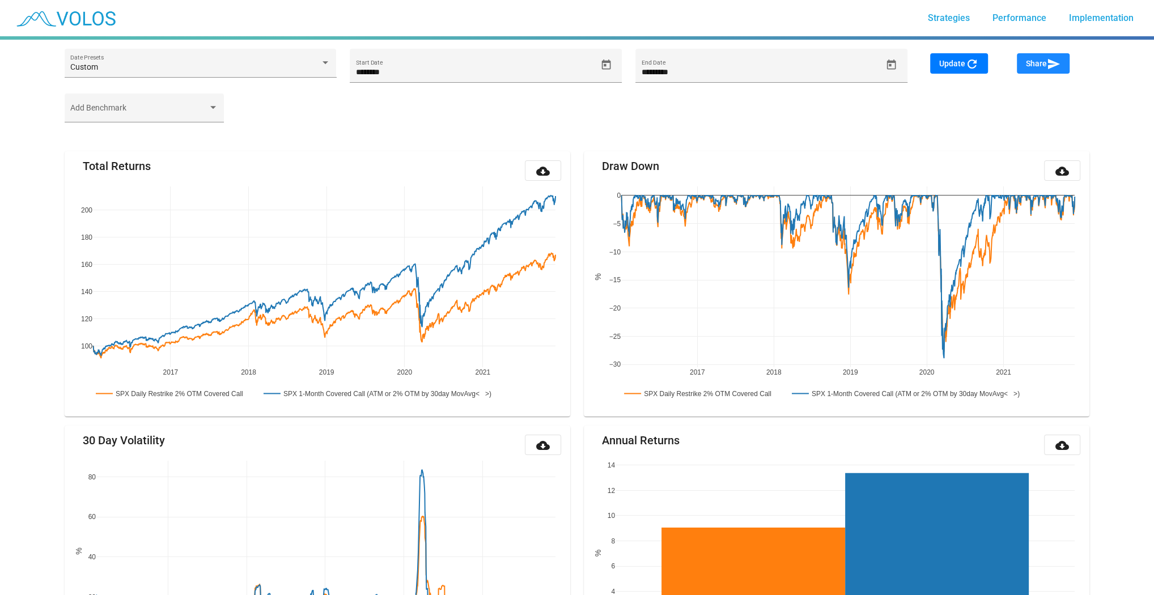
drag, startPoint x: 1037, startPoint y: 67, endPoint x: 1006, endPoint y: 100, distance: 45.3
click at [1034, 69] on button "Share send" at bounding box center [1043, 63] width 53 height 20
click at [526, 192] on icon at bounding box center [525, 188] width 9 height 7
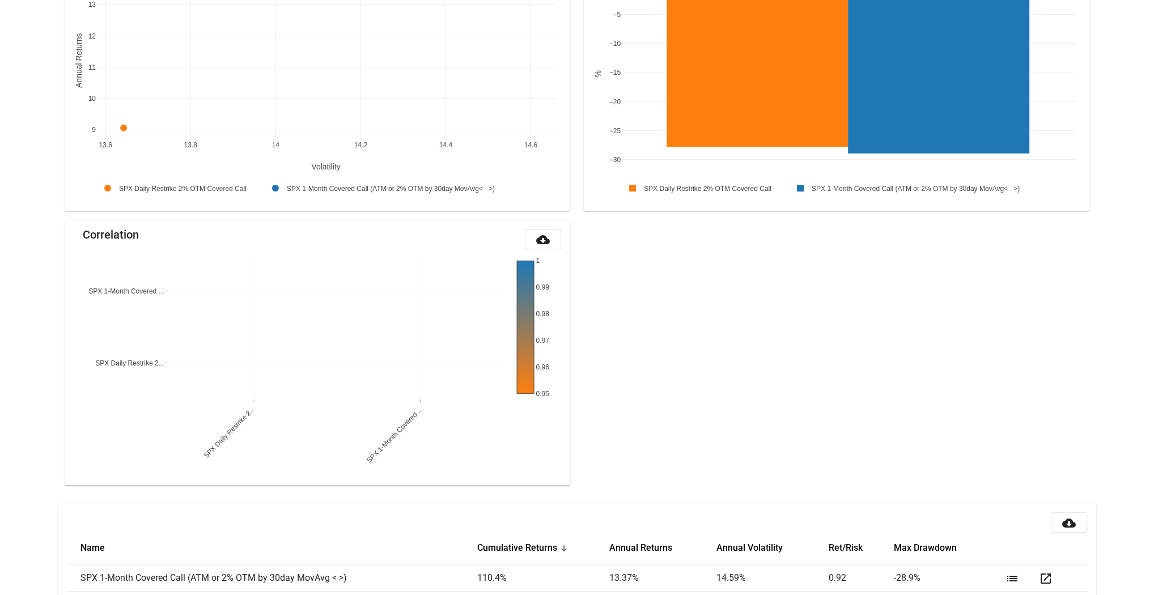
scroll to position [1067, 0]
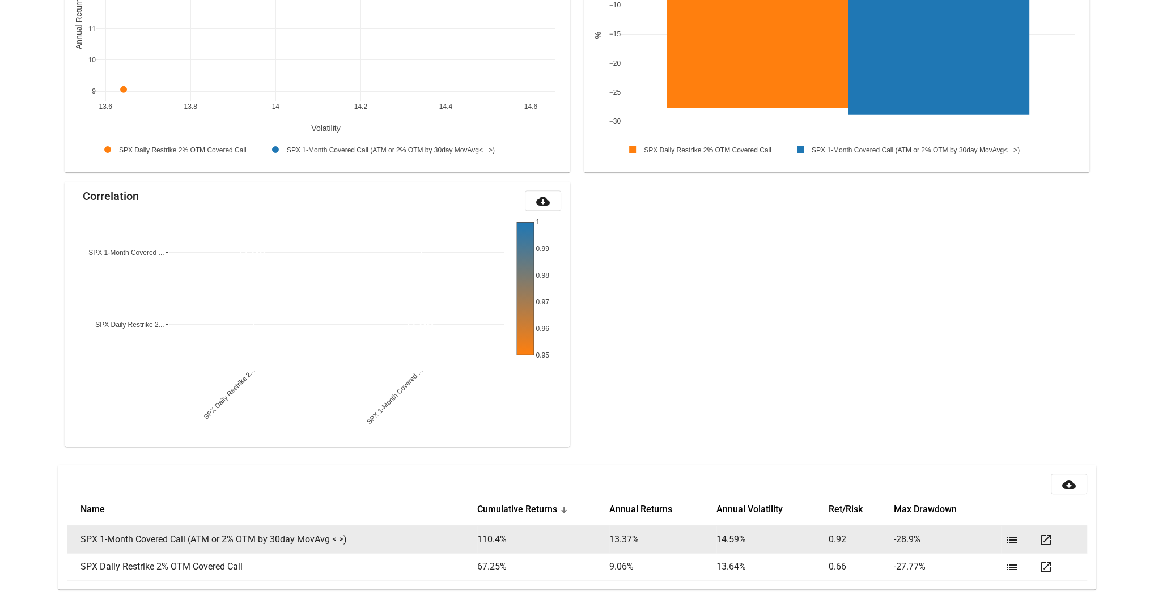
click at [1002, 537] on button "list" at bounding box center [1012, 539] width 23 height 23
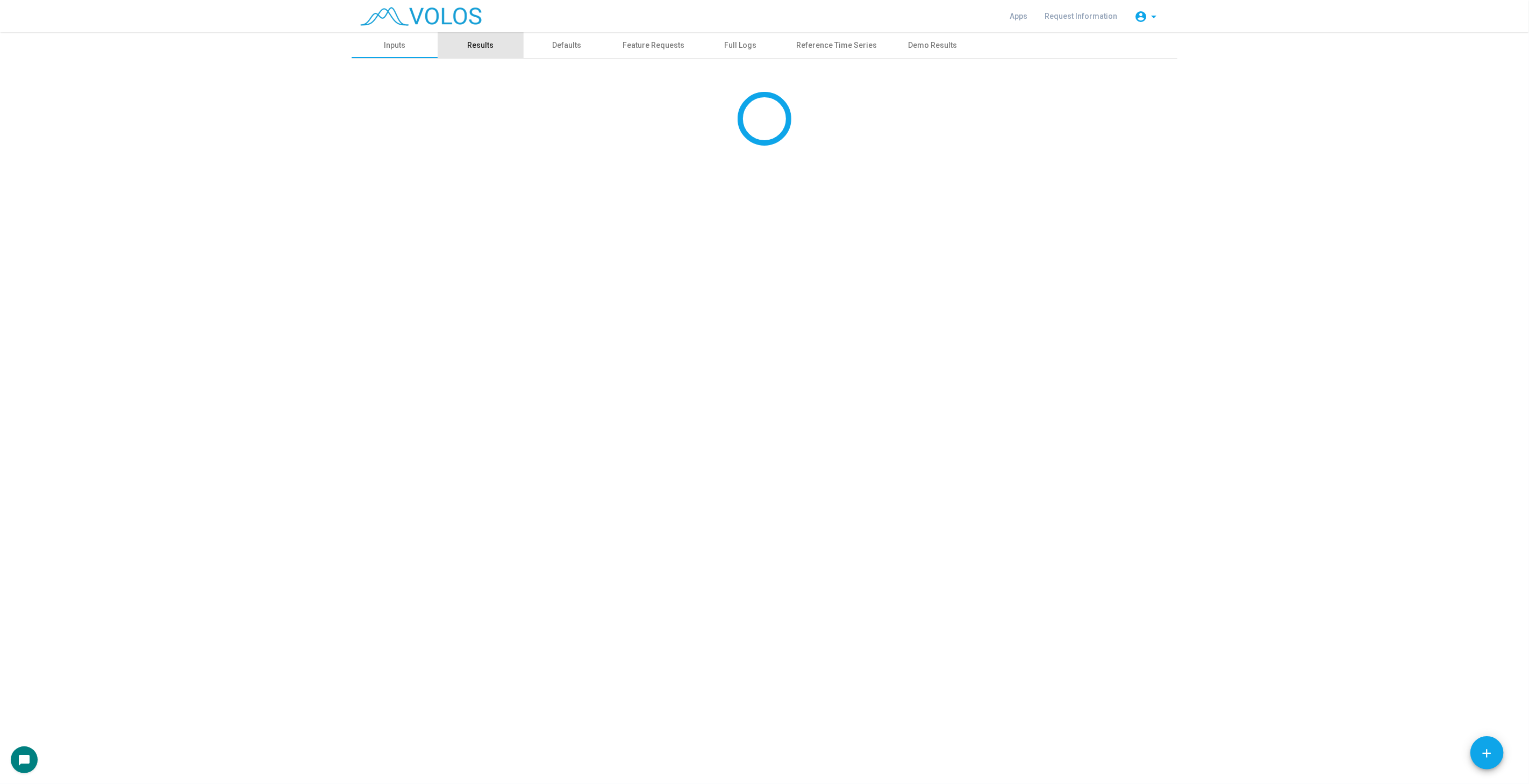
click at [487, 51] on div "Results" at bounding box center [480, 45] width 86 height 26
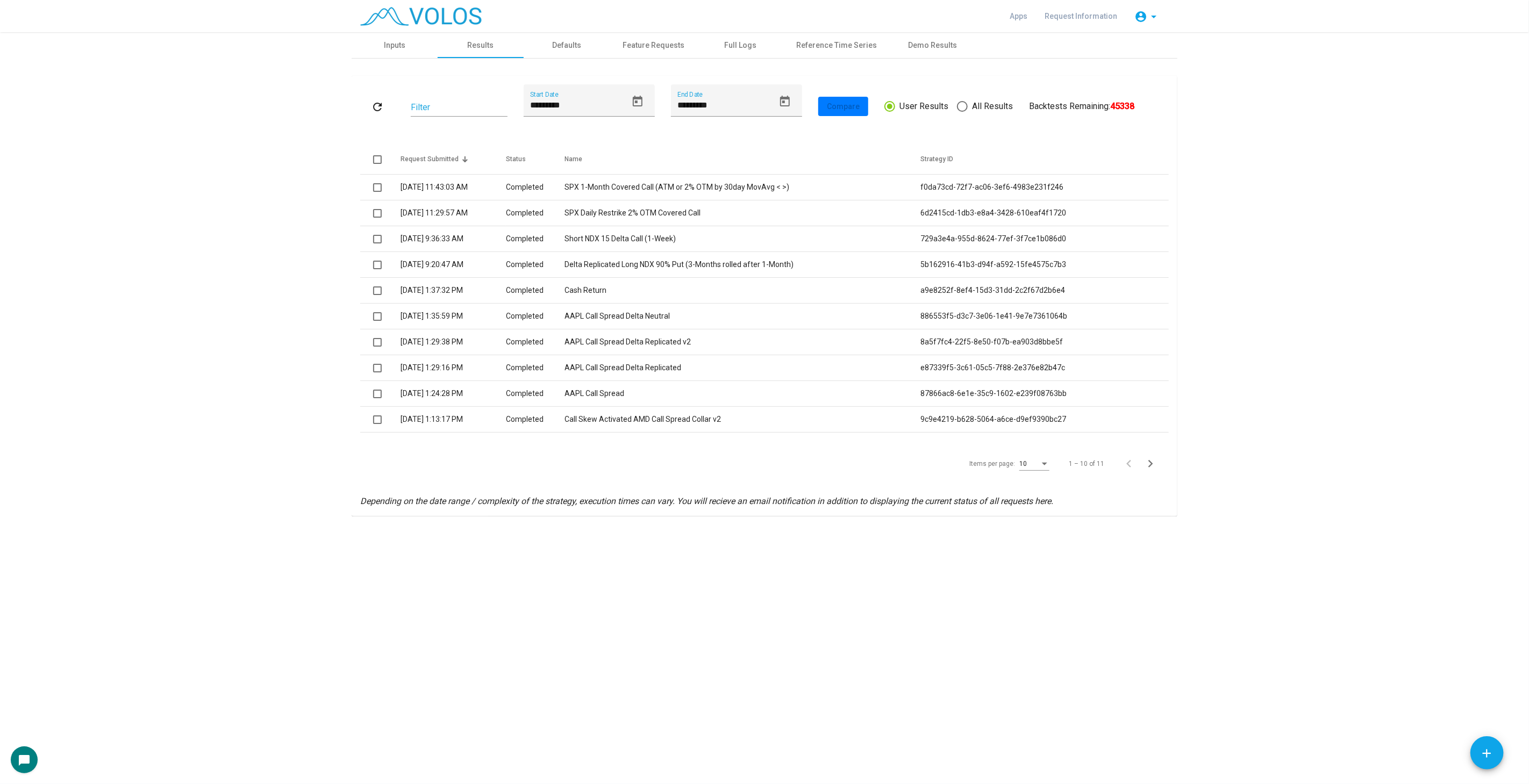
click at [373, 100] on mat-icon "refresh" at bounding box center [378, 107] width 13 height 13
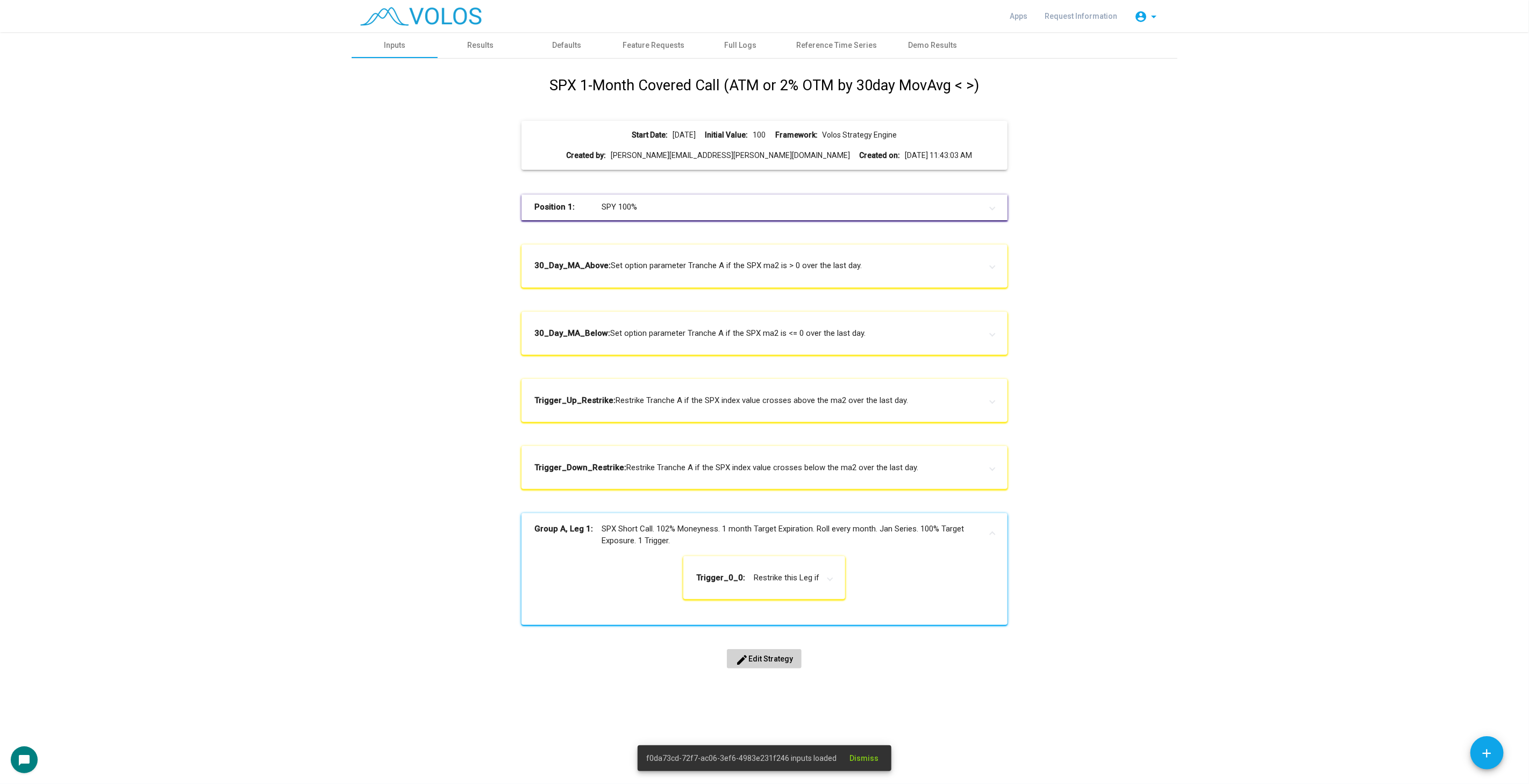
click at [376, 167] on div "SPX 1-Month Covered Call (ATM or 2% OTM by 30day MovAvg < >) Start Date: [DATE]…" at bounding box center [764, 384] width 809 height 618
click at [759, 665] on button "edit Edit Strategy" at bounding box center [764, 659] width 75 height 19
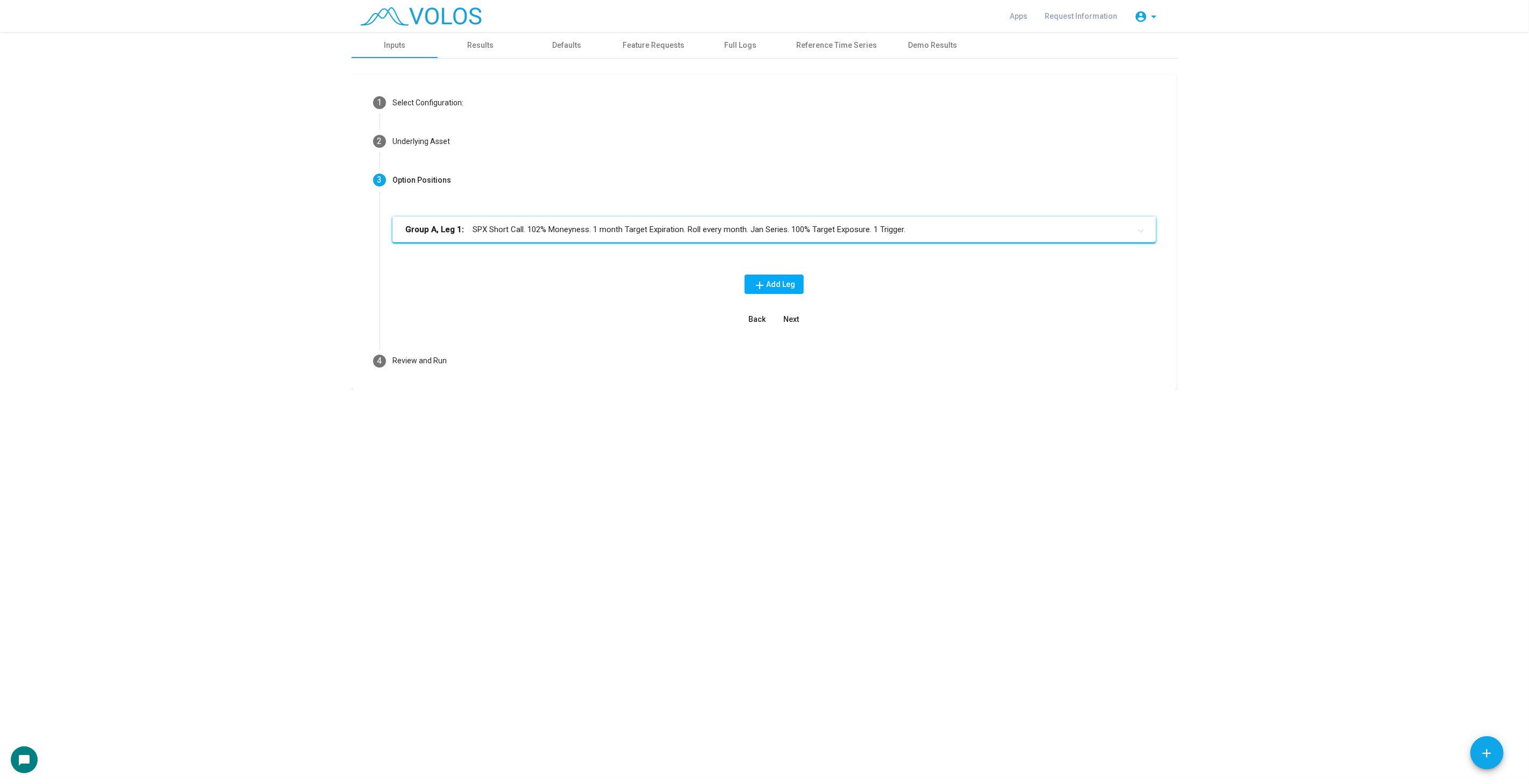
click at [835, 230] on mat-panel-title "Group A, Leg 1: SPX Short Call. 102% Moneyness. 1 month Target Expiration. Roll…" at bounding box center [767, 229] width 725 height 12
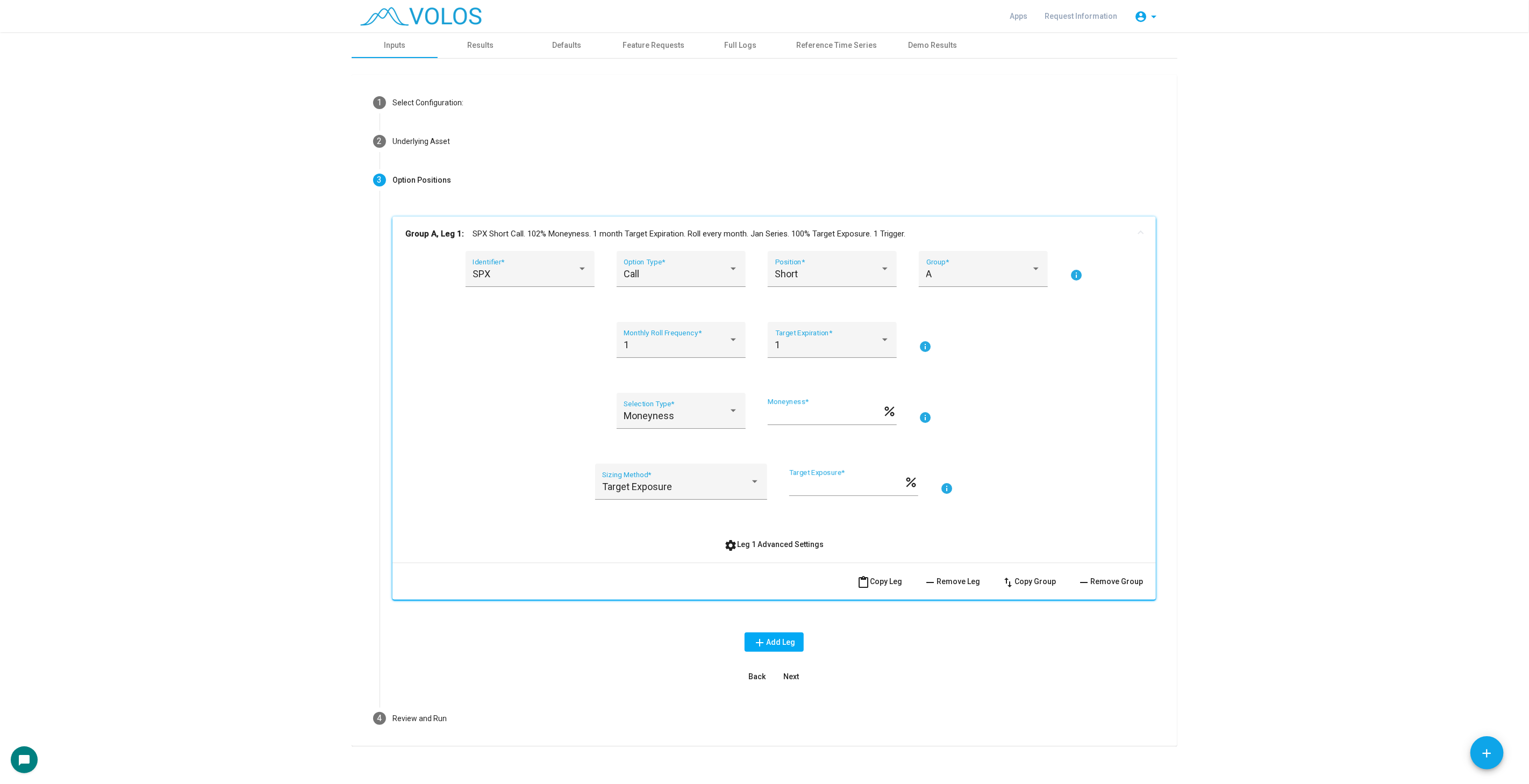
click at [779, 541] on span "settings Leg 1 Advanced Settings" at bounding box center [774, 544] width 100 height 9
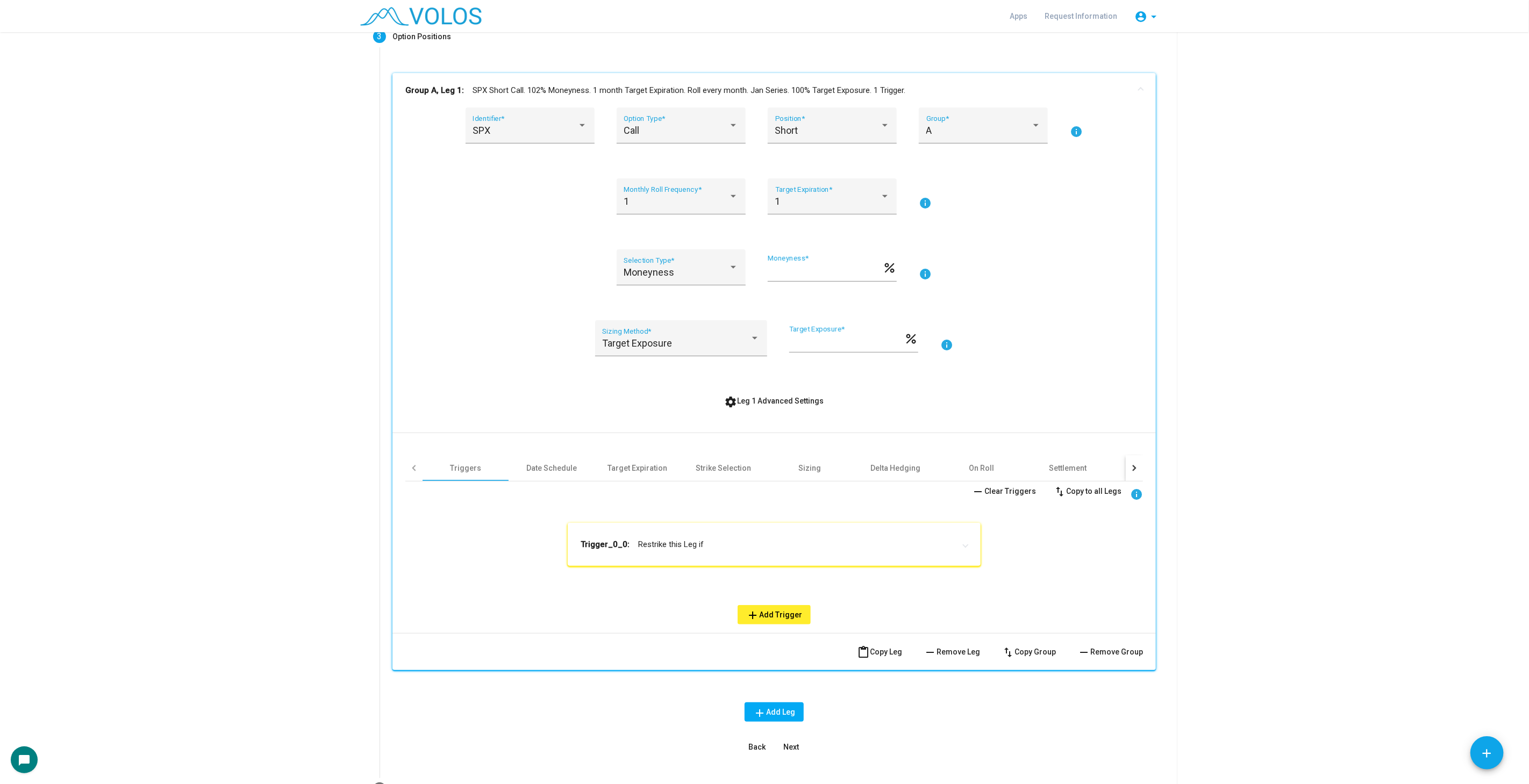
scroll to position [179, 0]
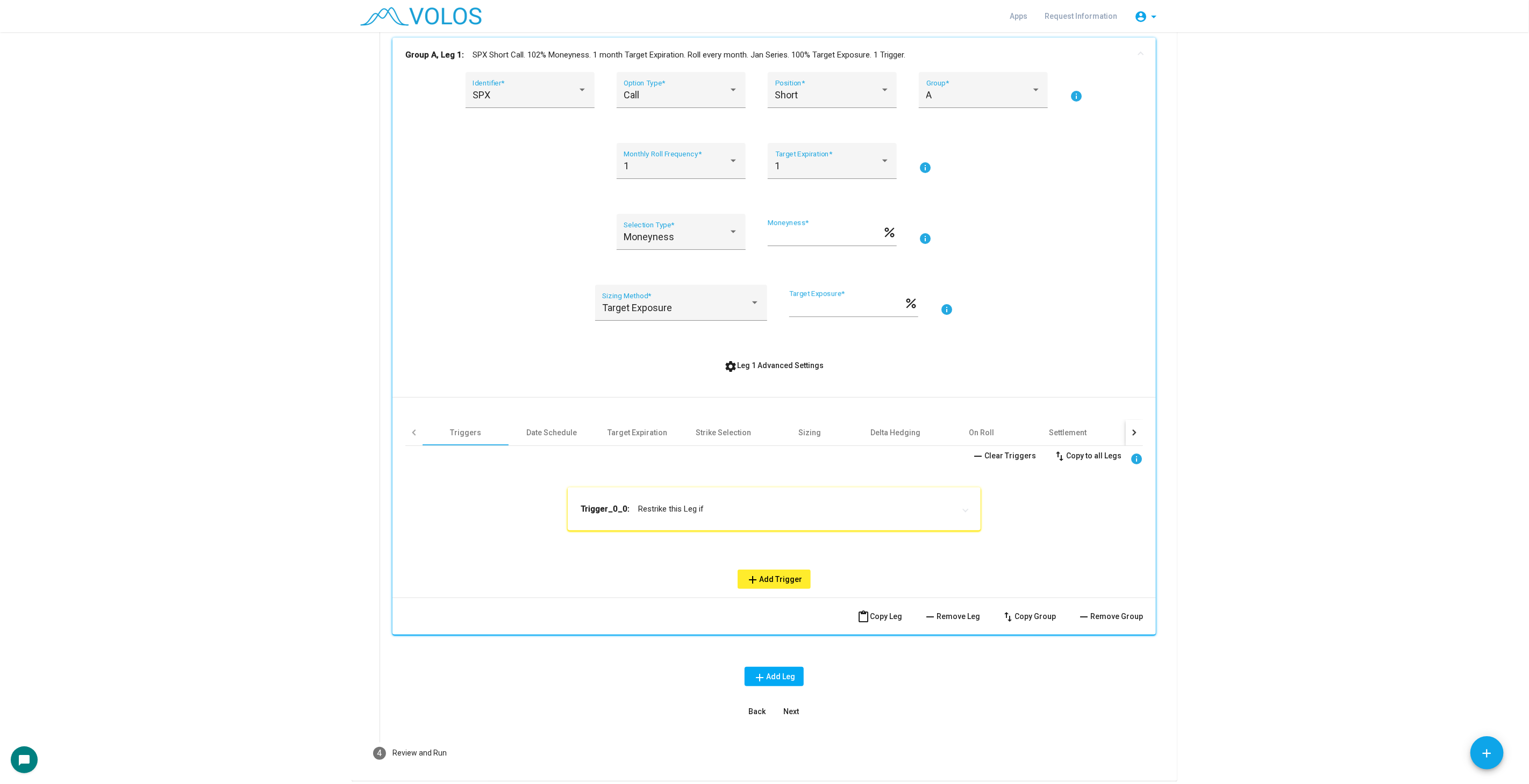
click at [783, 534] on div "**********" at bounding box center [774, 517] width 413 height 60
click at [842, 503] on mat-panel-title "Trigger_0_0: Restrike this Leg if" at bounding box center [767, 508] width 375 height 10
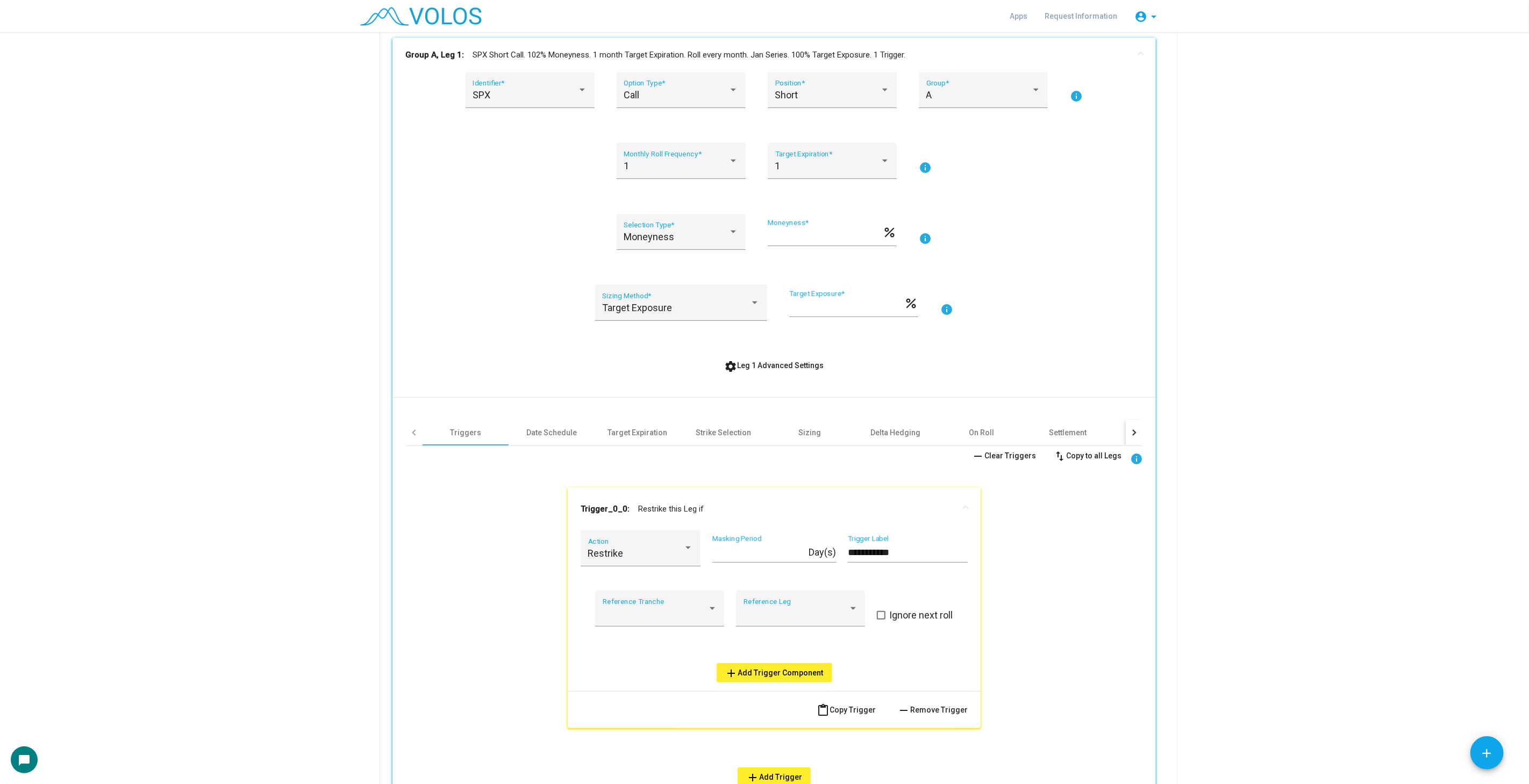
click at [943, 705] on span "remove Remove Trigger" at bounding box center [932, 709] width 70 height 9
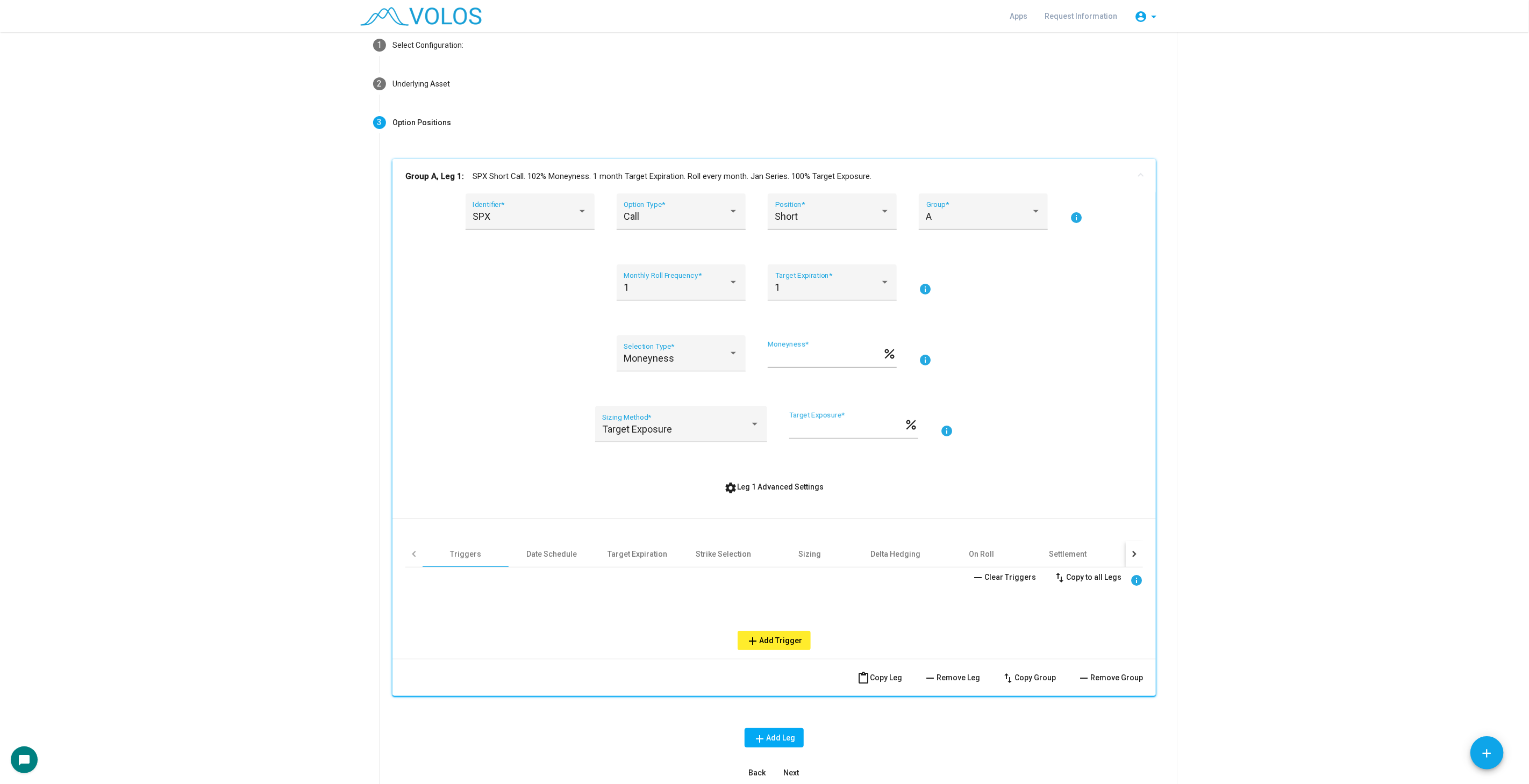
scroll to position [38, 0]
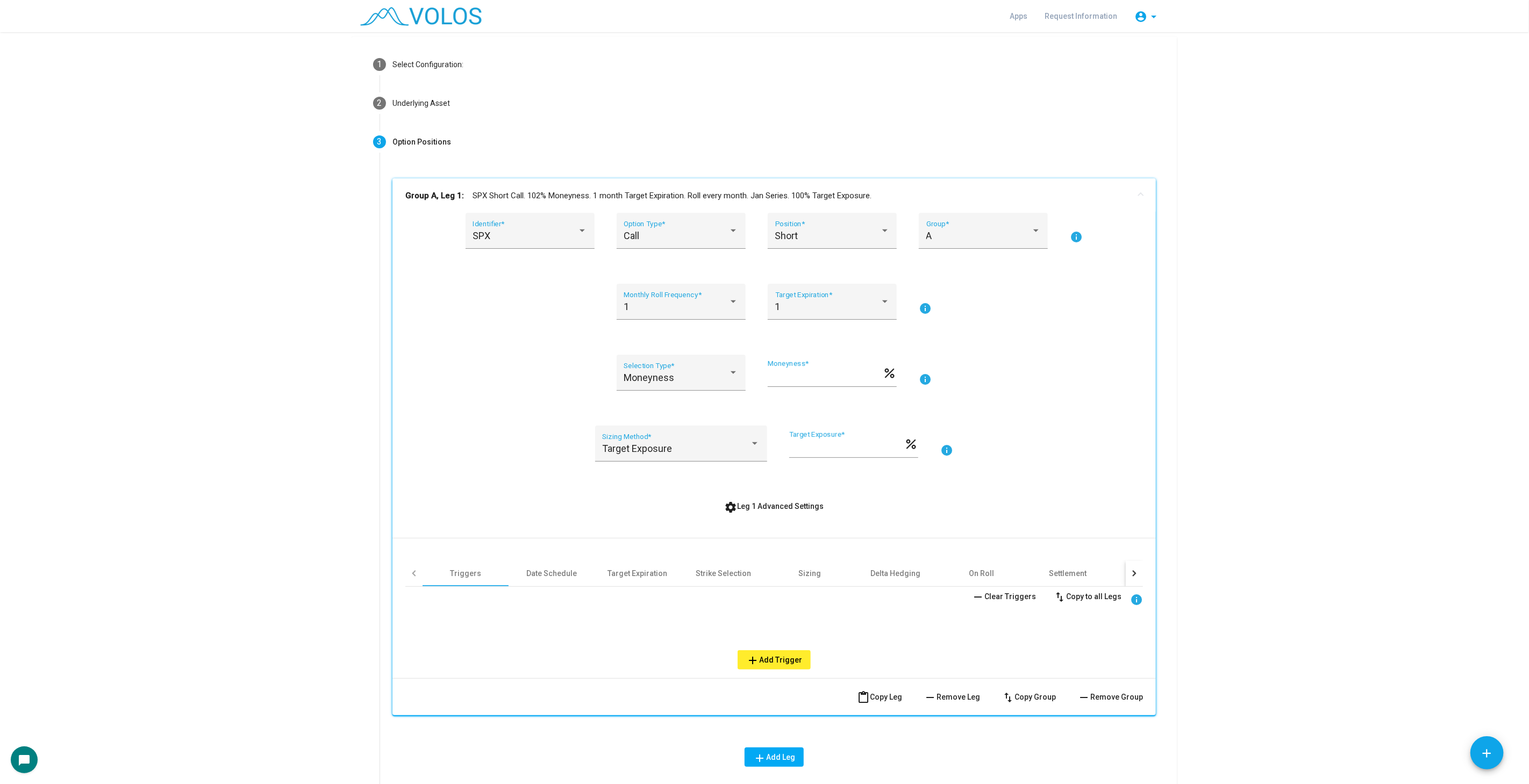
click at [823, 185] on mat-expansion-panel-header "Group A, Leg 1: SPX Short Call. 102% Moneyness. 1 month Target Expiration. Roll…" at bounding box center [774, 195] width 764 height 34
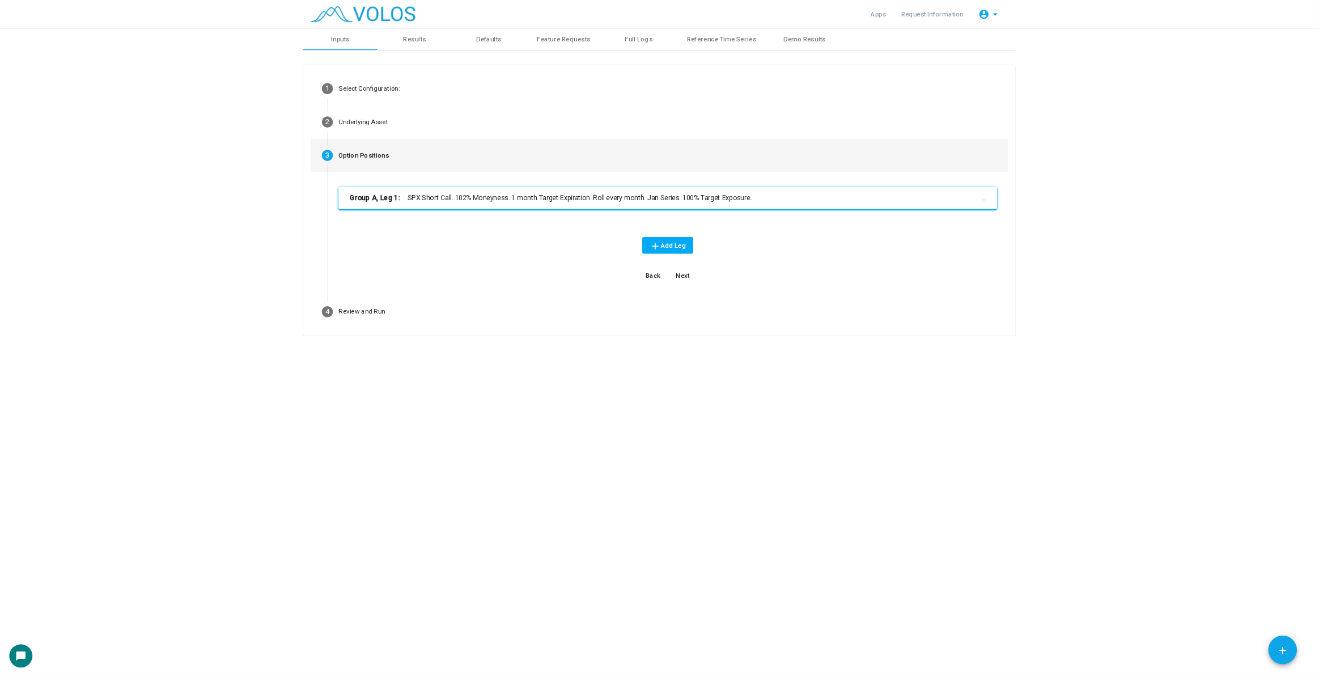
scroll to position [0, 0]
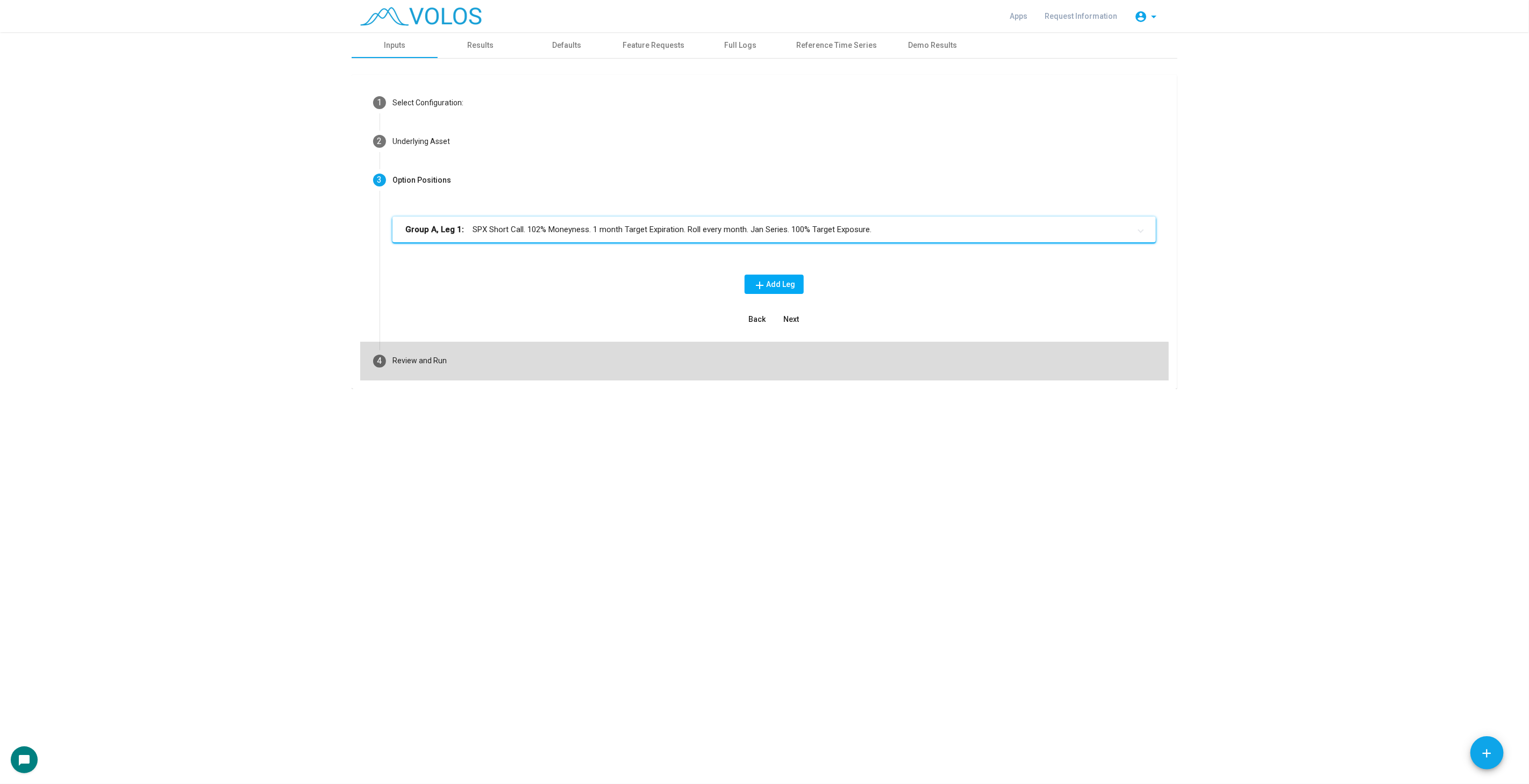
click at [747, 363] on mat-step-header "4 Review and Run" at bounding box center [764, 361] width 809 height 39
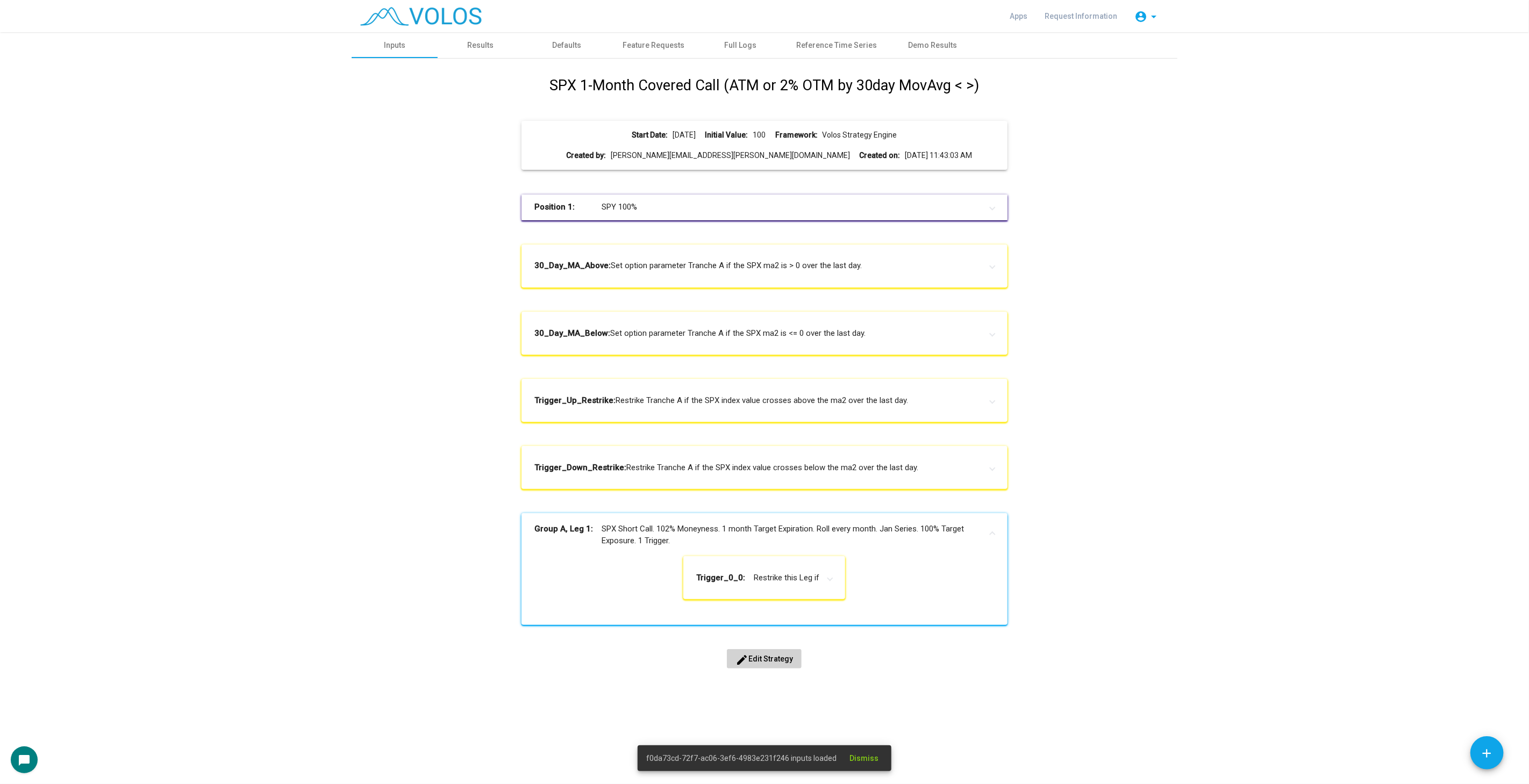
click at [1243, 376] on as-strategy-engine-wrapper "**********" at bounding box center [764, 362] width 1529 height 661
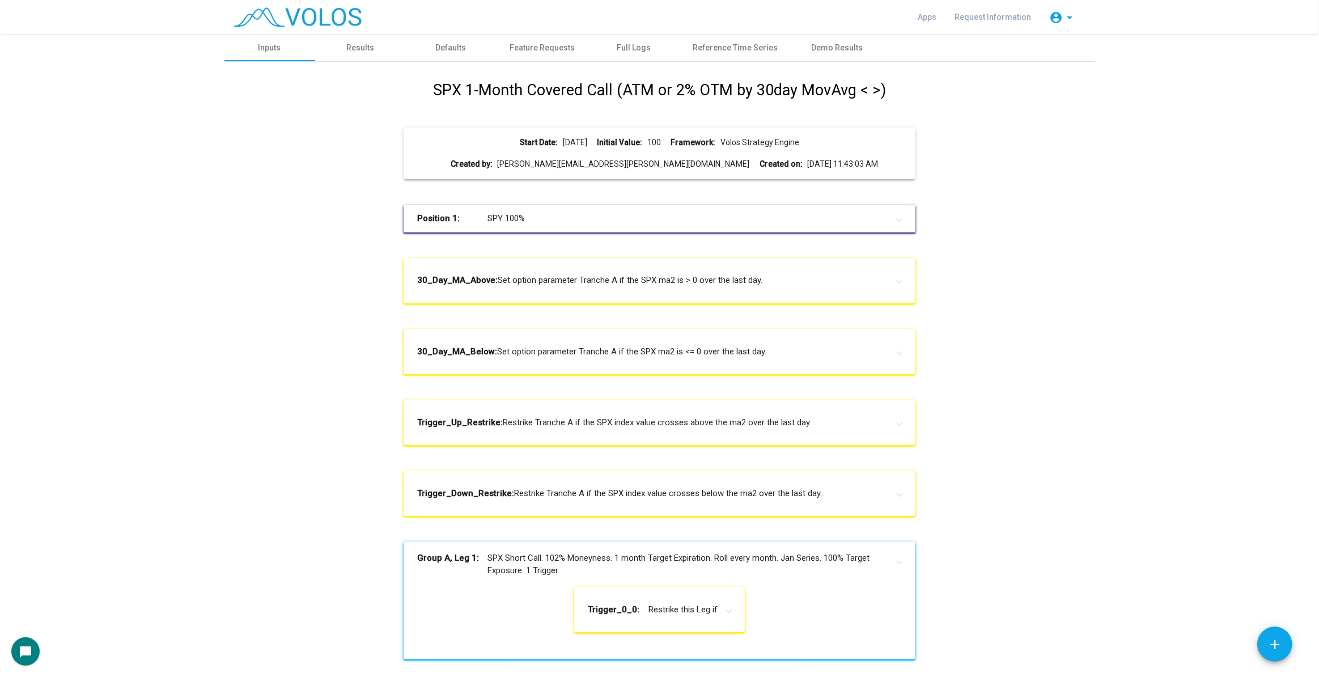
click at [997, 510] on div "SPX 1-Month Covered Call (ATM or 2% OTM by 30day MovAvg < >) Start Date: [DATE]…" at bounding box center [659, 405] width 853 height 652
click at [1087, 249] on div "SPX 1-Month Covered Call (ATM or 2% OTM by 30day MovAvg < >) Start Date: [DATE]…" at bounding box center [659, 405] width 871 height 652
click at [755, 52] on div "Reference Time Series" at bounding box center [735, 48] width 85 height 12
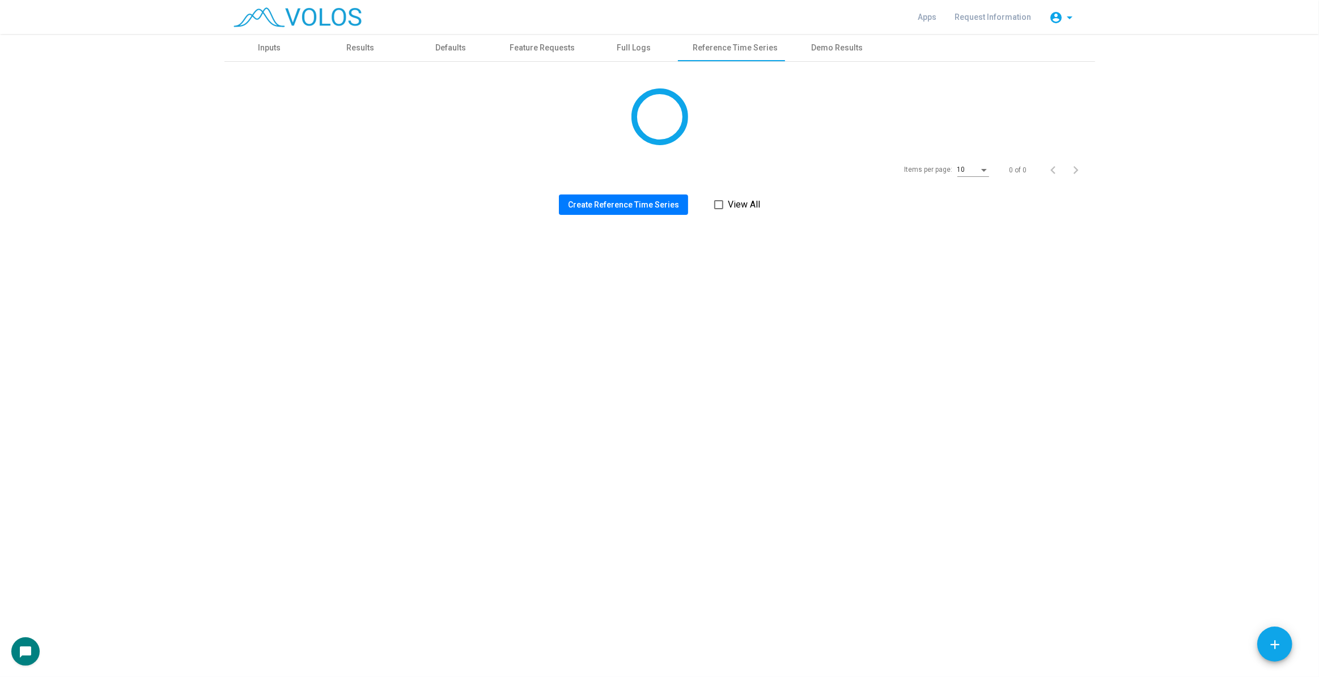
click at [632, 203] on span "Create Reference Time Series" at bounding box center [623, 204] width 111 height 9
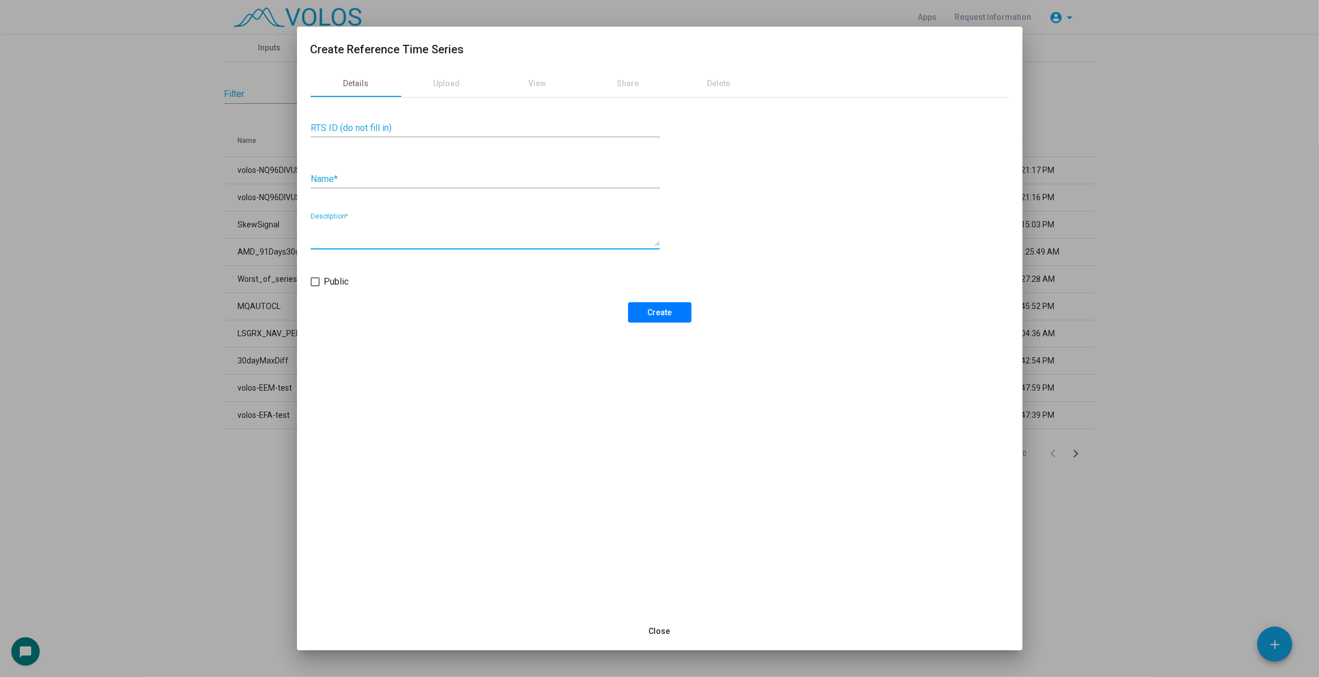
click at [384, 232] on textarea "Description *" at bounding box center [485, 234] width 349 height 23
click at [411, 232] on textarea "Description *" at bounding box center [485, 234] width 349 height 23
type textarea "**********"
click at [439, 222] on div "**********" at bounding box center [485, 231] width 349 height 36
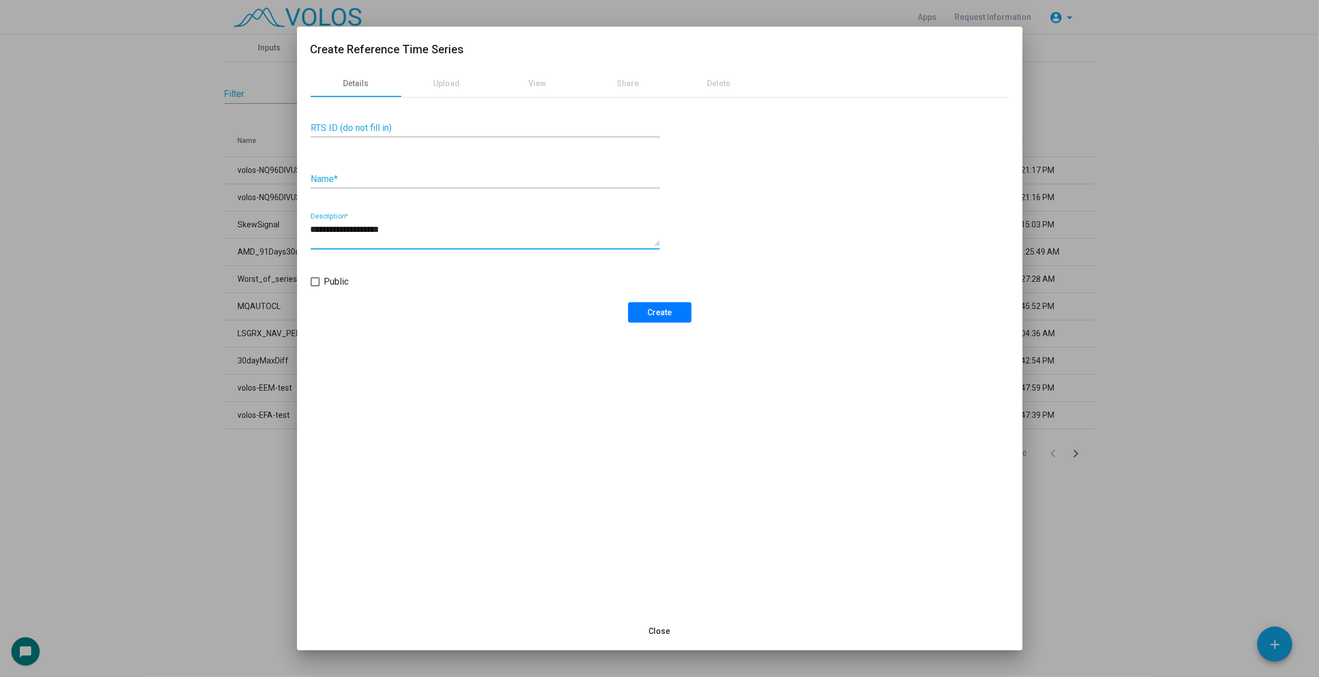
click at [384, 235] on textarea "**********" at bounding box center [485, 234] width 349 height 23
click at [404, 193] on div "Name *" at bounding box center [485, 181] width 349 height 37
click at [402, 183] on input "Name *" at bounding box center [485, 179] width 349 height 10
paste input "**********"
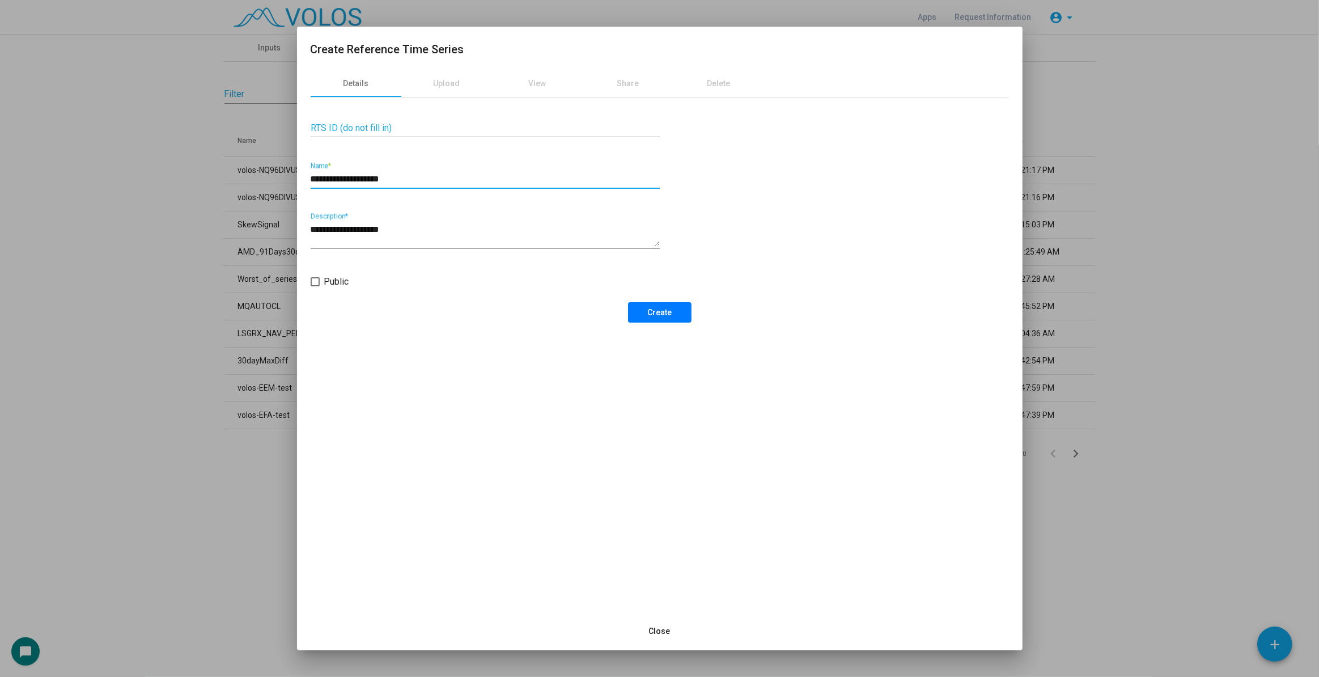
type input "**********"
click at [485, 228] on textarea "**********" at bounding box center [485, 234] width 349 height 23
type textarea "**********"
click at [572, 177] on input "**********" at bounding box center [485, 179] width 349 height 10
click at [666, 309] on span "Create" at bounding box center [659, 312] width 24 height 9
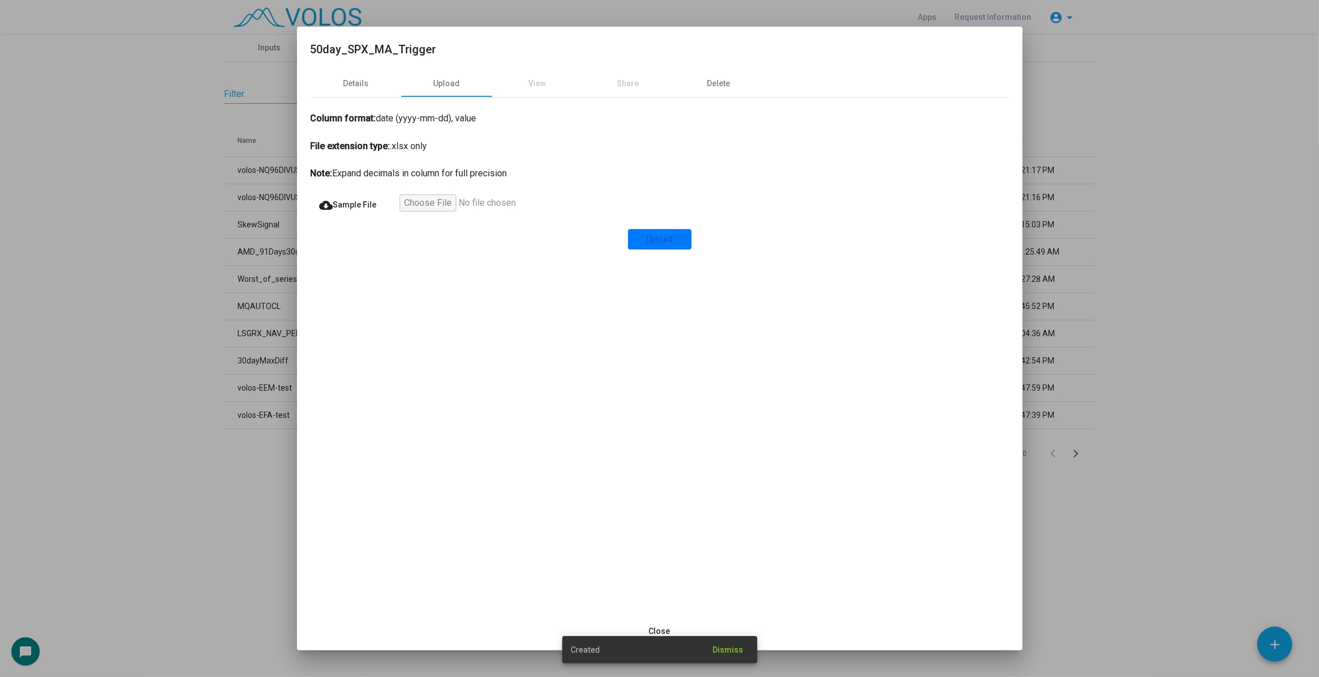
click at [446, 204] on input "file" at bounding box center [469, 204] width 139 height 20
type input "**********"
click at [657, 237] on span "Upload" at bounding box center [659, 239] width 27 height 9
click at [523, 77] on div "View" at bounding box center [537, 83] width 91 height 27
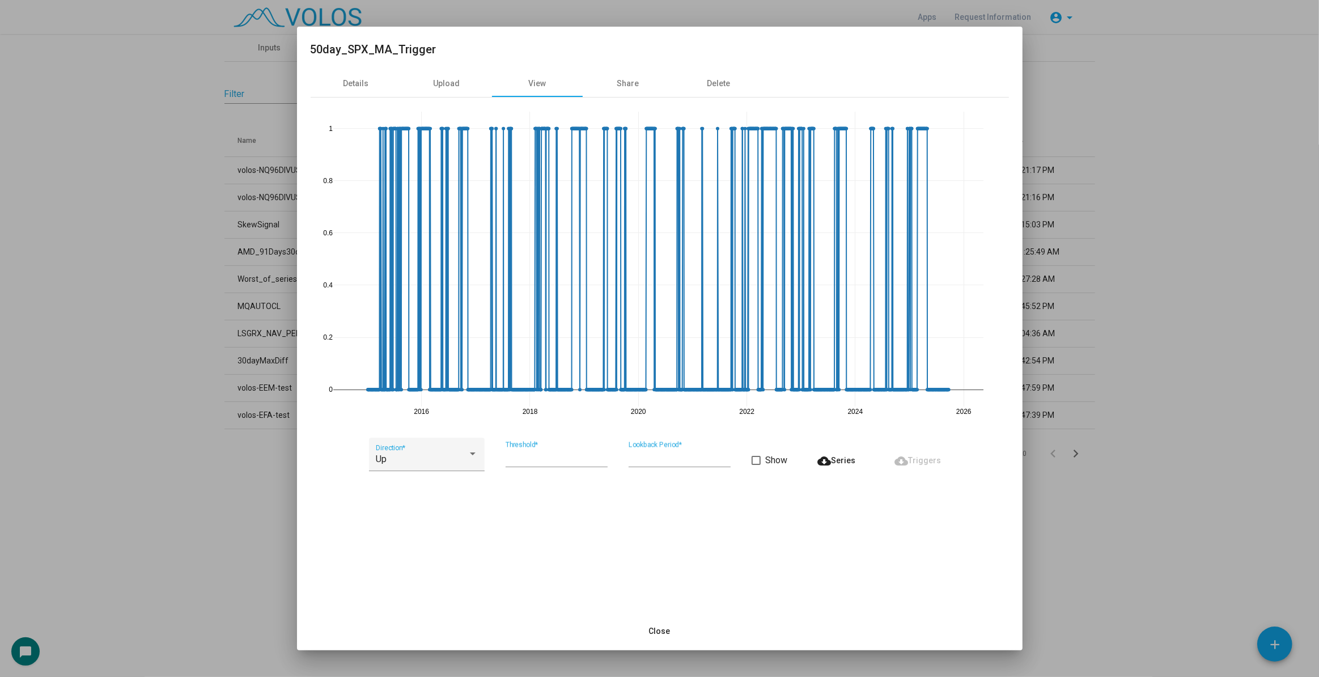
click at [188, 502] on div at bounding box center [659, 338] width 1319 height 677
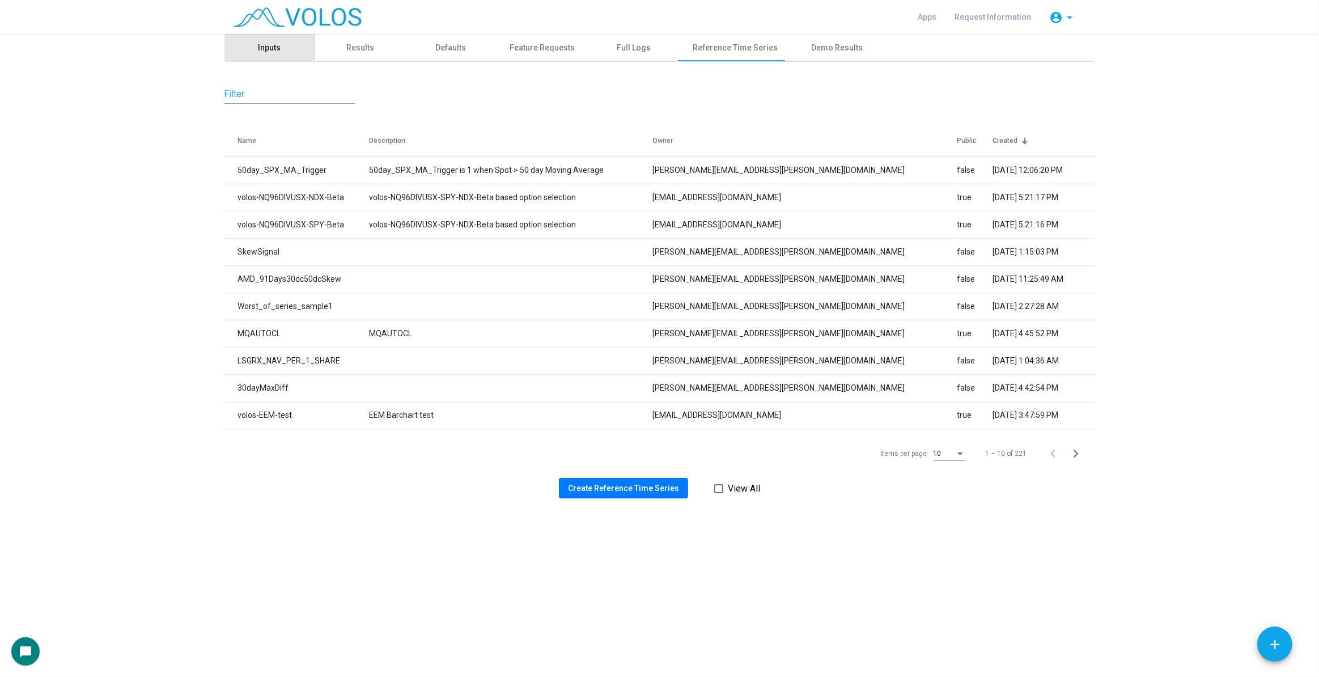
click at [277, 40] on div "Inputs" at bounding box center [269, 47] width 91 height 27
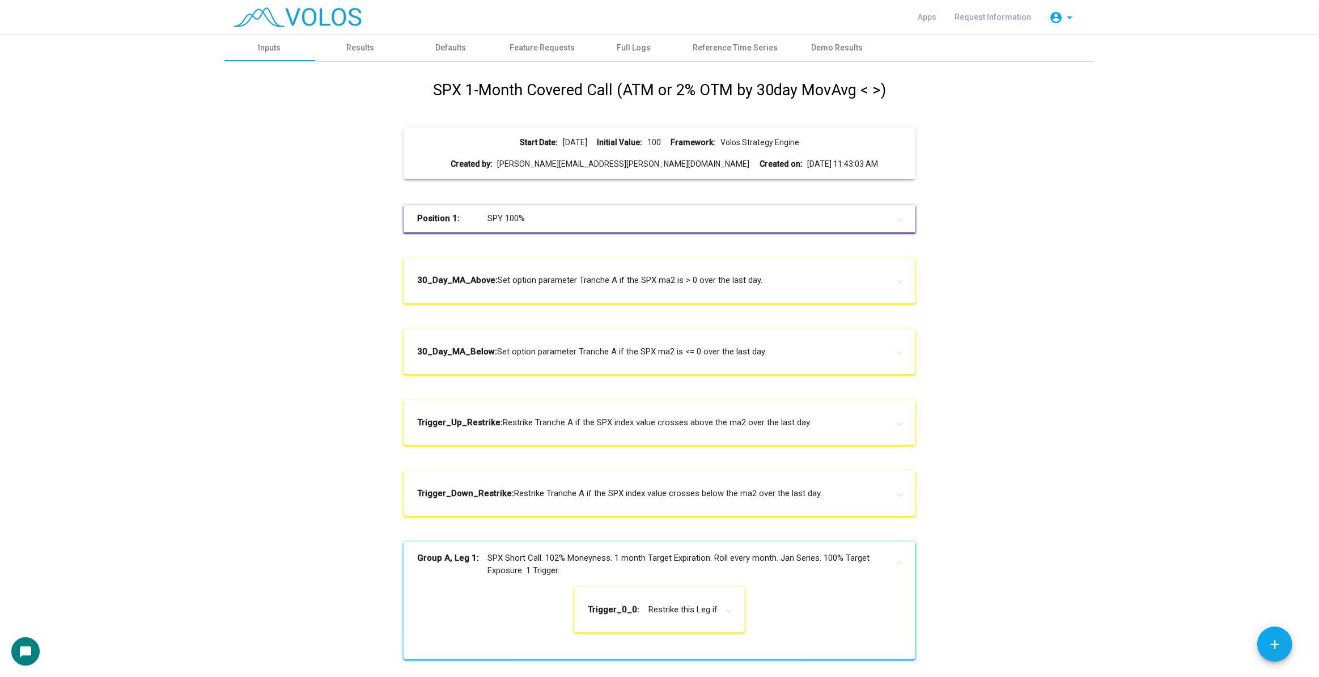
click at [332, 15] on img at bounding box center [298, 17] width 128 height 20
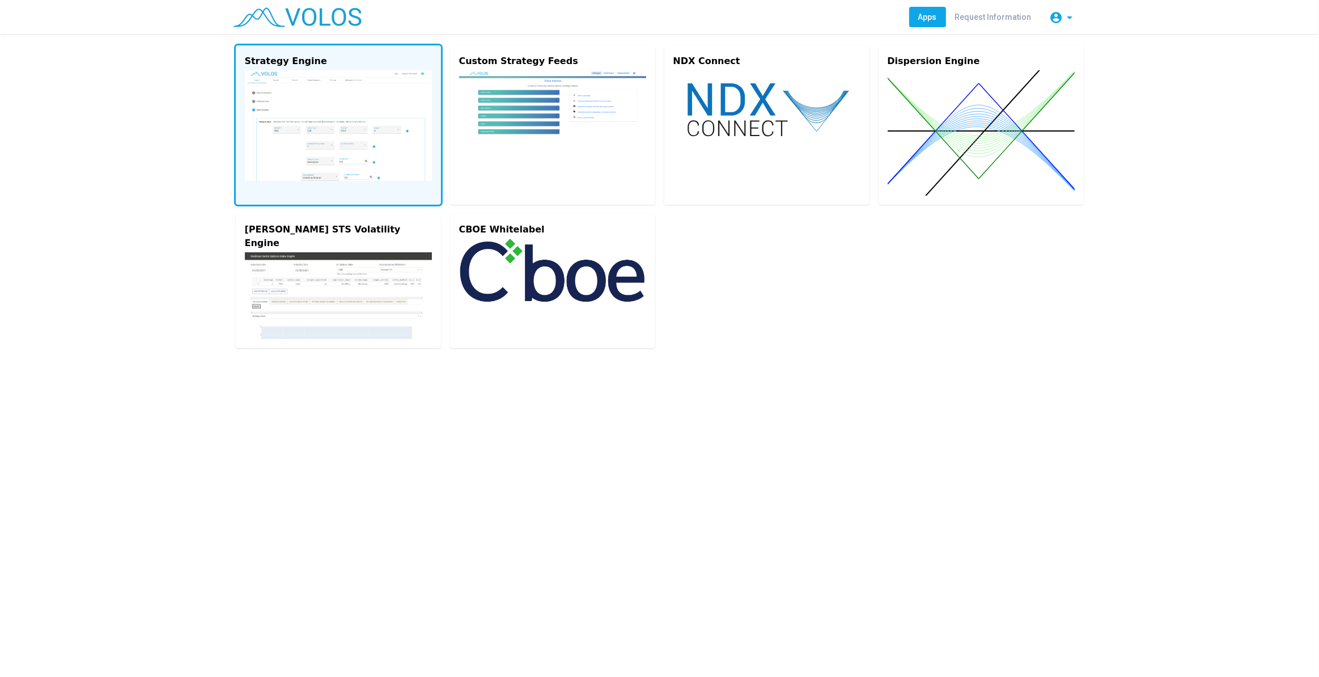
click at [342, 156] on img at bounding box center [338, 125] width 187 height 111
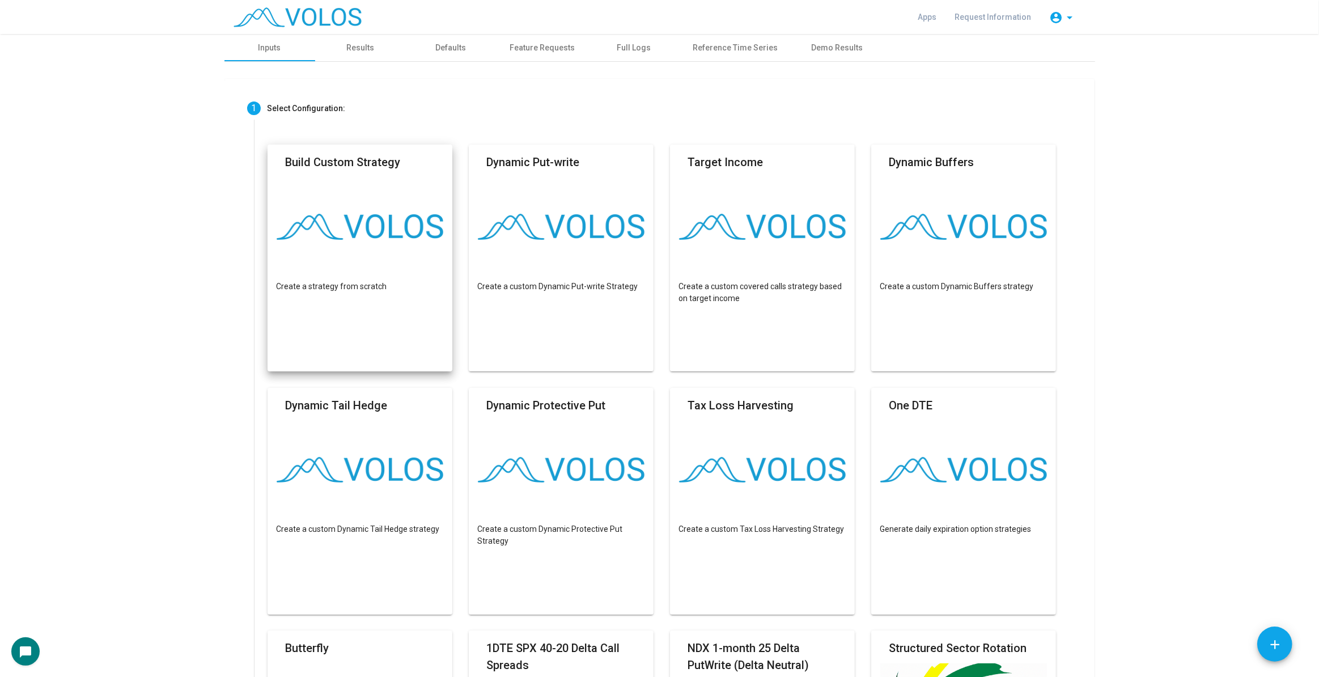
click at [379, 260] on mat-card "Build Custom Strategy Create a strategy from scratch" at bounding box center [360, 258] width 185 height 227
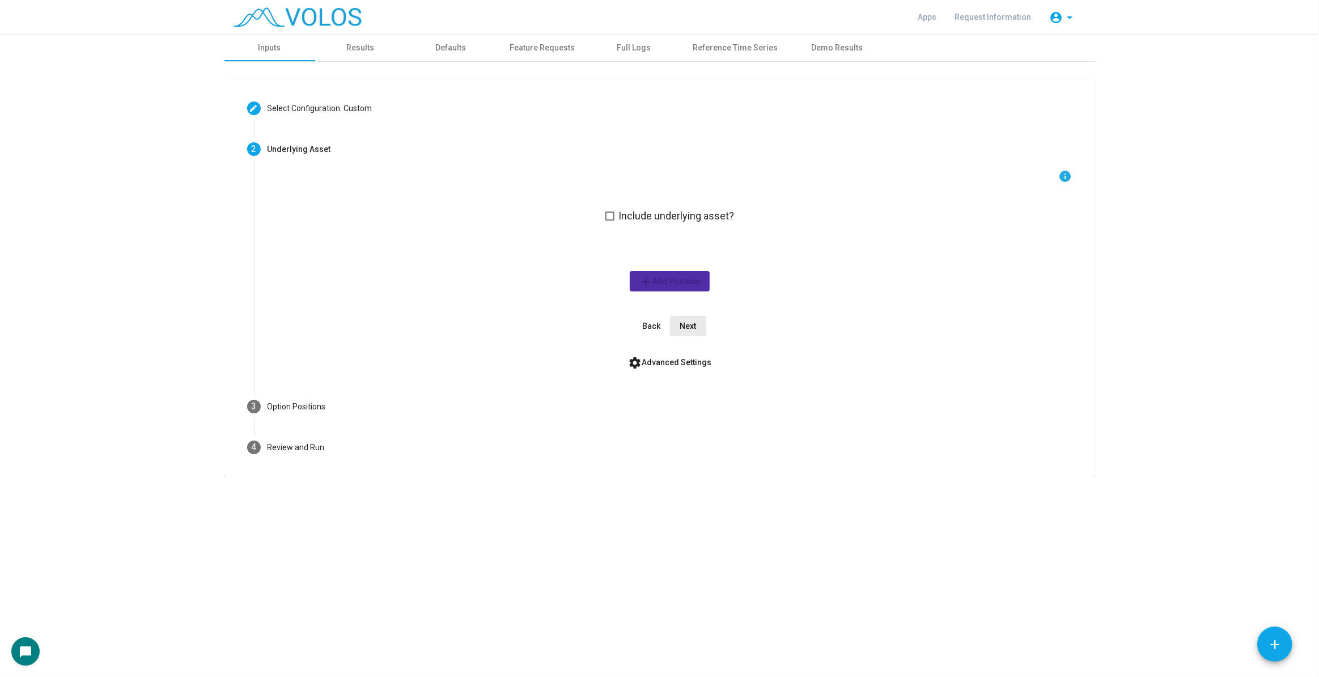
click at [687, 332] on button "Next" at bounding box center [688, 326] width 36 height 20
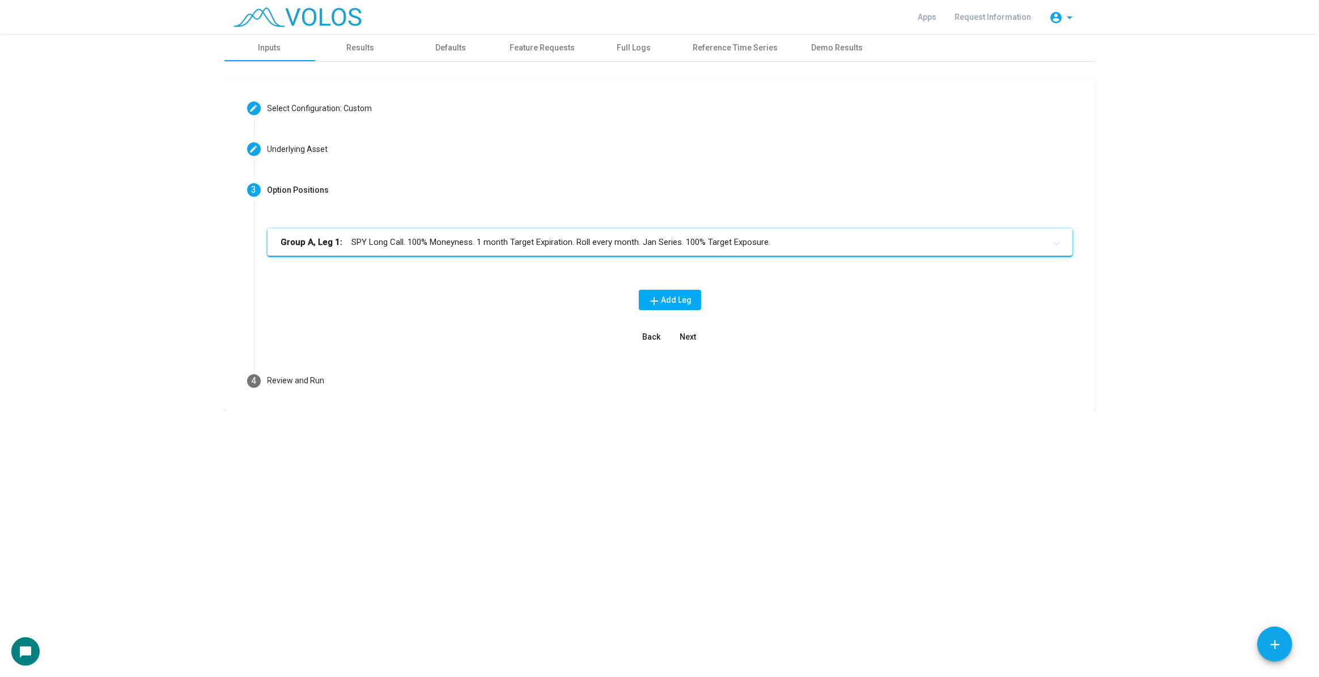
click at [525, 240] on mat-panel-title "Group A, Leg 1: SPY Long Call. 100% Moneyness. 1 month Target Expiration. Roll …" at bounding box center [663, 242] width 764 height 13
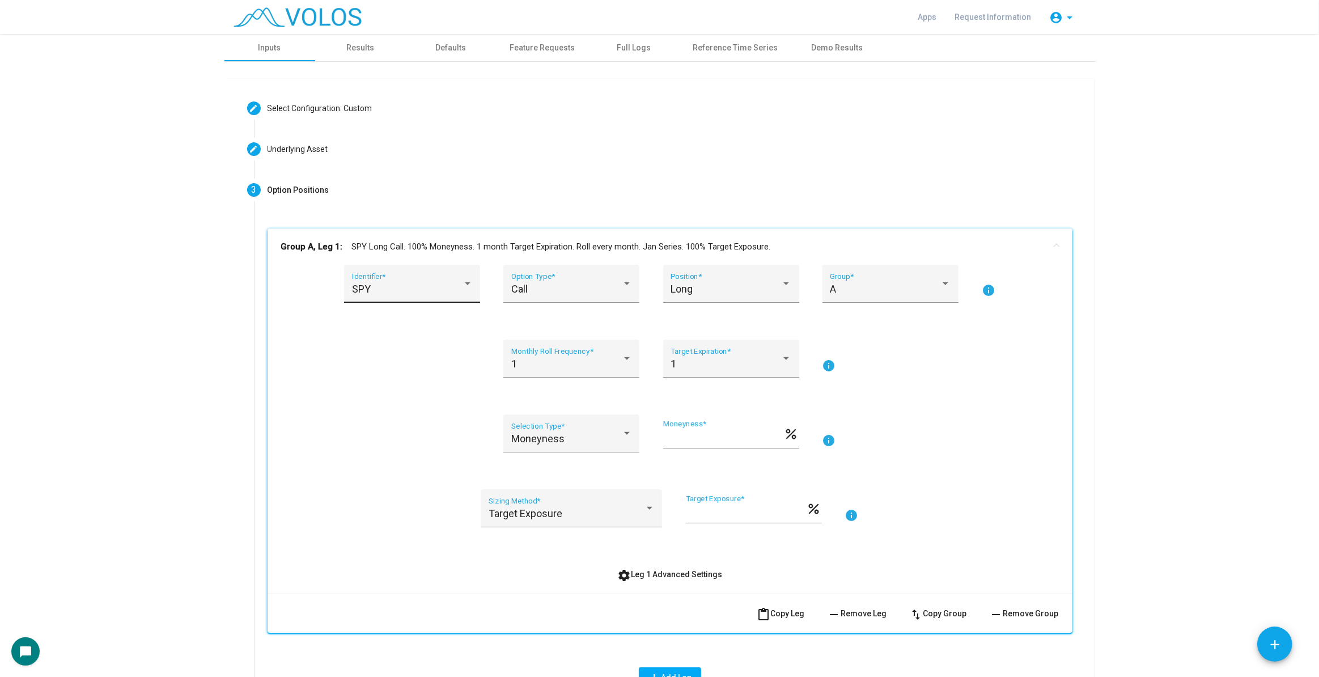
click at [406, 269] on div "SPY Identifier *" at bounding box center [412, 284] width 136 height 38
click at [374, 357] on span "SPX" at bounding box center [416, 350] width 136 height 31
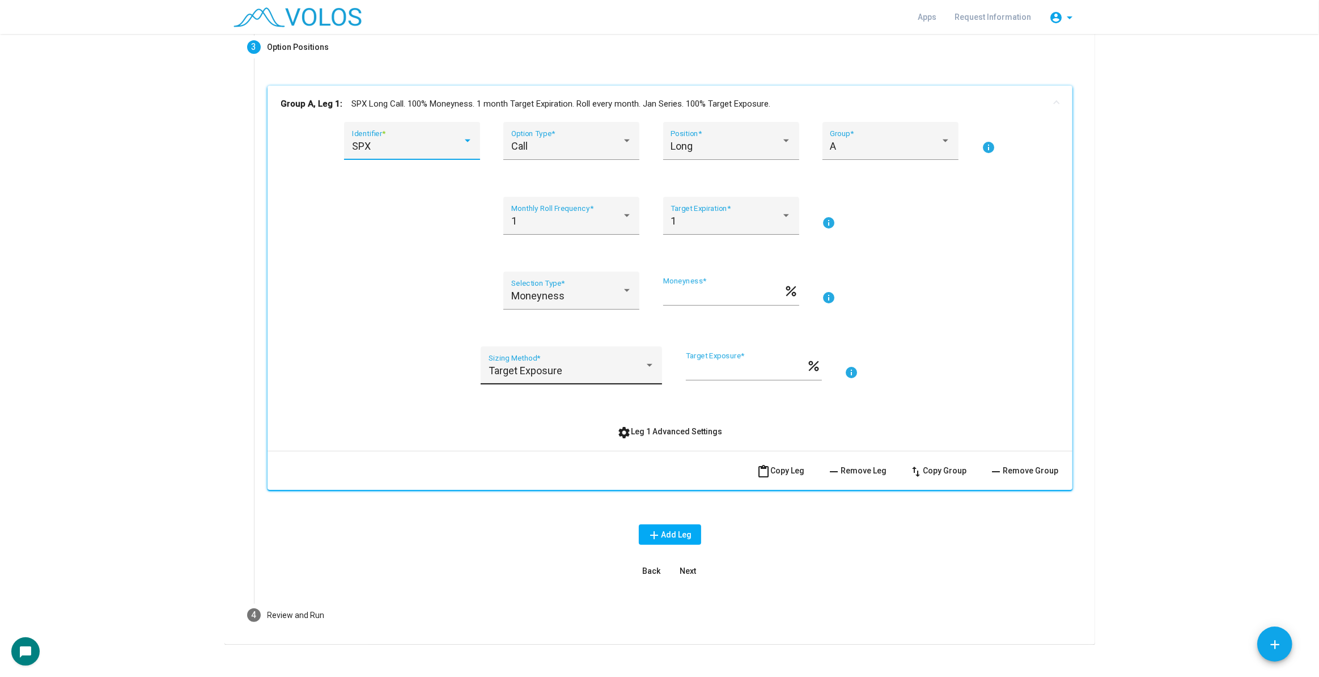
scroll to position [154, 0]
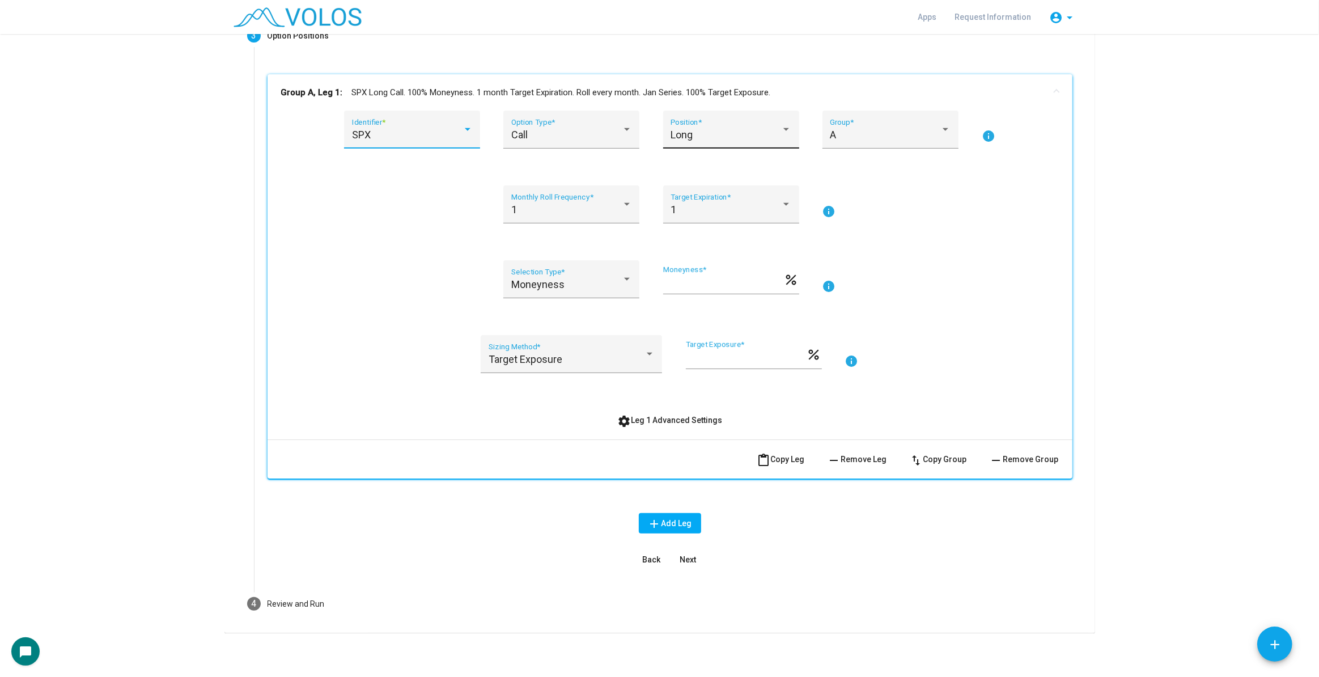
click at [698, 134] on div "Long" at bounding box center [726, 134] width 111 height 11
click at [696, 168] on span "Short" at bounding box center [727, 165] width 121 height 31
drag, startPoint x: 913, startPoint y: 244, endPoint x: 905, endPoint y: 265, distance: 22.8
click at [913, 246] on div "SPX Identifier * Call Option Type * Short Position * A Group * info 1 Monthly R…" at bounding box center [670, 271] width 778 height 320
click at [780, 455] on span "content_paste Copy Leg" at bounding box center [781, 459] width 48 height 9
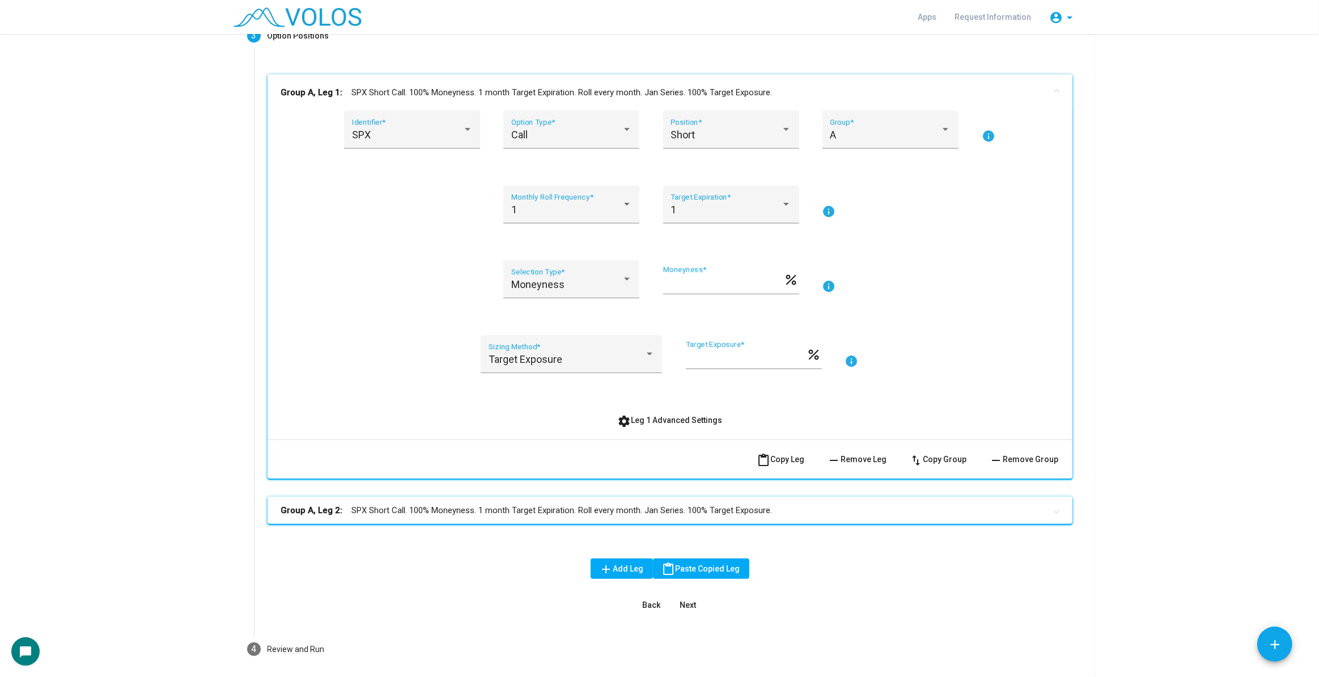
click at [689, 96] on mat-panel-title "Group A, Leg 1: SPX Short Call. 100% Moneyness. 1 month Target Expiration. Roll…" at bounding box center [663, 92] width 764 height 13
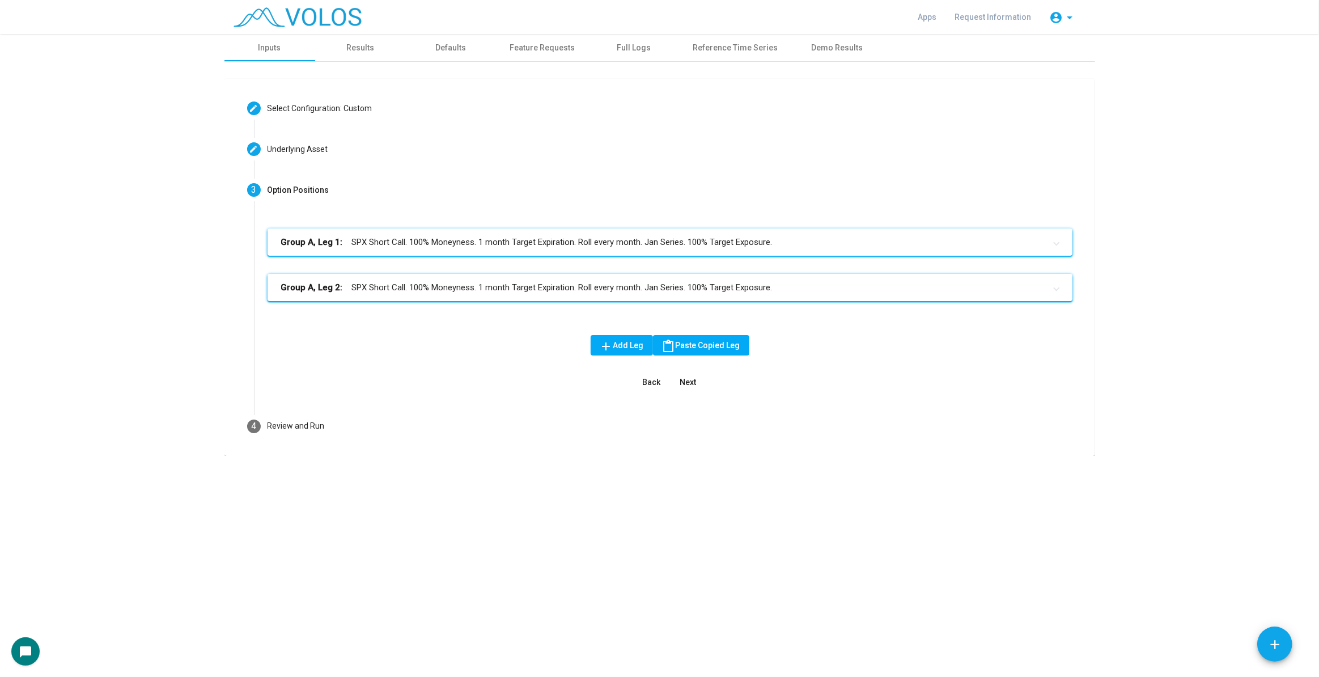
click at [507, 289] on mat-panel-title "Group A, Leg 2: SPX Short Call. 100% Moneyness. 1 month Target Expiration. Roll…" at bounding box center [663, 287] width 764 height 13
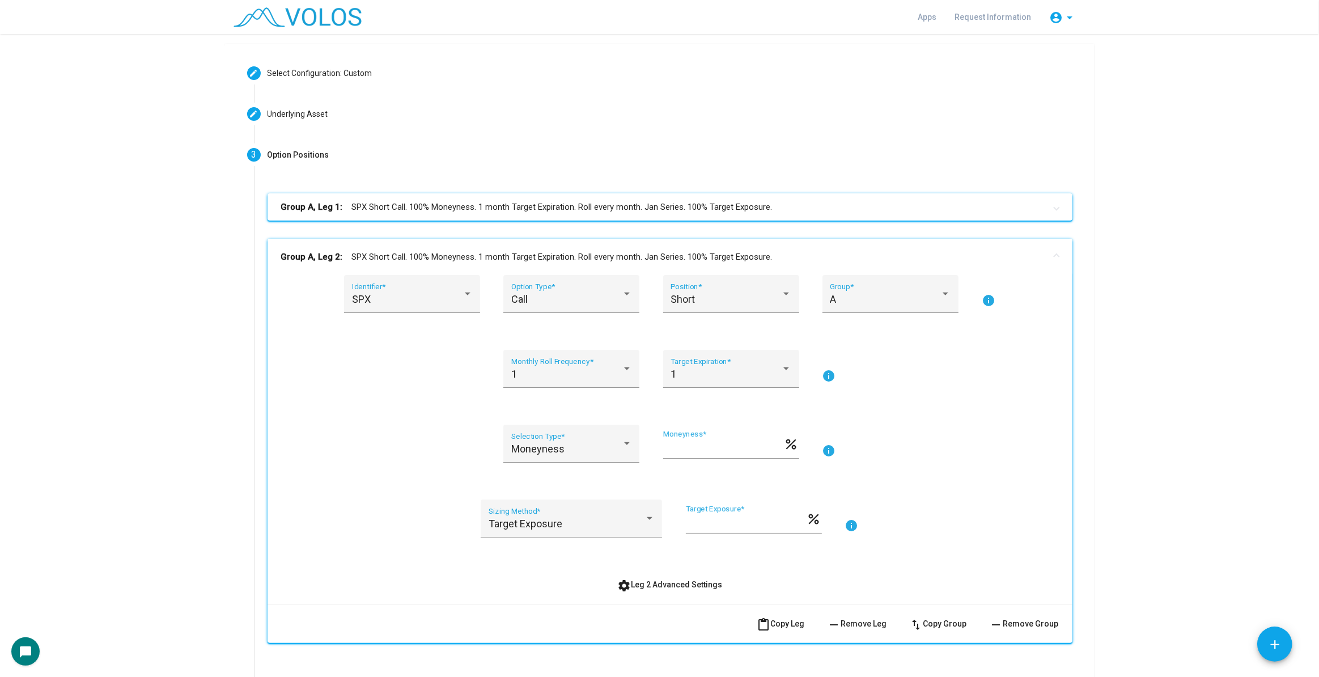
scroll to position [51, 0]
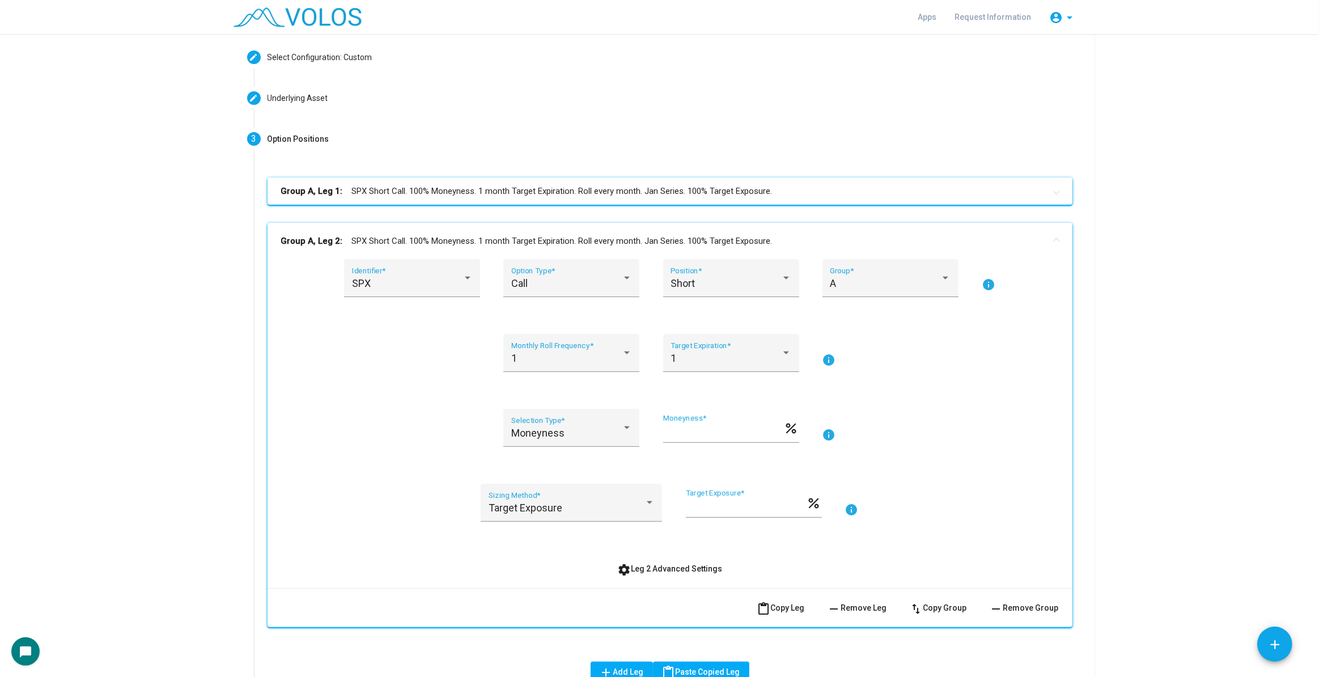
click at [684, 434] on input "***" at bounding box center [723, 432] width 121 height 11
type input "***"
click at [930, 278] on div "A" at bounding box center [885, 283] width 111 height 11
drag, startPoint x: 896, startPoint y: 319, endPoint x: 909, endPoint y: 313, distance: 14.2
click at [894, 320] on span "B" at bounding box center [886, 313] width 121 height 31
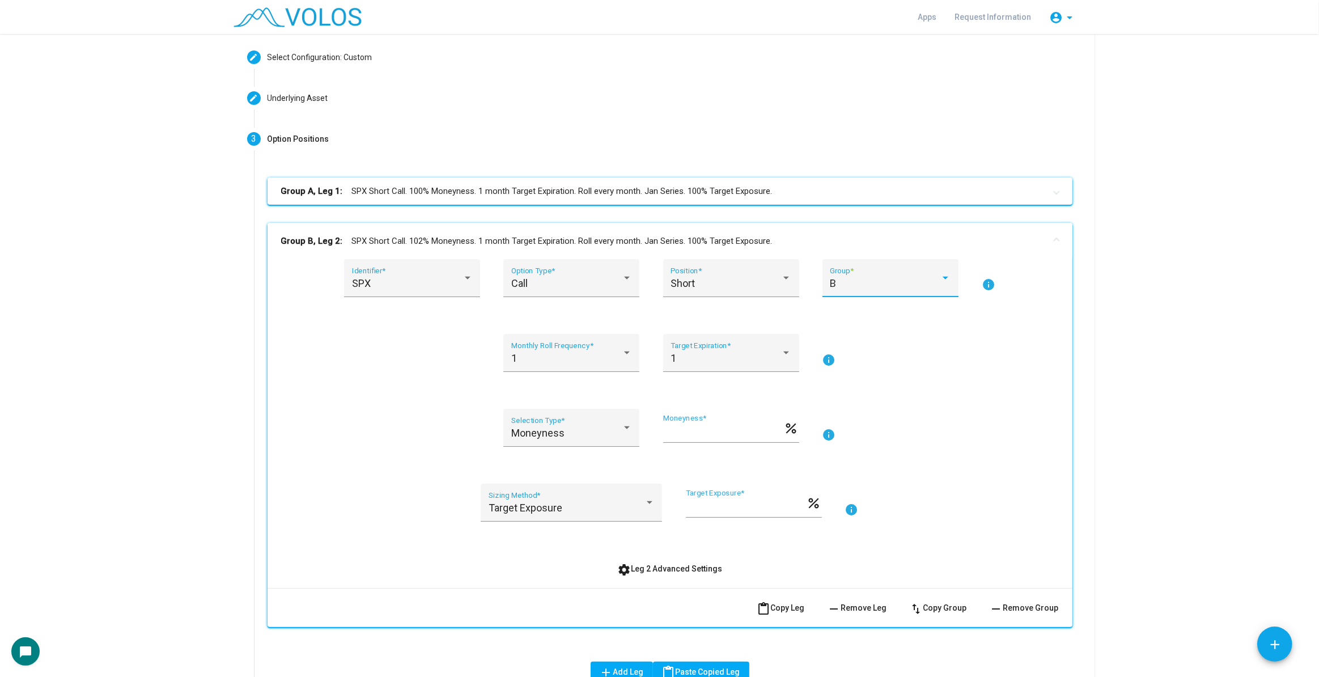
click at [868, 252] on mat-expansion-panel-header "Group B, Leg 2: SPX Short Call. 102% Moneyness. 1 month Target Expiration. Roll…" at bounding box center [670, 241] width 805 height 36
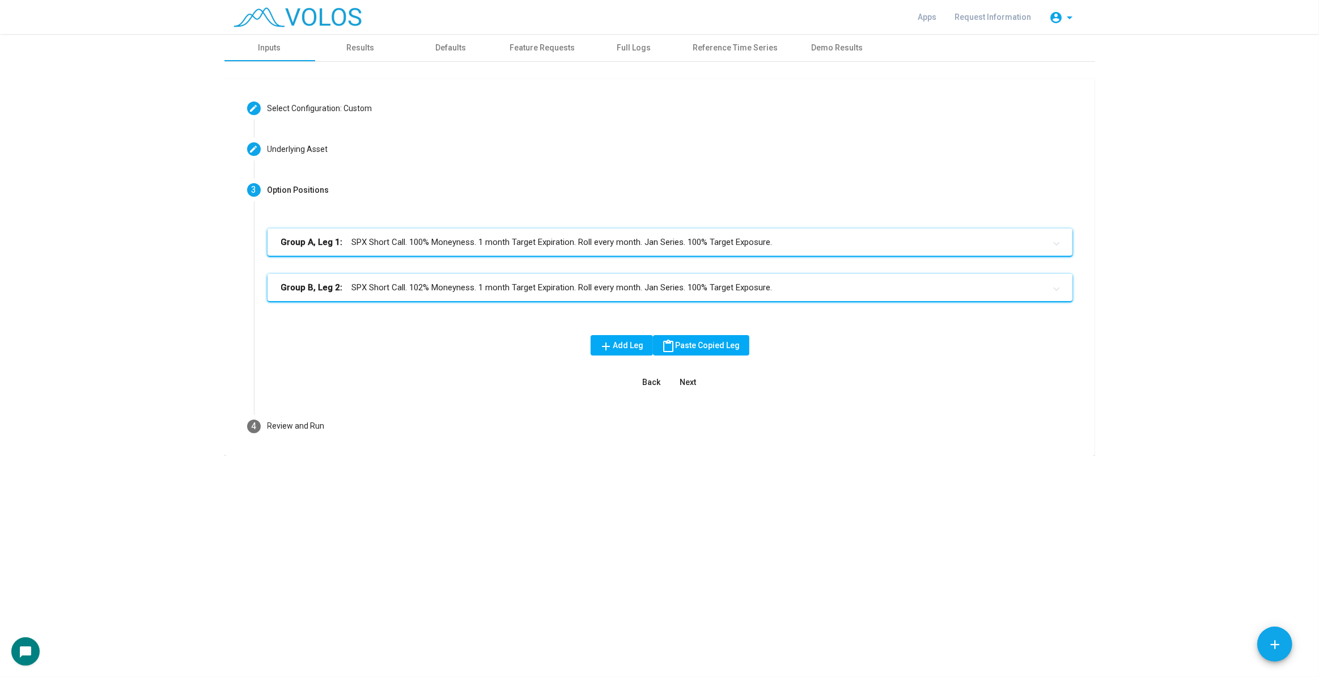
scroll to position [0, 0]
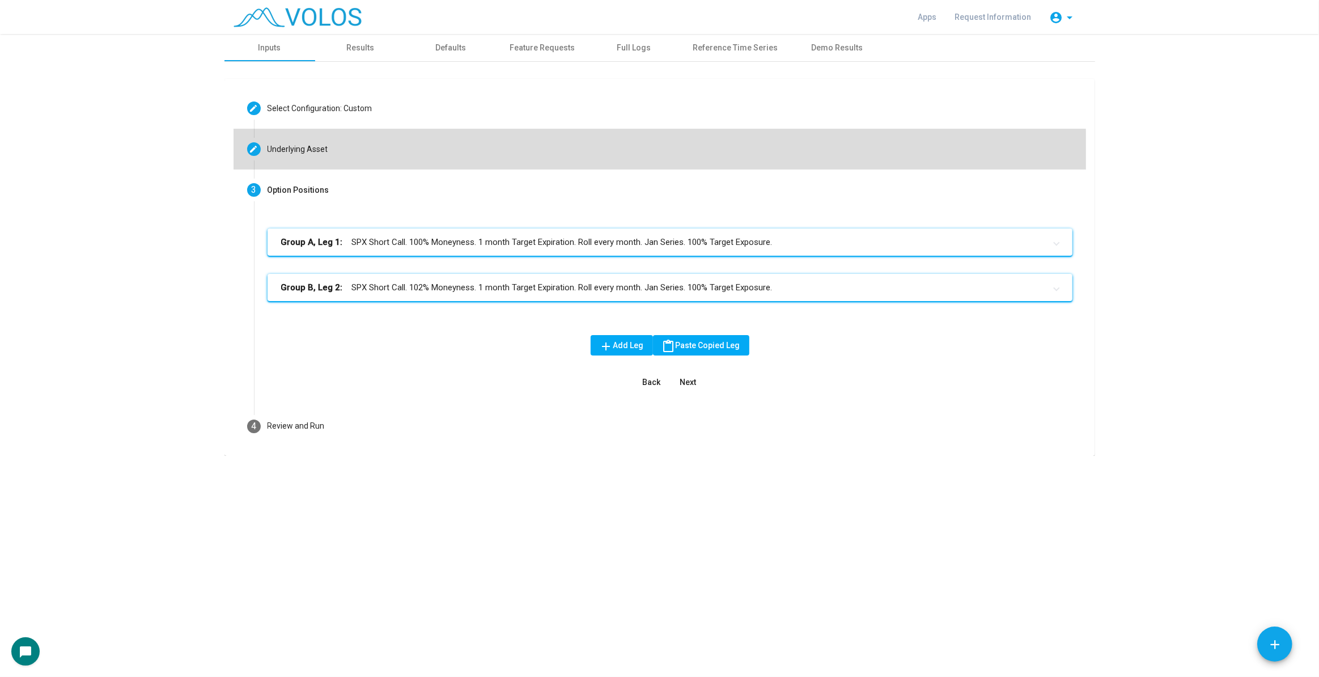
click at [536, 165] on mat-step-header "Editable create Underlying Asset" at bounding box center [660, 149] width 853 height 41
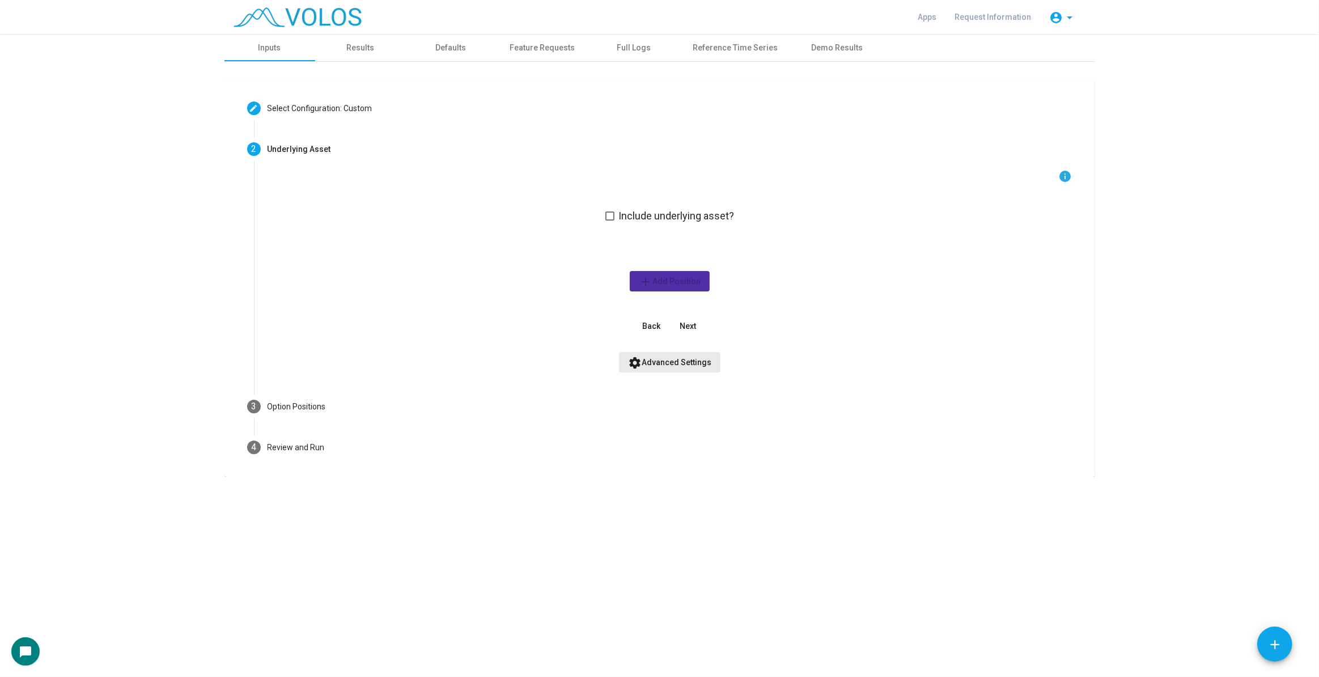
click at [691, 362] on span "settings Advanced Settings" at bounding box center [669, 362] width 83 height 9
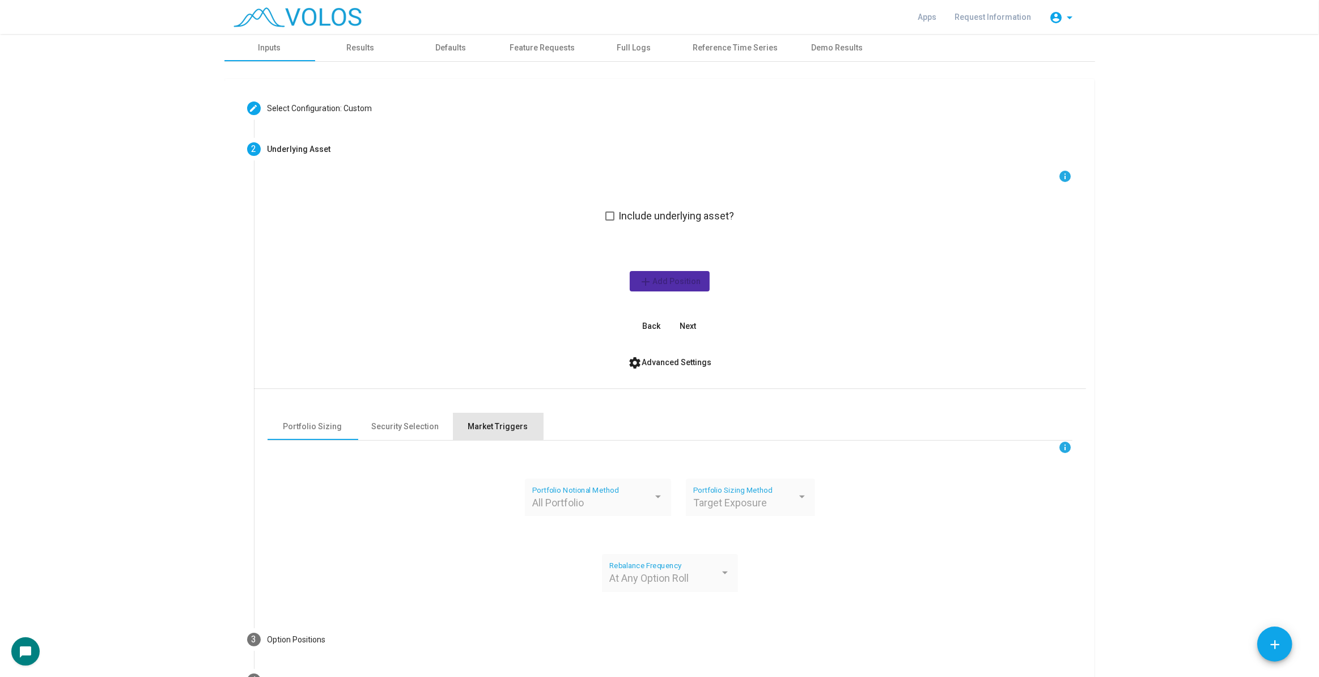
click at [488, 419] on div "Market Triggers" at bounding box center [498, 426] width 91 height 27
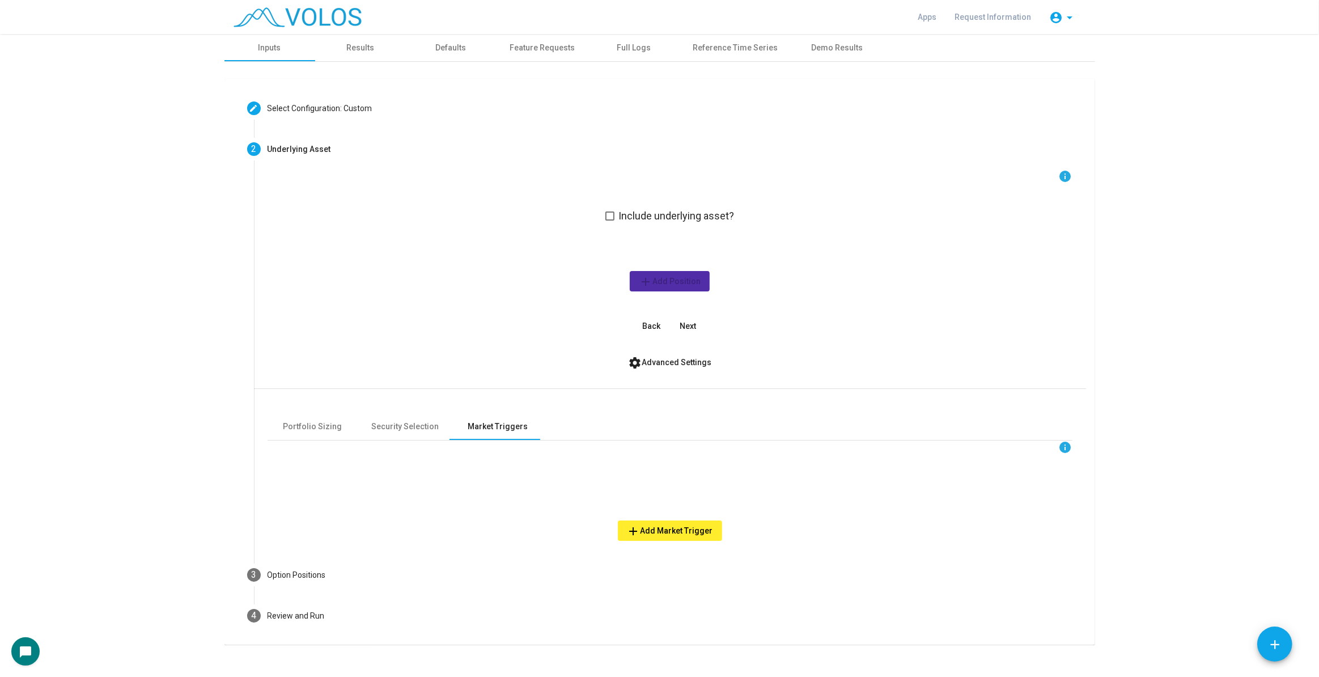
scroll to position [13, 0]
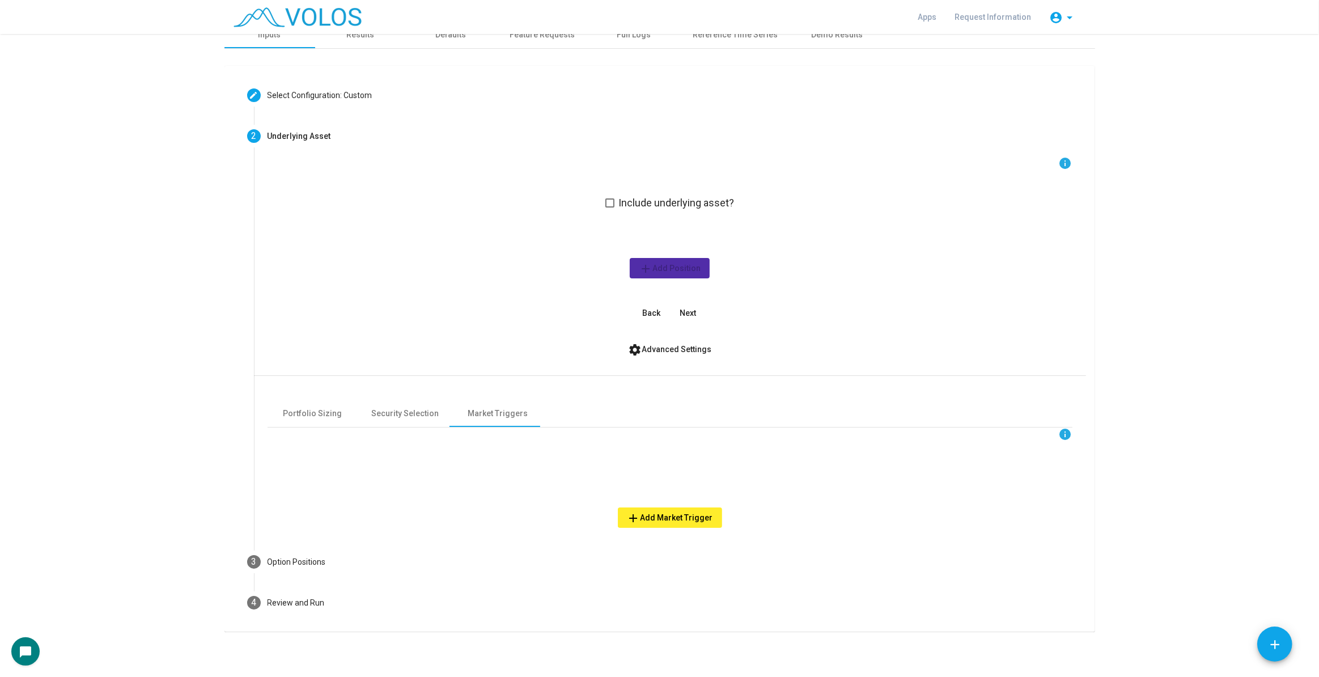
click at [654, 540] on div "info Include underlying asset? add Add Position Back Next settings Advanced Set…" at bounding box center [670, 348] width 832 height 385
click at [671, 527] on div "info Include underlying asset? add Add Position Back Next settings Advanced Set…" at bounding box center [670, 348] width 832 height 385
click at [671, 513] on span "add Add Market Trigger" at bounding box center [670, 517] width 86 height 9
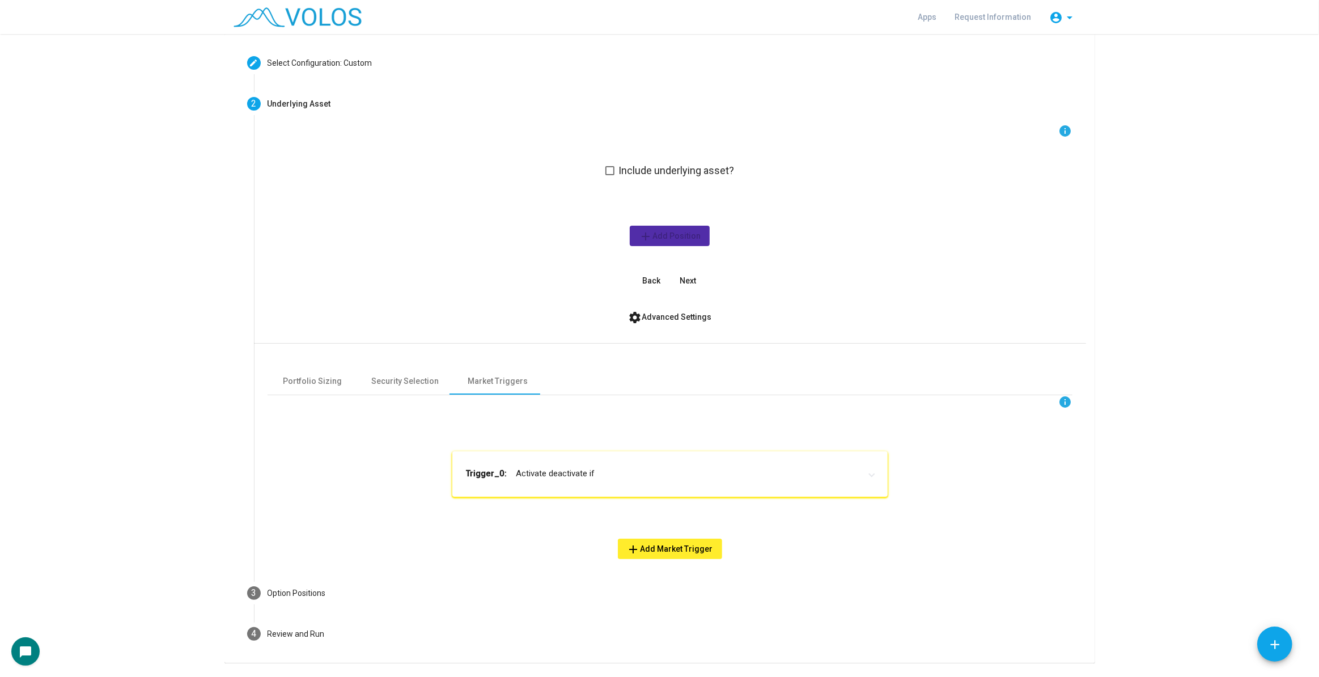
scroll to position [77, 0]
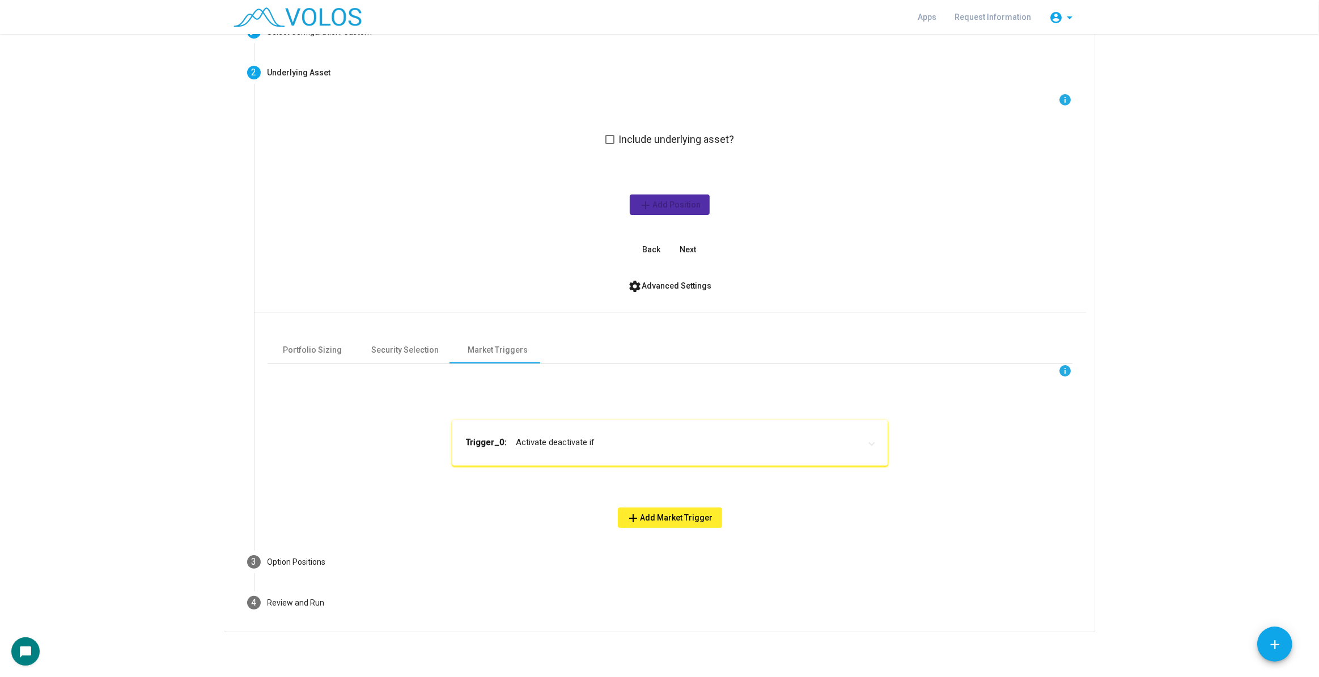
click at [593, 439] on mat-panel-title "Trigger_0: Activate deactivate if" at bounding box center [663, 442] width 395 height 13
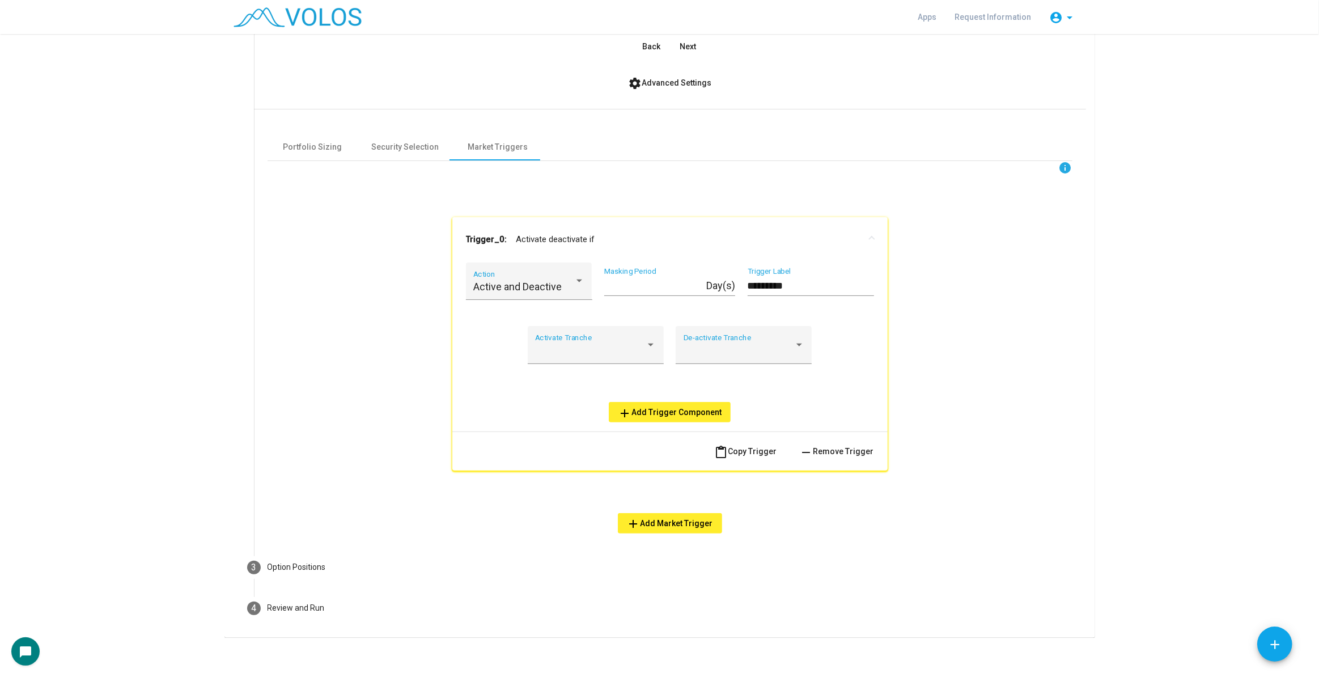
scroll to position [285, 0]
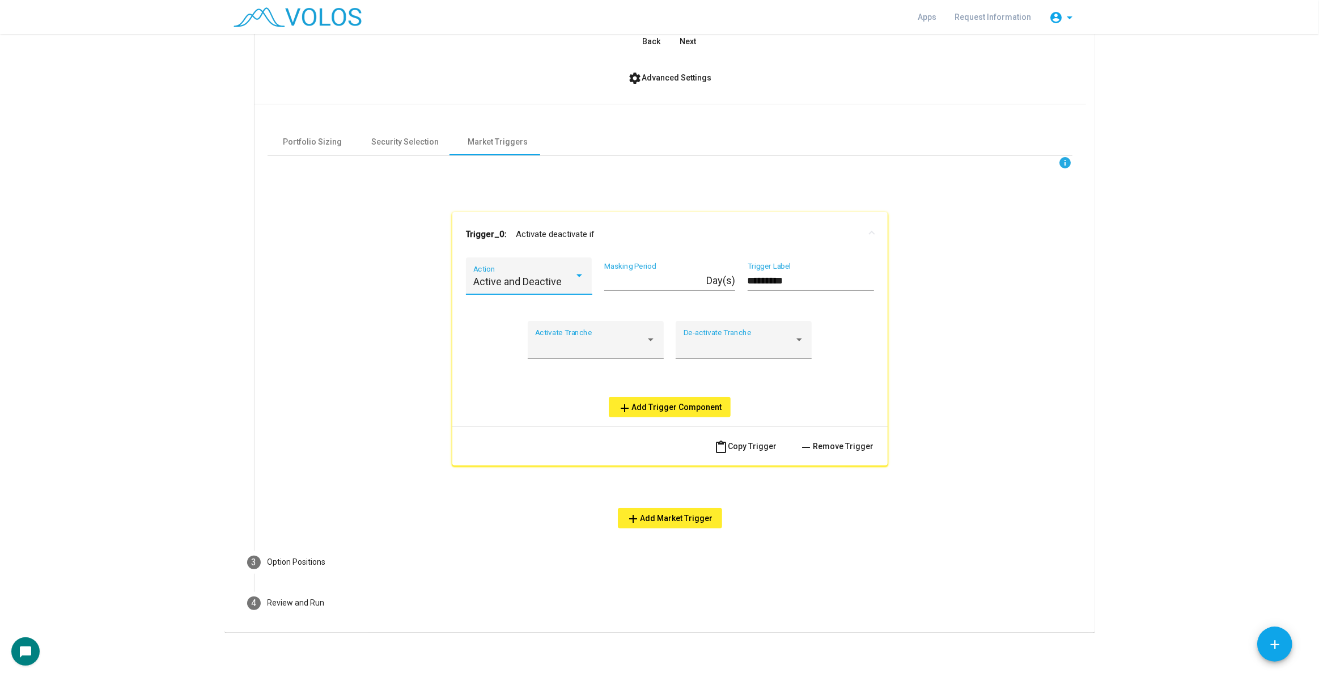
click at [544, 283] on span "Active and Deactive" at bounding box center [517, 281] width 88 height 12
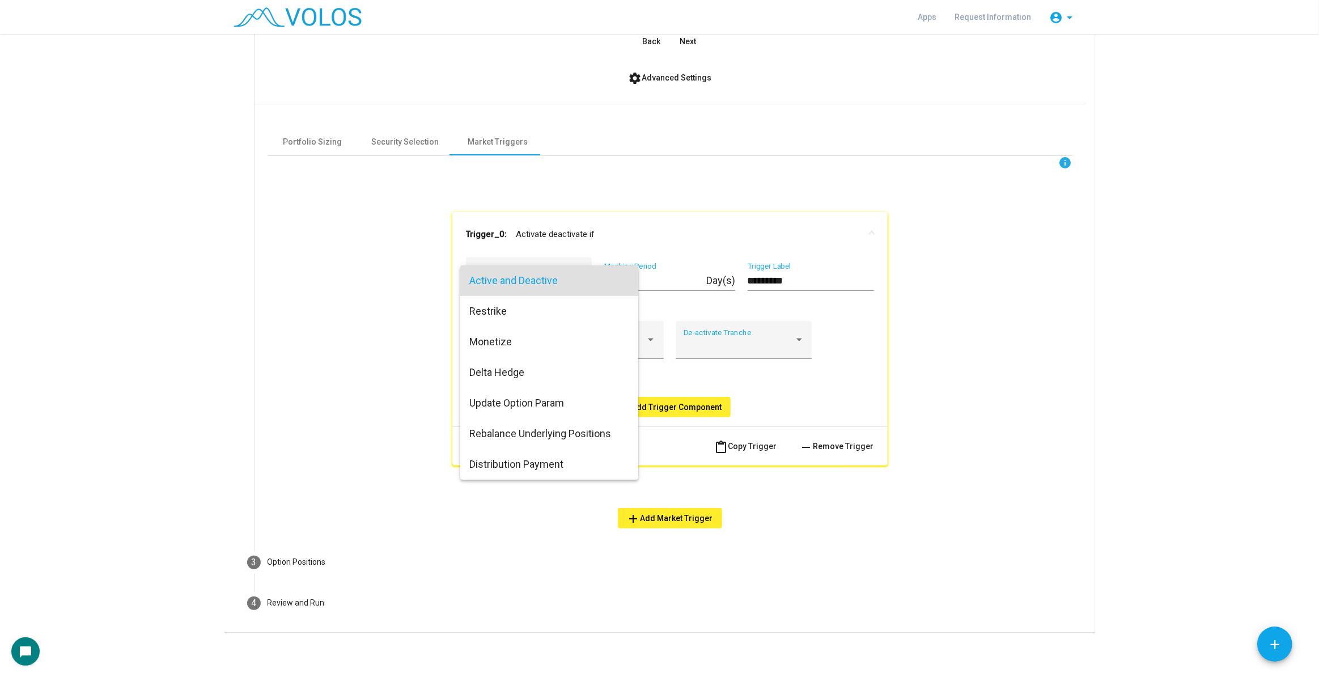
click at [544, 283] on span "Active and Deactive" at bounding box center [549, 280] width 160 height 31
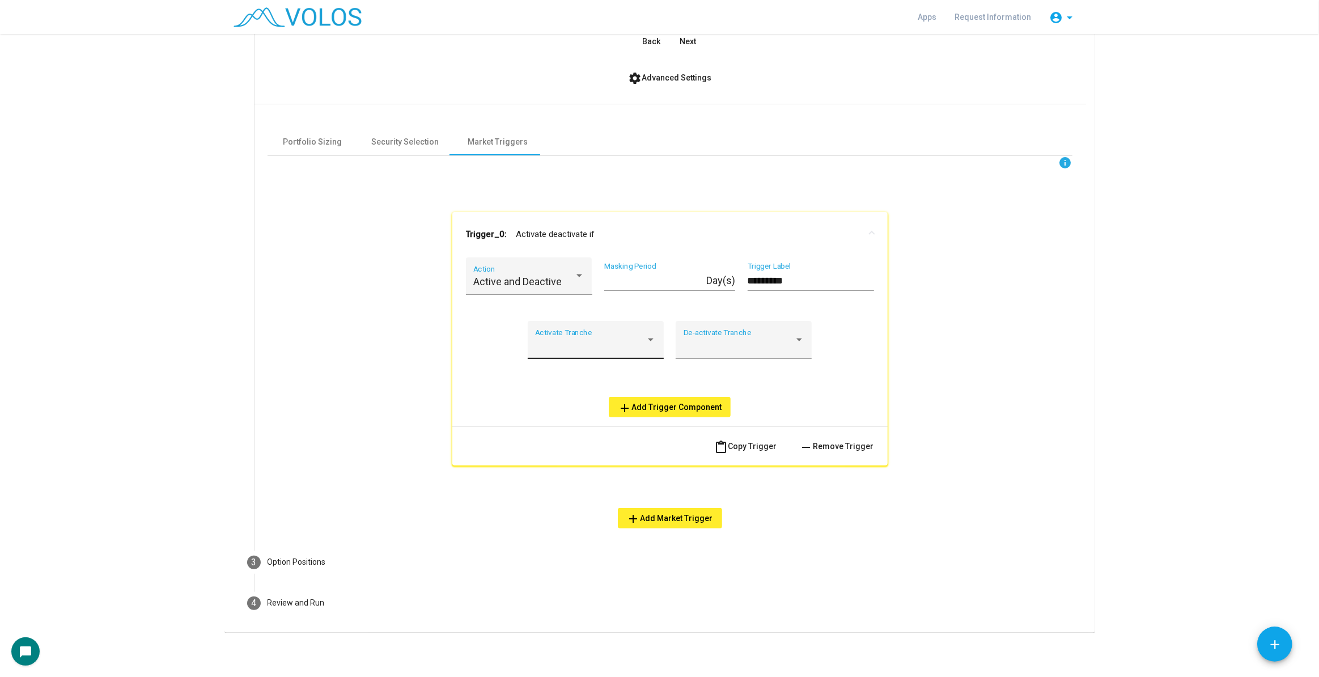
click at [579, 337] on div "Activate Tranche" at bounding box center [595, 344] width 121 height 30
click at [573, 399] on span "A" at bounding box center [591, 406] width 121 height 31
click at [682, 345] on div "De-activate Tranche" at bounding box center [744, 340] width 136 height 38
click at [710, 442] on span "B" at bounding box center [740, 436] width 121 height 31
click at [655, 416] on button "add Add Trigger Component" at bounding box center [670, 407] width 122 height 20
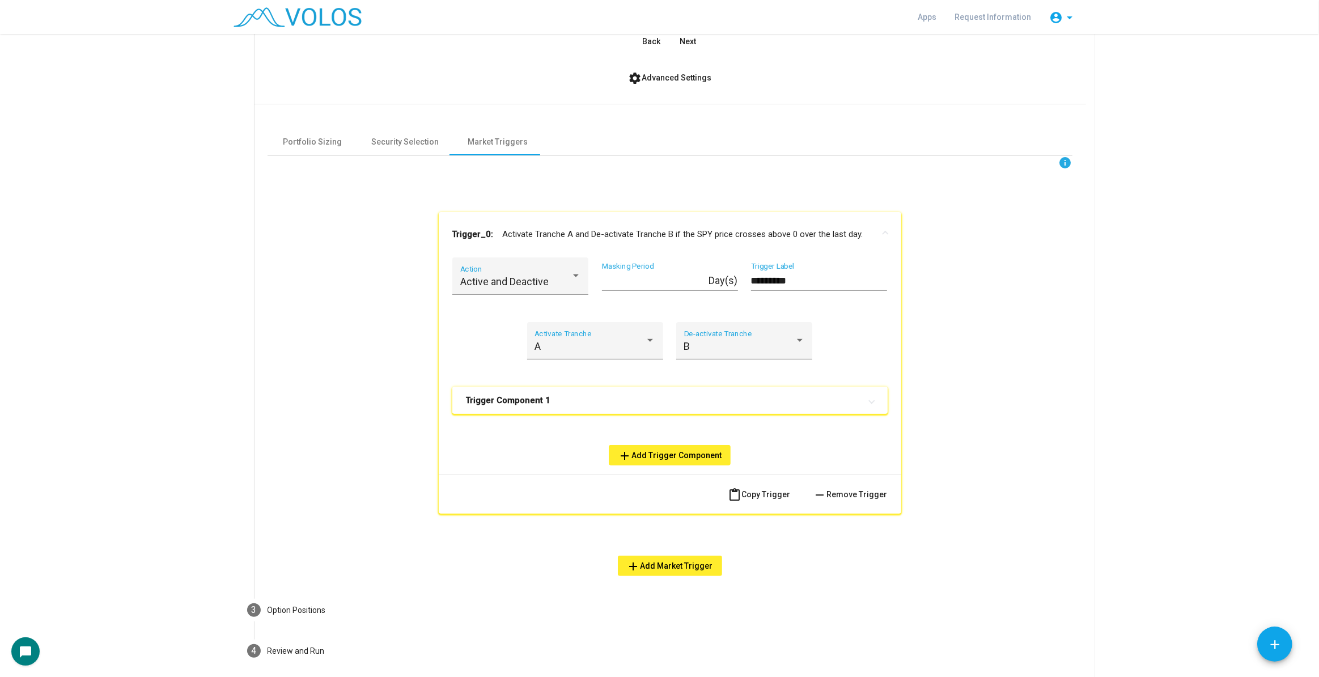
drag, startPoint x: 544, startPoint y: 385, endPoint x: 568, endPoint y: 413, distance: 36.5
click at [541, 387] on mat-expansion-panel-header "Trigger Component 1" at bounding box center [669, 400] width 435 height 27
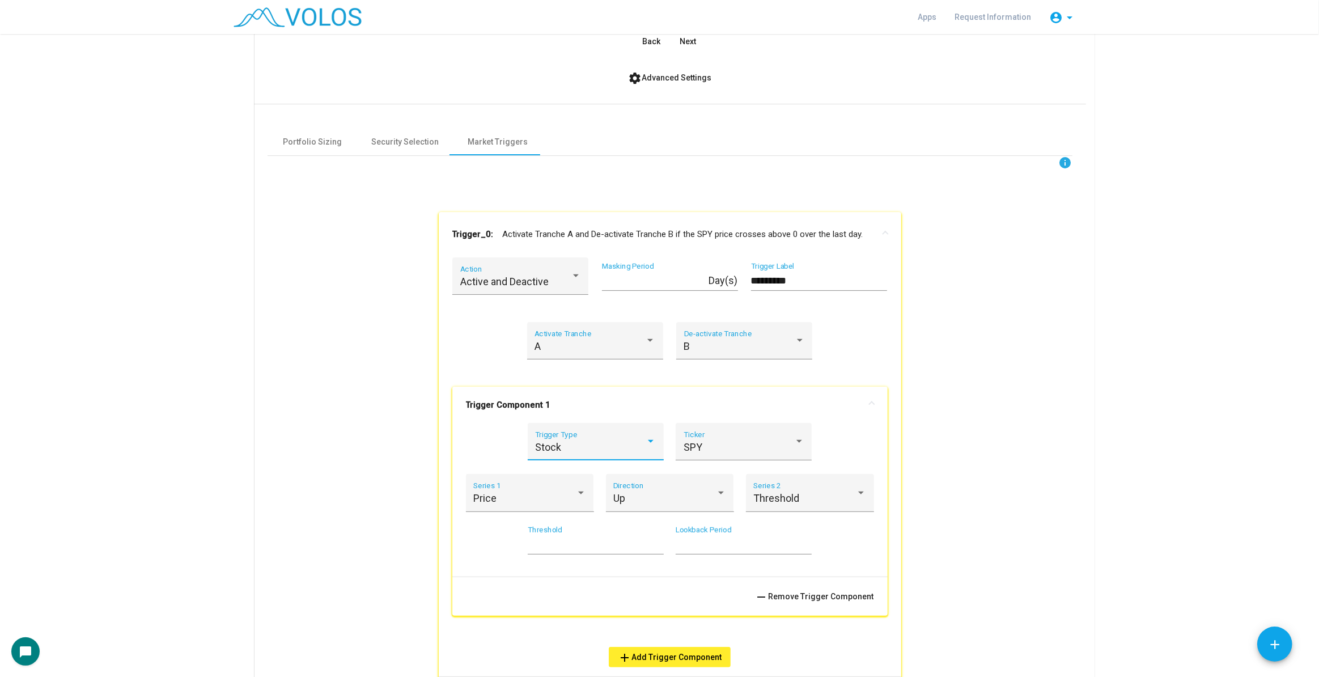
drag, startPoint x: 605, startPoint y: 440, endPoint x: 598, endPoint y: 444, distance: 7.6
click at [598, 444] on div "Stock" at bounding box center [590, 447] width 111 height 11
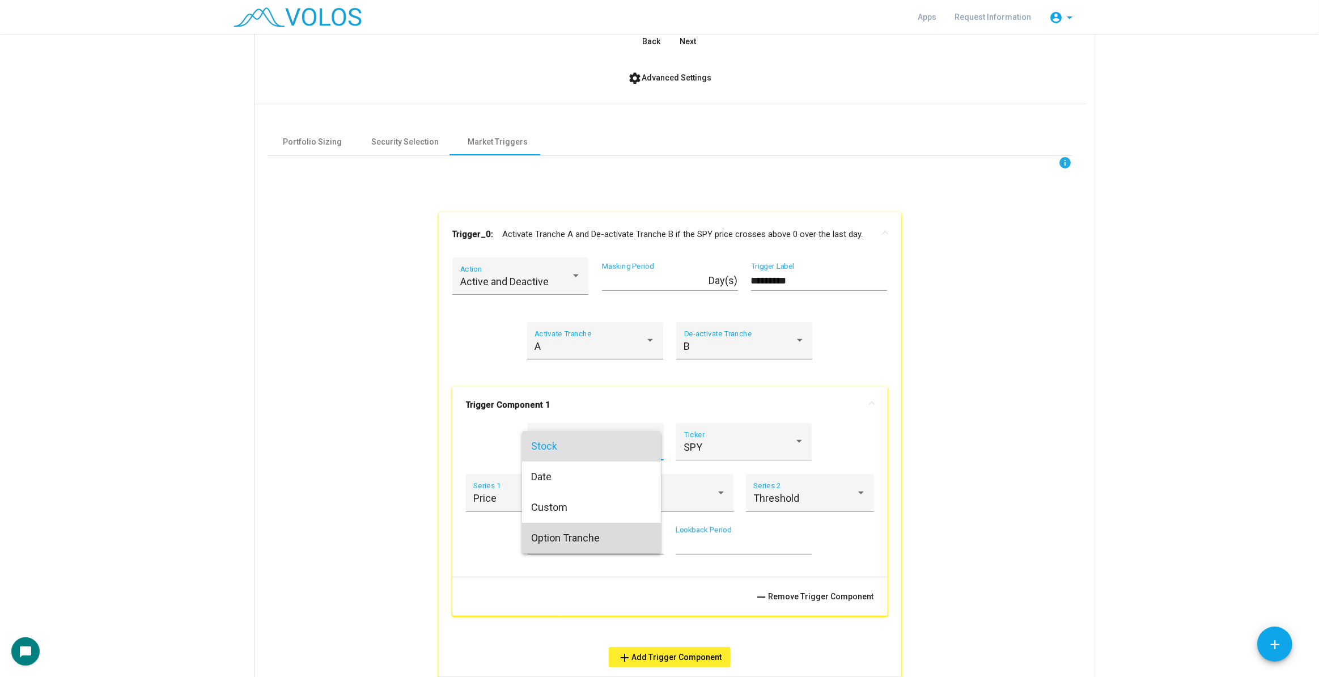
click at [583, 540] on span "Option Tranche" at bounding box center [591, 538] width 121 height 31
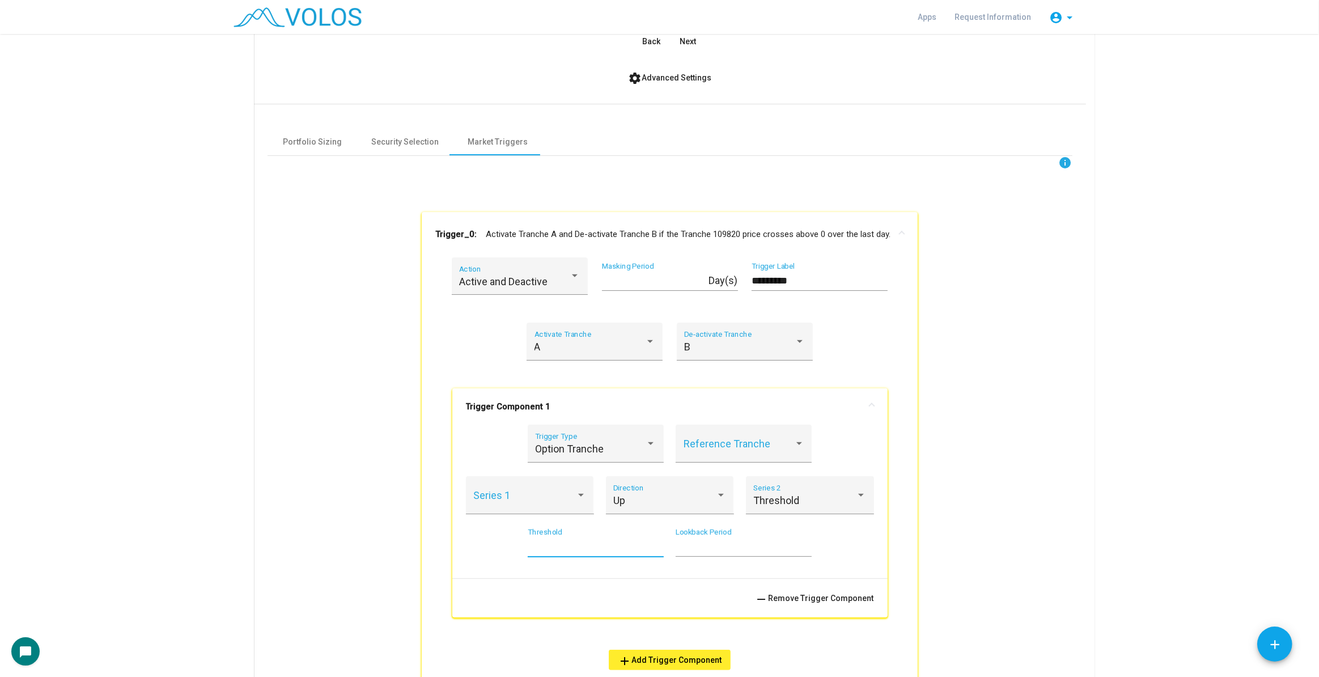
click at [583, 541] on input "*" at bounding box center [596, 546] width 136 height 11
click at [593, 450] on span "Option Tranche" at bounding box center [569, 449] width 69 height 12
click at [604, 409] on span "Custom" at bounding box center [591, 417] width 121 height 31
click at [702, 435] on div "Custom Trigger Type" at bounding box center [670, 451] width 408 height 52
click at [794, 446] on div at bounding box center [799, 443] width 10 height 11
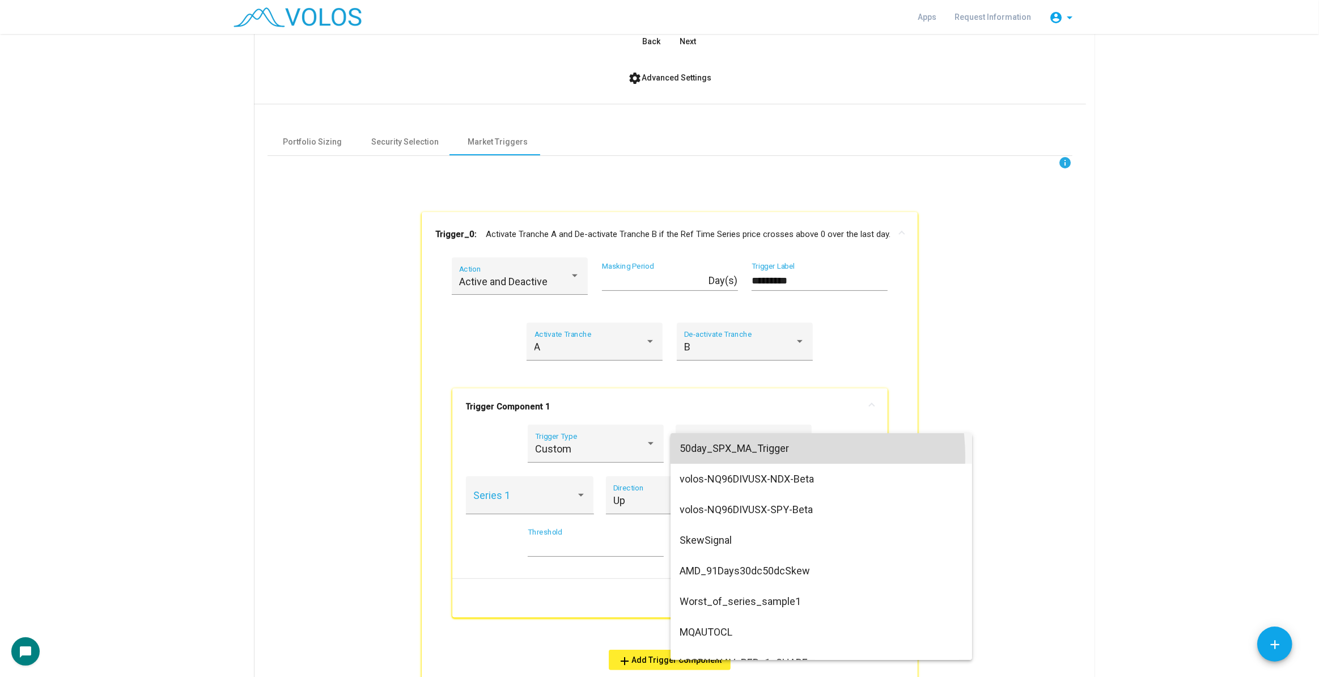
click at [754, 456] on span "50day_SPX_MA_Trigger" at bounding box center [821, 448] width 283 height 31
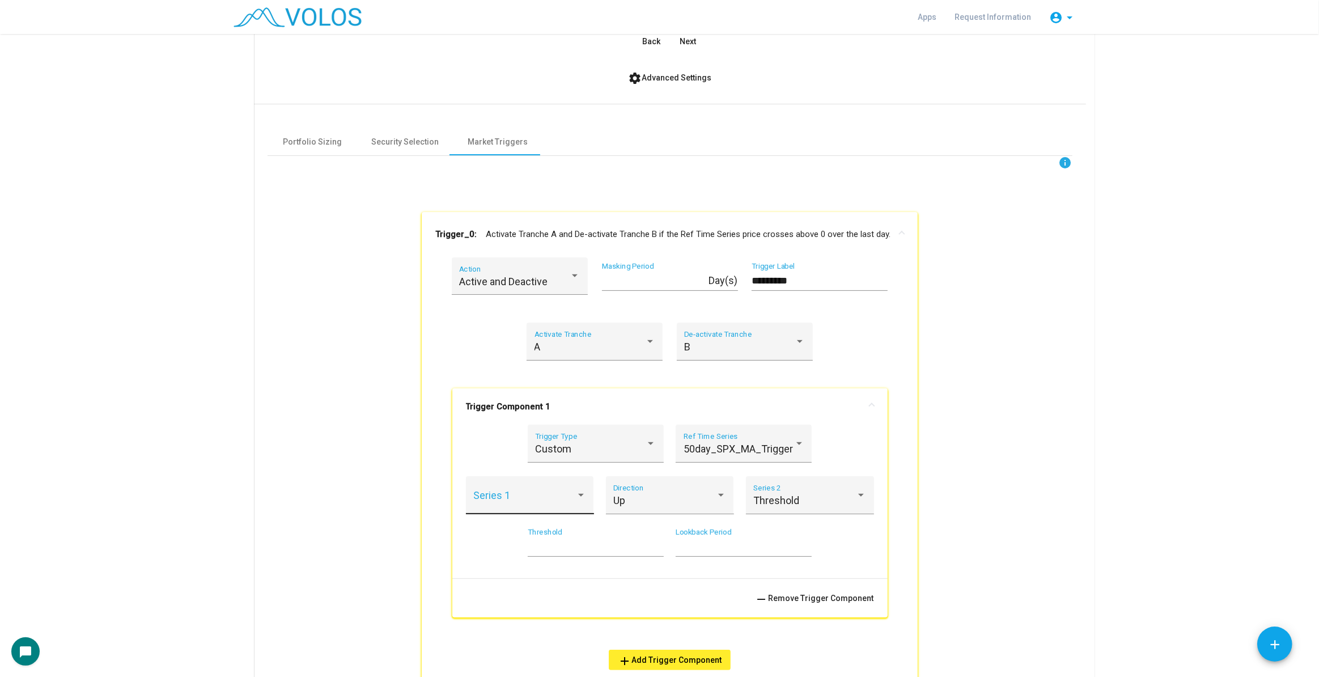
click at [559, 510] on div "Series 1" at bounding box center [529, 499] width 113 height 30
click at [559, 510] on span "Value" at bounding box center [525, 500] width 113 height 31
click at [662, 496] on div "Up" at bounding box center [664, 500] width 103 height 11
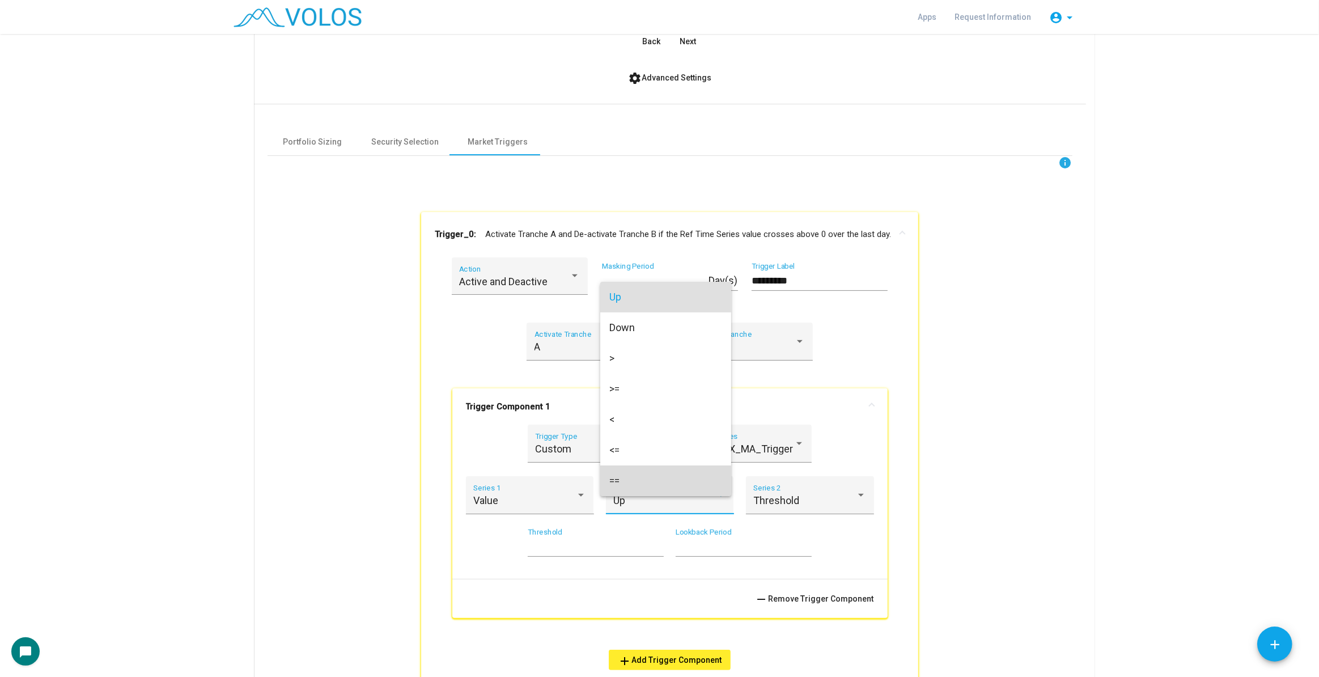
click at [637, 478] on span "==" at bounding box center [665, 480] width 113 height 31
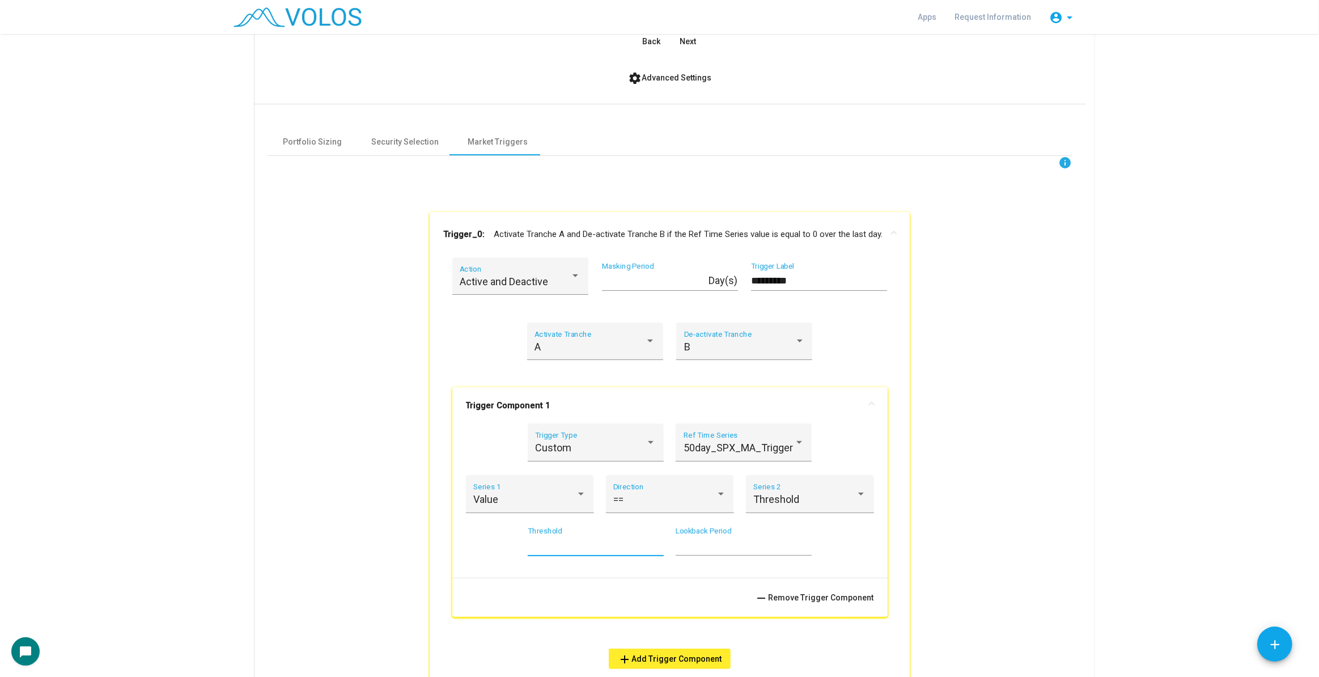
click at [583, 549] on input "*" at bounding box center [596, 545] width 136 height 11
click at [767, 283] on input "*********" at bounding box center [819, 280] width 136 height 11
click at [777, 242] on mat-expansion-panel-header "Trigger_0: Activate Tranche A and De-activate Tranche B if the Ref Time Series …" at bounding box center [670, 234] width 480 height 45
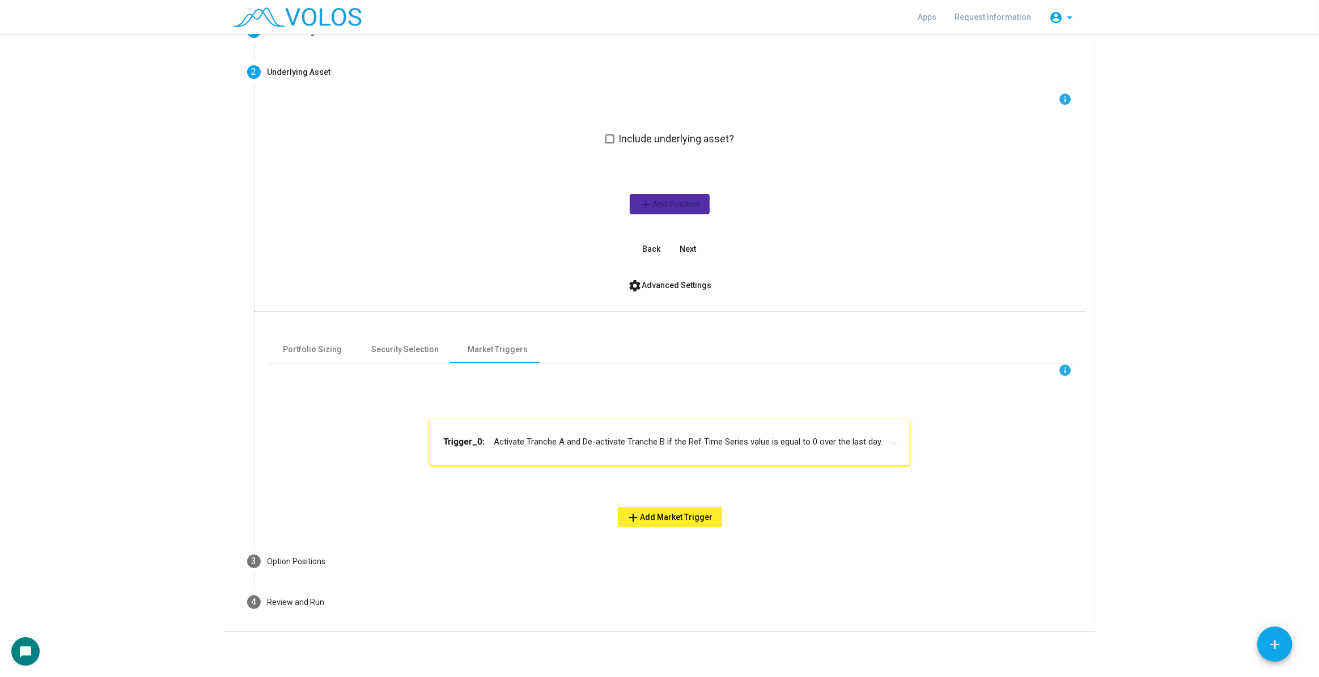
scroll to position [77, 0]
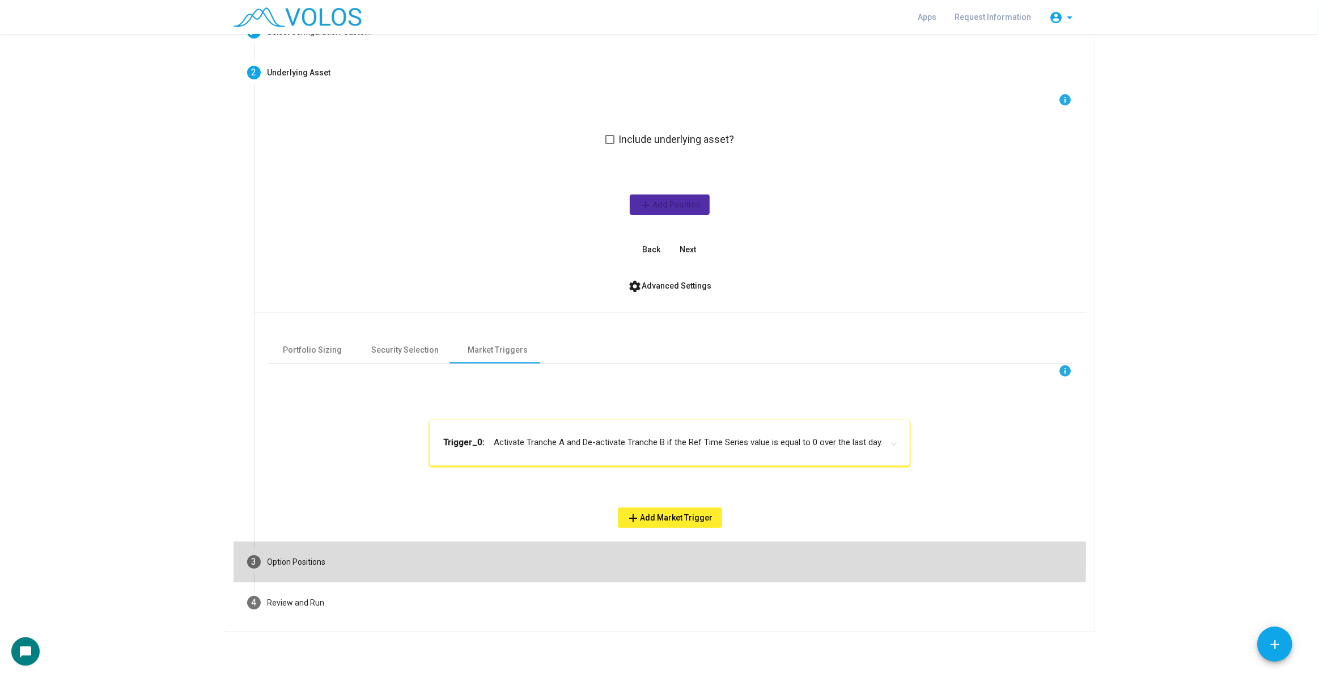
click at [474, 548] on mat-step-header "3 Option Positions" at bounding box center [660, 561] width 853 height 41
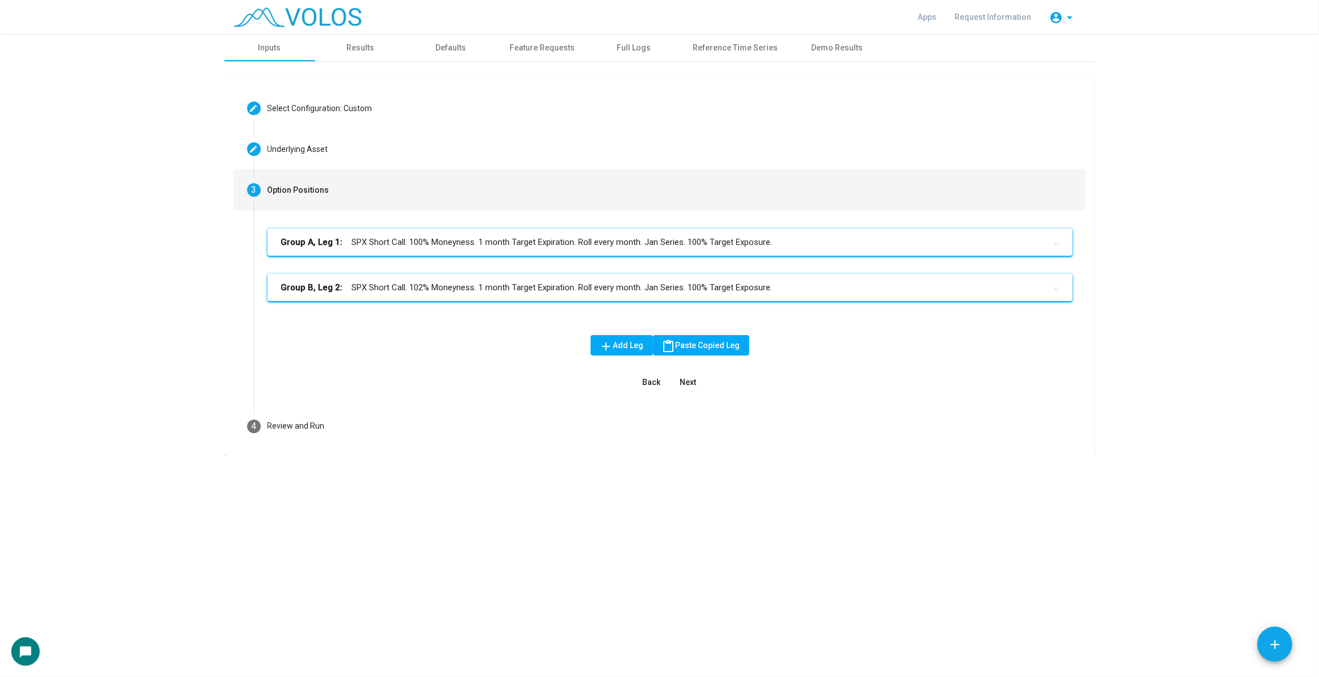
click at [736, 291] on mat-panel-title "Group B, Leg 2: SPX Short Call. 102% Moneyness. 1 month Target Expiration. Roll…" at bounding box center [663, 287] width 764 height 13
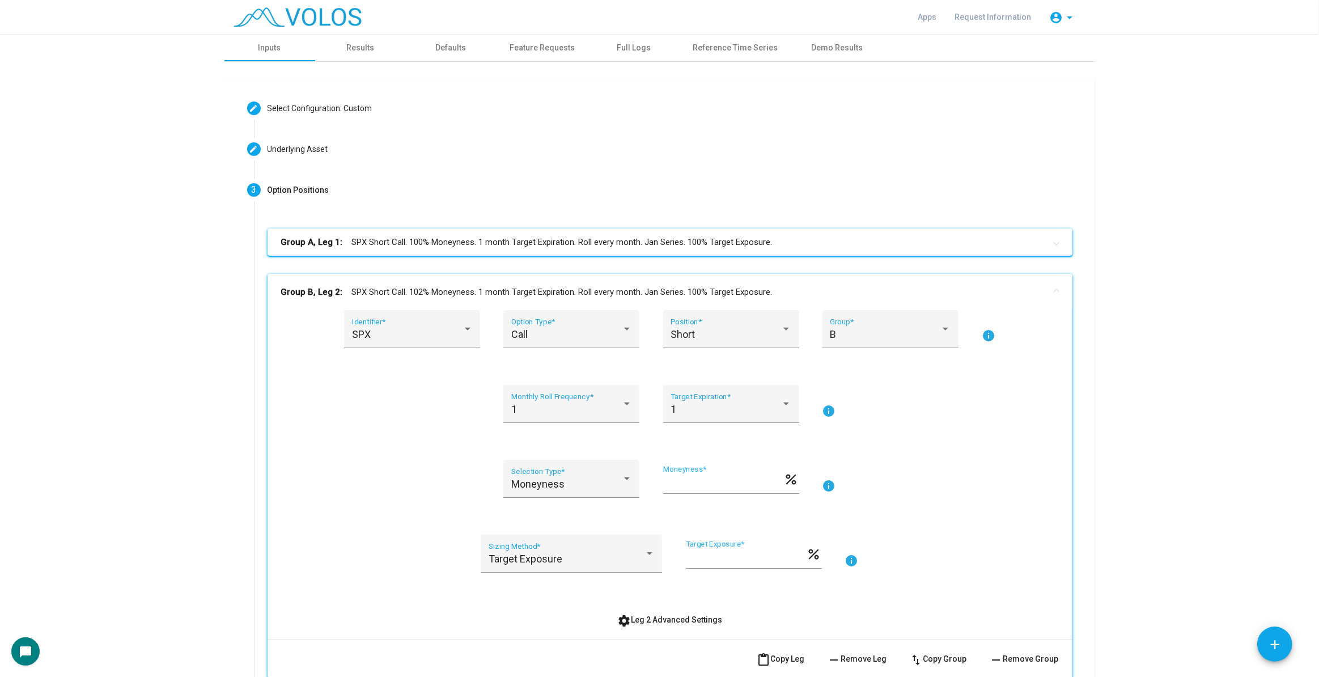
click at [723, 291] on mat-panel-title "Group B, Leg 2: SPX Short Call. 102% Moneyness. 1 month Target Expiration. Roll…" at bounding box center [663, 292] width 764 height 13
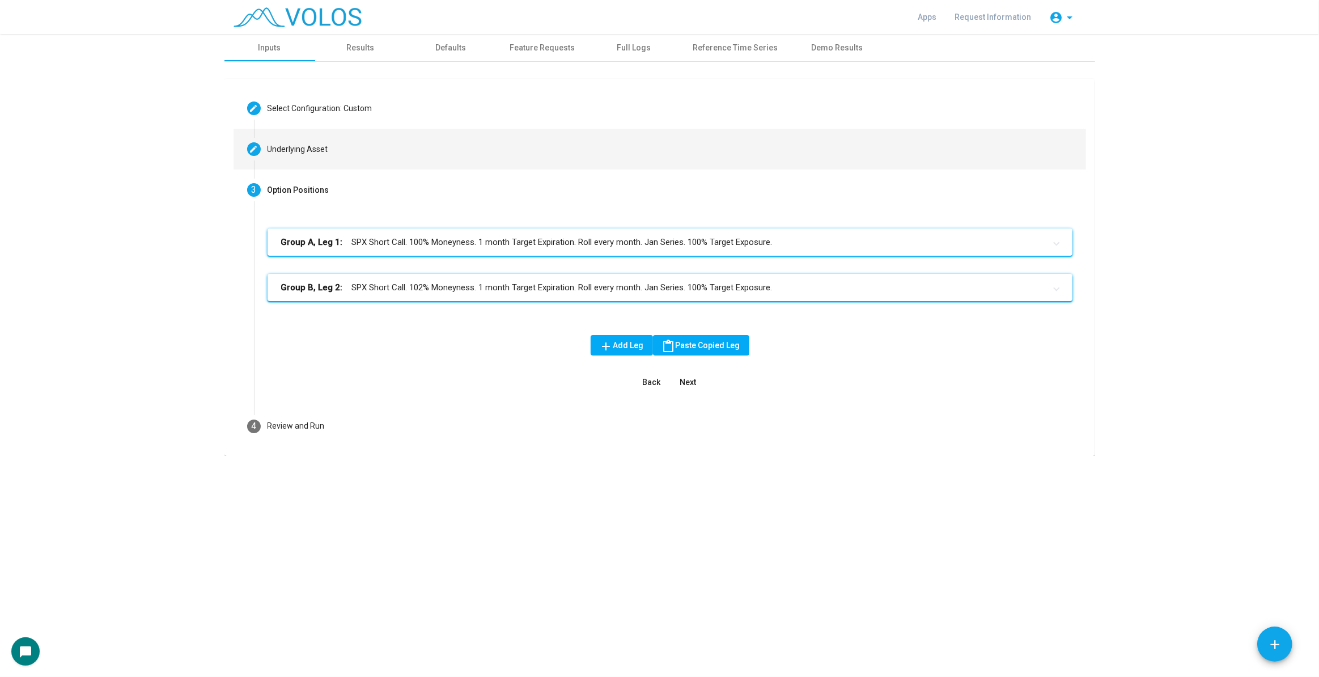
click at [582, 154] on mat-step-header "Editable create Underlying Asset" at bounding box center [660, 149] width 853 height 41
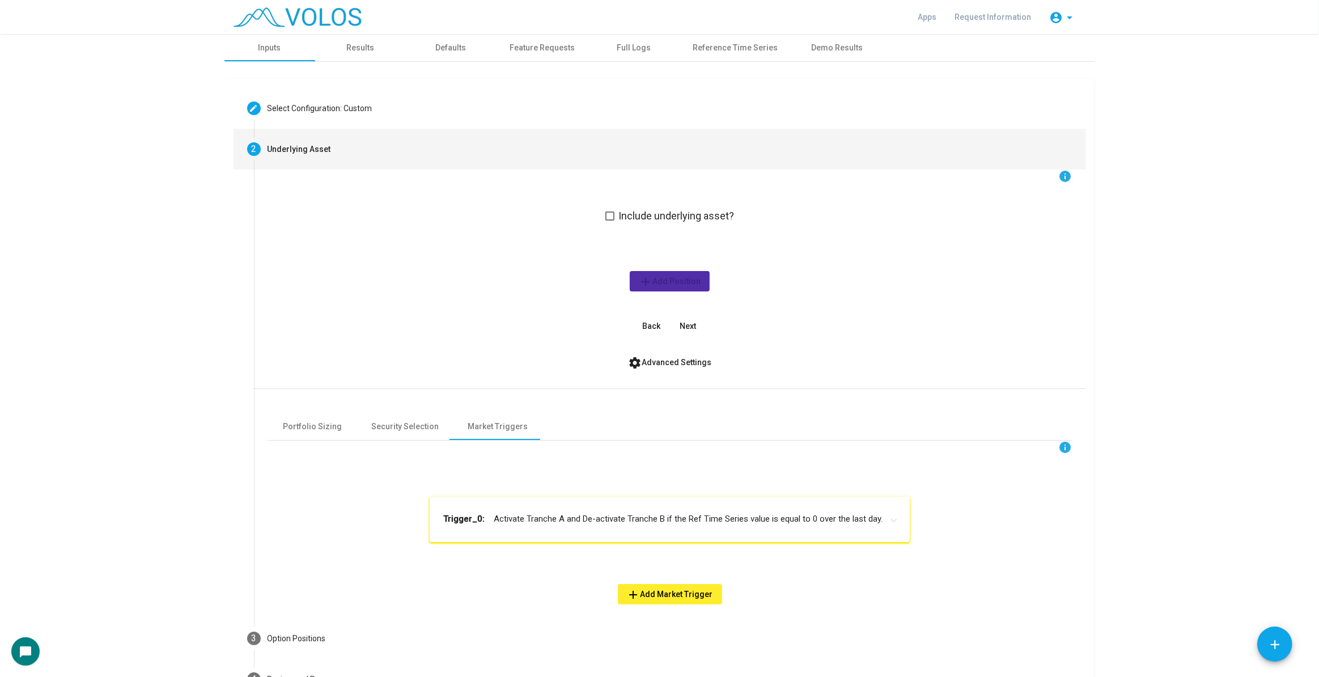
click at [635, 523] on mat-panel-title "Trigger_0: Activate Tranche A and De-activate Tranche B if the Ref Time Series …" at bounding box center [662, 518] width 439 height 13
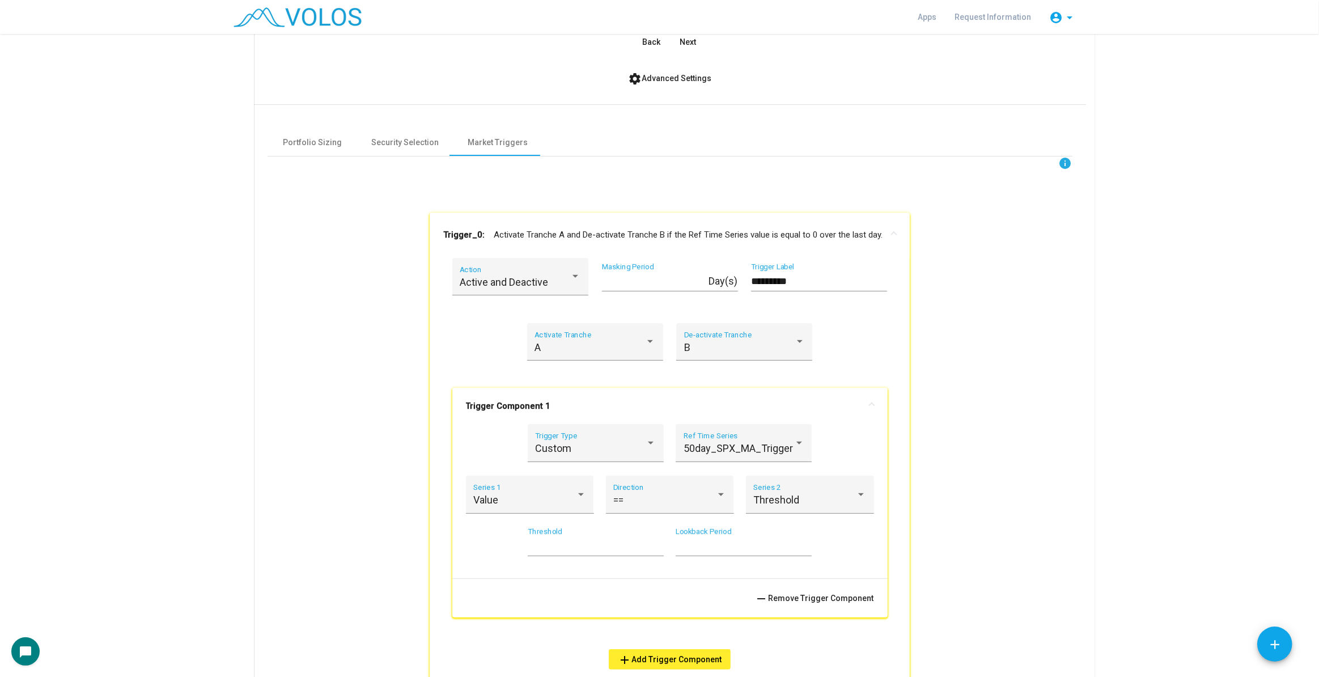
scroll to position [309, 0]
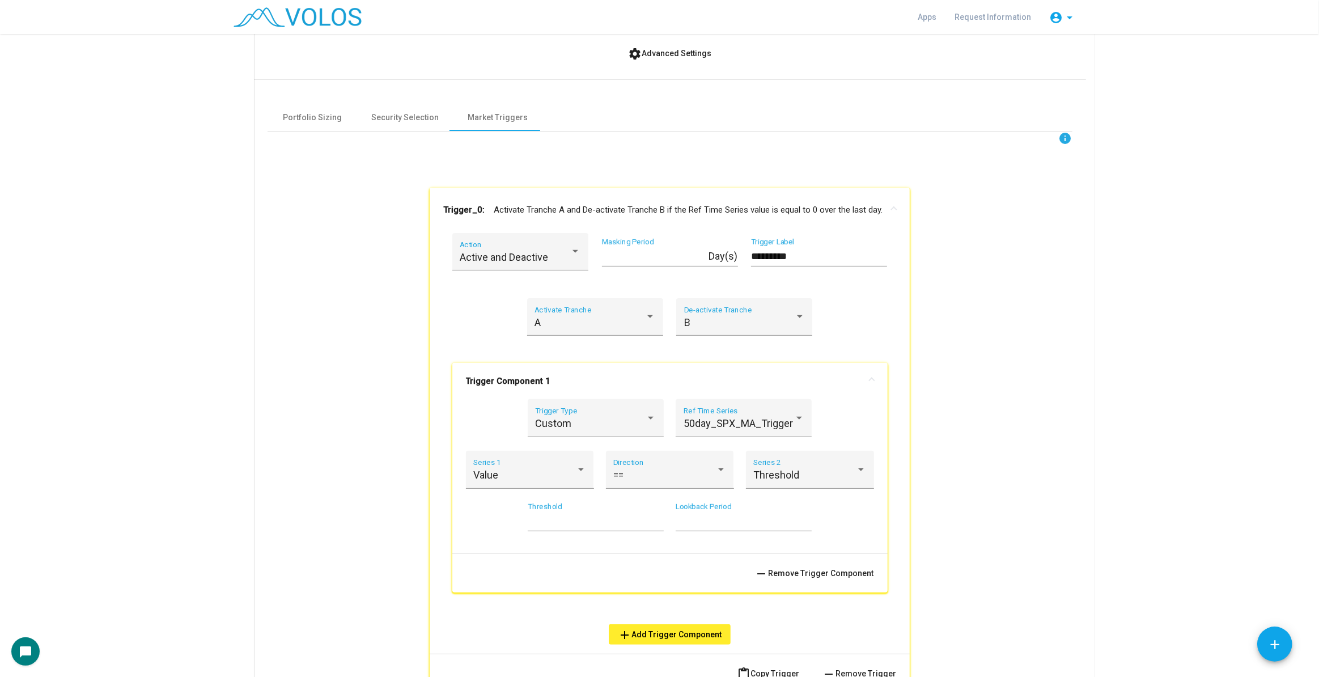
click at [767, 252] on input "*********" at bounding box center [819, 256] width 136 height 11
click at [820, 255] on input "*********" at bounding box center [819, 256] width 136 height 11
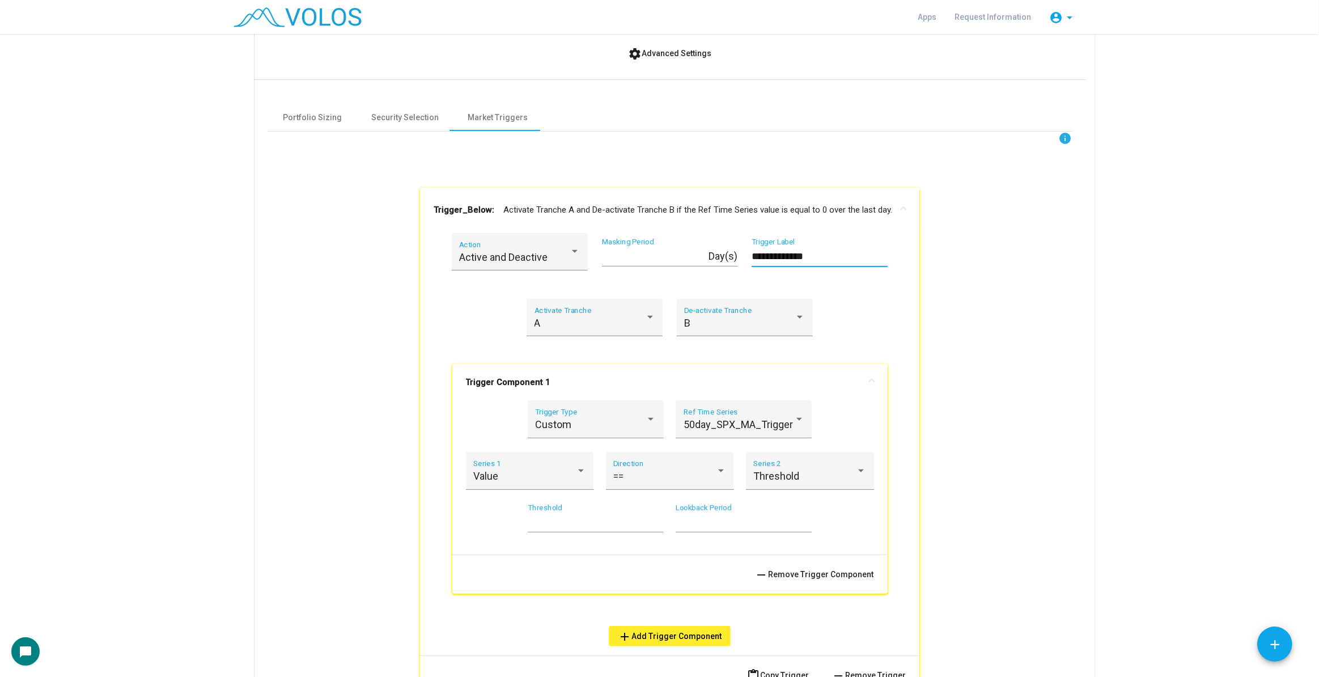
type input "**********"
click at [825, 199] on mat-expansion-panel-header "Trigger_Below: Activate Tranche A and De-activate Tranche B if the Ref Time Ser…" at bounding box center [669, 210] width 499 height 45
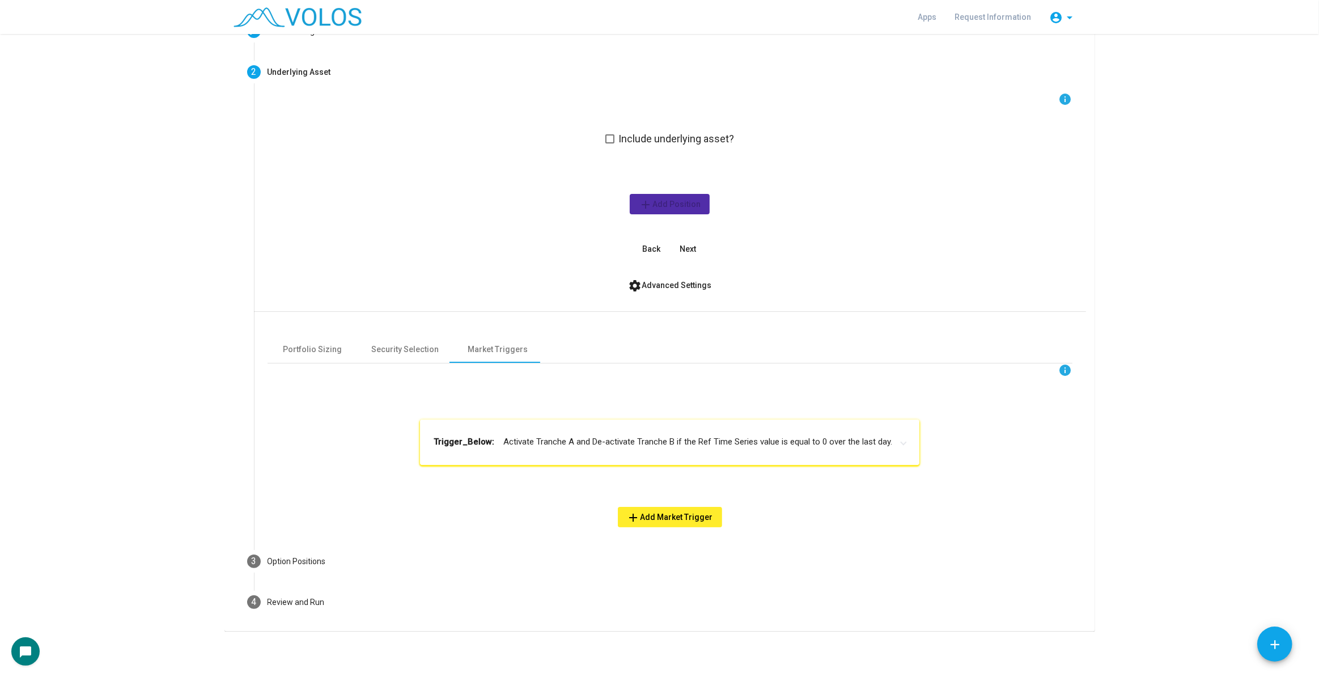
scroll to position [77, 0]
click at [701, 434] on mat-expansion-panel-header "Trigger_Below: Activate Tranche A and De-activate Tranche B if the Ref Time Ser…" at bounding box center [669, 442] width 499 height 45
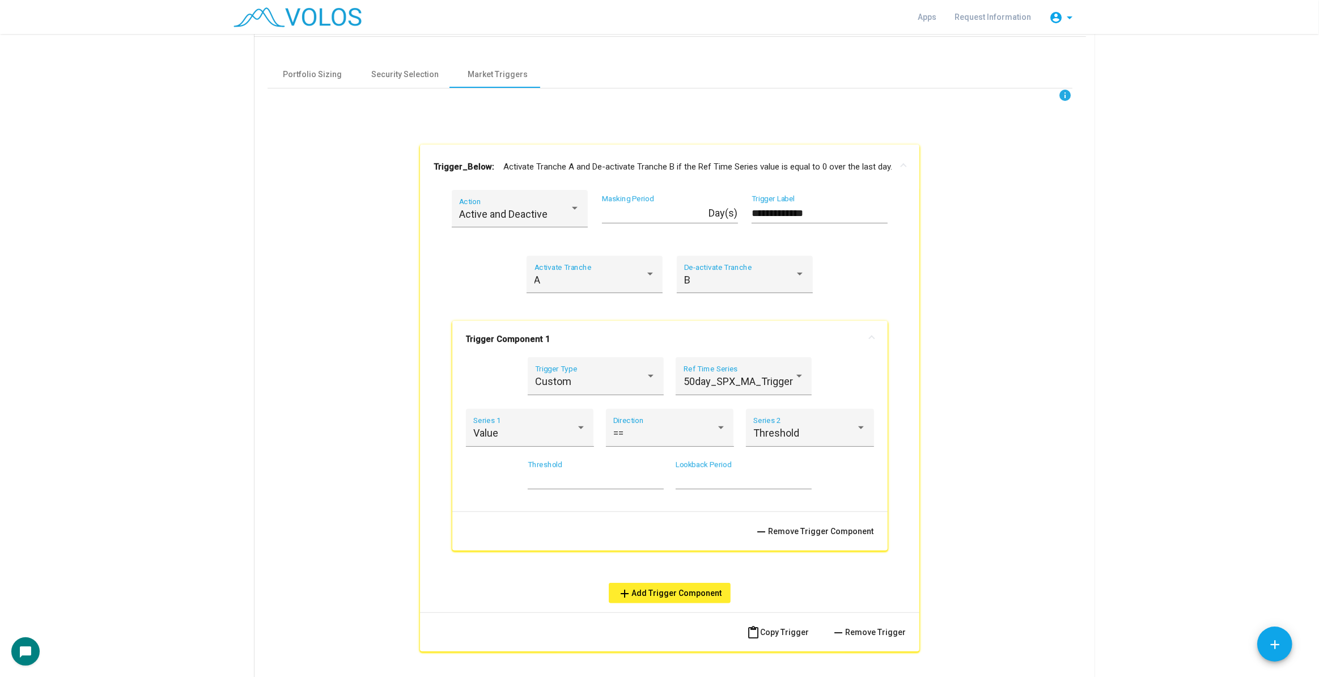
scroll to position [464, 0]
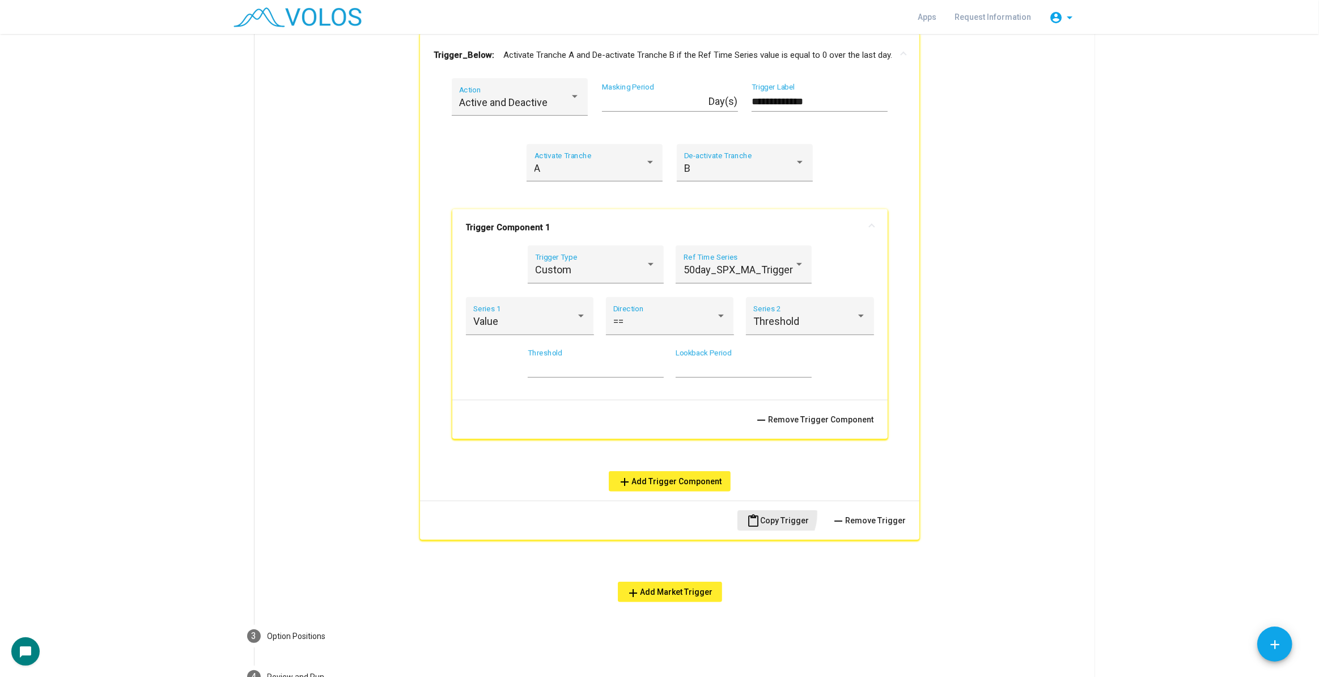
click at [764, 512] on button "content_paste Copy Trigger" at bounding box center [777, 520] width 80 height 20
click at [665, 641] on button "content_paste Paste Copied Trigger" at bounding box center [669, 636] width 111 height 20
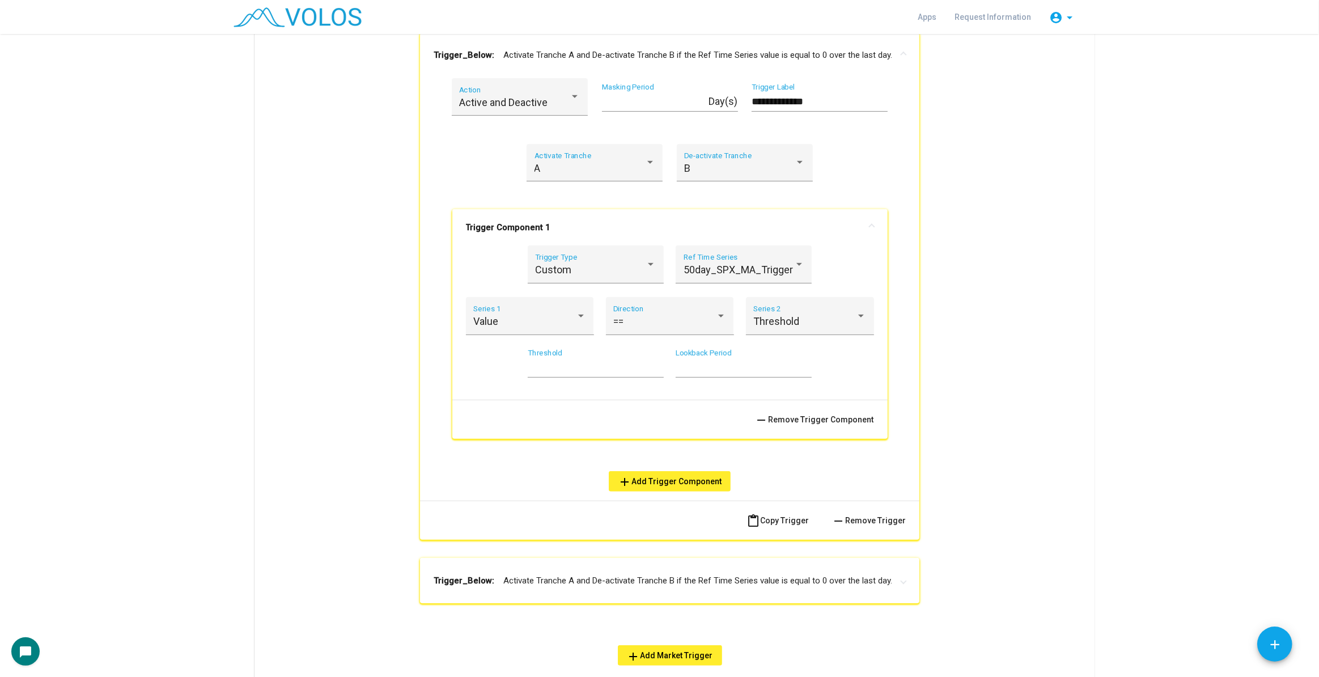
click at [696, 591] on mat-expansion-panel-header "Trigger_Below: Activate Tranche A and De-activate Tranche B if the Ref Time Ser…" at bounding box center [669, 580] width 499 height 45
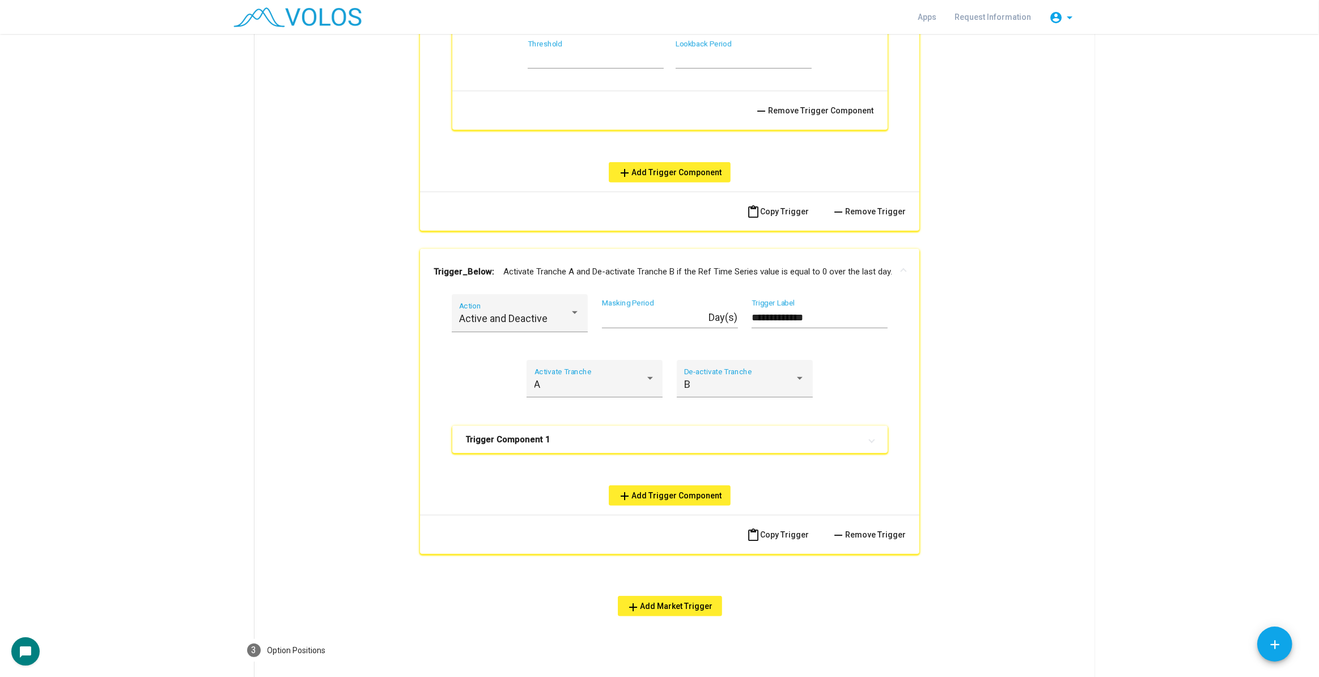
click at [658, 440] on mat-panel-title "Trigger Component 1" at bounding box center [663, 439] width 395 height 11
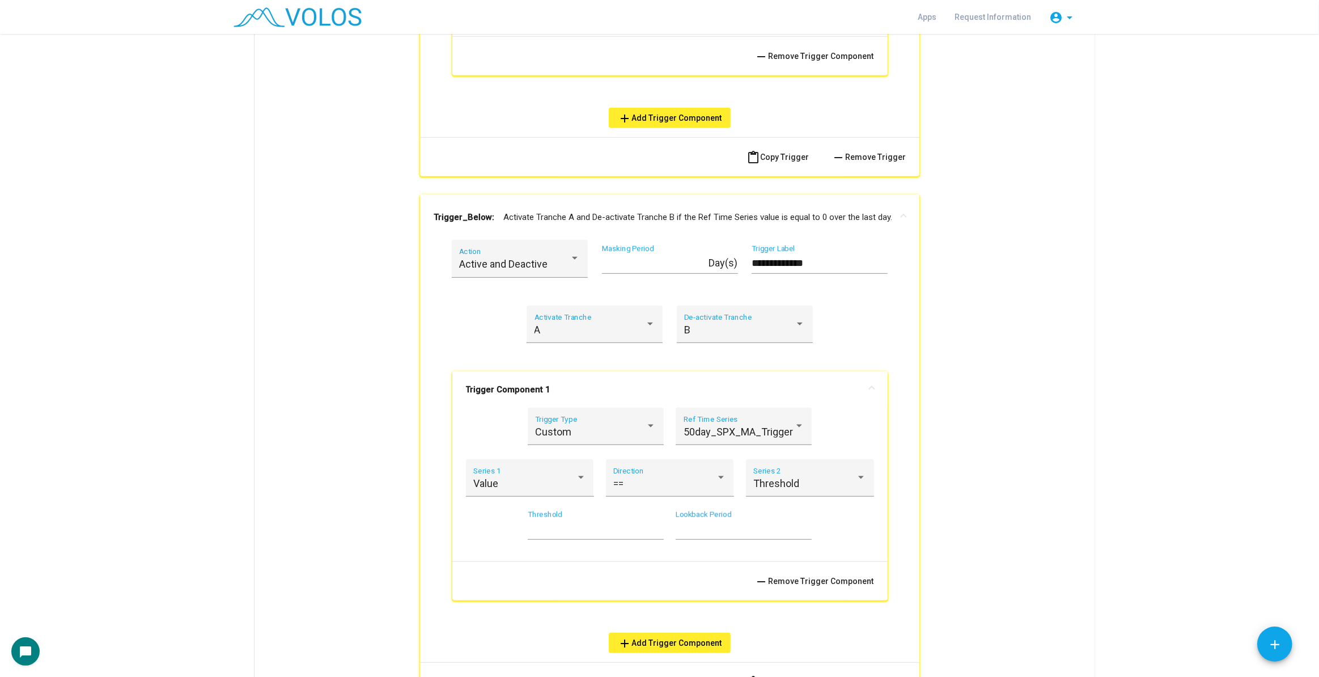
scroll to position [979, 0]
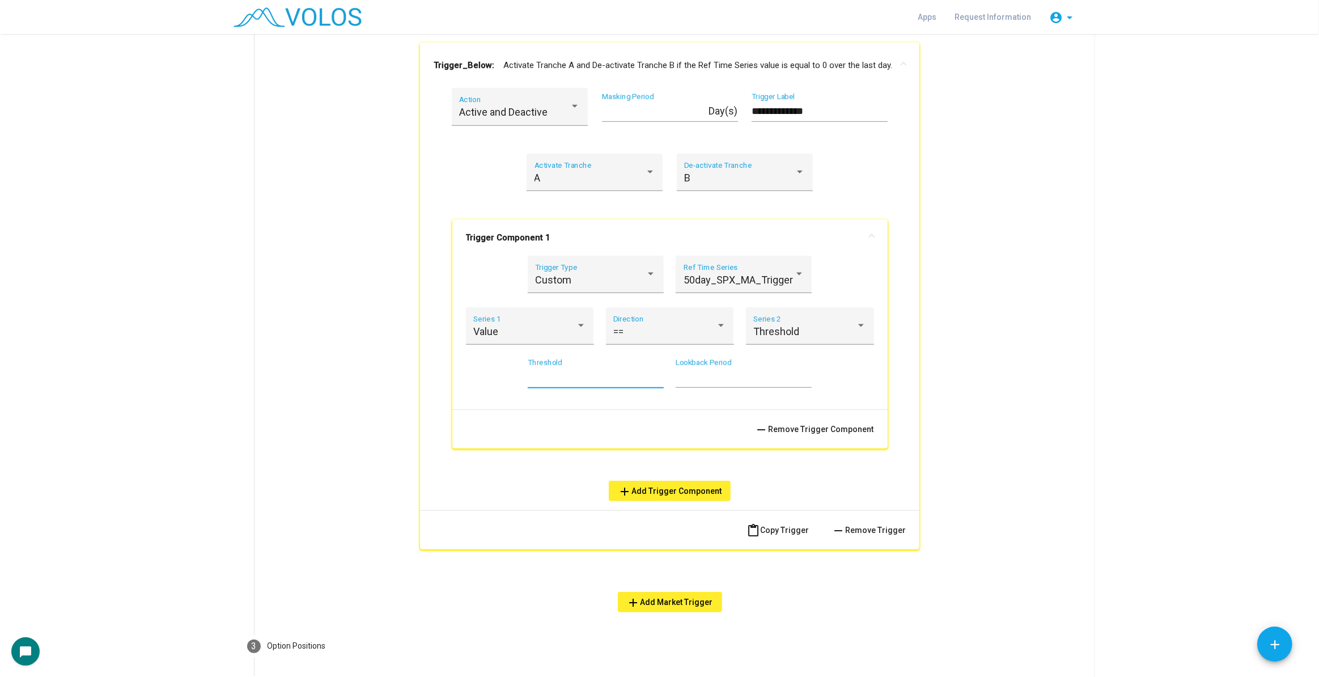
click at [599, 375] on input "*" at bounding box center [596, 376] width 136 height 11
type input "*"
click at [614, 173] on div "A" at bounding box center [590, 177] width 111 height 11
click at [608, 206] on span "B" at bounding box center [591, 207] width 121 height 31
click at [731, 186] on div "B De-activate Tranche" at bounding box center [744, 176] width 121 height 30
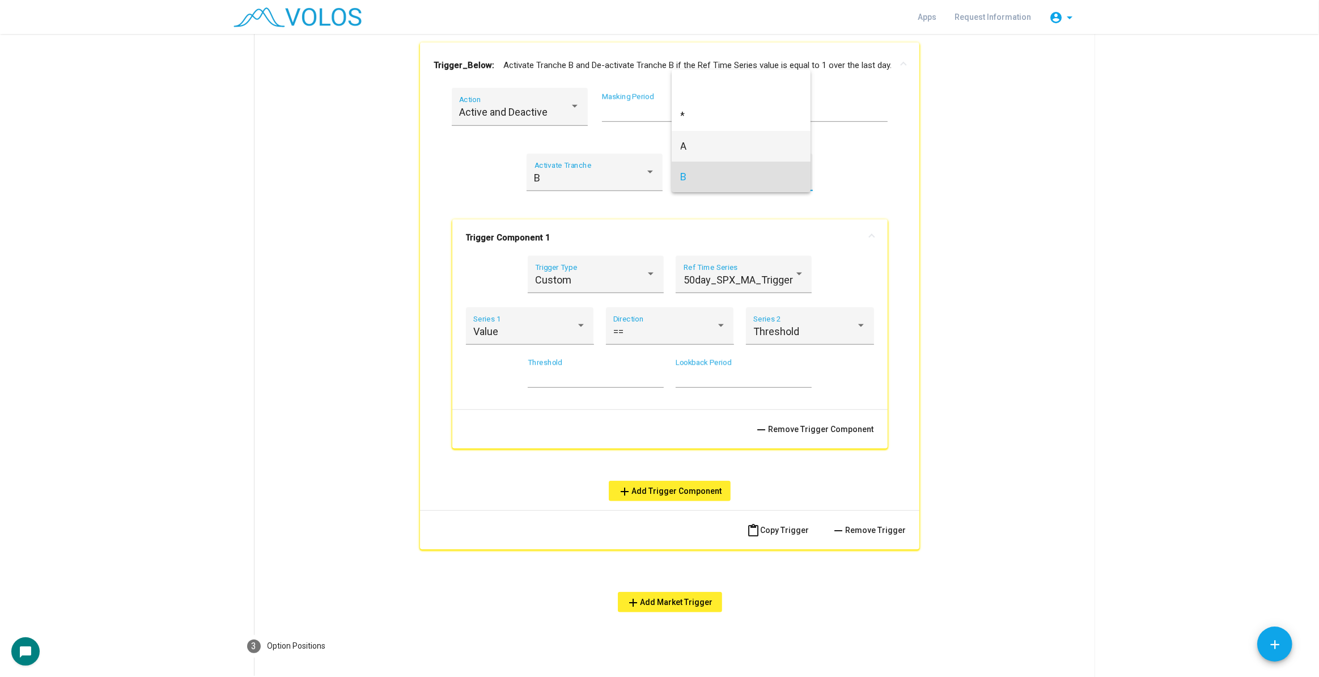
click at [741, 152] on span "A" at bounding box center [741, 146] width 121 height 31
click at [893, 194] on div "B Activate Tranche A De-activate Tranche" at bounding box center [670, 180] width 472 height 52
click at [807, 114] on input "**********" at bounding box center [820, 110] width 136 height 11
click at [833, 110] on input "**********" at bounding box center [820, 110] width 136 height 11
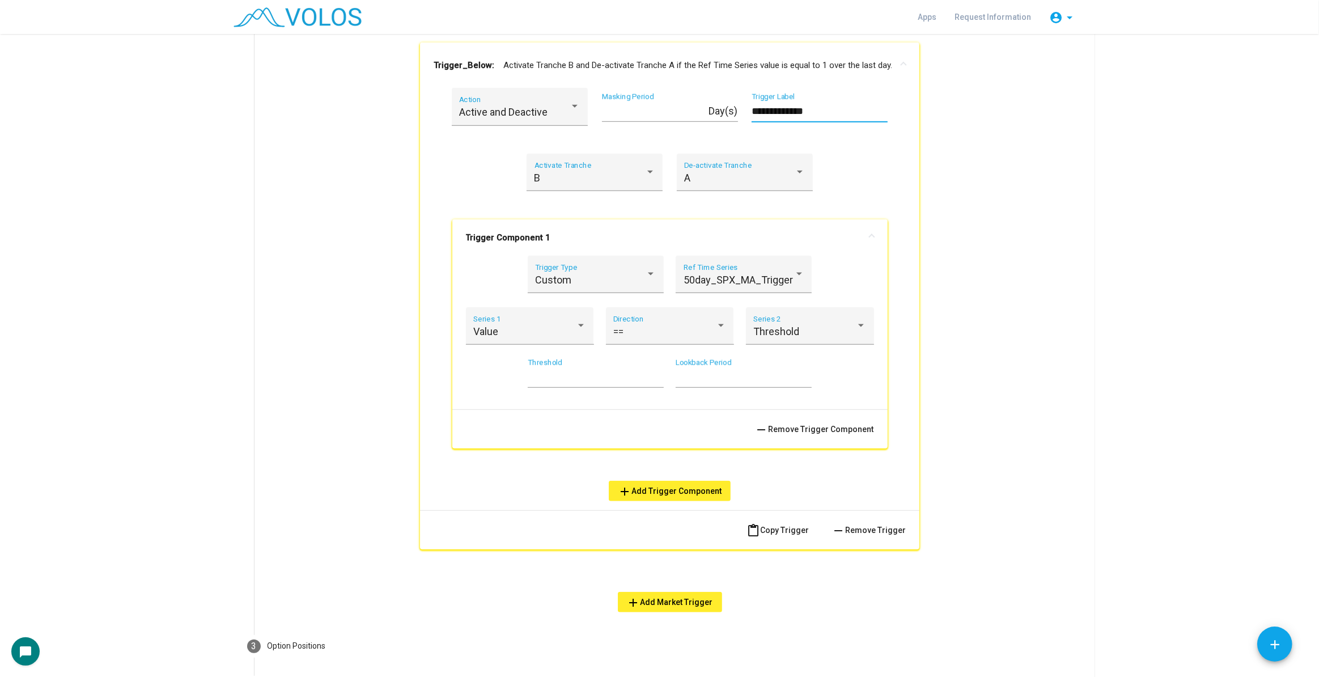
click at [830, 112] on input "**********" at bounding box center [820, 110] width 136 height 11
type input "**********"
drag, startPoint x: 706, startPoint y: 53, endPoint x: 710, endPoint y: 46, distance: 8.4
click at [710, 48] on mat-expansion-panel-header "Trigger_Above: Activate Tranche B and De-activate Tranche A if the Ref Time Ser…" at bounding box center [670, 65] width 500 height 45
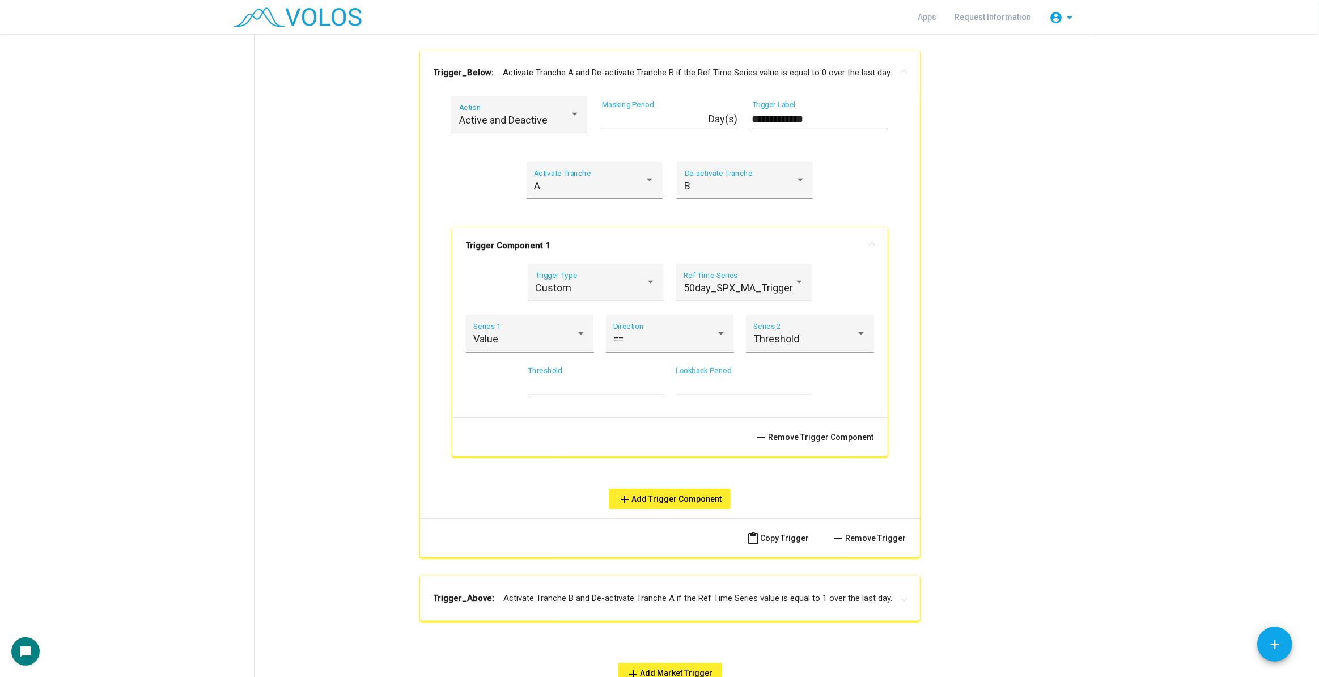
click at [752, 66] on mat-panel-title "Trigger_Below: Activate Tranche A and De-activate Tranche B if the Ref Time Ser…" at bounding box center [663, 72] width 459 height 13
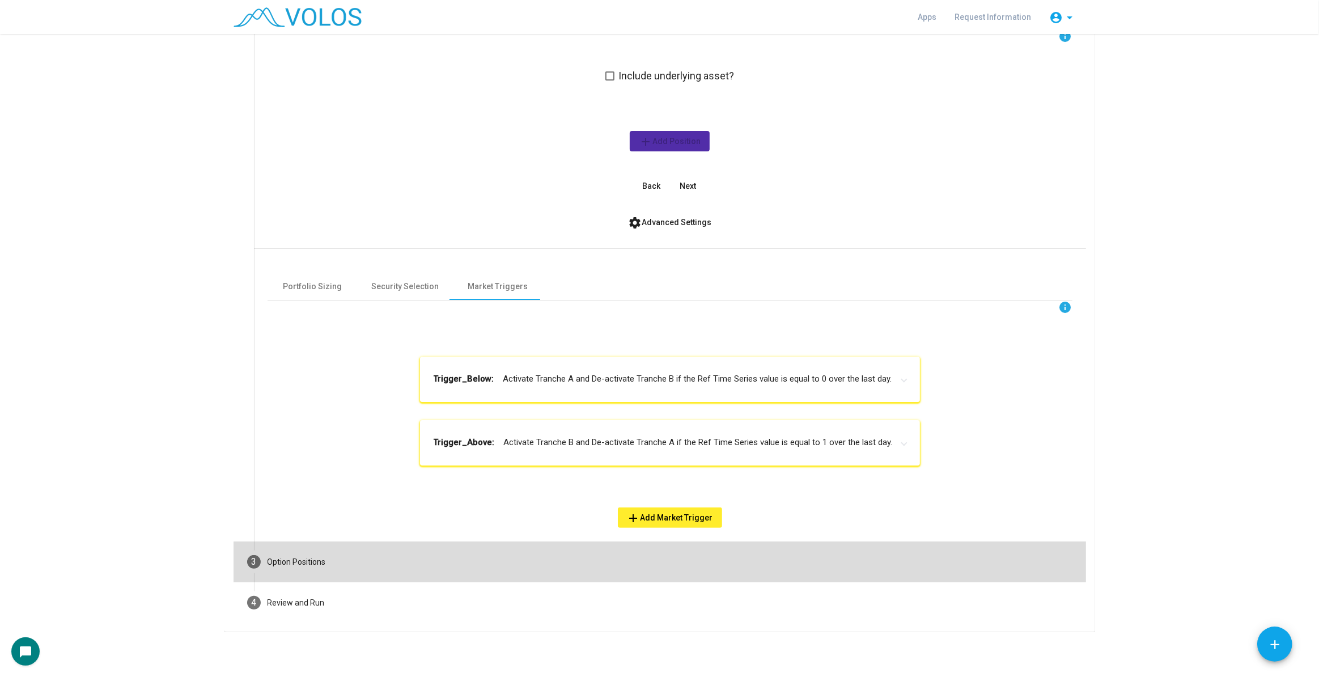
click at [686, 565] on mat-step-header "3 Option Positions" at bounding box center [660, 561] width 853 height 41
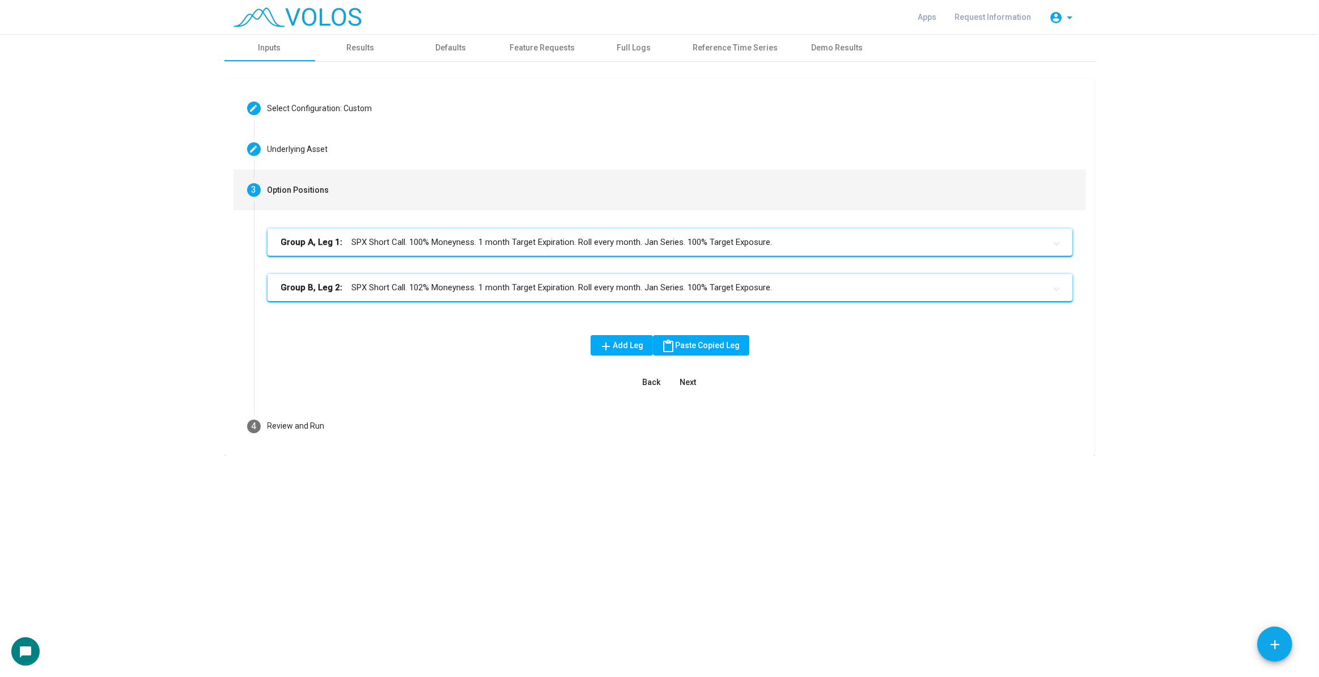
click at [811, 283] on mat-panel-title "Group B, Leg 2: SPX Short Call. 102% Moneyness. 1 month Target Expiration. Roll…" at bounding box center [663, 287] width 764 height 13
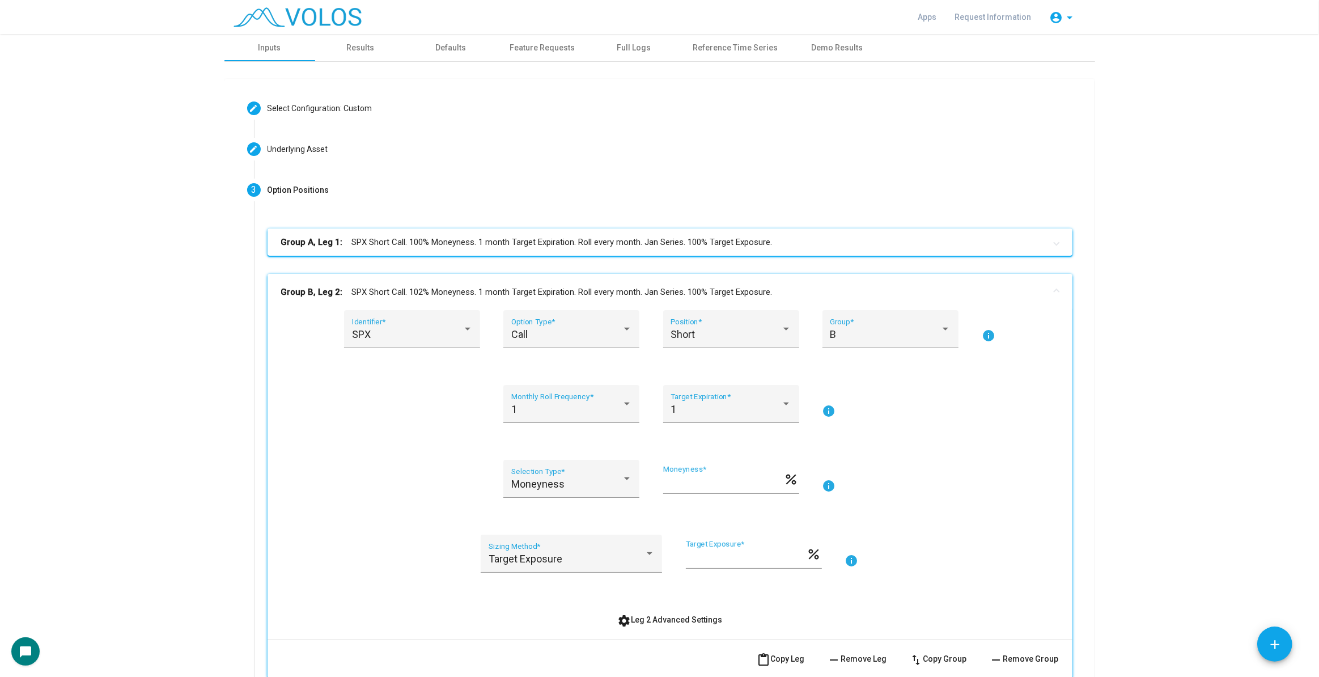
click at [809, 291] on mat-panel-title "Group B, Leg 2: SPX Short Call. 102% Moneyness. 1 month Target Expiration. Roll…" at bounding box center [663, 292] width 764 height 13
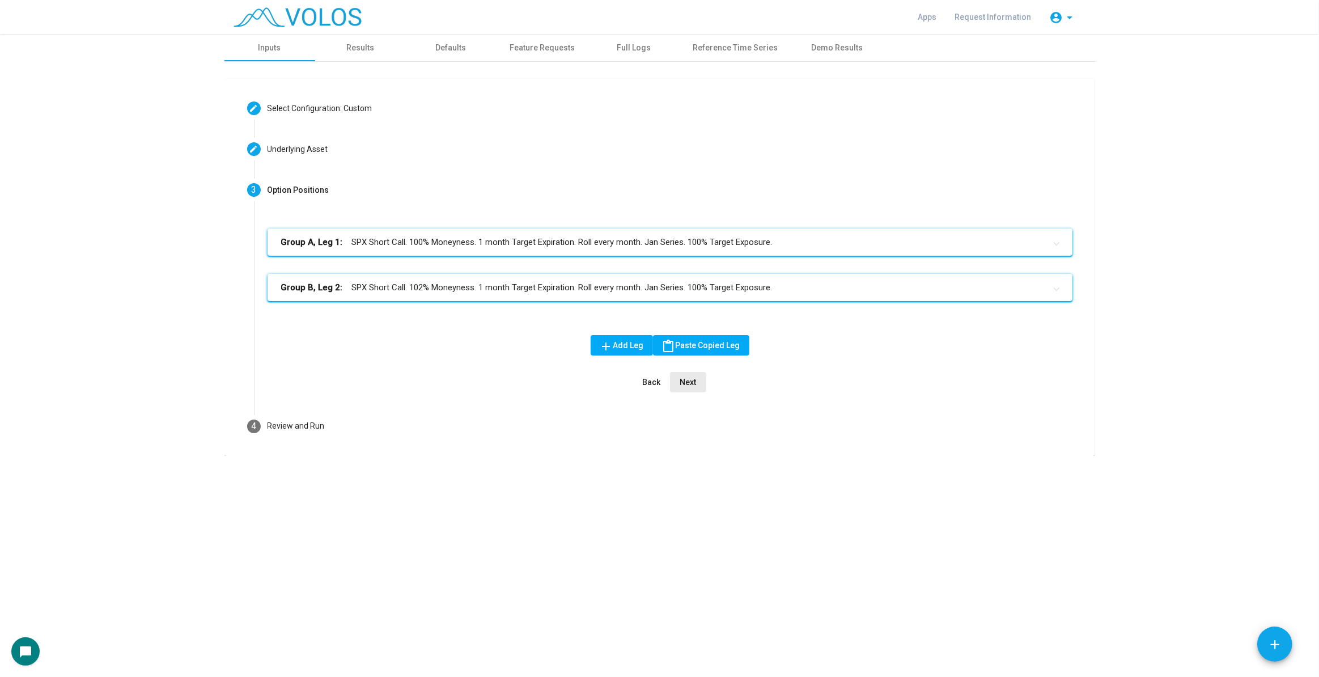
drag, startPoint x: 699, startPoint y: 384, endPoint x: 694, endPoint y: 391, distance: 7.7
click at [698, 384] on button "Next" at bounding box center [688, 382] width 36 height 20
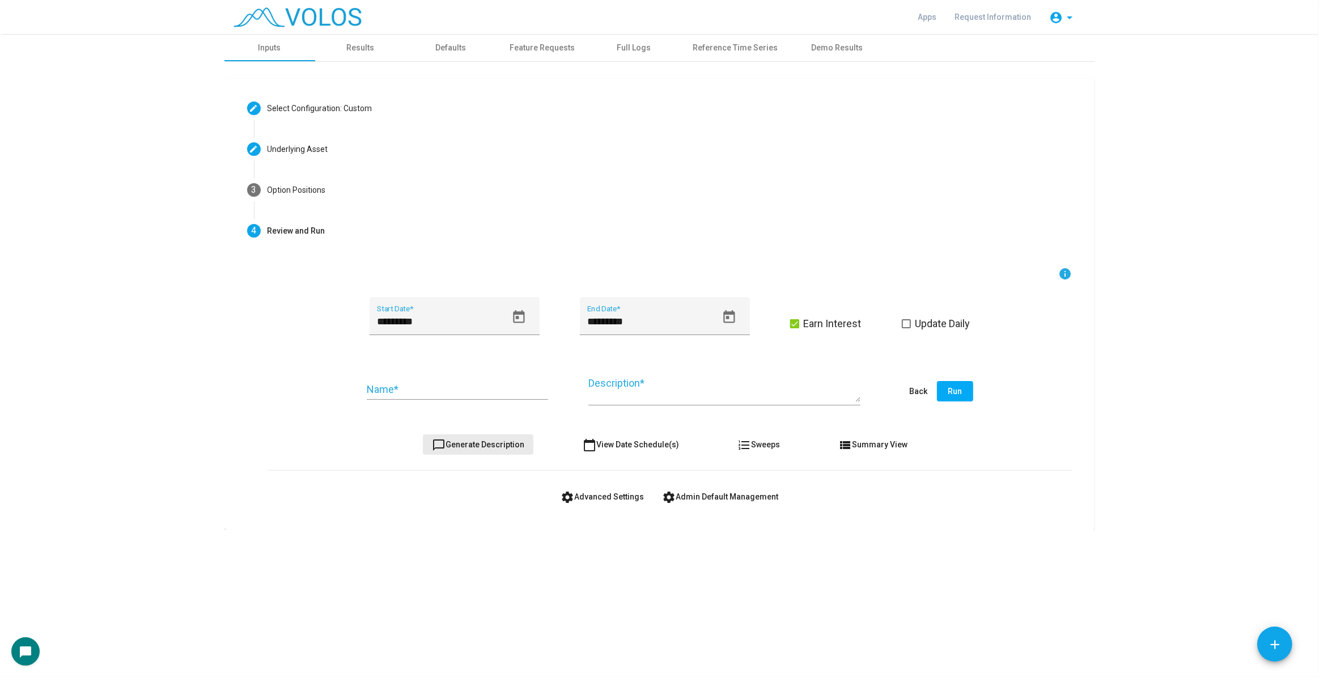
click at [480, 438] on button "chat_bubble_outline Generate Description" at bounding box center [478, 444] width 111 height 20
type textarea "**********"
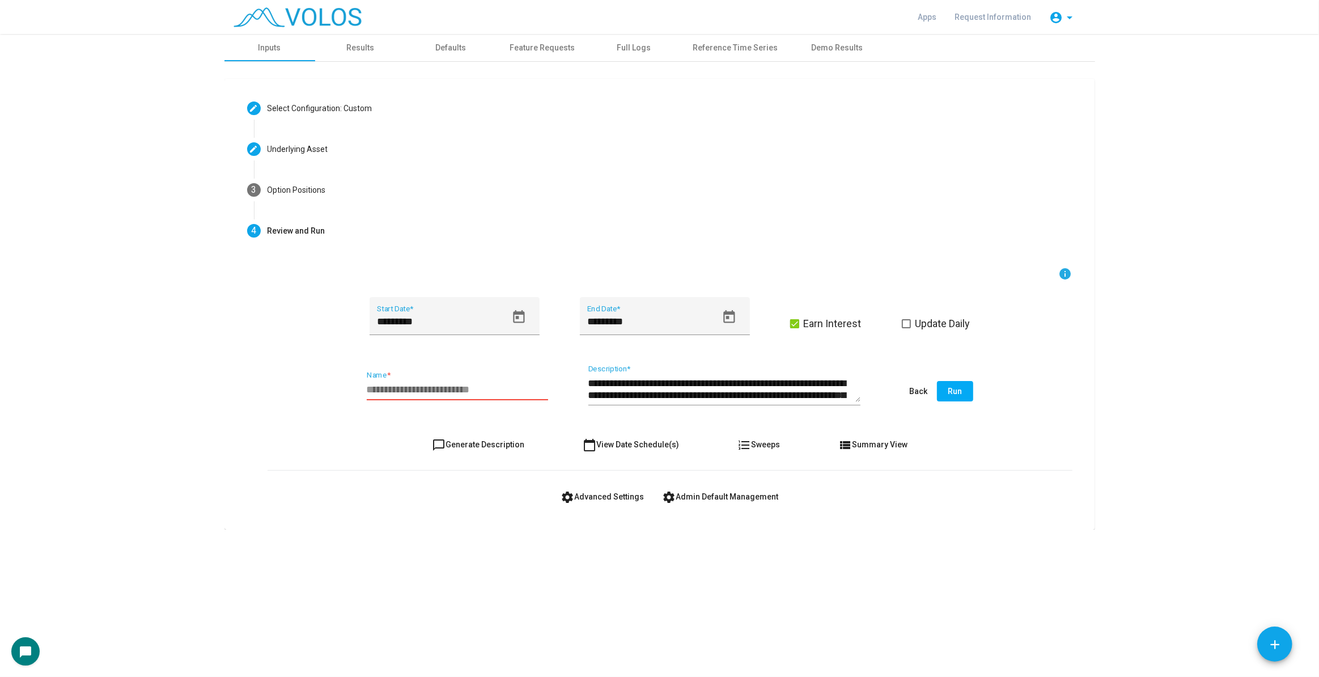
click at [473, 391] on input "Name *" at bounding box center [457, 389] width 181 height 11
click at [509, 324] on button "Open calendar" at bounding box center [519, 317] width 26 height 26
click at [404, 356] on span "[DATE]" at bounding box center [391, 358] width 23 height 9
click at [502, 357] on button "Previous 24 years" at bounding box center [499, 358] width 23 height 23
click at [395, 487] on div "2016" at bounding box center [393, 484] width 36 height 20
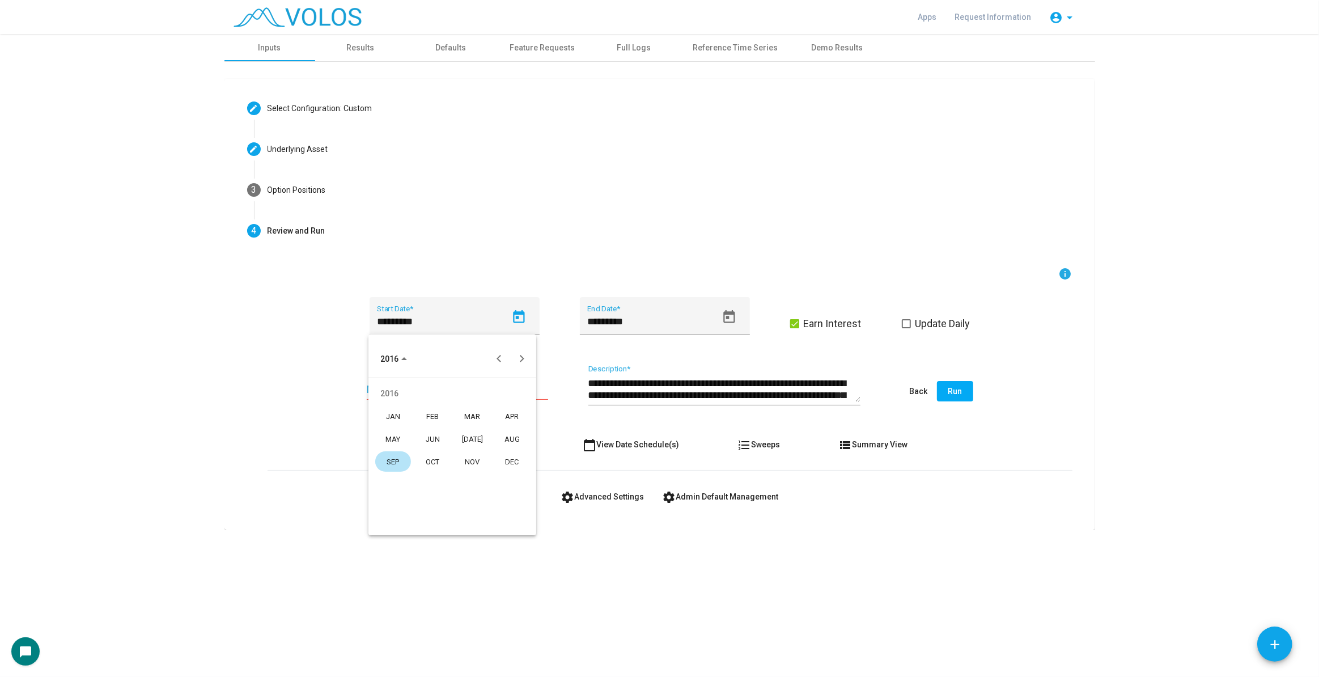
click at [402, 414] on div "JAN" at bounding box center [393, 416] width 36 height 20
click at [402, 427] on div "4" at bounding box center [407, 430] width 20 height 20
type input "********"
click at [481, 389] on input "Name *" at bounding box center [457, 389] width 181 height 11
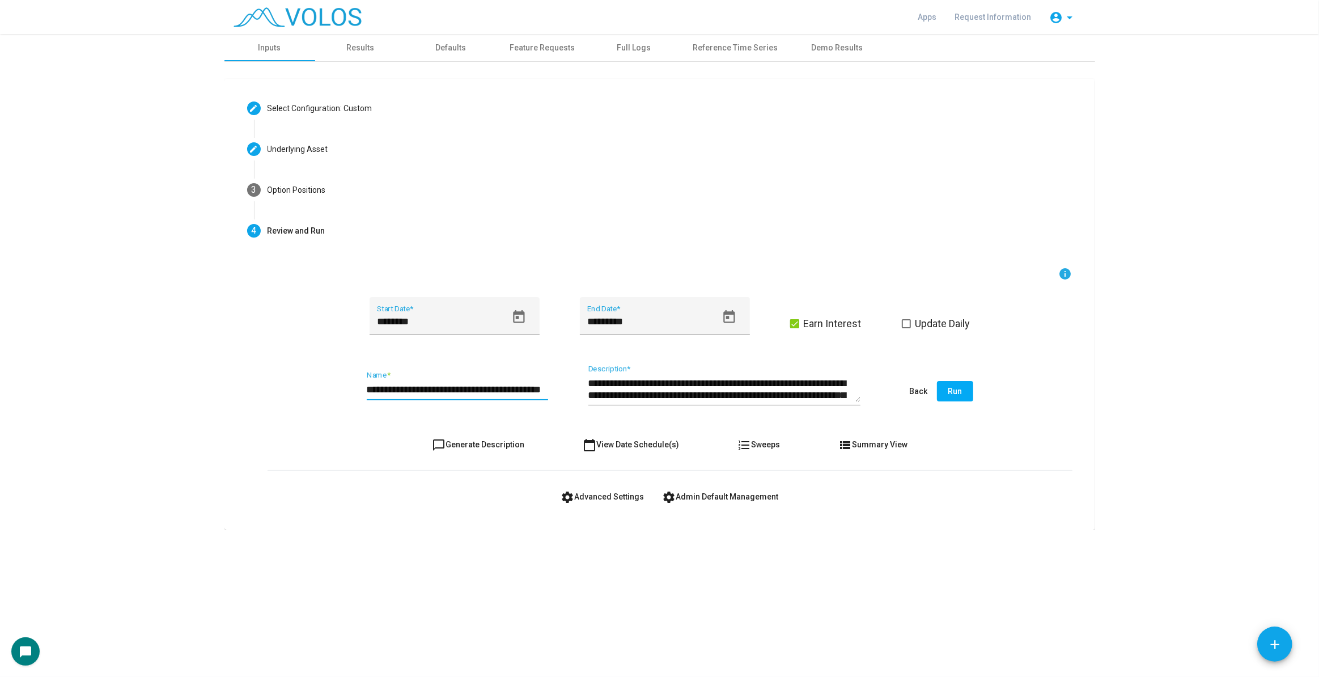
click at [402, 388] on input "**********" at bounding box center [457, 389] width 181 height 11
type input "**********"
click at [947, 319] on span "Update Daily" at bounding box center [942, 324] width 55 height 14
click at [944, 319] on span "Update Daily" at bounding box center [942, 324] width 55 height 14
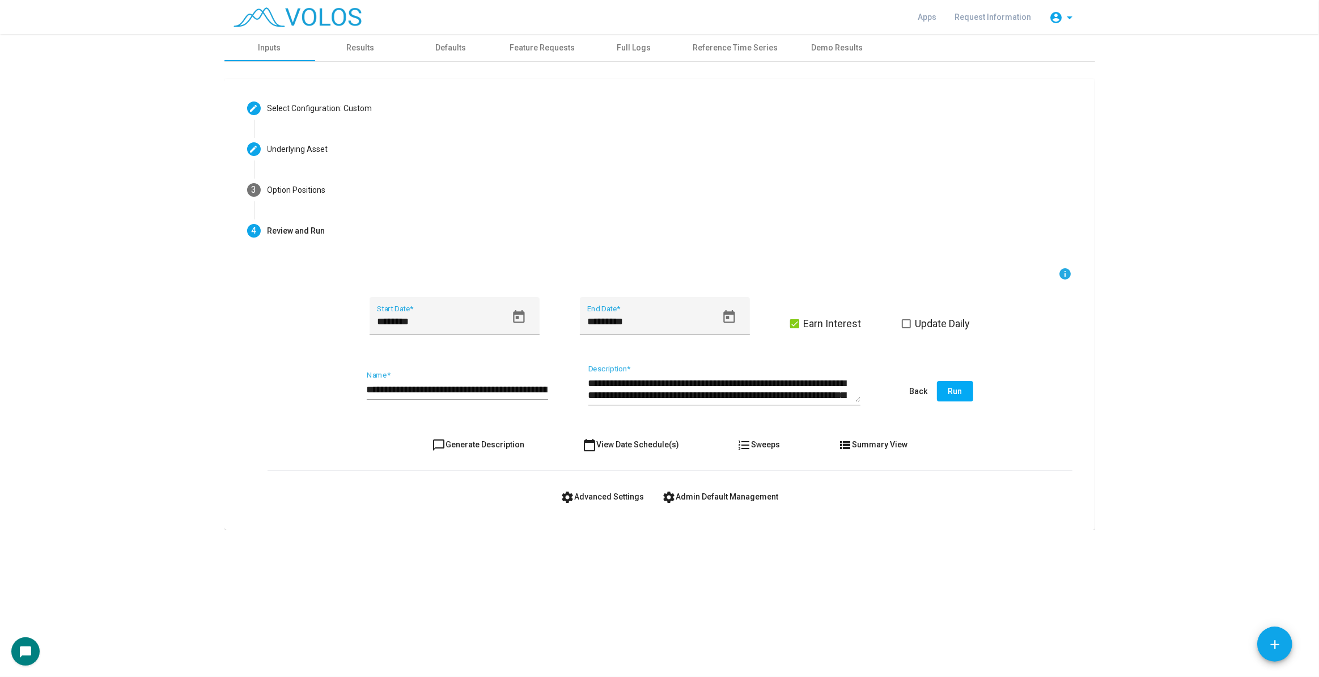
click at [956, 387] on span "Run" at bounding box center [955, 391] width 14 height 9
